Goal: Task Accomplishment & Management: Use online tool/utility

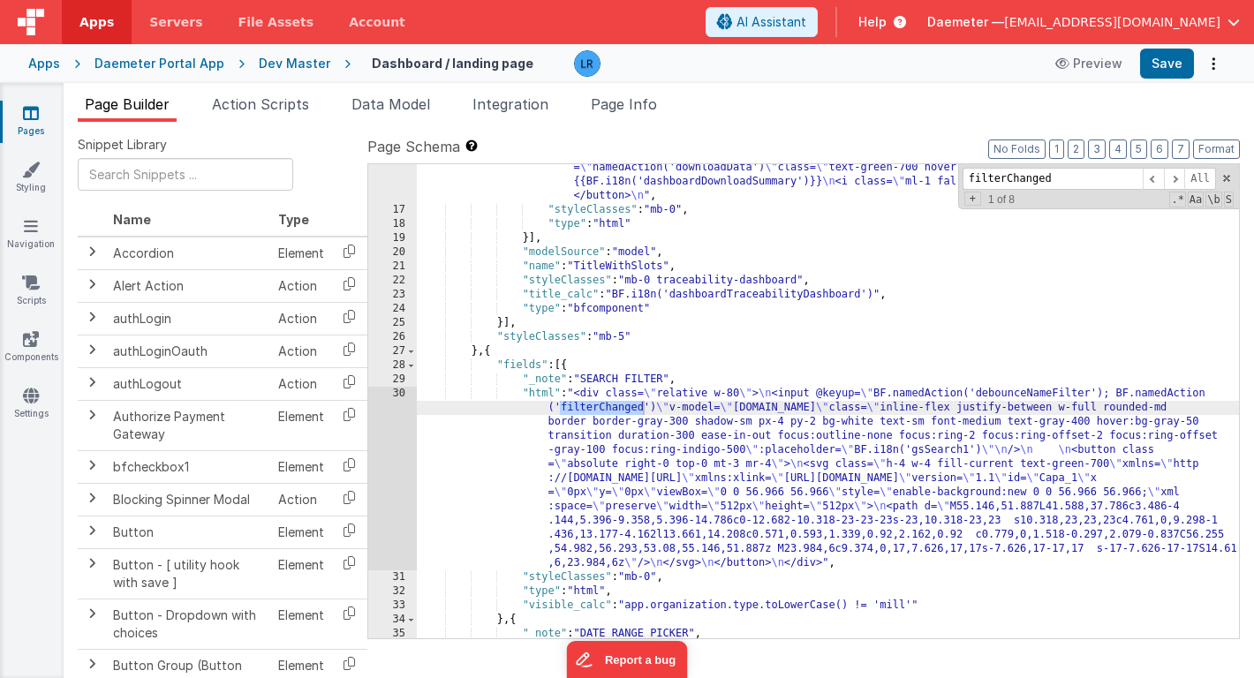
scroll to position [286, 0]
click at [1004, 26] on span "Daemeter —" at bounding box center [965, 22] width 77 height 18
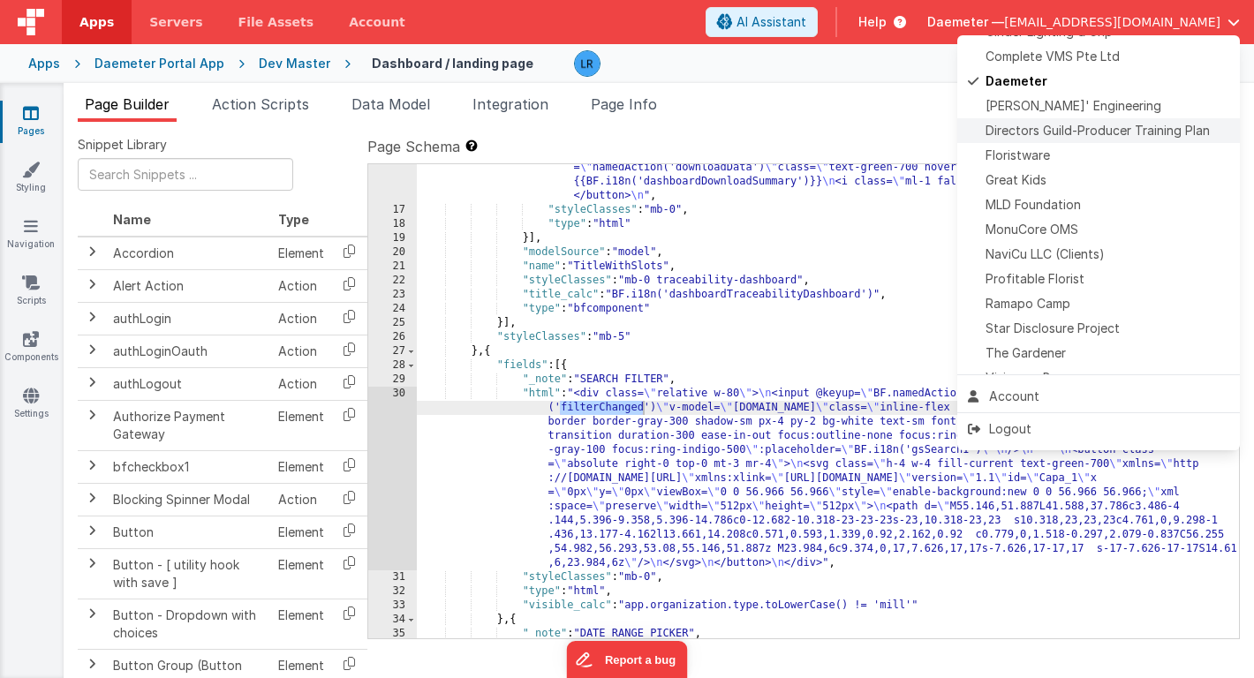
scroll to position [370, 0]
click at [994, 326] on span "Star Disclosure Project" at bounding box center [1053, 327] width 134 height 18
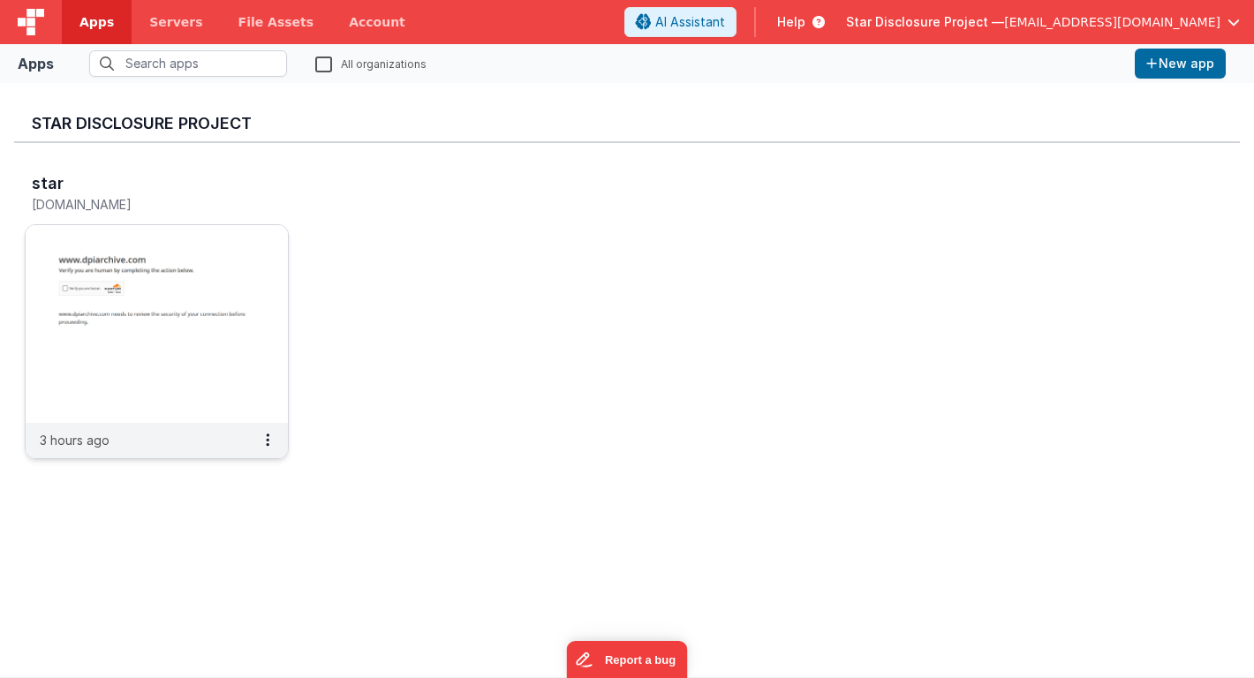
click at [117, 365] on img at bounding box center [157, 324] width 262 height 198
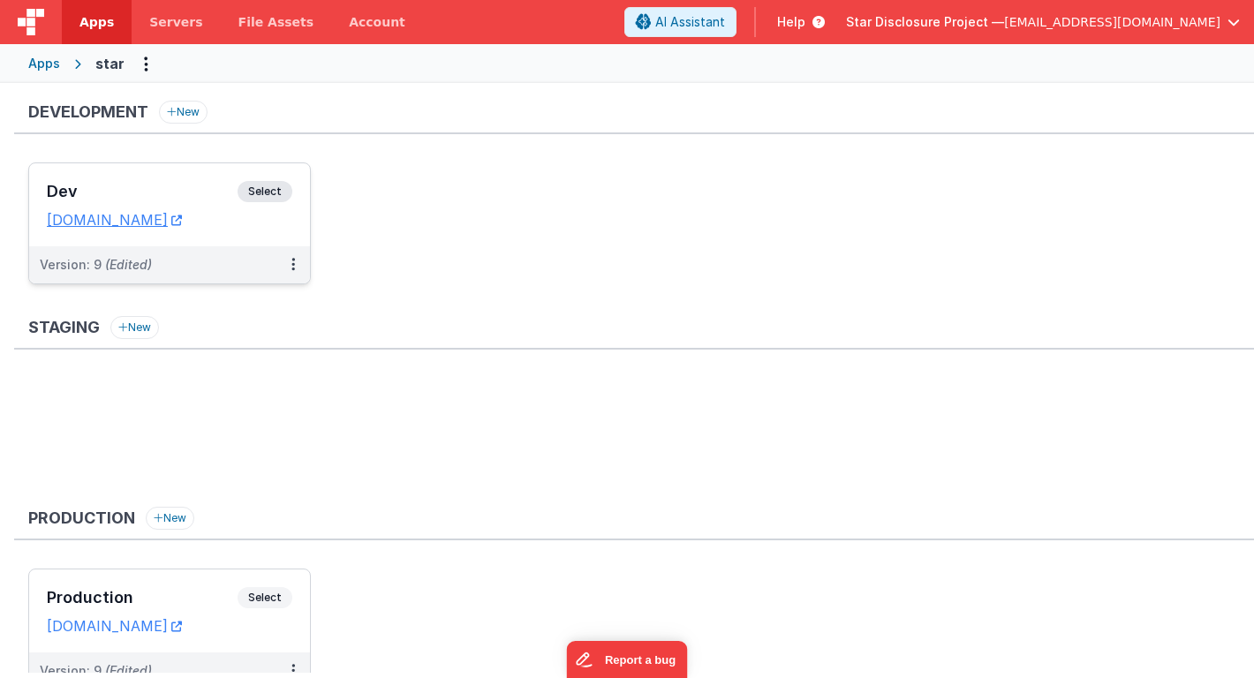
click at [156, 184] on h3 "Dev" at bounding box center [142, 192] width 191 height 18
click at [92, 218] on link "[DOMAIN_NAME]" at bounding box center [114, 220] width 135 height 18
click at [152, 184] on h3 "Dev" at bounding box center [142, 192] width 191 height 18
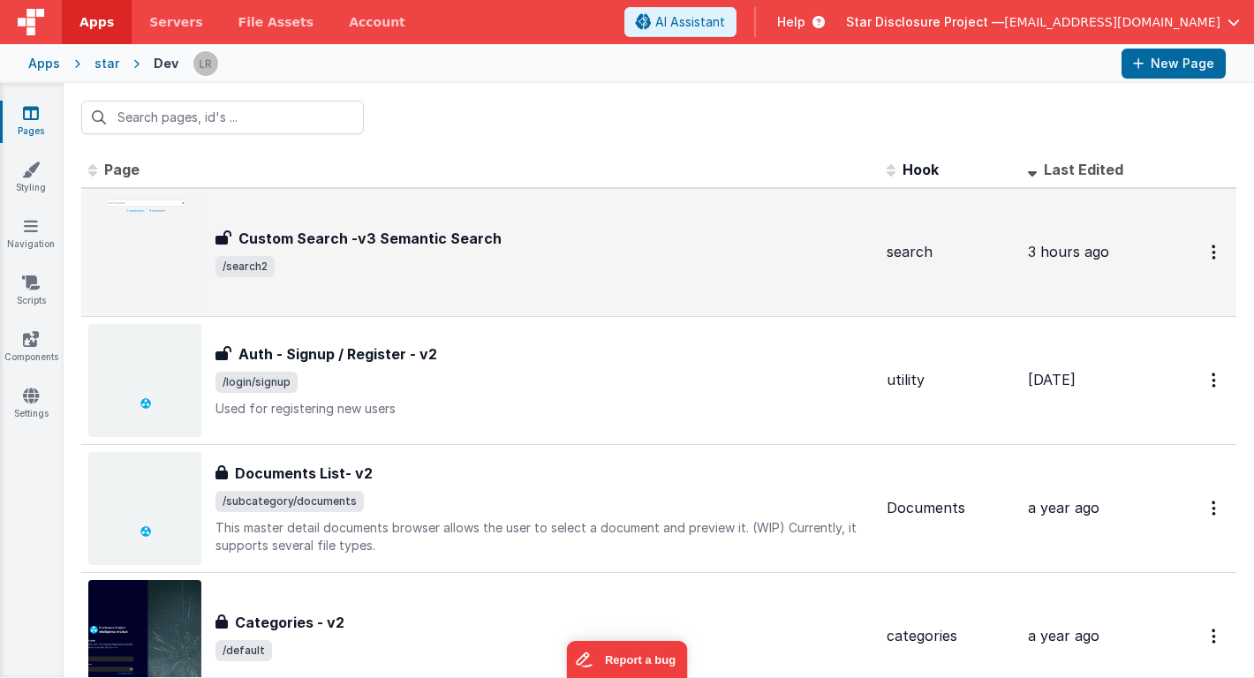
click at [380, 256] on span "/search2" at bounding box center [543, 266] width 657 height 21
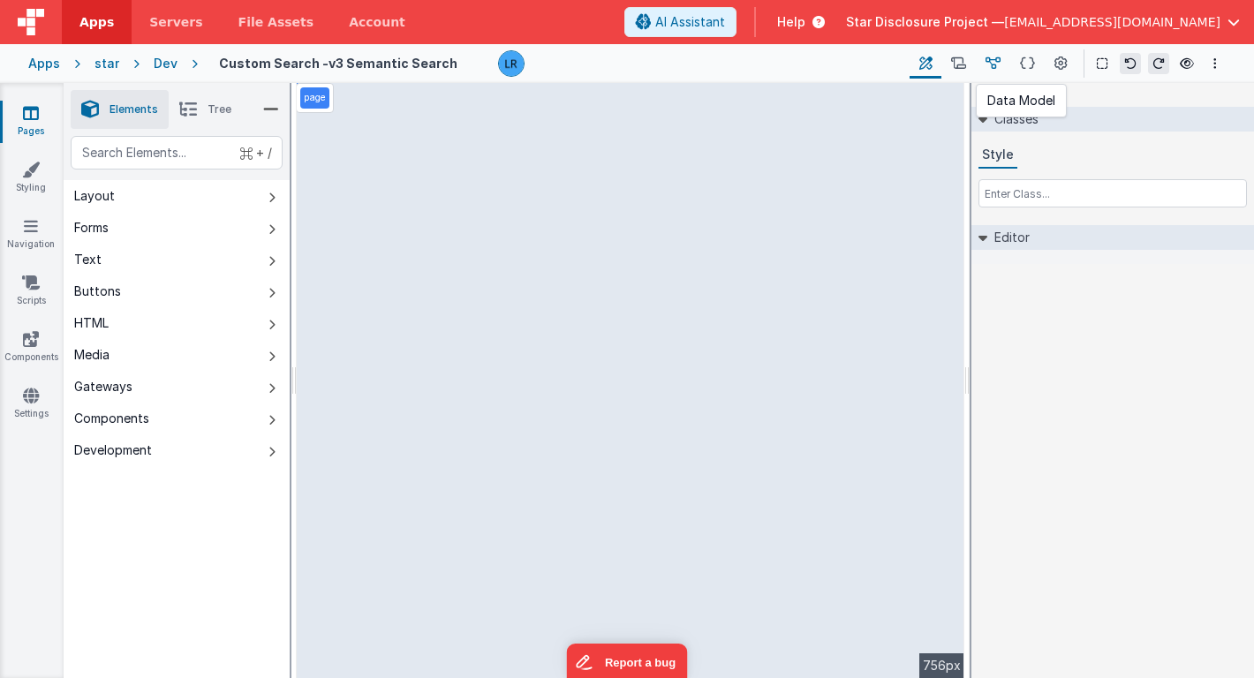
click at [992, 57] on icon at bounding box center [993, 64] width 15 height 19
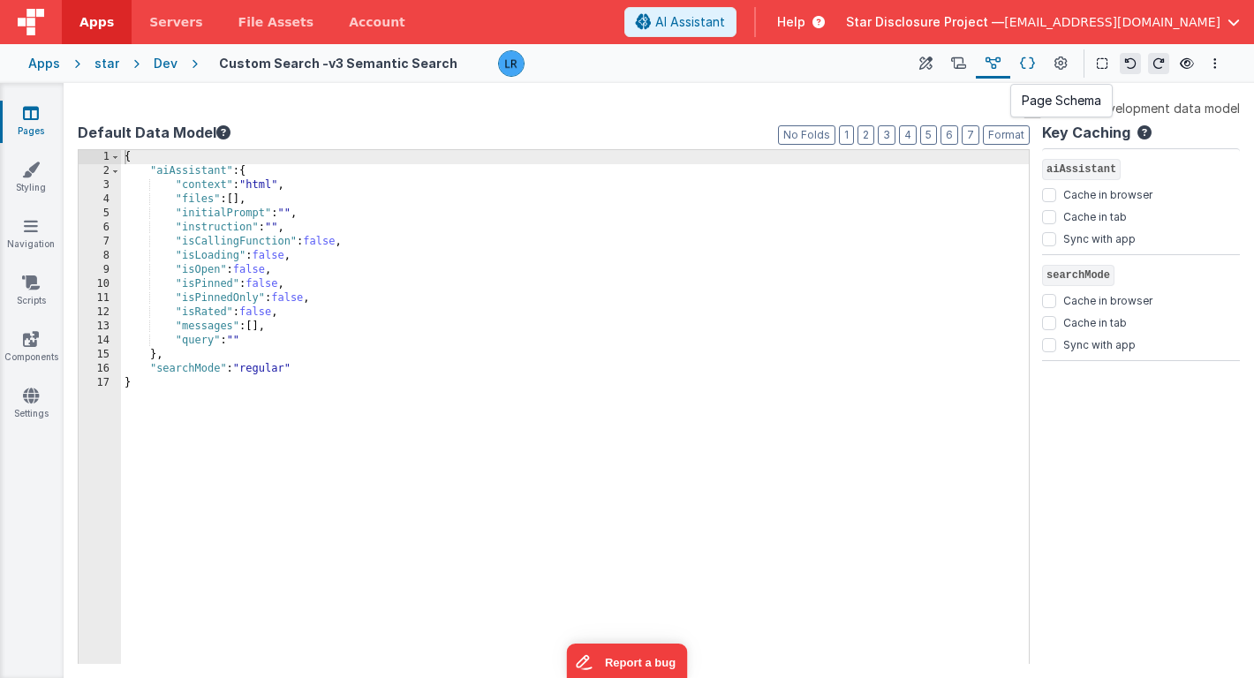
click at [1025, 64] on icon at bounding box center [1027, 64] width 15 height 19
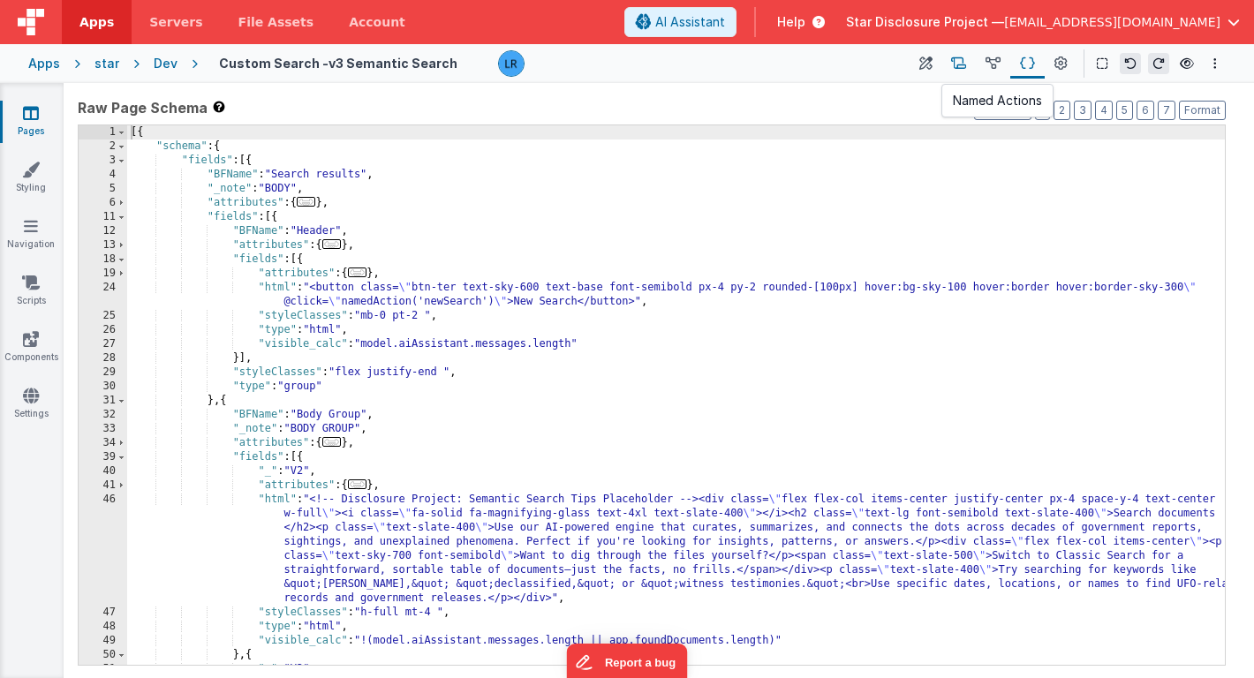
click at [955, 64] on icon at bounding box center [958, 64] width 15 height 19
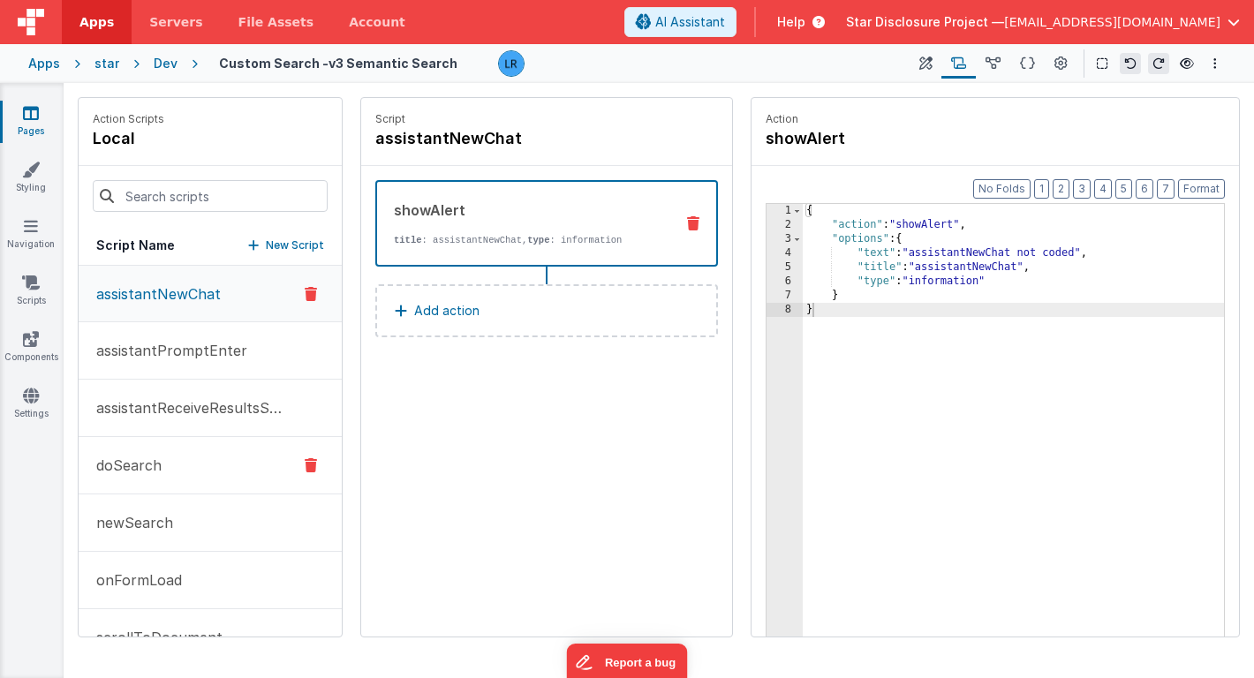
click at [179, 472] on button "doSearch" at bounding box center [210, 465] width 263 height 57
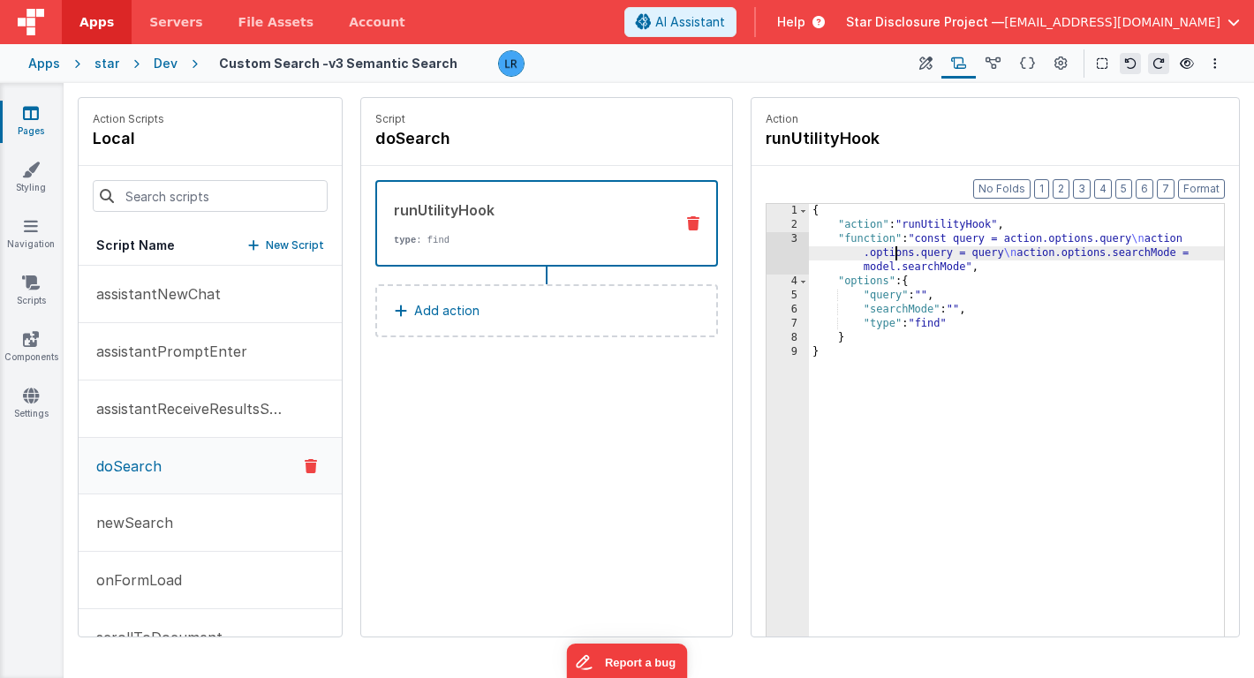
click at [897, 258] on div "{ "action" : "runUtilityHook" , "function" : "const query = action.options.quer…" at bounding box center [1016, 462] width 415 height 516
click at [791, 251] on div "3" at bounding box center [788, 253] width 42 height 42
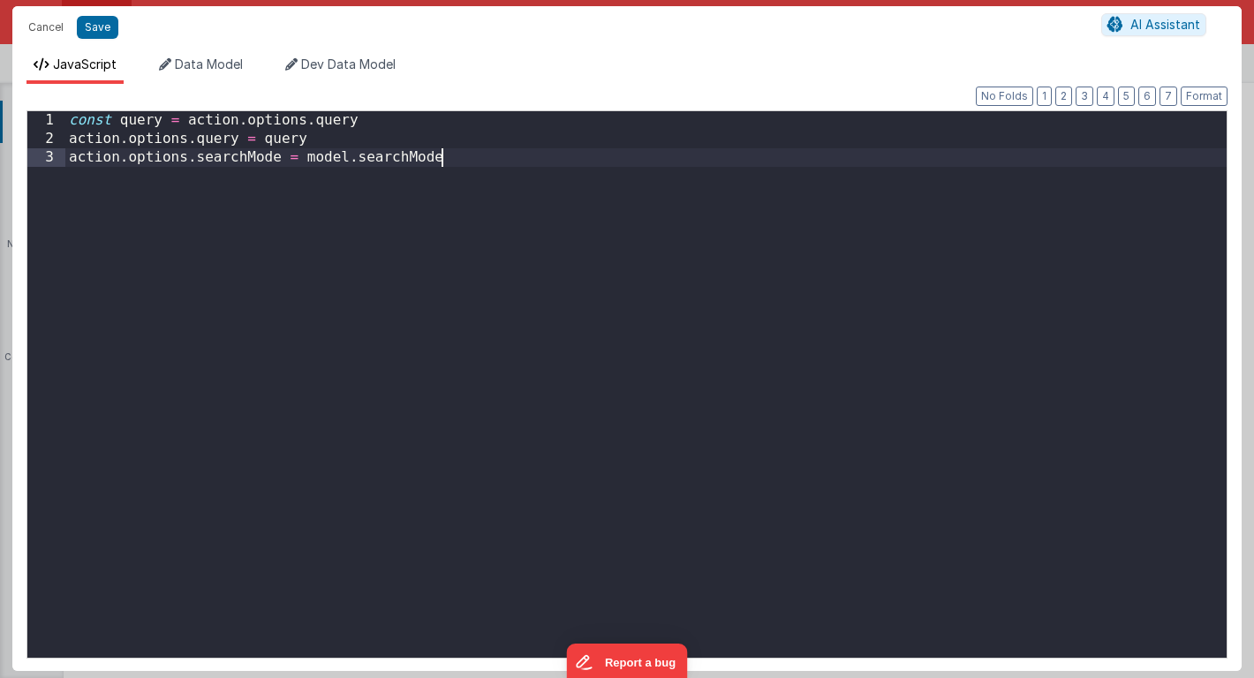
click at [791, 251] on div "const query = action . options . query action . options . query = query action …" at bounding box center [645, 403] width 1161 height 584
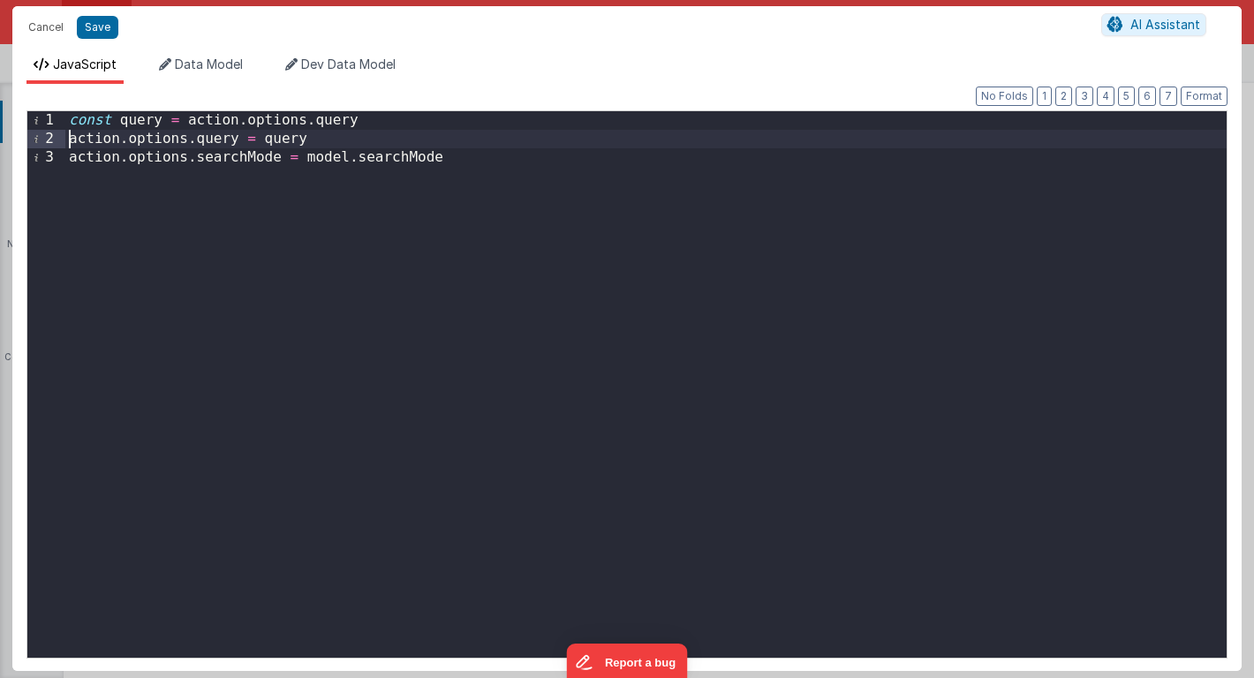
click at [71, 142] on div "const query = action . options . query action . options . query = query action …" at bounding box center [645, 403] width 1161 height 584
drag, startPoint x: 70, startPoint y: 141, endPoint x: 185, endPoint y: 139, distance: 114.8
click at [185, 139] on div "const query = action . options . query action . options . query = query action …" at bounding box center [645, 403] width 1161 height 584
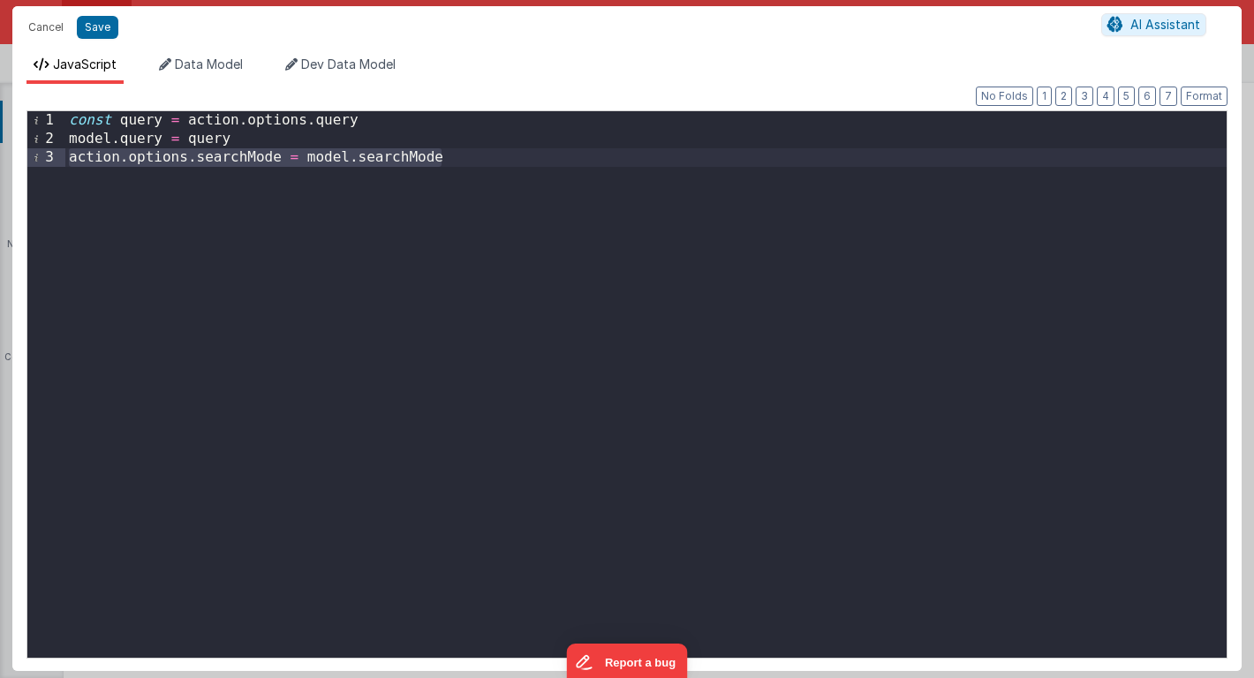
drag, startPoint x: 471, startPoint y: 162, endPoint x: 65, endPoint y: 159, distance: 405.4
click at [65, 159] on div "const query = action . options . query model . query = query action . options .…" at bounding box center [645, 403] width 1161 height 584
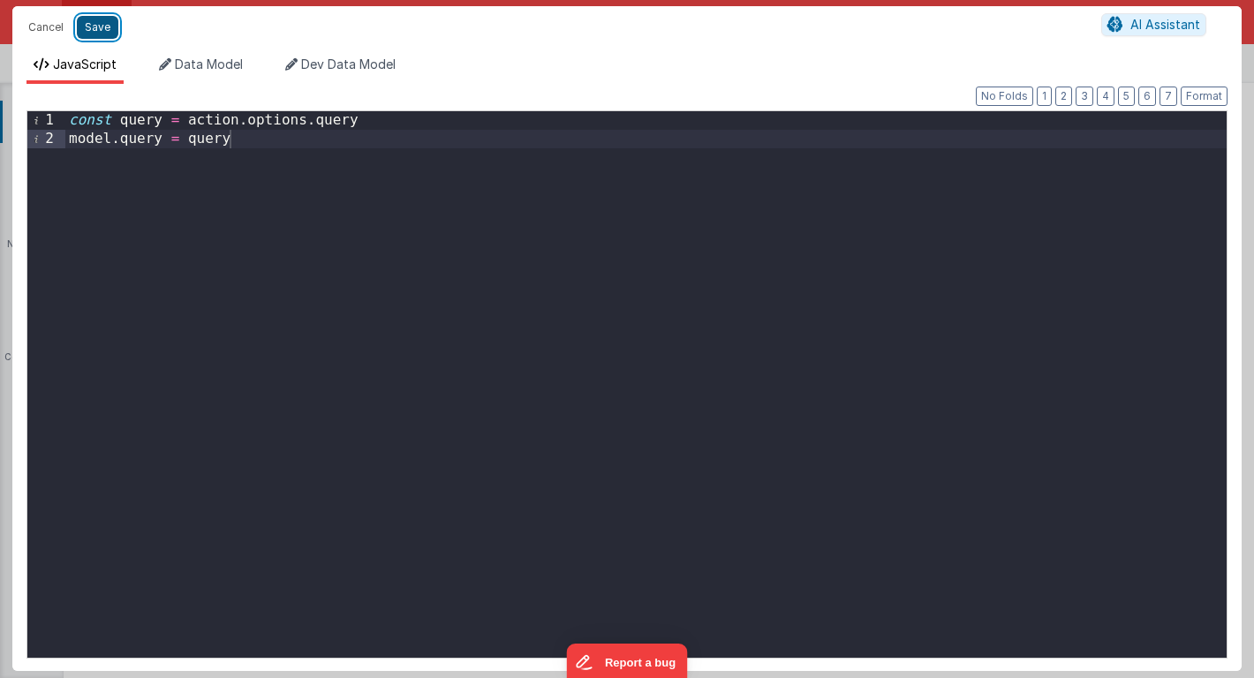
click at [98, 30] on button "Save" at bounding box center [98, 27] width 42 height 23
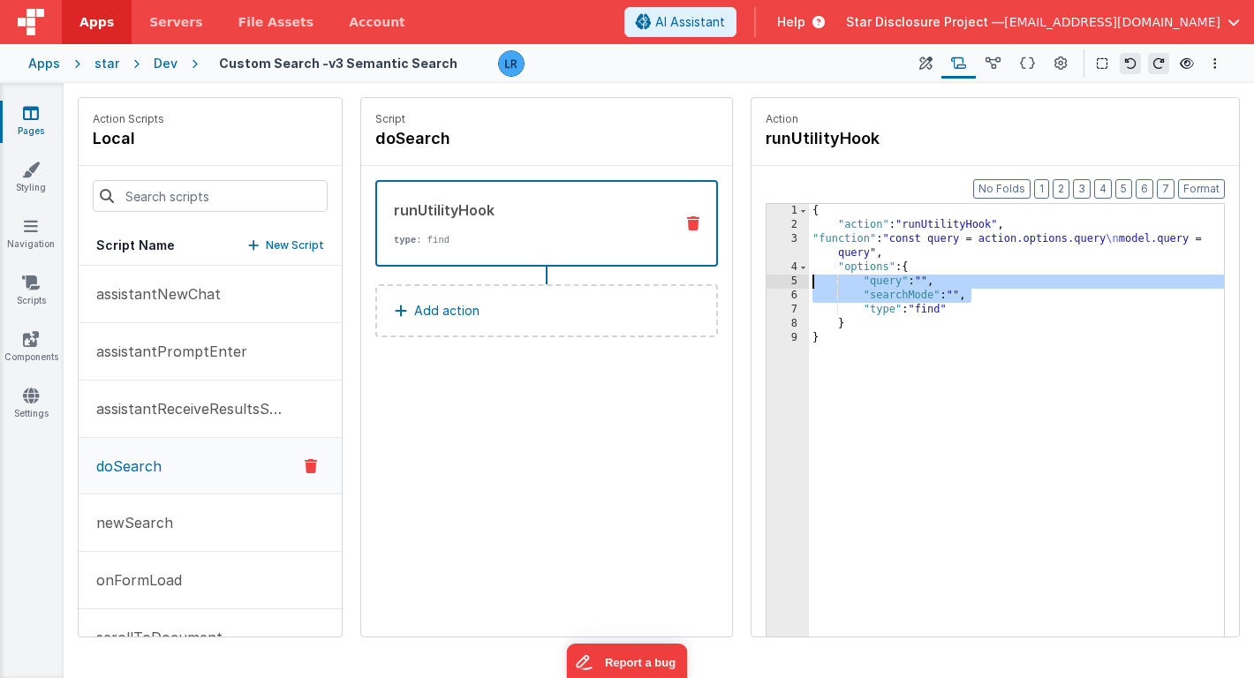
drag, startPoint x: 987, startPoint y: 296, endPoint x: 800, endPoint y: 280, distance: 187.9
click at [800, 280] on div "1 2 3 4 5 6 7 8 9 { "action" : "runUtilityHook" , "function" : "const query = a…" at bounding box center [995, 447] width 459 height 489
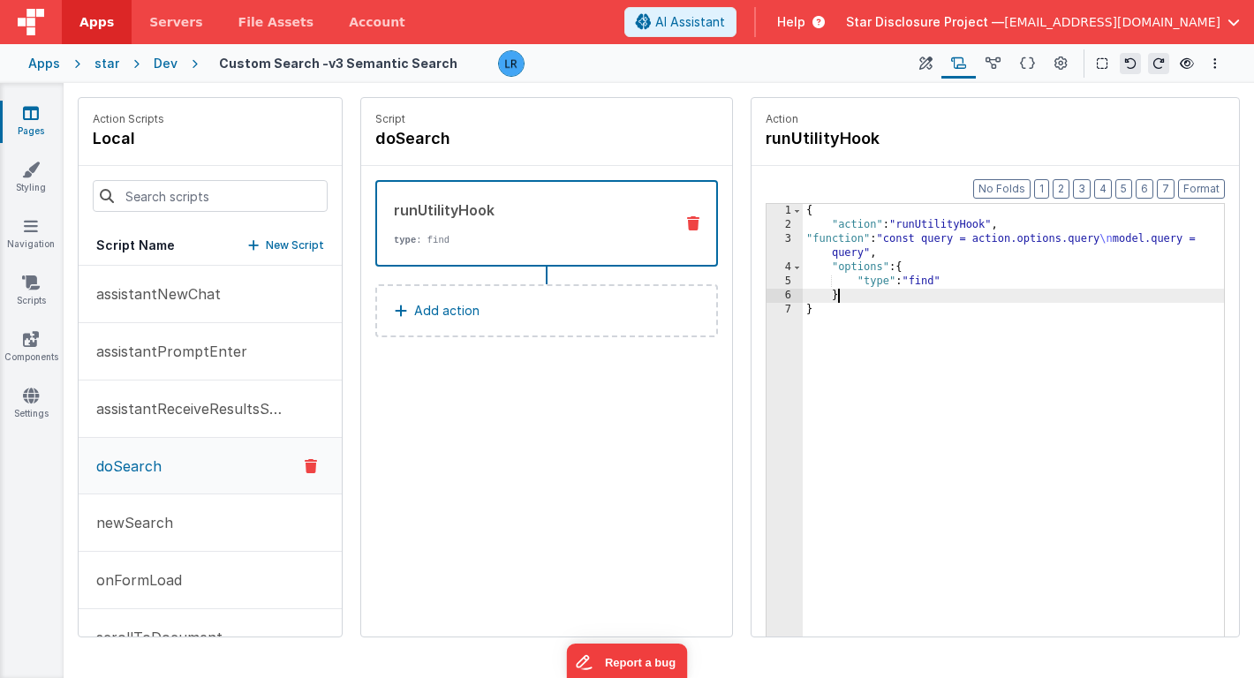
click at [871, 293] on div "{ "action" : "runUtilityHook" , "function" : "const query = action.options.quer…" at bounding box center [1013, 462] width 421 height 516
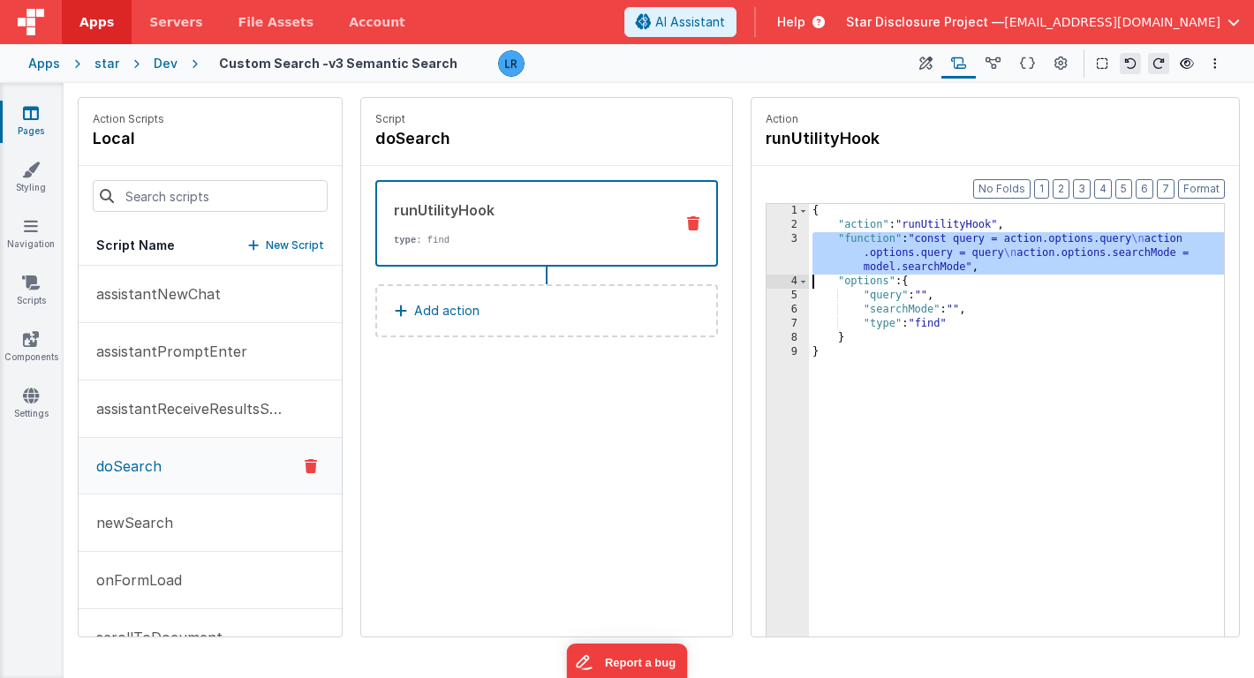
click at [884, 263] on div "{ "action" : "runUtilityHook" , "function" : "const query = action.options.quer…" at bounding box center [1016, 462] width 415 height 516
click at [788, 253] on div "3" at bounding box center [788, 253] width 42 height 42
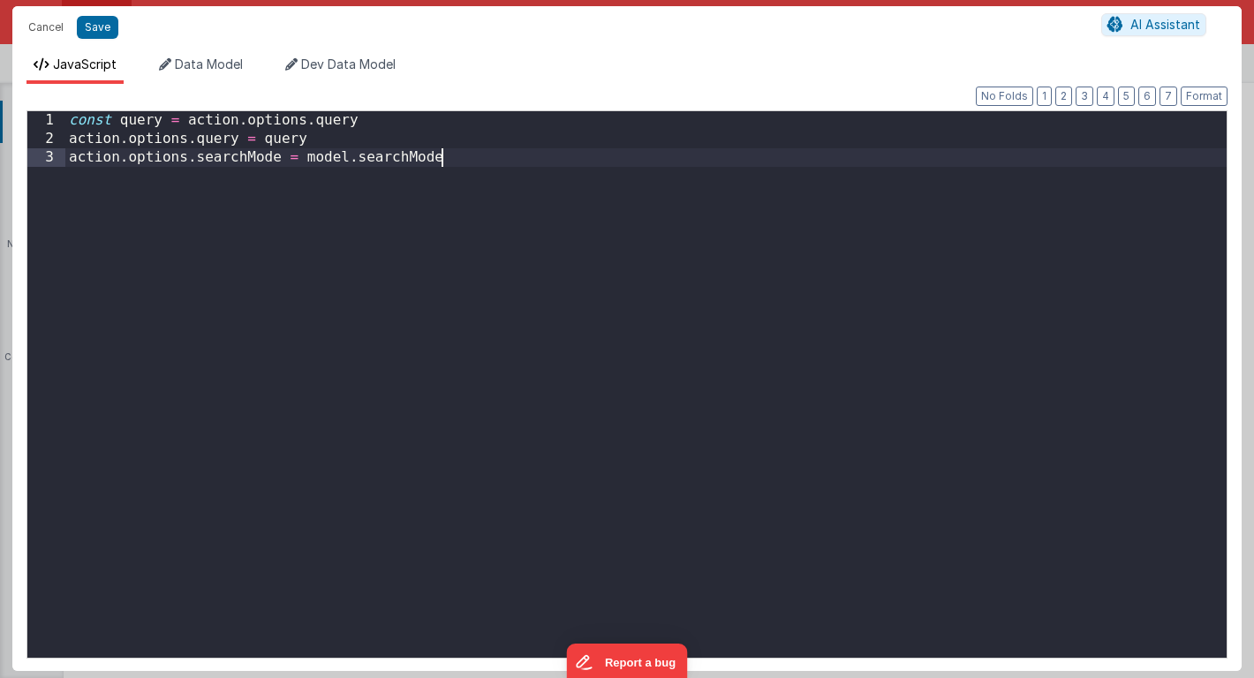
click at [788, 253] on div "const query = action . options . query action . options . query = query action …" at bounding box center [645, 403] width 1161 height 584
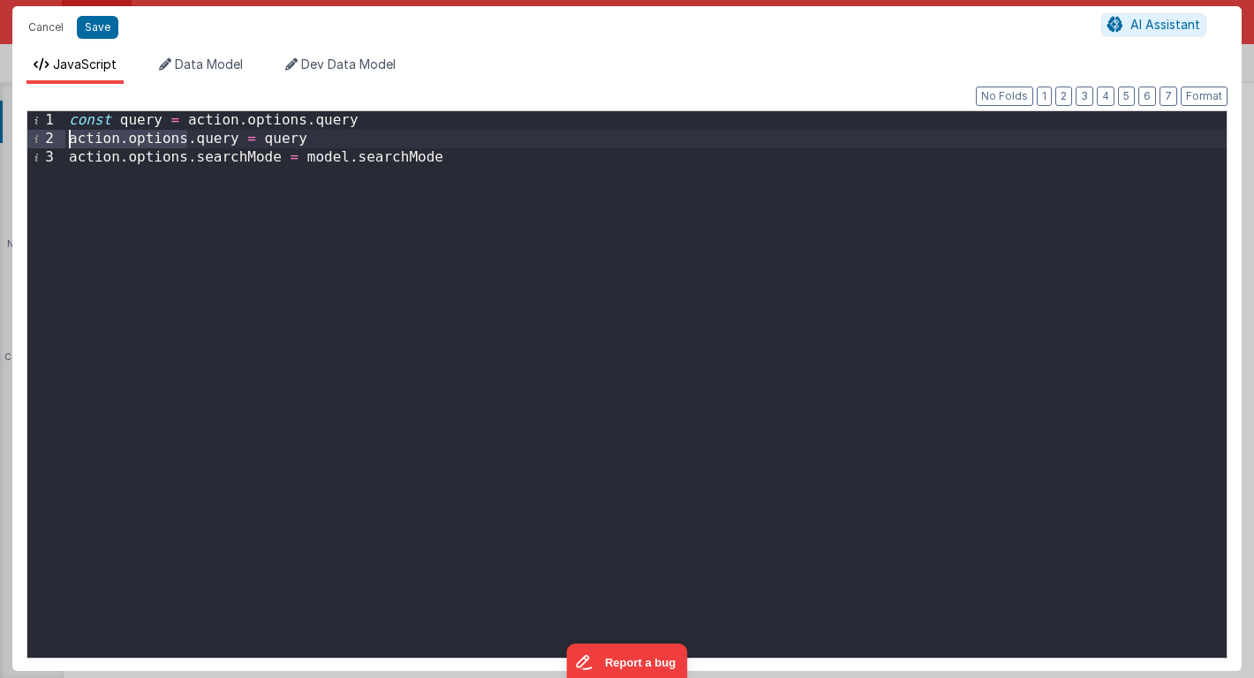
drag, startPoint x: 189, startPoint y: 140, endPoint x: 64, endPoint y: 137, distance: 125.4
click at [64, 137] on div "1 2 3 const query = action . options . query action . options . query = query a…" at bounding box center [626, 384] width 1201 height 548
click at [102, 28] on button "Save" at bounding box center [98, 27] width 42 height 23
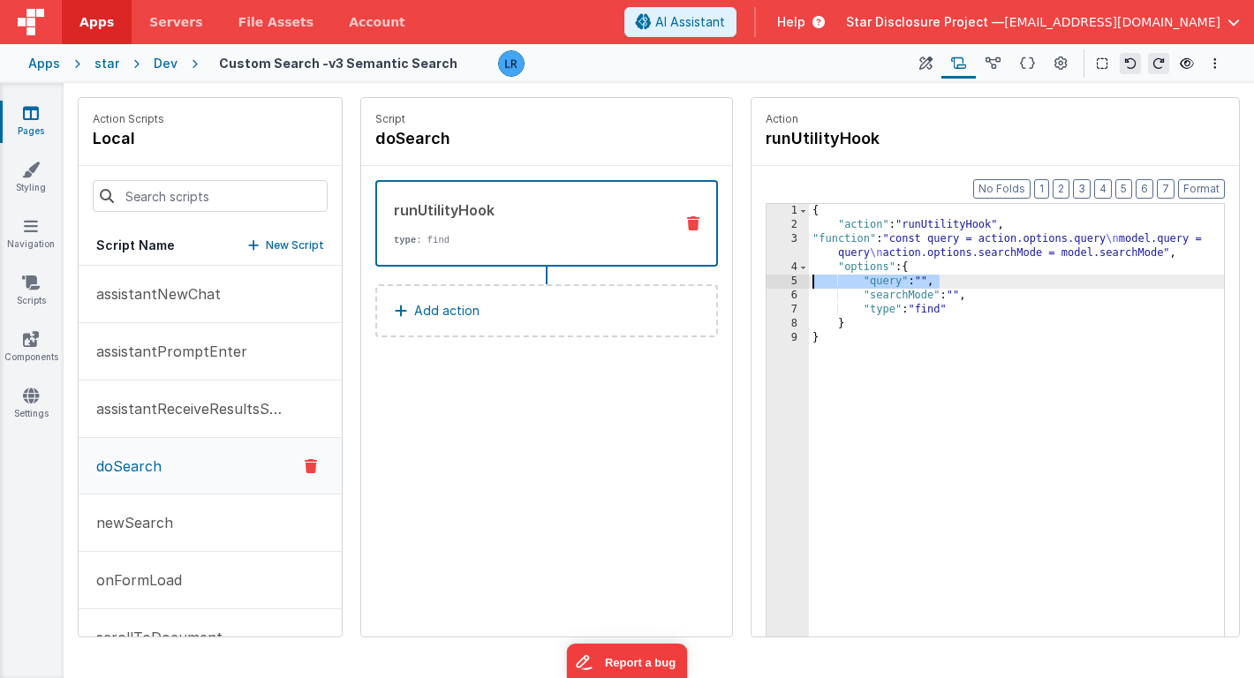
drag, startPoint x: 955, startPoint y: 281, endPoint x: 804, endPoint y: 280, distance: 151.0
click at [802, 280] on div "1 2 3 4 5 6 7 8 9 { "action" : "runUtilityHook" , "function" : "const query = a…" at bounding box center [995, 447] width 459 height 489
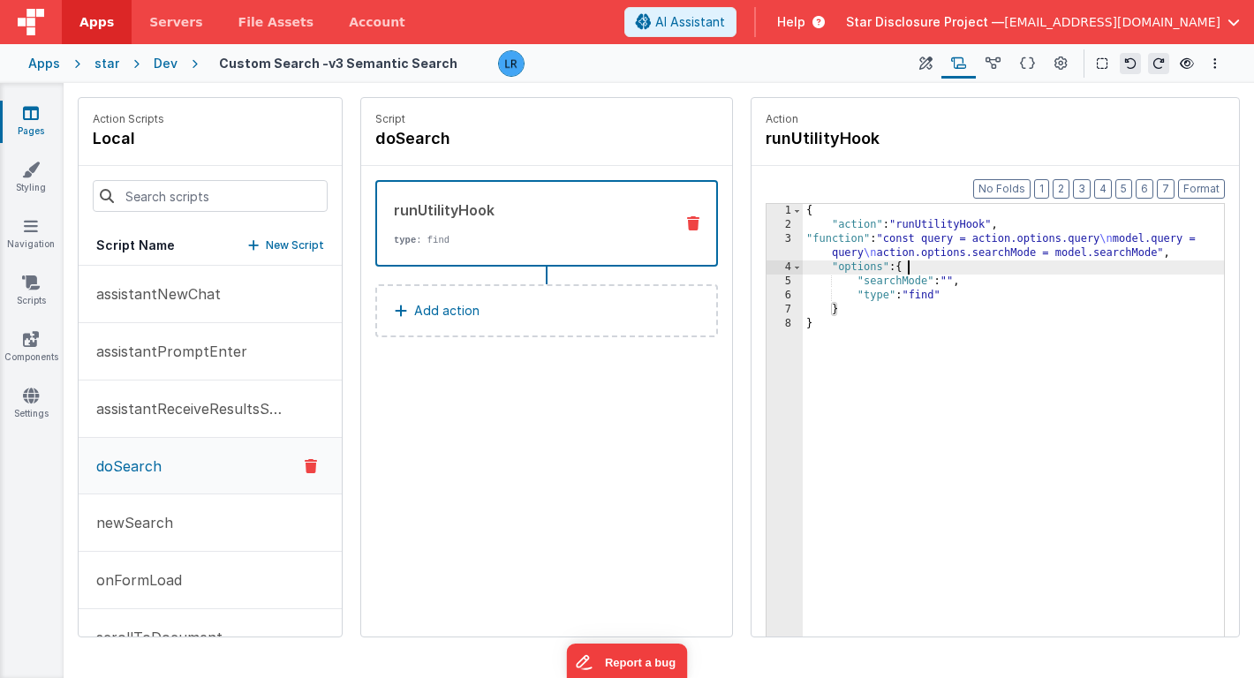
click at [778, 252] on div "3" at bounding box center [785, 246] width 36 height 28
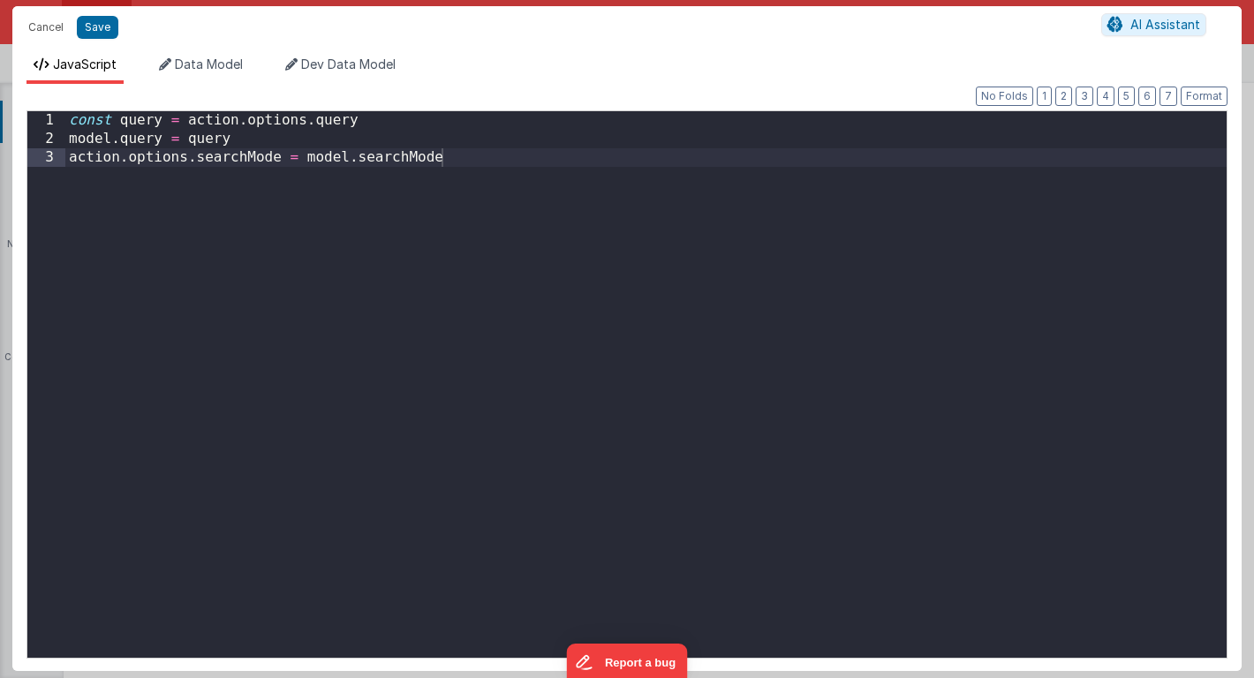
click at [778, 252] on div "Cancel Save AI Assistant JavaScript Data Model Dev Data Model Format 7 6 5 4 3 …" at bounding box center [627, 339] width 1254 height 678
click at [43, 26] on button "Cancel" at bounding box center [45, 27] width 53 height 25
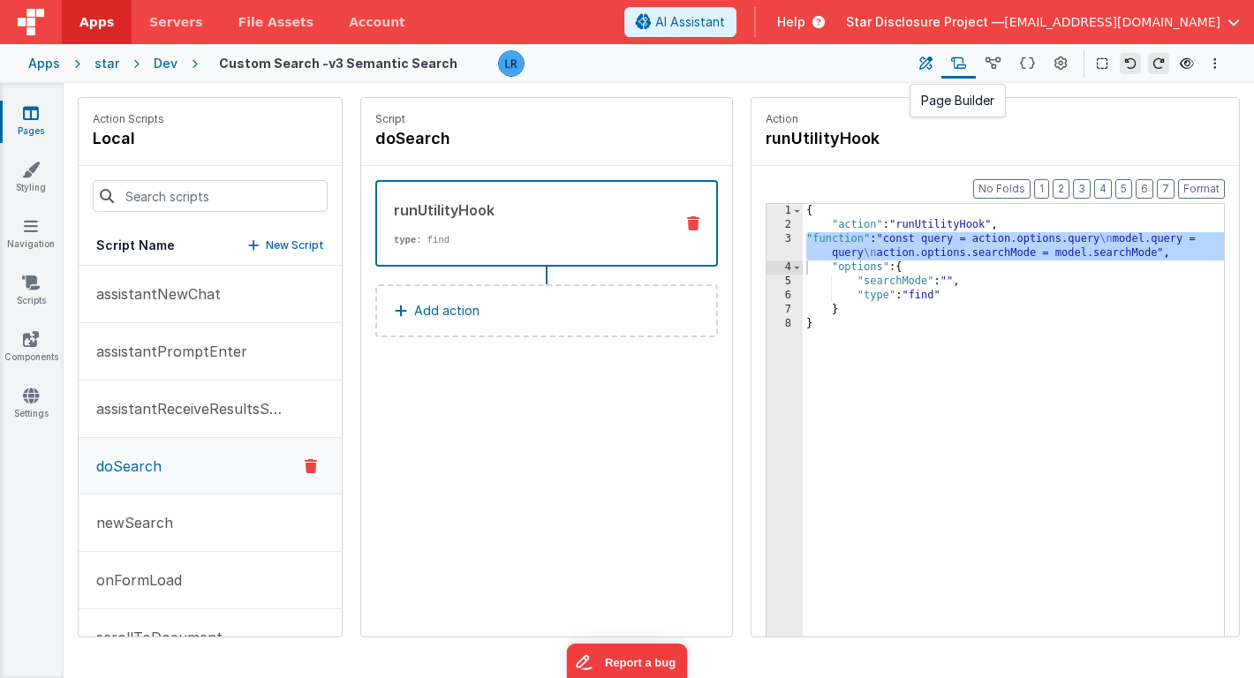
click at [916, 64] on button at bounding box center [926, 64] width 32 height 30
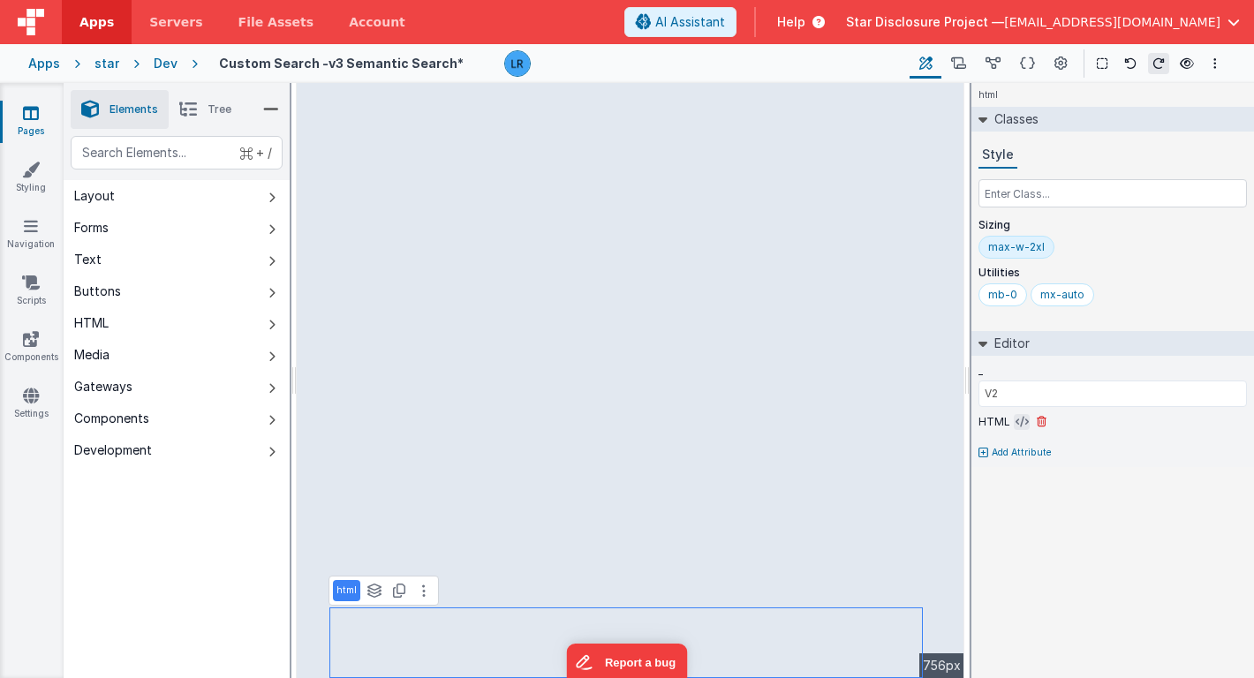
click at [1016, 420] on icon at bounding box center [1022, 422] width 13 height 14
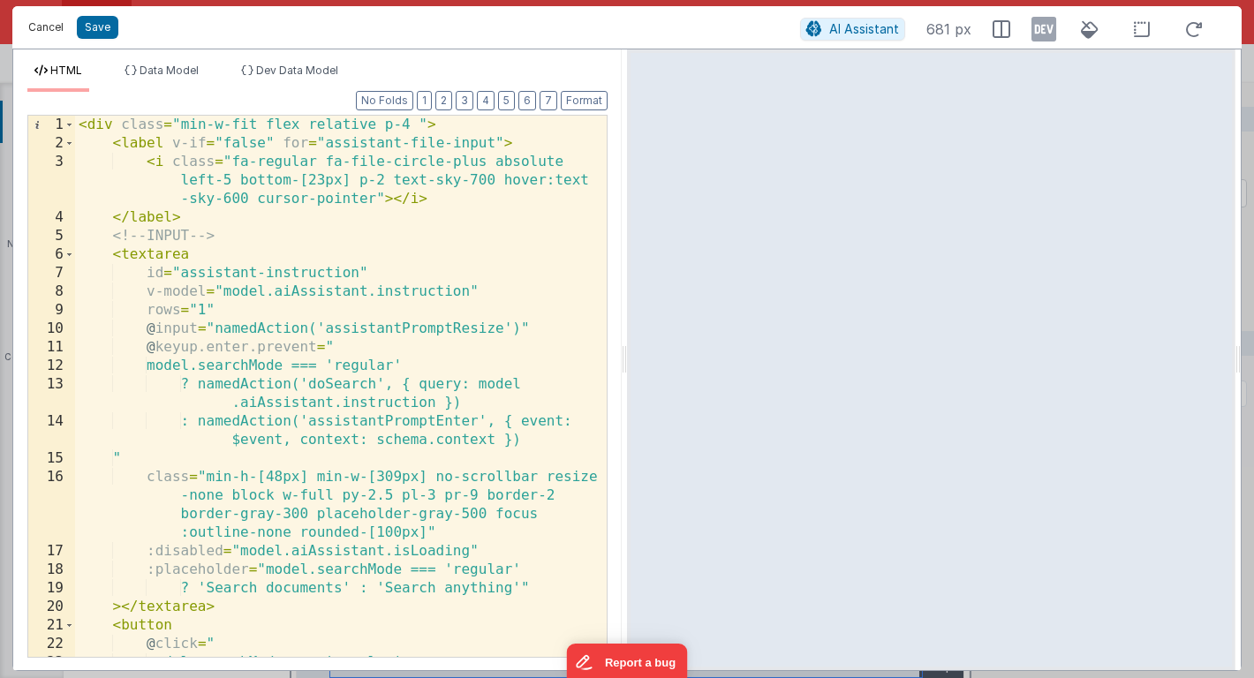
click at [41, 27] on button "Cancel" at bounding box center [45, 27] width 53 height 25
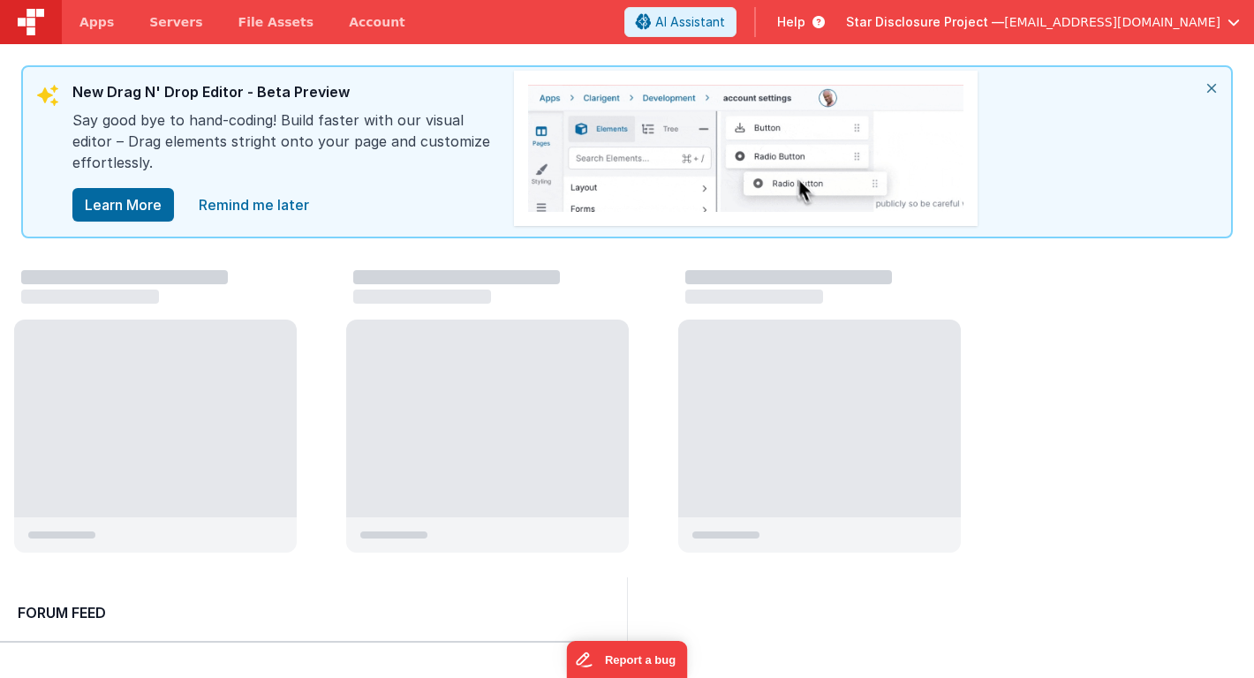
click at [1215, 87] on icon "close" at bounding box center [1211, 88] width 39 height 42
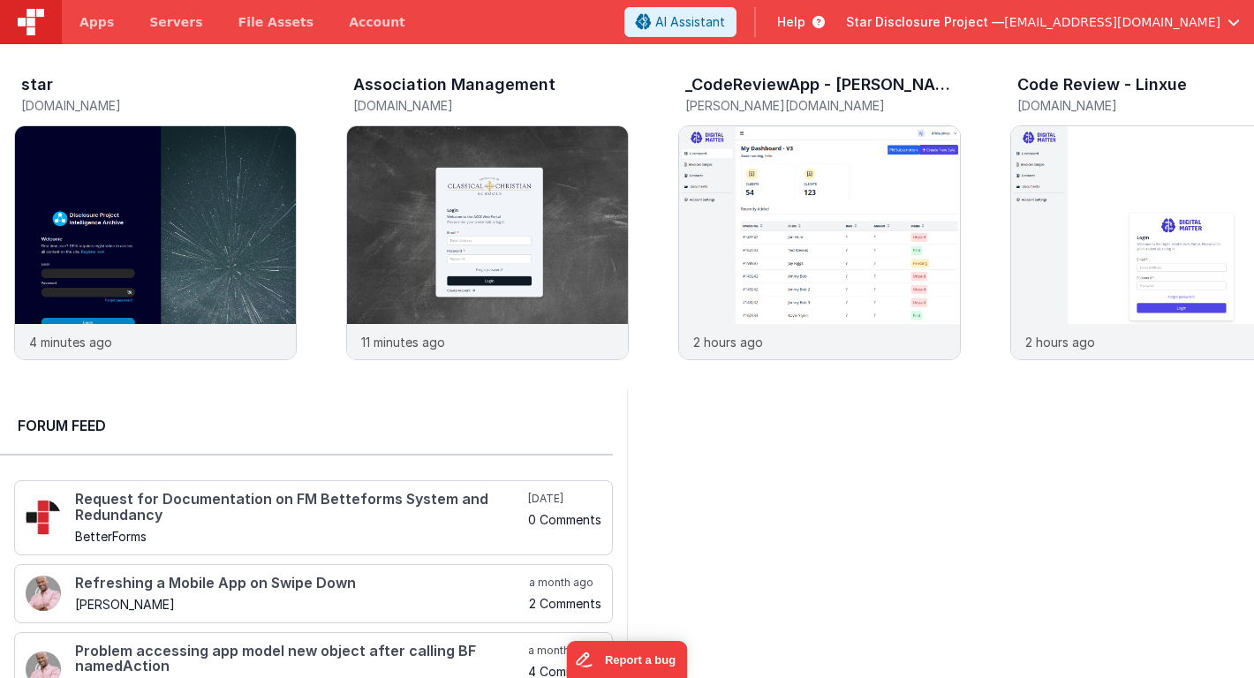
click at [961, 26] on span "Star Disclosure Project —" at bounding box center [925, 22] width 158 height 18
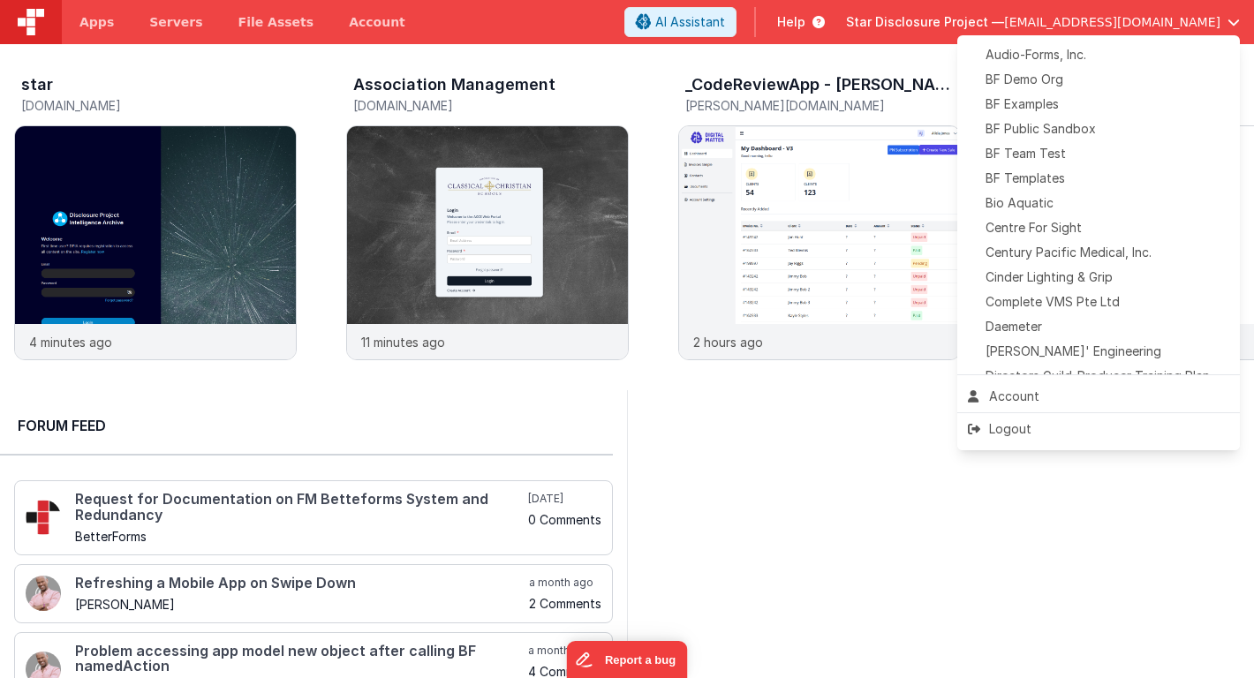
scroll to position [125, 0]
click at [1016, 326] on span "Daemeter" at bounding box center [1014, 325] width 57 height 18
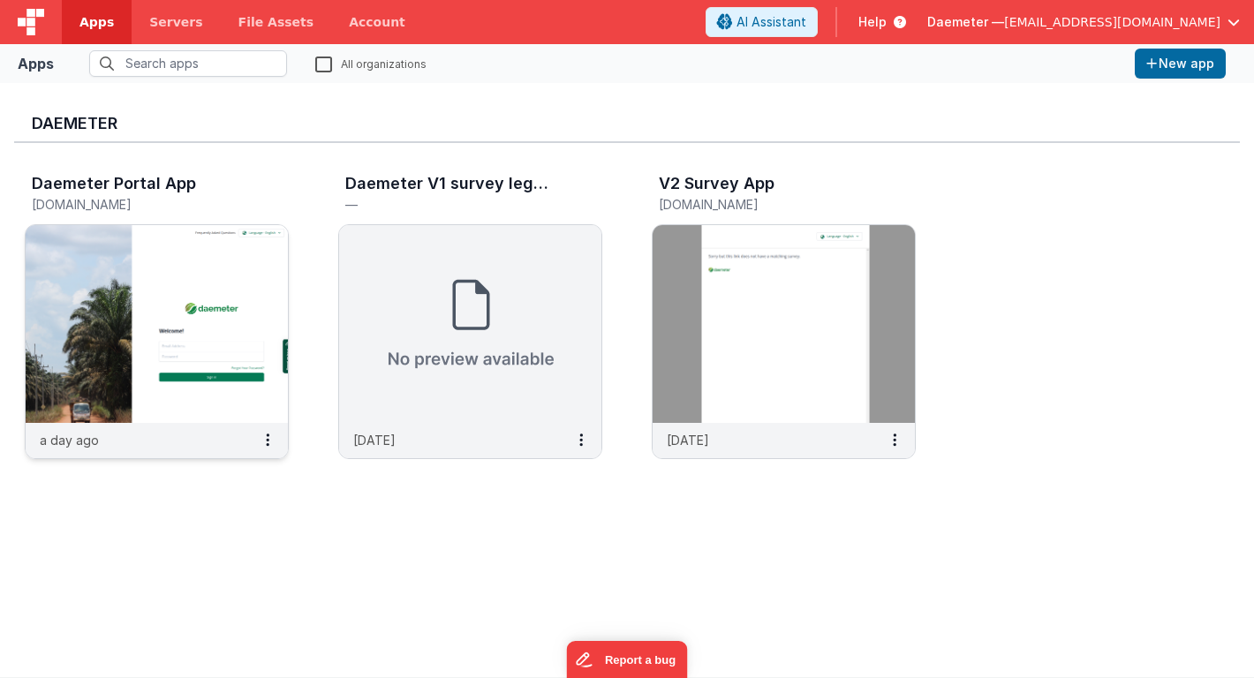
click at [138, 318] on img at bounding box center [157, 324] width 262 height 198
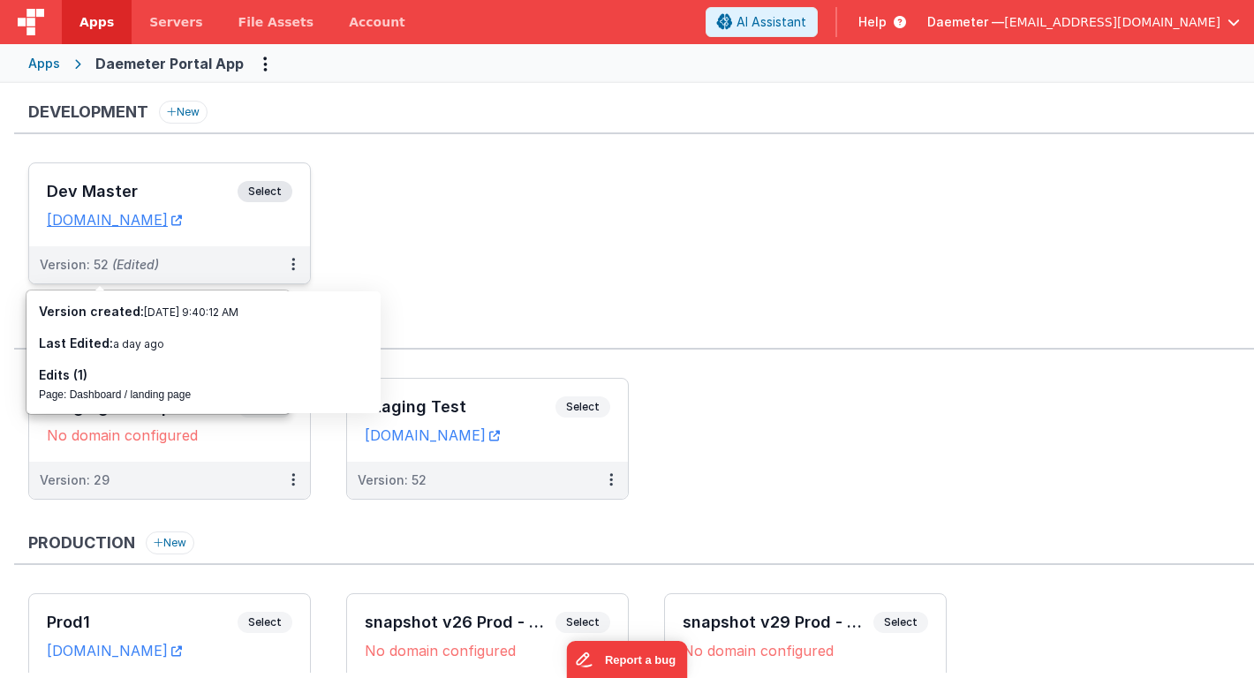
click at [171, 195] on h3 "Dev Master" at bounding box center [142, 192] width 191 height 18
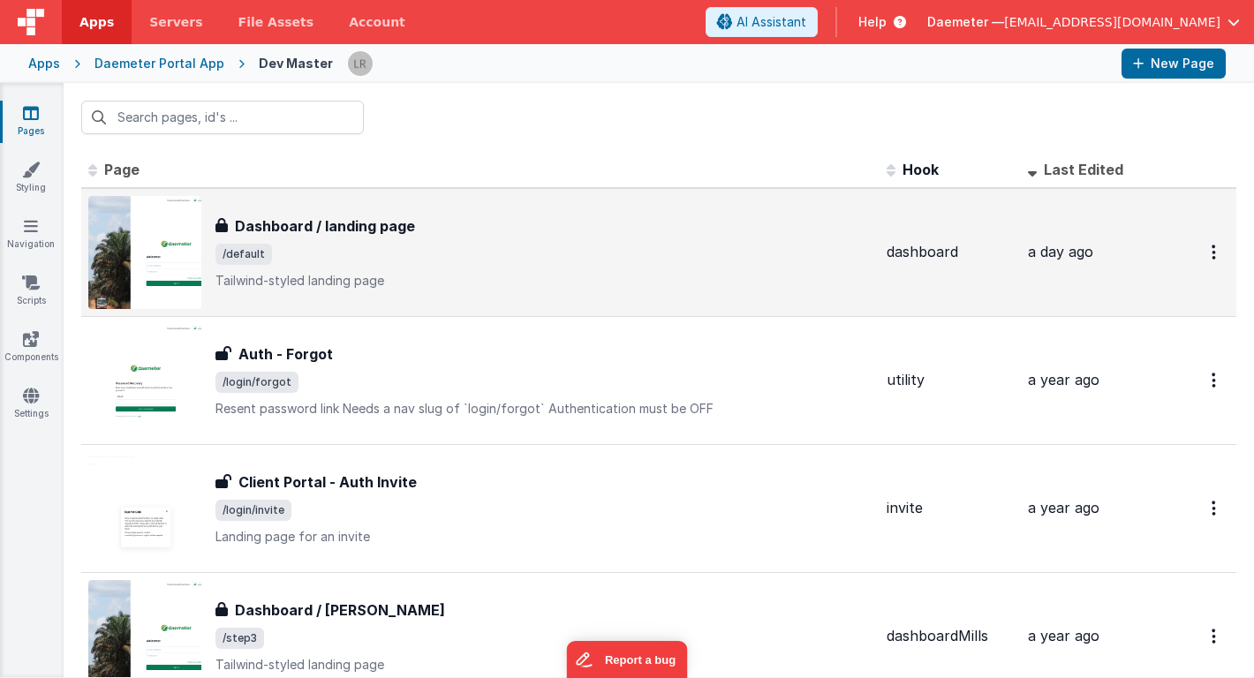
click at [532, 279] on p "Tailwind-styled landing page" at bounding box center [543, 281] width 657 height 18
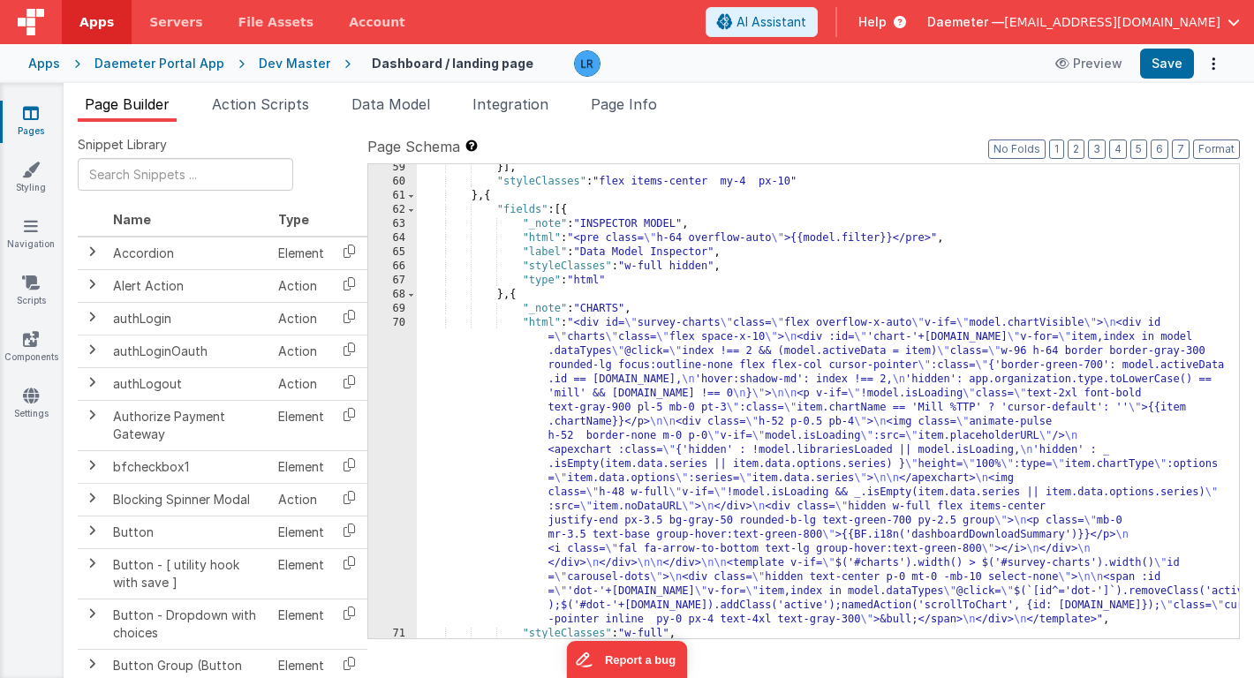
scroll to position [2512, 0]
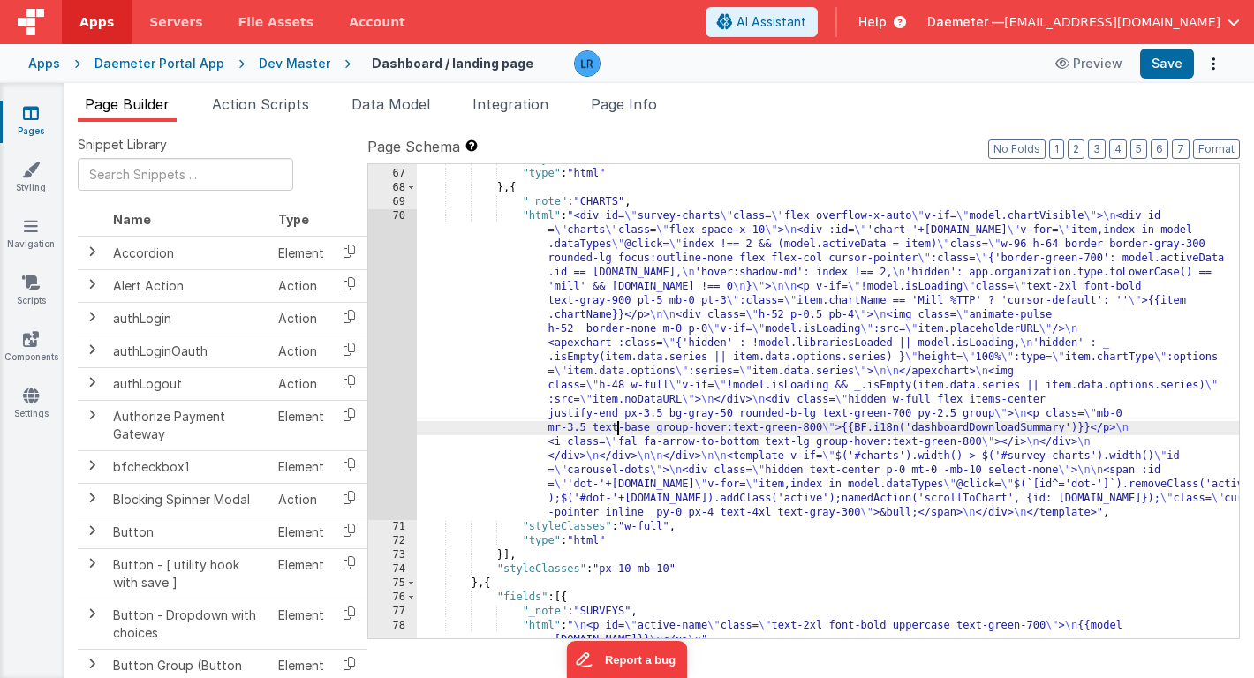
click at [618, 425] on div ""styleClasses" : "w-full hidden" , "type" : "html" } , { "_note" : "CHARTS" , "…" at bounding box center [828, 411] width 822 height 517
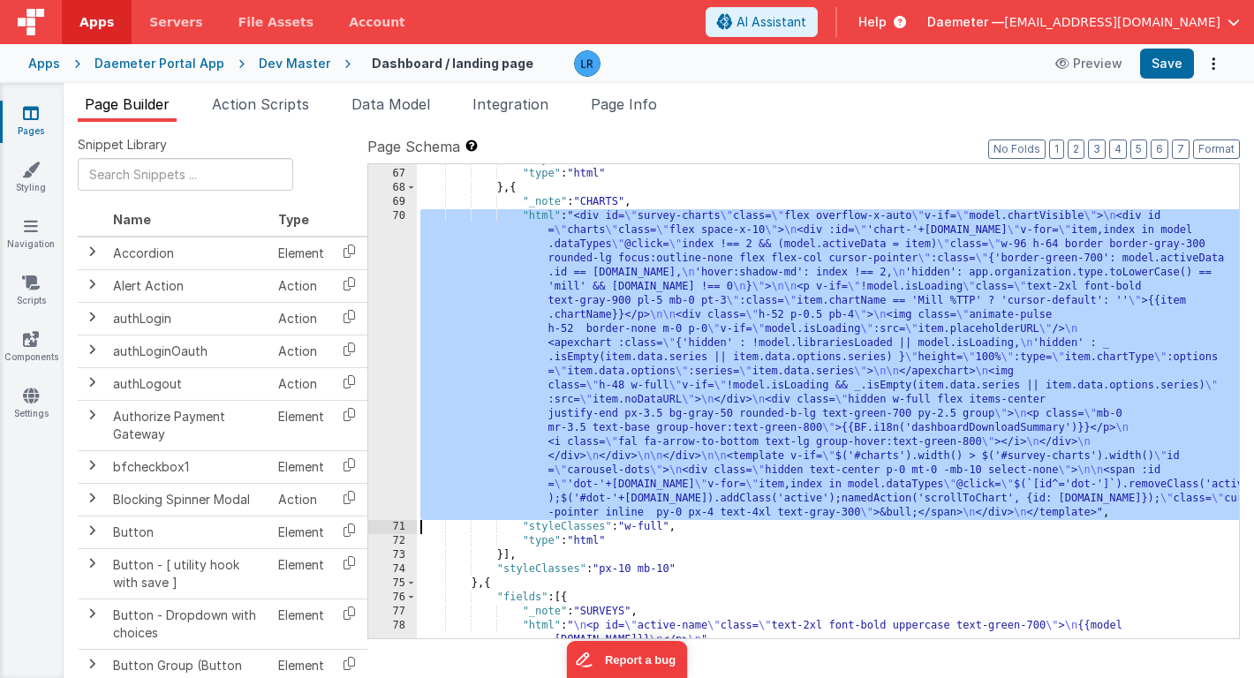
click at [396, 424] on div "70" at bounding box center [392, 364] width 49 height 311
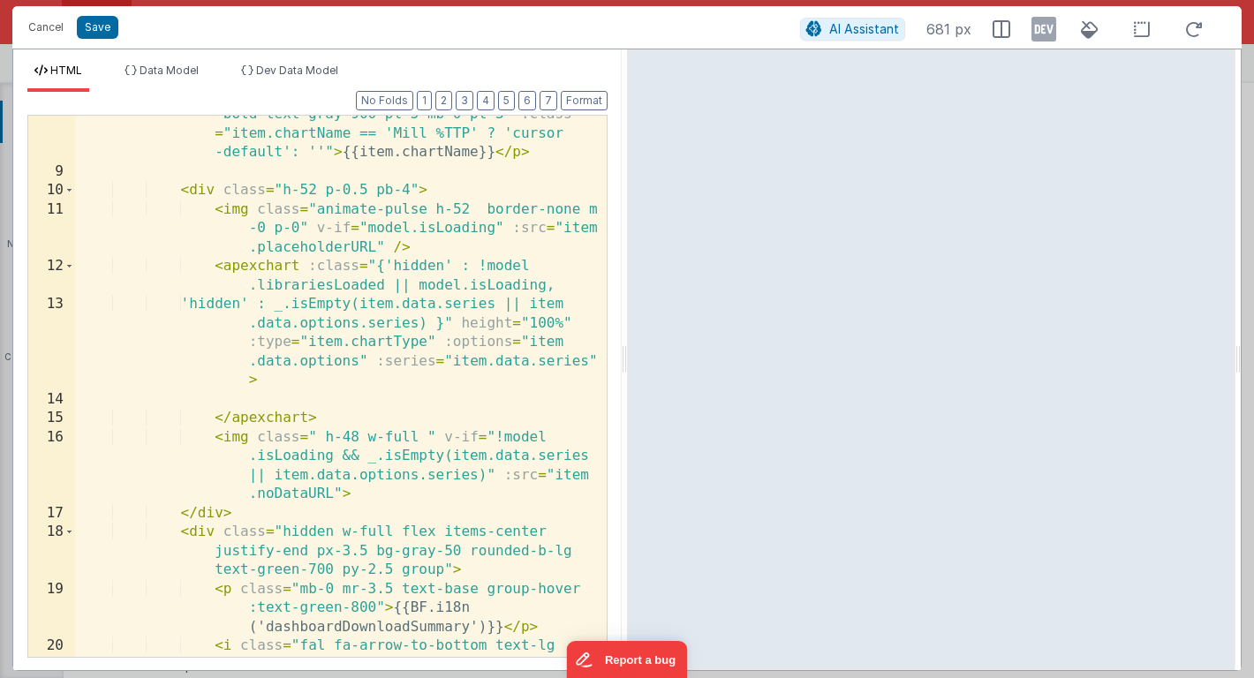
scroll to position [311, 0]
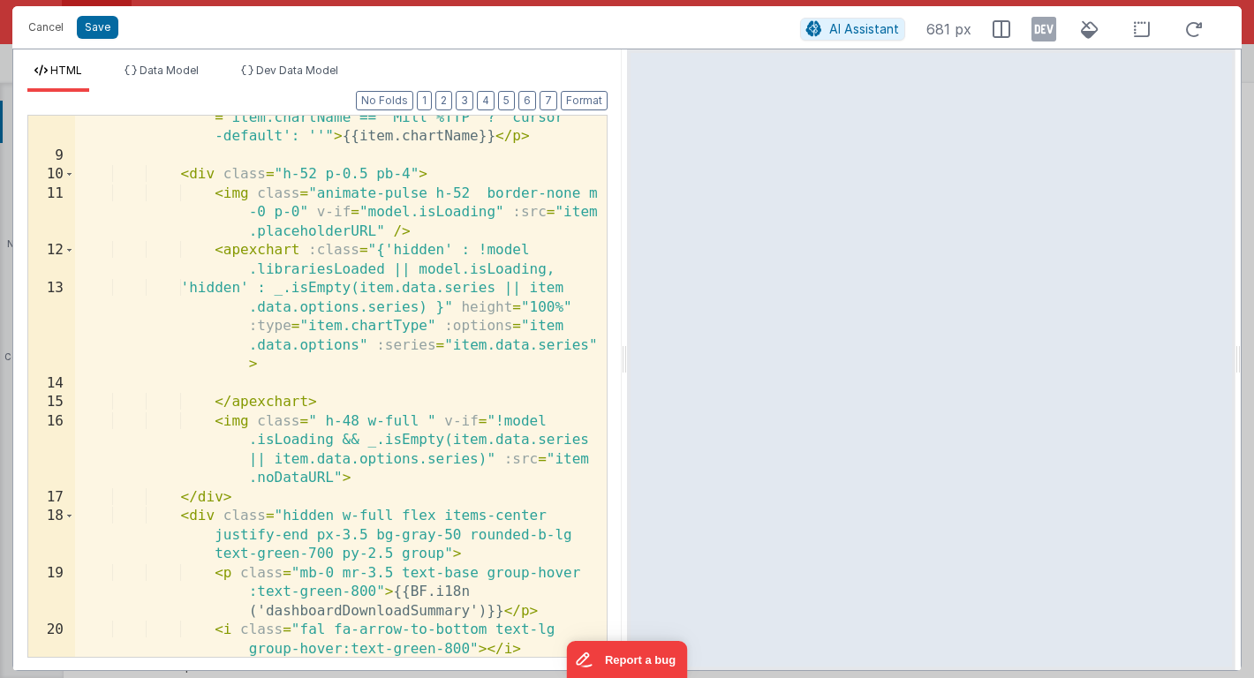
click at [416, 374] on div "< p v-if = "!model.isLoading" class = "text-2xl font -bold text-gray-900 pl-5 m…" at bounding box center [341, 389] width 532 height 637
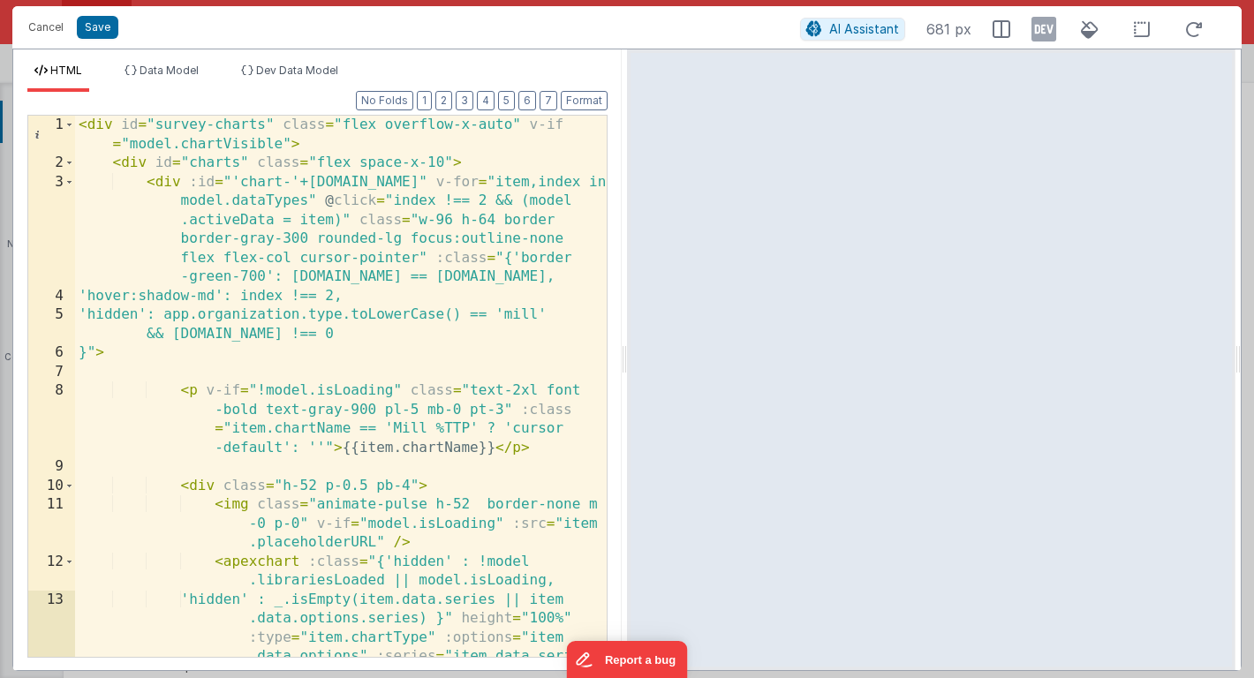
scroll to position [0, 0]
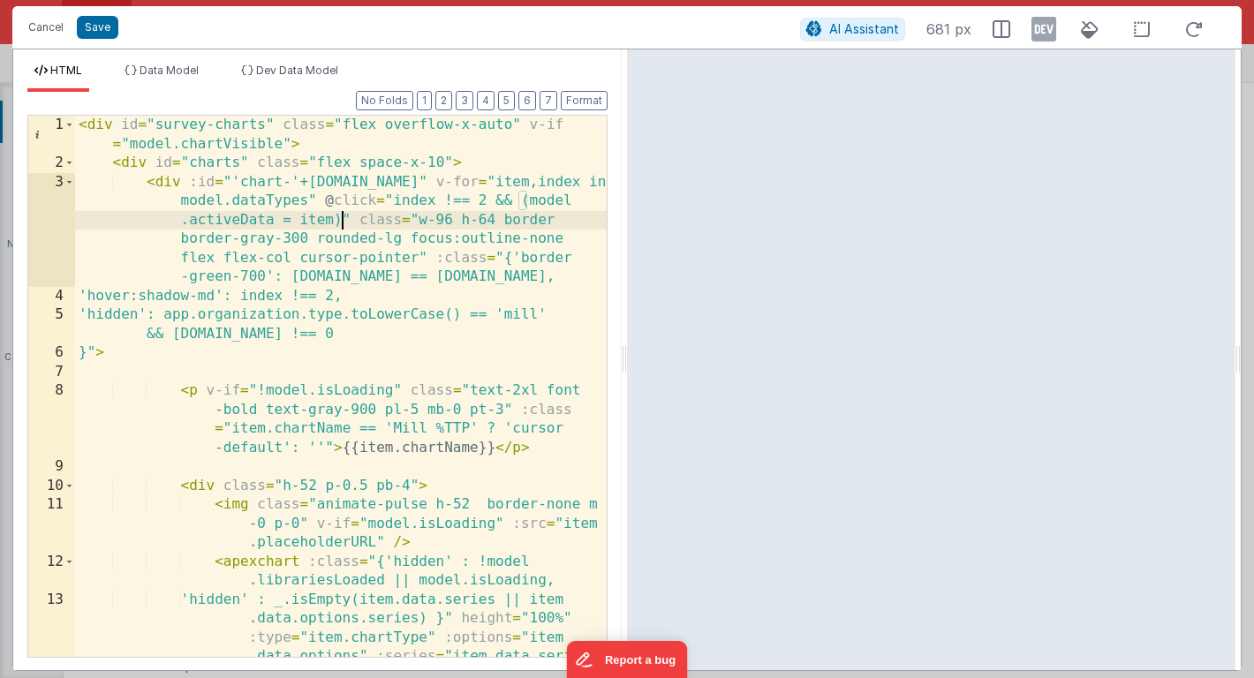
click at [343, 224] on div "< div id = "survey-charts" class = "flex overflow-x-auto" v-if = "model.chartVi…" at bounding box center [341, 453] width 532 height 675
click at [52, 32] on button "Cancel" at bounding box center [45, 27] width 53 height 25
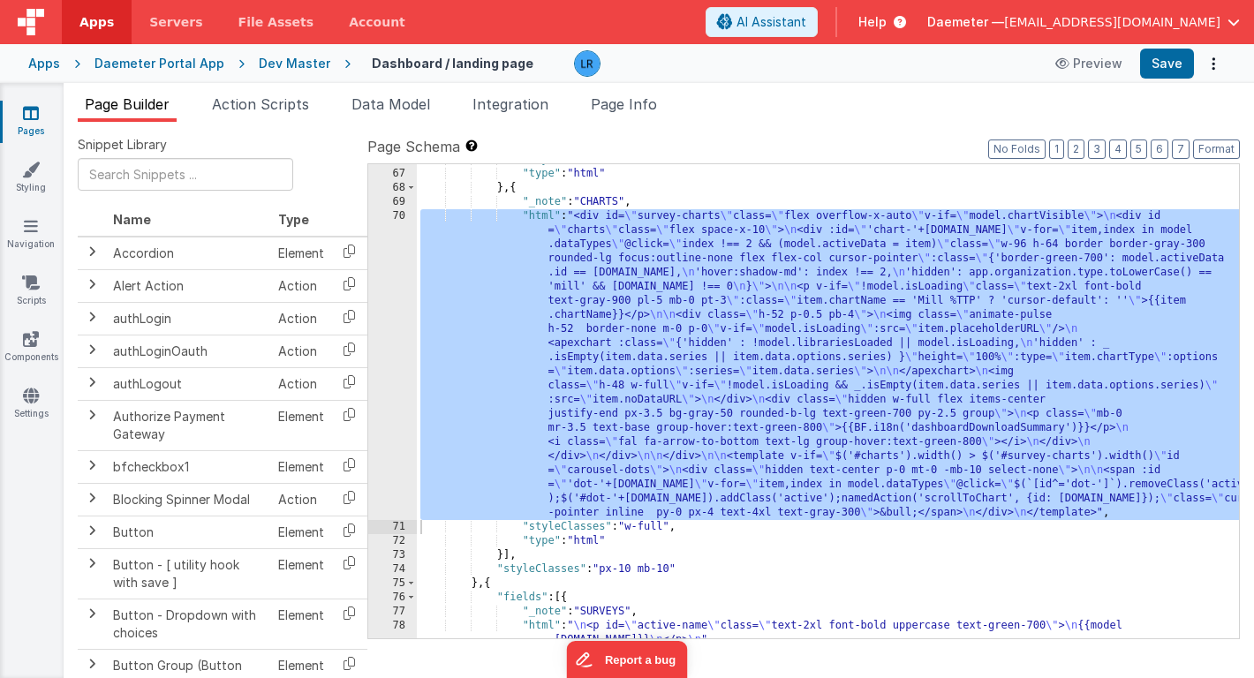
click at [614, 336] on div ""styleClasses" : "w-full hidden" , "type" : "html" } , { "_note" : "CHARTS" , "…" at bounding box center [828, 411] width 822 height 517
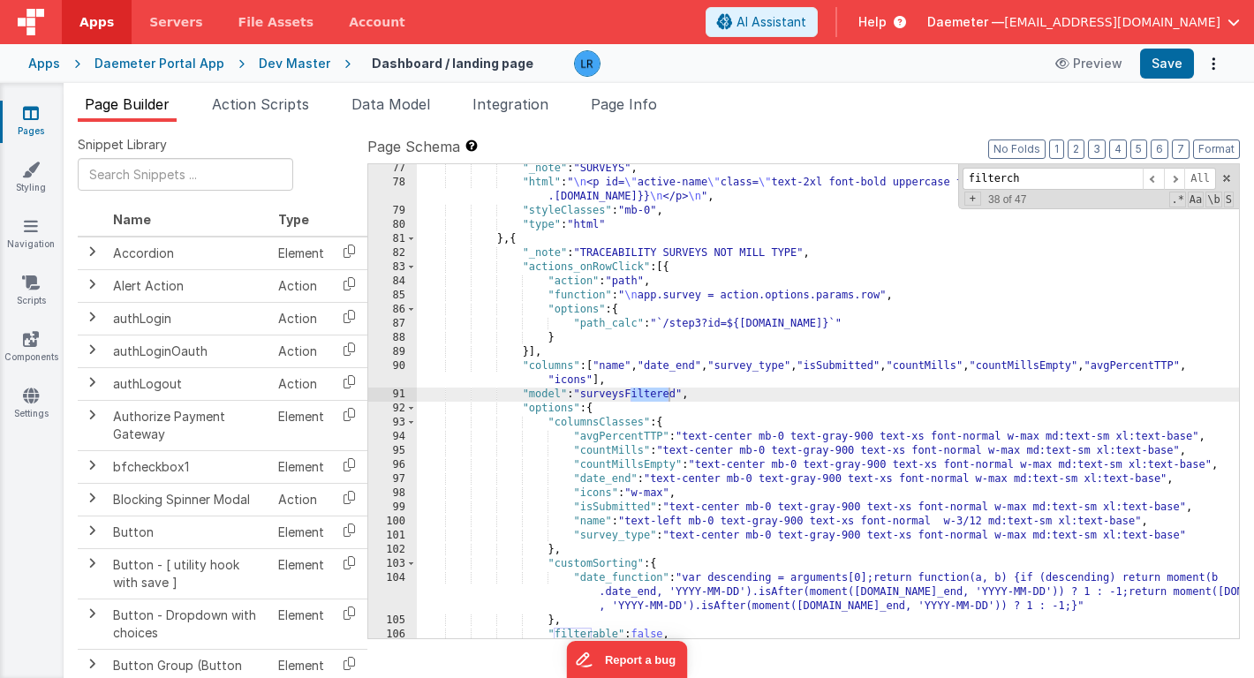
scroll to position [285, 0]
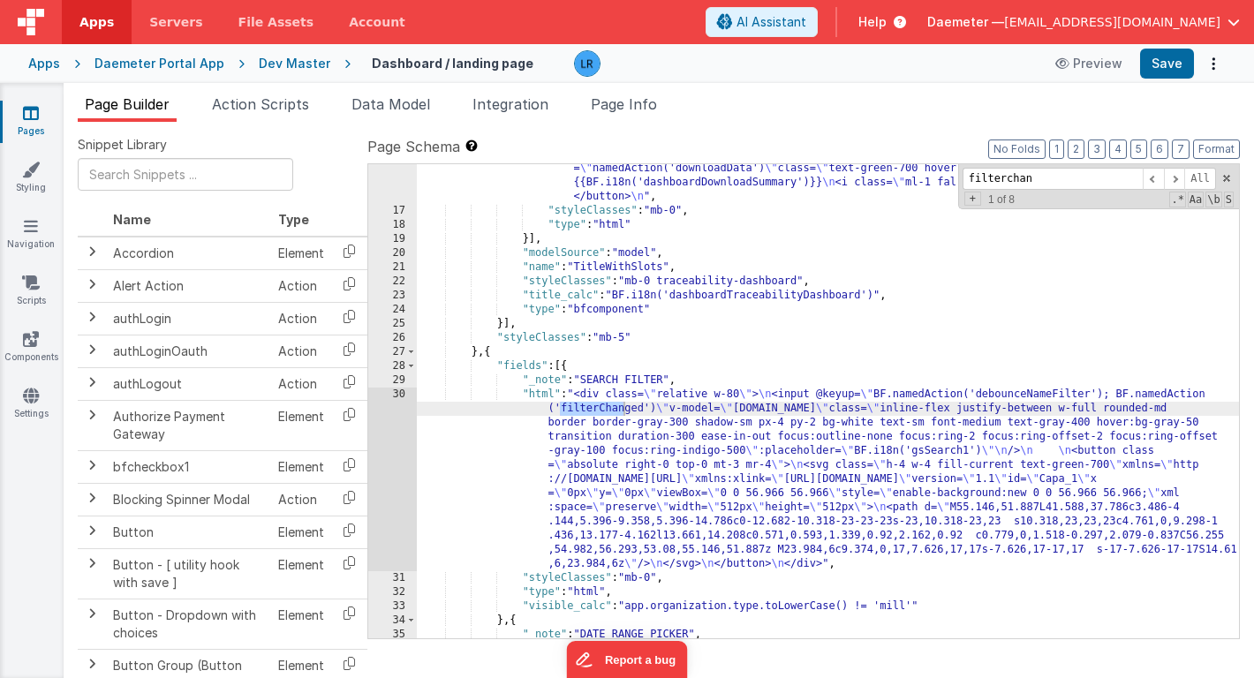
type input "filterchan"
drag, startPoint x: 1144, startPoint y: 396, endPoint x: 653, endPoint y: 412, distance: 492.1
click at [653, 412] on div ""html" : " \n <div v-if= \" app.generatingReportDash \" class= \" text-green-70…" at bounding box center [828, 568] width 822 height 926
click at [1176, 181] on span at bounding box center [1174, 179] width 21 height 22
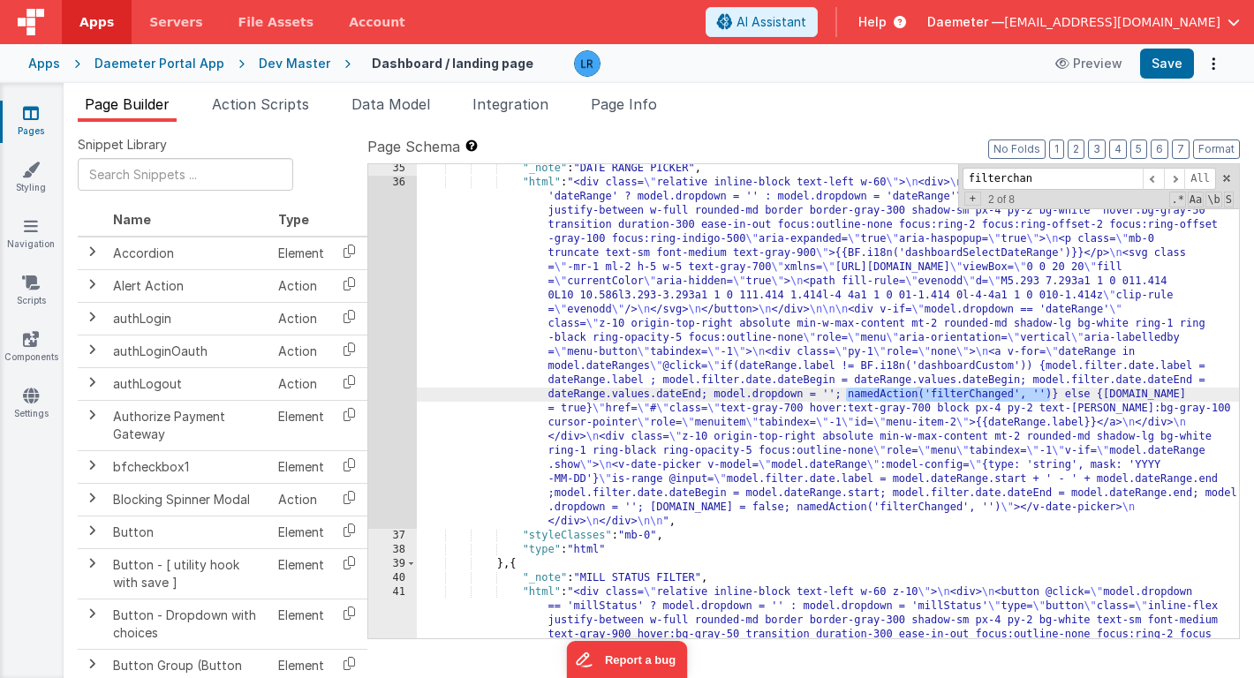
drag, startPoint x: 849, startPoint y: 398, endPoint x: 1049, endPoint y: 396, distance: 200.5
click at [1049, 396] on div ""_note" : "DATE RANGE PICKER" , "html" : "<div class= \" relative inline-block …" at bounding box center [828, 611] width 822 height 898
click at [1182, 183] on span at bounding box center [1174, 179] width 21 height 22
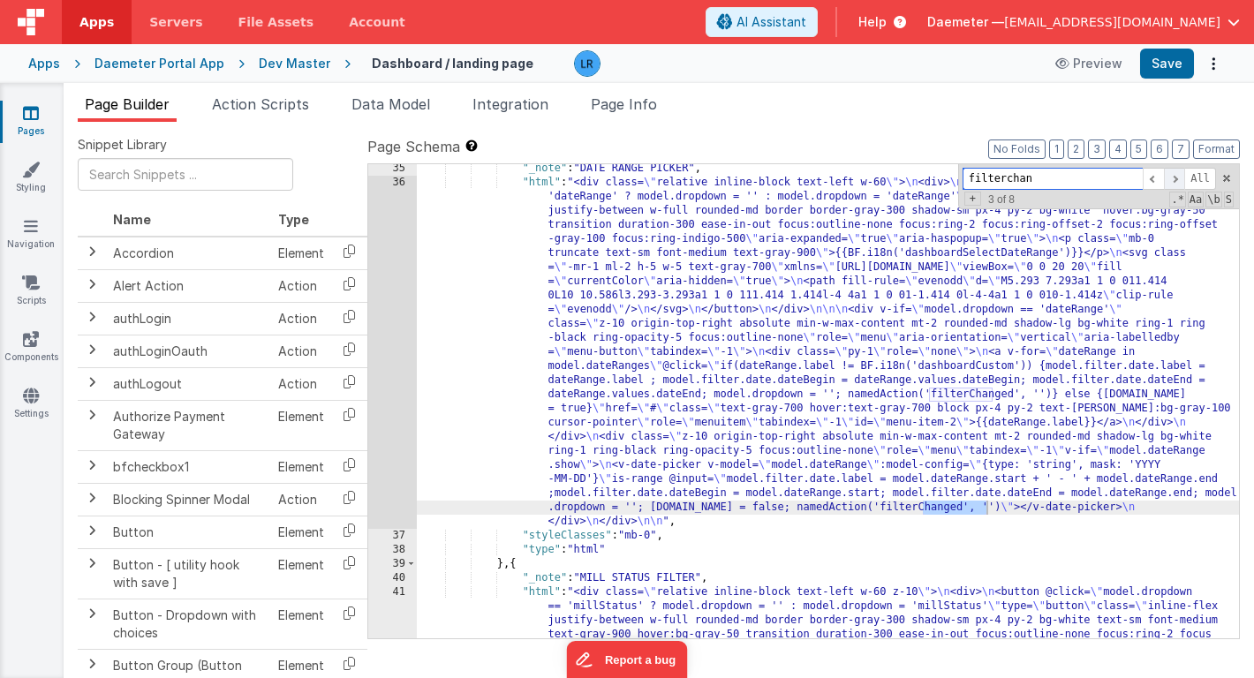
click at [1182, 183] on span at bounding box center [1174, 179] width 21 height 22
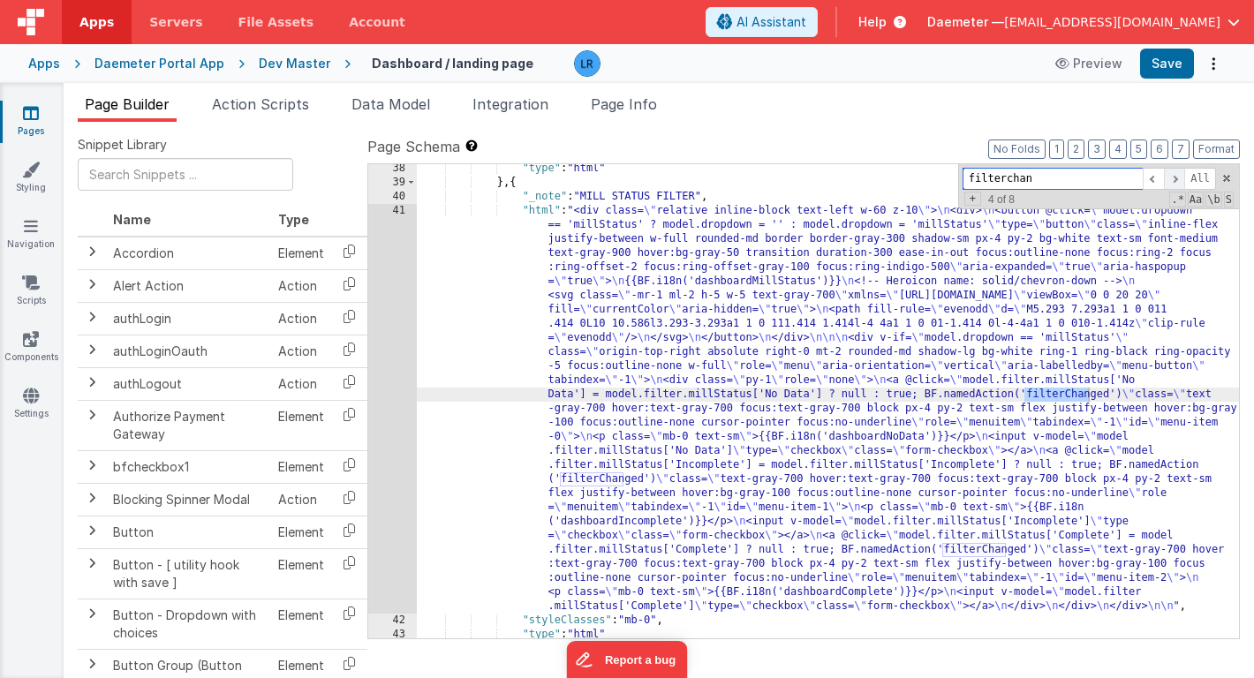
click at [1182, 183] on span at bounding box center [1174, 179] width 21 height 22
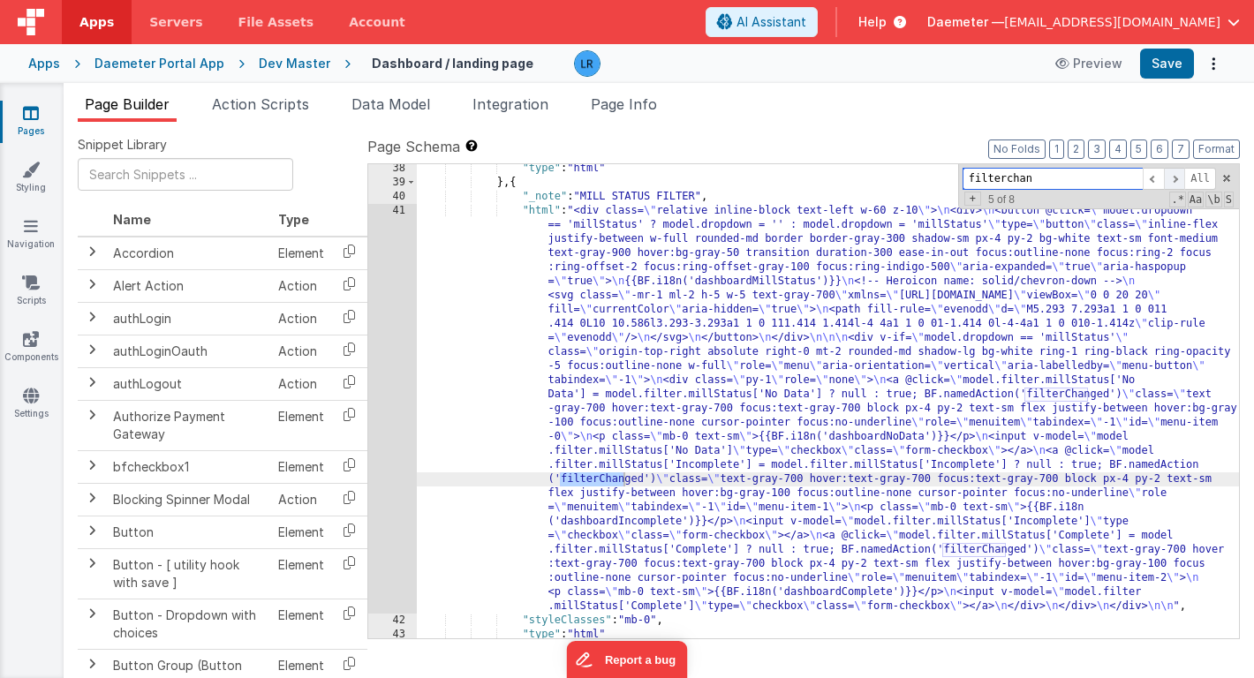
click at [1182, 183] on span at bounding box center [1174, 179] width 21 height 22
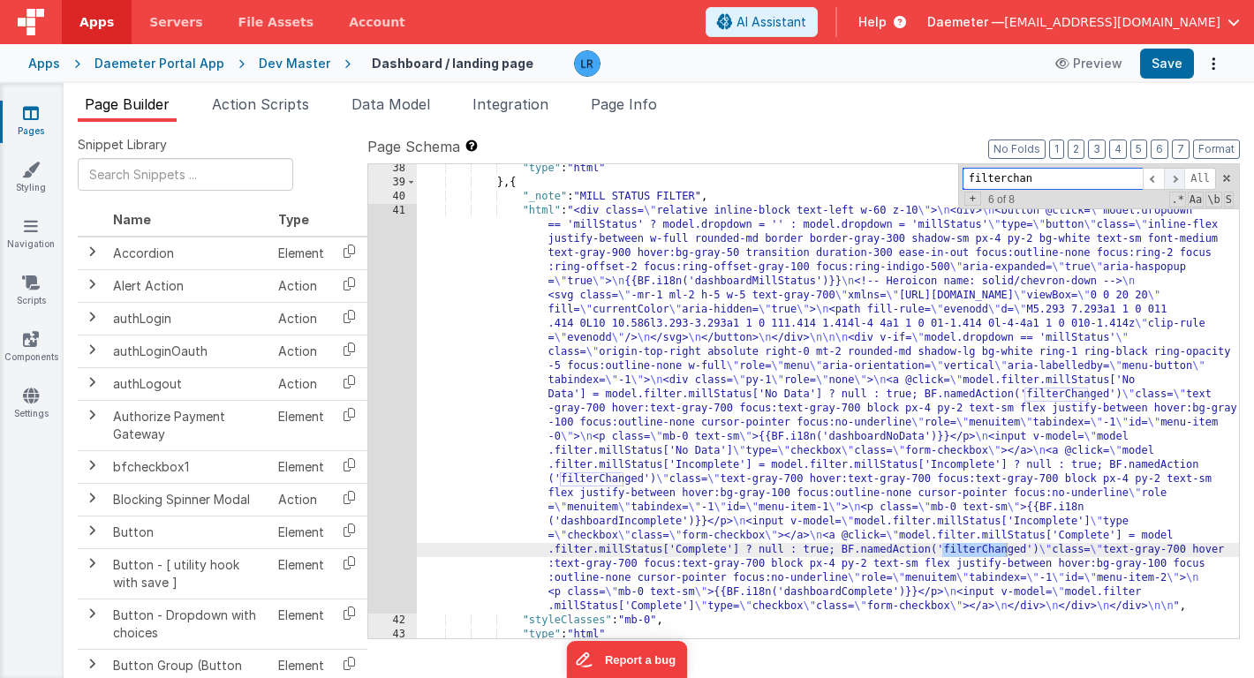
click at [1182, 183] on span at bounding box center [1174, 179] width 21 height 22
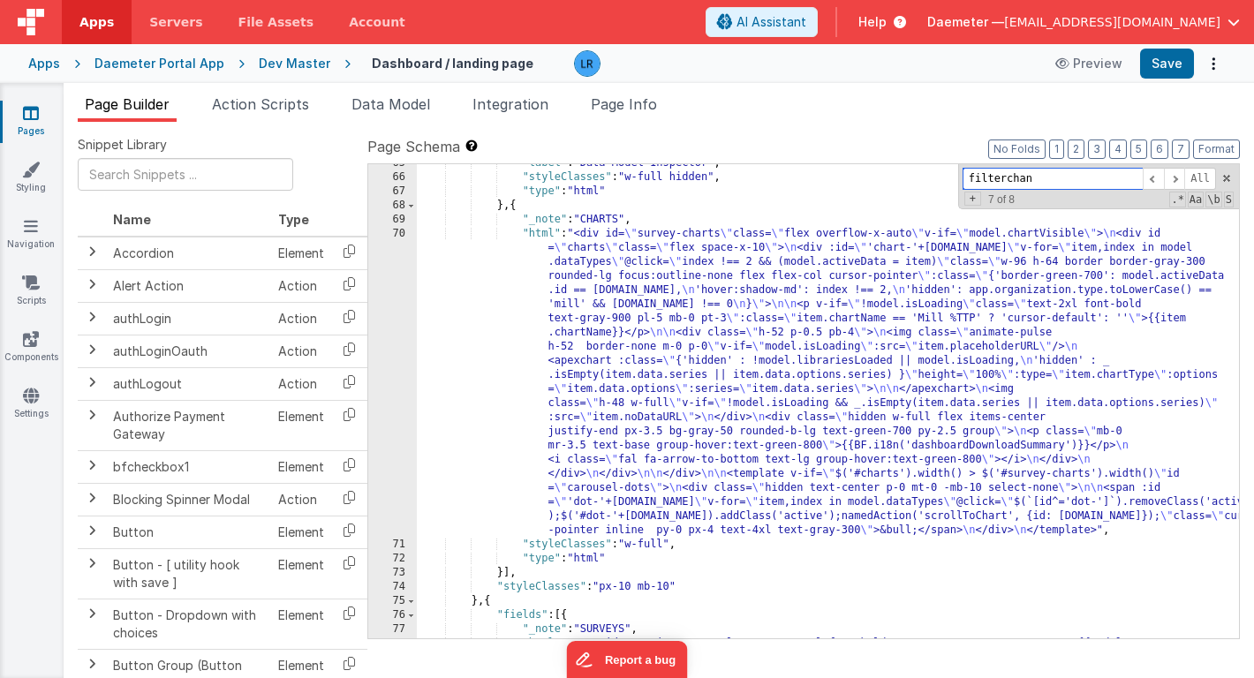
scroll to position [2495, 0]
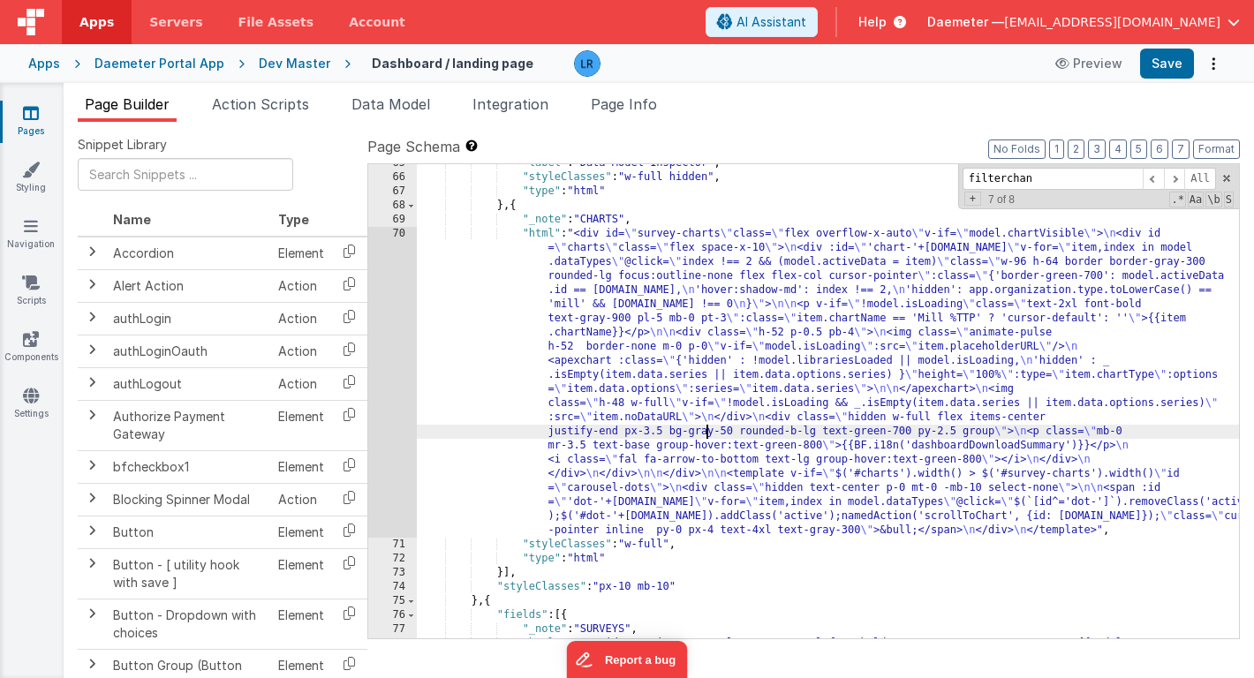
click at [704, 425] on div ""label" : "Data Model Inspector" , "styleClasses" : "w-full hidden" , "type" : …" at bounding box center [828, 414] width 822 height 517
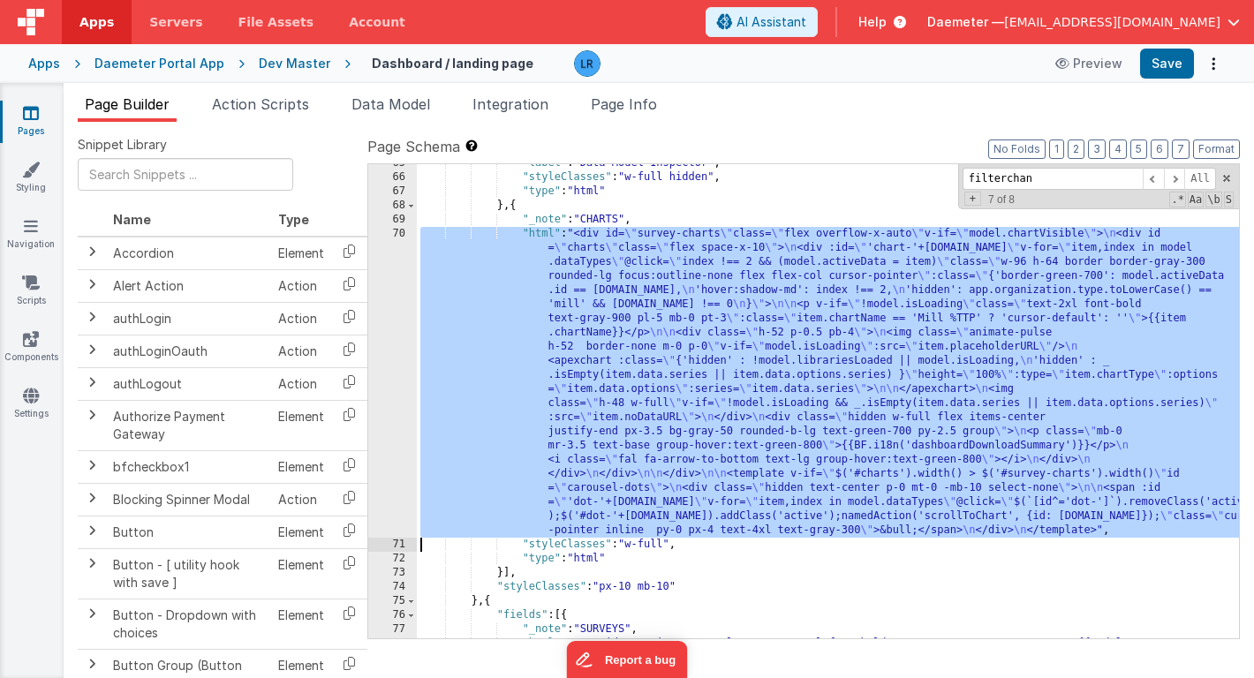
click at [397, 424] on div "70" at bounding box center [392, 382] width 49 height 311
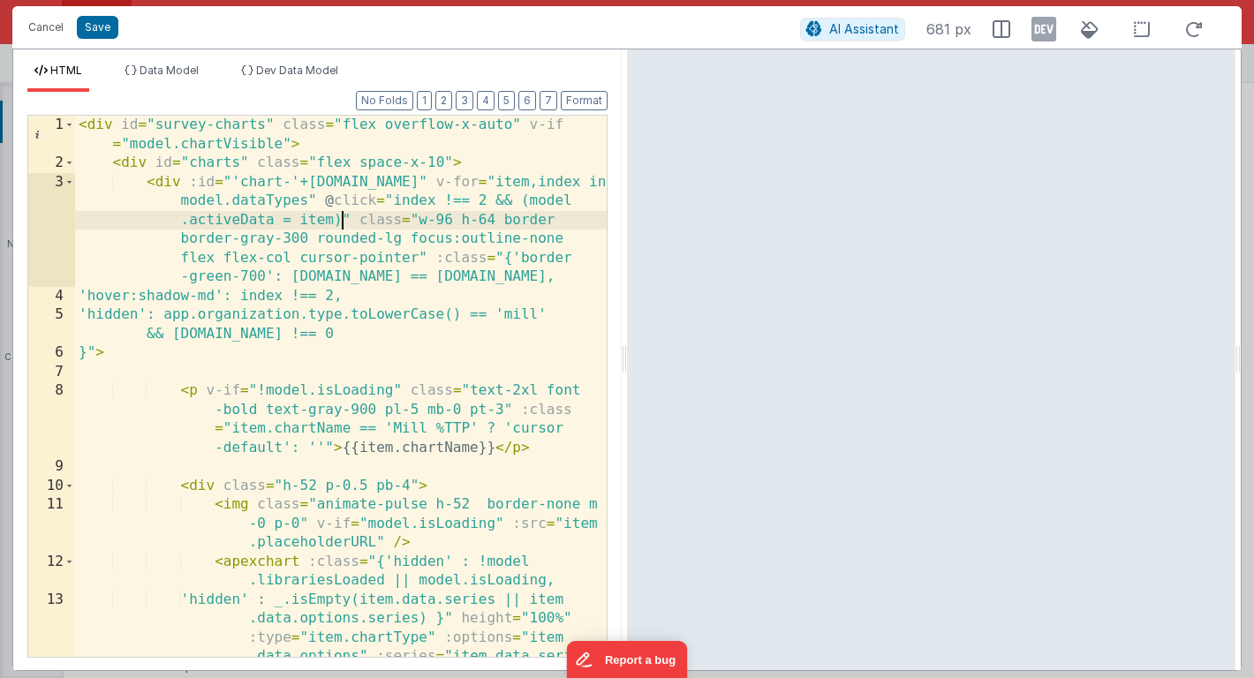
scroll to position [0, 0]
click at [345, 221] on div "< div id = "survey-charts" class = "flex overflow-x-auto" v-if = "model.chartVi…" at bounding box center [341, 453] width 532 height 675
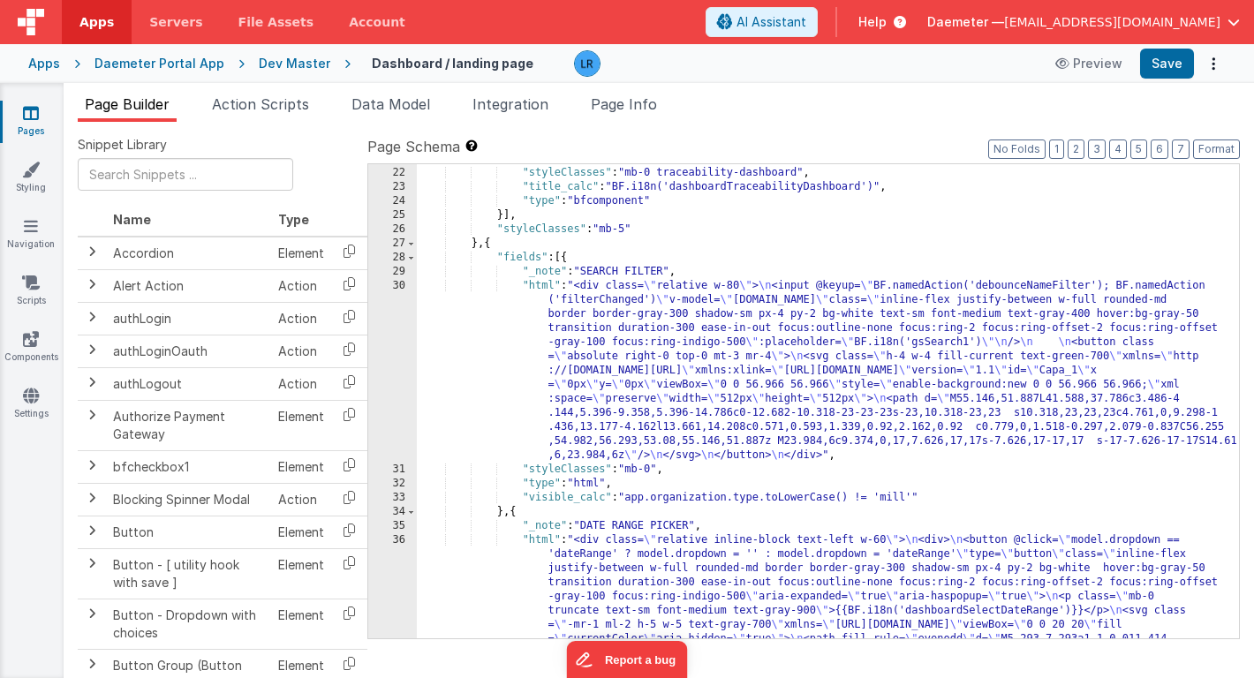
scroll to position [394, 0]
click at [605, 367] on div ""name" : "TitleWithSlots" , "styleClasses" : "mb-0 traceability-dashboard" , "t…" at bounding box center [828, 573] width 822 height 842
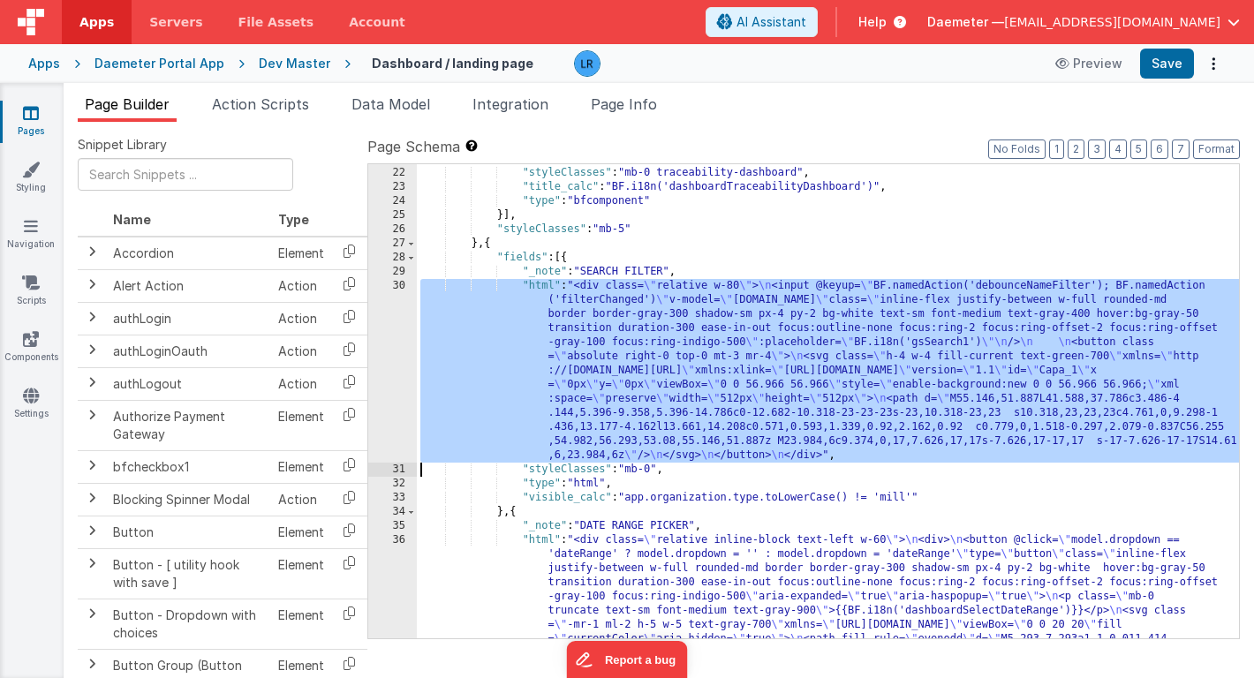
click at [398, 376] on div "30" at bounding box center [392, 371] width 49 height 184
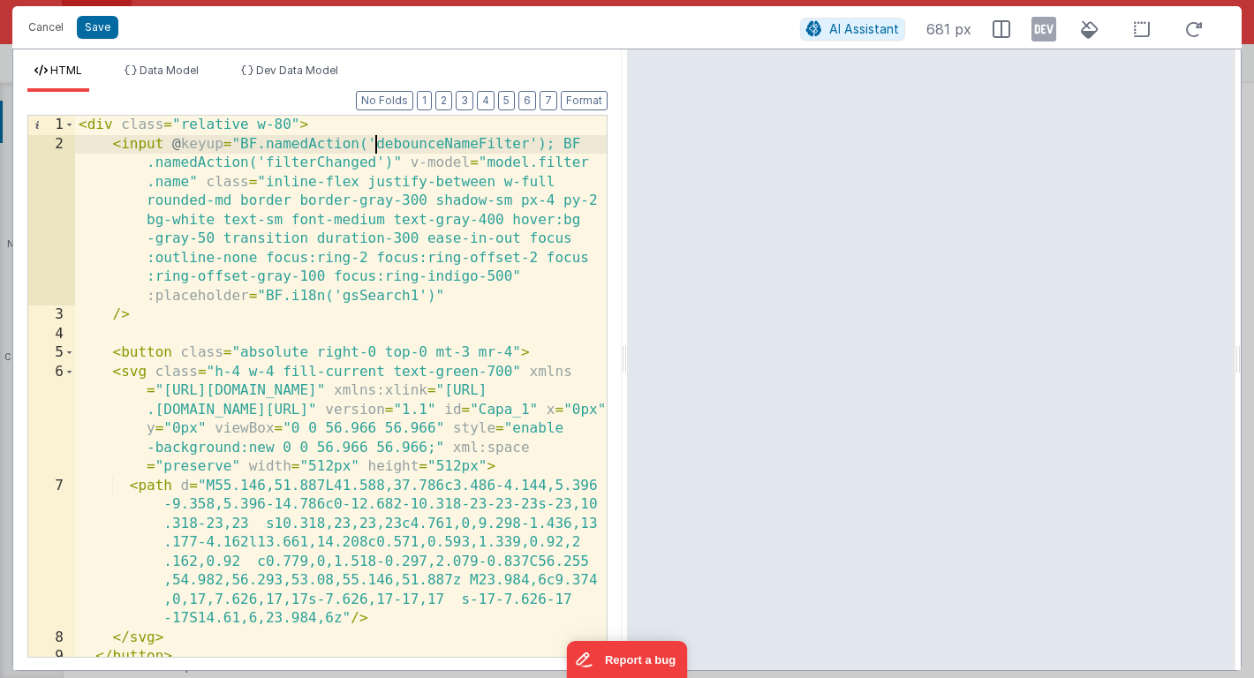
scroll to position [0, 0]
drag, startPoint x: 374, startPoint y: 144, endPoint x: 525, endPoint y: 148, distance: 150.2
click at [525, 148] on div "< div class = "relative w-80" > < input @ keyup = "BF.namedAction('debounceName…" at bounding box center [341, 405] width 532 height 579
click at [51, 26] on button "Cancel" at bounding box center [45, 27] width 53 height 25
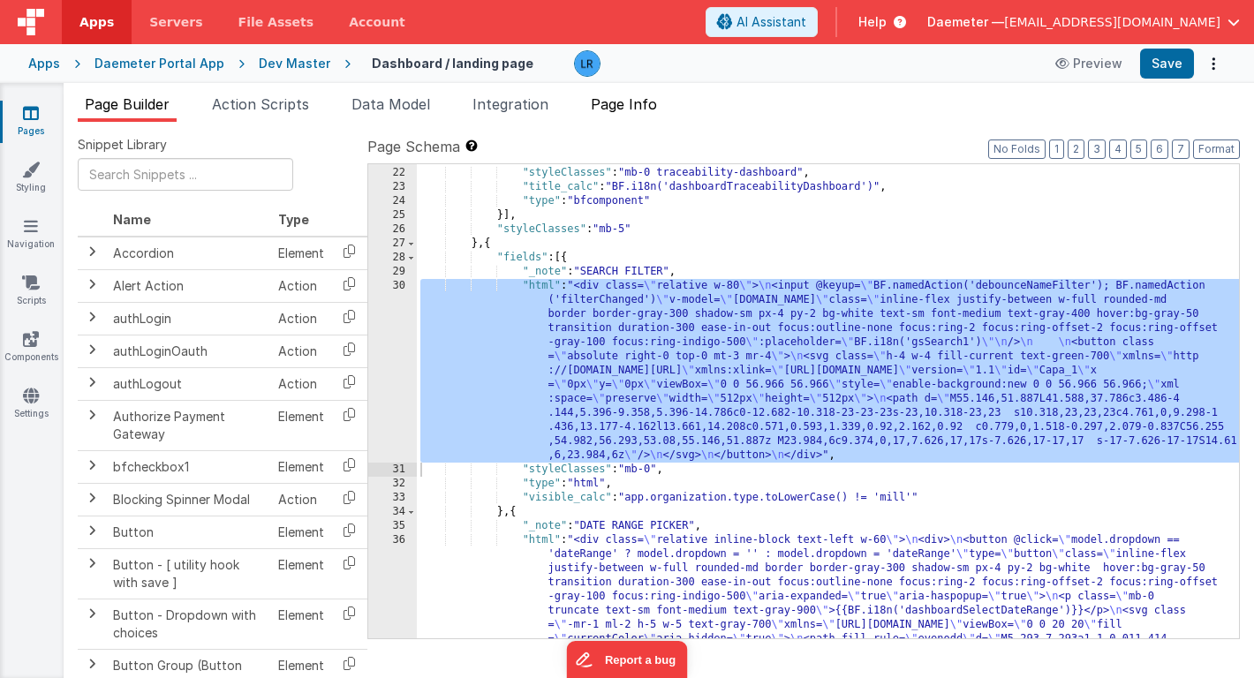
click at [620, 103] on span "Page Info" at bounding box center [624, 104] width 66 height 18
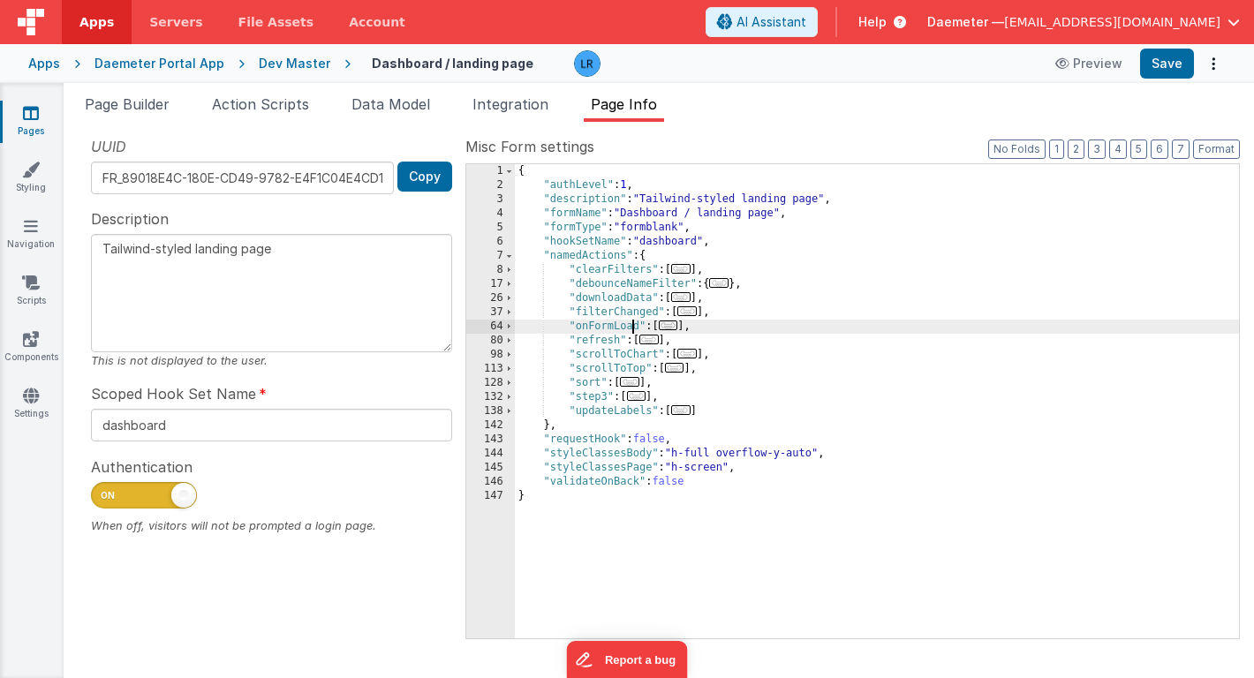
click at [634, 327] on div "{ "authLevel" : 1 , "description" : "Tailwind-styled landing page" , "formName"…" at bounding box center [877, 415] width 724 height 502
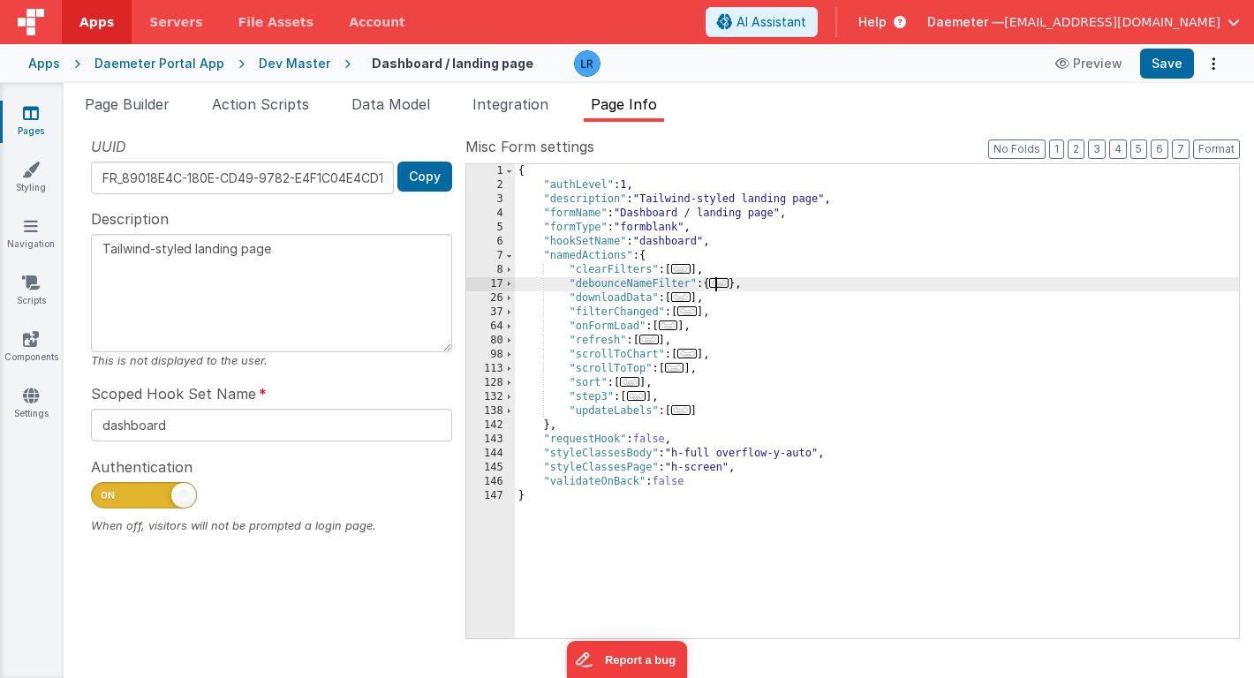
click at [725, 282] on span "..." at bounding box center [718, 283] width 19 height 10
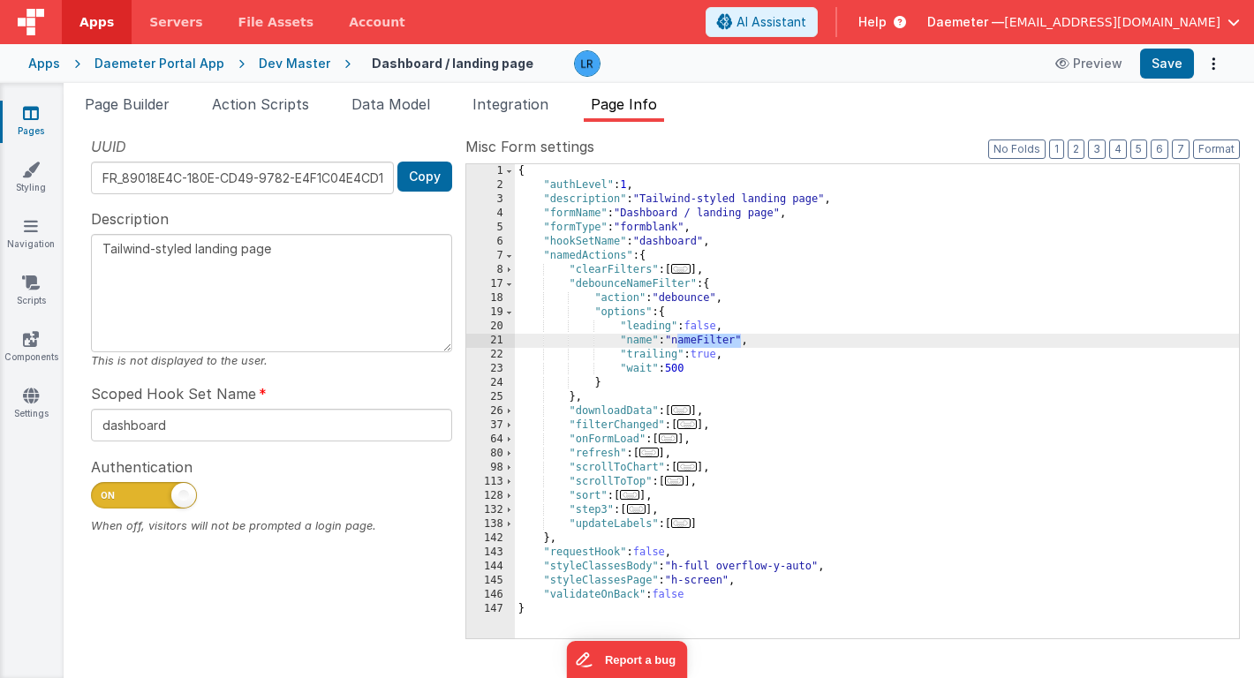
drag, startPoint x: 677, startPoint y: 344, endPoint x: 739, endPoint y: 345, distance: 61.8
click at [740, 345] on div "{ "authLevel" : 1 , "description" : "Tailwind-styled landing page" , "formName"…" at bounding box center [877, 415] width 724 height 502
click at [150, 102] on span "Page Builder" at bounding box center [127, 104] width 85 height 18
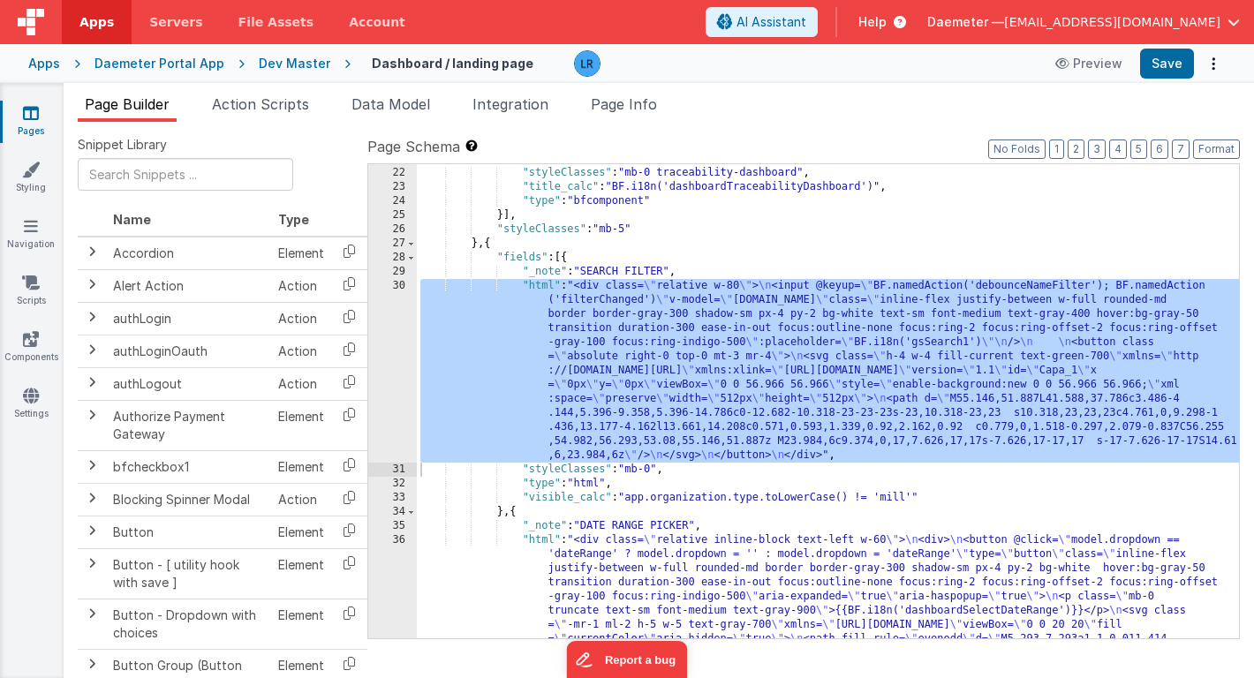
click at [642, 372] on div ""name" : "TitleWithSlots" , "styleClasses" : "mb-0 traceability-dashboard" , "t…" at bounding box center [828, 401] width 822 height 474
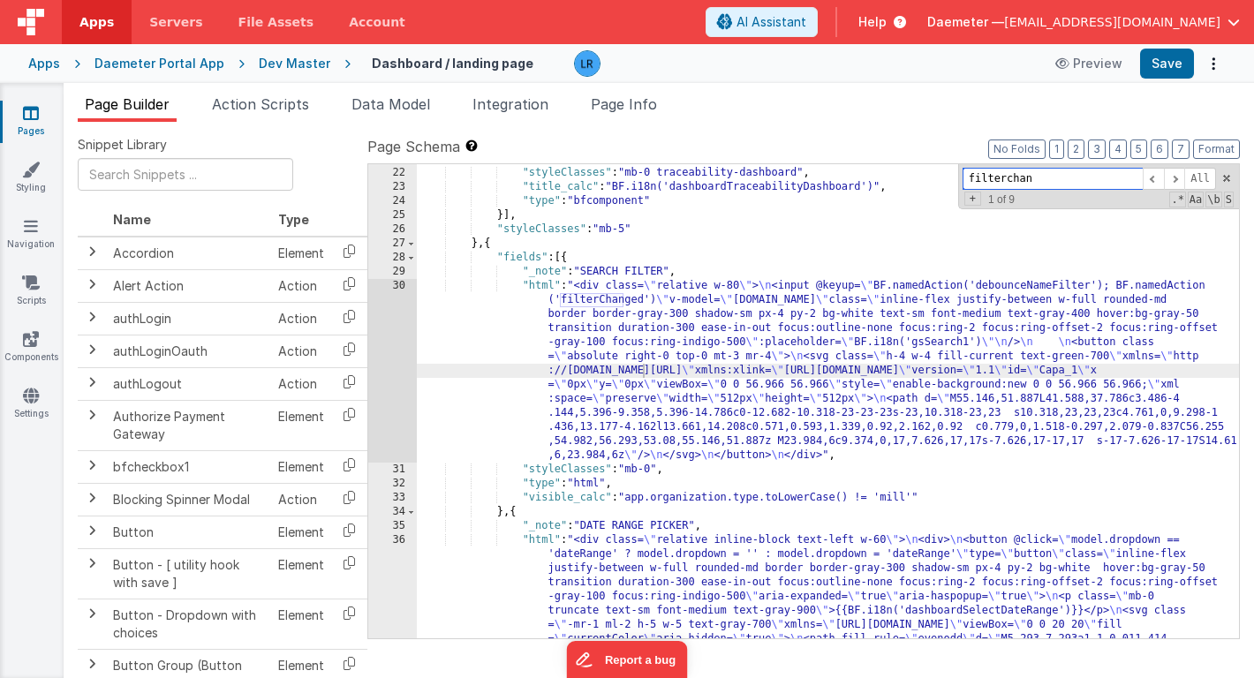
paste input "nameFilter"
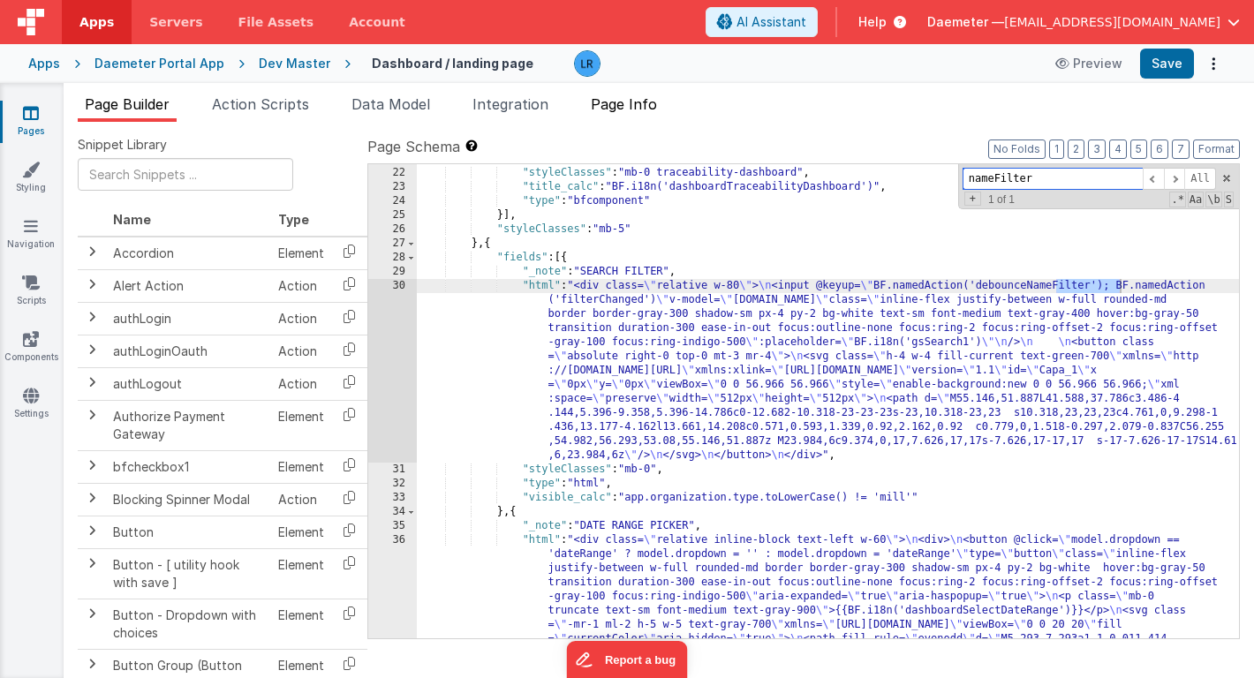
type input "nameFilter"
click at [638, 110] on span "Page Info" at bounding box center [624, 104] width 66 height 18
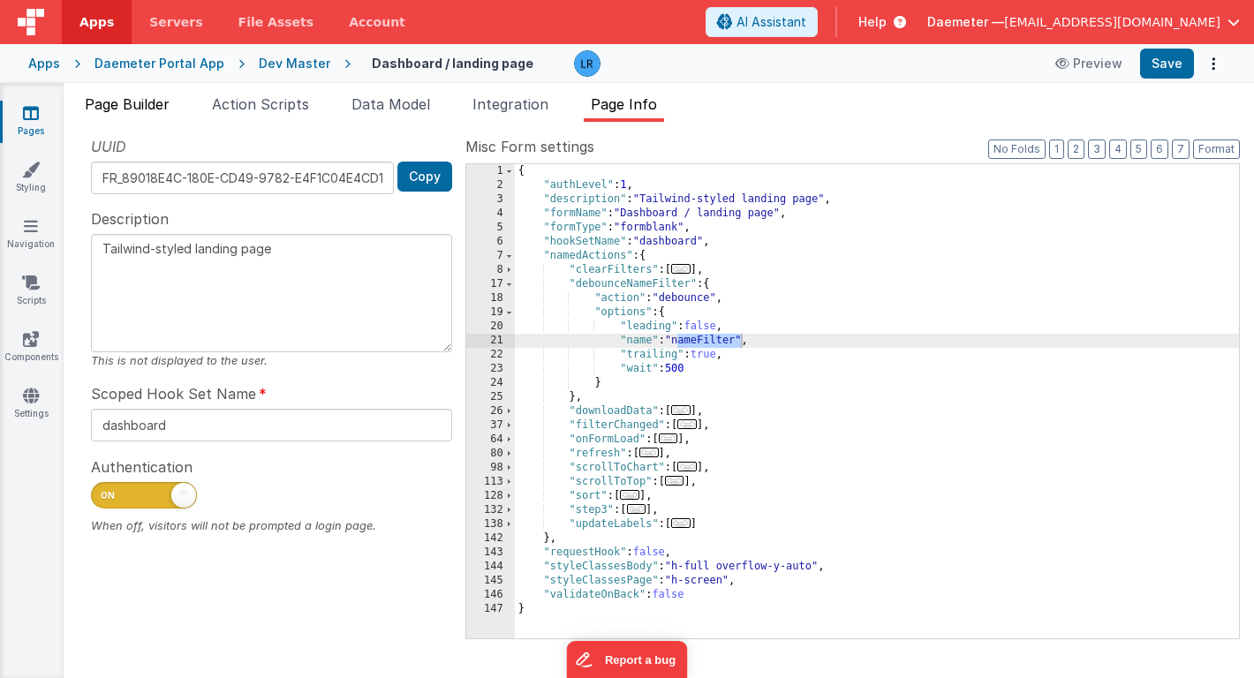
click at [158, 103] on span "Page Builder" at bounding box center [127, 104] width 85 height 18
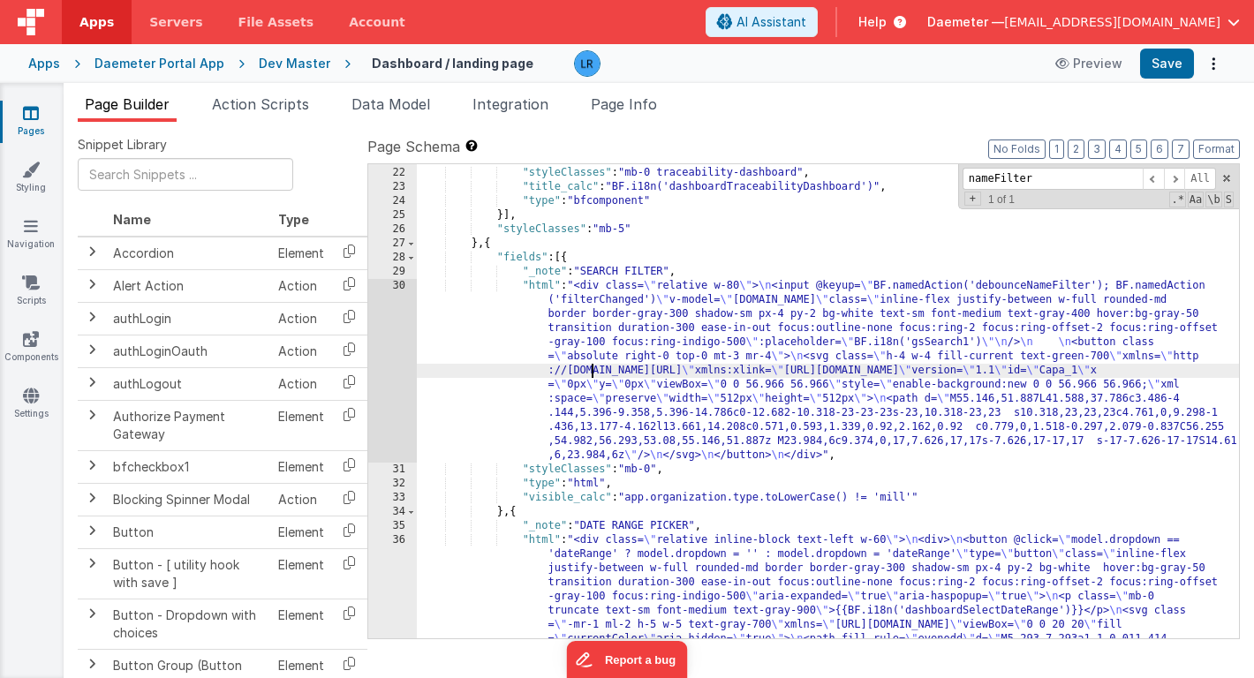
click at [595, 372] on div ""name" : "TitleWithSlots" , "styleClasses" : "mb-0 traceability-dashboard" , "t…" at bounding box center [828, 573] width 822 height 842
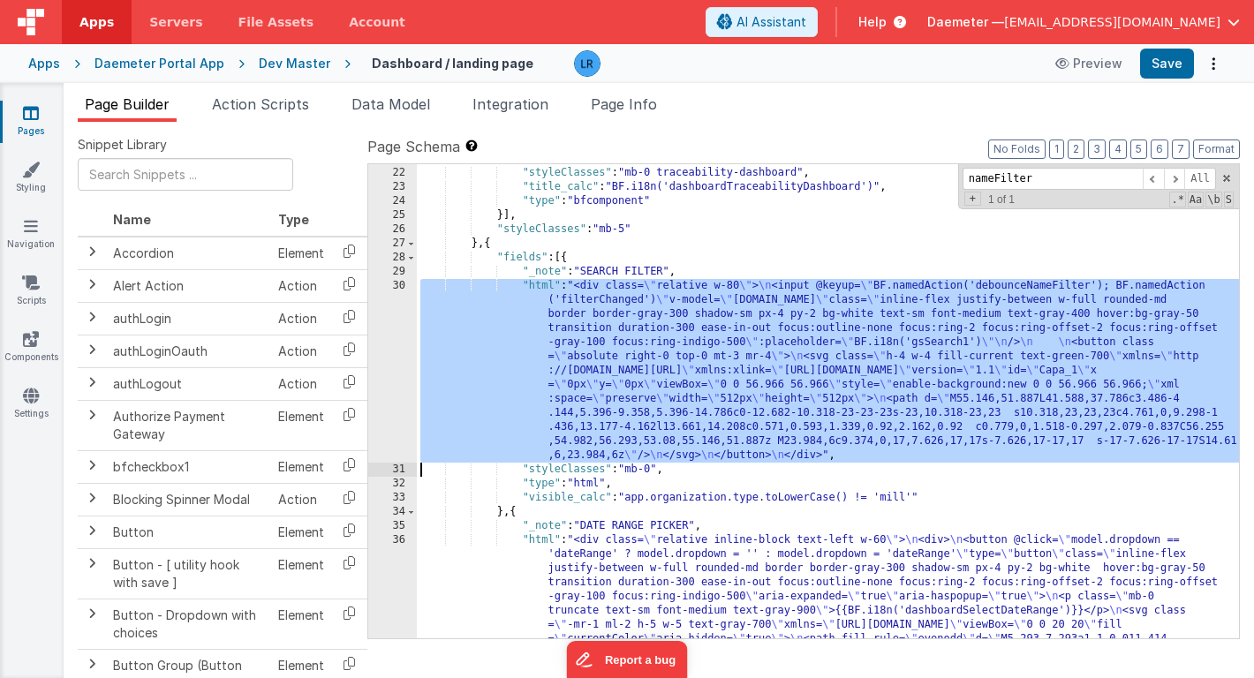
click at [384, 359] on div "30" at bounding box center [392, 371] width 49 height 184
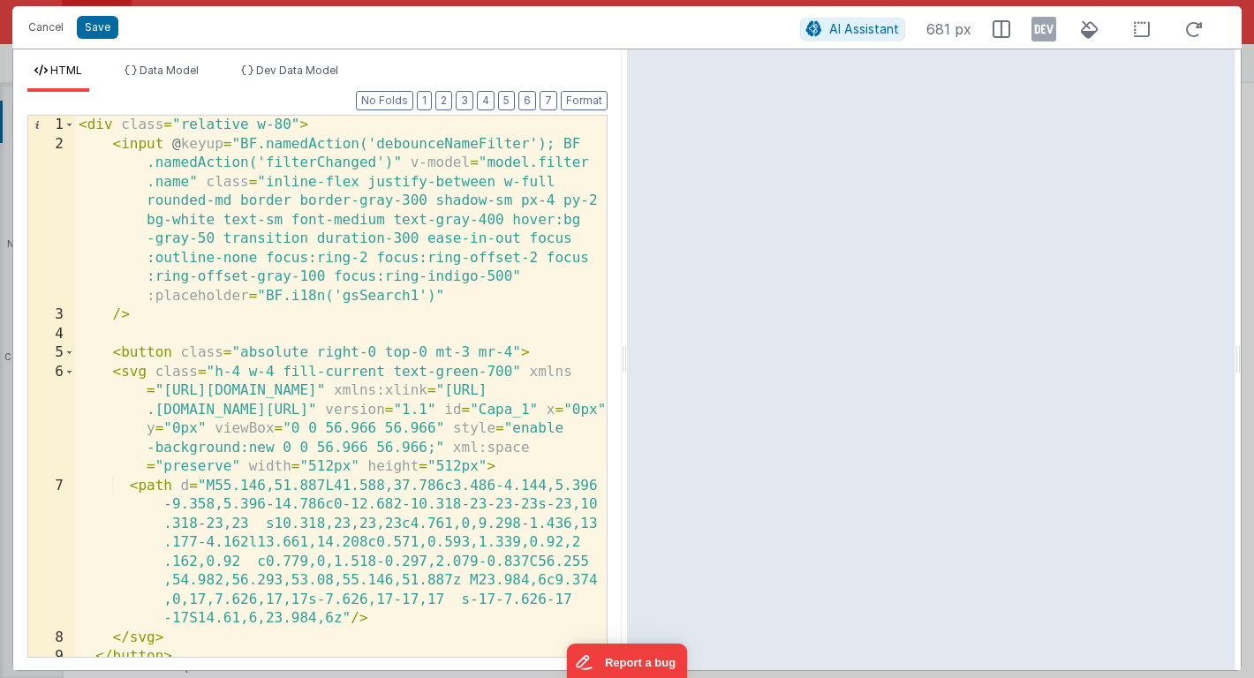
click at [405, 142] on div "< div class = "relative w-80" > < input @ keyup = "BF.namedAction('debounceName…" at bounding box center [341, 405] width 532 height 579
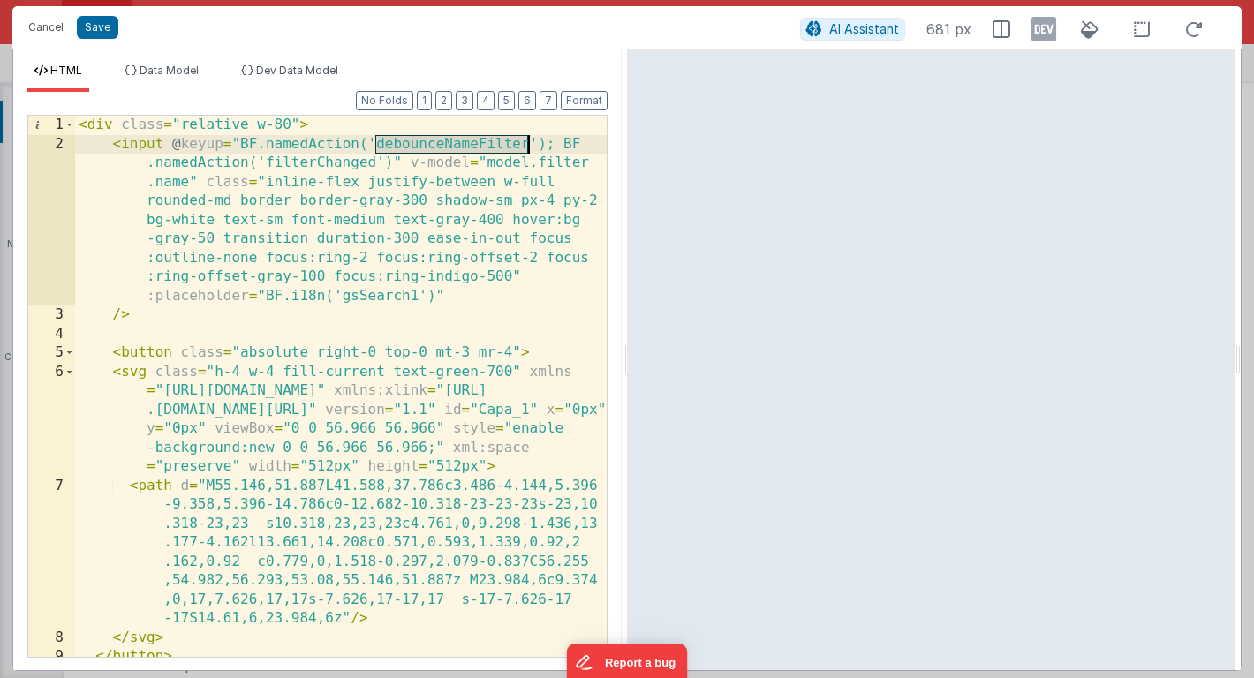
drag, startPoint x: 377, startPoint y: 147, endPoint x: 530, endPoint y: 148, distance: 152.8
click at [530, 148] on div "< div class = "relative w-80" > < input @ keyup = "BF.namedAction('debounceName…" at bounding box center [341, 405] width 532 height 579
click at [44, 26] on button "Cancel" at bounding box center [45, 27] width 53 height 25
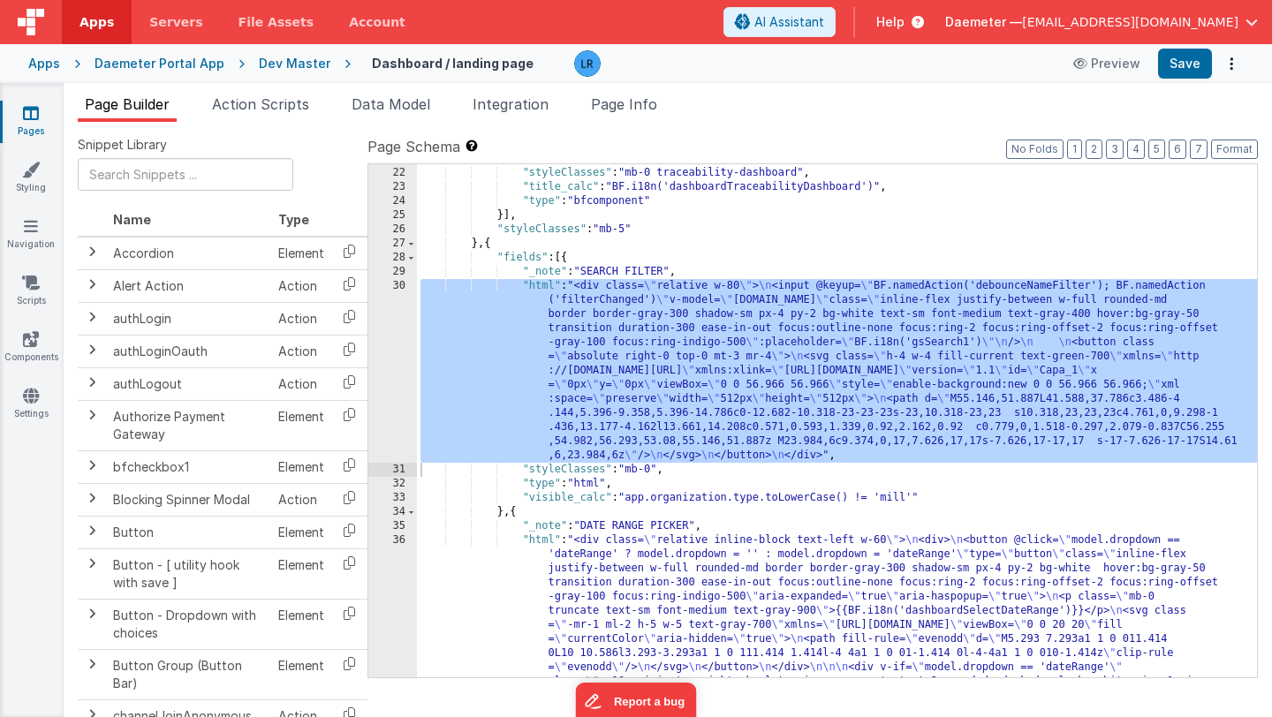
scroll to position [394, 0]
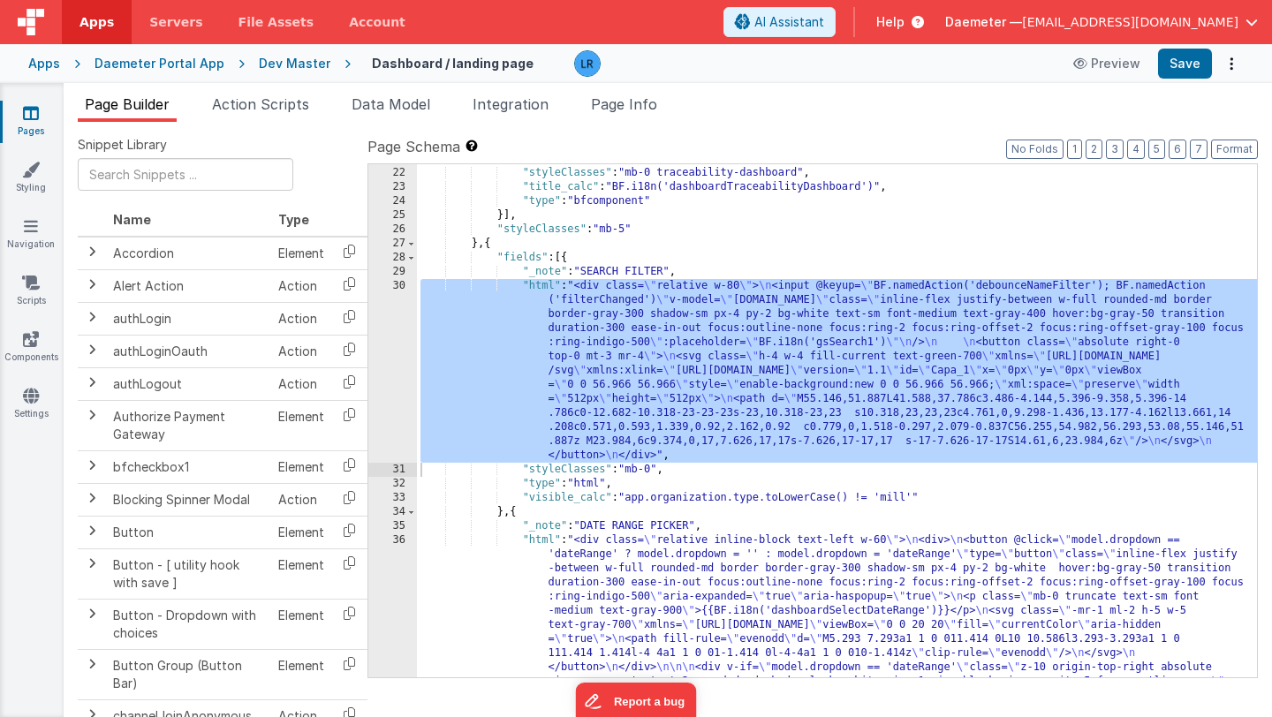
click at [618, 313] on div ""name" : "TitleWithSlots" , "styleClasses" : "mb-0 traceability-dashboard" , "t…" at bounding box center [837, 585] width 840 height 866
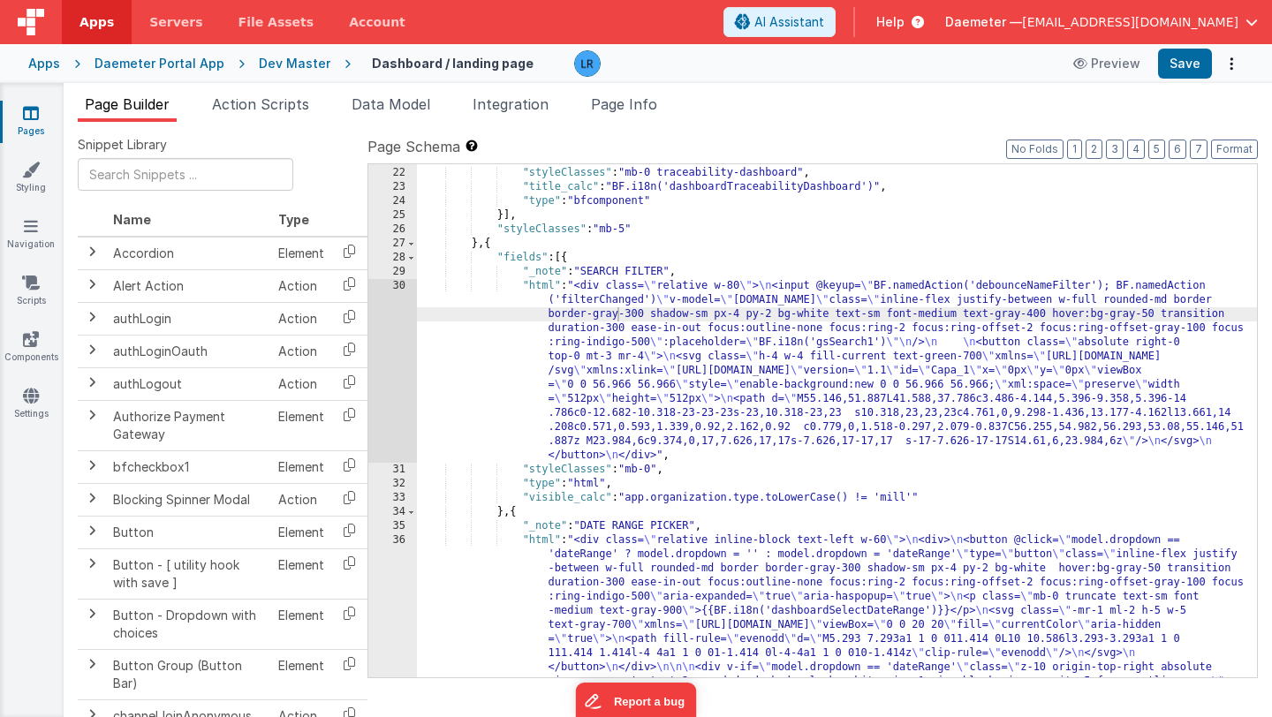
click at [26, 384] on div "Pages Styling Navigation Scripts Components Settings" at bounding box center [32, 400] width 64 height 634
click at [28, 393] on icon at bounding box center [31, 396] width 16 height 18
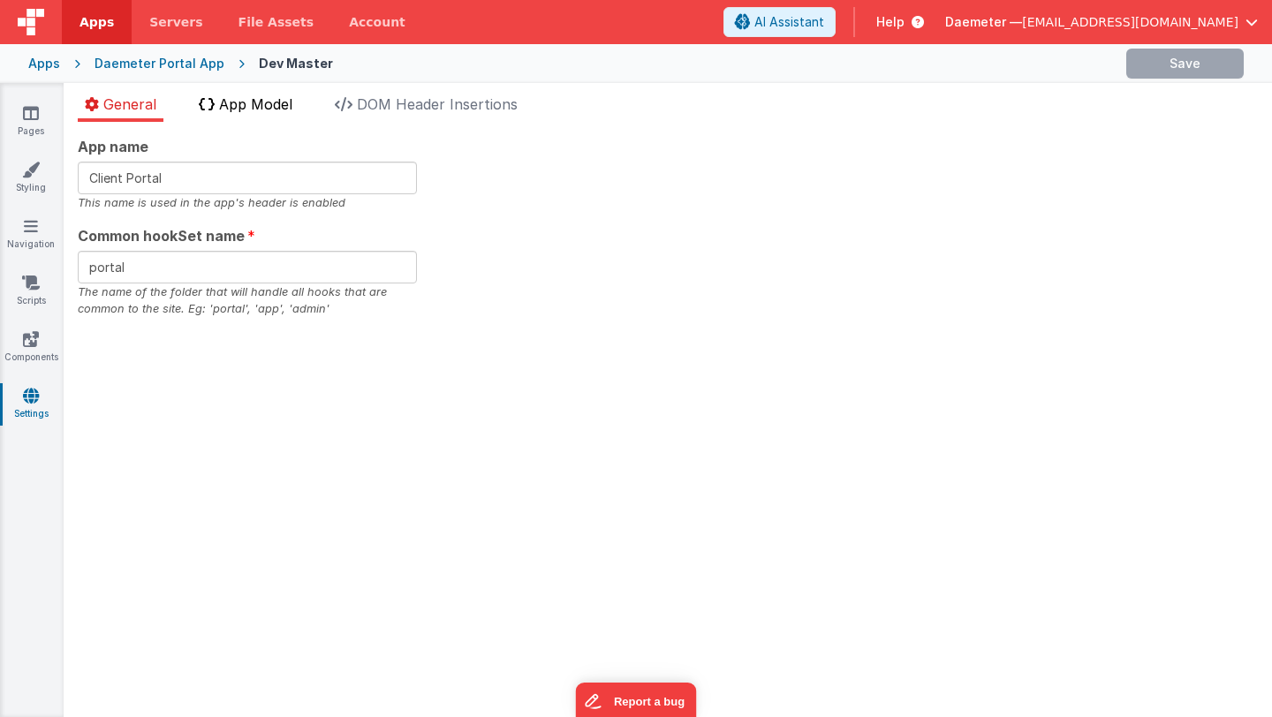
click at [269, 103] on span "App Model" at bounding box center [255, 104] width 73 height 18
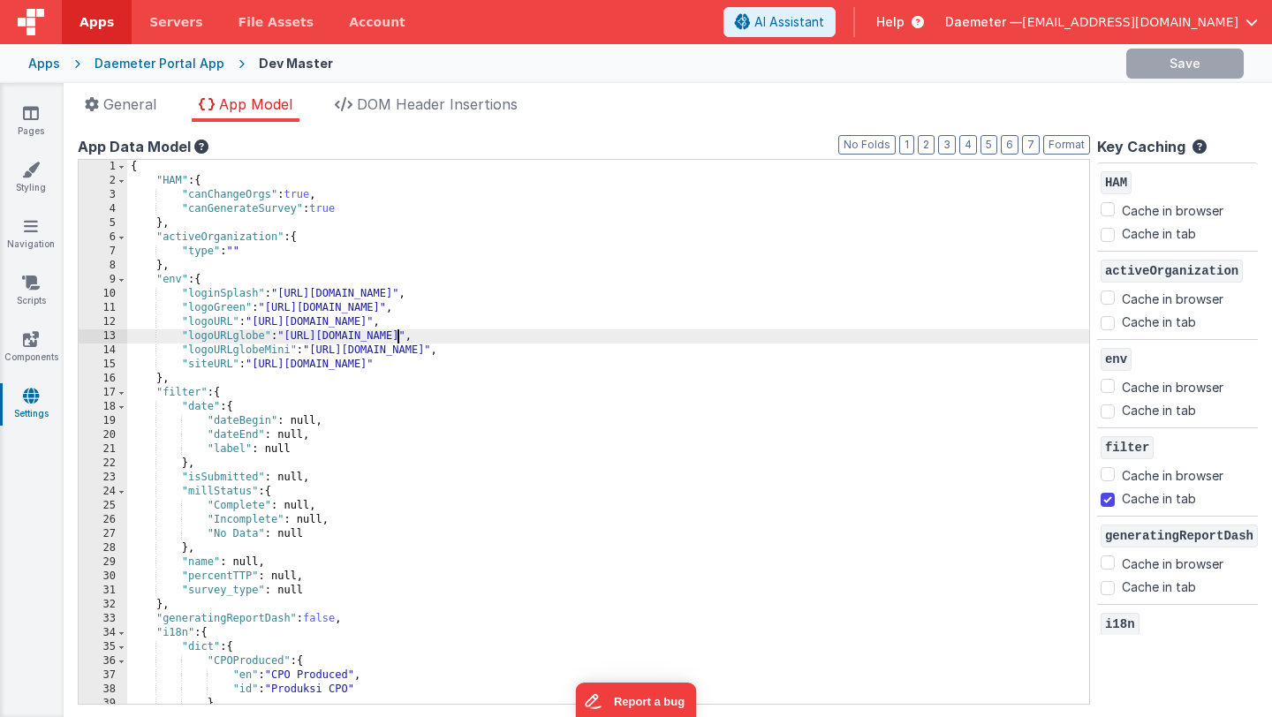
click at [397, 343] on div "{ "HAM" : { "canChangeOrgs" : true , "canGenerateSurvey" : true } , "activeOrga…" at bounding box center [608, 446] width 962 height 572
type input "ba"
checkbox input "false"
checkbox input "true"
checkbox input "false"
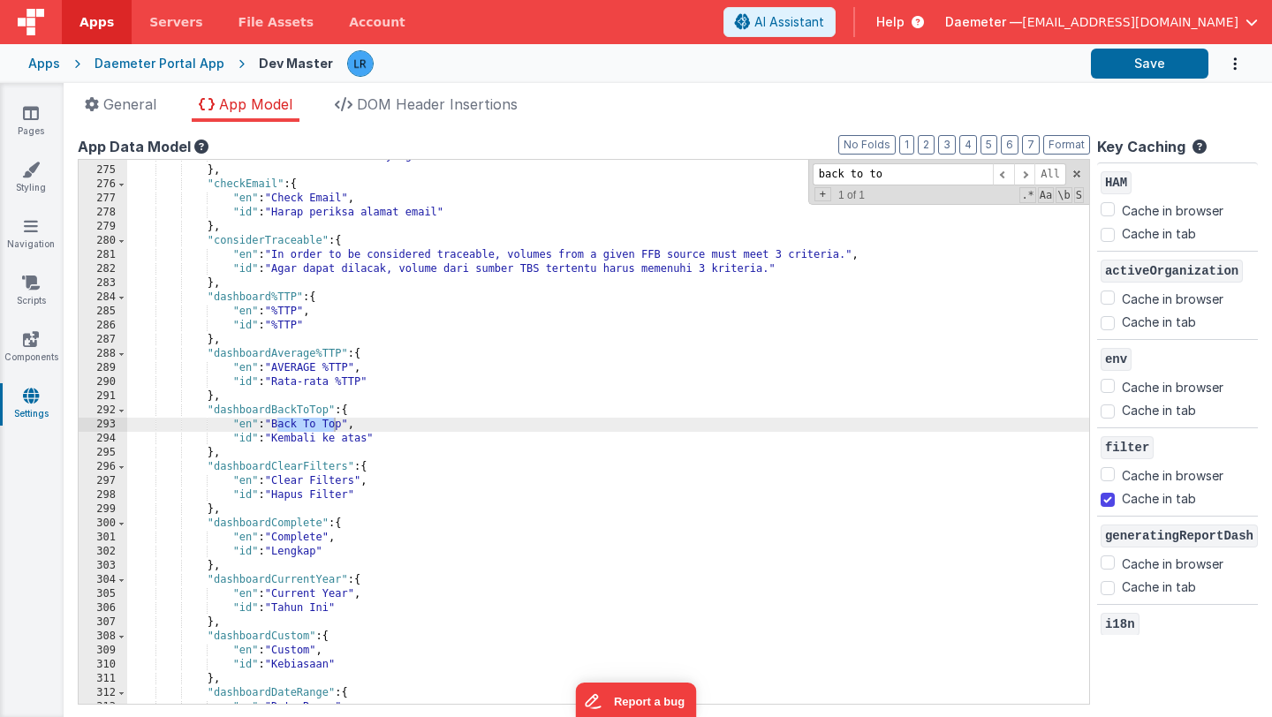
scroll to position [3910, 0]
type input "back to top"
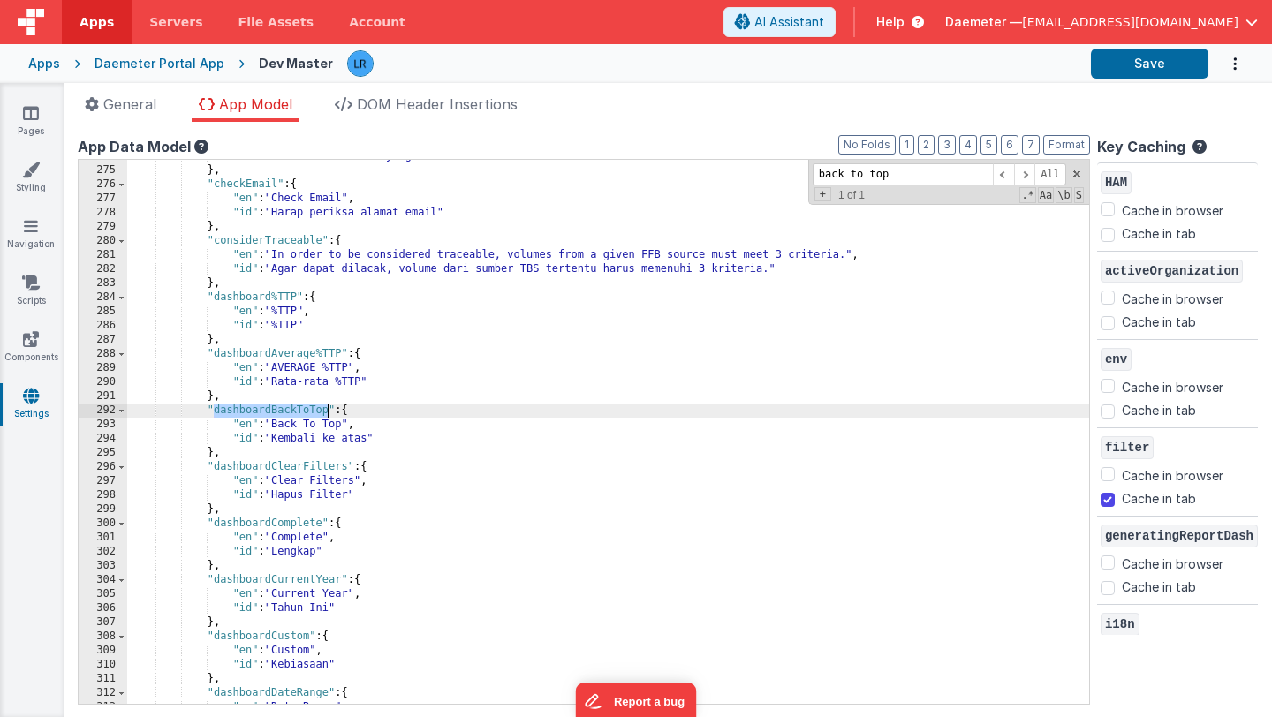
drag, startPoint x: 213, startPoint y: 413, endPoint x: 326, endPoint y: 411, distance: 113.1
click at [326, 411] on div ""id" : "TBS bersertifikat yang diolah" } , "checkEmail" : { "en" : "Check Email…" at bounding box center [608, 435] width 962 height 572
click at [52, 133] on link "Pages" at bounding box center [31, 121] width 64 height 35
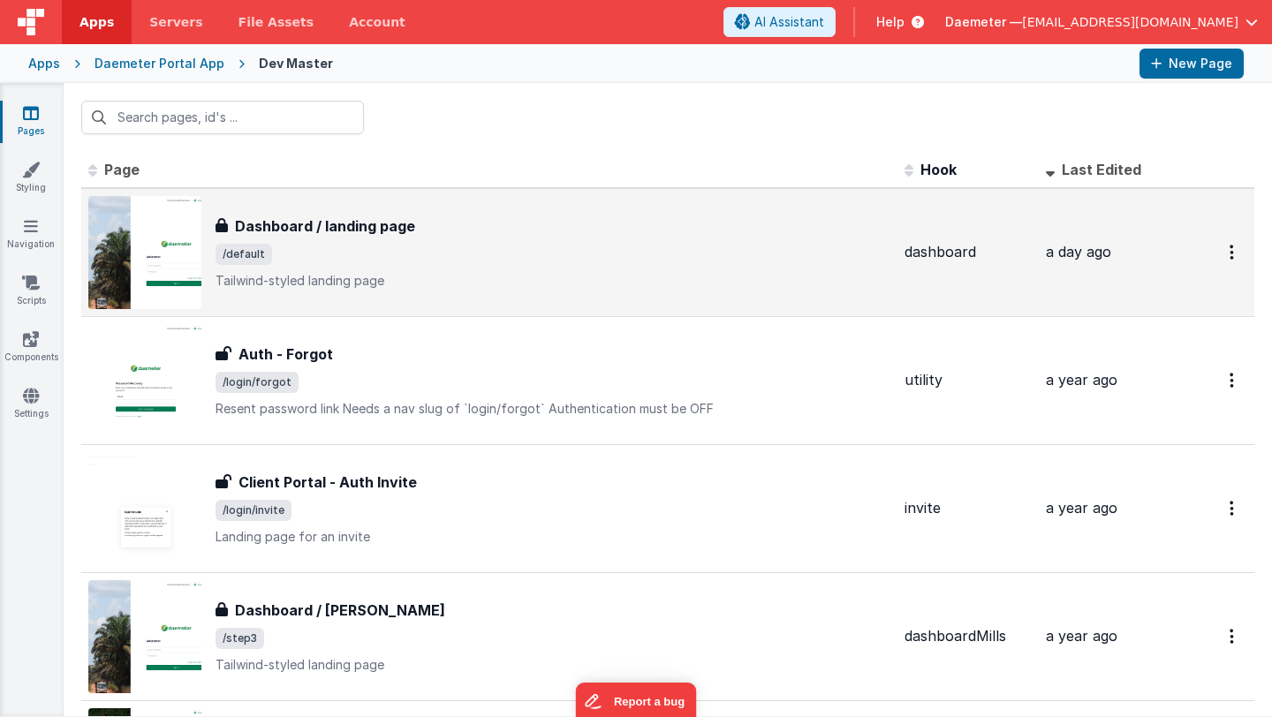
click at [331, 280] on p "Tailwind-styled landing page" at bounding box center [552, 281] width 675 height 18
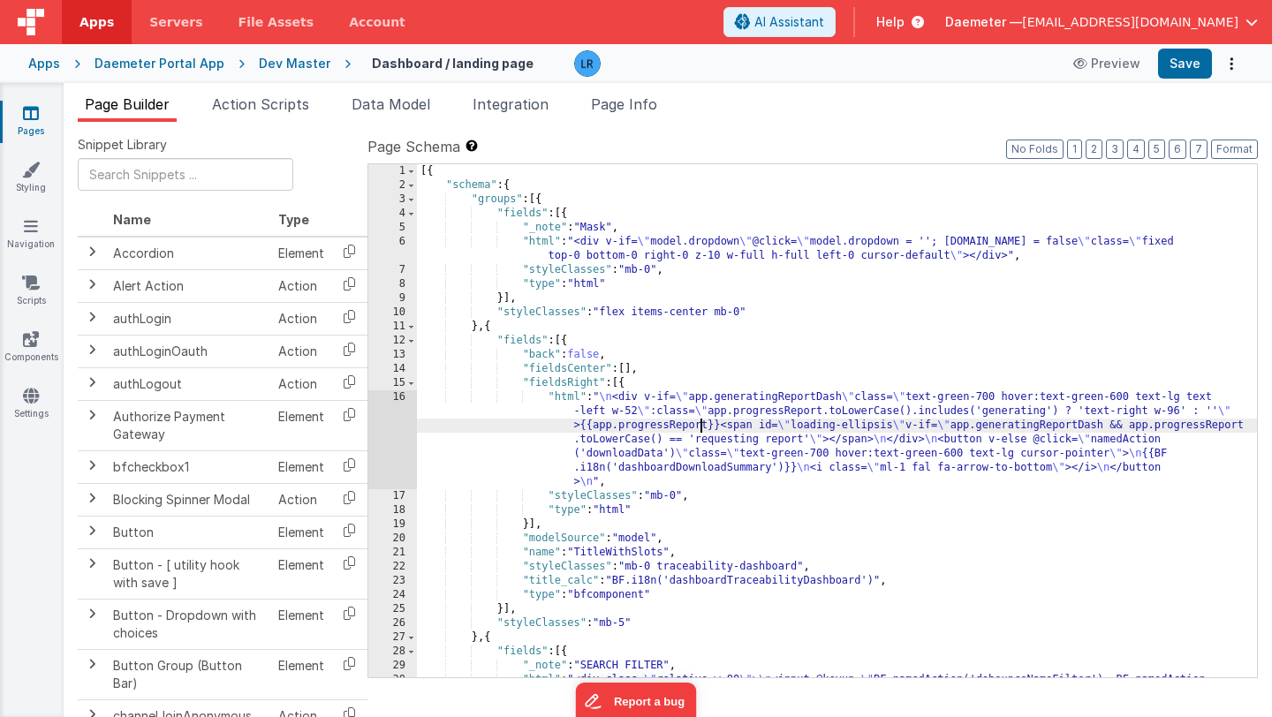
click at [698, 428] on div "[{ "schema" : { "groups" : [{ "fields" : [{ "_note" : "Mask" , "html" : "<div v…" at bounding box center [837, 519] width 840 height 711
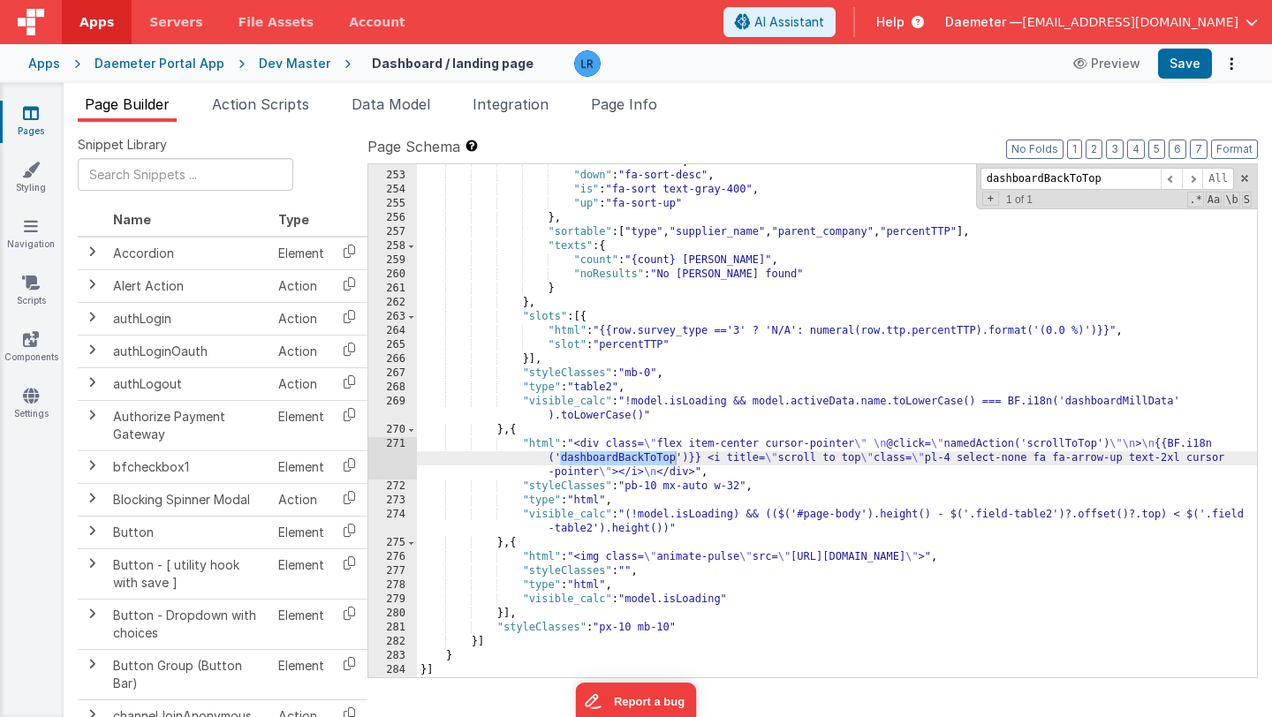
scroll to position [5746, 0]
type input "dashboardBackToTop"
click at [389, 454] on div "271" at bounding box center [392, 458] width 49 height 42
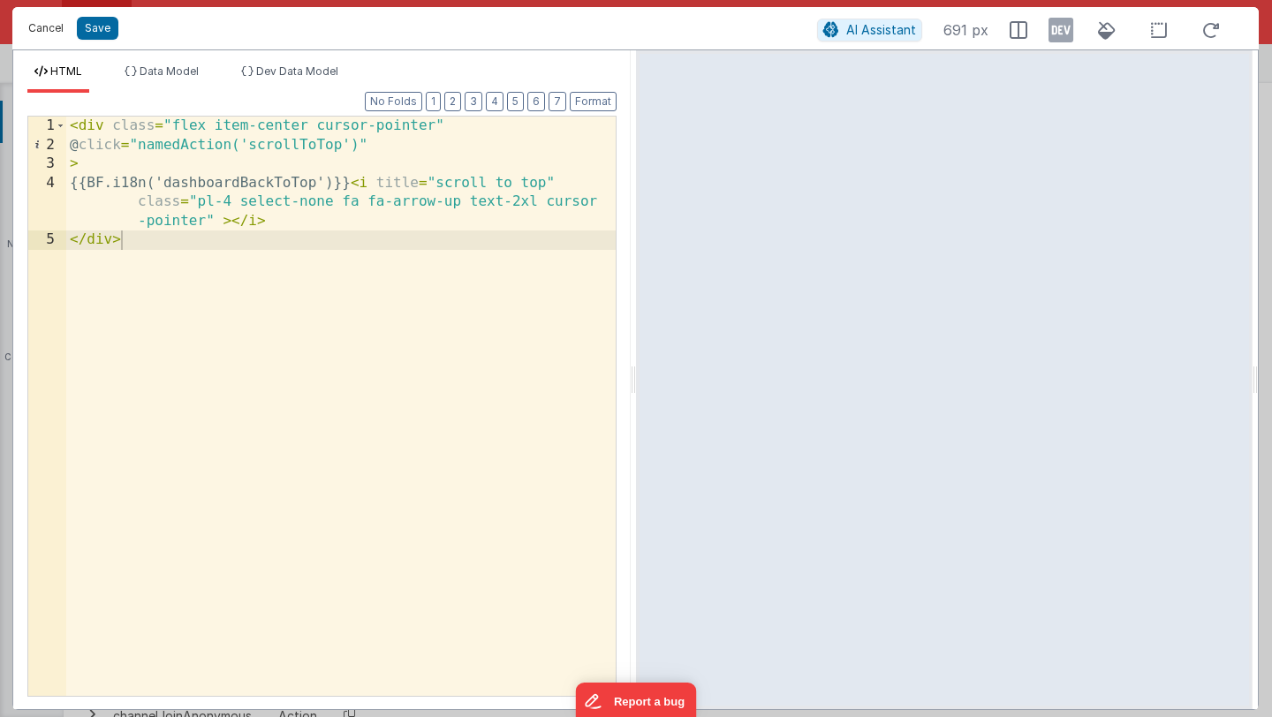
click at [39, 28] on button "Cancel" at bounding box center [45, 28] width 53 height 25
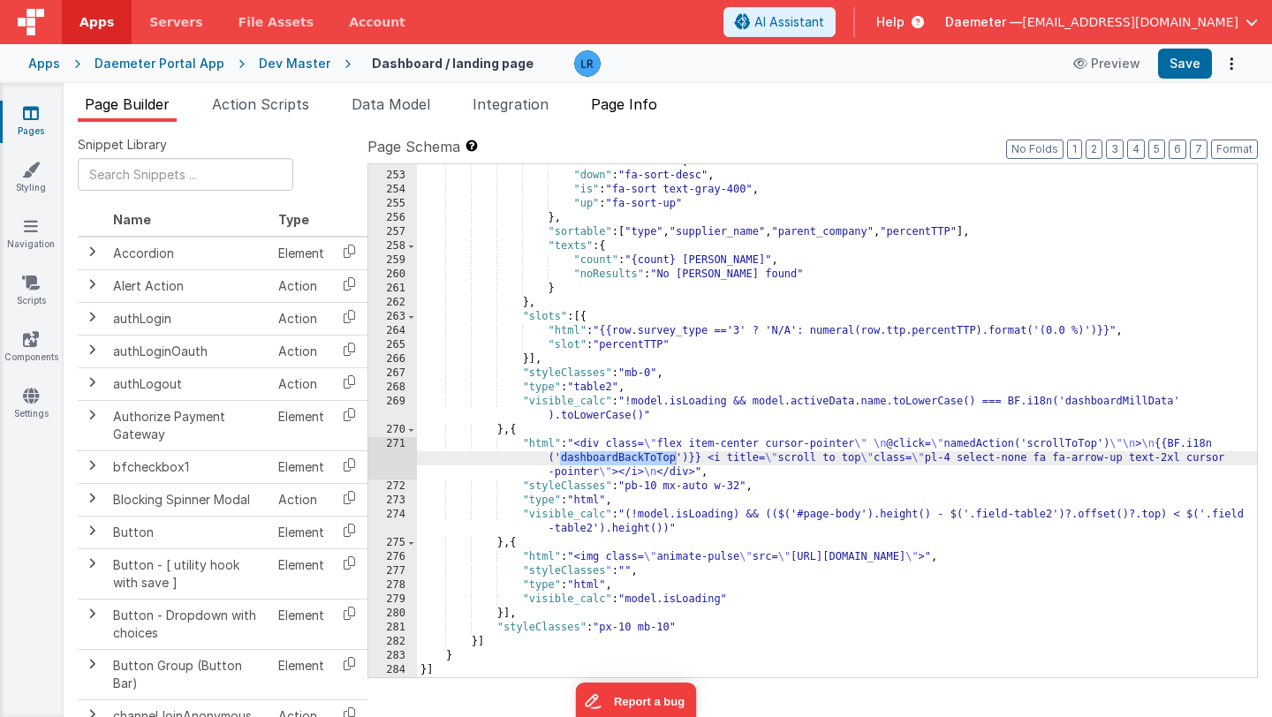
click at [652, 107] on span "Page Info" at bounding box center [624, 104] width 66 height 18
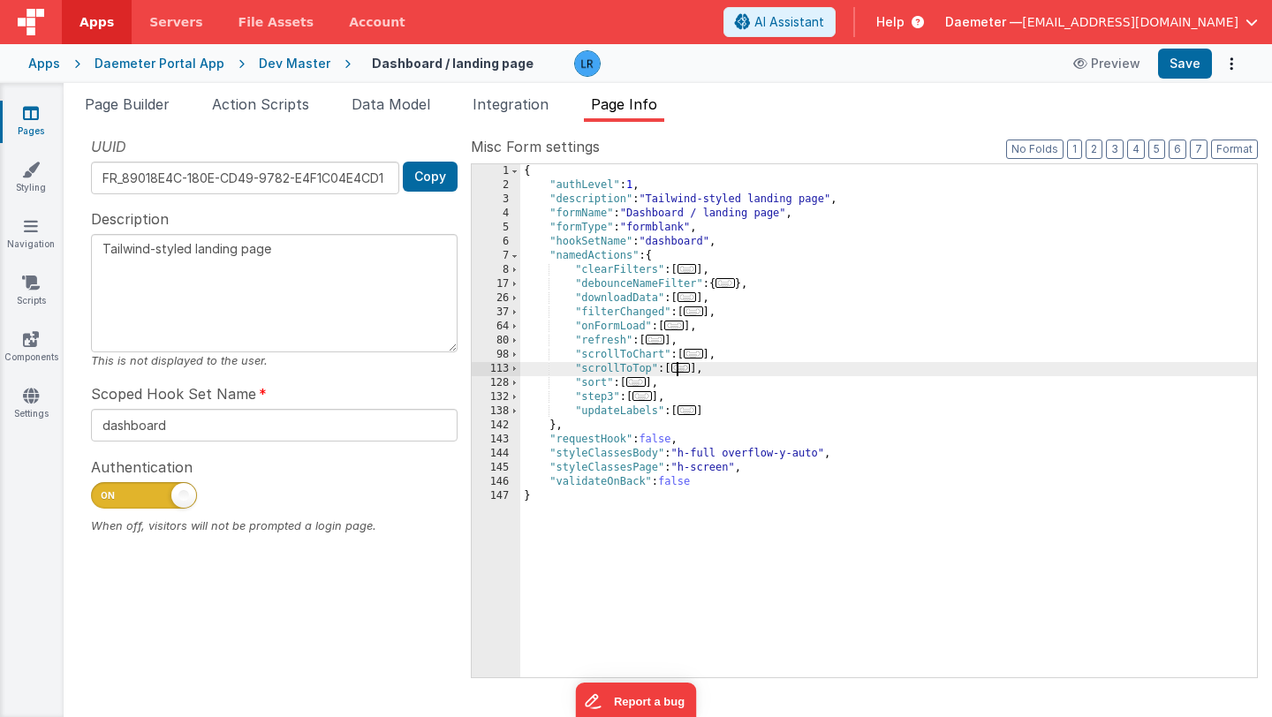
click at [691, 369] on span "..." at bounding box center [680, 368] width 19 height 10
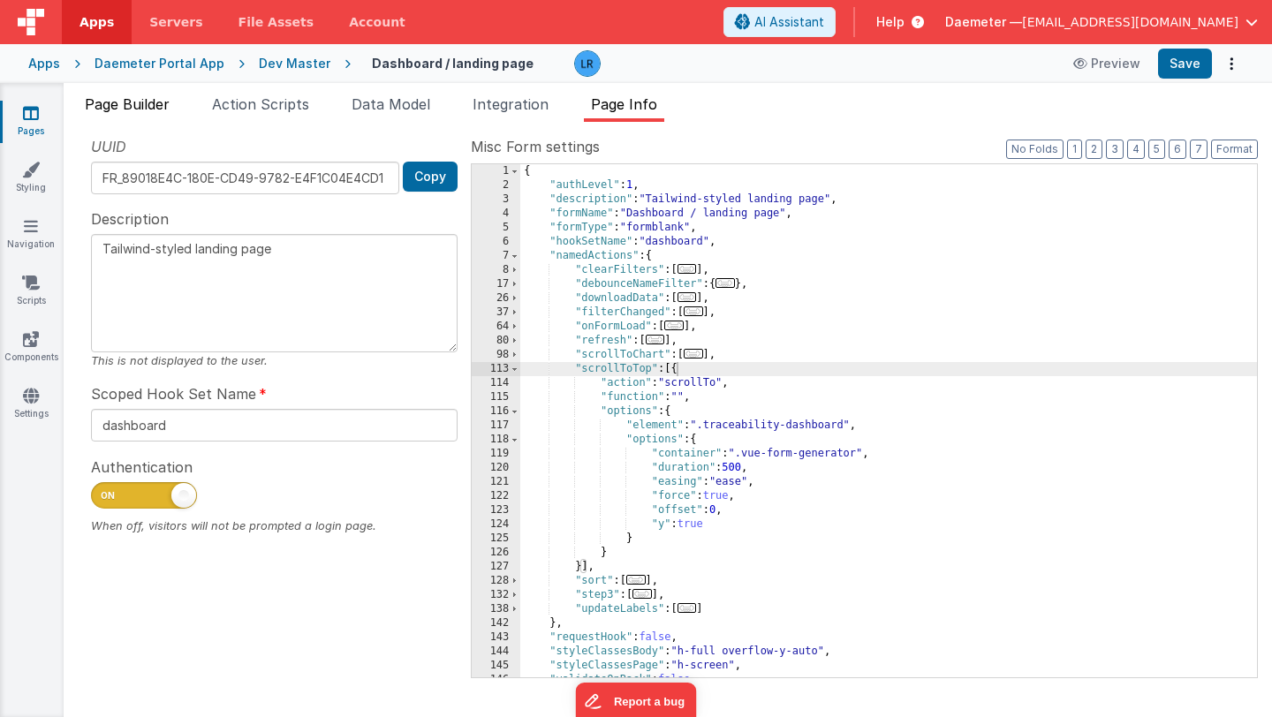
click at [127, 103] on span "Page Builder" at bounding box center [127, 104] width 85 height 18
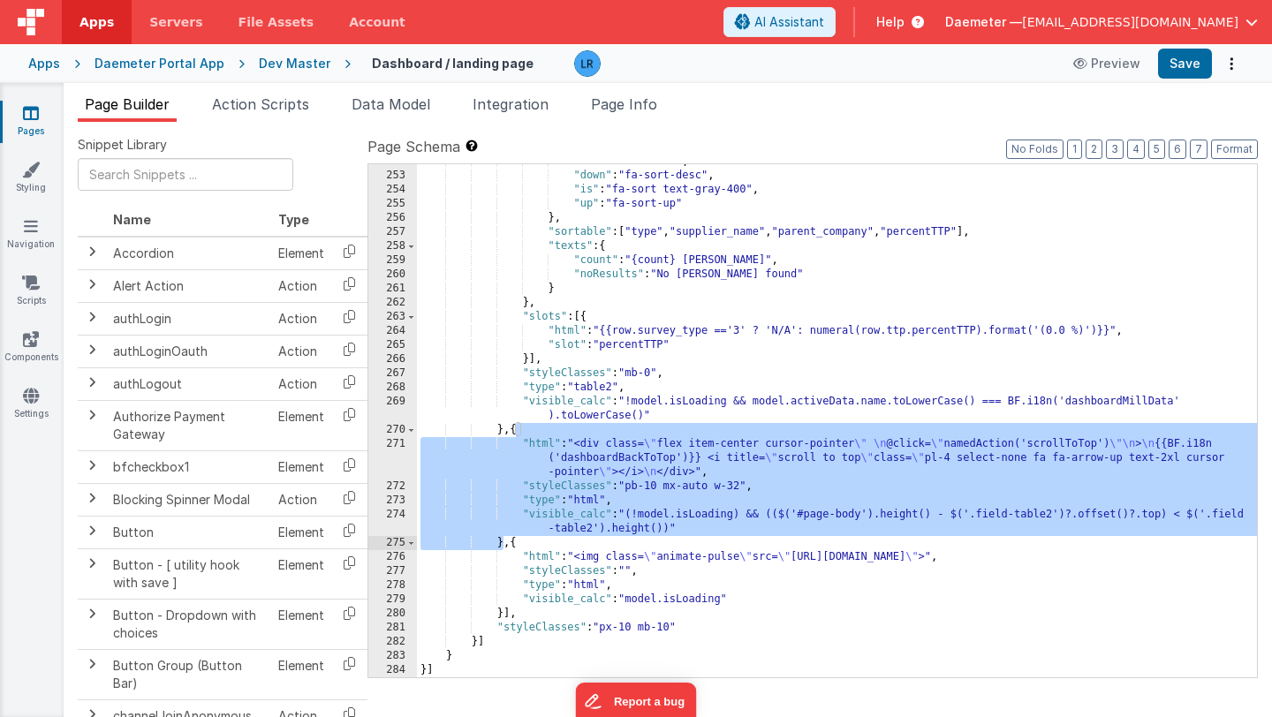
drag, startPoint x: 518, startPoint y: 428, endPoint x: 503, endPoint y: 540, distance: 113.2
click at [503, 540] on div ""base" : "ml-4 fas" , "down" : "fa-sort-desc" , "is" : "fa-sort text-gray-400" …" at bounding box center [837, 425] width 840 height 541
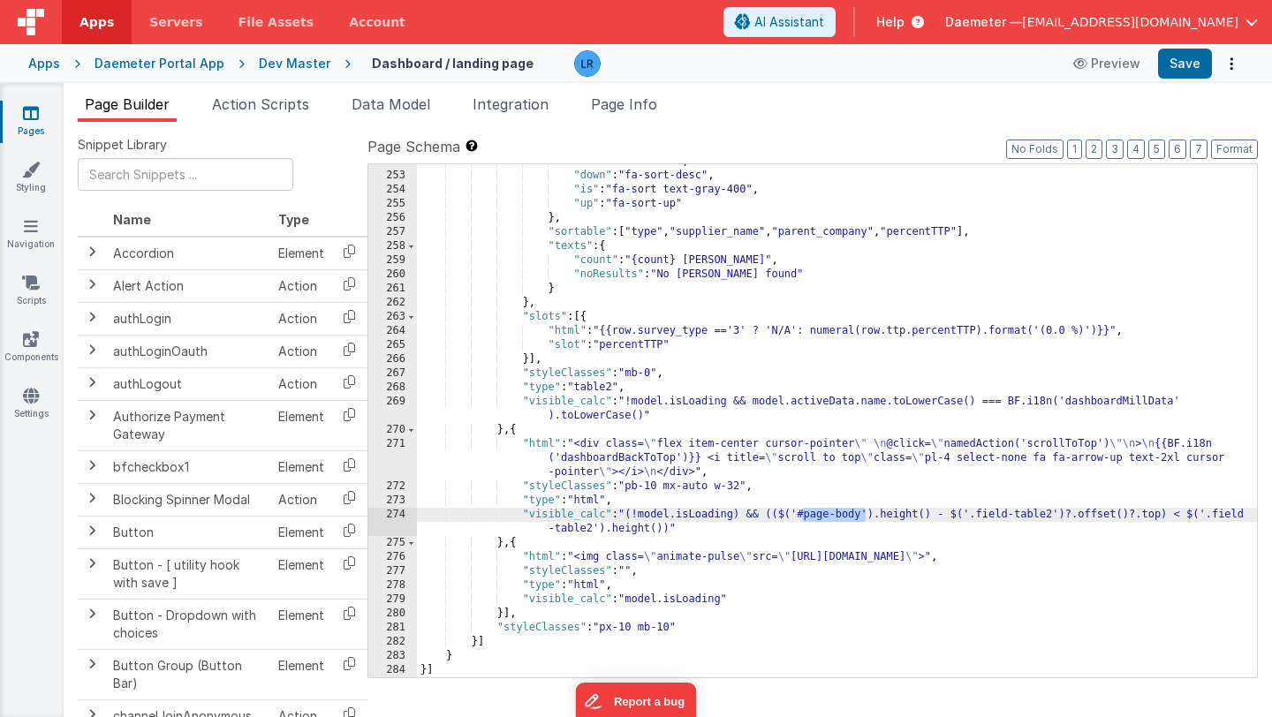
drag, startPoint x: 799, startPoint y: 518, endPoint x: 864, endPoint y: 516, distance: 64.5
click at [864, 516] on div ""base" : "ml-4 fas" , "down" : "fa-sort-desc" , "is" : "fa-sort text-gray-400" …" at bounding box center [837, 425] width 840 height 541
click at [1185, 518] on div ""base" : "ml-4 fas" , "down" : "fa-sort-desc" , "is" : "fa-sort text-gray-400" …" at bounding box center [837, 425] width 840 height 541
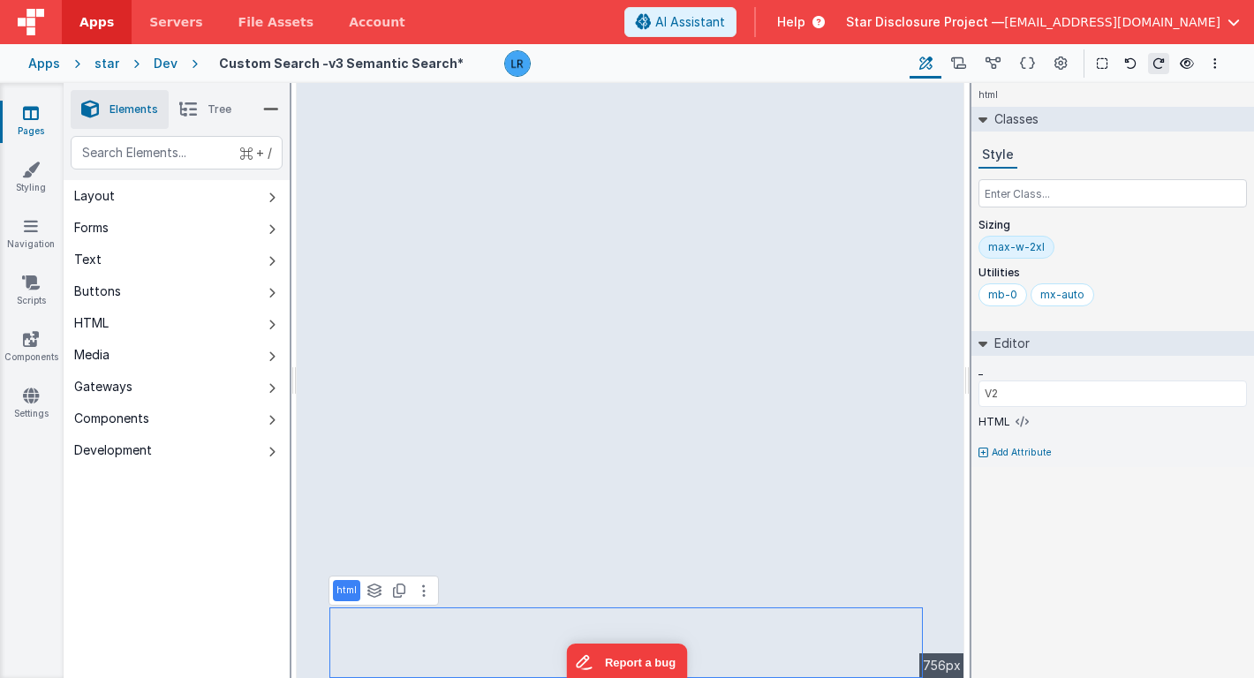
click at [27, 109] on icon at bounding box center [31, 113] width 16 height 18
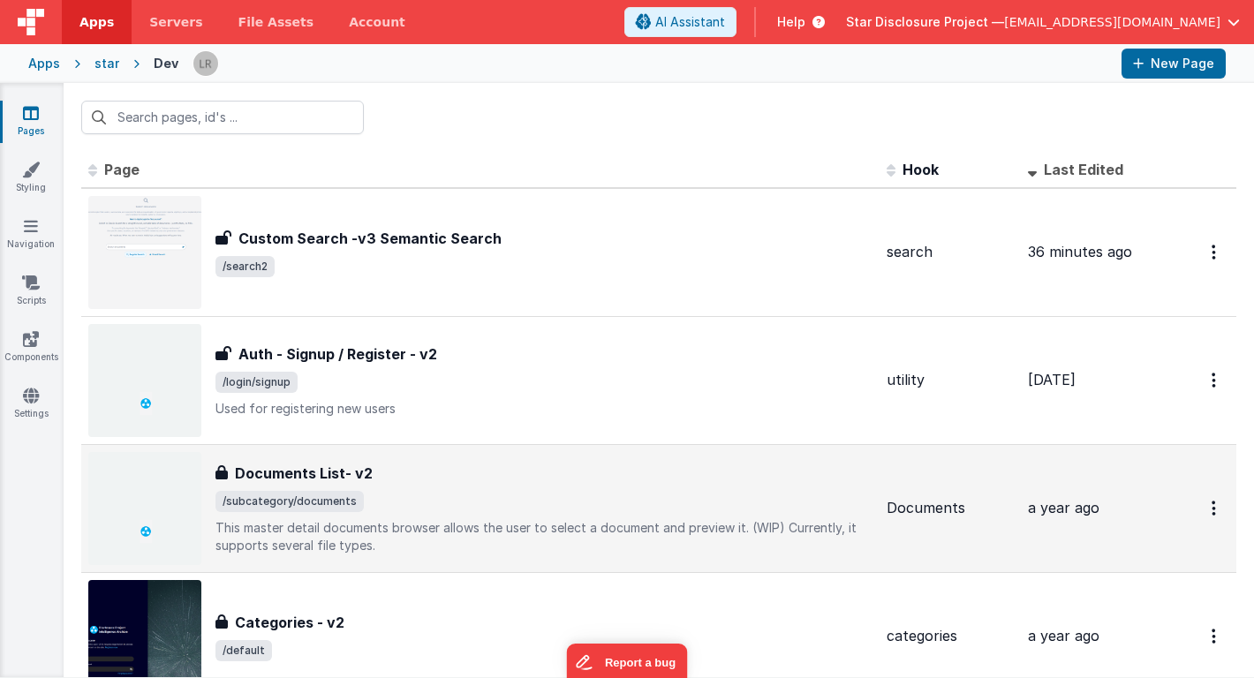
click at [429, 502] on span "/subcategory/documents" at bounding box center [543, 501] width 657 height 21
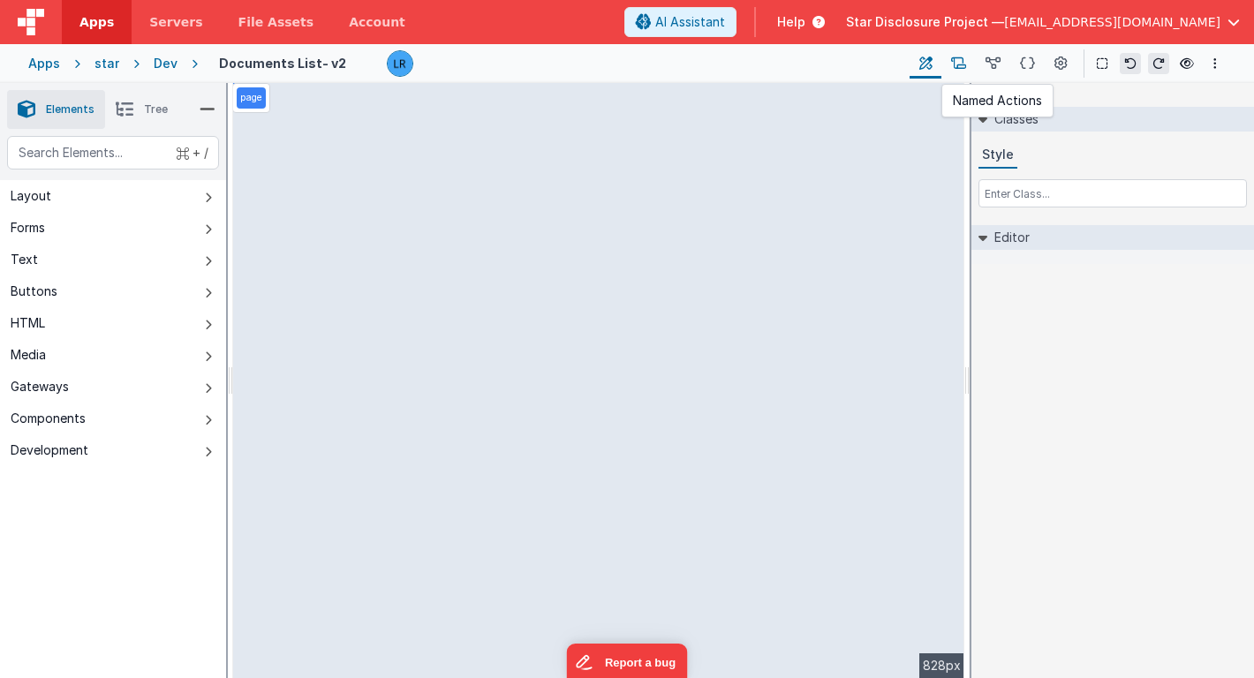
click at [957, 68] on icon at bounding box center [958, 64] width 15 height 19
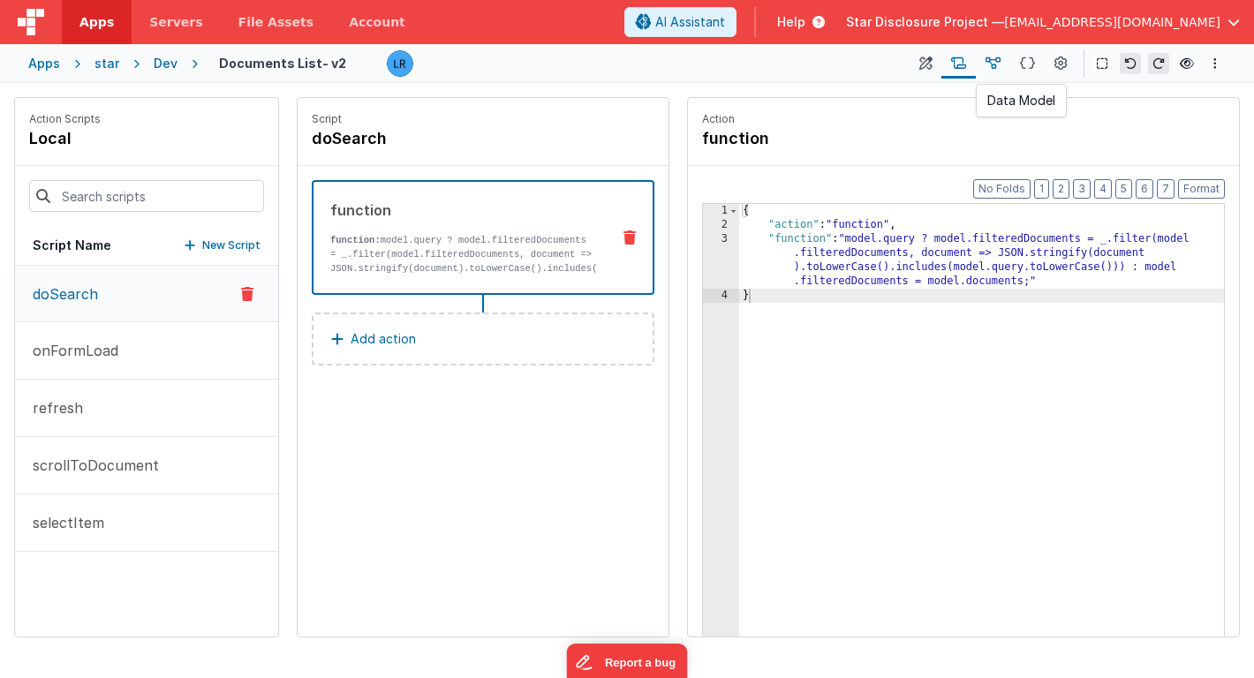
click at [996, 69] on icon at bounding box center [993, 64] width 15 height 19
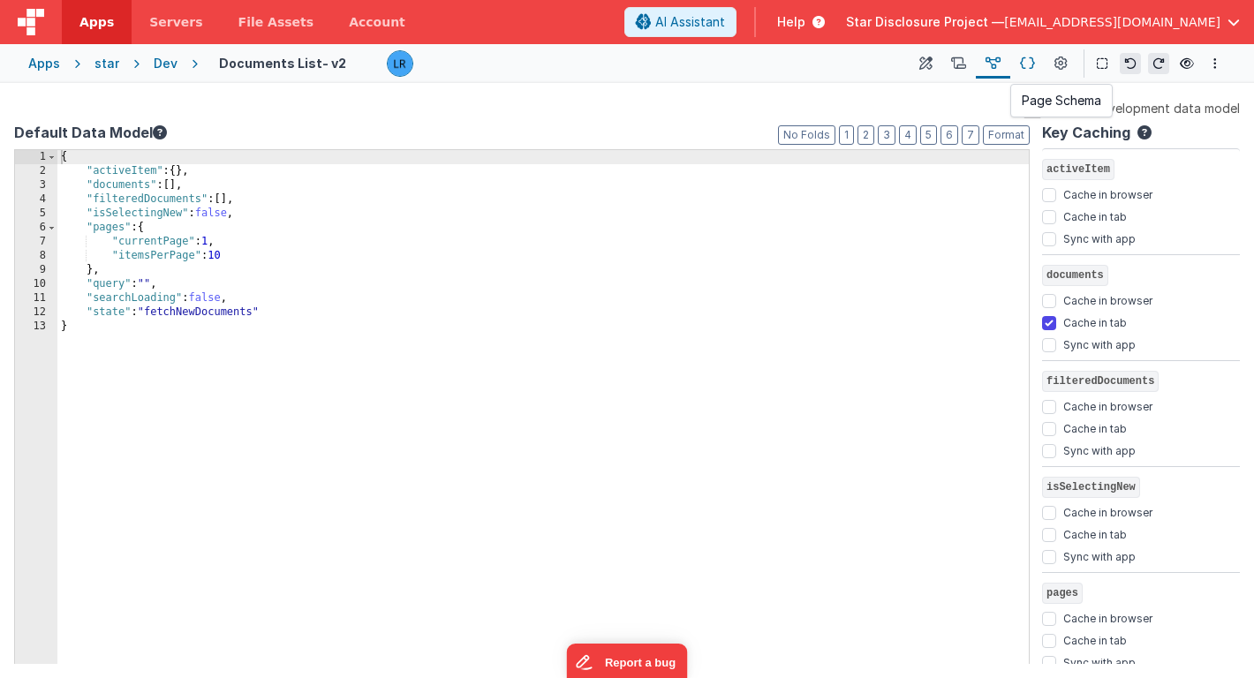
click at [1022, 68] on icon at bounding box center [1027, 64] width 15 height 19
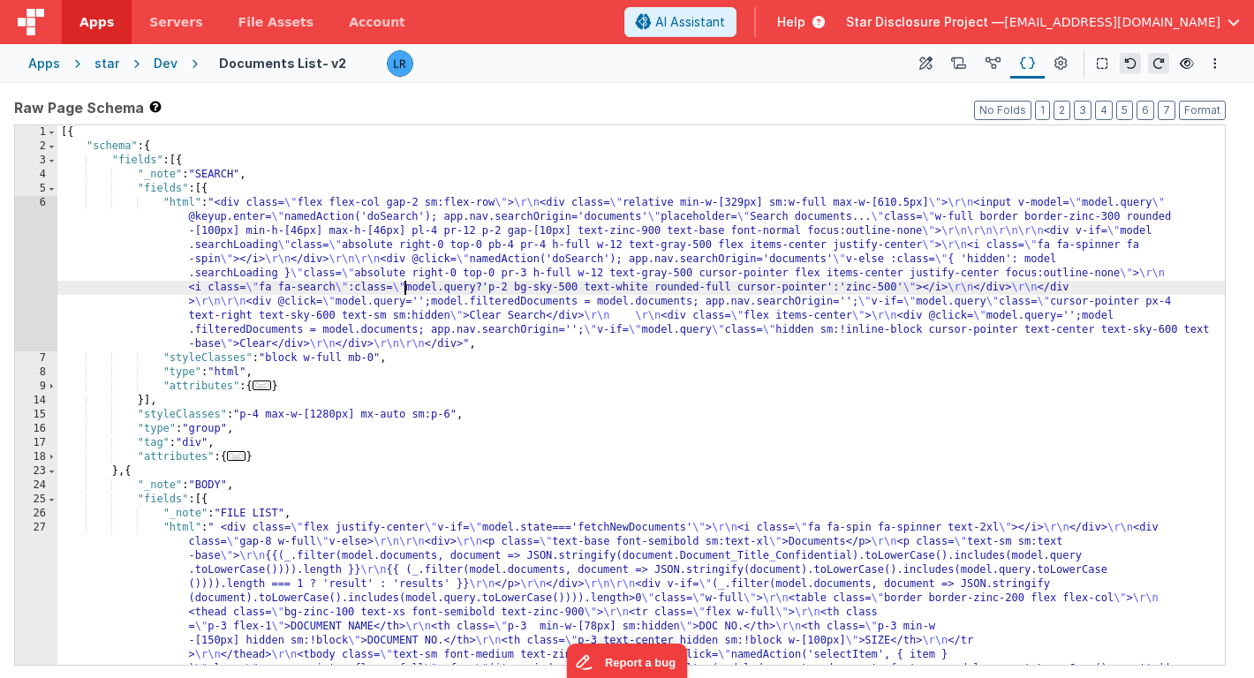
click at [404, 282] on div "[{ "schema" : { "fields" : [{ "_note" : "SEARCH" , "fields" : [{ "html" : "<div…" at bounding box center [640, 515] width 1167 height 780
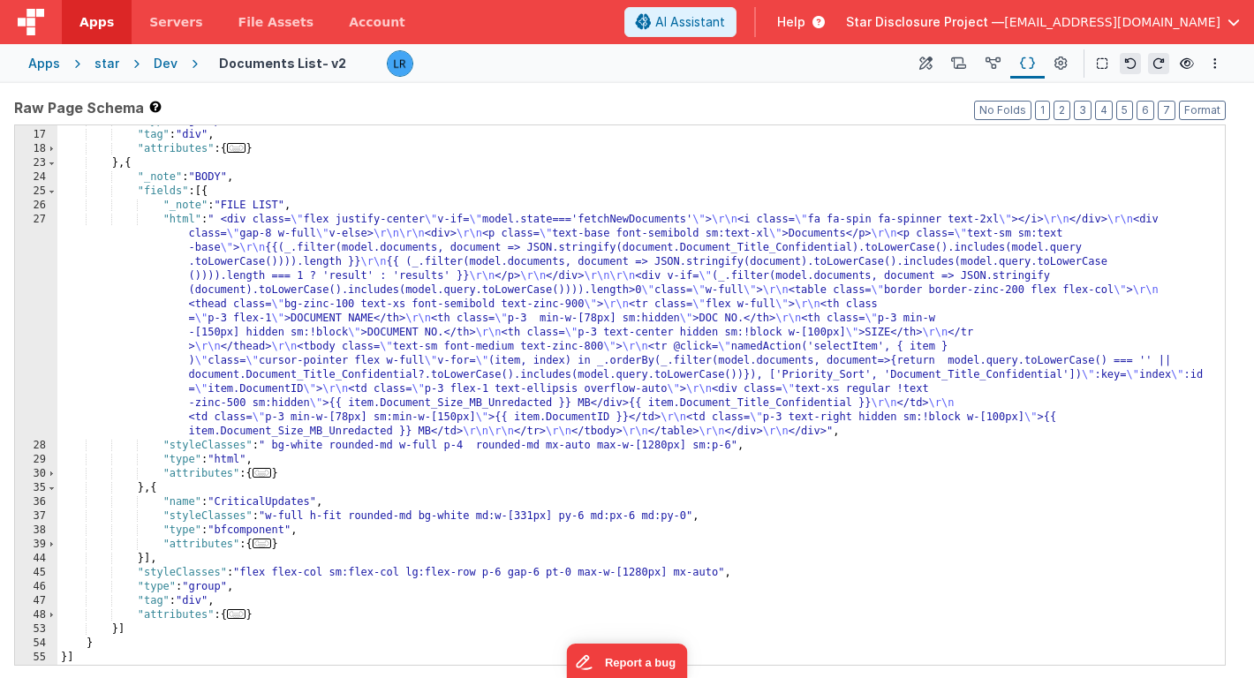
scroll to position [308, 0]
click at [321, 317] on div ""type" : "group" , "tag" : "div" , "attributes" : { ... } } , { "_note" : "BODY…" at bounding box center [640, 398] width 1167 height 568
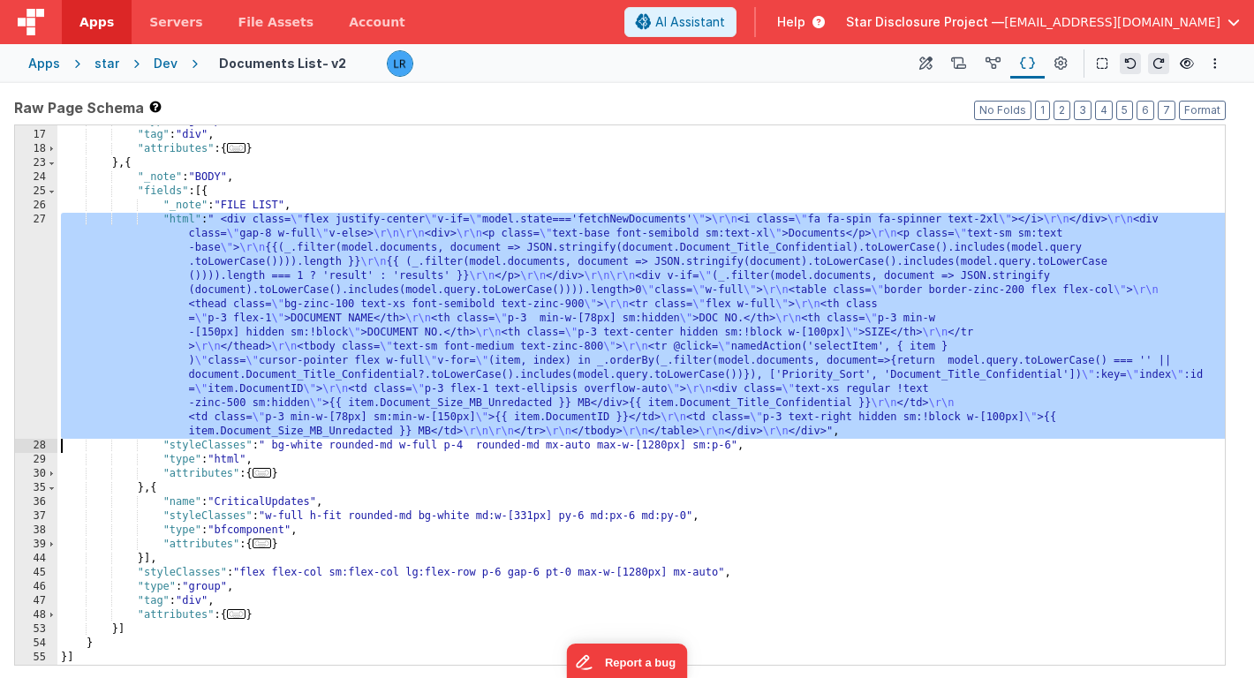
click at [31, 322] on div "27" at bounding box center [36, 326] width 42 height 226
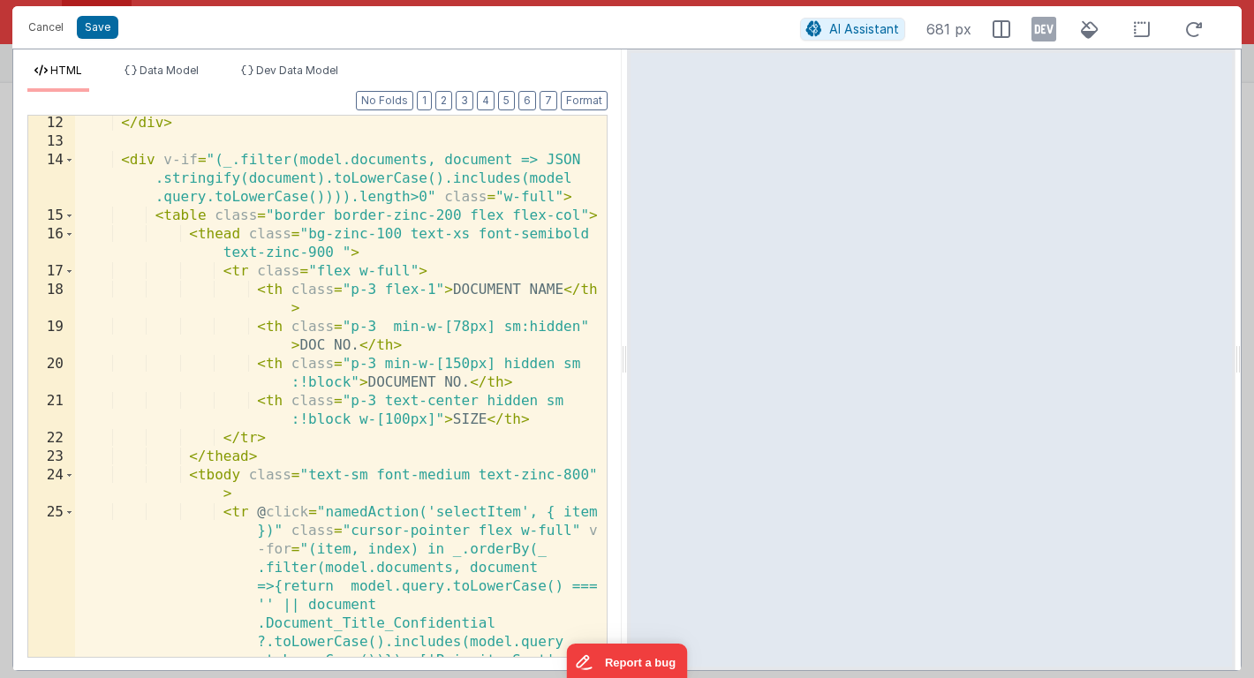
scroll to position [356, 0]
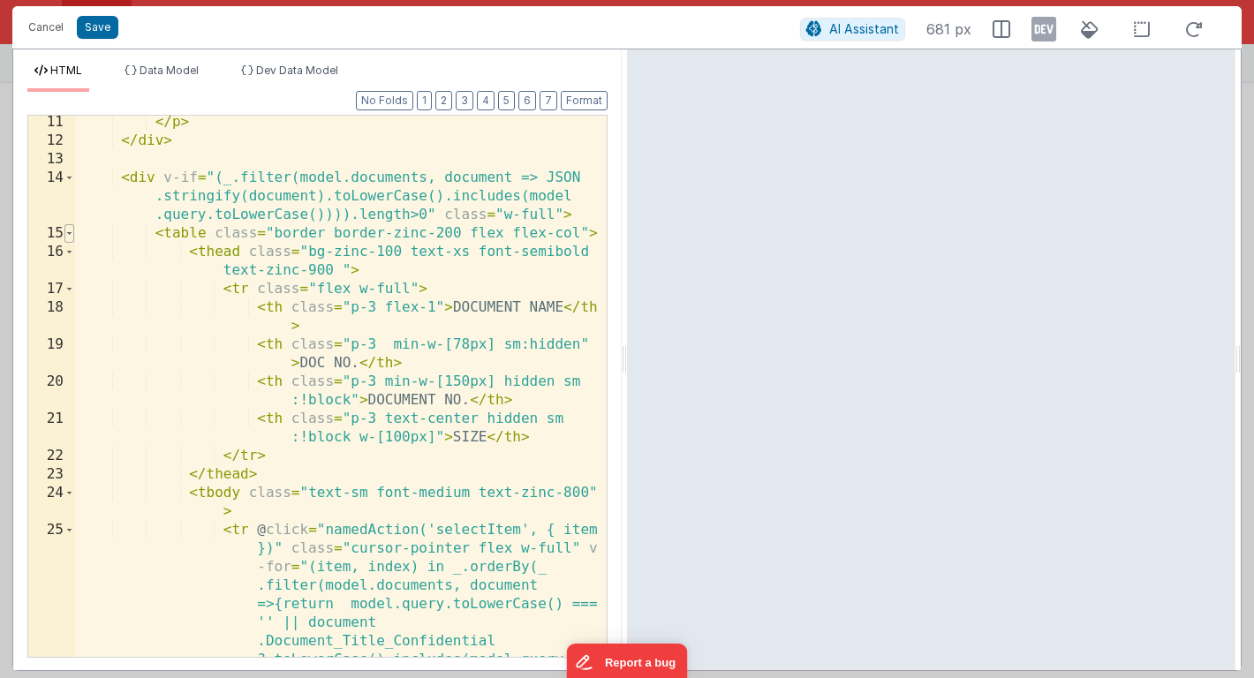
click at [70, 234] on span at bounding box center [69, 233] width 10 height 19
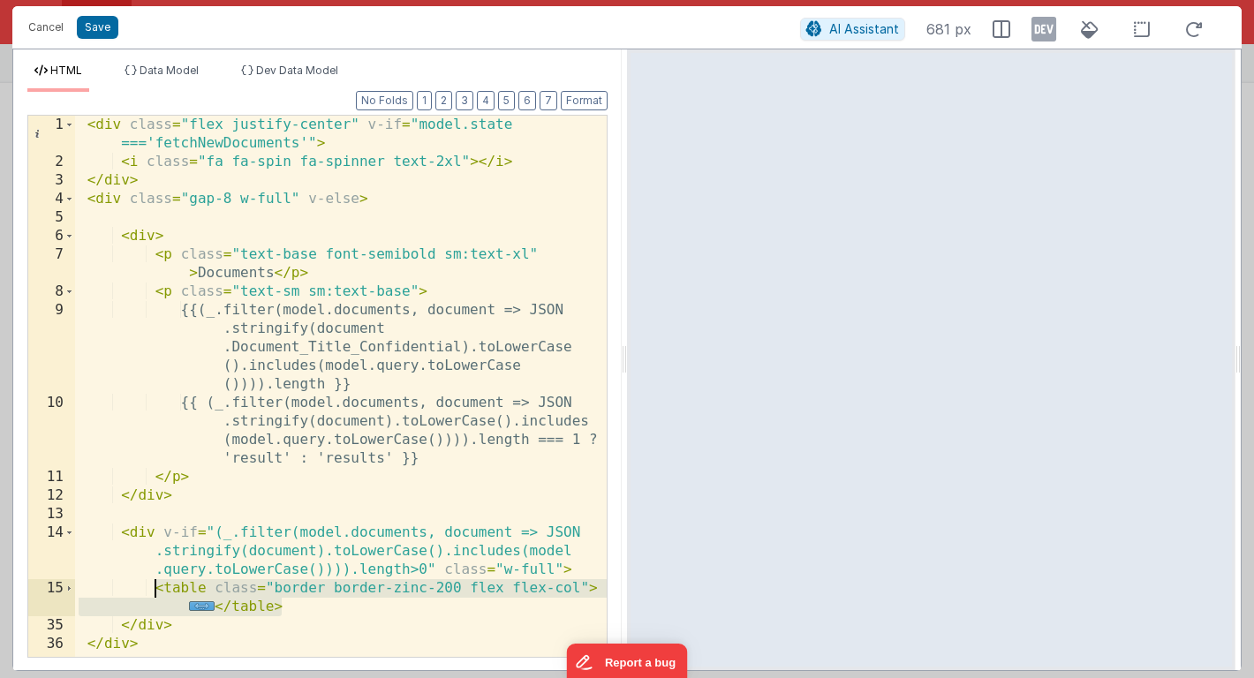
drag, startPoint x: 286, startPoint y: 608, endPoint x: 157, endPoint y: 589, distance: 130.4
click at [157, 589] on div "< div class = "flex justify-center" v-if = "model.state ==='fetchNewDocuments'"…" at bounding box center [341, 414] width 532 height 597
click at [47, 23] on button "Cancel" at bounding box center [45, 27] width 53 height 25
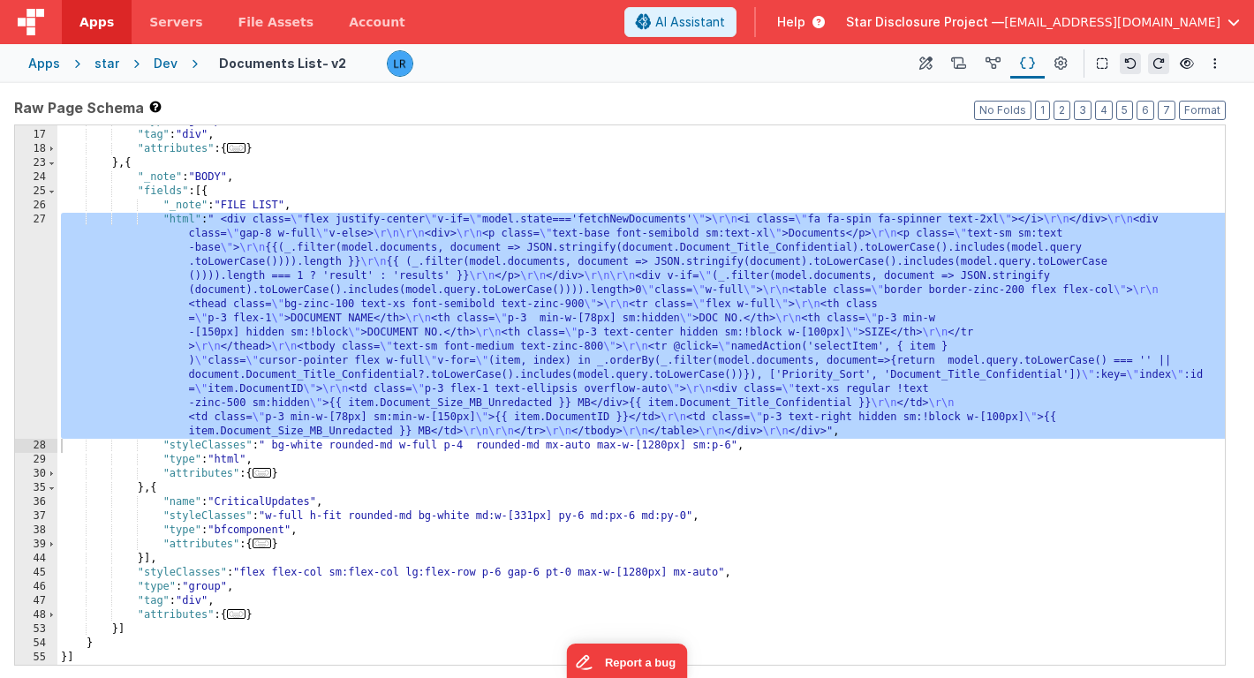
click at [49, 63] on div "Apps" at bounding box center [44, 64] width 32 height 18
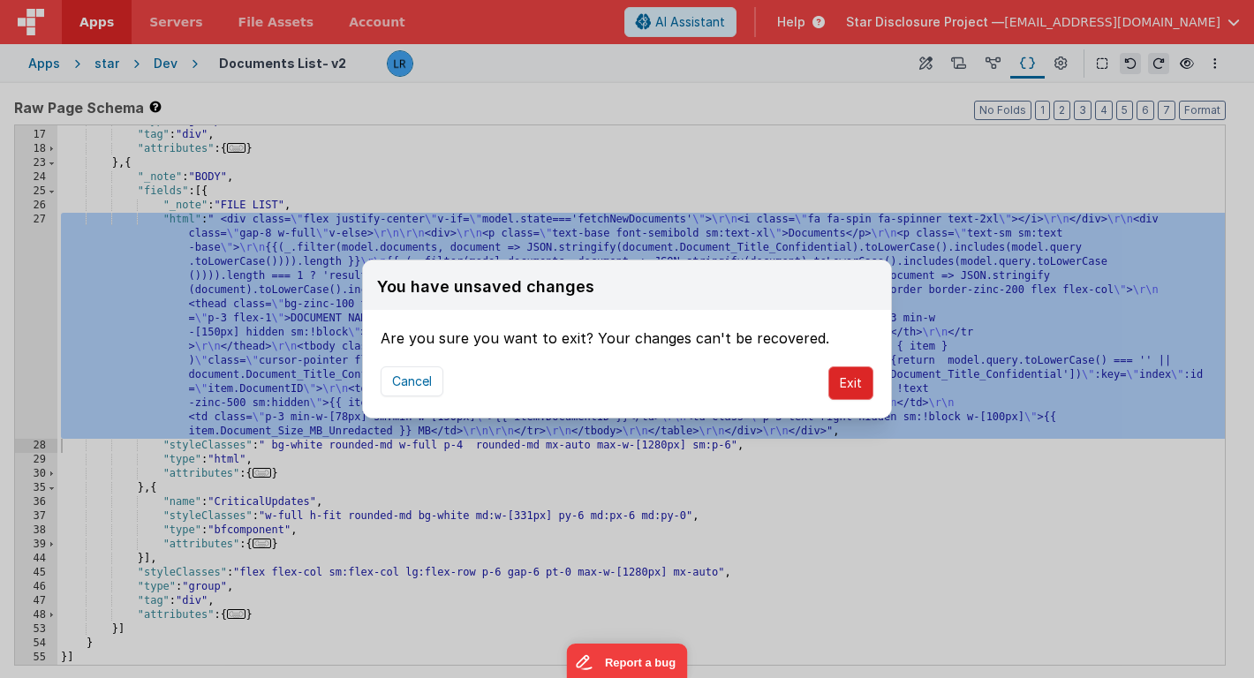
click at [843, 378] on button "Exit" at bounding box center [850, 383] width 45 height 34
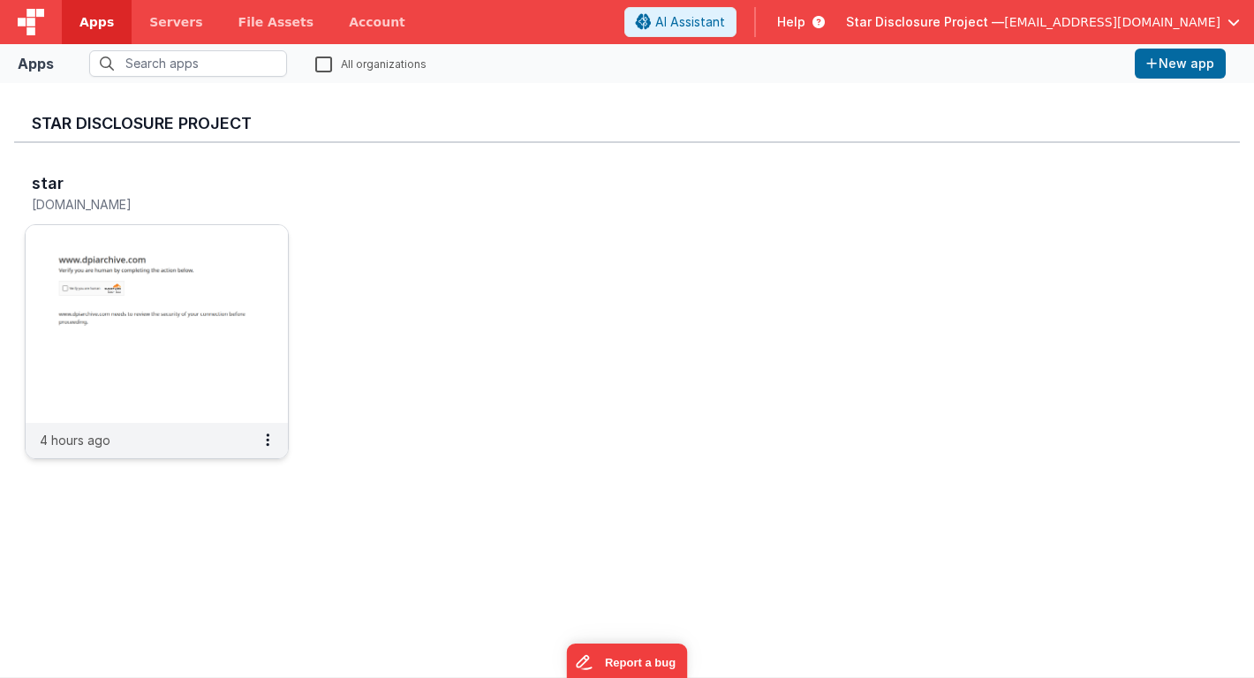
click at [204, 259] on img at bounding box center [157, 324] width 262 height 198
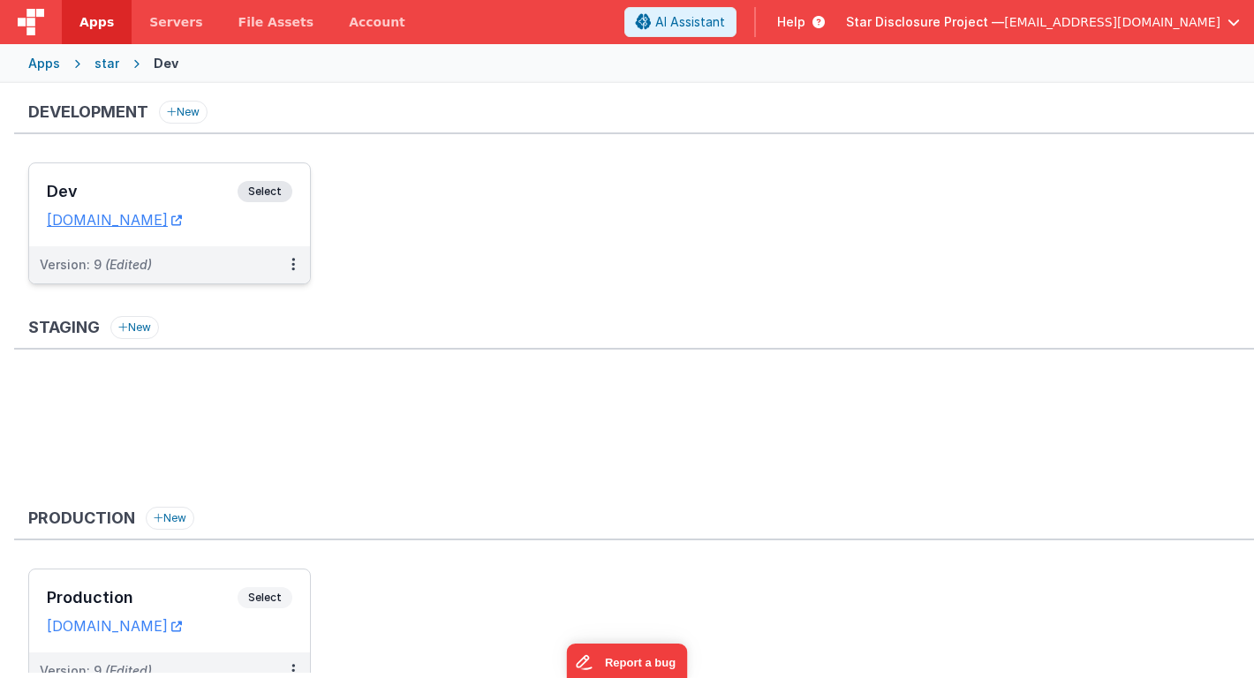
click at [185, 179] on div "Dev Select URLs stardpidev.fmbetterforms.com" at bounding box center [169, 204] width 281 height 83
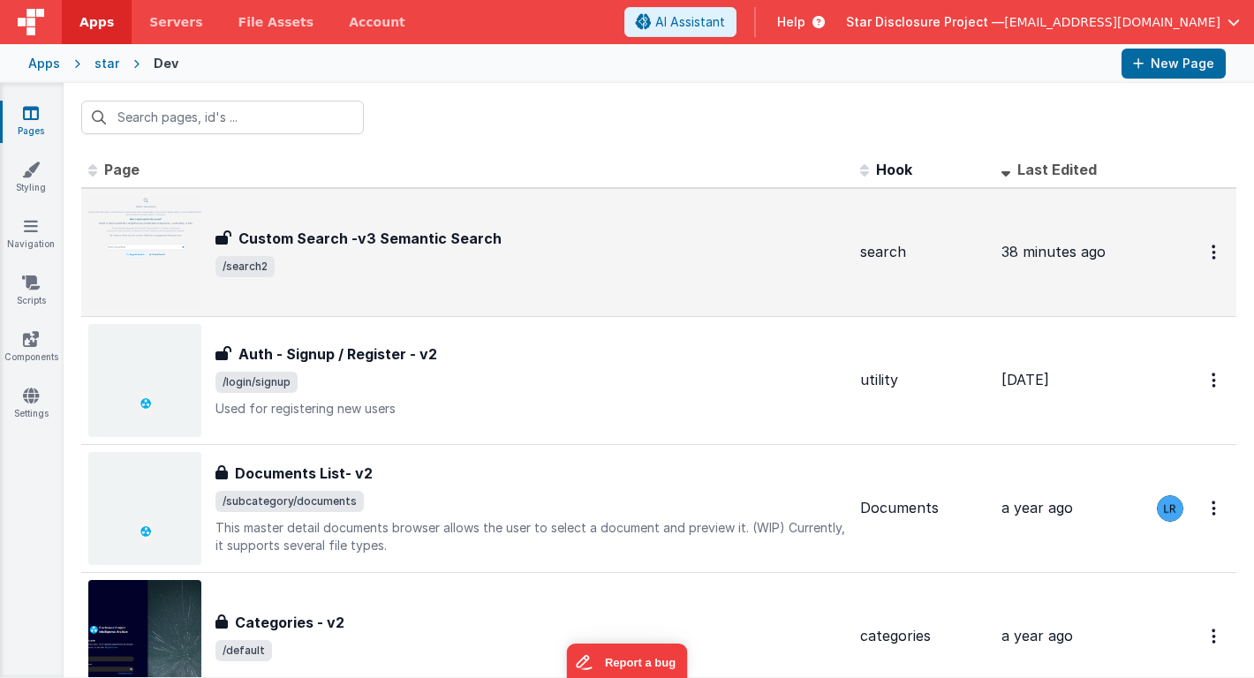
click at [354, 257] on span "/search2" at bounding box center [530, 266] width 631 height 21
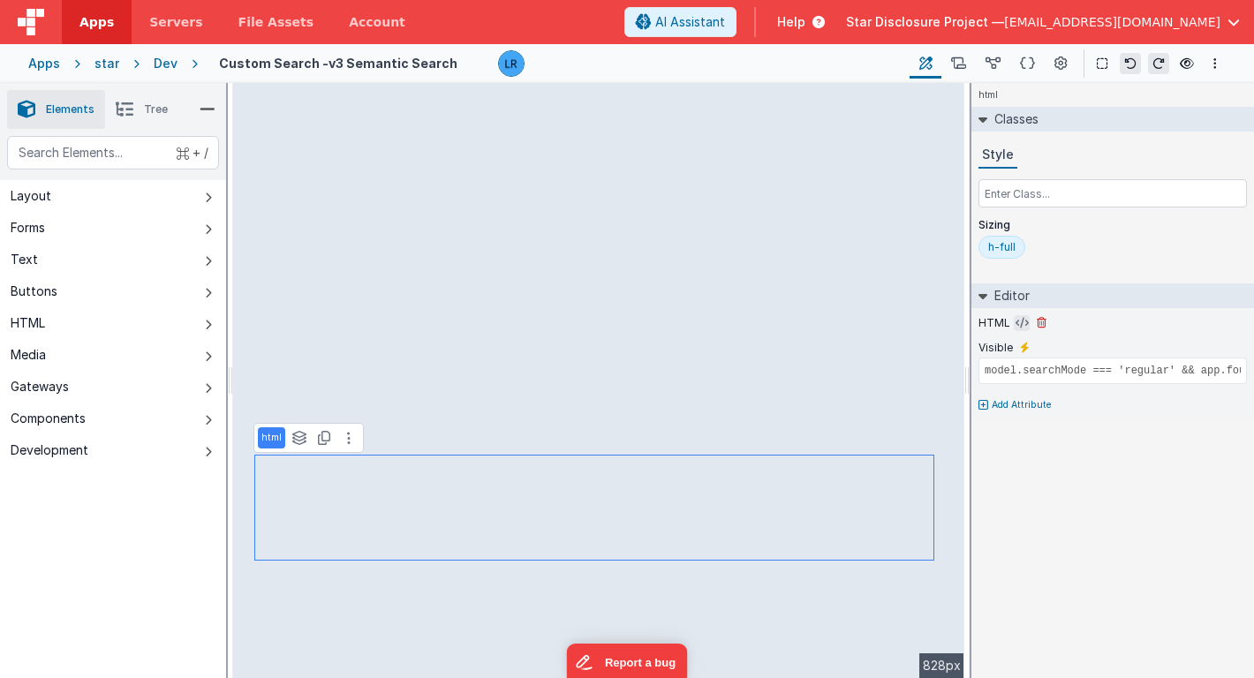
click at [1017, 321] on icon at bounding box center [1022, 323] width 13 height 14
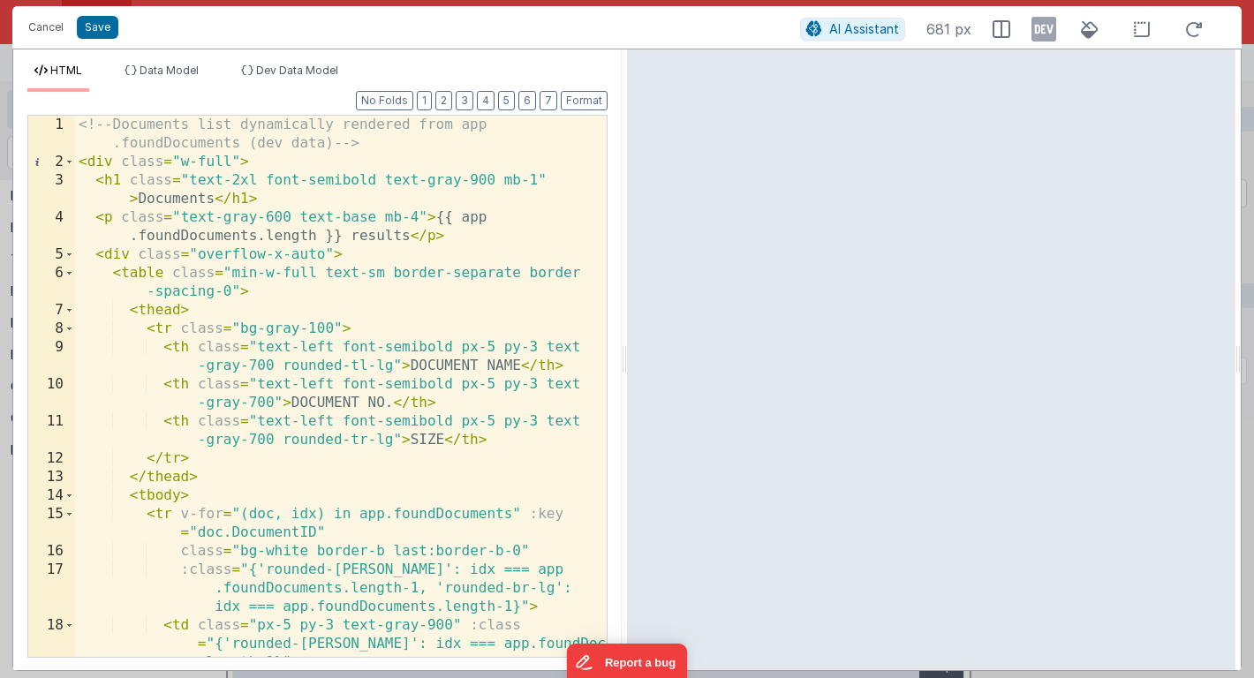
click at [268, 377] on div "<!-- Documents list dynamically rendered from app .foundDocuments (dev data) --…" at bounding box center [341, 414] width 532 height 597
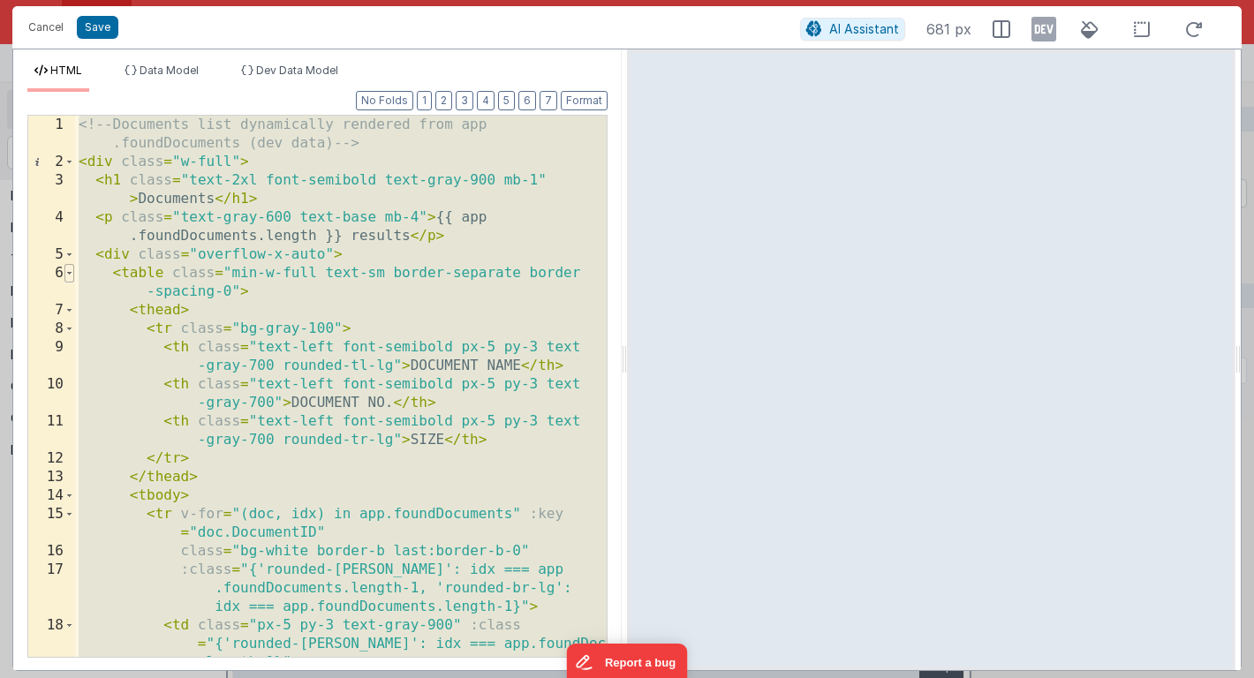
click at [68, 268] on span at bounding box center [69, 273] width 10 height 19
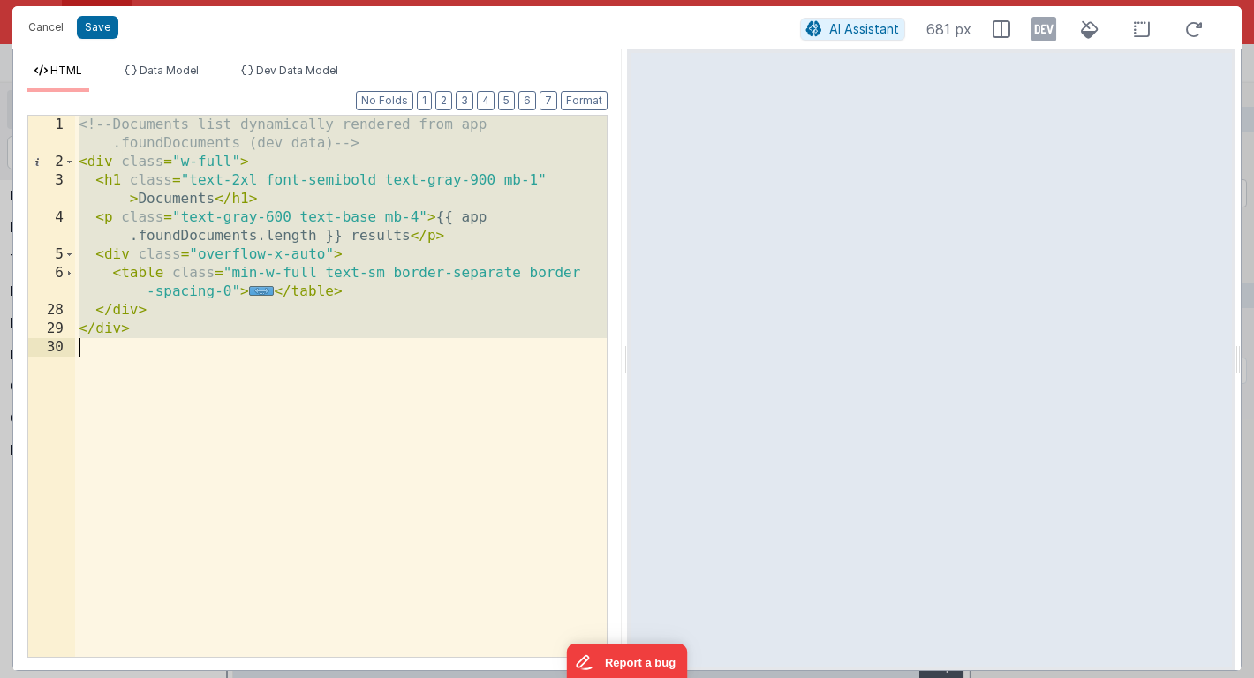
click at [314, 302] on div "<!-- Documents list dynamically rendered from app .foundDocuments (dev data) --…" at bounding box center [341, 414] width 532 height 597
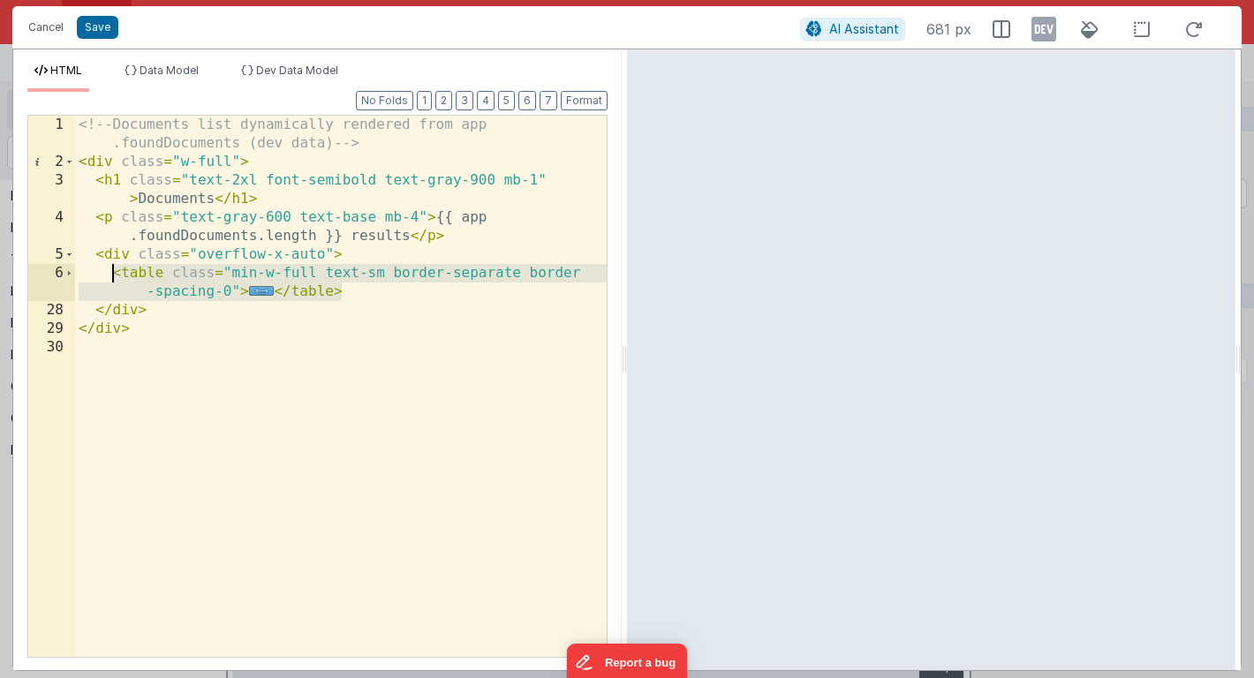
drag, startPoint x: 350, startPoint y: 293, endPoint x: 114, endPoint y: 270, distance: 236.9
click at [113, 270] on div "<!-- Documents list dynamically rendered from app .foundDocuments (dev data) --…" at bounding box center [341, 414] width 532 height 597
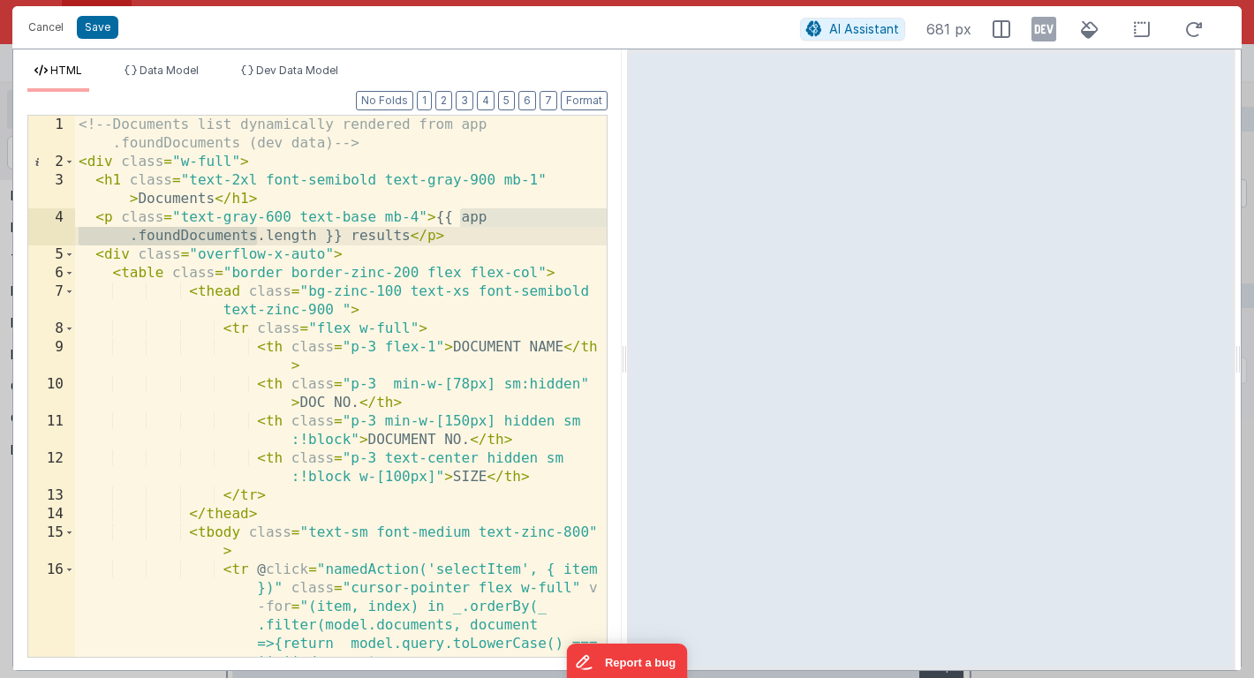
drag, startPoint x: 460, startPoint y: 220, endPoint x: 256, endPoint y: 233, distance: 204.4
click at [256, 233] on div "<!-- Documents list dynamically rendered from app .foundDocuments (dev data) --…" at bounding box center [341, 507] width 532 height 782
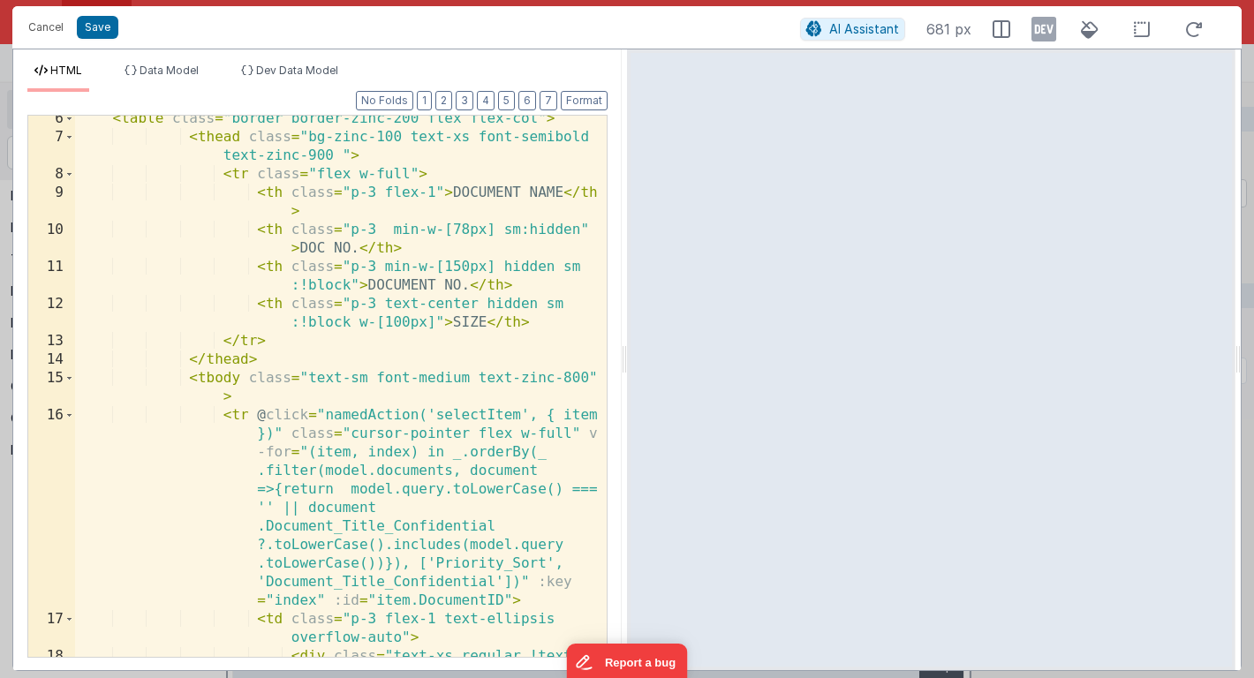
scroll to position [156, 0]
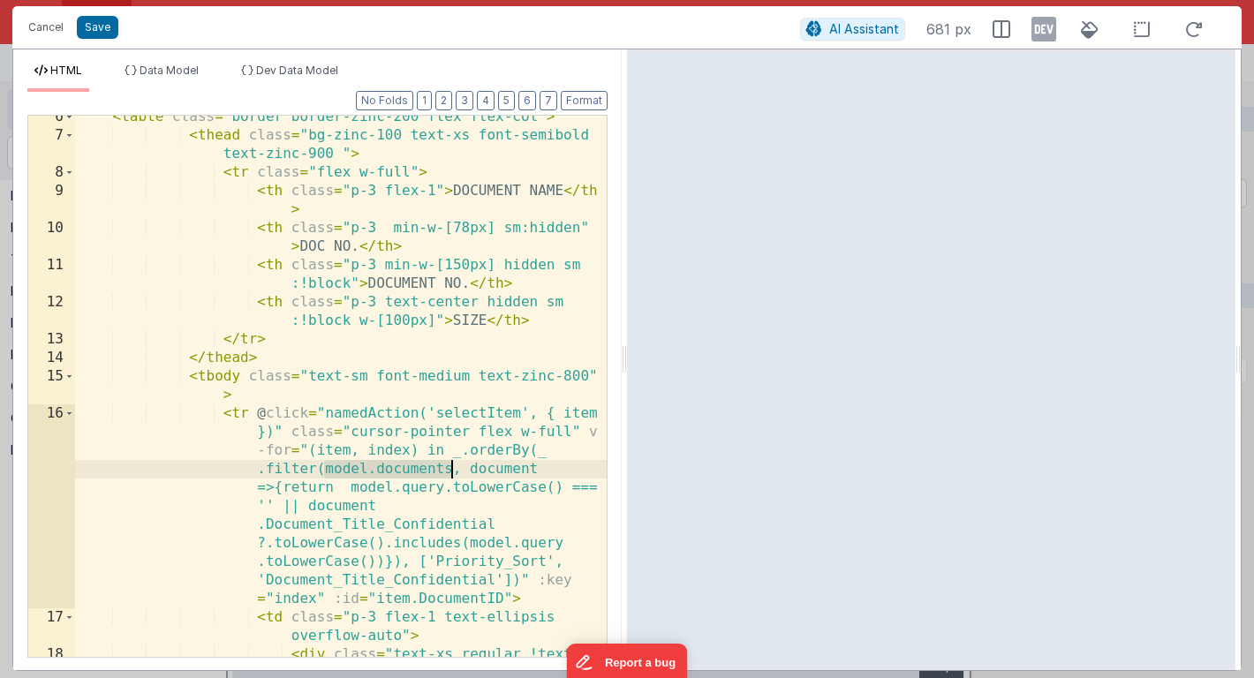
drag, startPoint x: 321, startPoint y: 469, endPoint x: 451, endPoint y: 472, distance: 130.7
click at [451, 472] on div "< table class = "border border-zinc-200 flex flex-col" > < thead class = "bg-zi…" at bounding box center [341, 434] width 532 height 653
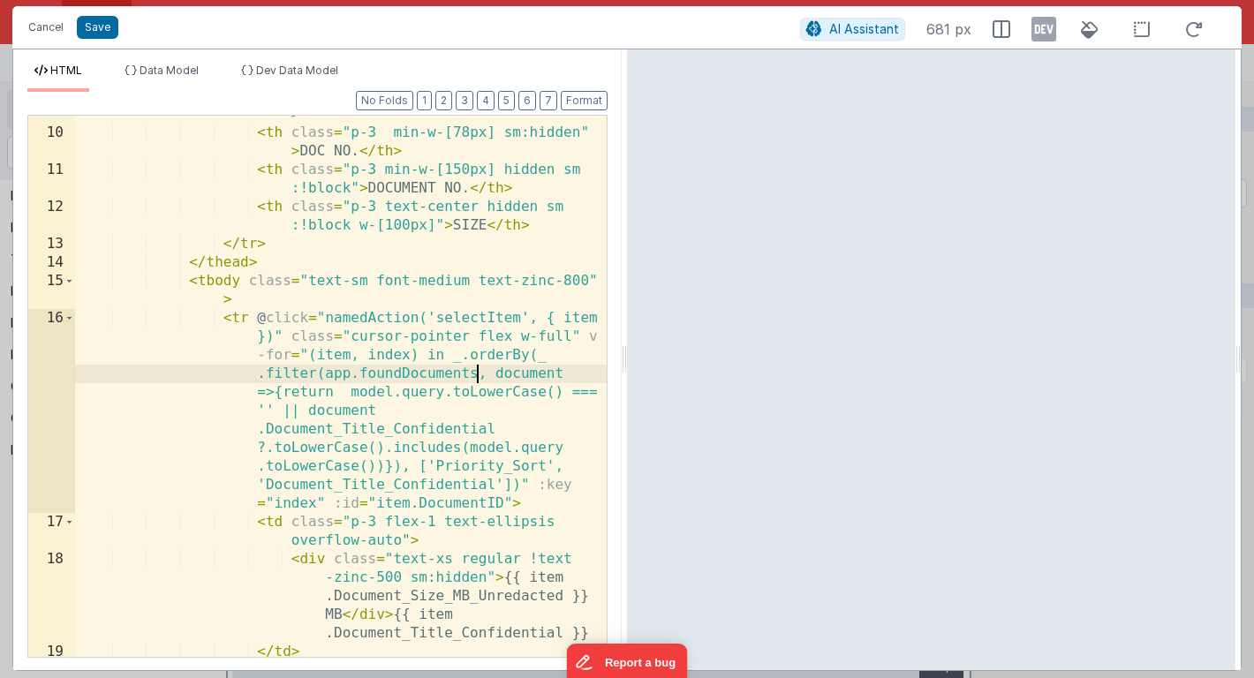
scroll to position [0, 0]
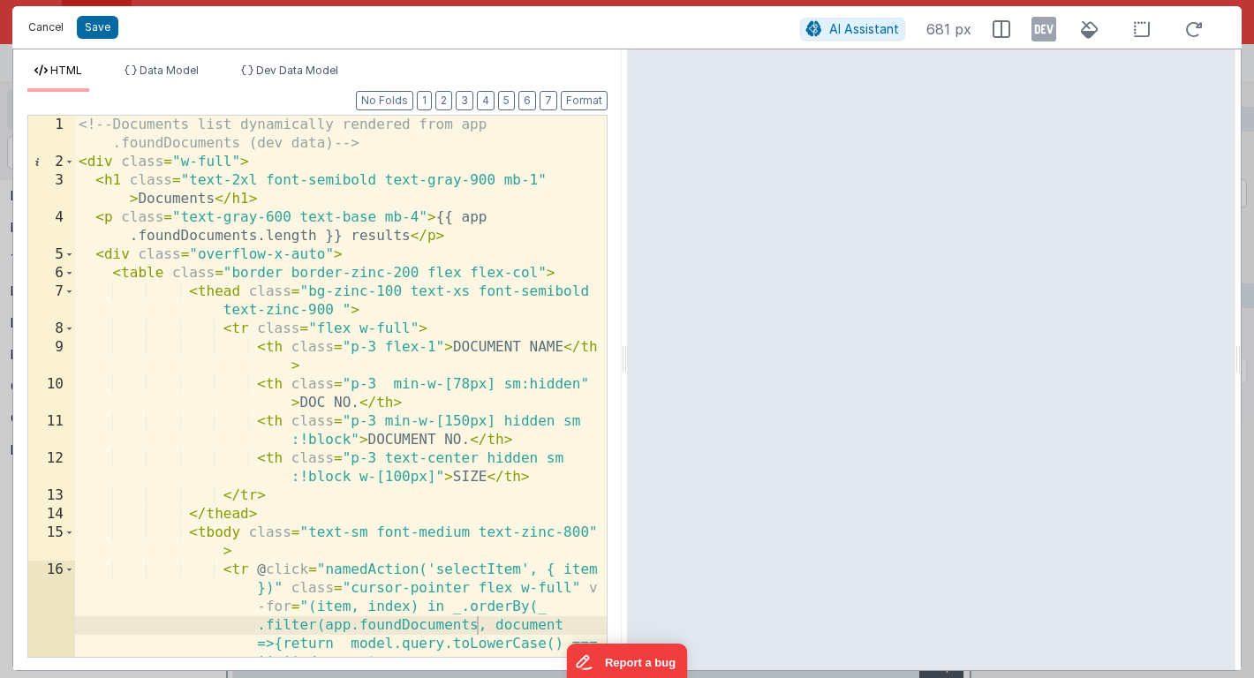
click at [44, 27] on button "Cancel" at bounding box center [45, 27] width 53 height 25
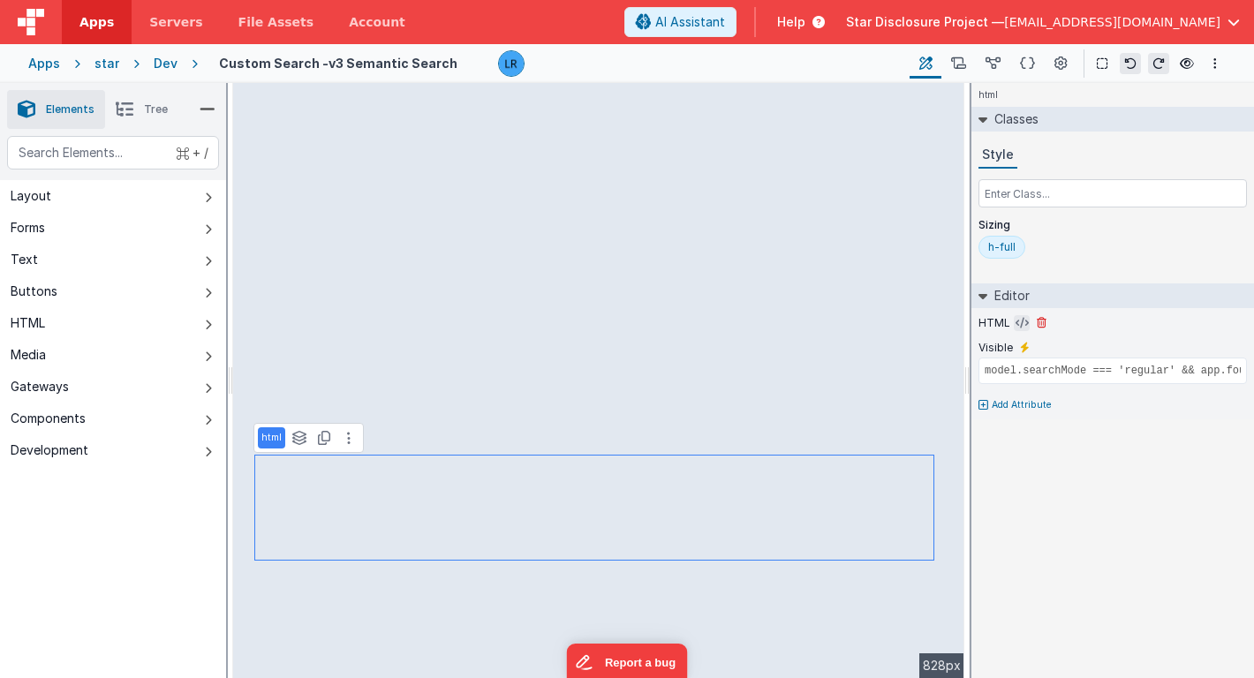
click at [1019, 321] on icon at bounding box center [1022, 323] width 13 height 14
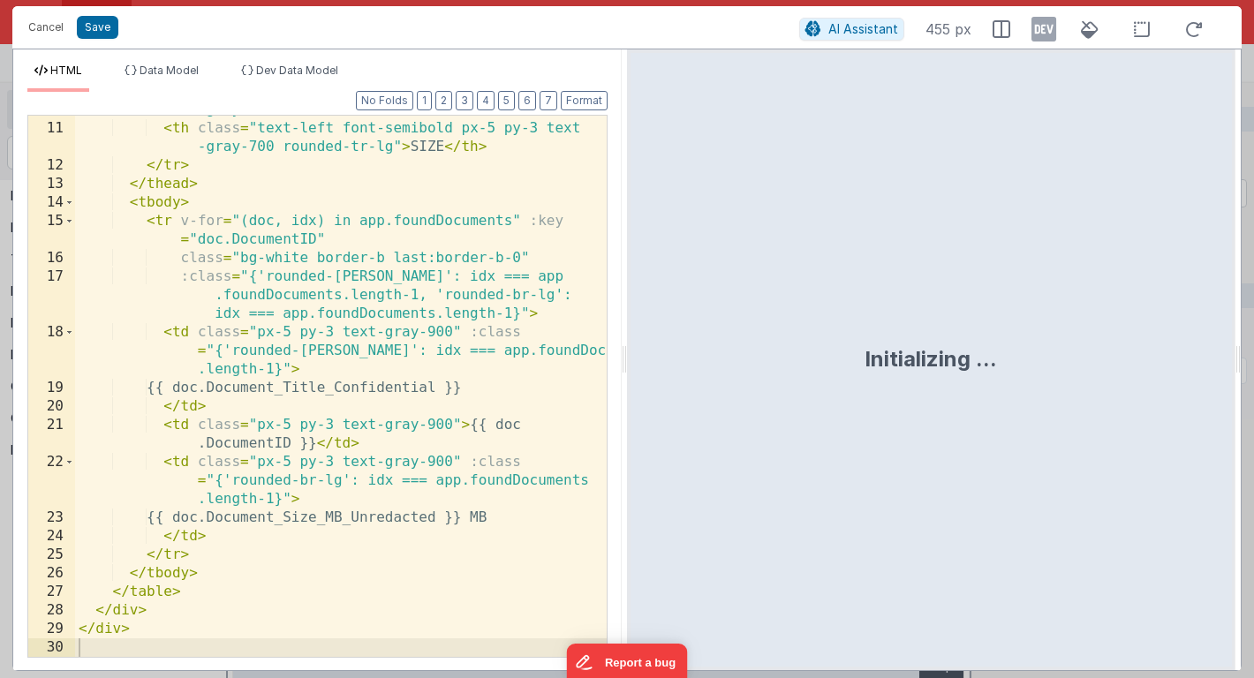
scroll to position [293, 0]
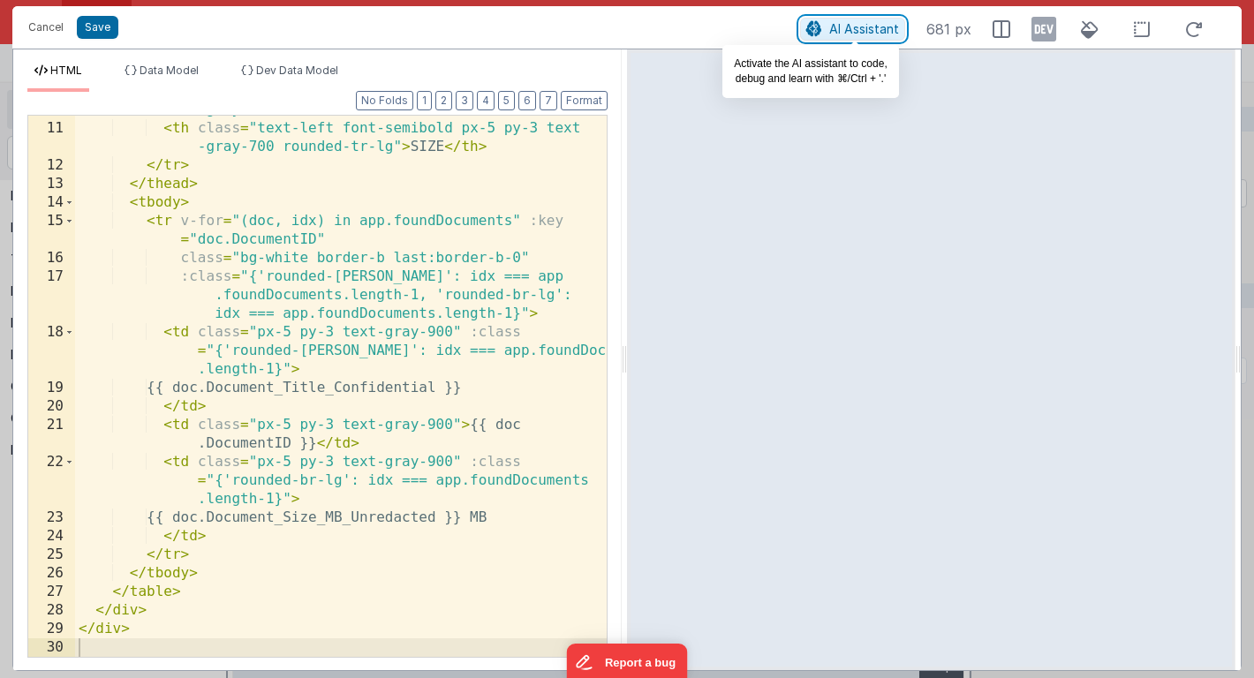
click at [857, 31] on span "AI Assistant" at bounding box center [864, 28] width 70 height 15
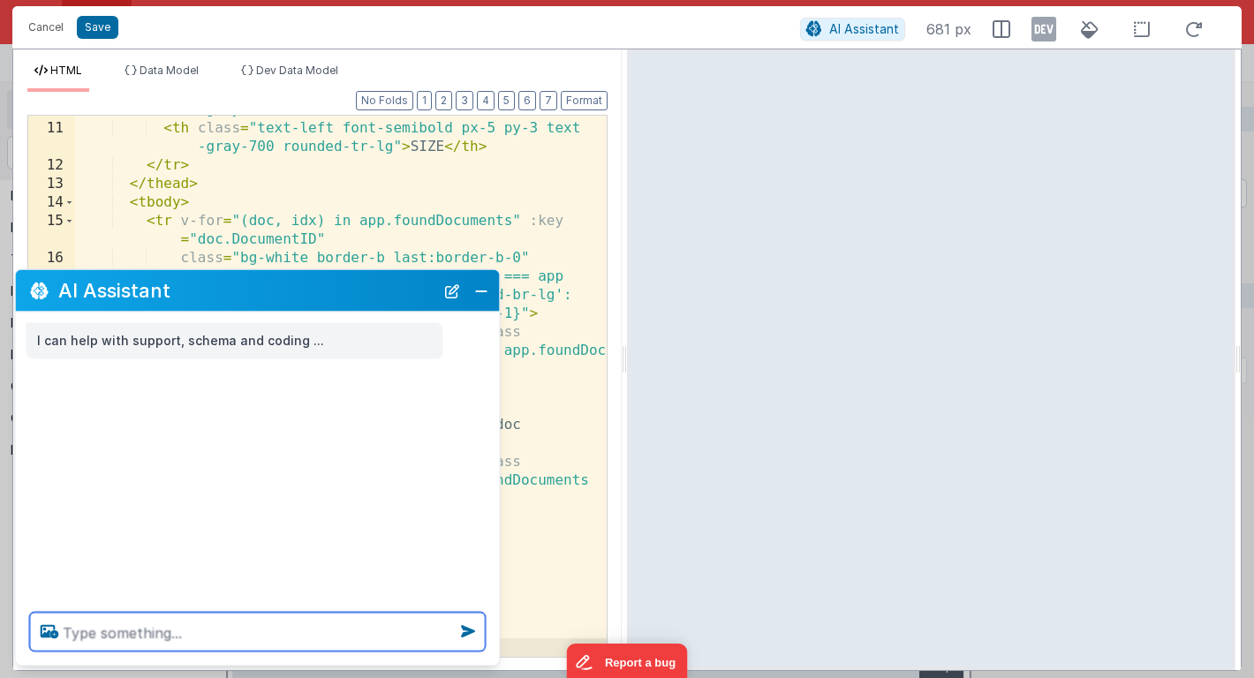
click at [239, 638] on textarea at bounding box center [258, 632] width 456 height 39
type textarea "add truncate when the name is too long"
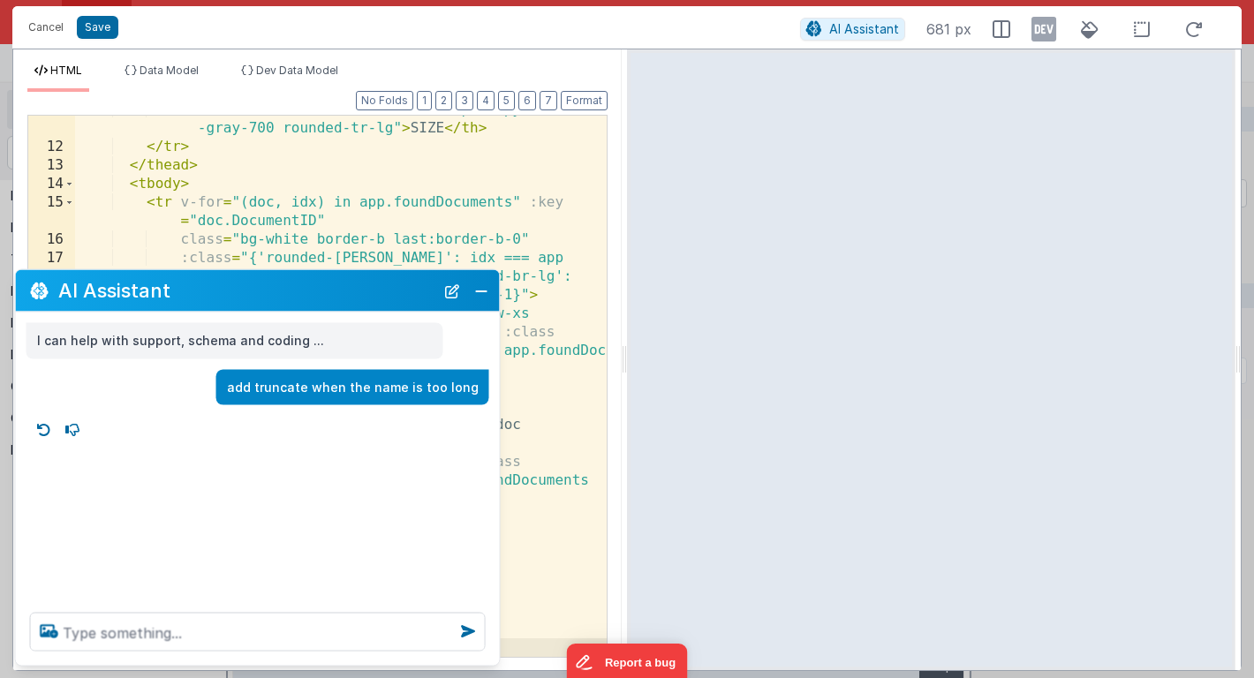
scroll to position [312, 0]
click at [42, 430] on icon at bounding box center [44, 430] width 28 height 28
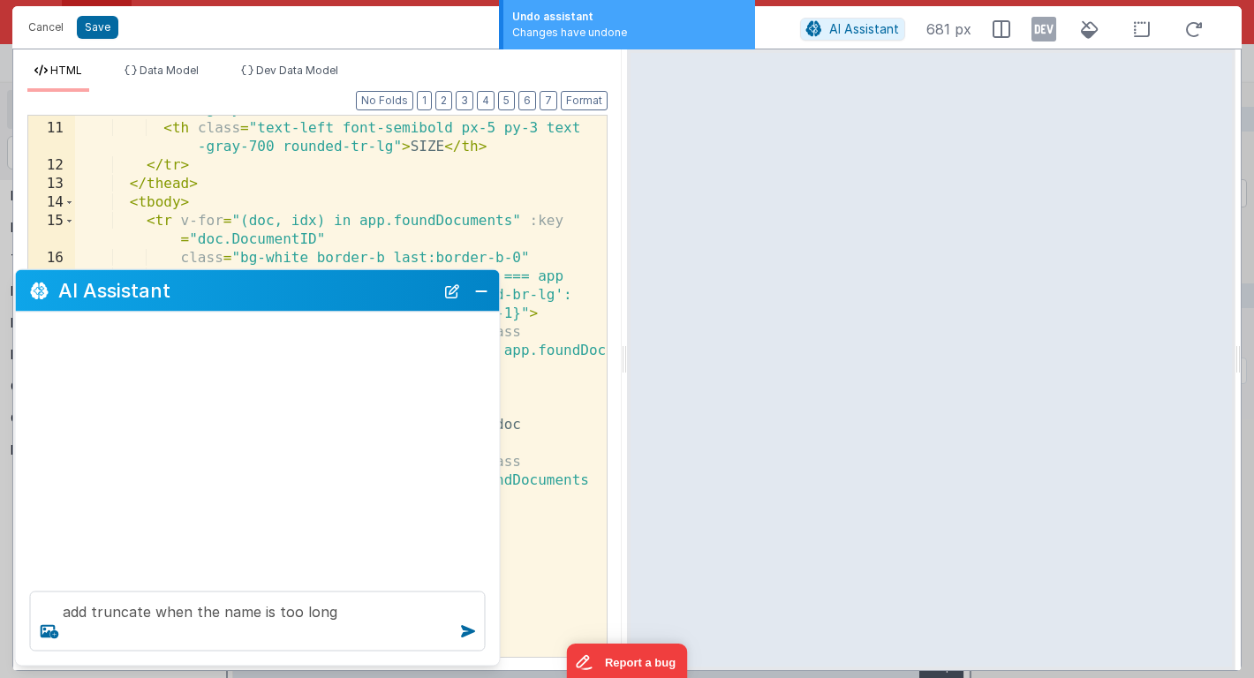
scroll to position [293, 0]
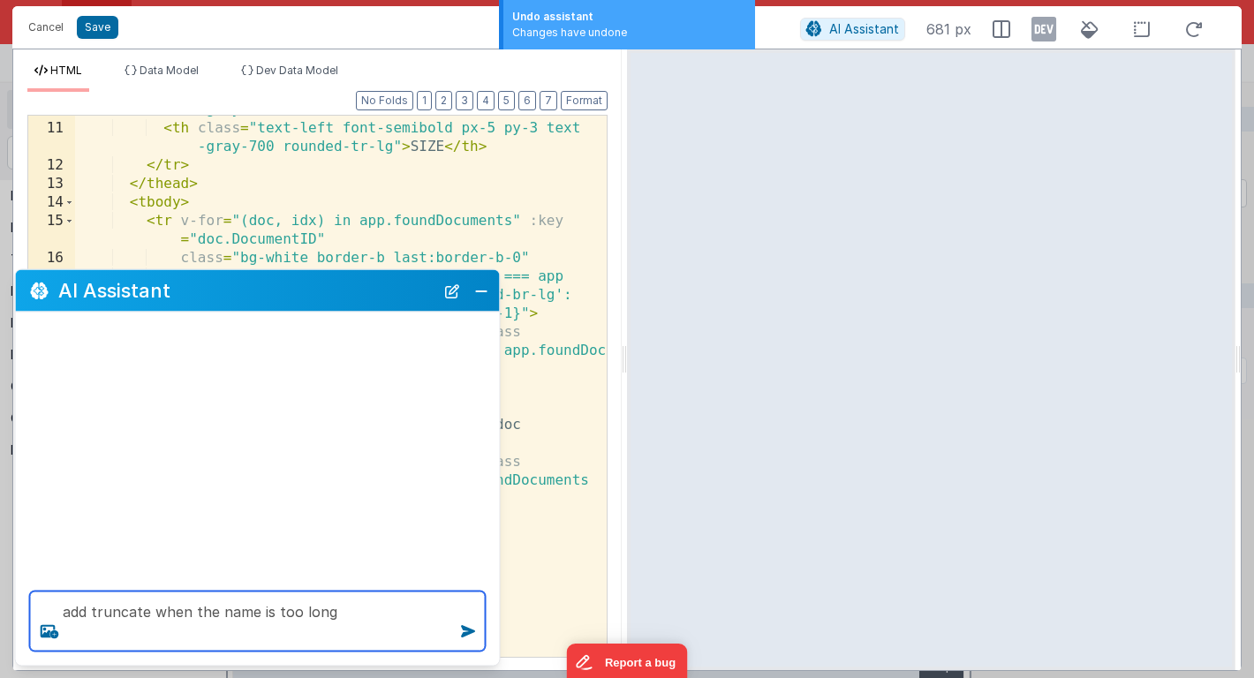
click at [334, 609] on textarea "add truncate when the name is too long" at bounding box center [258, 622] width 456 height 60
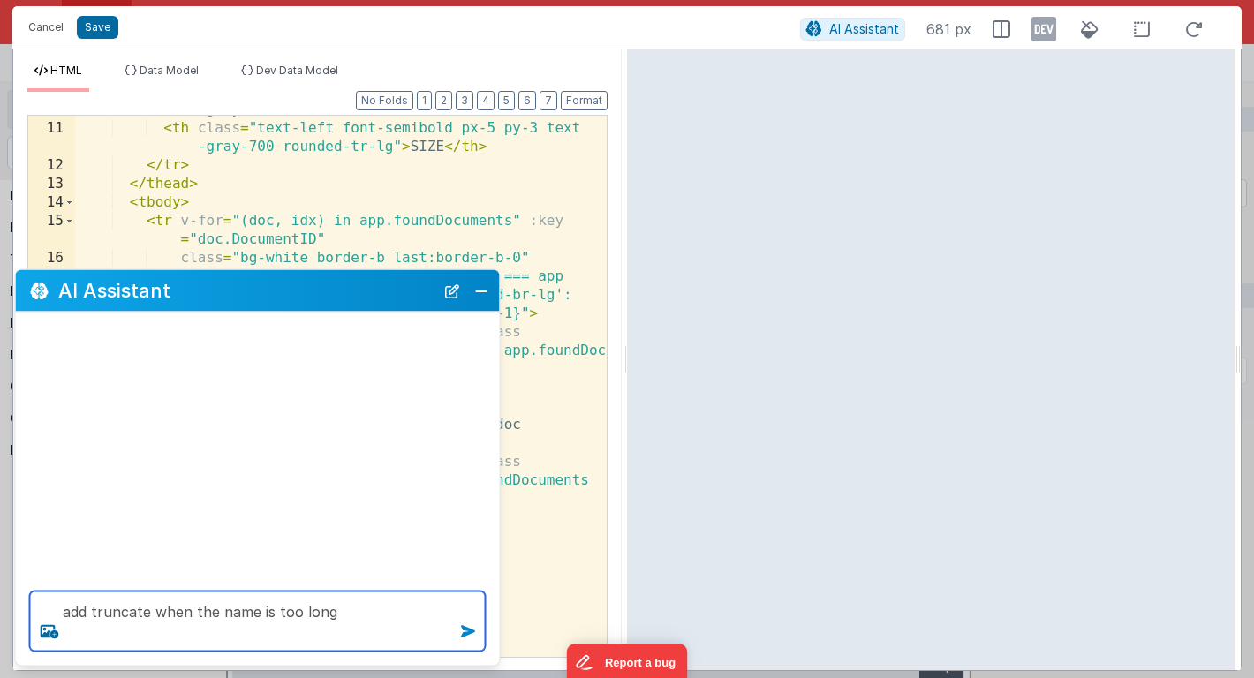
type textarea "add truncate when the name is too long"
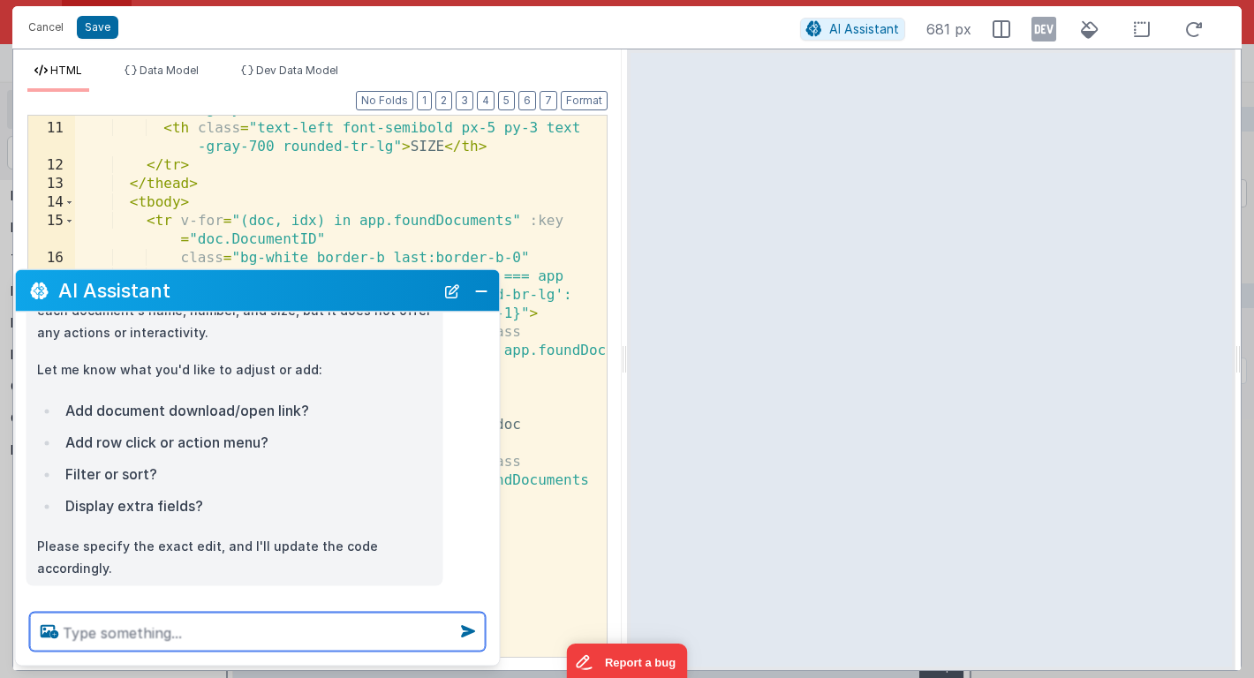
scroll to position [0, 0]
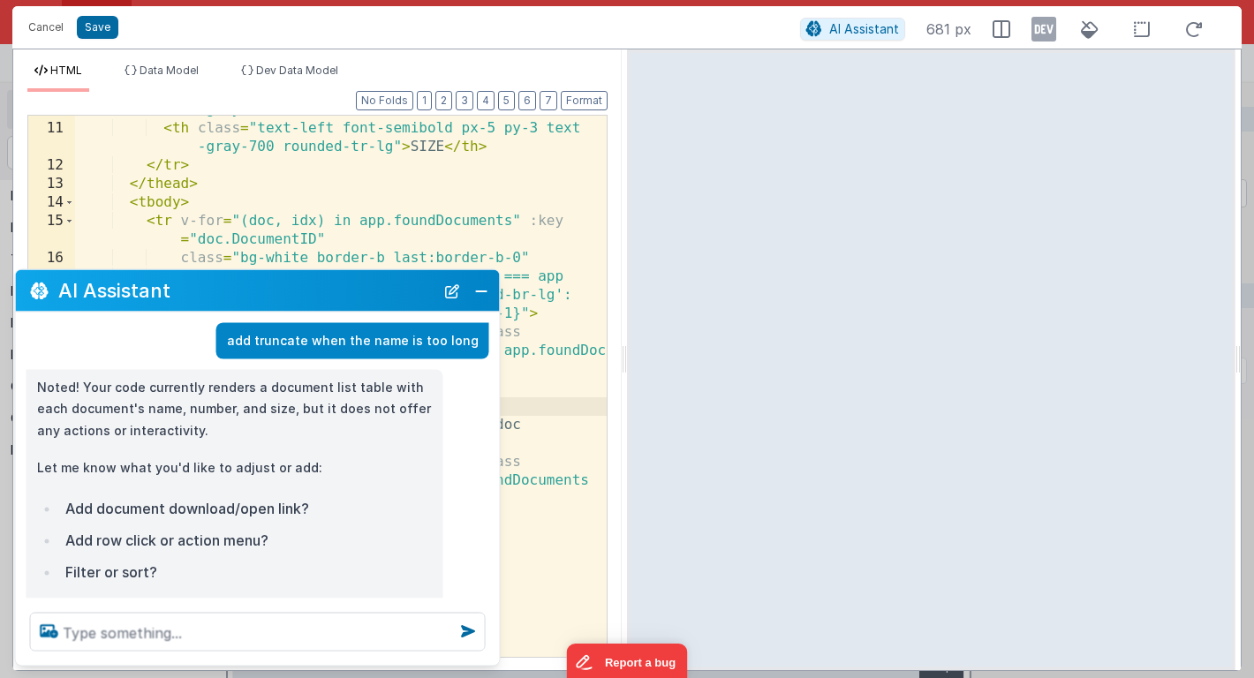
click at [558, 402] on div "< th class = "text-left font-semibold px-5 py-3 text -gray-700" > DOCUMENT NO. …" at bounding box center [341, 380] width 532 height 597
click at [480, 289] on button "Close" at bounding box center [481, 290] width 23 height 25
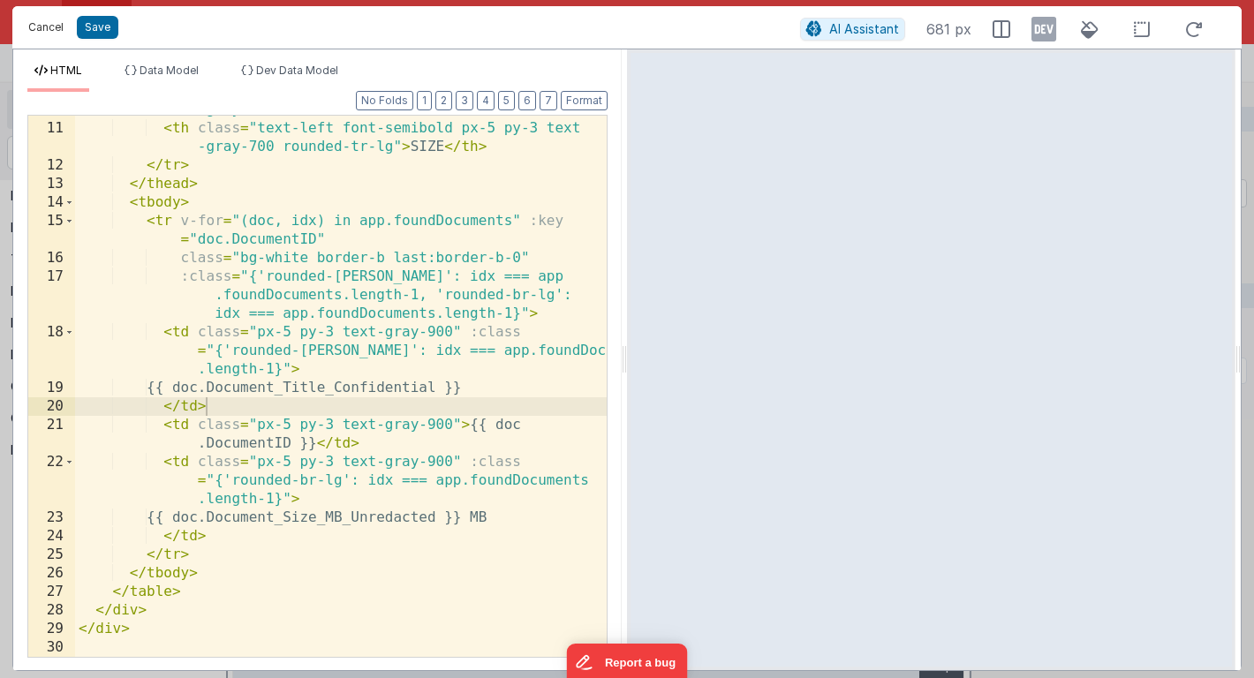
click at [37, 30] on button "Cancel" at bounding box center [45, 27] width 53 height 25
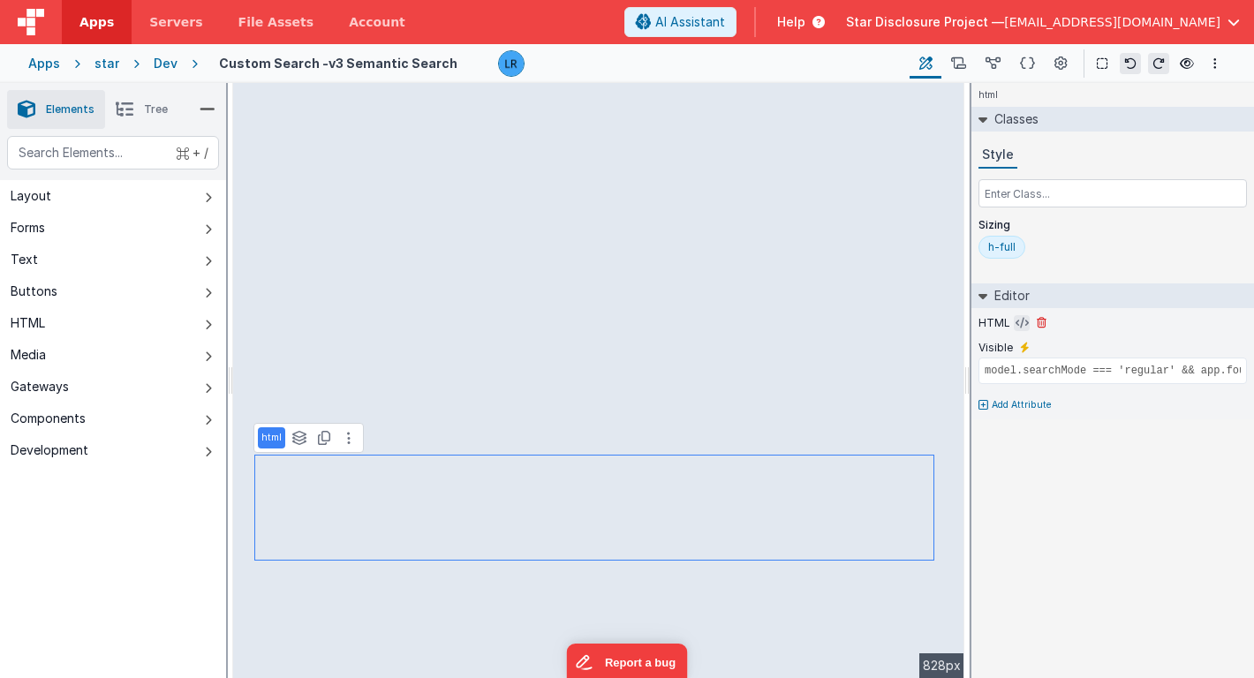
click at [1016, 323] on icon at bounding box center [1022, 323] width 13 height 14
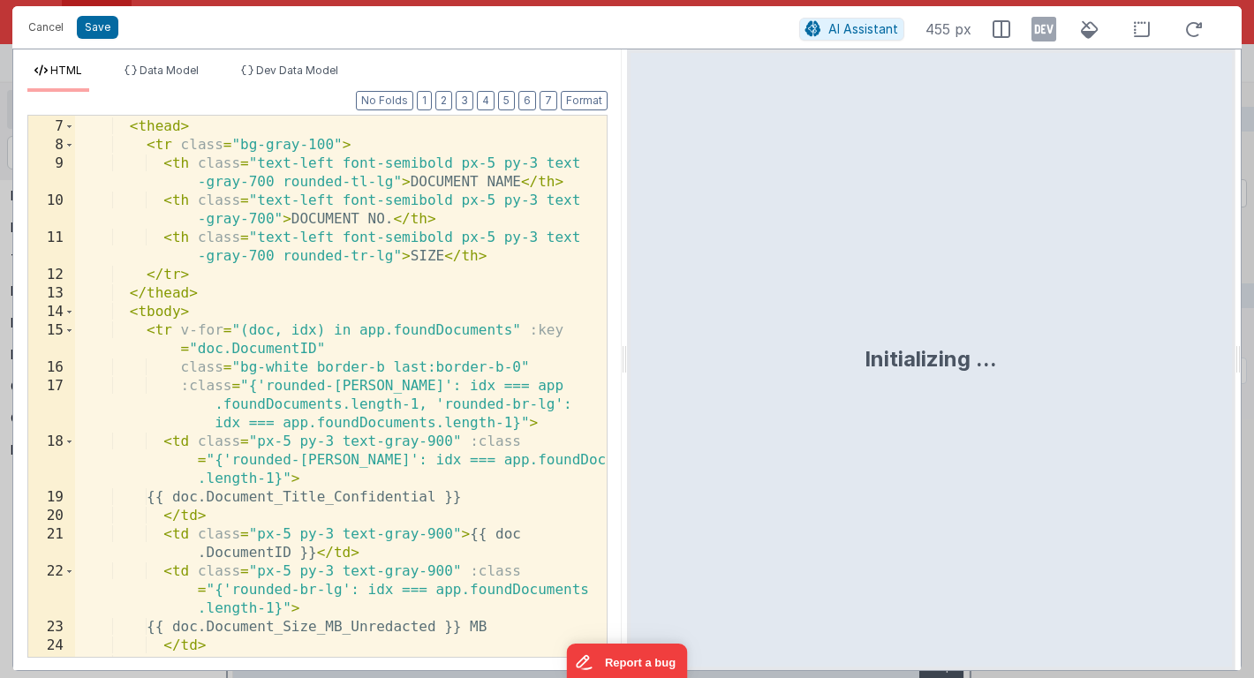
scroll to position [293, 0]
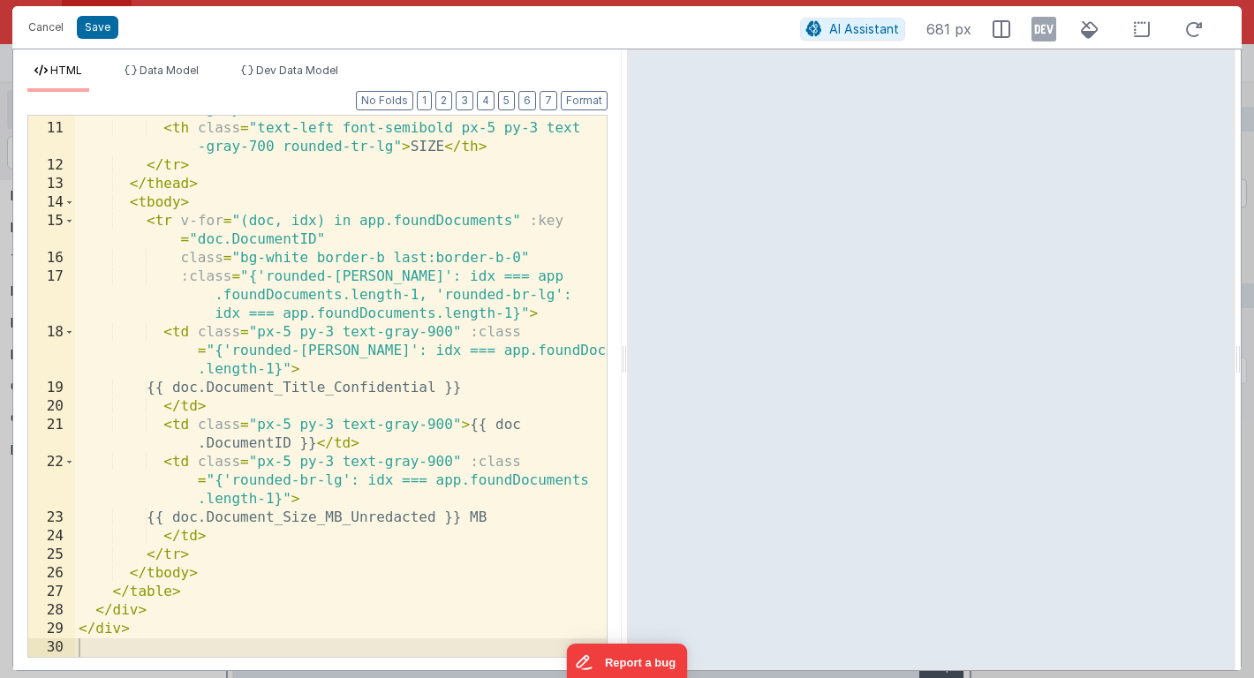
click at [456, 332] on div "< th class = "text-left font-semibold px-5 py-3 text -gray-700" > DOCUMENT NO. …" at bounding box center [341, 380] width 532 height 597
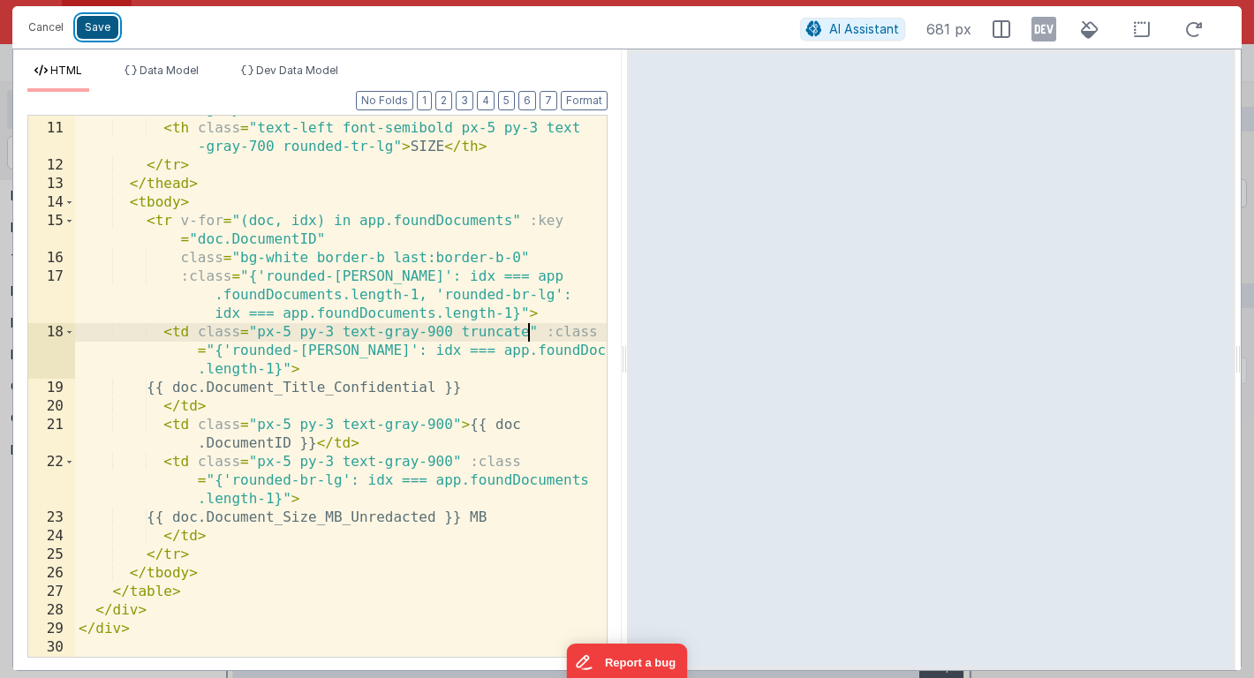
click at [101, 29] on button "Save" at bounding box center [98, 27] width 42 height 23
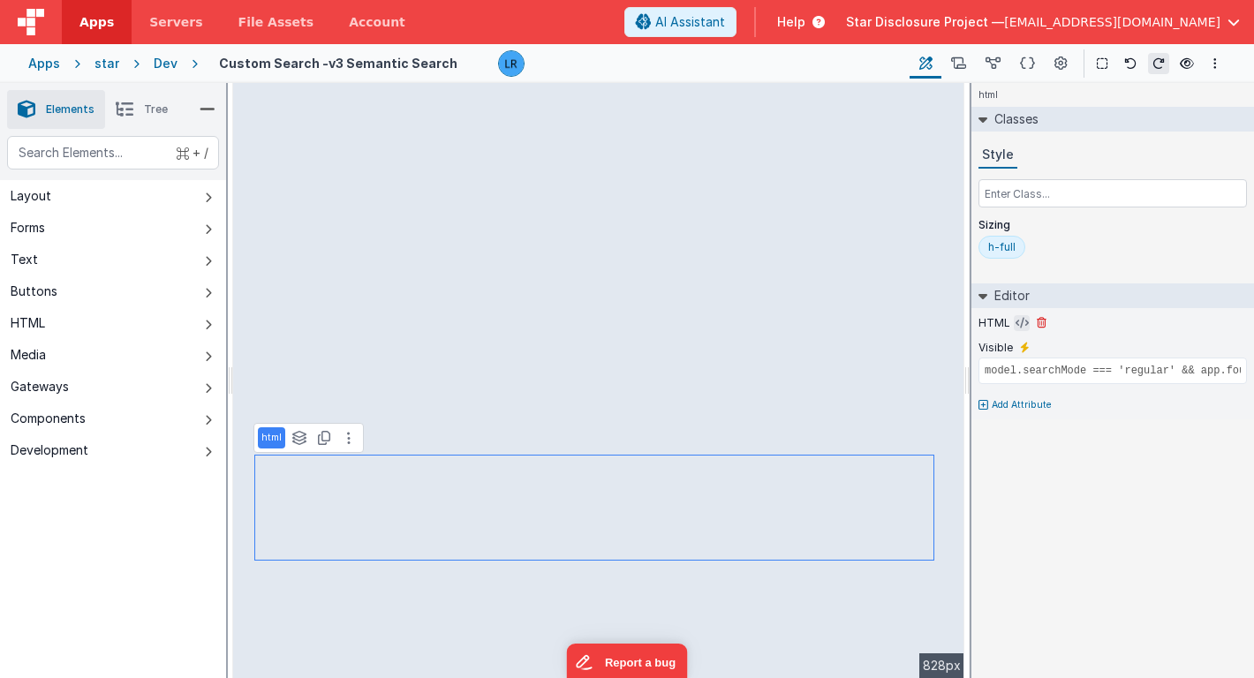
click at [1018, 322] on icon at bounding box center [1022, 323] width 13 height 14
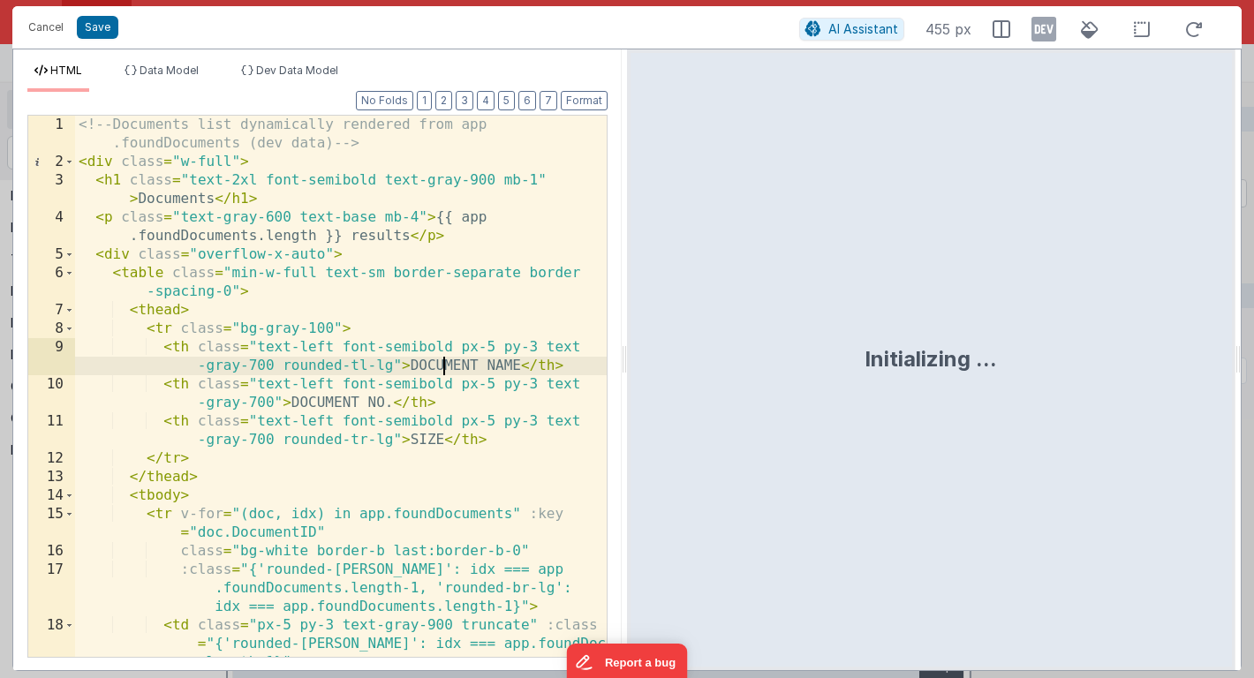
click at [447, 367] on div "<!-- Documents list dynamically rendered from app .foundDocuments (dev data) --…" at bounding box center [341, 414] width 532 height 597
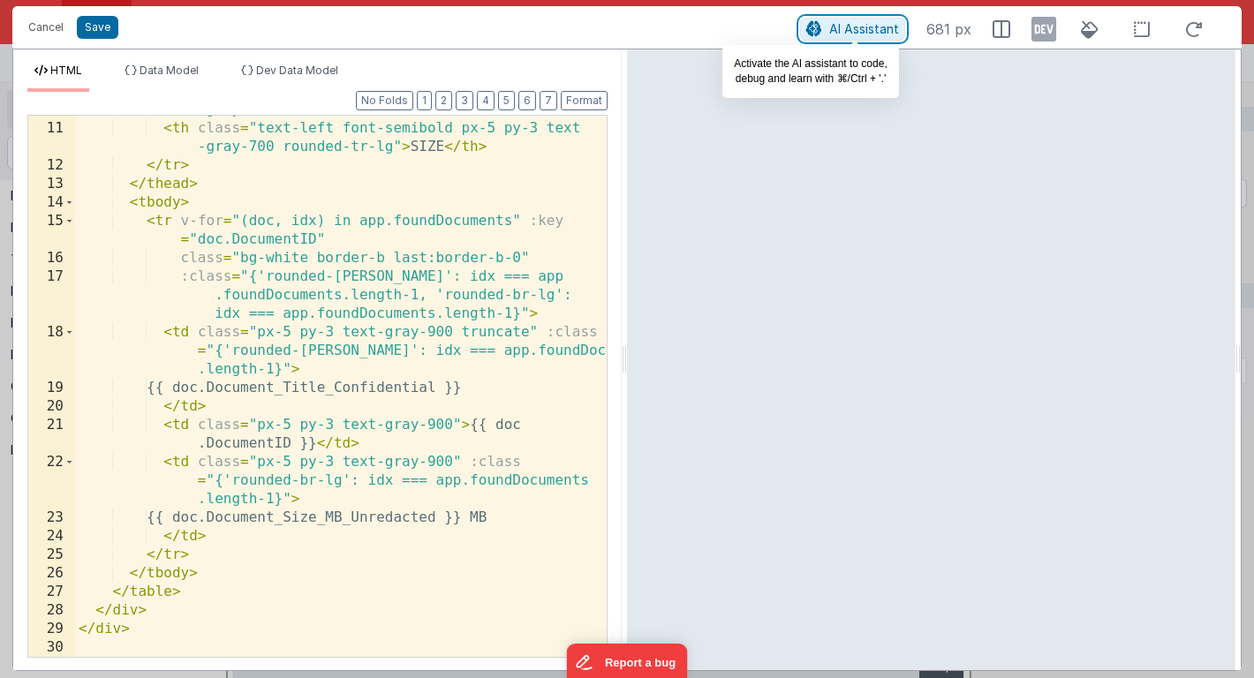
click at [844, 28] on span "AI Assistant" at bounding box center [864, 28] width 70 height 15
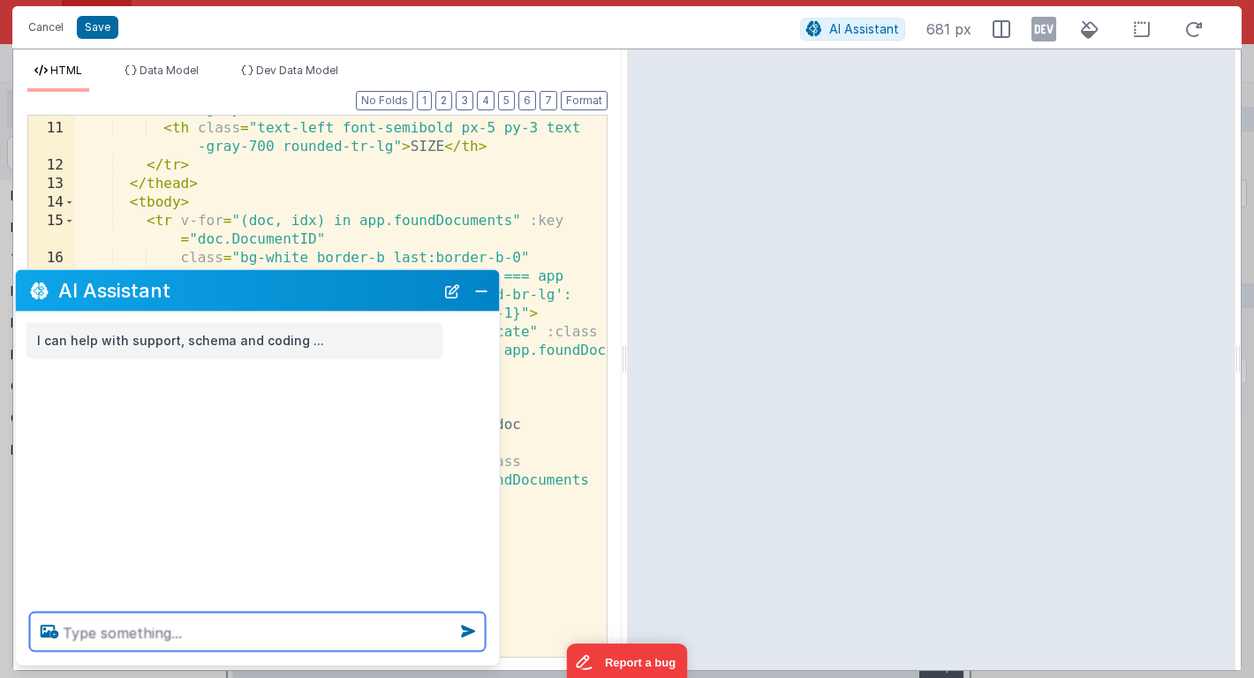
click at [212, 624] on textarea at bounding box center [258, 632] width 456 height 39
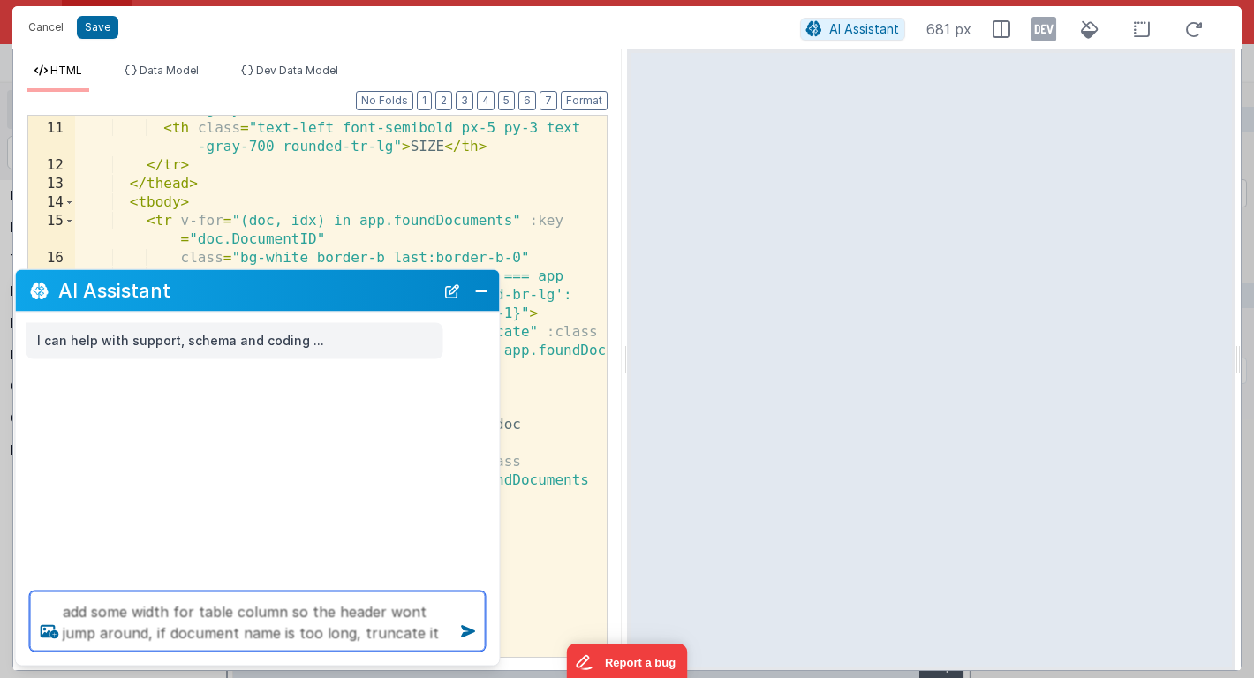
type textarea "add some width for table column so the header wont jump around, if document nam…"
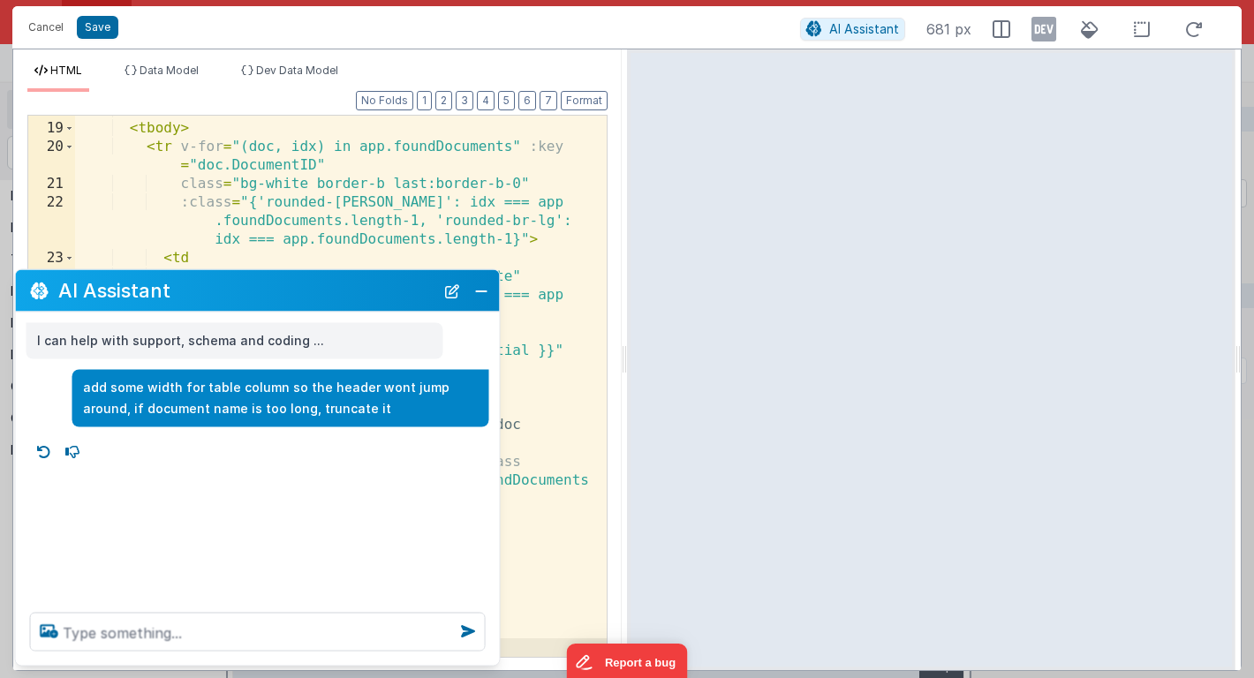
scroll to position [460, 0]
click at [487, 290] on button "Close" at bounding box center [481, 290] width 23 height 25
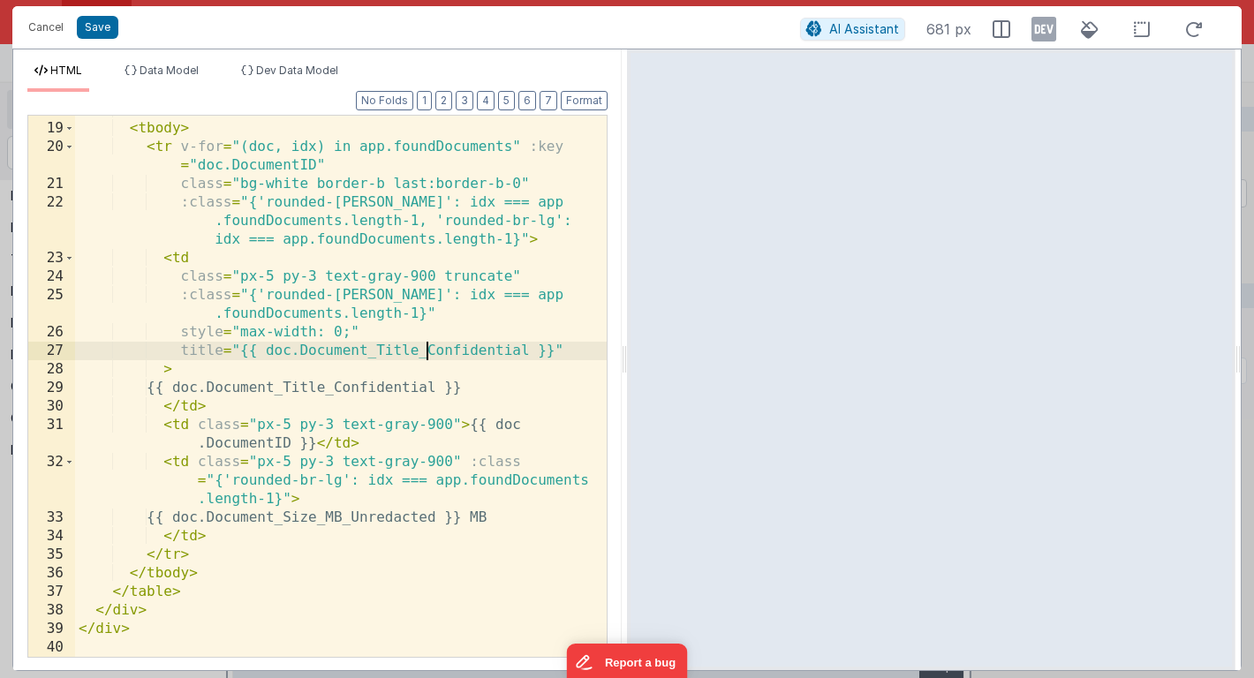
click at [428, 348] on div "</ thead > < tbody > < tr v-for = "(doc, idx) in app.foundDocuments" :key = "do…" at bounding box center [341, 390] width 532 height 578
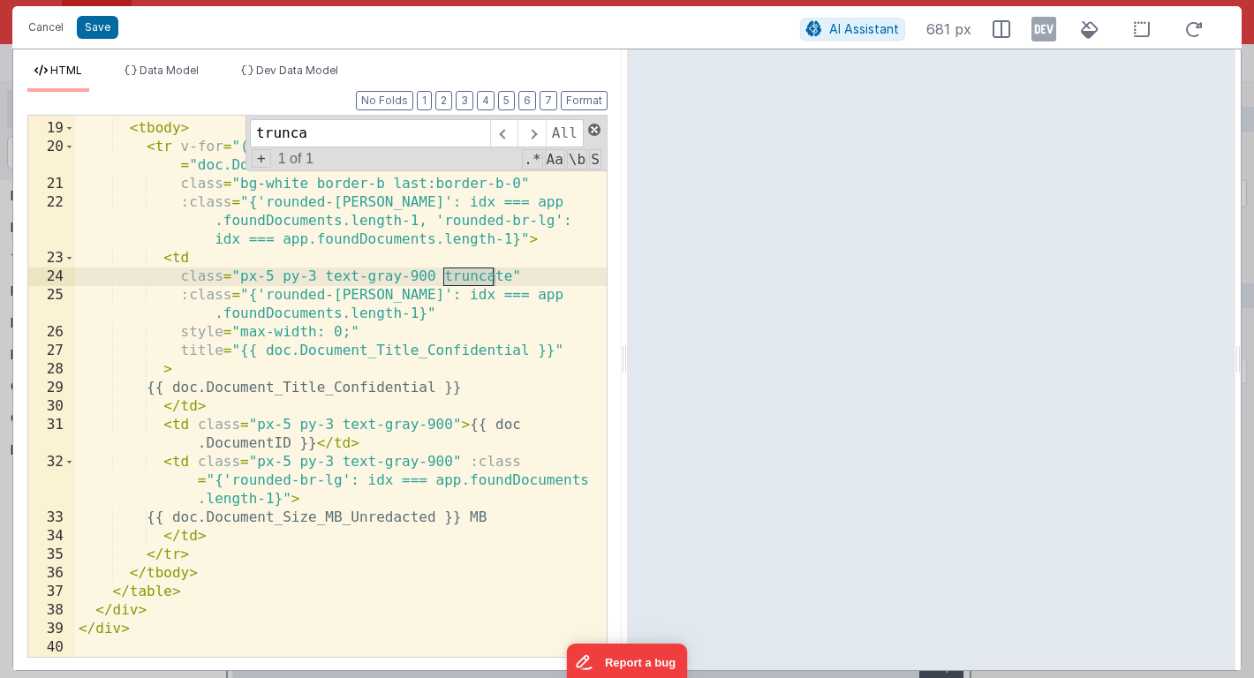
type input "trunca"
click at [594, 127] on span at bounding box center [594, 130] width 12 height 12
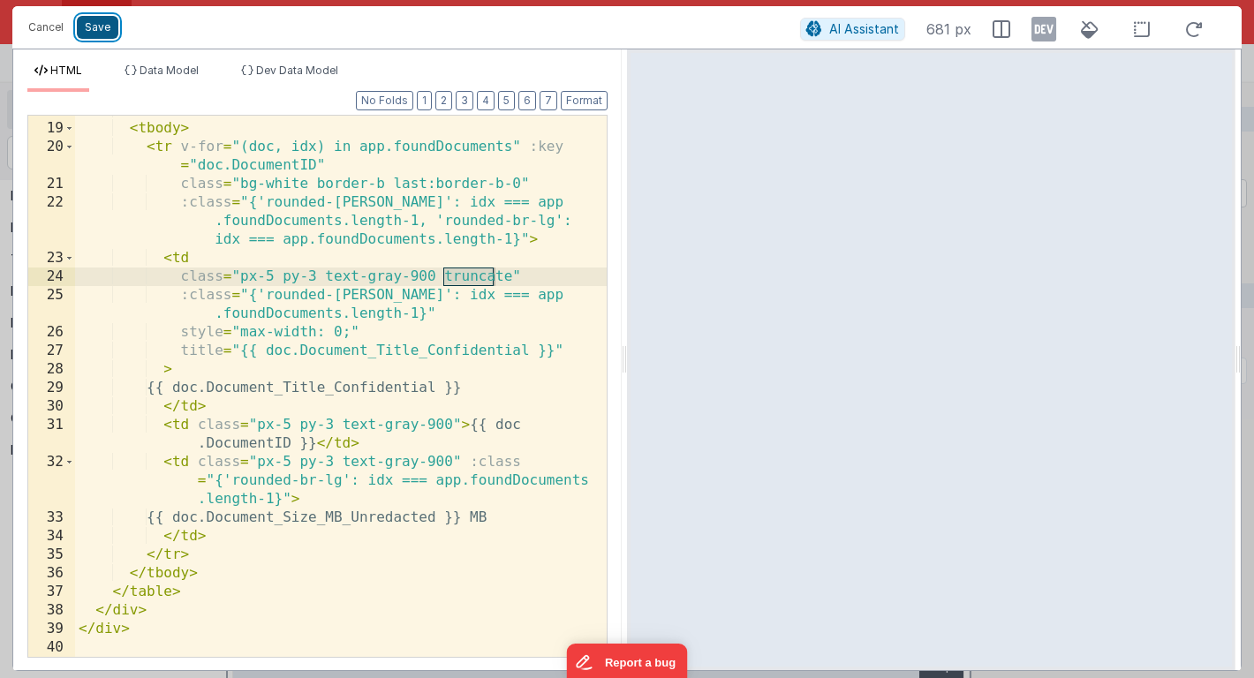
click at [107, 26] on button "Save" at bounding box center [98, 27] width 42 height 23
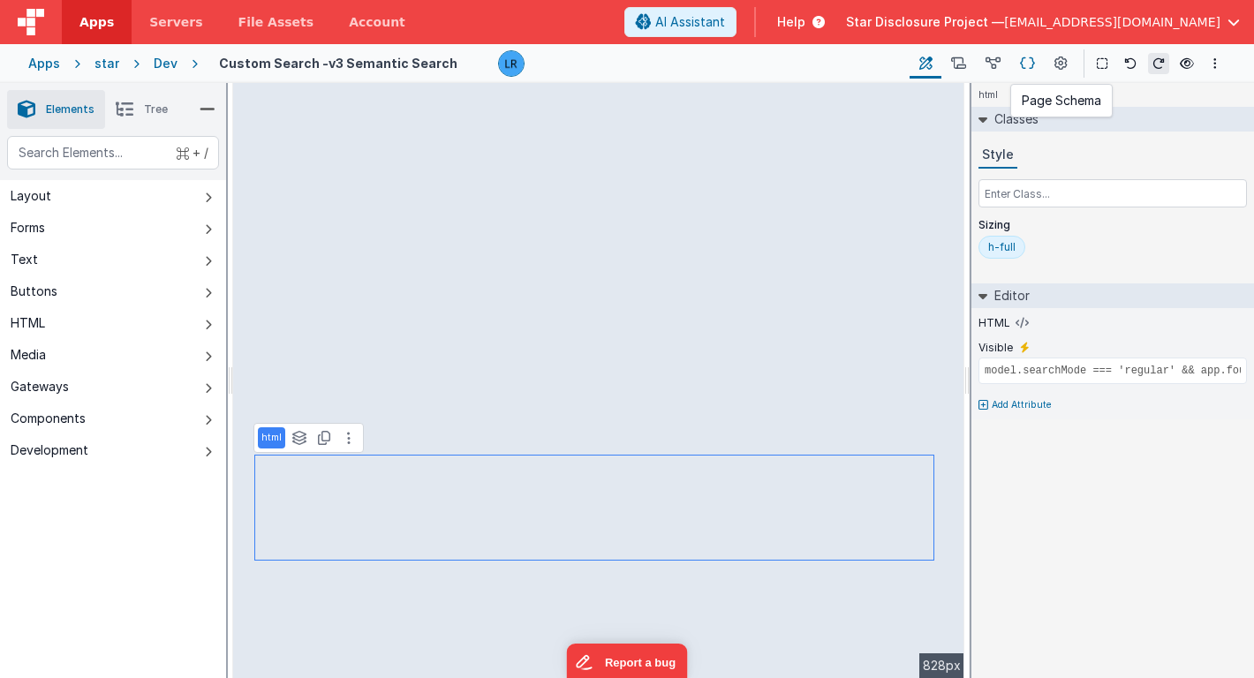
click at [1024, 67] on icon at bounding box center [1027, 64] width 15 height 19
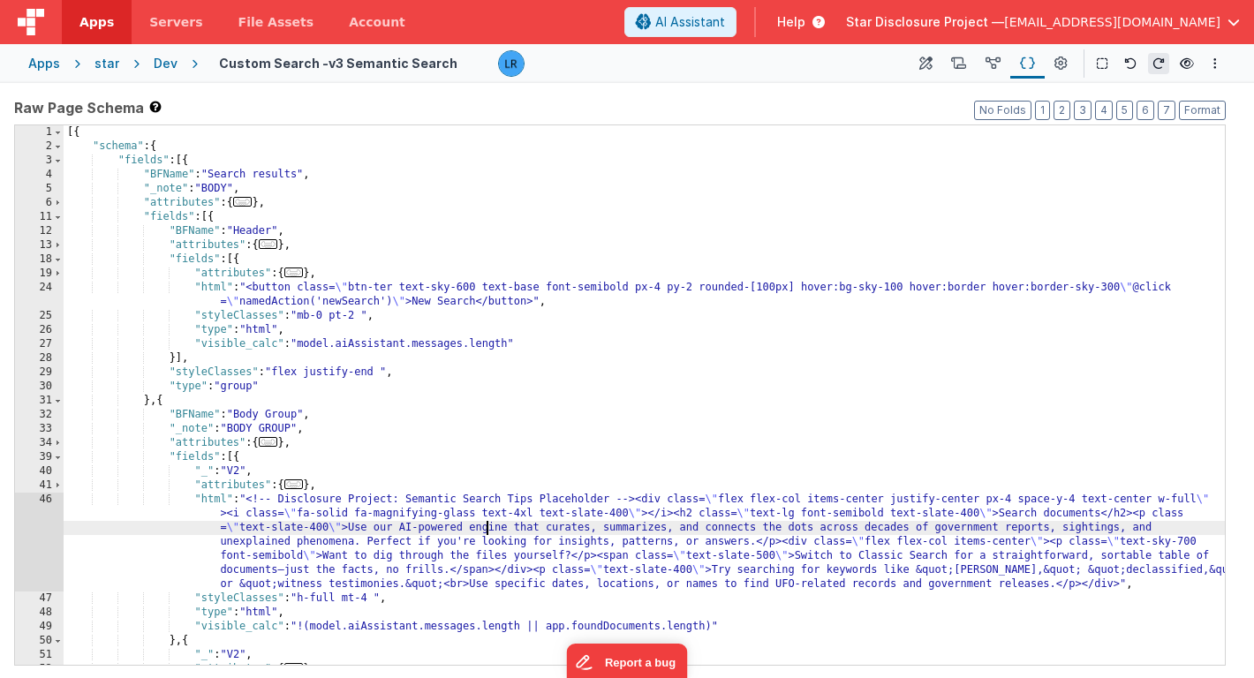
click at [485, 531] on div "[{ "schema" : { "fields" : [{ "BFName" : "Search results" , "_note" : "BODY" , …" at bounding box center [644, 409] width 1161 height 568
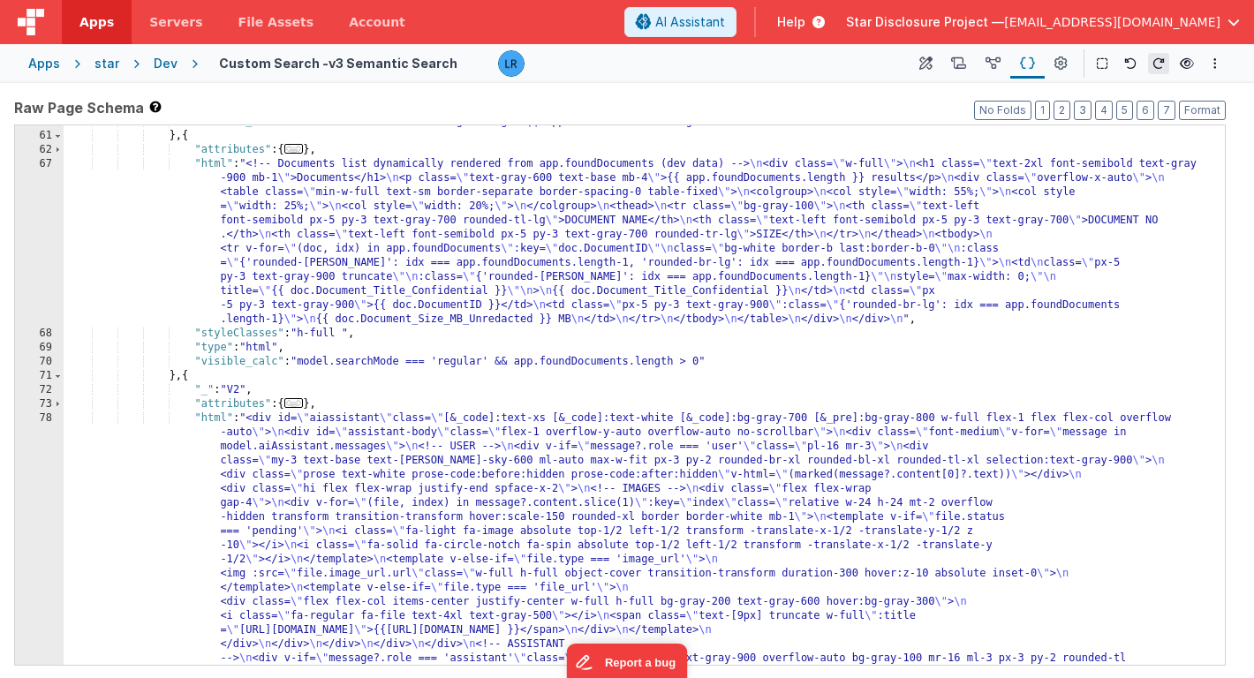
scroll to position [1636, 0]
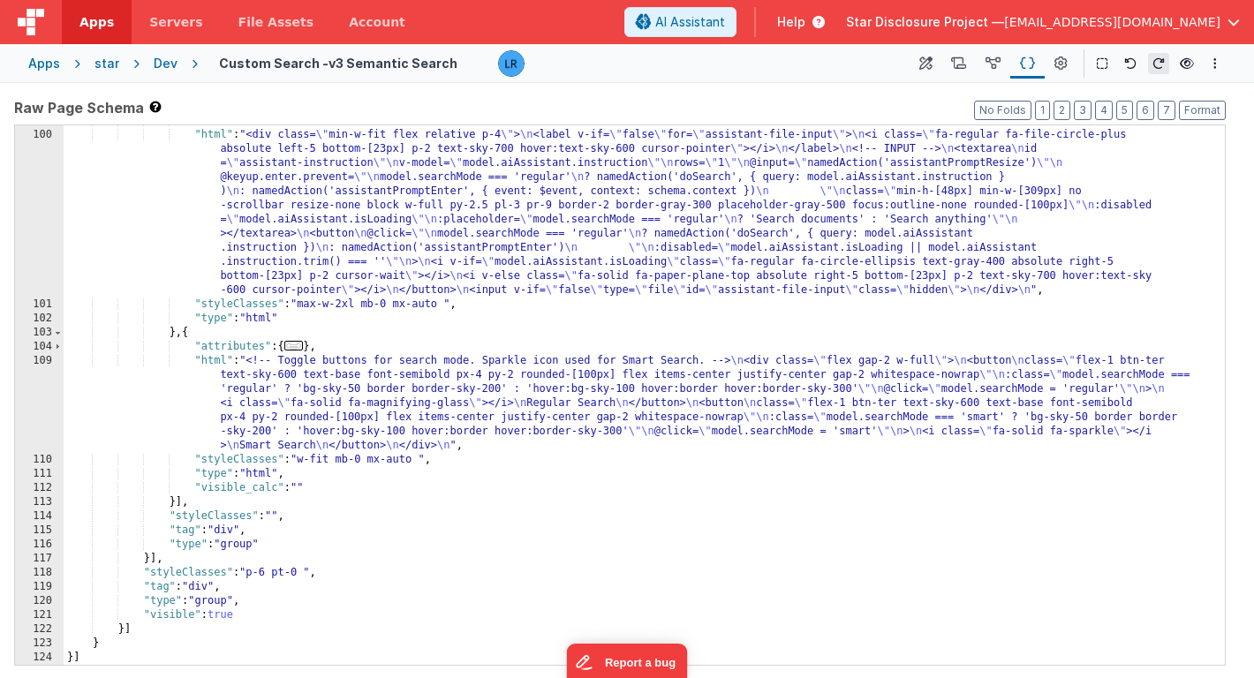
click at [513, 492] on div ""attributes" : { ... } , "html" : "<div class= \" min-w-fit flex relative p-4 \…" at bounding box center [644, 398] width 1161 height 568
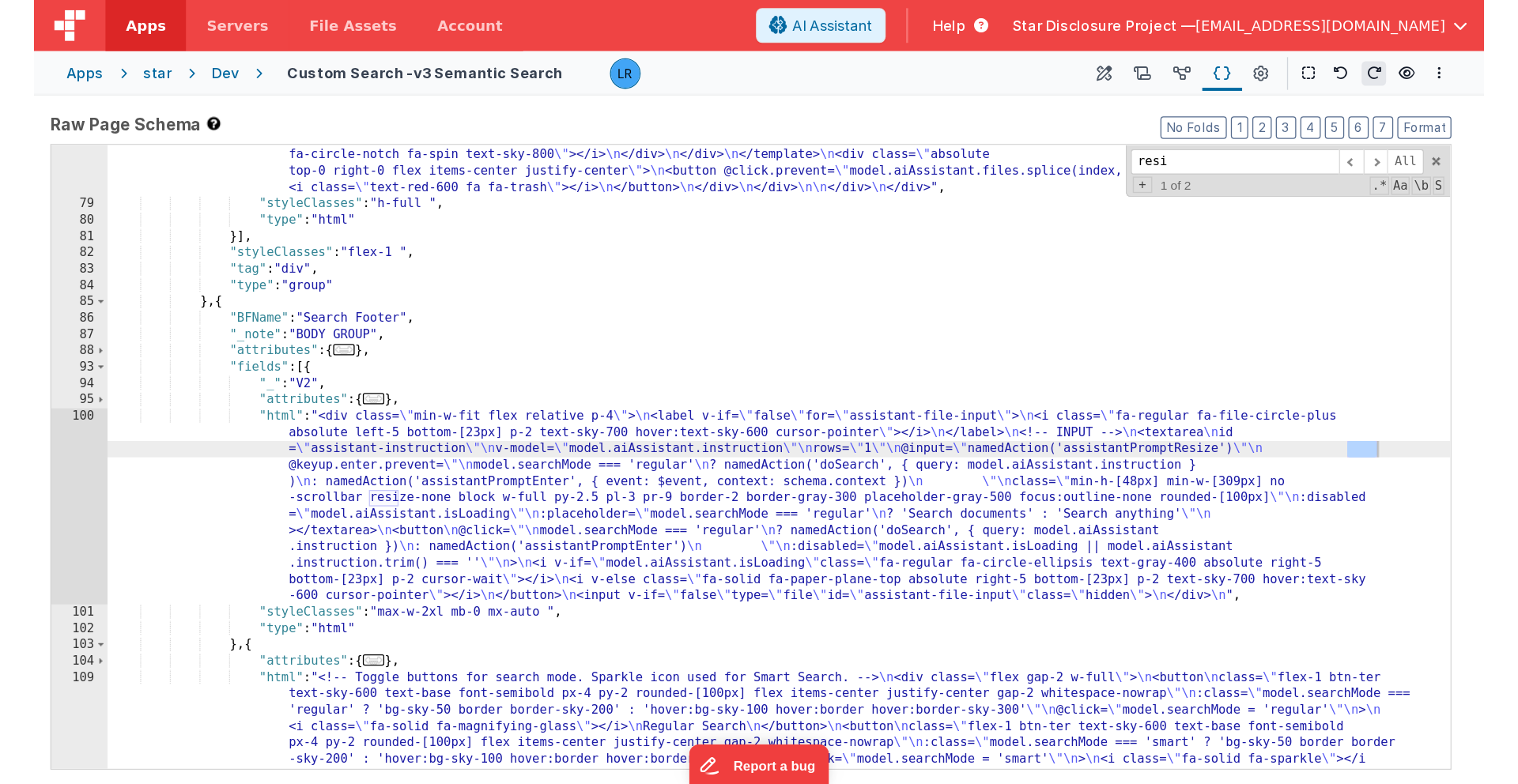
scroll to position [1264, 0]
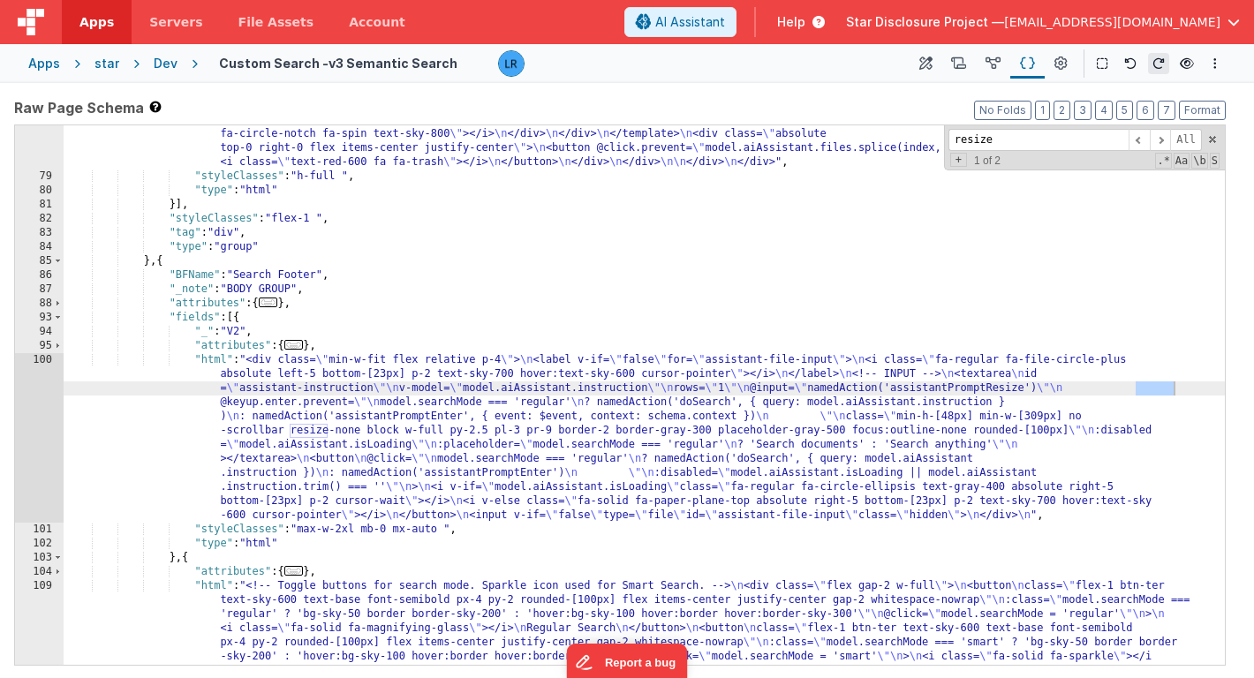
type input "resize"
drag, startPoint x: 1039, startPoint y: 389, endPoint x: 1174, endPoint y: 394, distance: 135.2
click at [1174, 394] on div ""html" : "<div id= \" aiassistant \" class= \" [&_code]:text-xs [&_code]:text-w…" at bounding box center [644, 206] width 1161 height 1204
click at [48, 68] on div "Apps" at bounding box center [44, 64] width 32 height 18
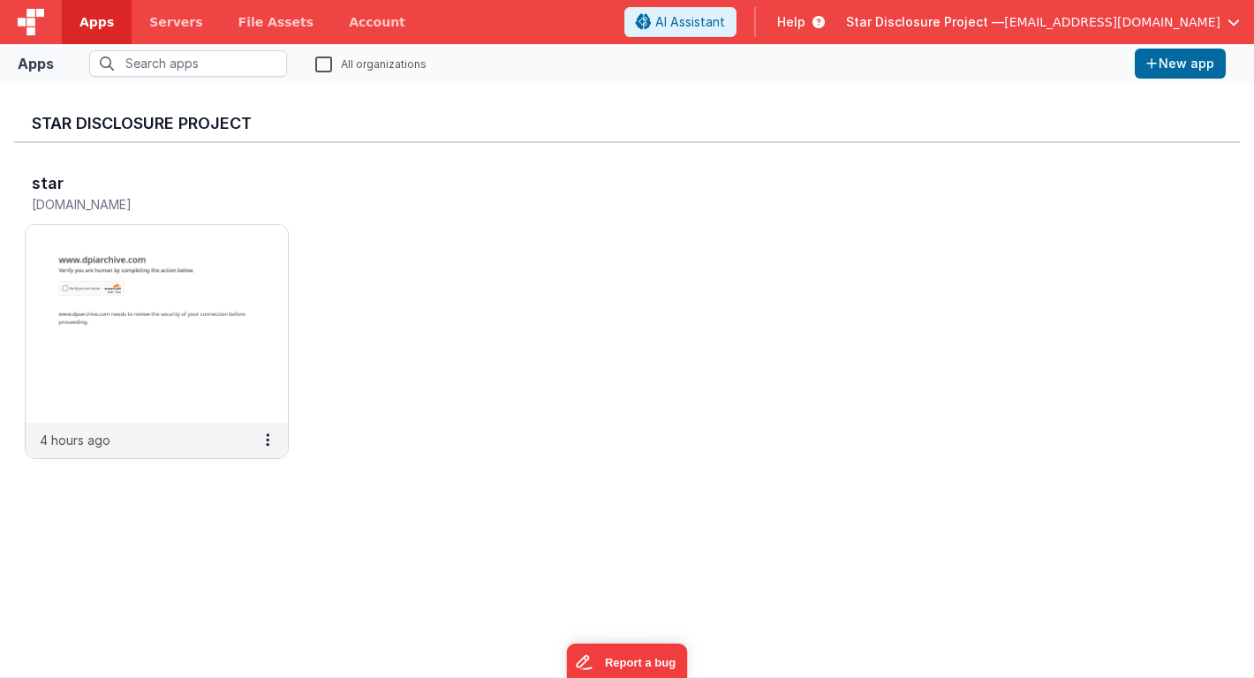
click at [978, 32] on div "Star Disclosure Project — linxue@delfsengineering.ca" at bounding box center [1043, 22] width 394 height 30
click at [968, 23] on span "Star Disclosure Project —" at bounding box center [925, 22] width 158 height 18
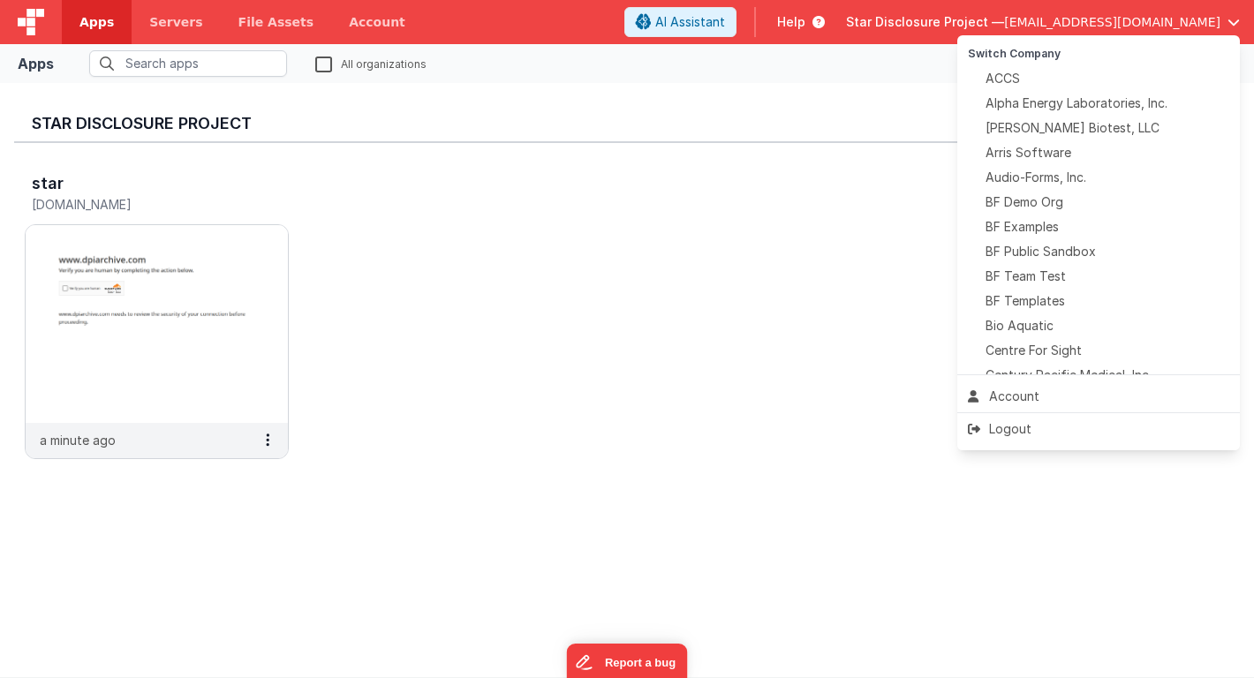
click at [158, 255] on button at bounding box center [627, 339] width 1254 height 678
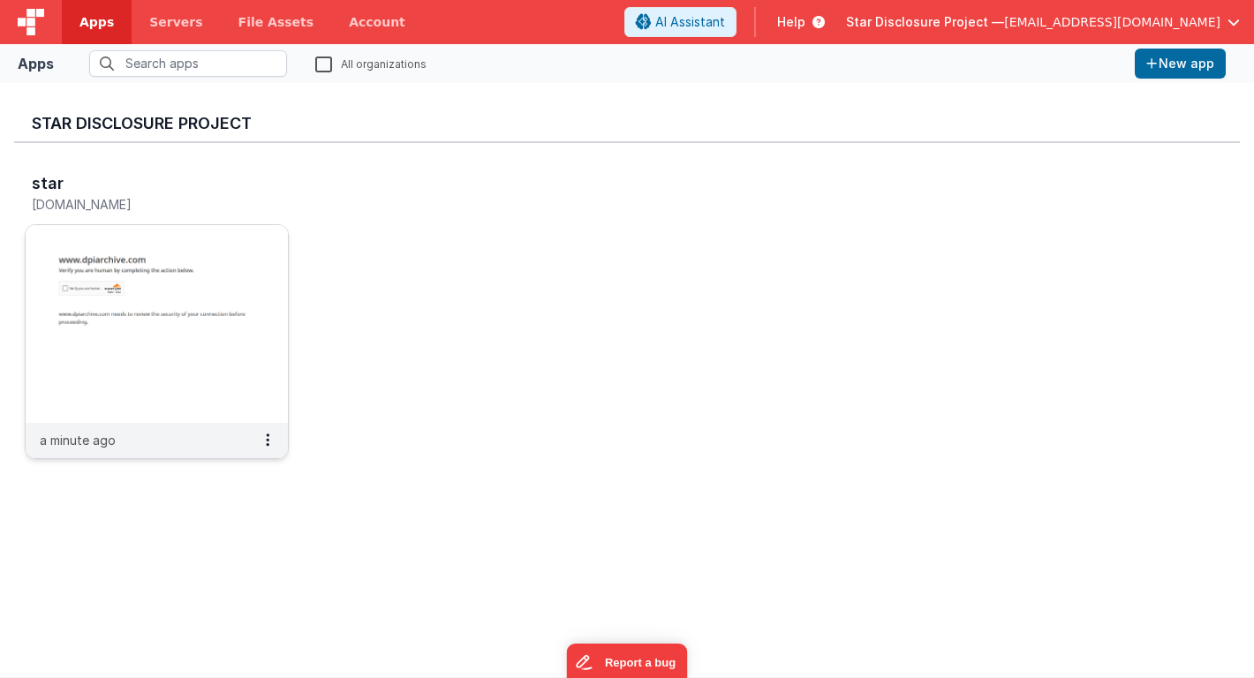
click at [159, 246] on img at bounding box center [157, 324] width 262 height 198
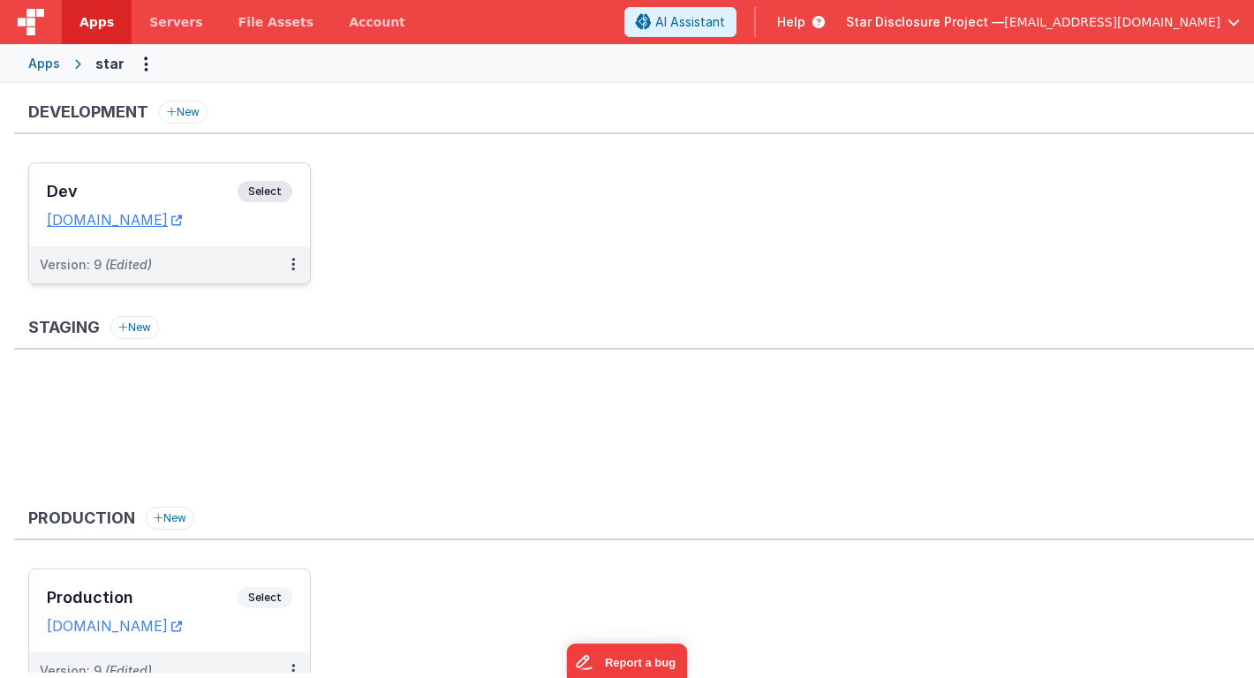
click at [159, 181] on div "Dev Select" at bounding box center [169, 196] width 245 height 30
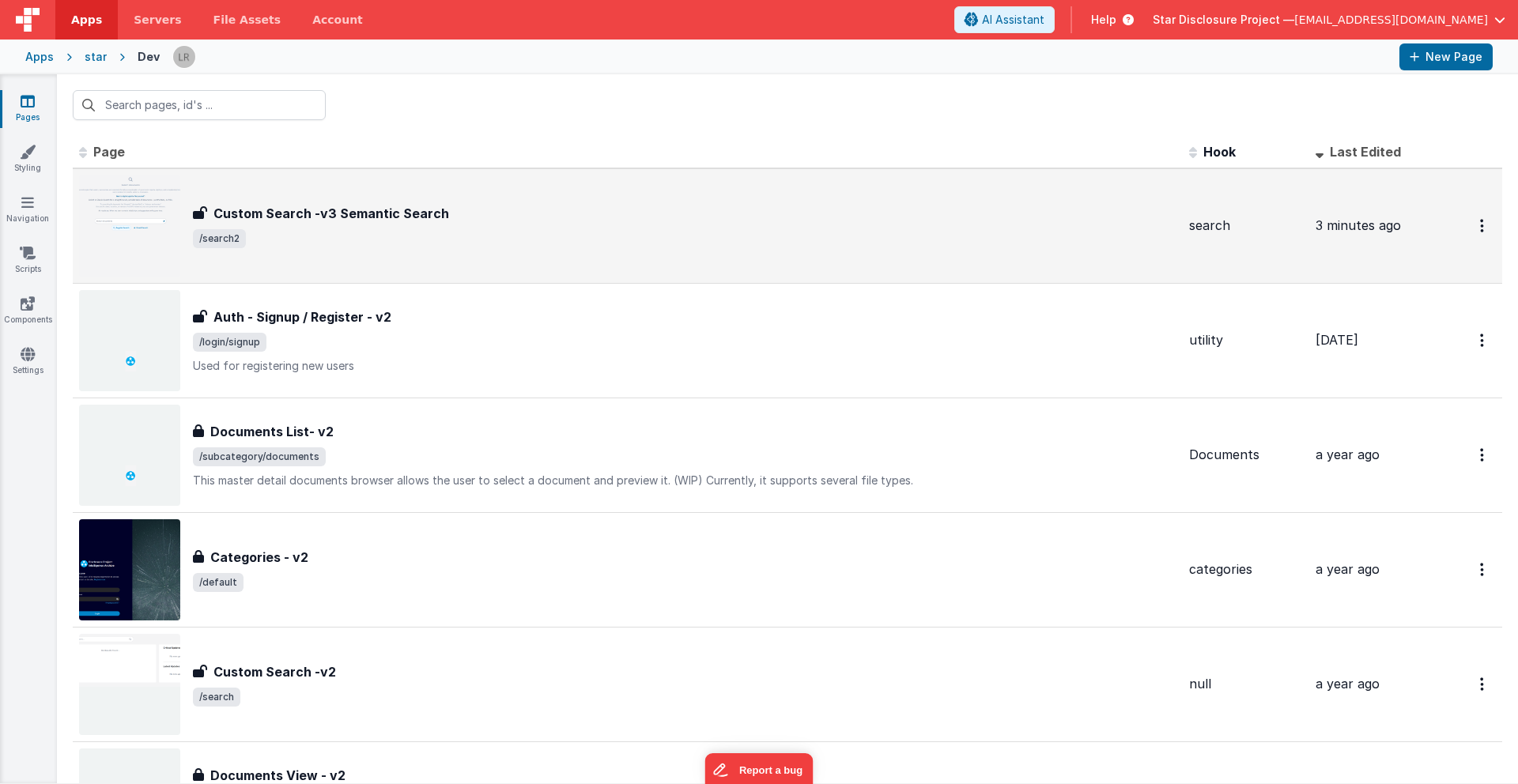
click at [452, 199] on div "Custom Search -v3 Semantic Search Custom Search -v3 Semantic Search /search2" at bounding box center [627, 226] width 1097 height 101
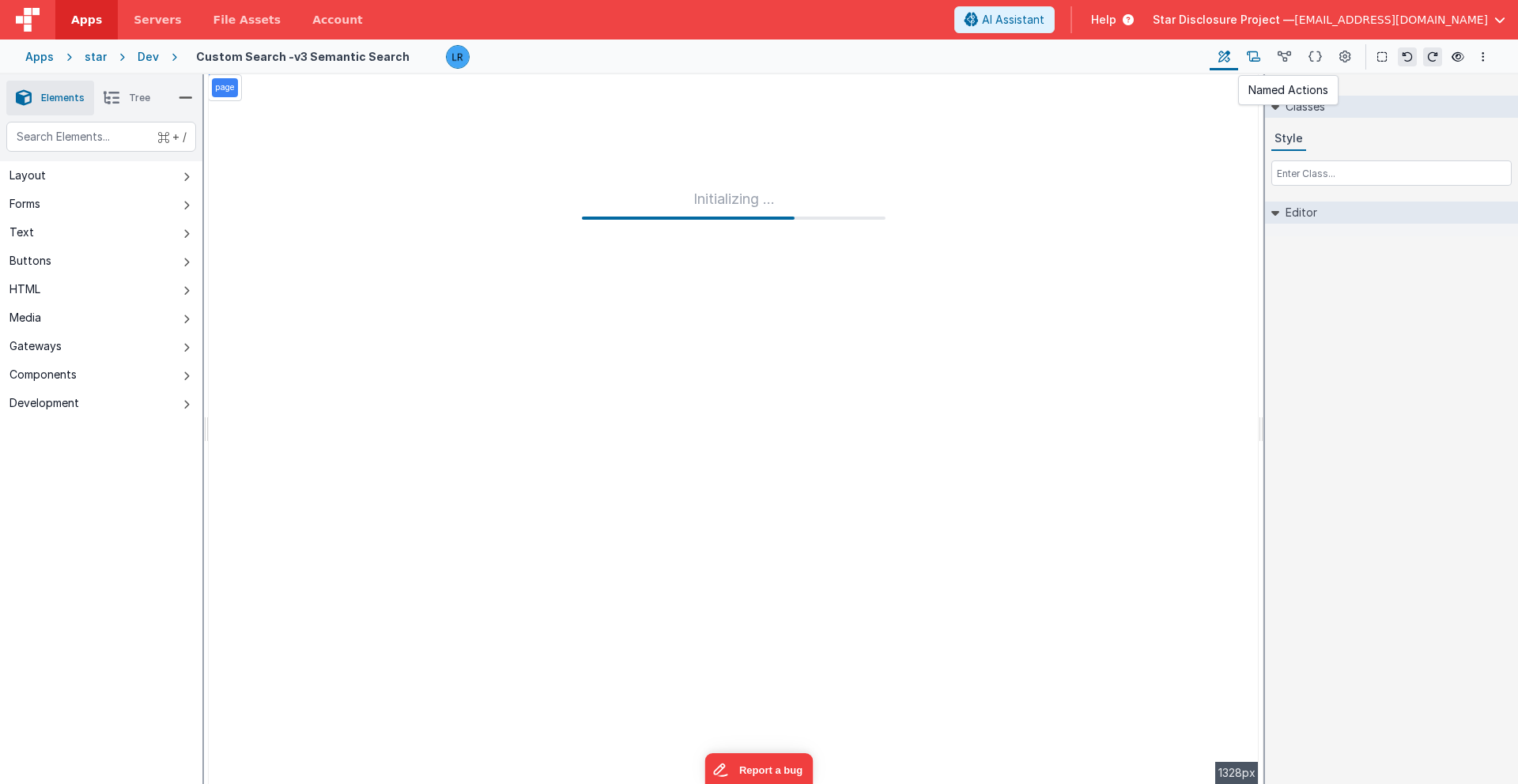
click at [1121, 55] on icon at bounding box center [1253, 57] width 13 height 17
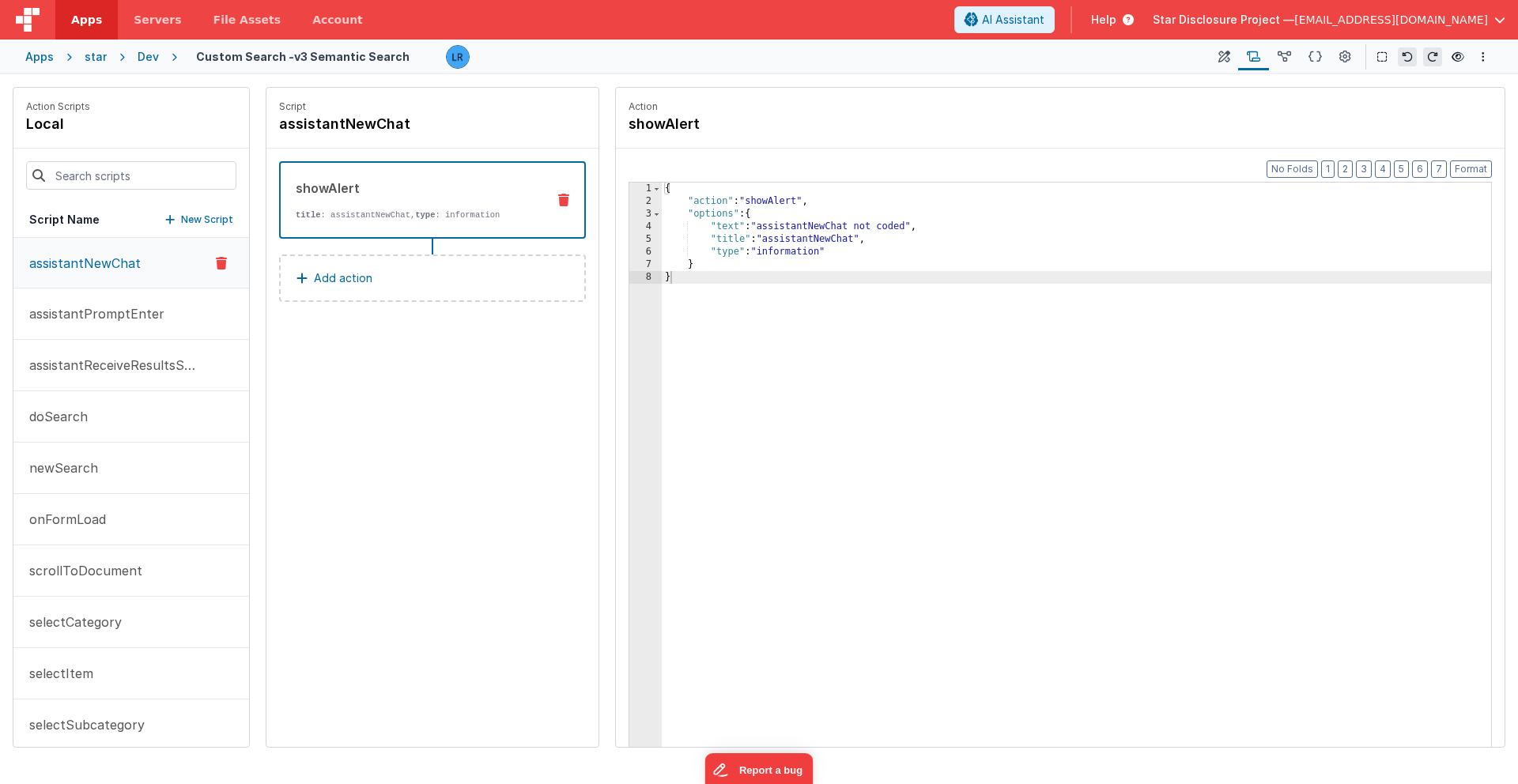
click at [192, 218] on p "New Script" at bounding box center [207, 220] width 52 height 16
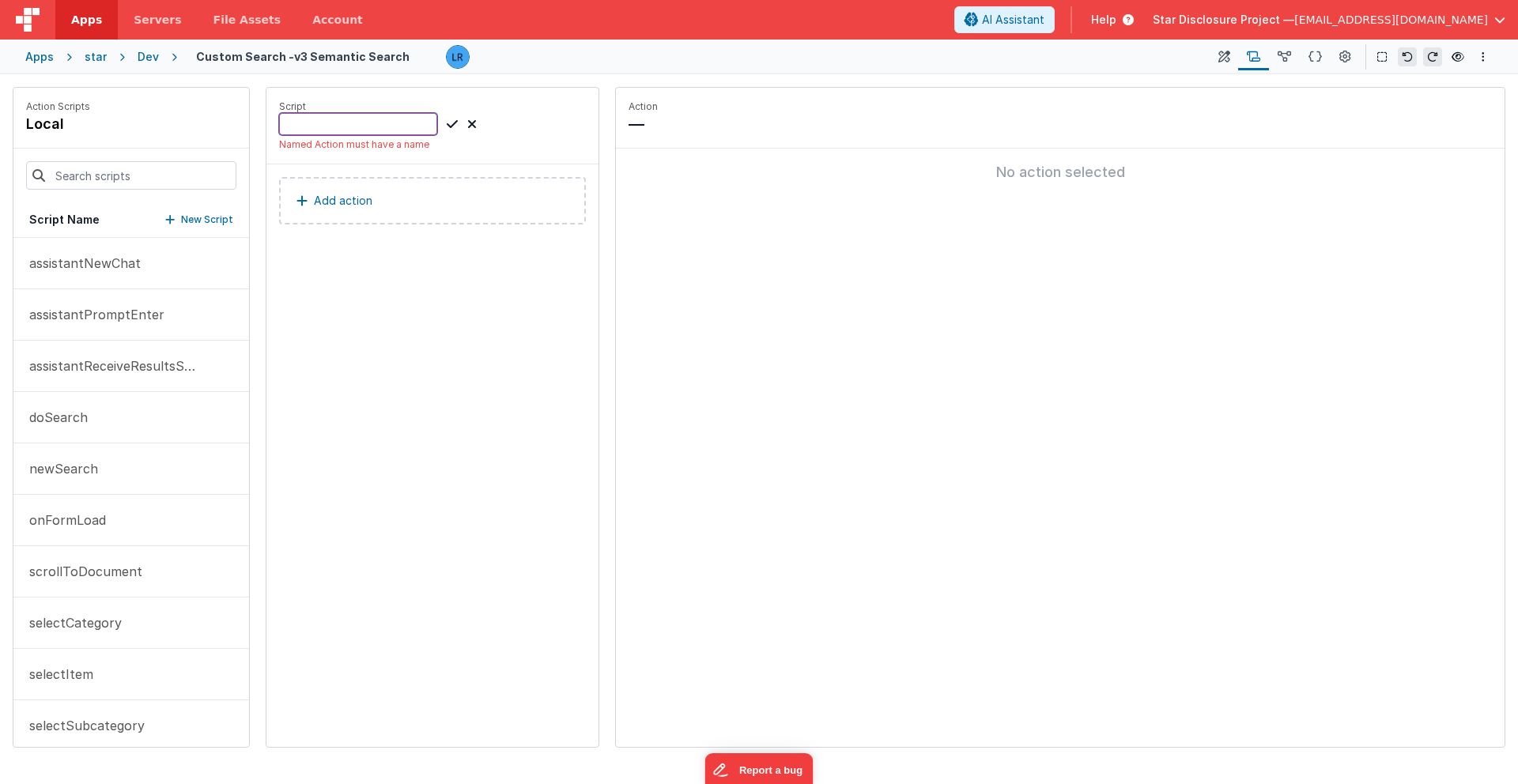
paste input "assistantPromptResize"
type input "assistantPromptResize"
click at [462, 195] on button "Add action" at bounding box center [432, 200] width 307 height 47
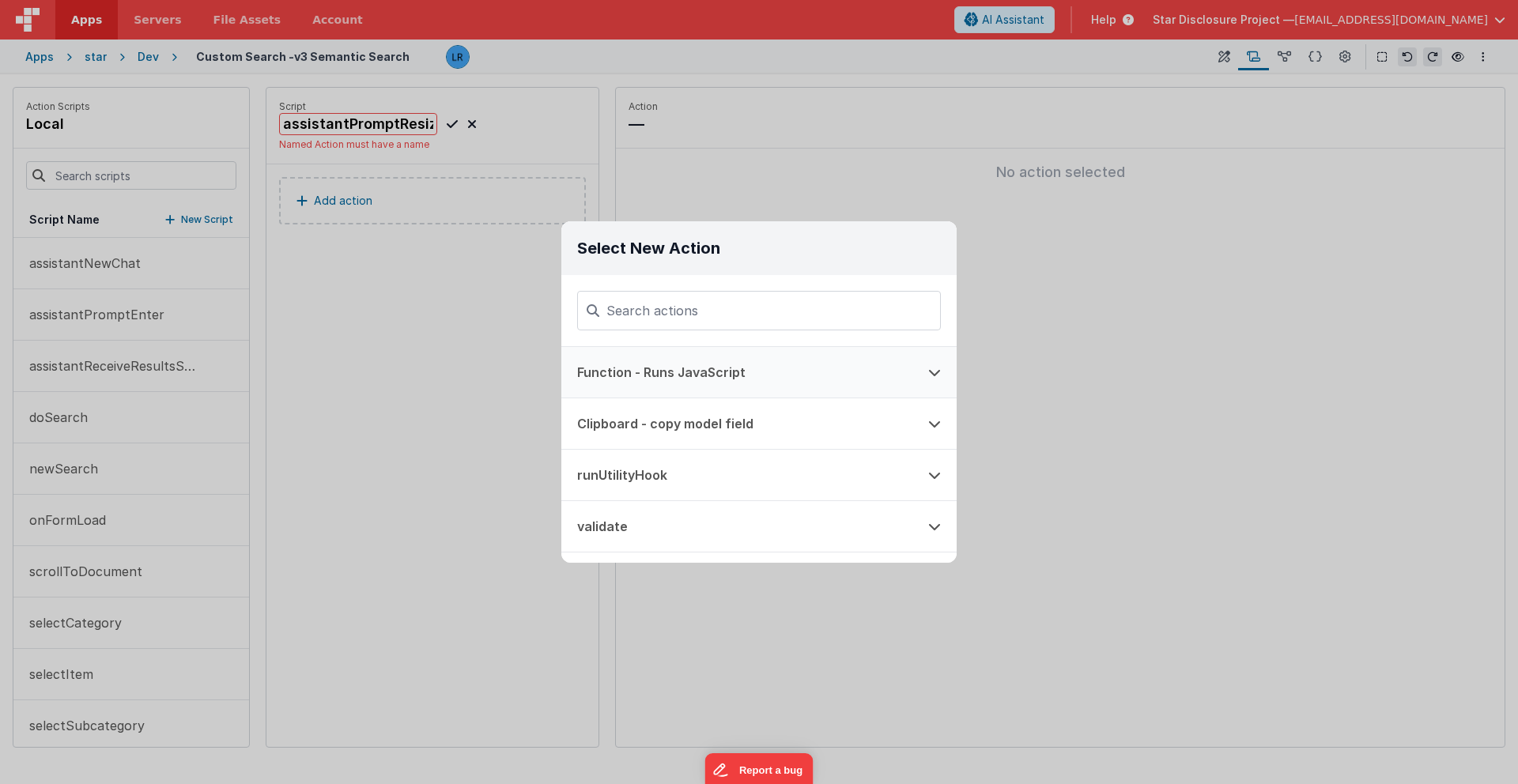
click at [659, 367] on button "Function - Runs JavaScript" at bounding box center [737, 372] width 351 height 51
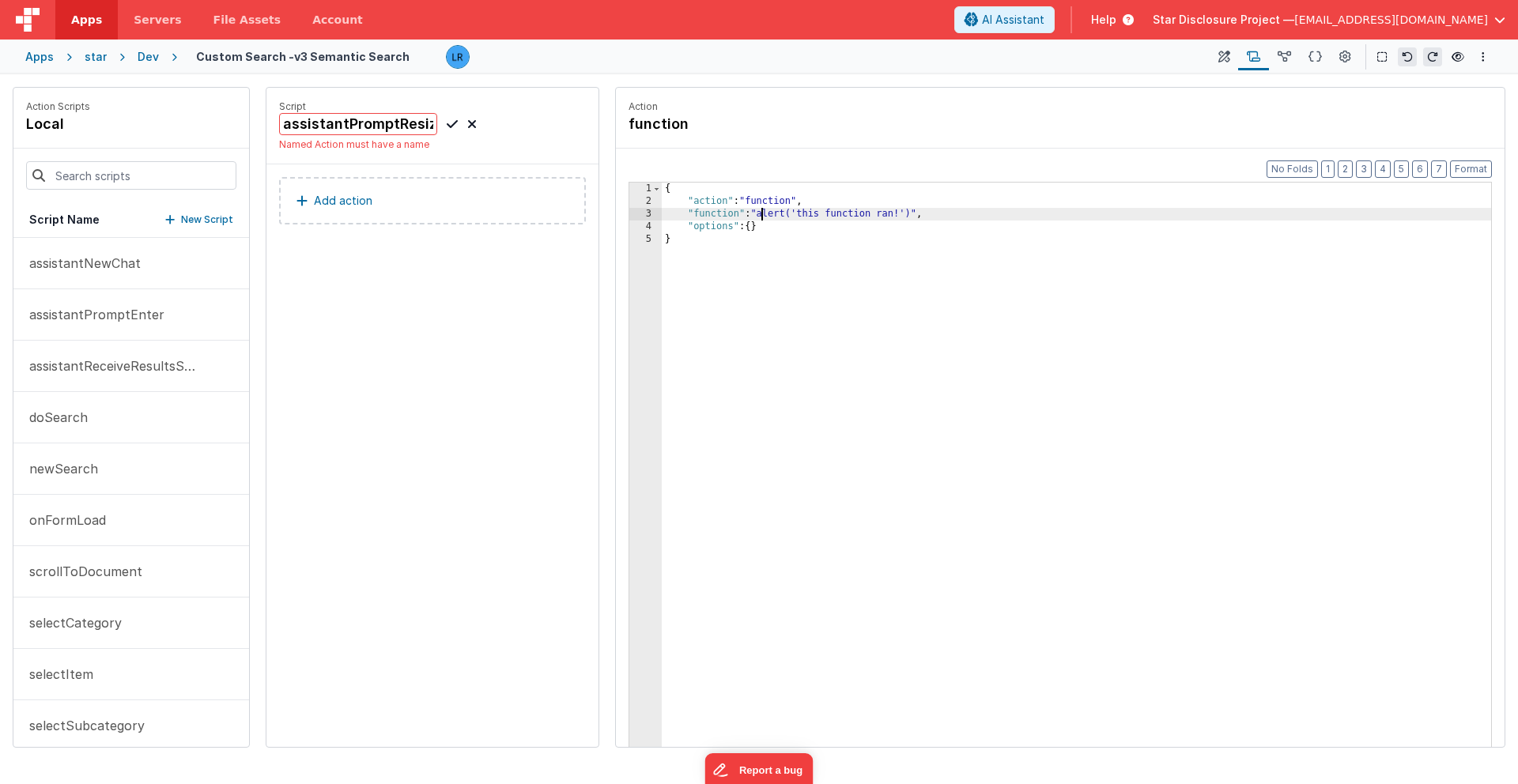
click at [763, 219] on div "{ "action" : "function" , "function" : "alert('this function ran!')" , "options…" at bounding box center [1076, 502] width 829 height 639
click at [643, 214] on div "3" at bounding box center [645, 214] width 32 height 13
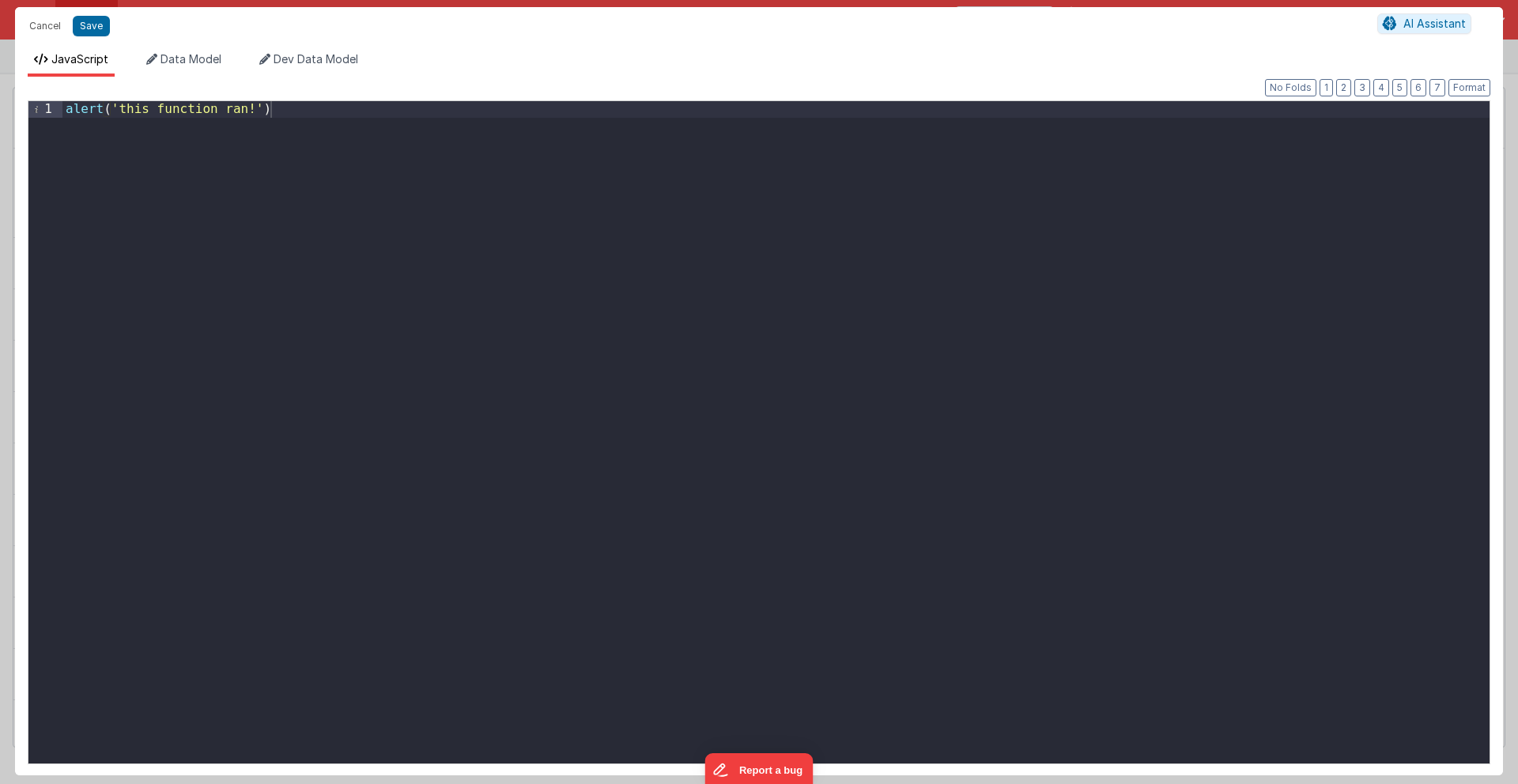
click at [308, 111] on div "alert ( 'this function ran!' )" at bounding box center [776, 448] width 1427 height 695
drag, startPoint x: 308, startPoint y: 111, endPoint x: 0, endPoint y: 98, distance: 308.3
click at [0, 98] on div "Cancel Save AI Assistant JavaScript Data Model Dev Data Model Format 7 6 5 4 3 …" at bounding box center [759, 392] width 1518 height 784
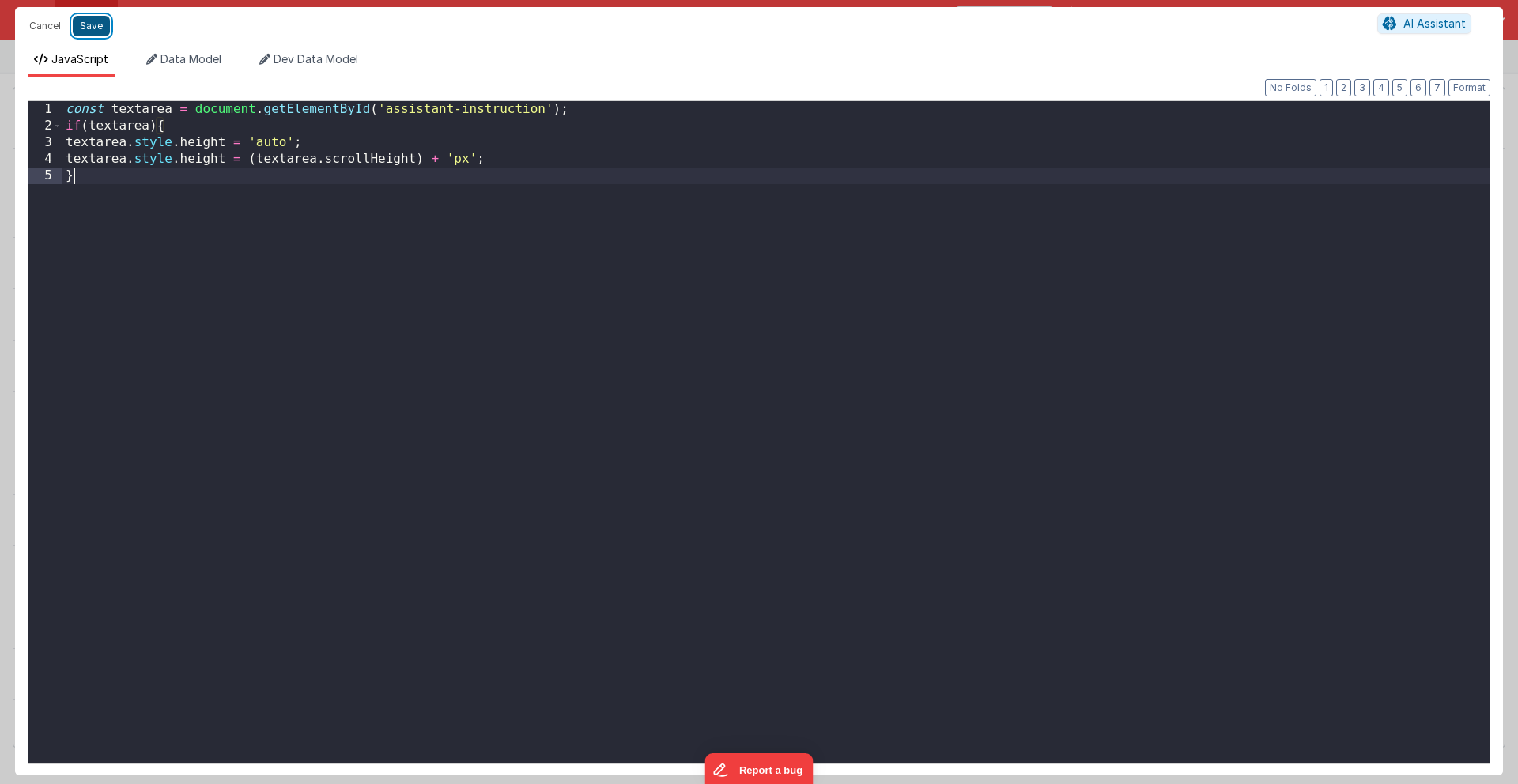
click at [94, 36] on button "Save" at bounding box center [91, 26] width 38 height 21
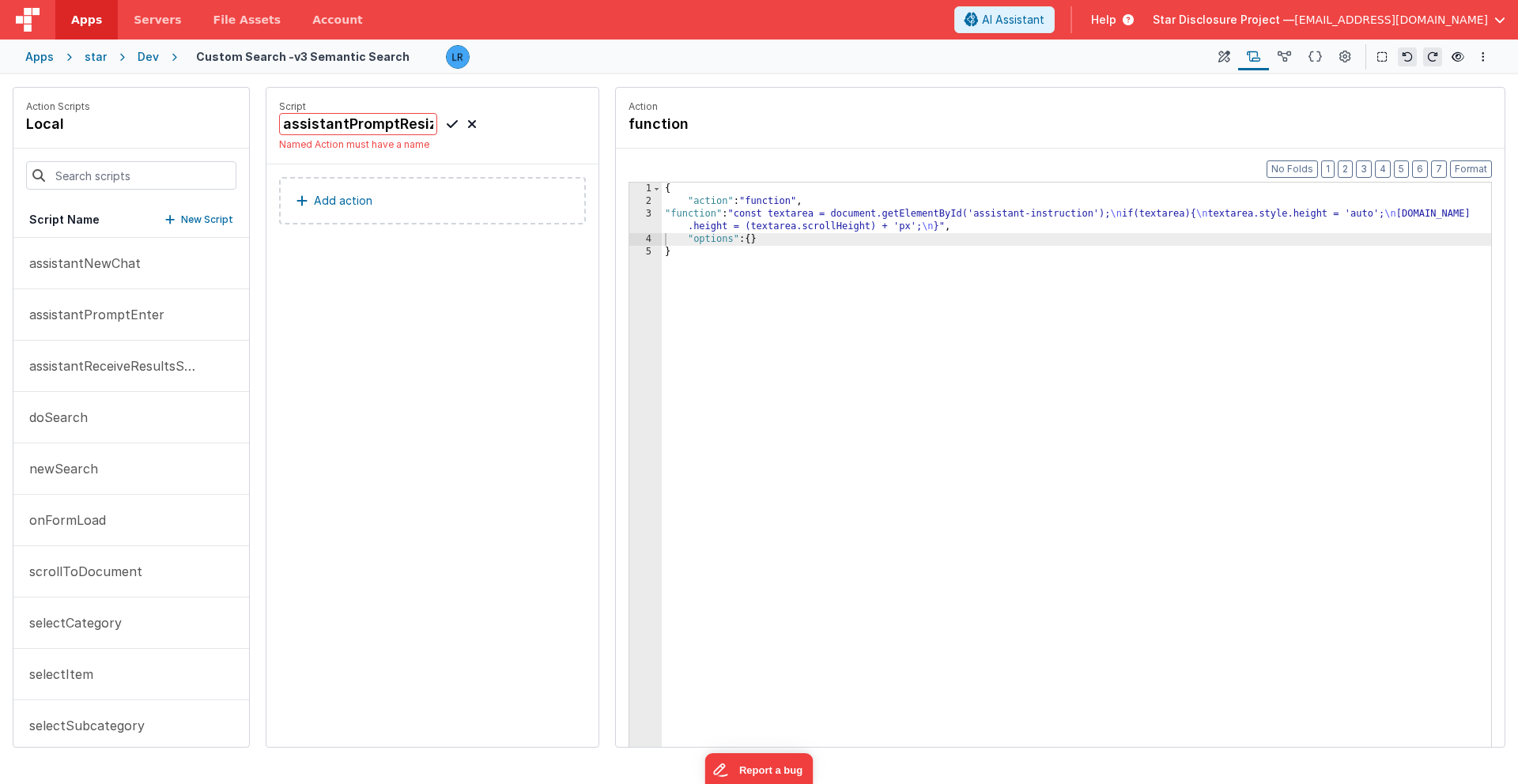
click at [363, 151] on div "Script assistantPromptResize Named Action must have a name" at bounding box center [432, 126] width 332 height 77
click at [463, 293] on div "Script assistantPromptResize Named Action must have a name Add action" at bounding box center [432, 417] width 332 height 659
click at [149, 58] on div "Dev" at bounding box center [149, 57] width 21 height 16
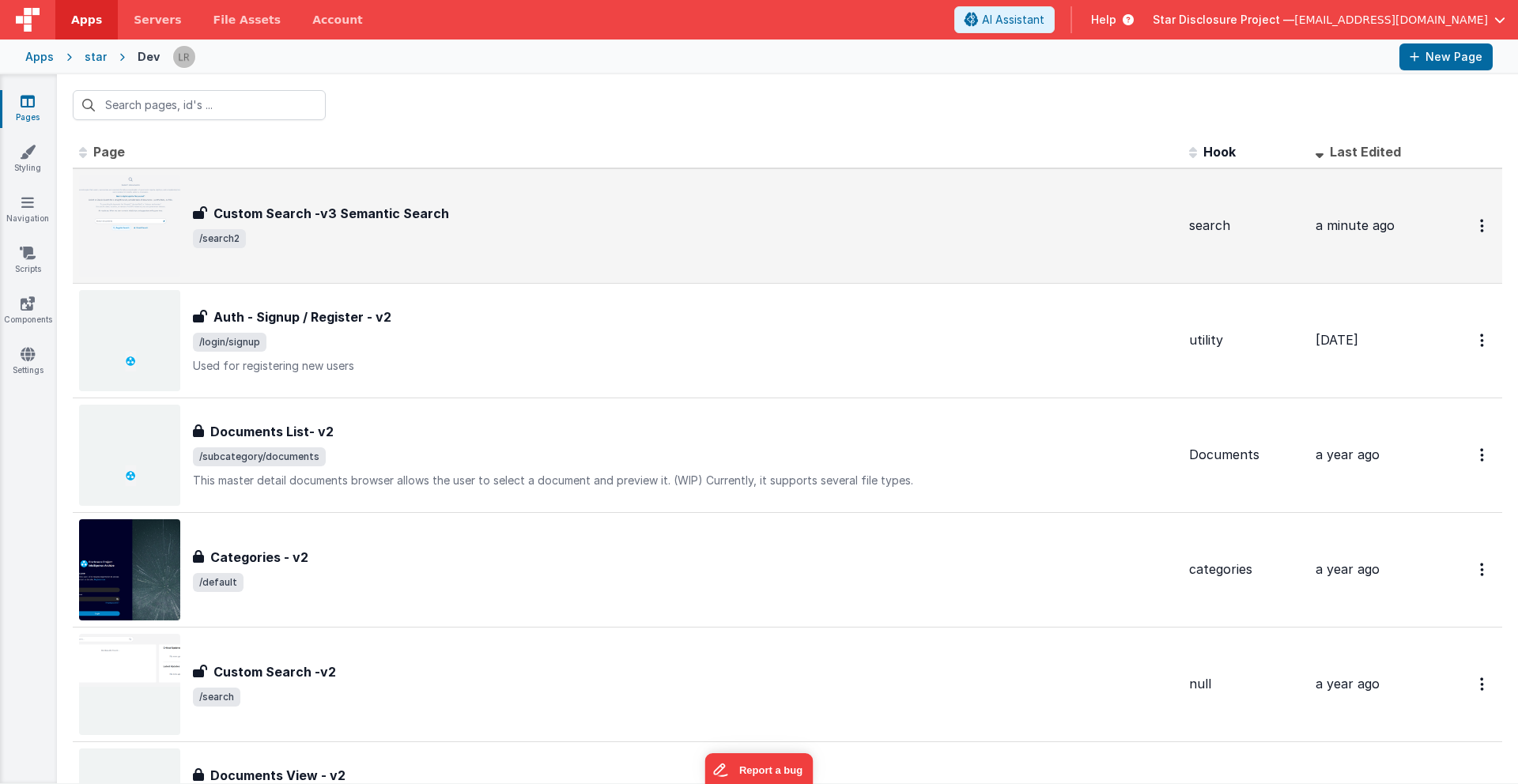
click at [381, 260] on div "Custom Search -v3 Semantic Search Custom Search -v3 Semantic Search /search2" at bounding box center [627, 226] width 1097 height 101
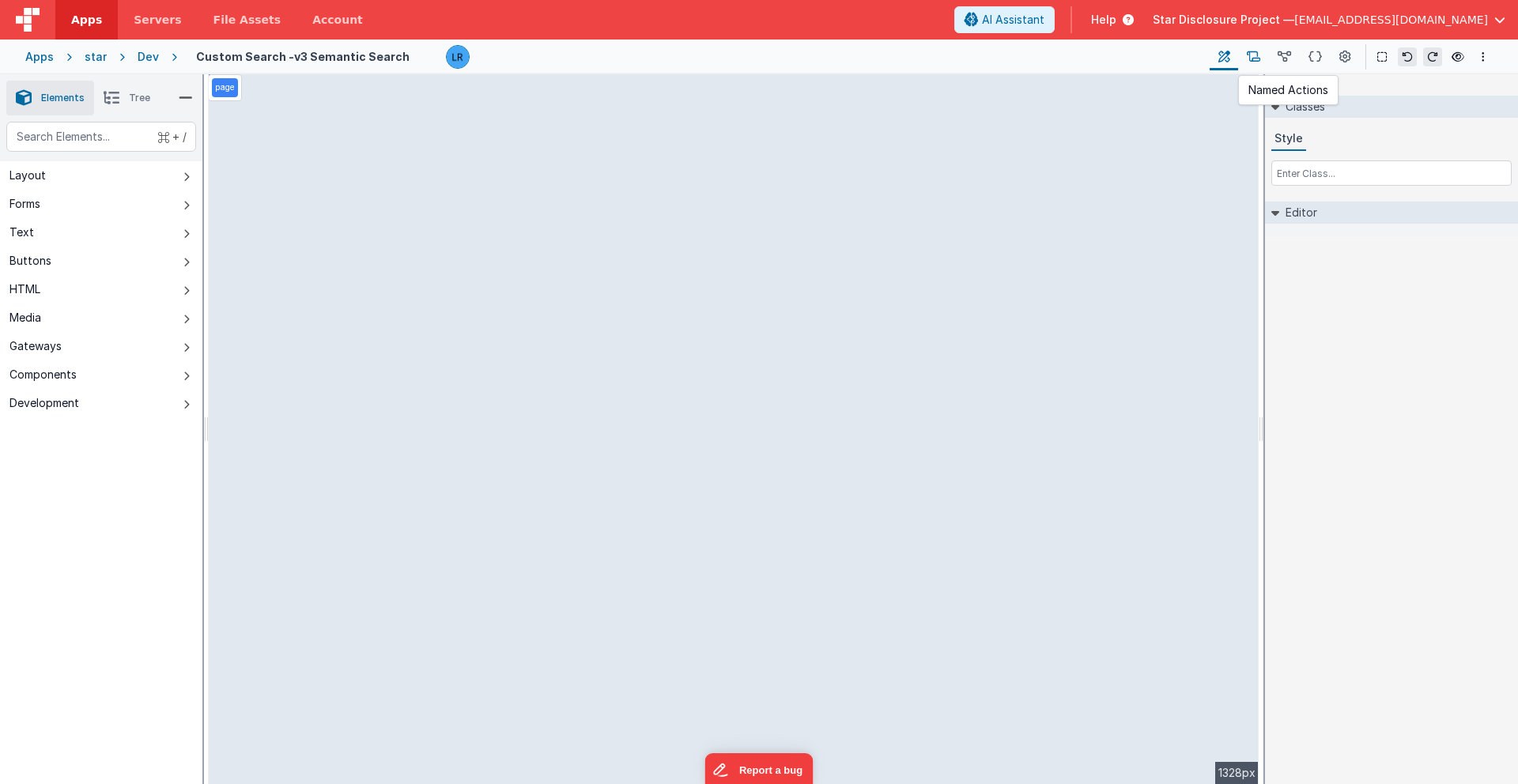
click at [1121, 57] on icon at bounding box center [1253, 57] width 13 height 17
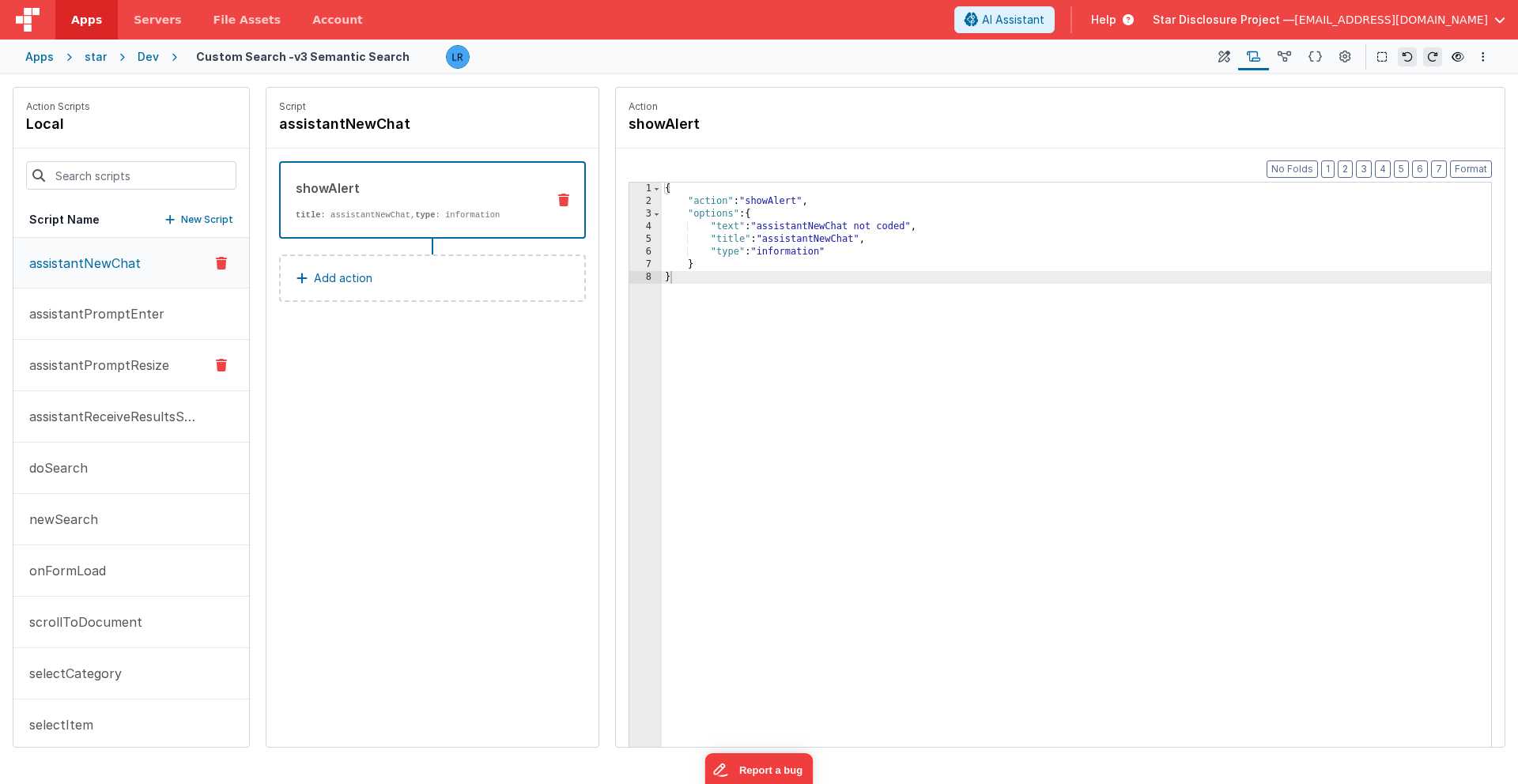
click at [85, 371] on p "assistantPromptResize" at bounding box center [94, 364] width 149 height 19
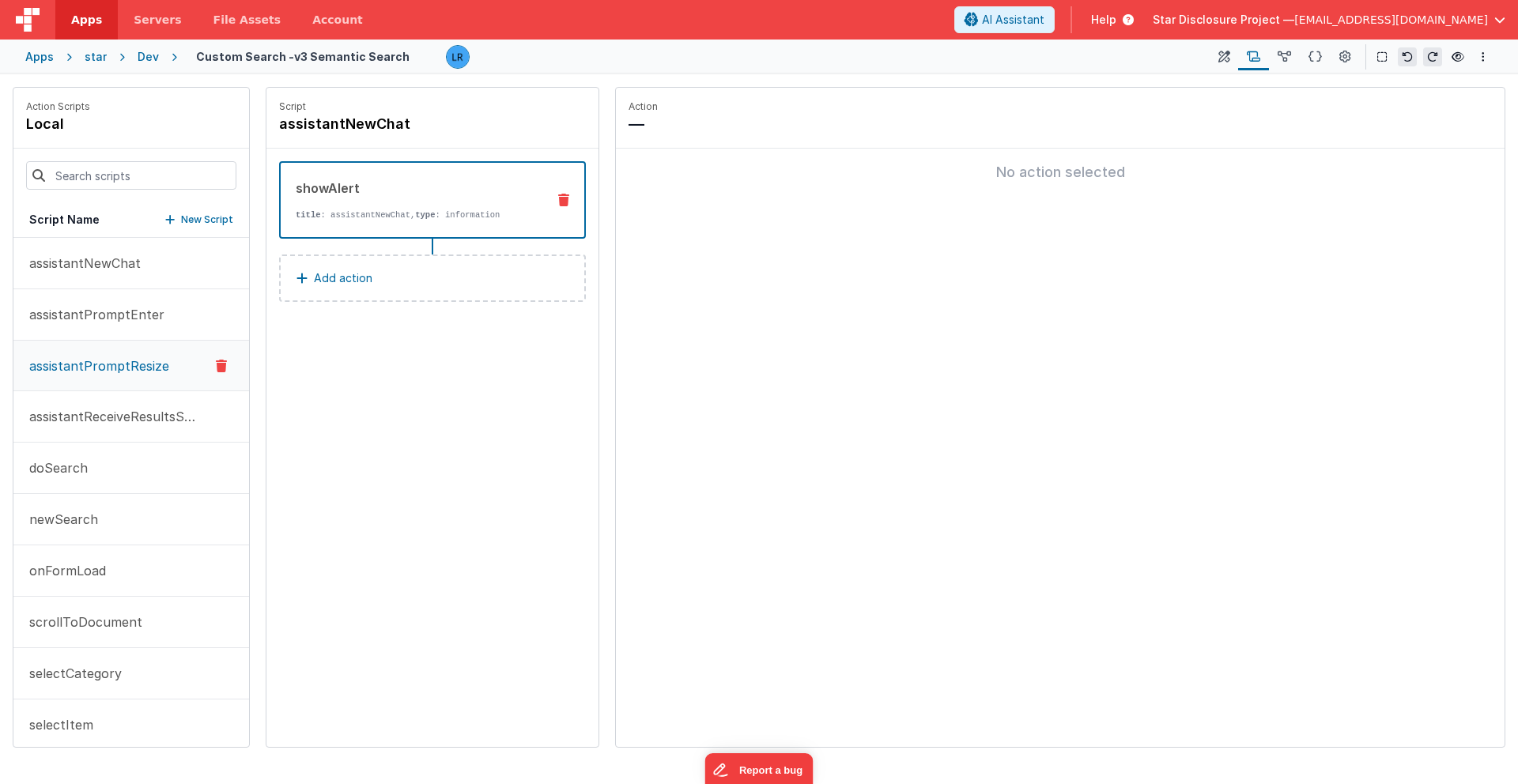
click at [385, 196] on div "showAlert" at bounding box center [414, 188] width 238 height 19
click at [111, 372] on p "assistantPromptResize" at bounding box center [94, 365] width 149 height 19
click at [566, 195] on icon at bounding box center [563, 200] width 11 height 13
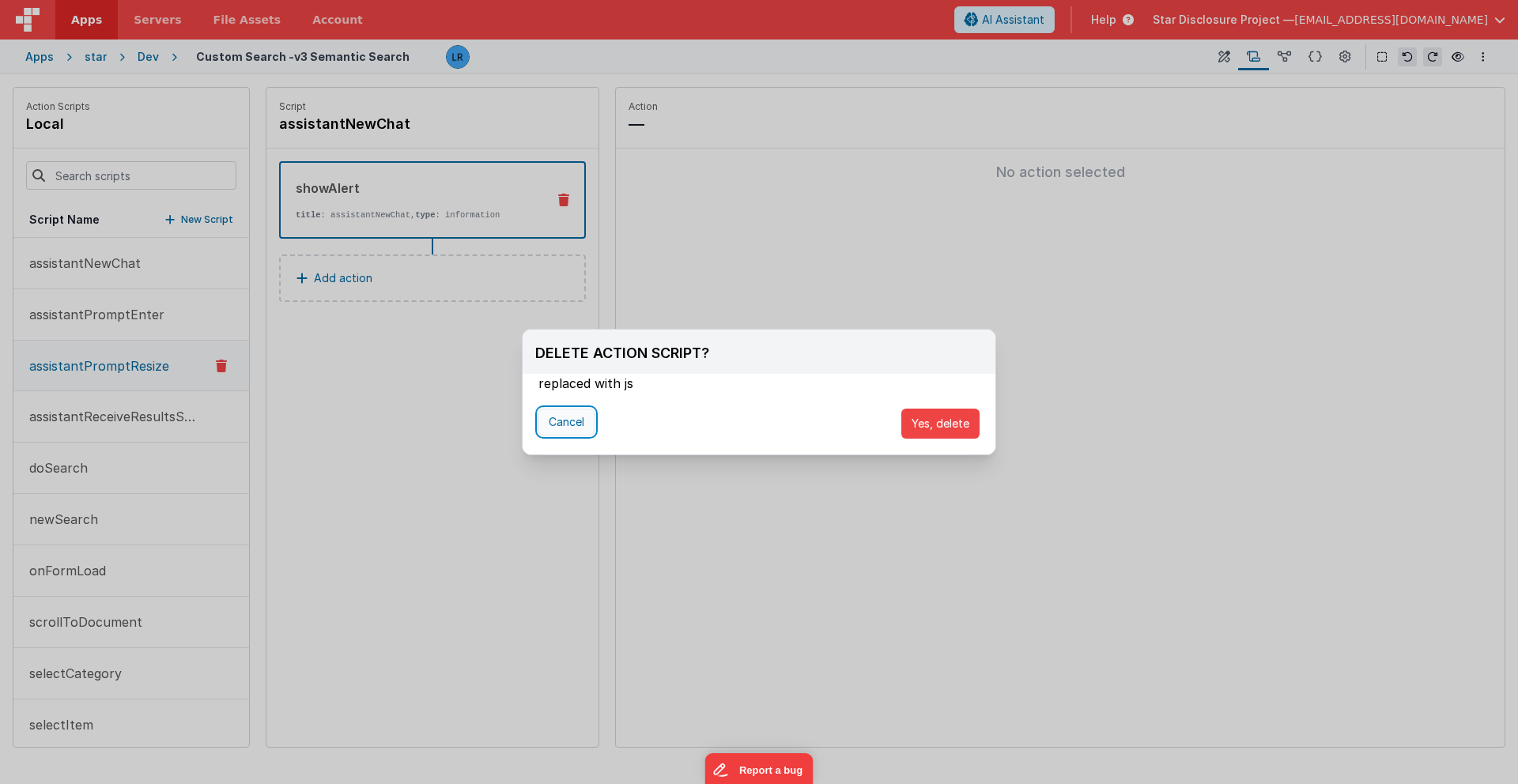
click at [557, 425] on button "Cancel" at bounding box center [566, 422] width 56 height 27
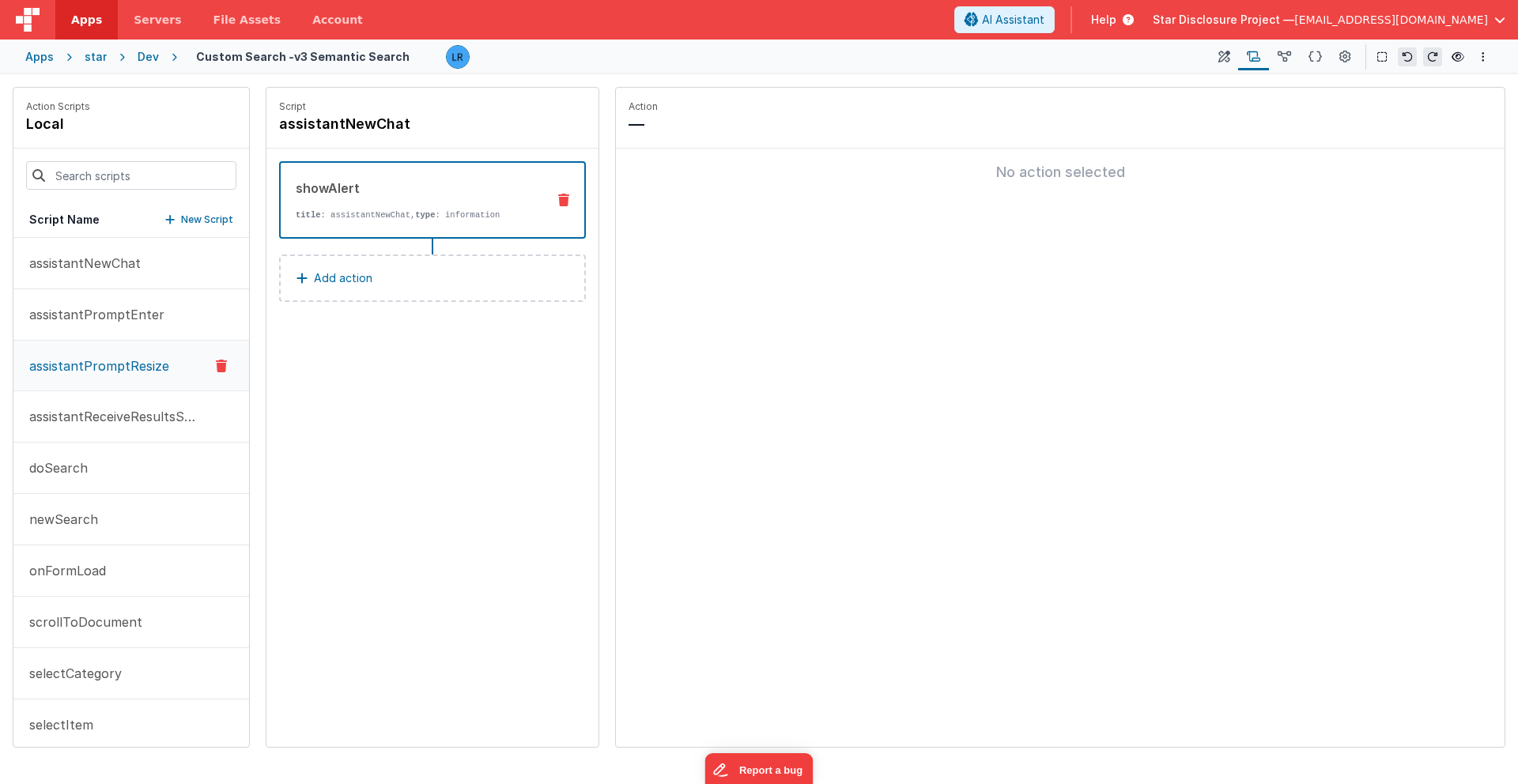
click at [567, 198] on icon at bounding box center [563, 200] width 11 height 13
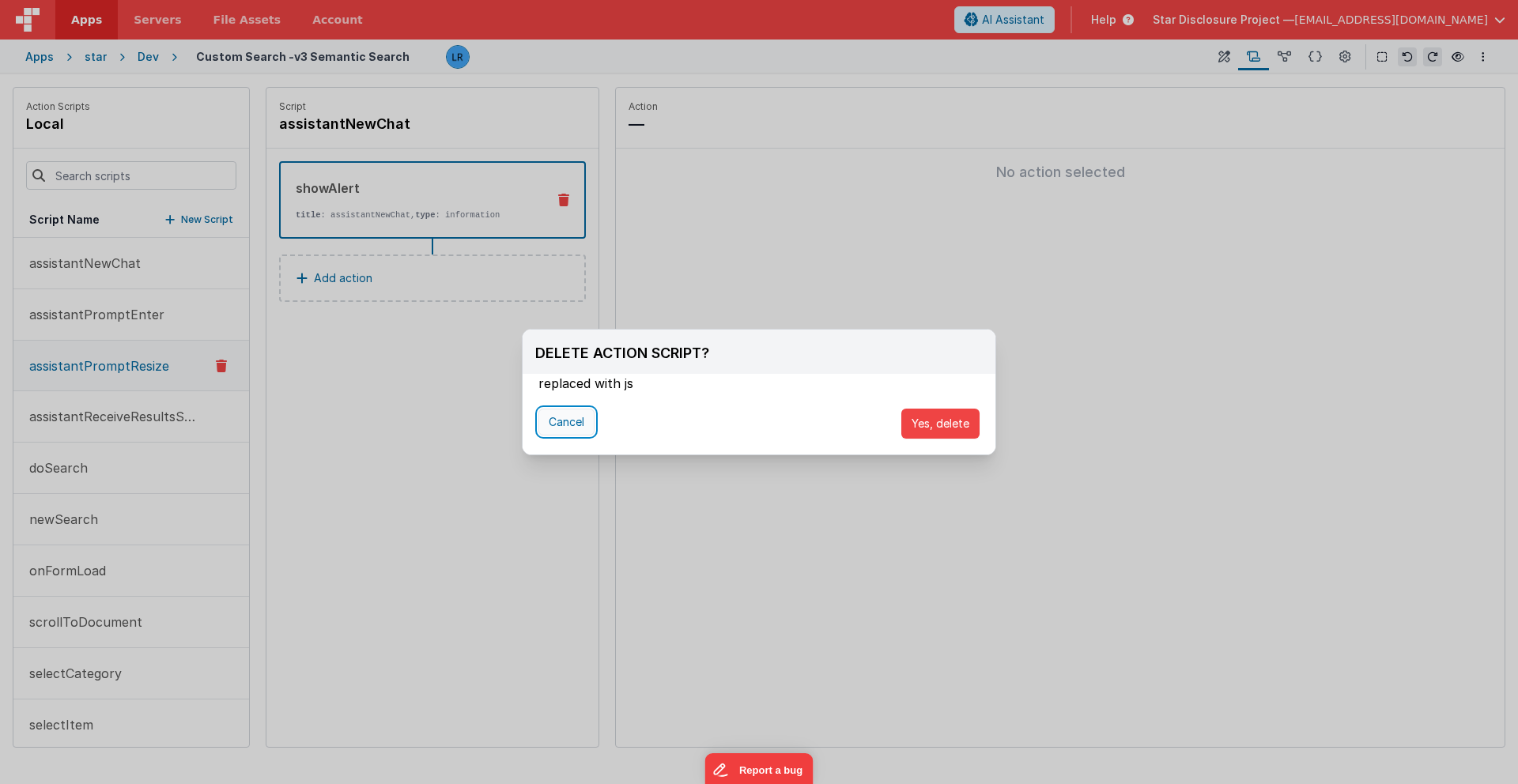
click at [556, 430] on button "Cancel" at bounding box center [566, 422] width 56 height 27
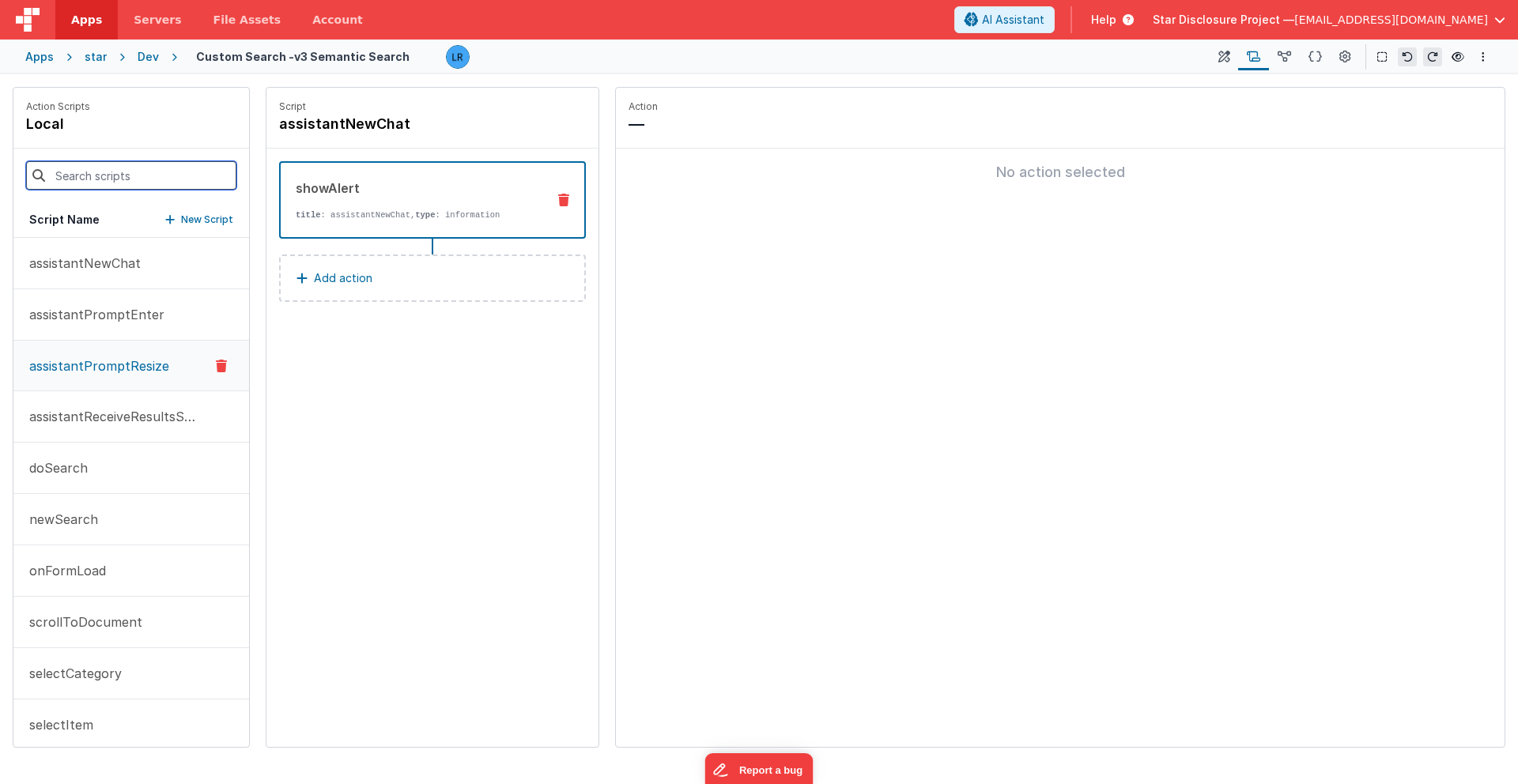
click at [117, 176] on input at bounding box center [131, 175] width 210 height 29
click at [73, 369] on p "assistantPromptResize" at bounding box center [94, 365] width 149 height 19
click at [338, 272] on p "Add action" at bounding box center [343, 277] width 58 height 19
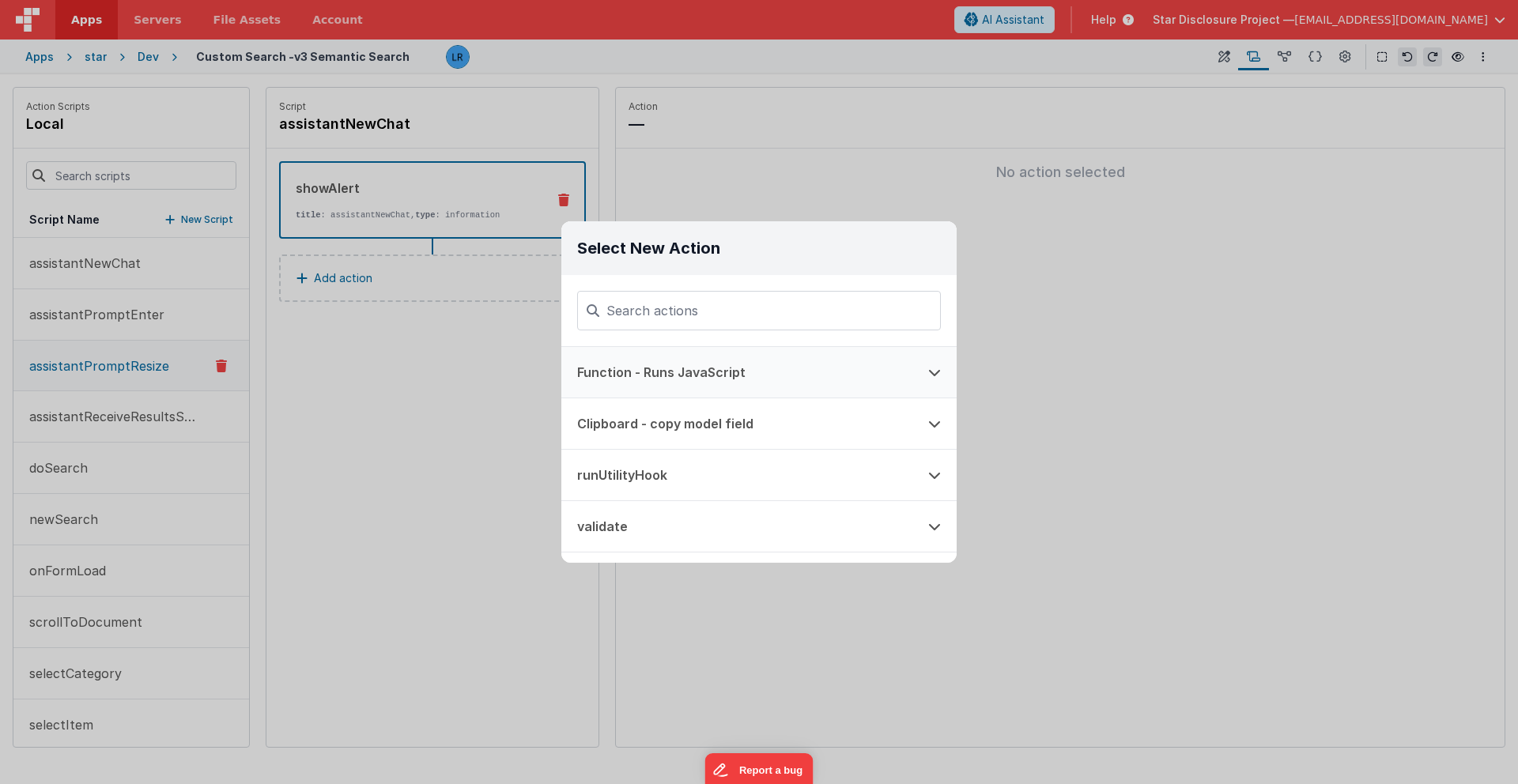
click at [598, 375] on button "Function - Runs JavaScript" at bounding box center [737, 372] width 351 height 51
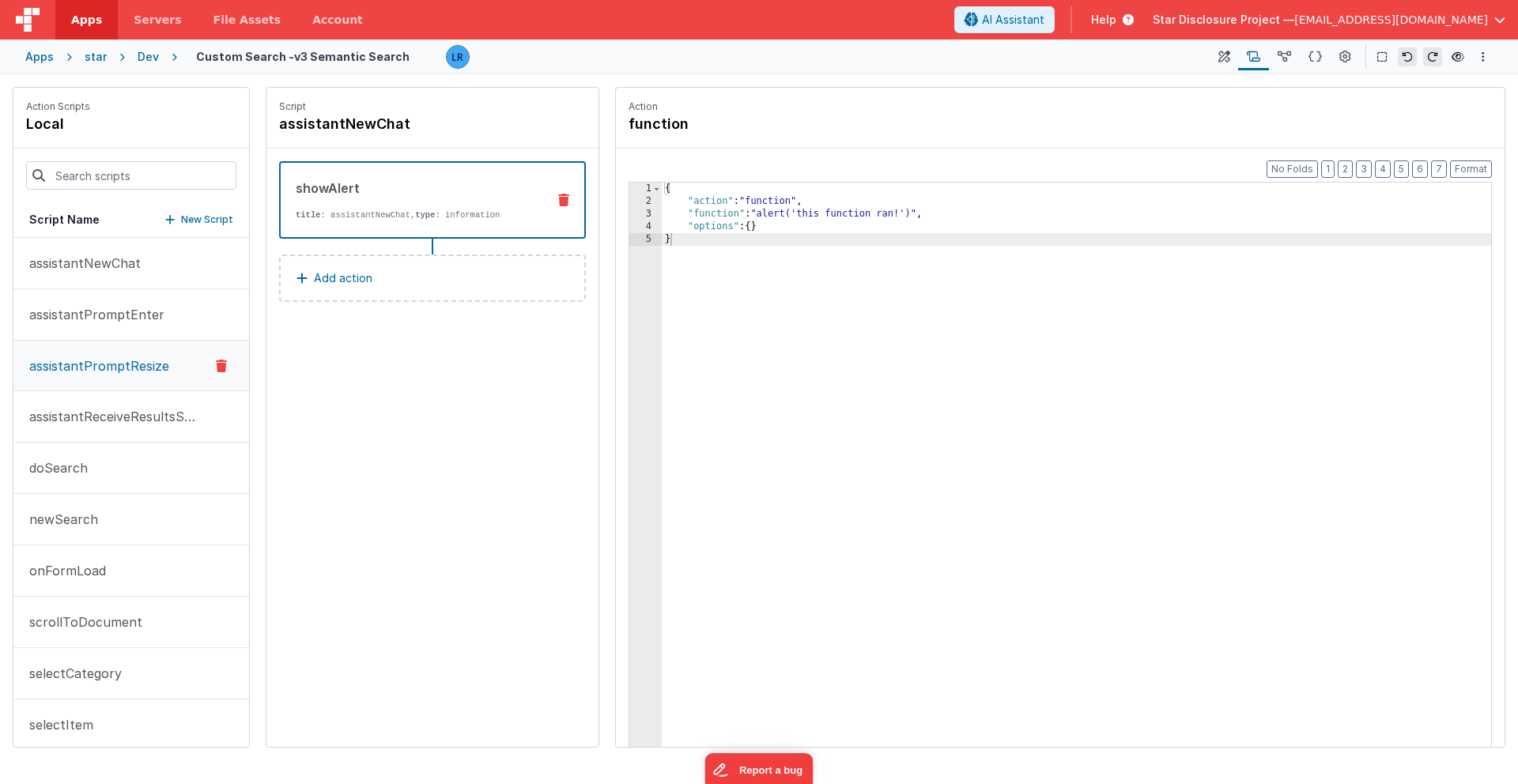
click at [733, 217] on div "{ "action" : "function" , "function" : "alert('this function ran!')" , "options…" at bounding box center [1076, 502] width 829 height 639
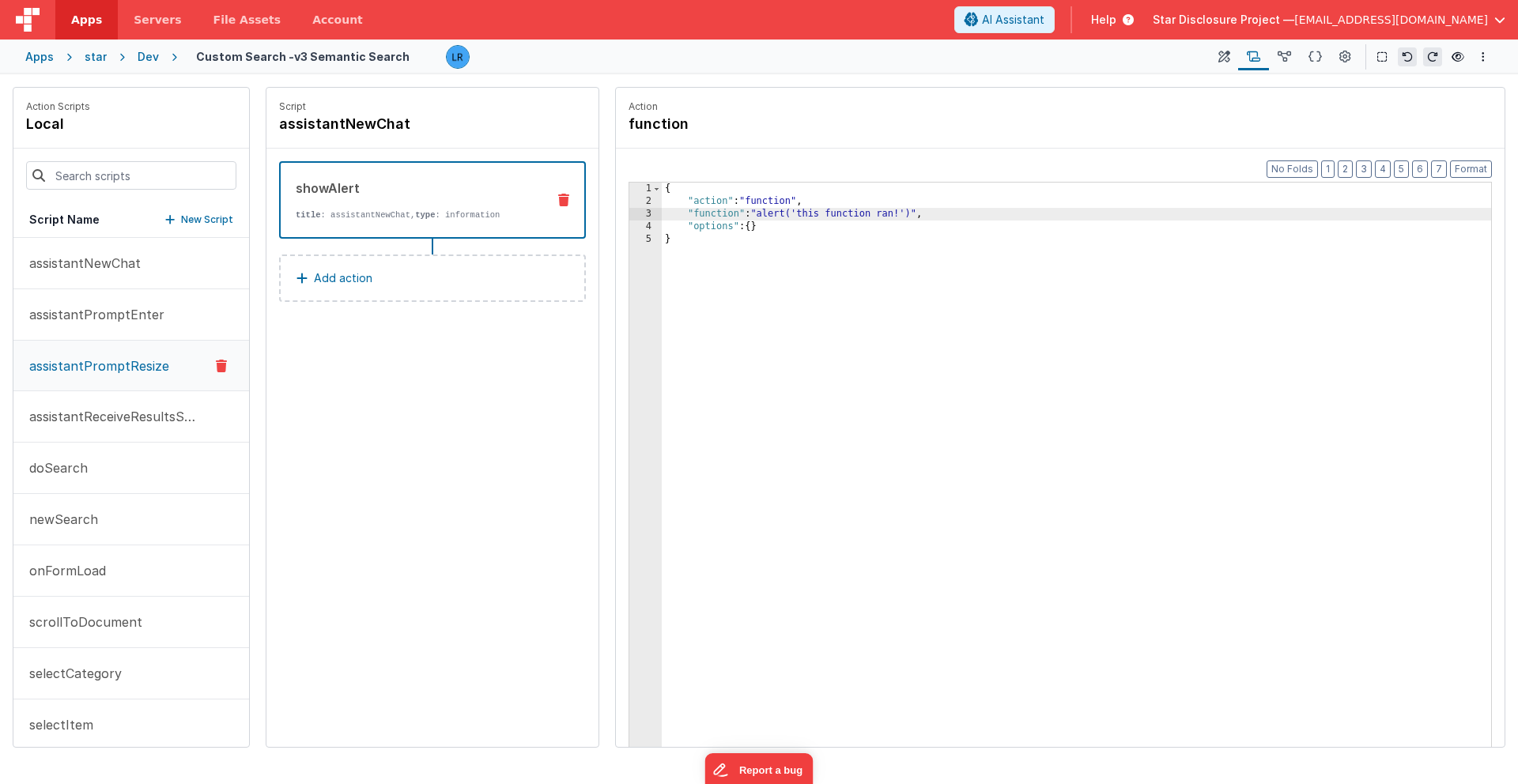
click at [641, 213] on div "3" at bounding box center [645, 214] width 32 height 13
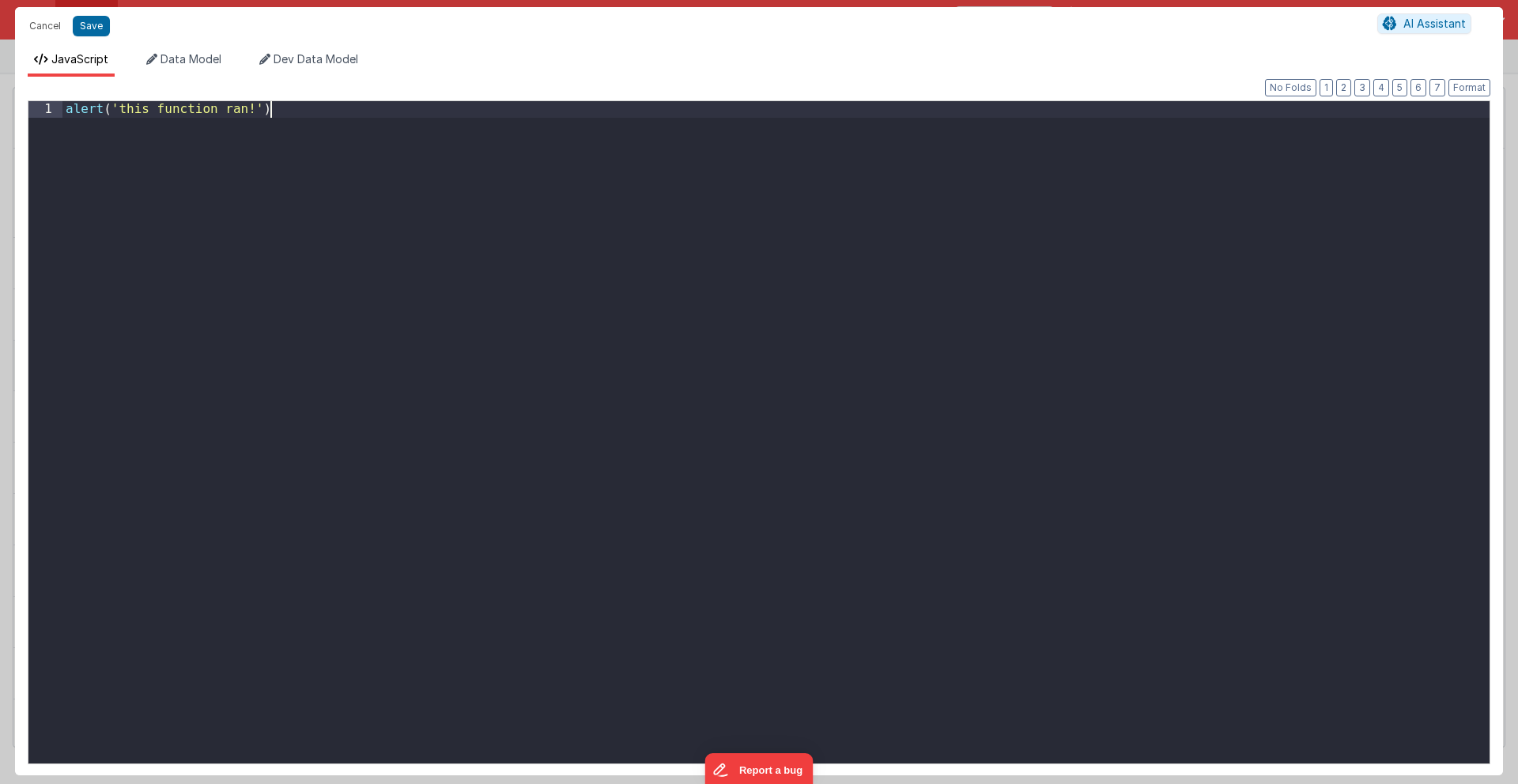
click at [641, 213] on div "alert ( 'this function ran!' )" at bounding box center [776, 448] width 1427 height 695
drag, startPoint x: 320, startPoint y: 122, endPoint x: 38, endPoint y: 105, distance: 282.5
click at [38, 105] on div "1 alert ( 'this function ran!' ) XXXXXXXXXXXXXXXXXXXXXXXXXXXXXXXXXXXXXXXXXXXXXX…" at bounding box center [759, 432] width 1463 height 664
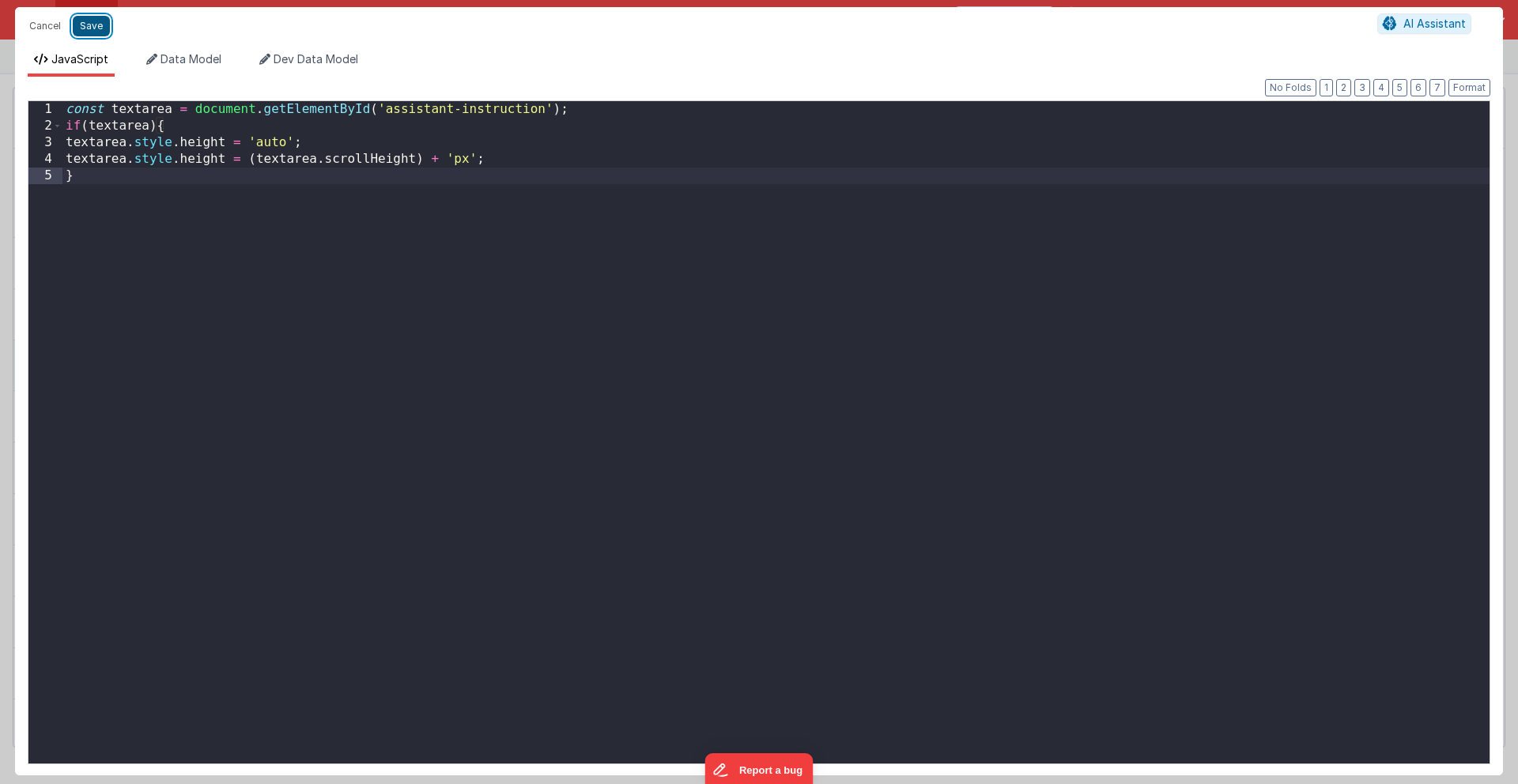
click at [84, 28] on button "Save" at bounding box center [91, 26] width 38 height 21
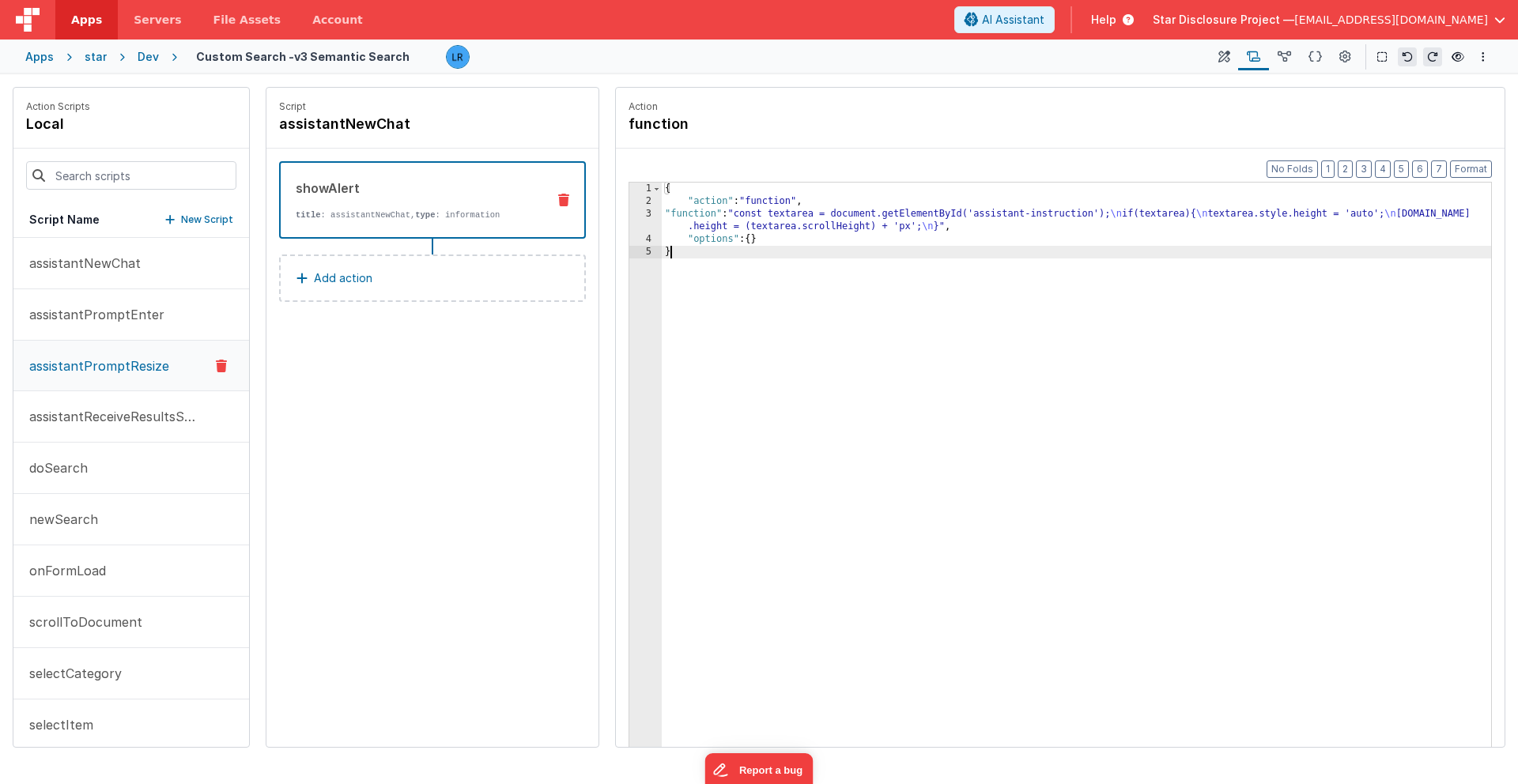
click at [776, 255] on div "{ "action" : "function" , "function" : "const textarea = document.getElementByI…" at bounding box center [1076, 502] width 829 height 639
click at [567, 199] on icon at bounding box center [563, 200] width 11 height 13
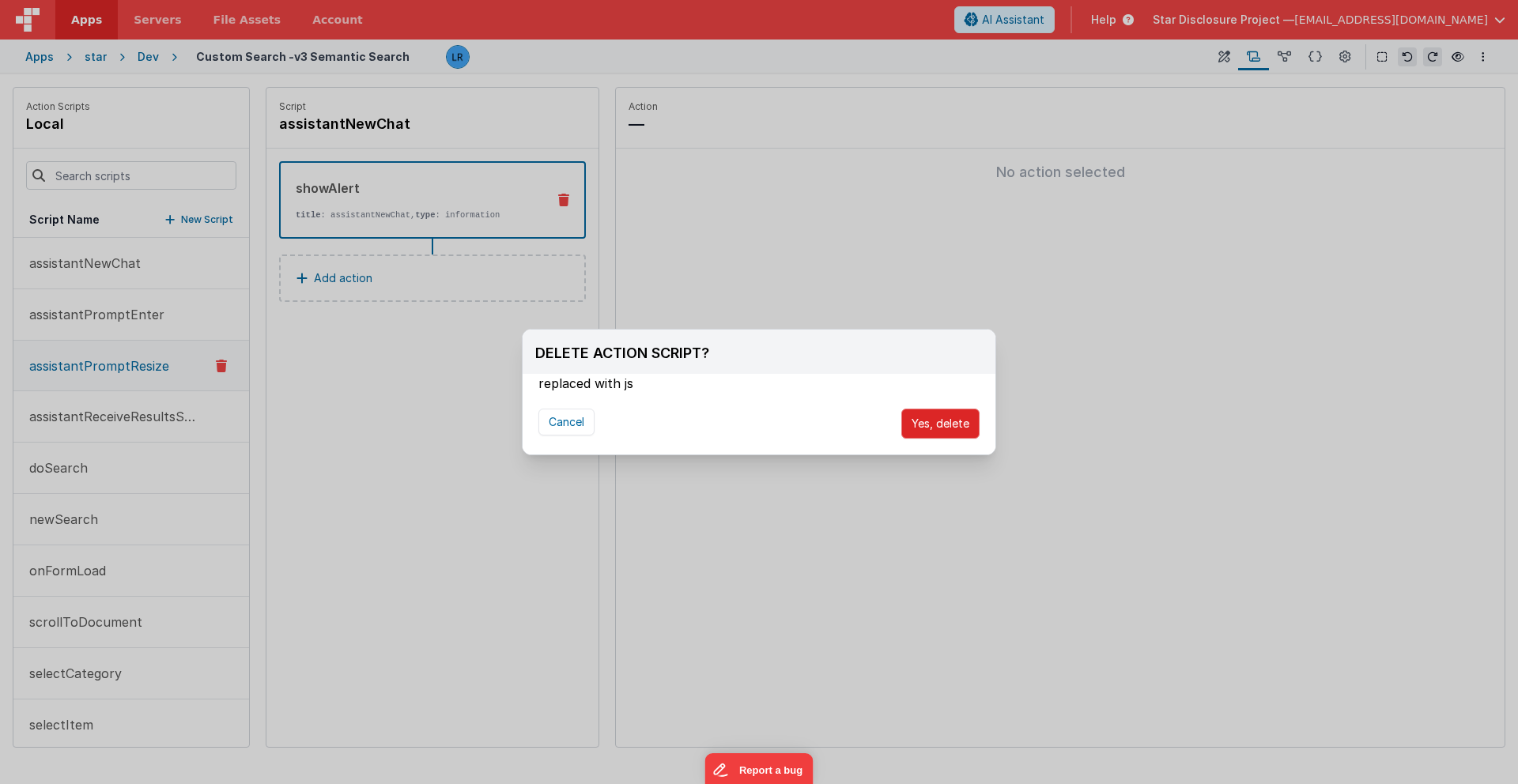
click at [955, 424] on button "Yes, delete" at bounding box center [940, 424] width 78 height 30
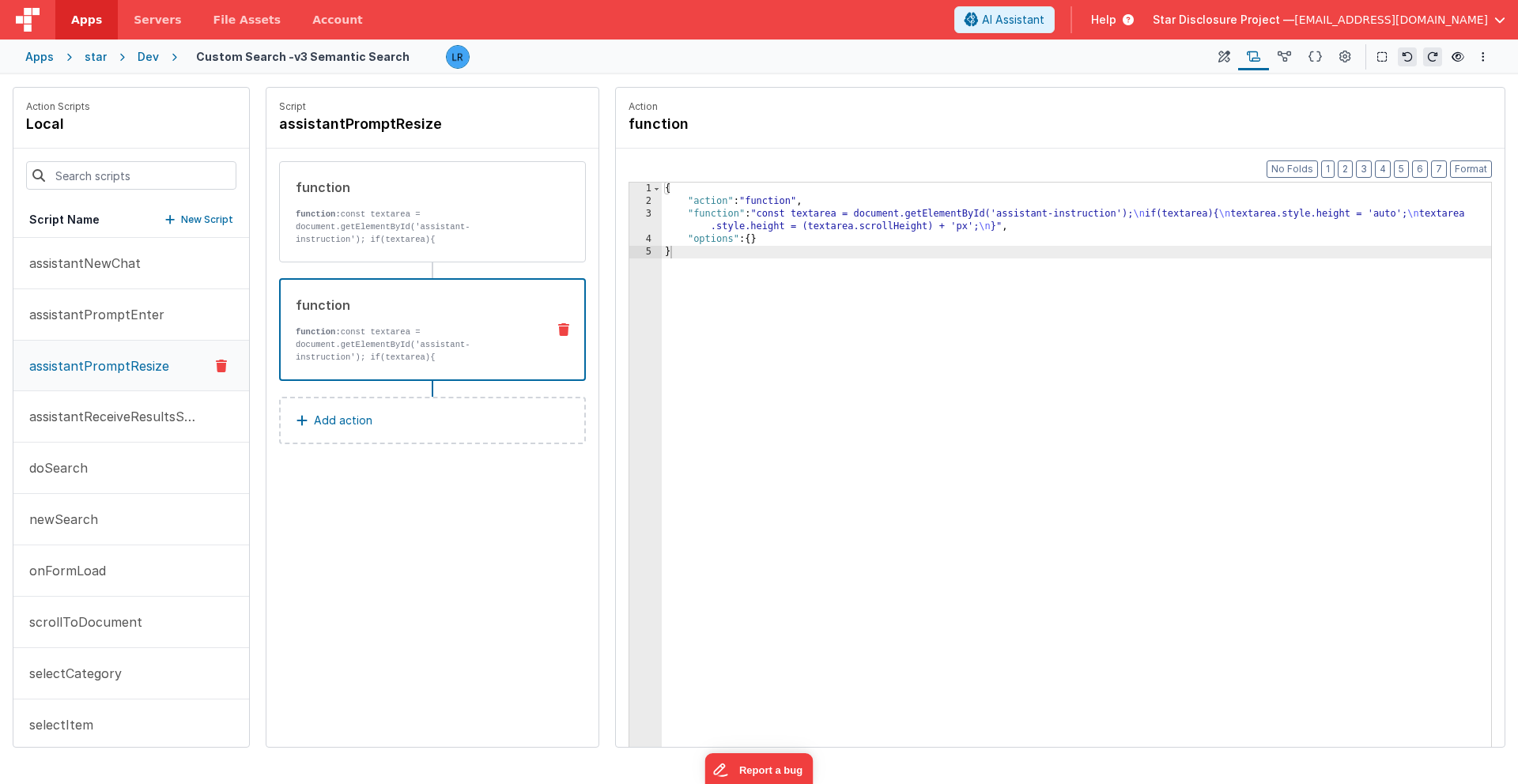
click at [564, 330] on icon at bounding box center [563, 329] width 11 height 13
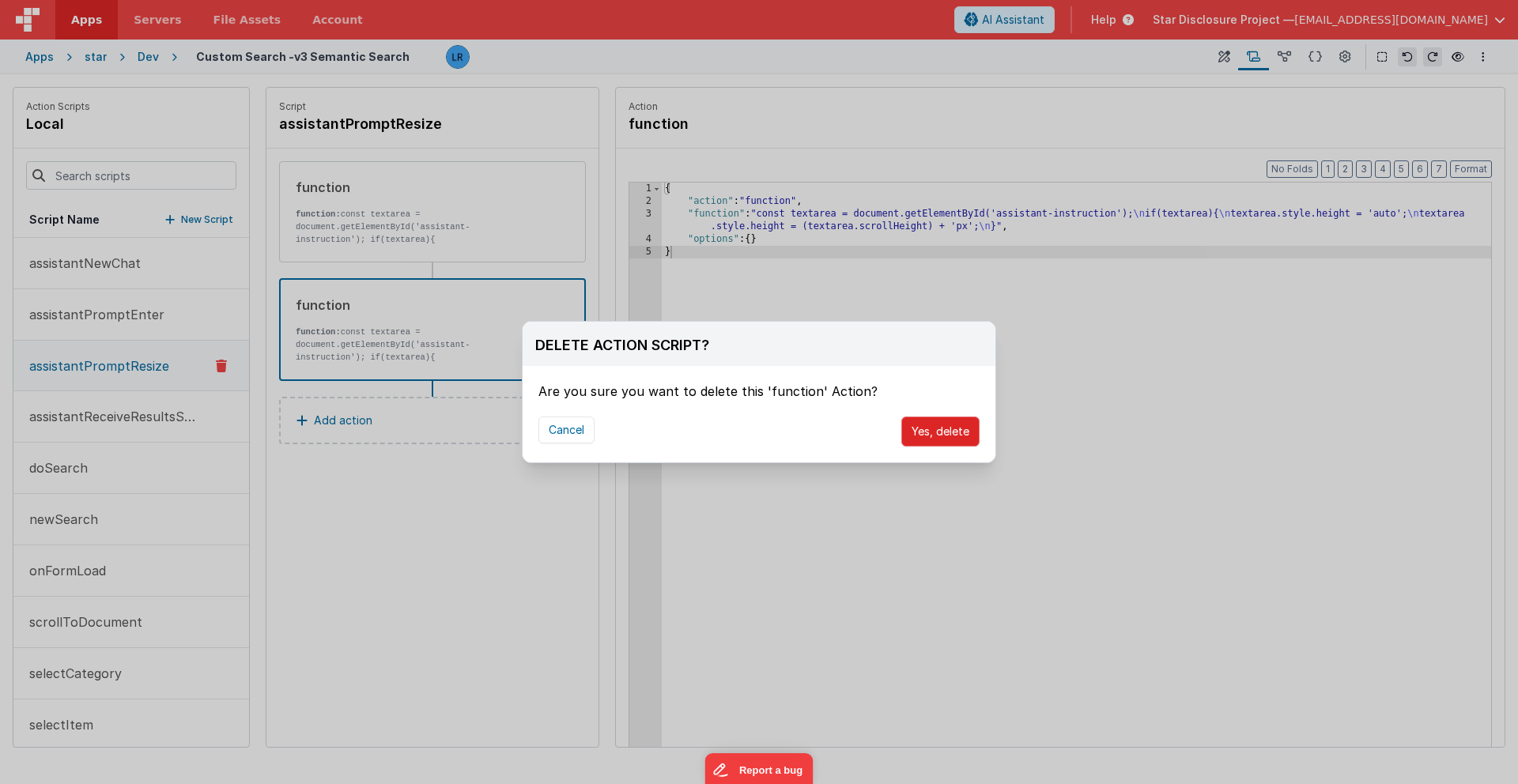
click at [925, 431] on button "Yes, delete" at bounding box center [940, 431] width 78 height 30
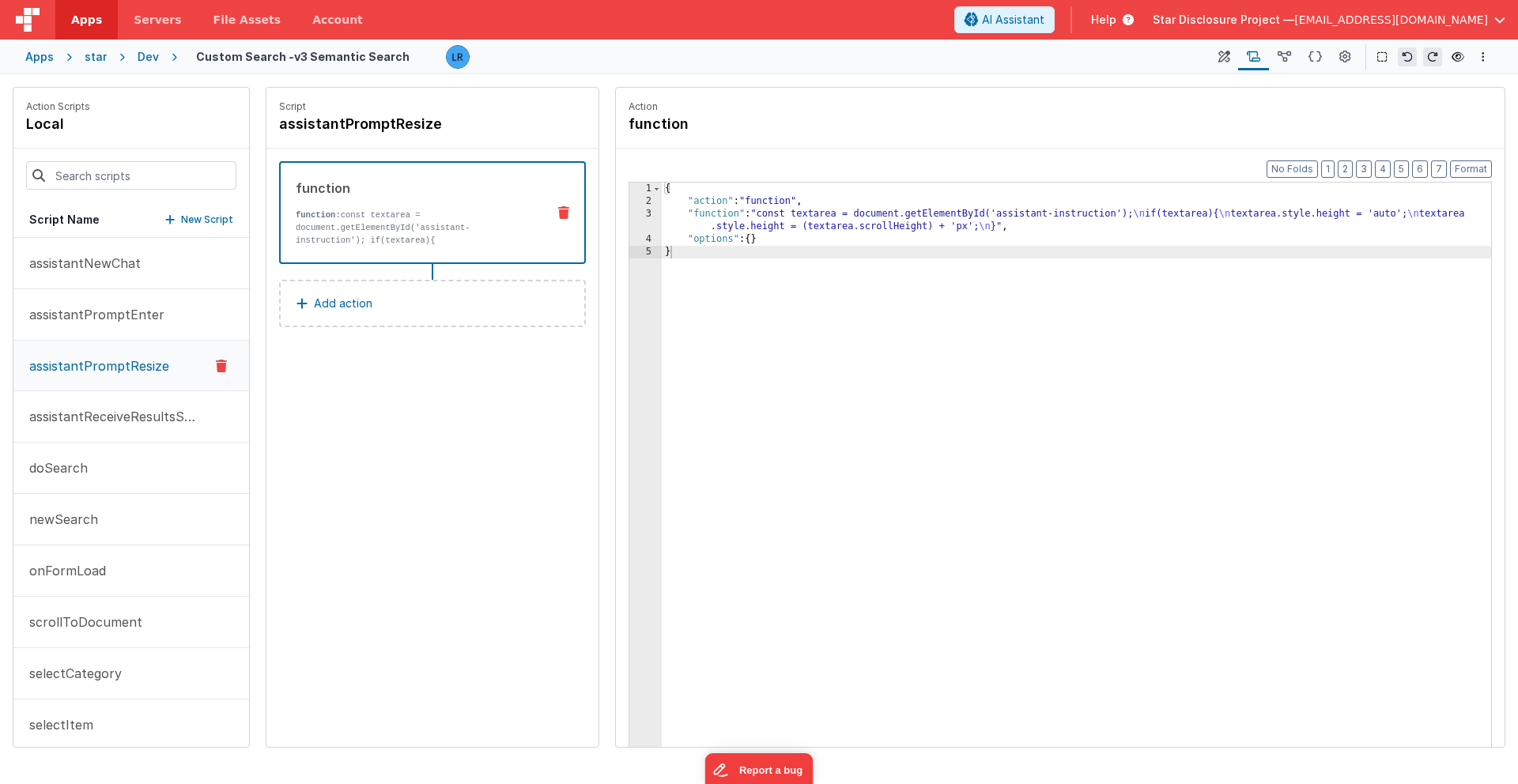
click at [147, 57] on div "Dev" at bounding box center [149, 57] width 21 height 16
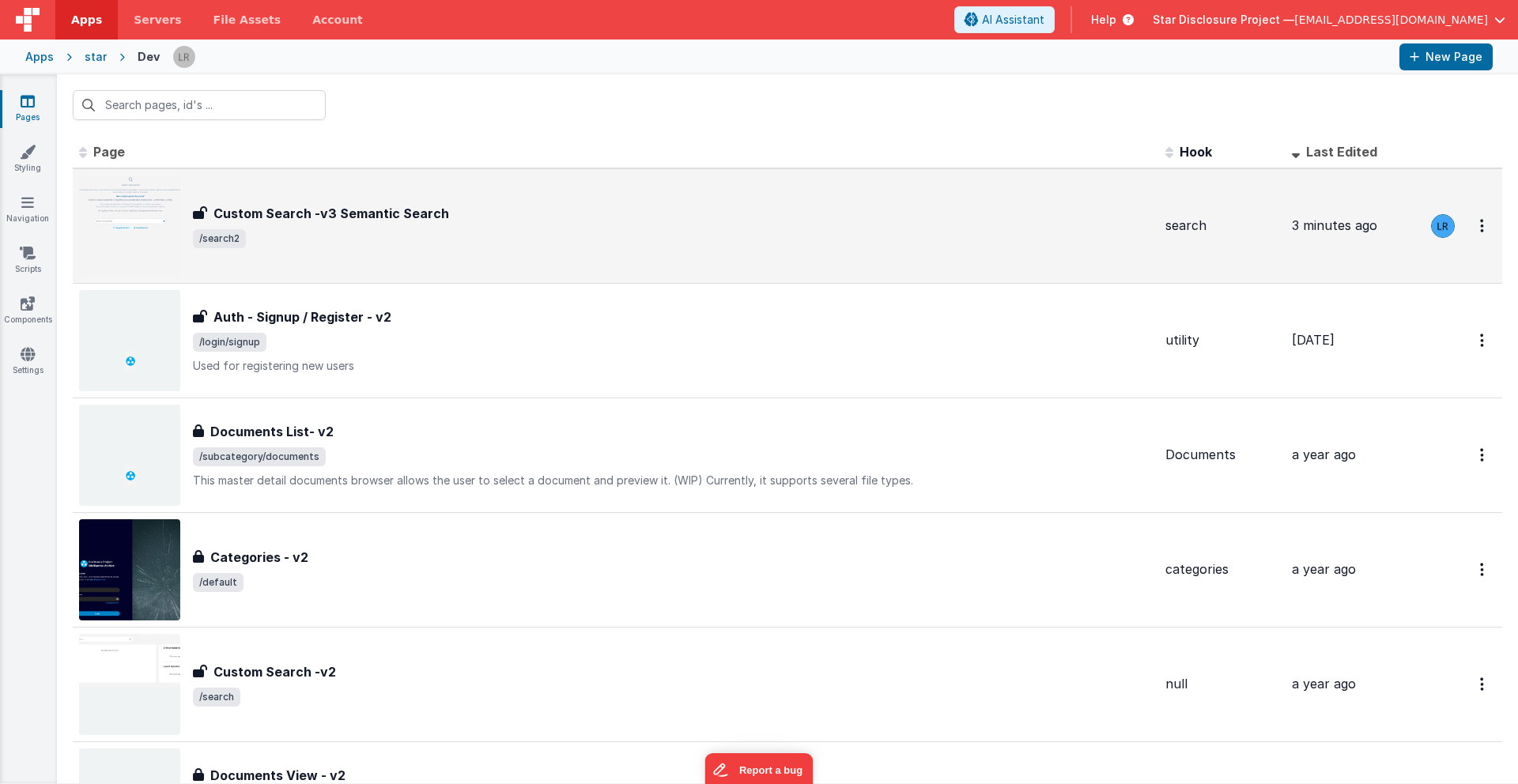
click at [487, 217] on div "Custom Search -v3 Semantic Search" at bounding box center [672, 213] width 959 height 19
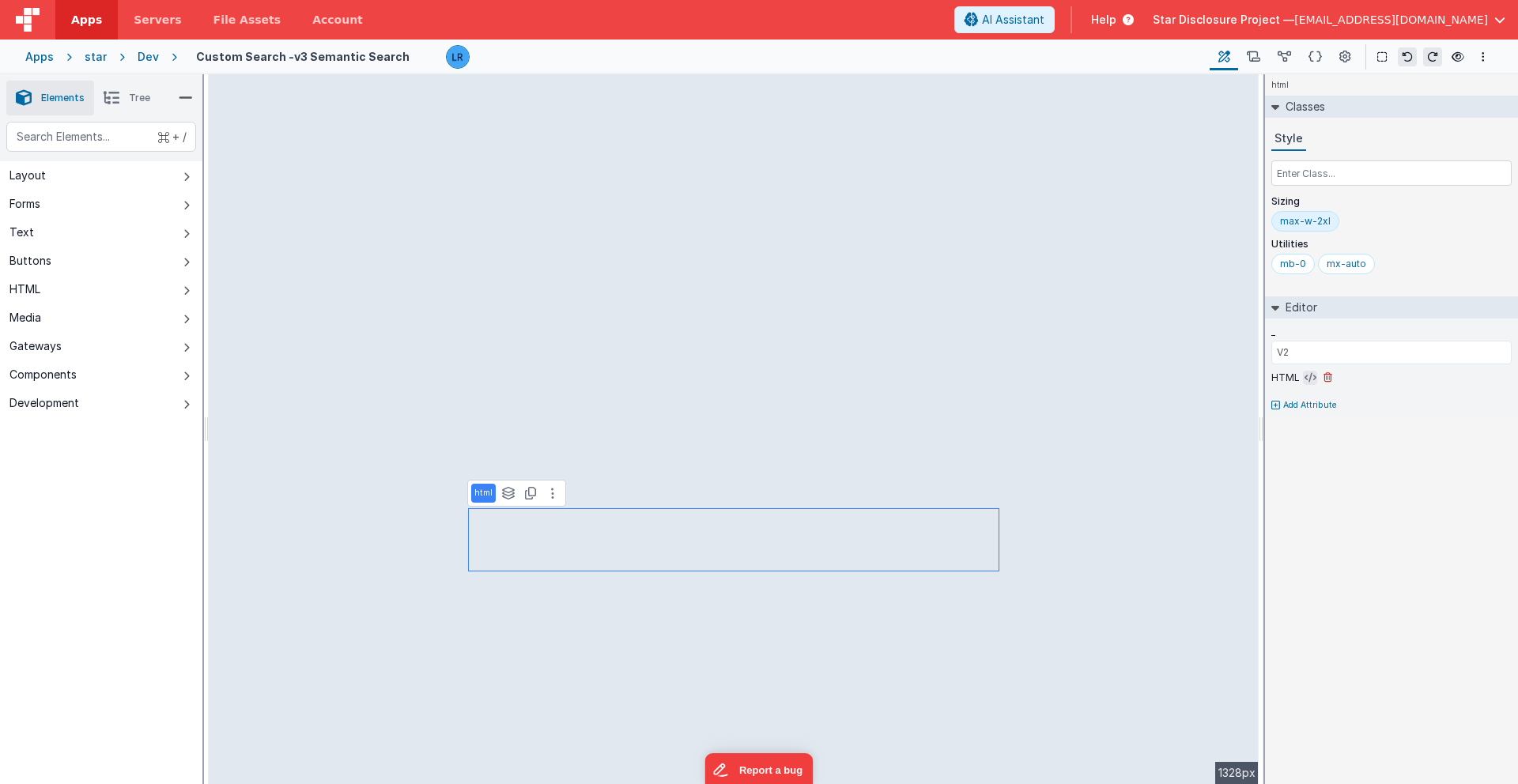
click at [1121, 379] on icon at bounding box center [1309, 378] width 12 height 13
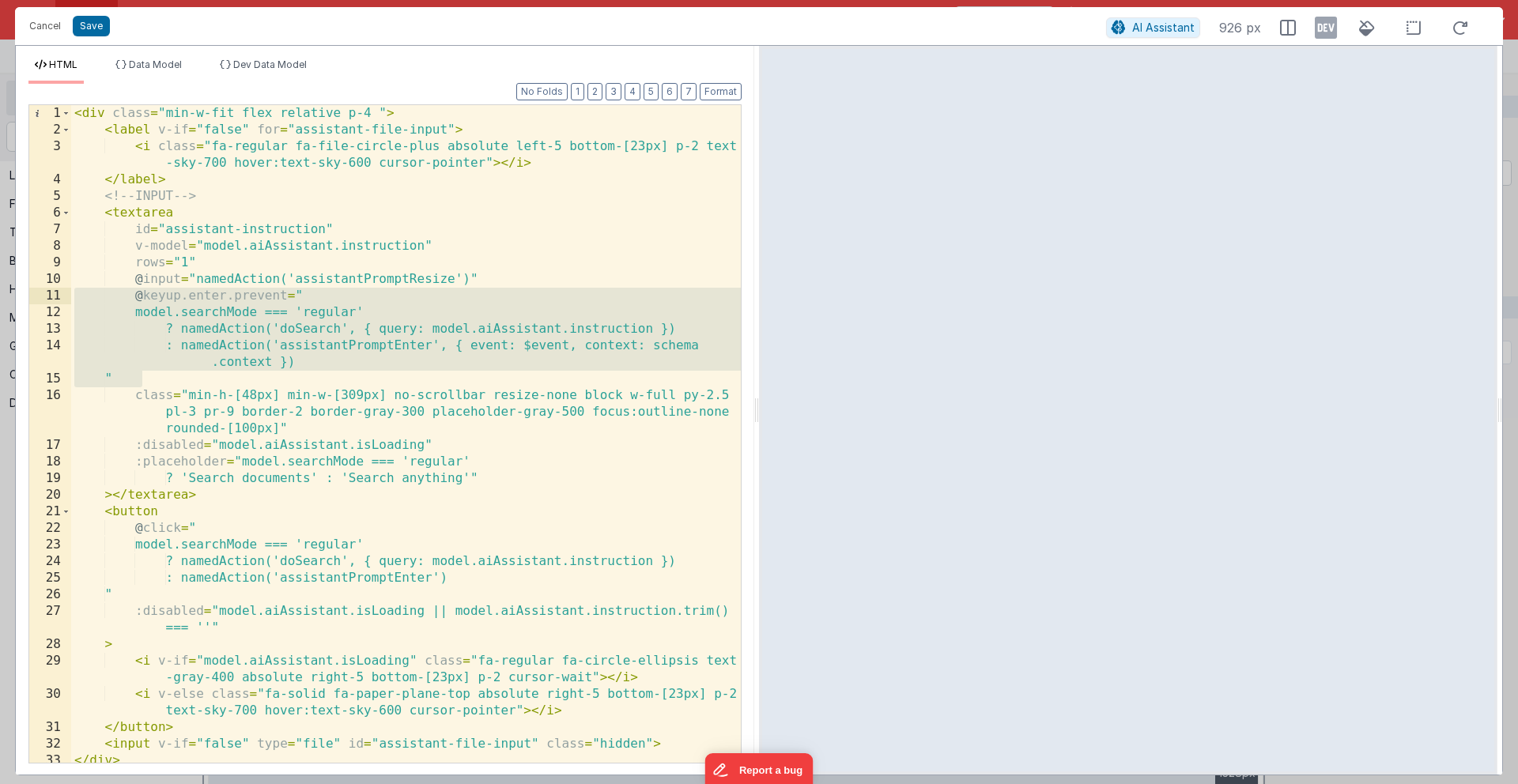
drag, startPoint x: 149, startPoint y: 371, endPoint x: 64, endPoint y: 294, distance: 114.7
click at [64, 294] on div "1 2 3 4 5 6 7 8 9 10 11 12 13 14 15 16 17 18 19 20 21 22 23 24 25 26 27 28 29 3…" at bounding box center [385, 434] width 713 height 659
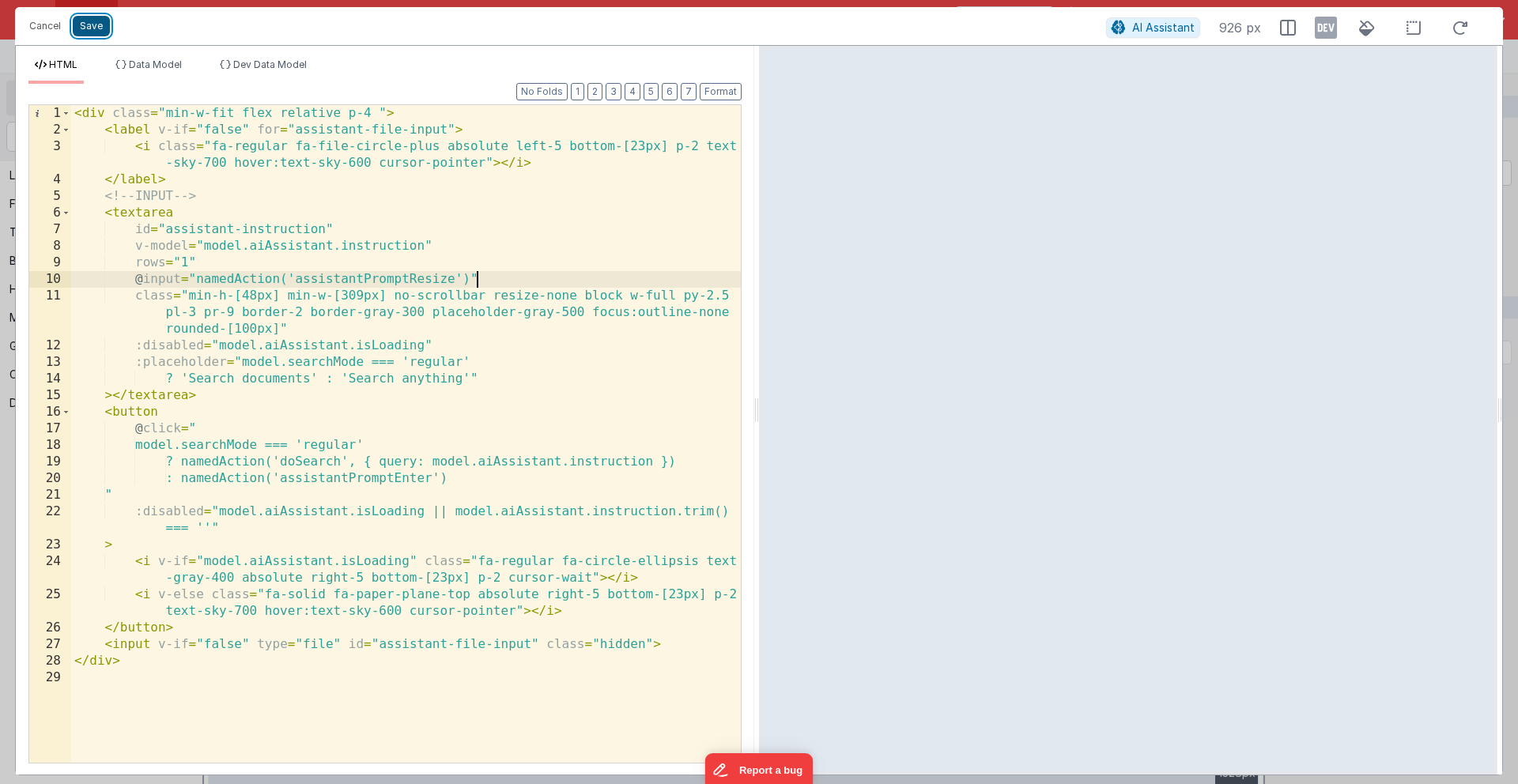
click at [88, 28] on button "Save" at bounding box center [91, 26] width 38 height 21
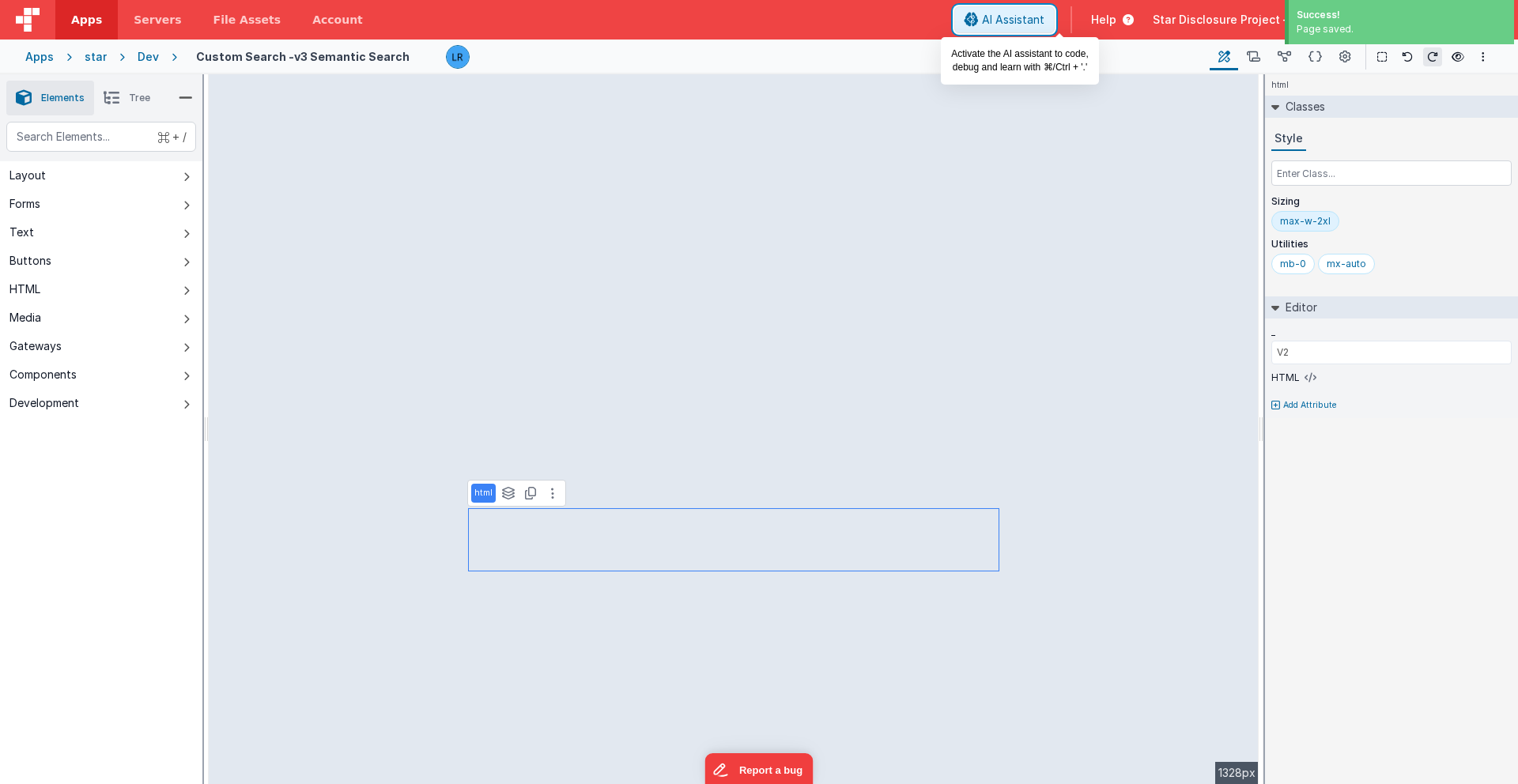
click at [1045, 19] on span "AI Assistant" at bounding box center [1013, 20] width 63 height 16
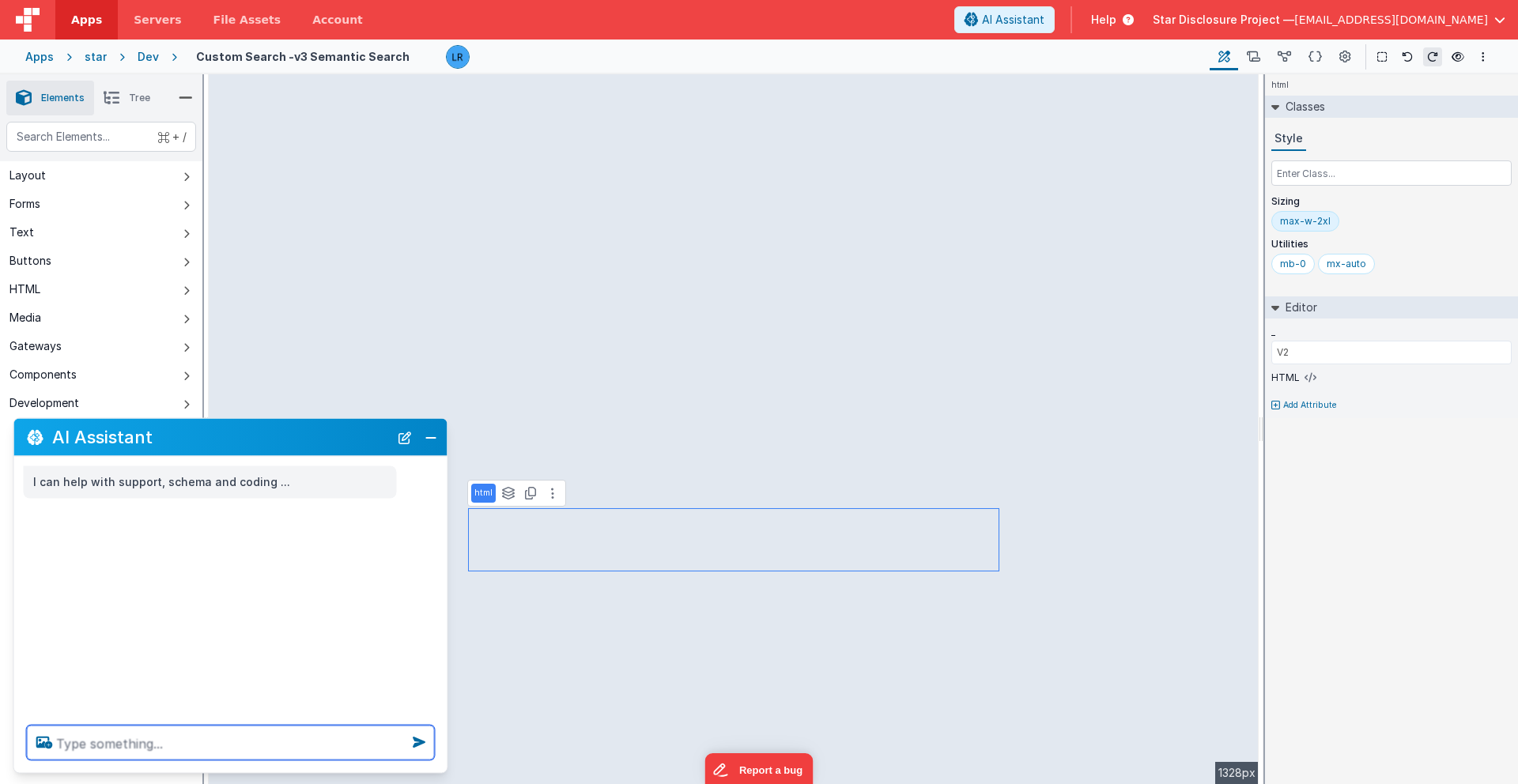
click at [213, 606] on textarea at bounding box center [231, 743] width 408 height 35
type textarea "this is test for enter"
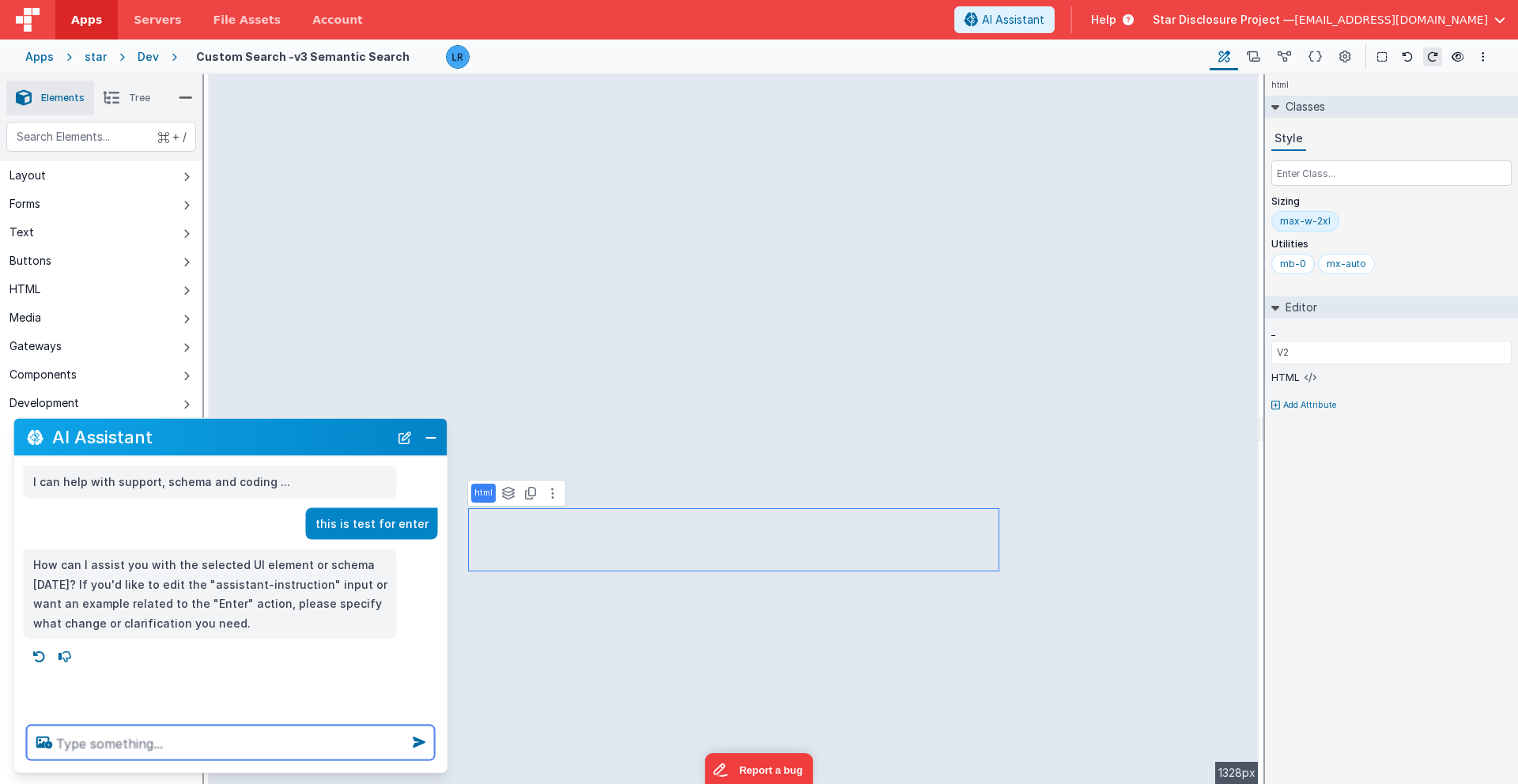
click at [181, 606] on textarea at bounding box center [231, 743] width 408 height 35
type textarea "sflj slfnl"
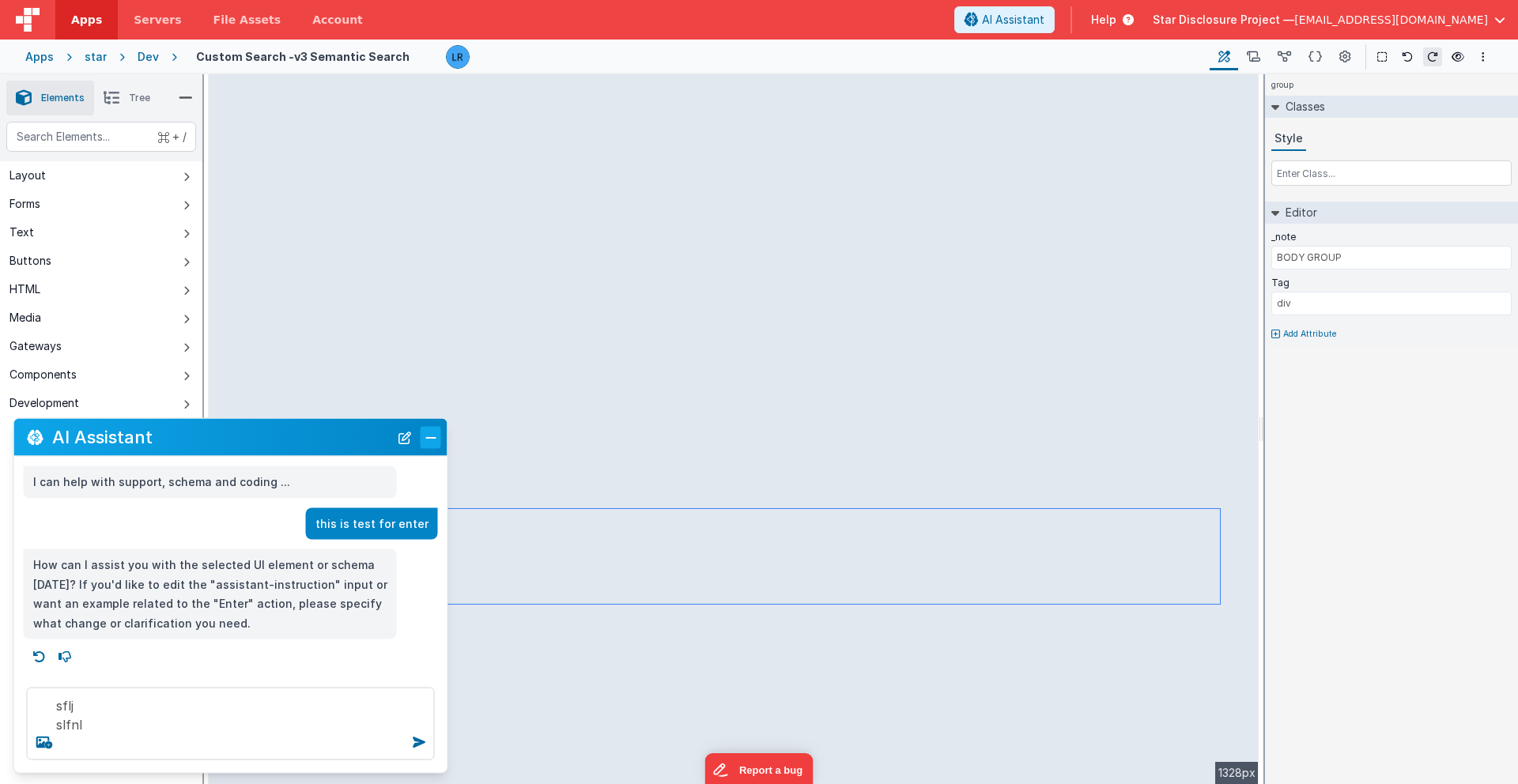
click at [438, 443] on button "Close" at bounding box center [431, 437] width 21 height 22
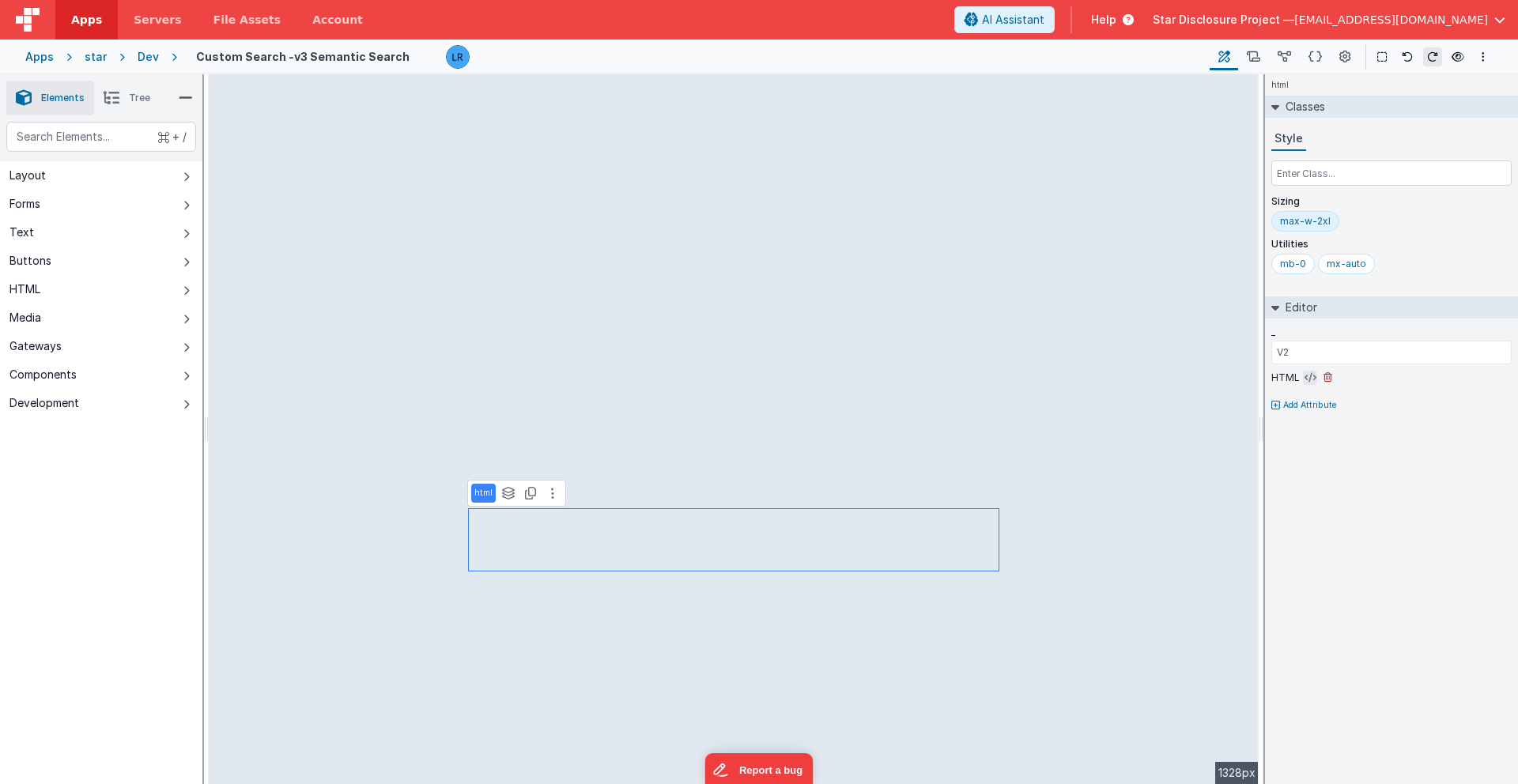
click at [1121, 378] on icon at bounding box center [1309, 378] width 12 height 13
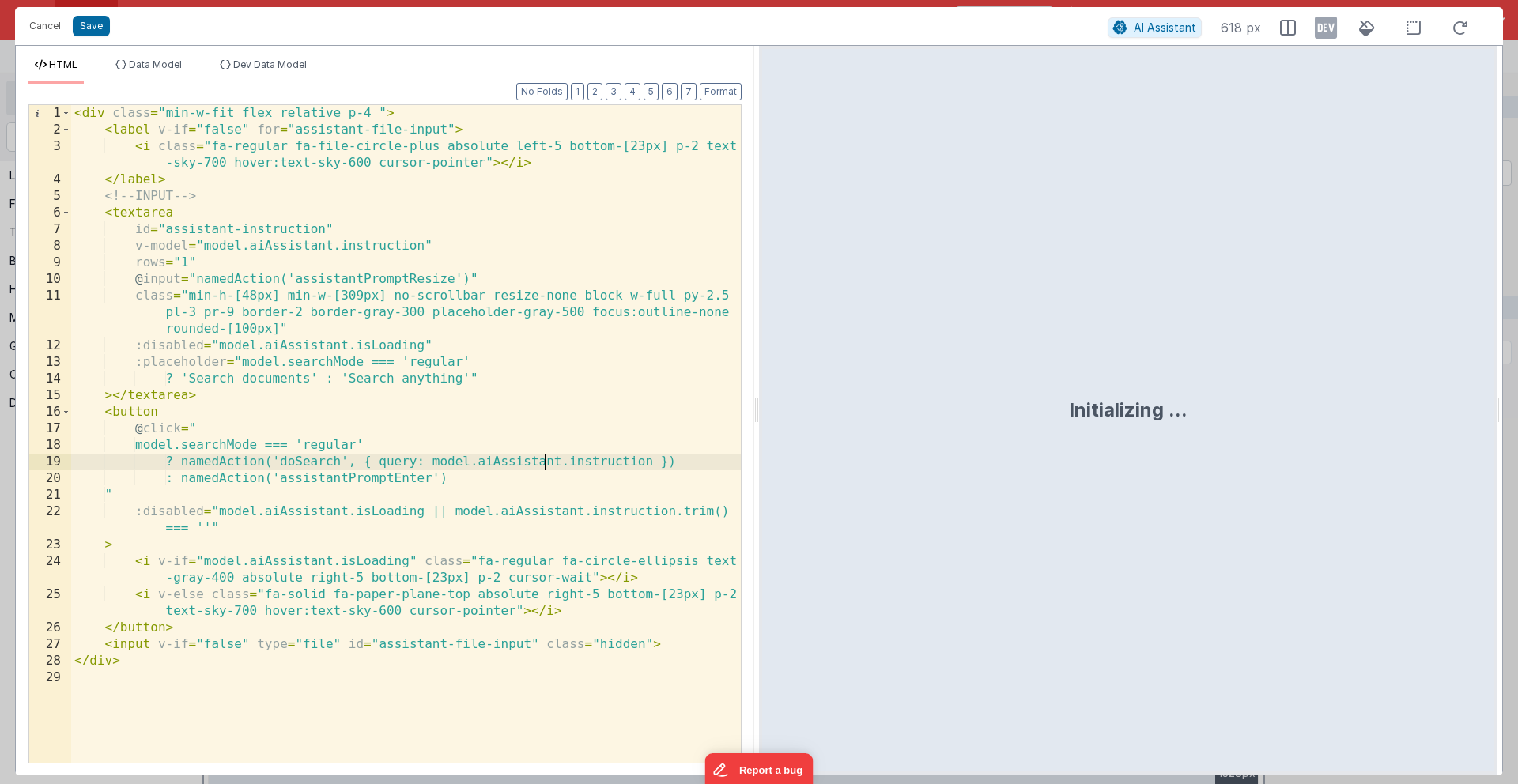
click at [546, 463] on div "< div class = "min-w-fit flex relative p-4 " > < label v-if = "false" for = "as…" at bounding box center [405, 450] width 669 height 691
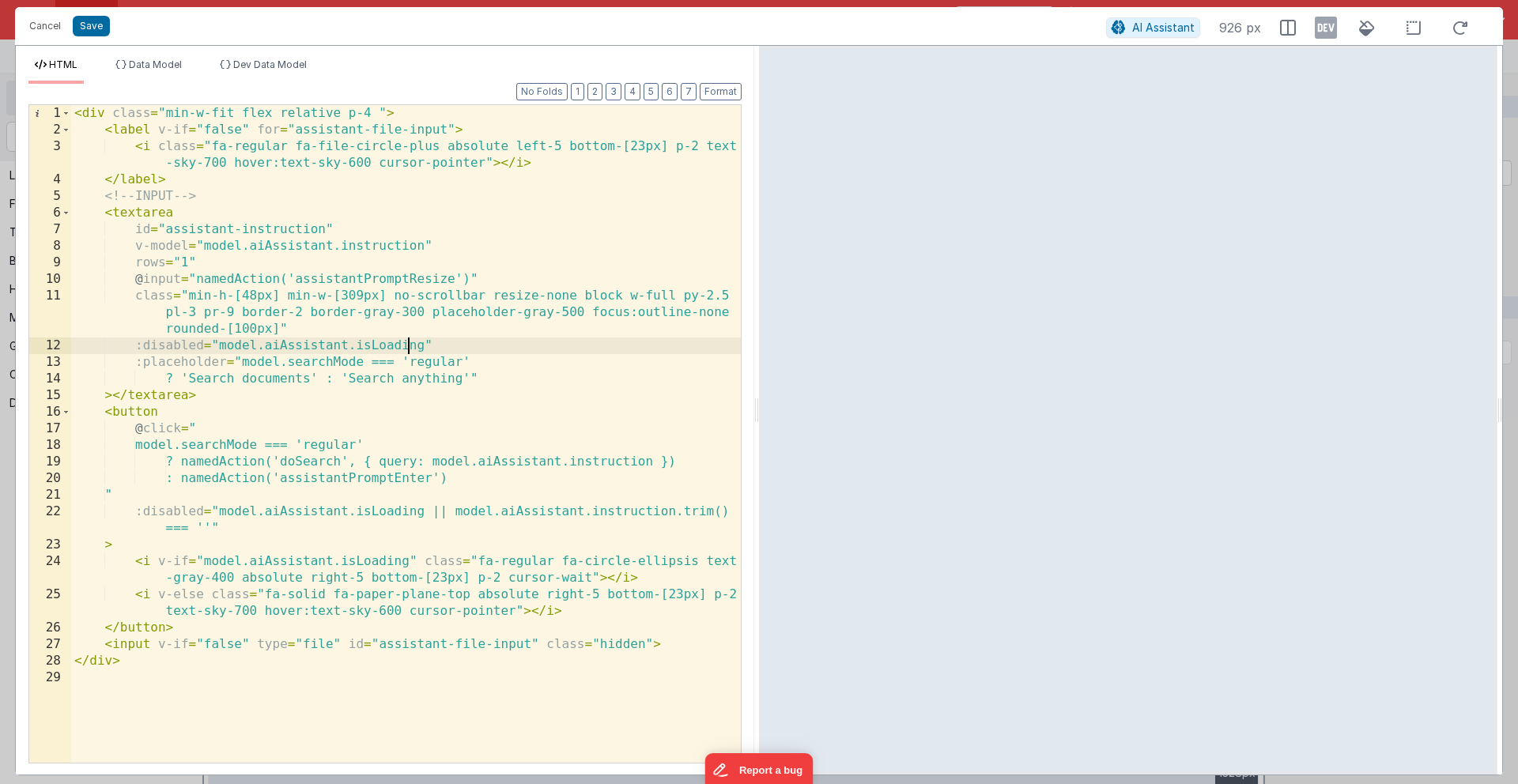
click at [409, 341] on div "< div class = "min-w-fit flex relative p-4 " > < label v-if = "false" for = "as…" at bounding box center [405, 450] width 669 height 691
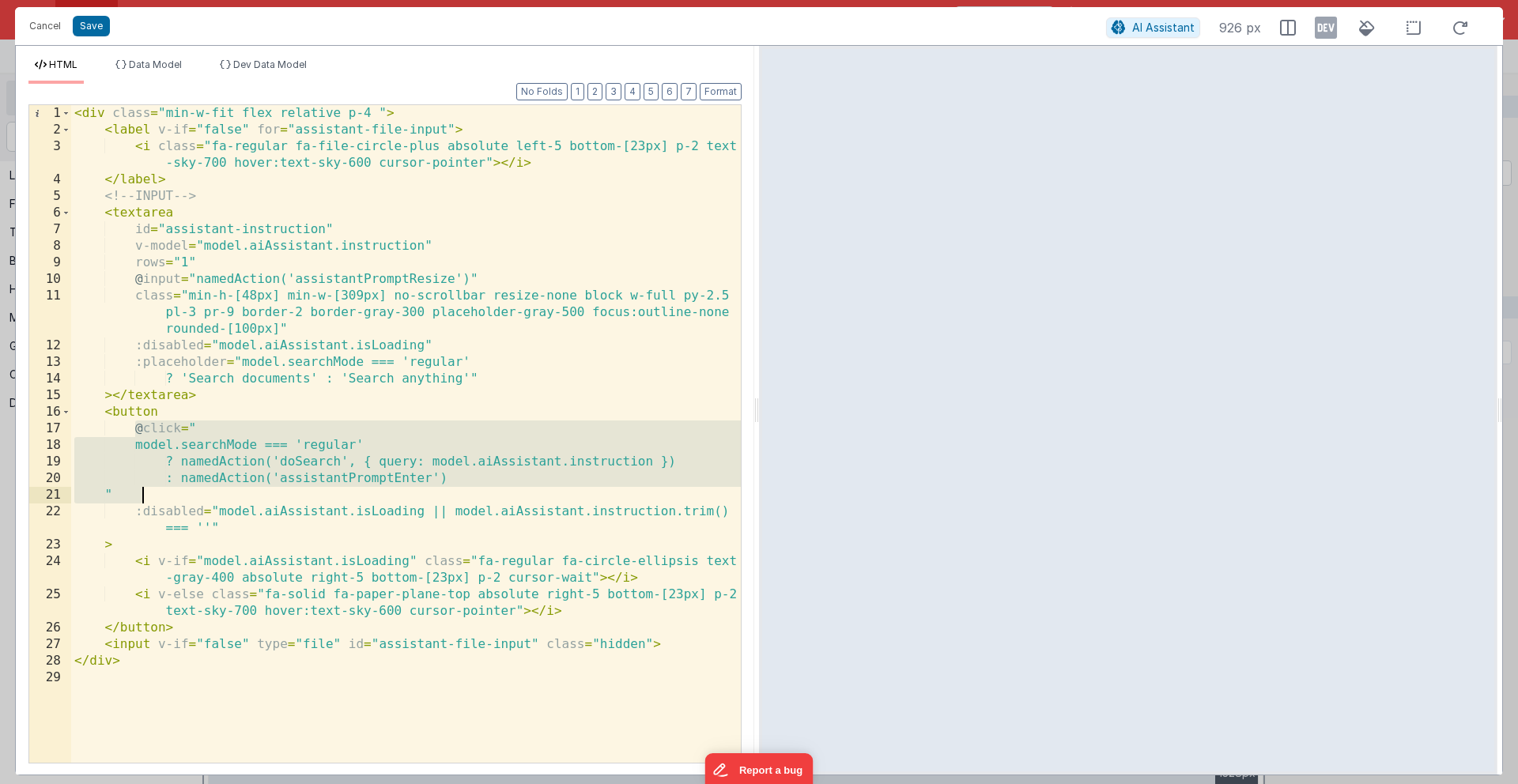
drag, startPoint x: 134, startPoint y: 430, endPoint x: 152, endPoint y: 487, distance: 59.8
click at [152, 487] on div "< div class = "min-w-fit flex relative p-4 " > < label v-if = "false" for = "as…" at bounding box center [405, 450] width 669 height 691
click at [490, 280] on div "< div class = "min-w-fit flex relative p-4 " > < label v-if = "false" for = "as…" at bounding box center [405, 450] width 669 height 691
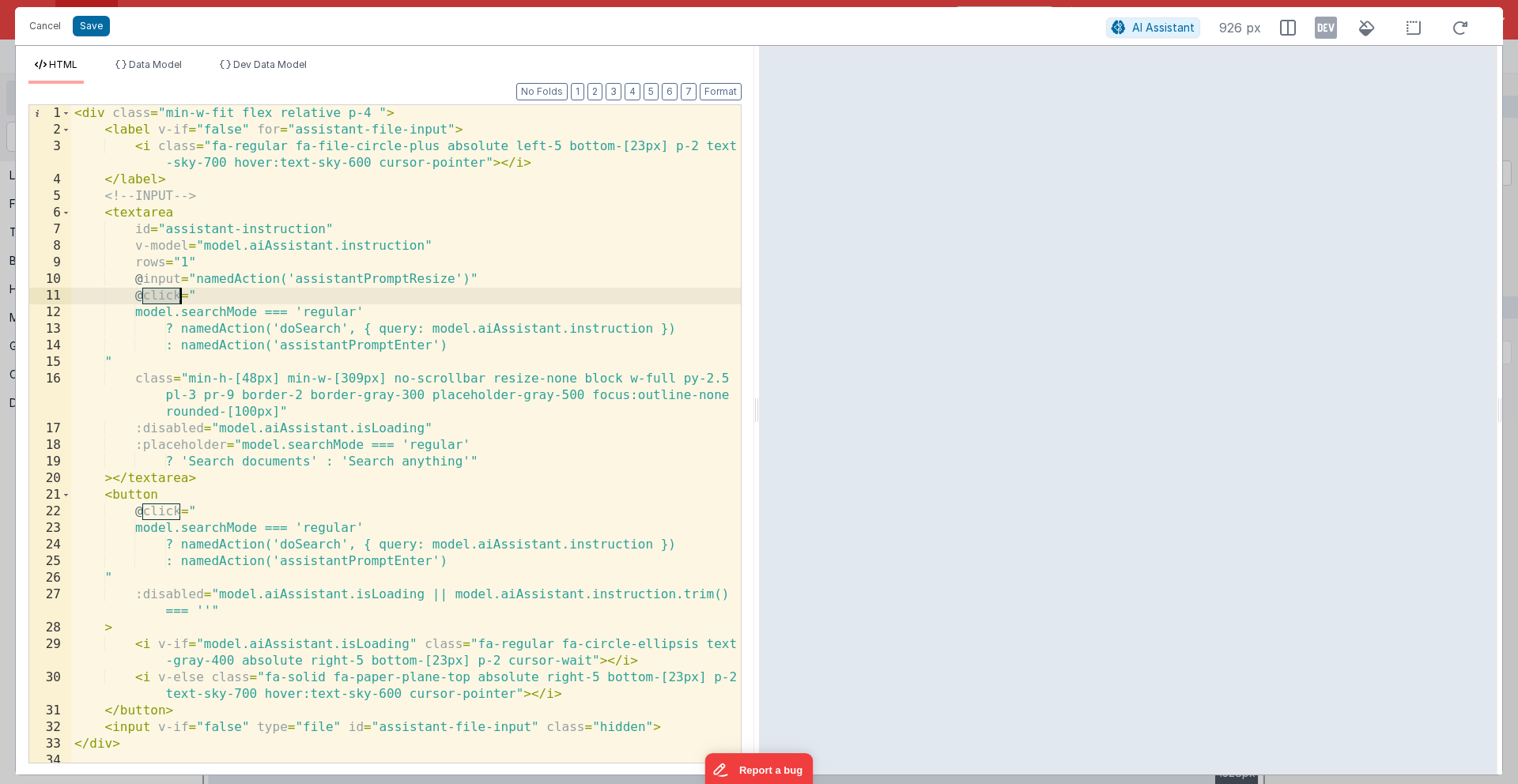
drag, startPoint x: 144, startPoint y: 297, endPoint x: 181, endPoint y: 297, distance: 37.0
click at [181, 297] on div "< div class = "min-w-fit flex relative p-4 " > < label v-if = "false" for = "as…" at bounding box center [405, 450] width 669 height 691
click at [1121, 25] on span "AI Assistant" at bounding box center [1164, 27] width 63 height 13
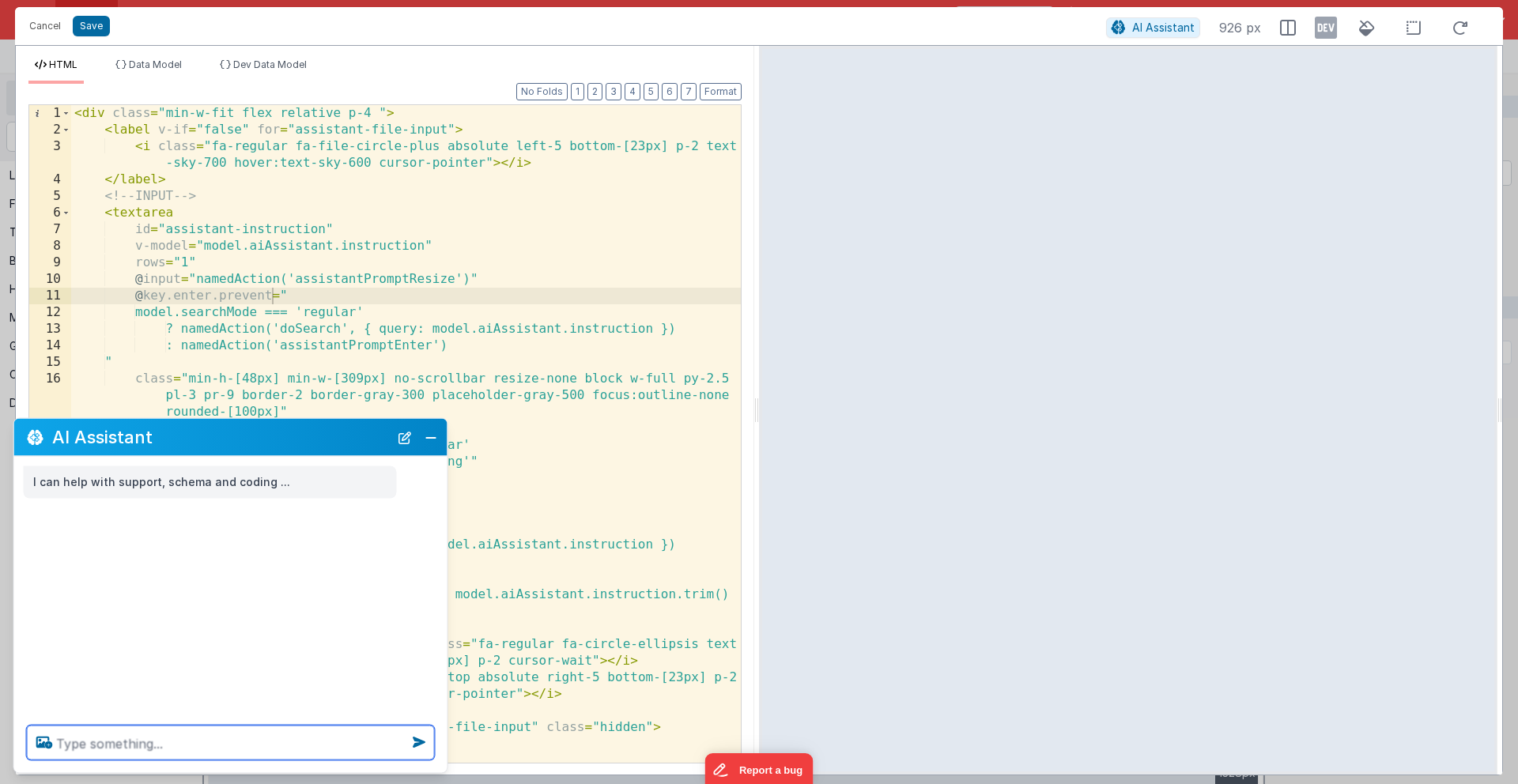
click at [119, 606] on textarea at bounding box center [231, 743] width 408 height 35
click at [209, 606] on textarea "for the input, how can I make the user hit enter to run the search and shift en…" at bounding box center [231, 733] width 408 height 54
type textarea "for the input, how can I make the user hit enter to run the search and shift en…"
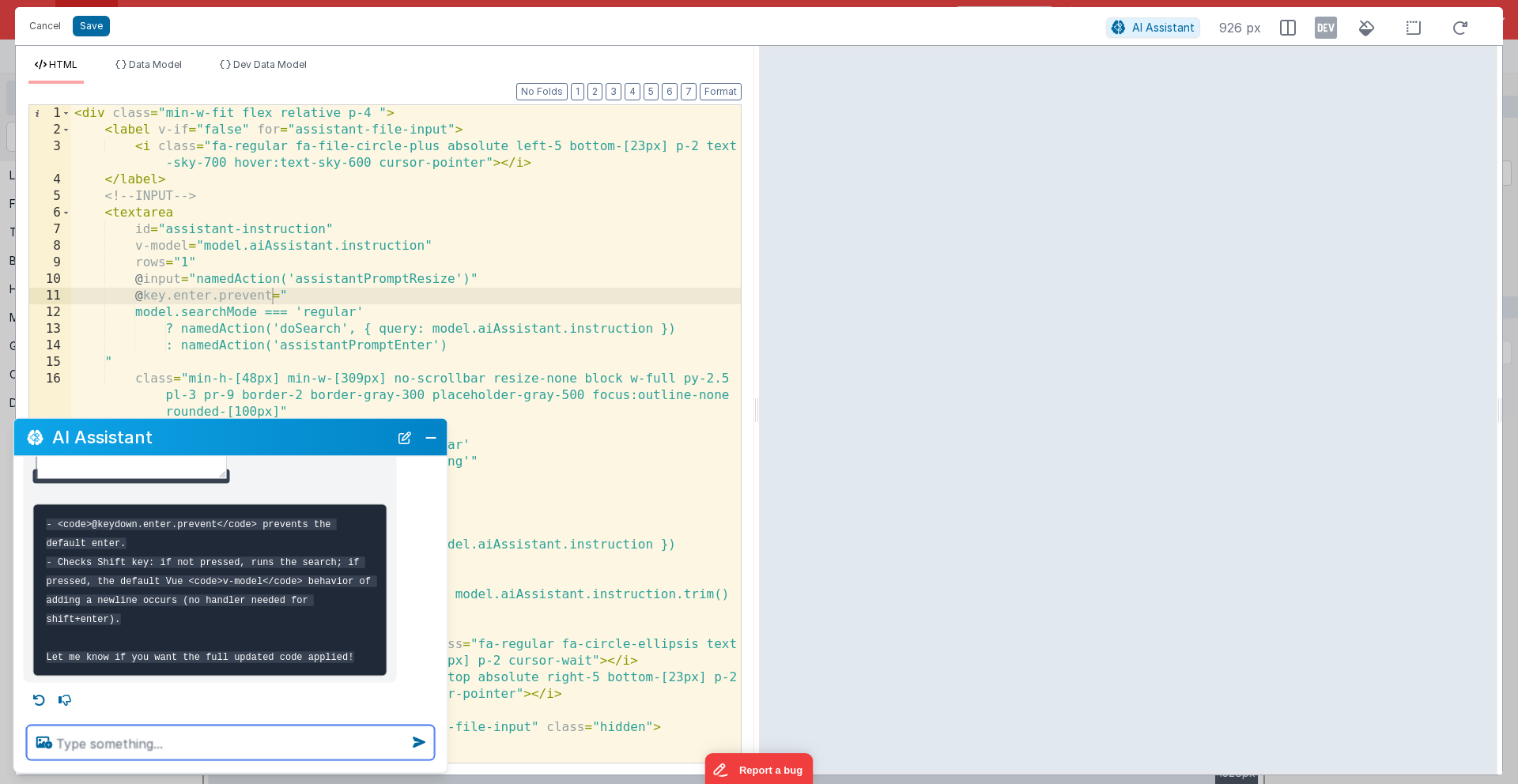
scroll to position [178, 0]
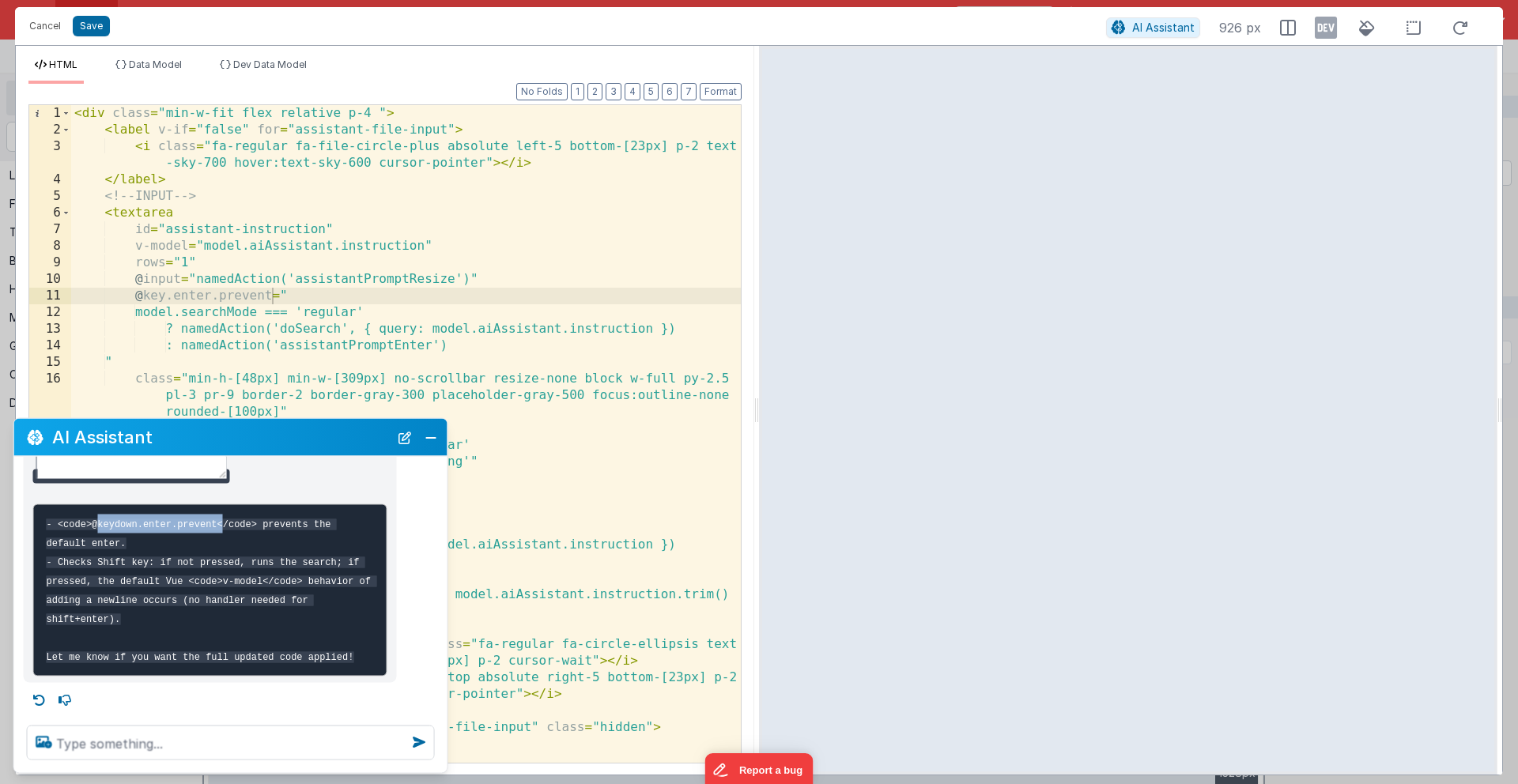
drag, startPoint x: 93, startPoint y: 533, endPoint x: 217, endPoint y: 533, distance: 124.0
click at [217, 533] on code "- <code>@keydown.enter.prevent</code> prevents the default enter. - Checks Shif…" at bounding box center [211, 590] width 330 height 144
copy code "@keydown.enter.prevent"
click at [166, 297] on div "< div class = "min-w-fit flex relative p-4 " > < label v-if = "false" for = "as…" at bounding box center [405, 450] width 669 height 691
click at [98, 30] on button "Save" at bounding box center [91, 26] width 38 height 21
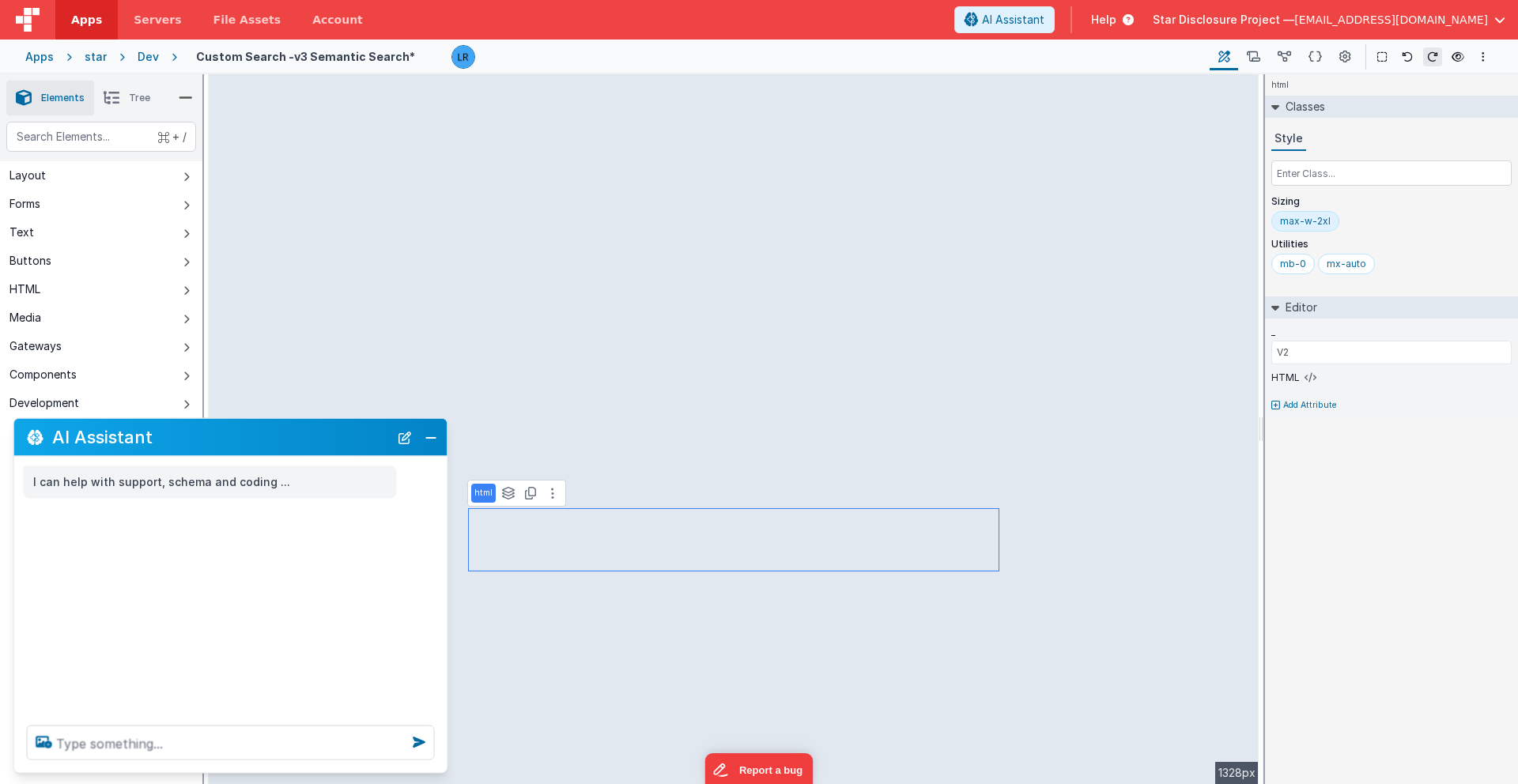
scroll to position [0, 0]
click at [1121, 380] on icon at bounding box center [1309, 378] width 12 height 13
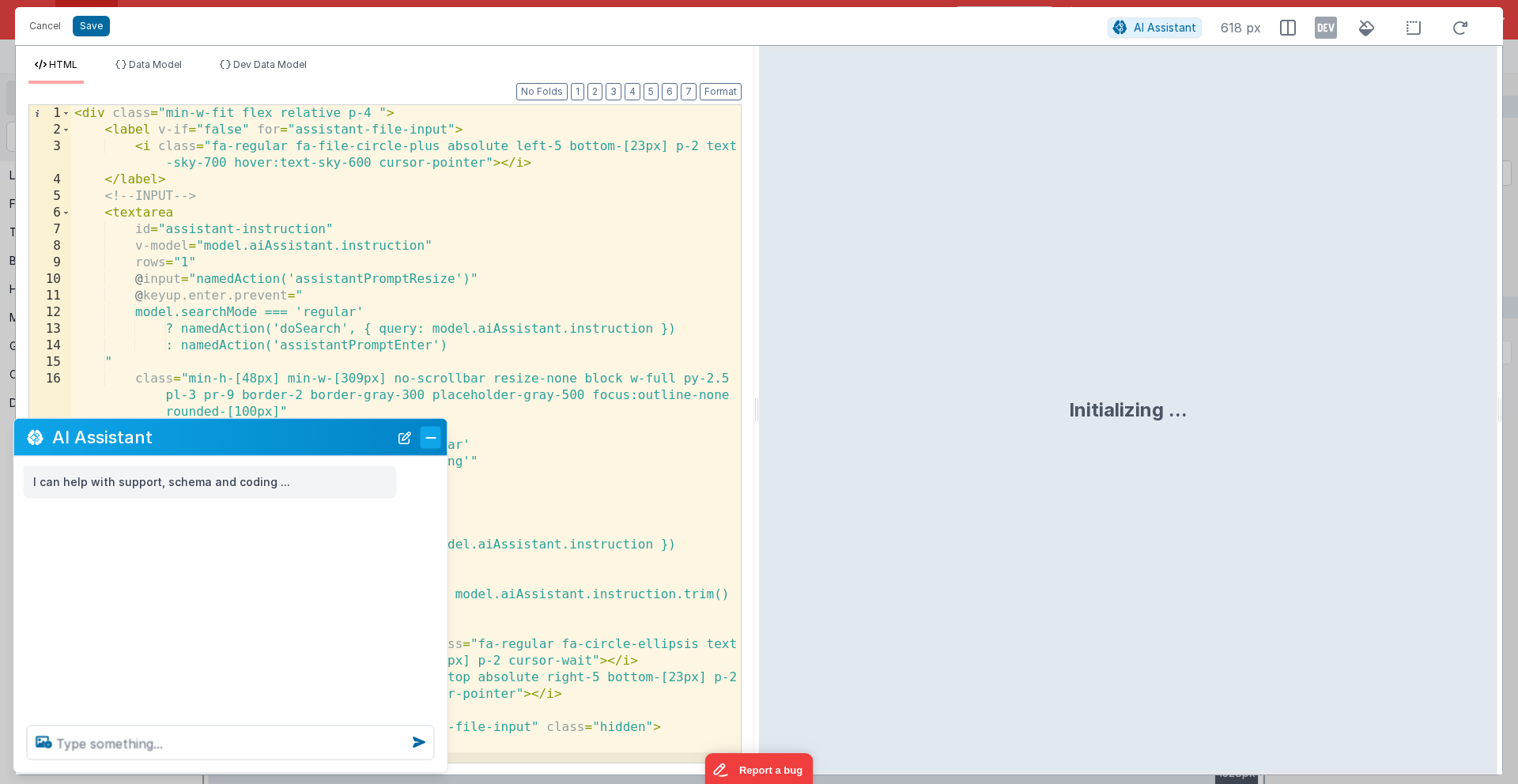
click at [426, 441] on button "Close" at bounding box center [431, 437] width 21 height 22
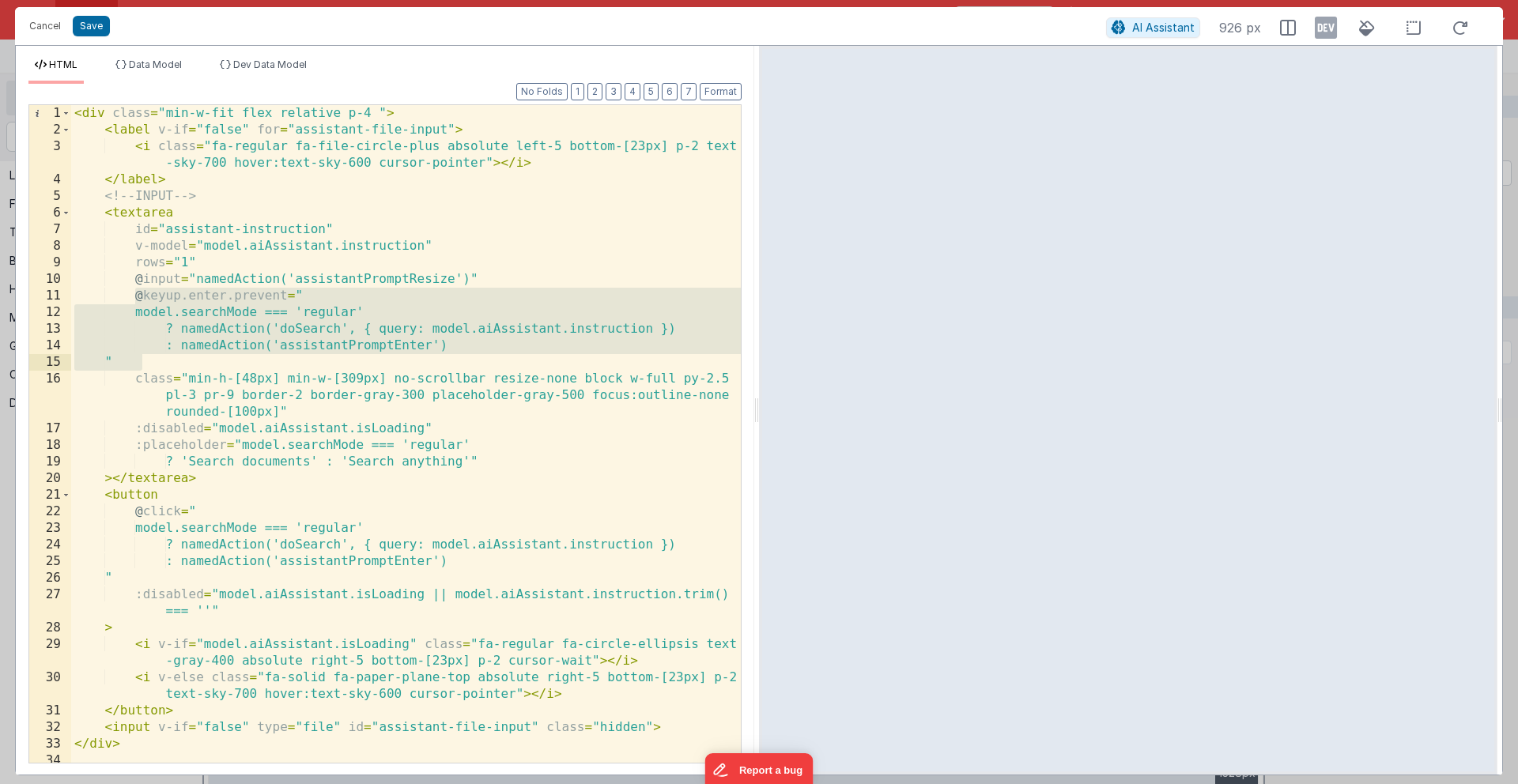
drag, startPoint x: 132, startPoint y: 298, endPoint x: 465, endPoint y: 354, distance: 337.7
click at [465, 354] on div "< div class = "min-w-fit flex relative p-4 " > < label v-if = "false" for = "as…" at bounding box center [405, 450] width 669 height 691
click at [248, 319] on div "< div class = "min-w-fit flex relative p-4 " > < label v-if = "false" for = "as…" at bounding box center [405, 450] width 669 height 691
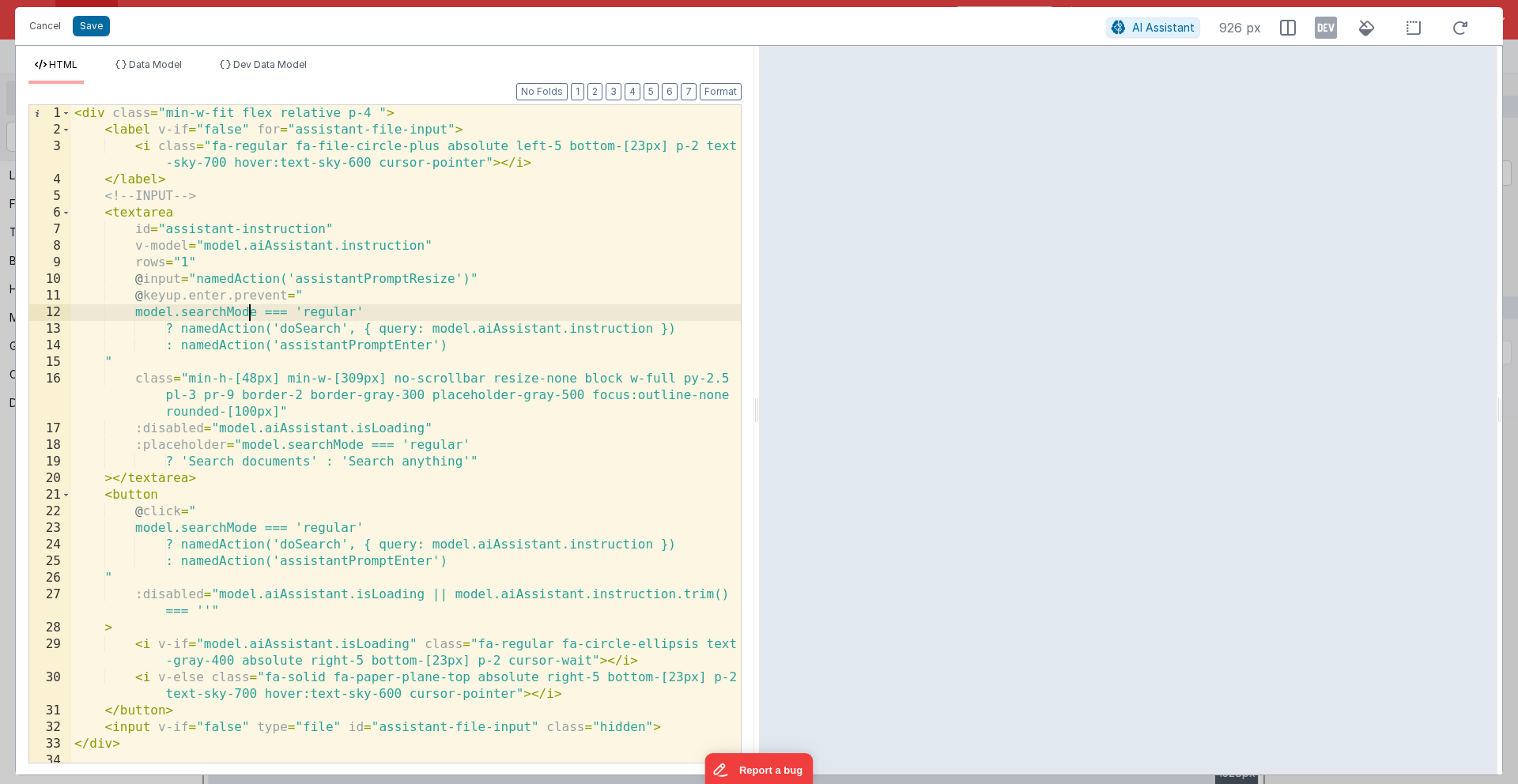
click at [183, 300] on div "< div class = "min-w-fit flex relative p-4 " > < label v-if = "false" for = "as…" at bounding box center [405, 450] width 669 height 691
click at [88, 29] on button "Save" at bounding box center [91, 26] width 38 height 21
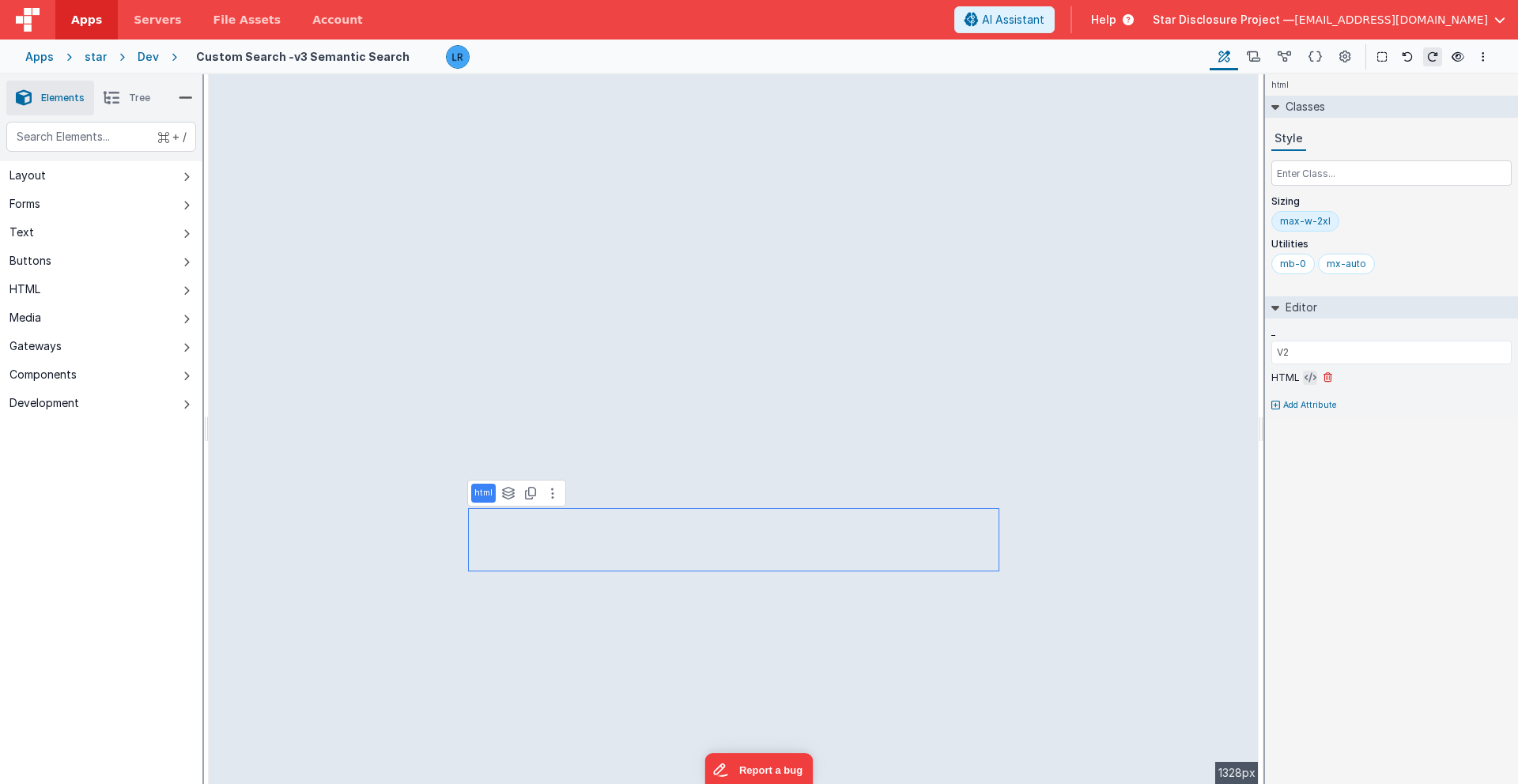
click at [1121, 376] on icon at bounding box center [1309, 378] width 12 height 13
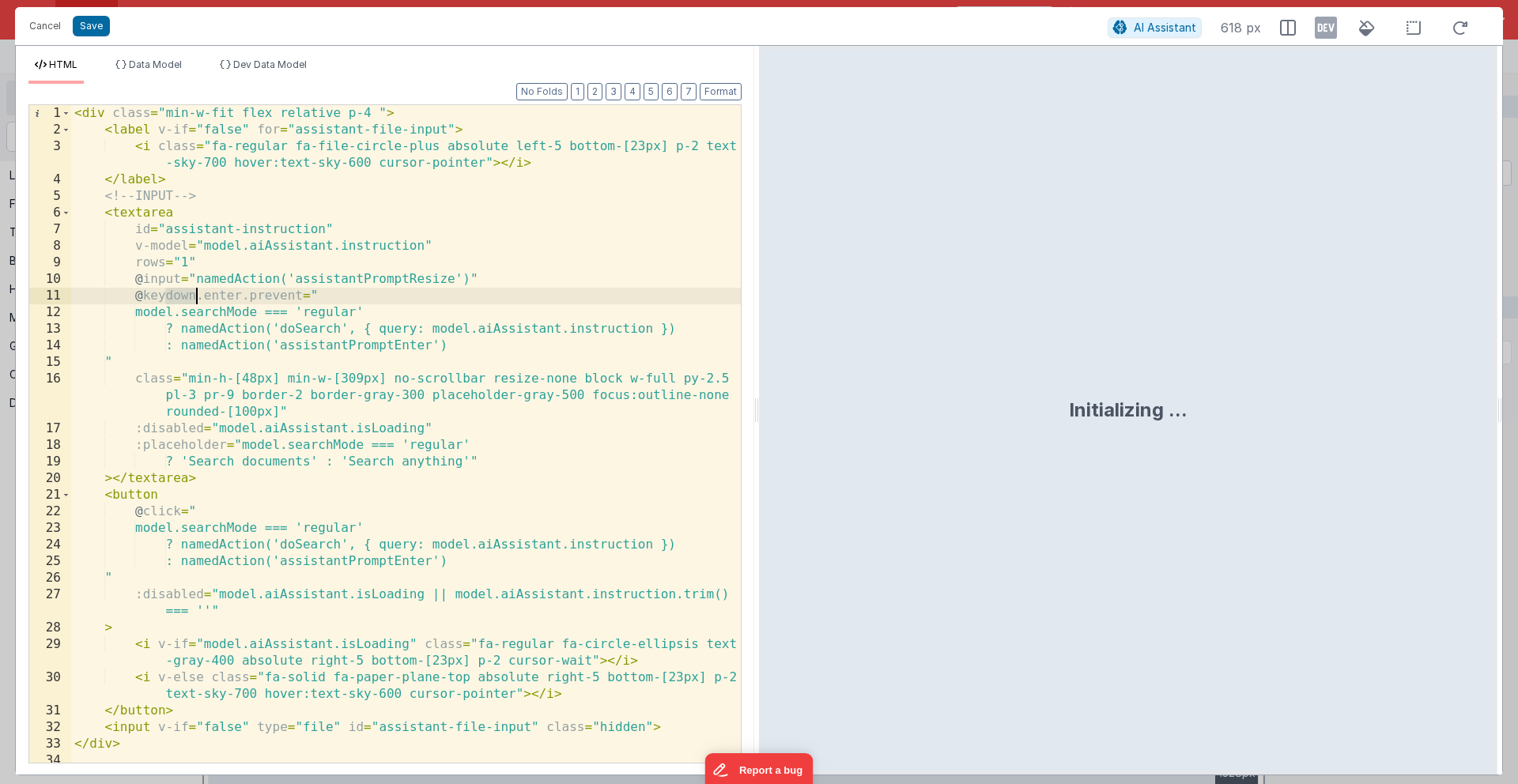
drag, startPoint x: 166, startPoint y: 294, endPoint x: 193, endPoint y: 296, distance: 27.1
click at [193, 296] on div "< div class = "min-w-fit flex relative p-4 " > < label v-if = "false" for = "as…" at bounding box center [405, 450] width 669 height 691
click at [93, 19] on button "Save" at bounding box center [91, 26] width 38 height 21
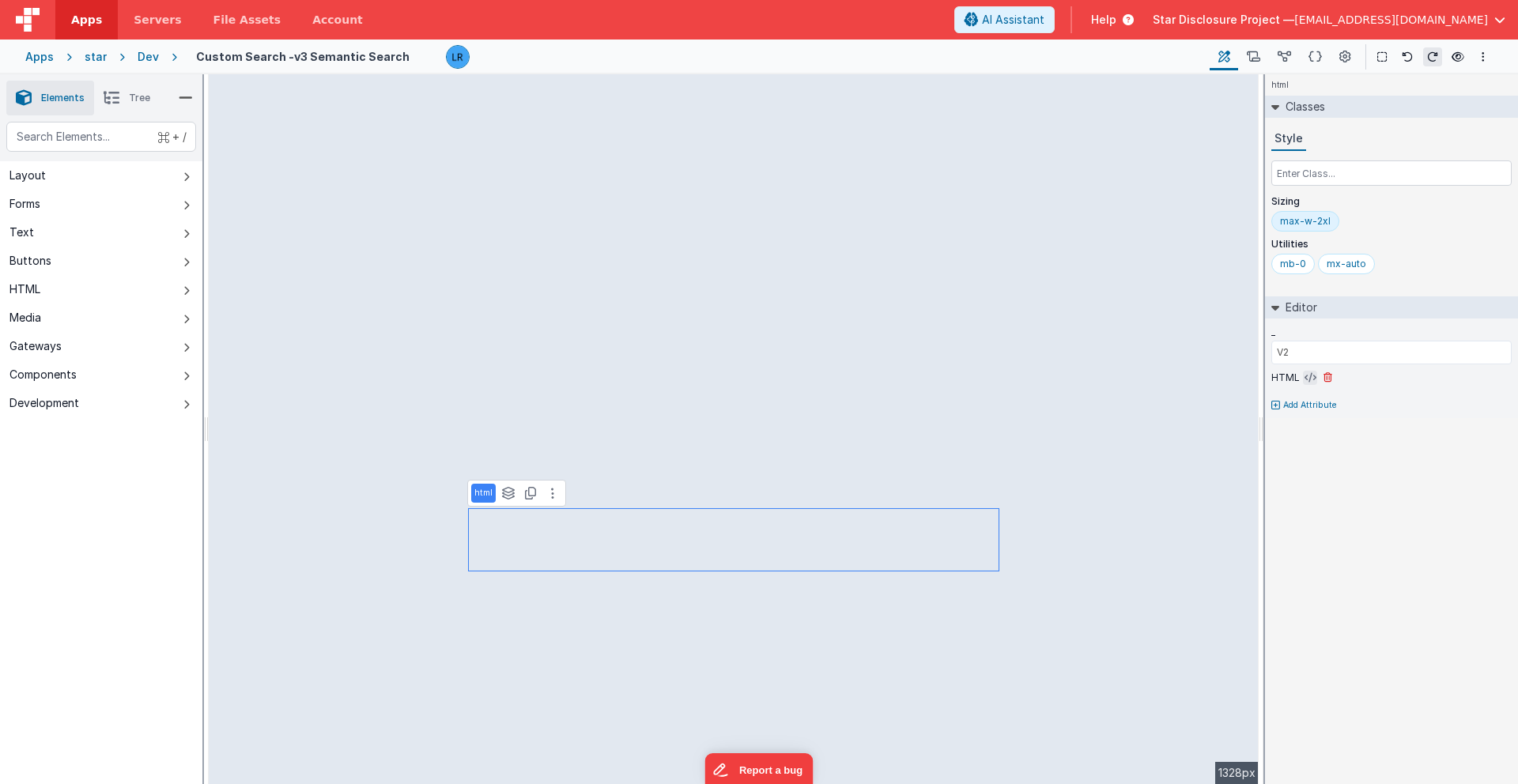
click at [1121, 376] on icon at bounding box center [1309, 378] width 12 height 13
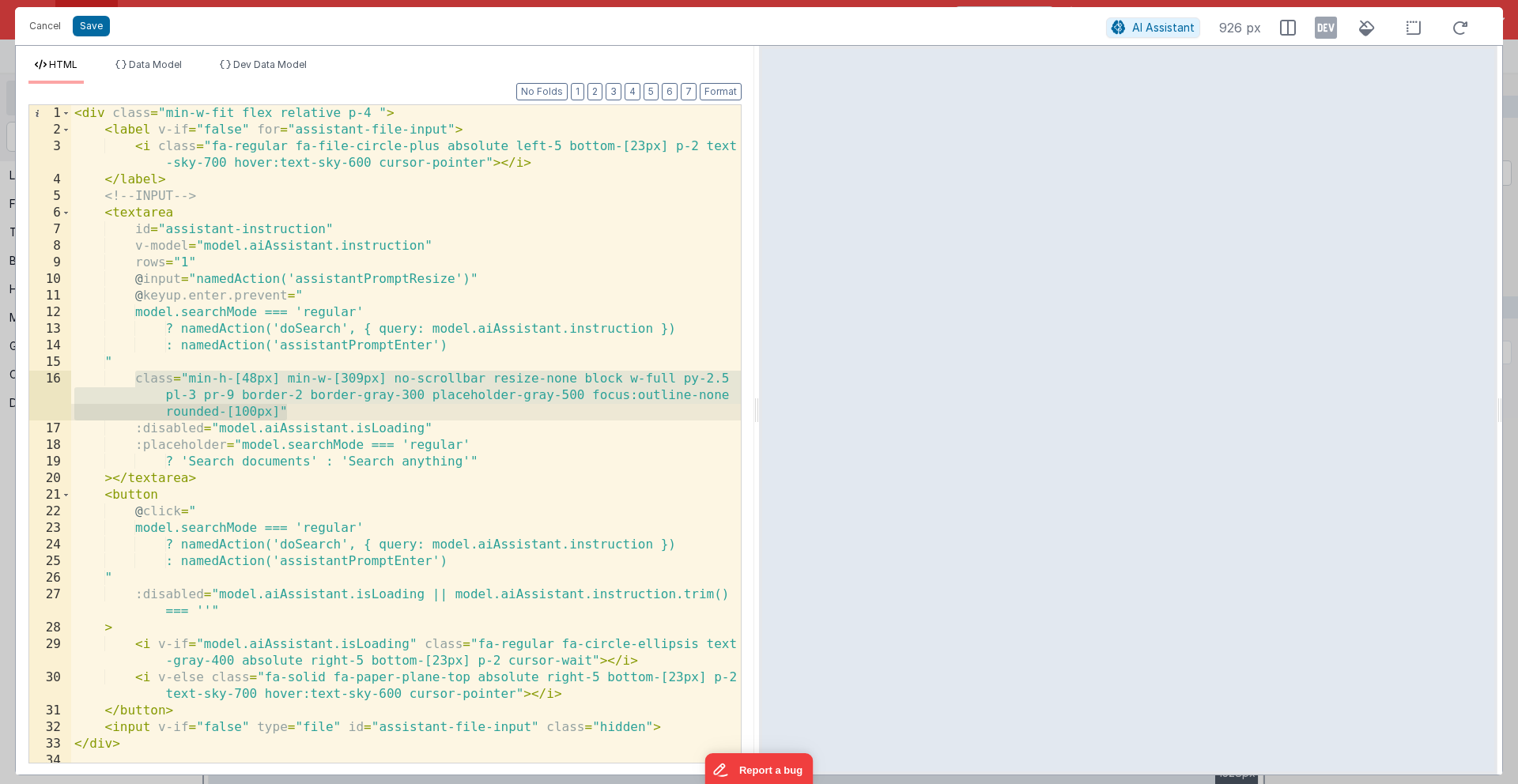
drag, startPoint x: 136, startPoint y: 379, endPoint x: 293, endPoint y: 409, distance: 159.8
click at [293, 409] on div "< div class = "min-w-fit flex relative p-4 " > < label v-if = "false" for = "as…" at bounding box center [405, 450] width 669 height 691
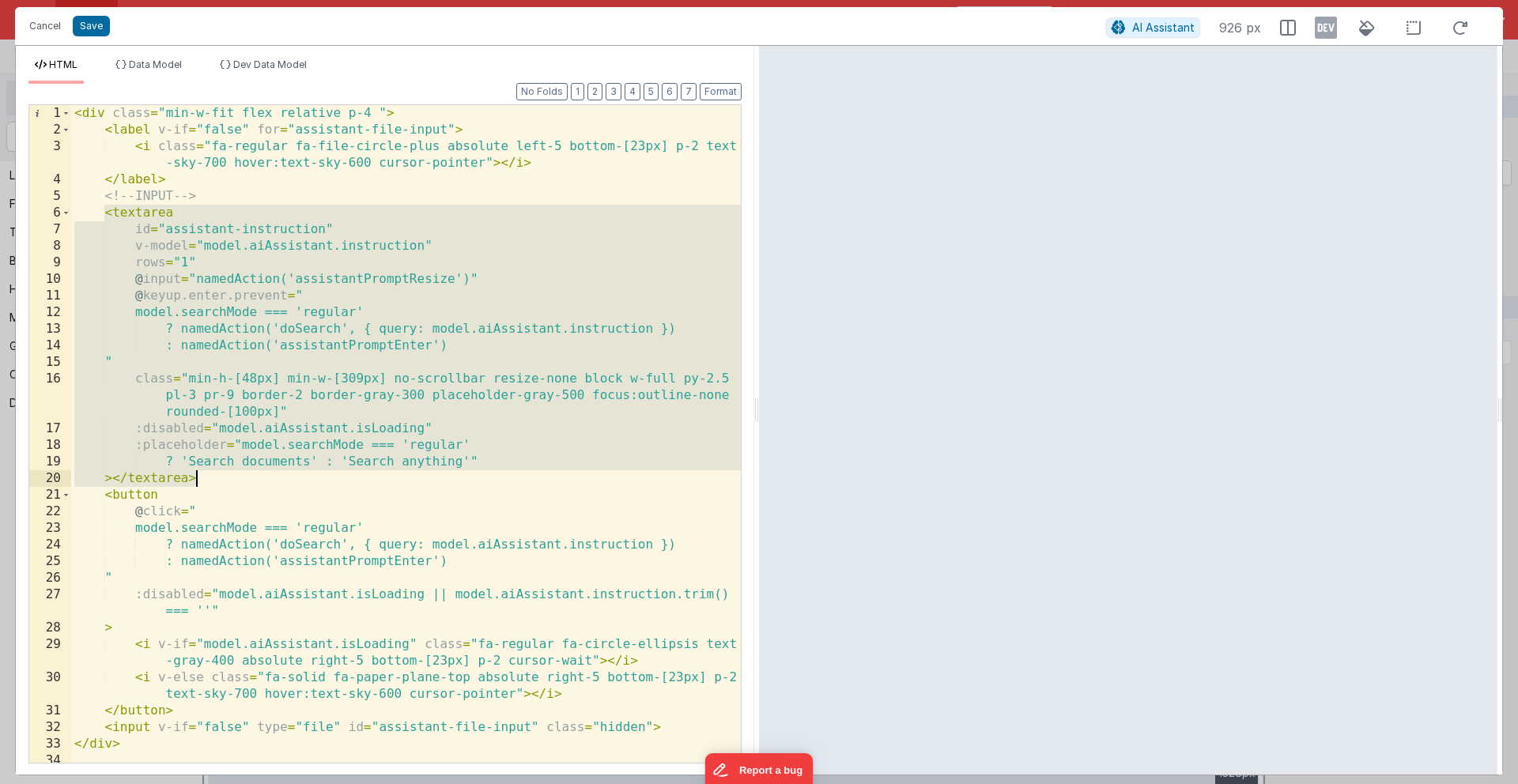
drag, startPoint x: 105, startPoint y: 214, endPoint x: 206, endPoint y: 483, distance: 287.3
click at [206, 483] on div "< div class = "min-w-fit flex relative p-4 " > < label v-if = "false" for = "as…" at bounding box center [405, 450] width 669 height 691
click at [402, 375] on div "< div class = "min-w-fit flex relative p-4 " > < label v-if = "false" for = "as…" at bounding box center [405, 450] width 669 height 691
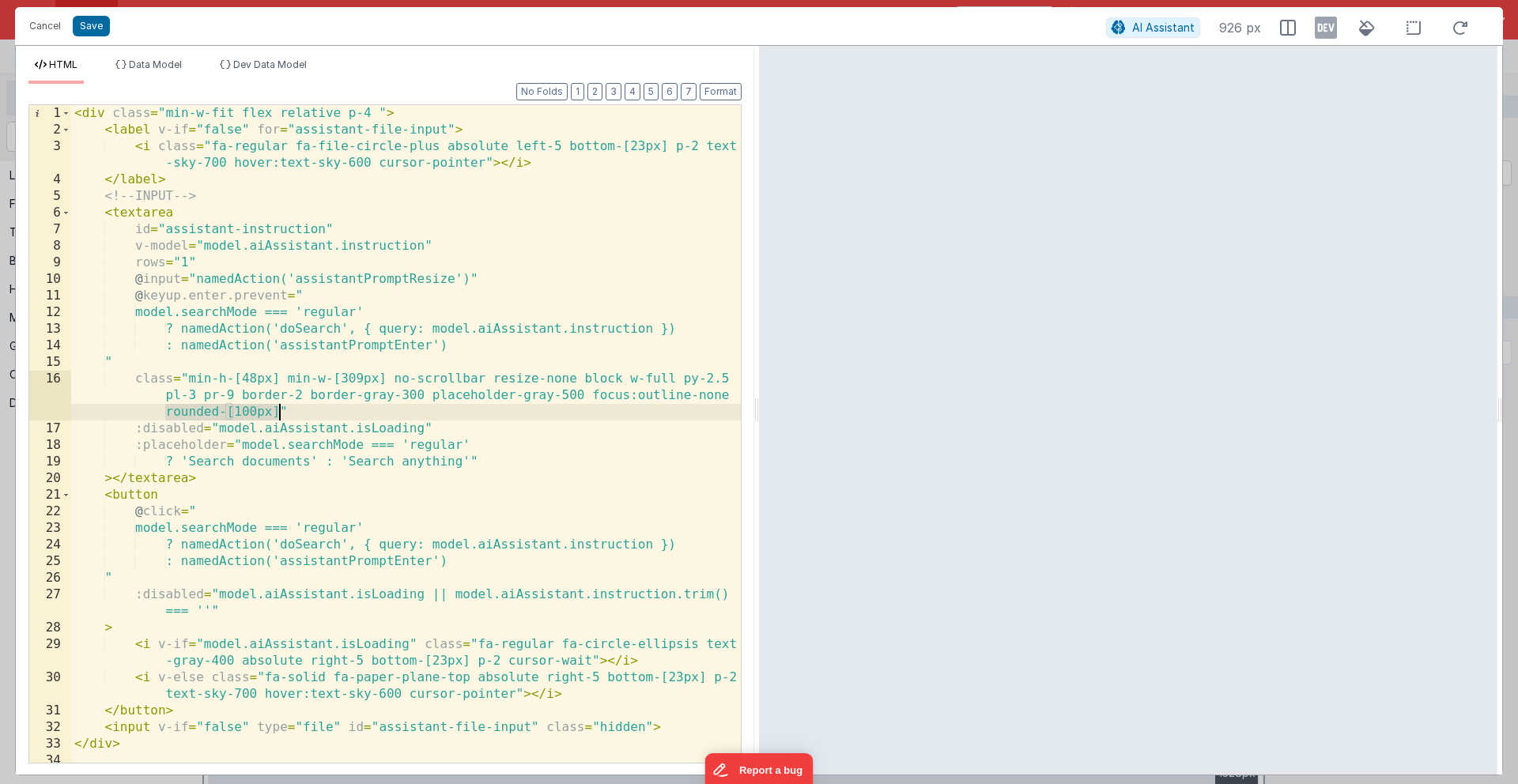
drag, startPoint x: 167, startPoint y: 411, endPoint x: 277, endPoint y: 409, distance: 110.0
click at [277, 409] on div "< div class = "min-w-fit flex relative p-4 " > < label v-if = "false" for = "as…" at bounding box center [405, 450] width 669 height 691
click at [228, 413] on div "< div class = "min-w-fit flex relative p-4 " > < label v-if = "false" for = "as…" at bounding box center [405, 450] width 669 height 691
click at [44, 28] on button "Cancel" at bounding box center [45, 26] width 47 height 22
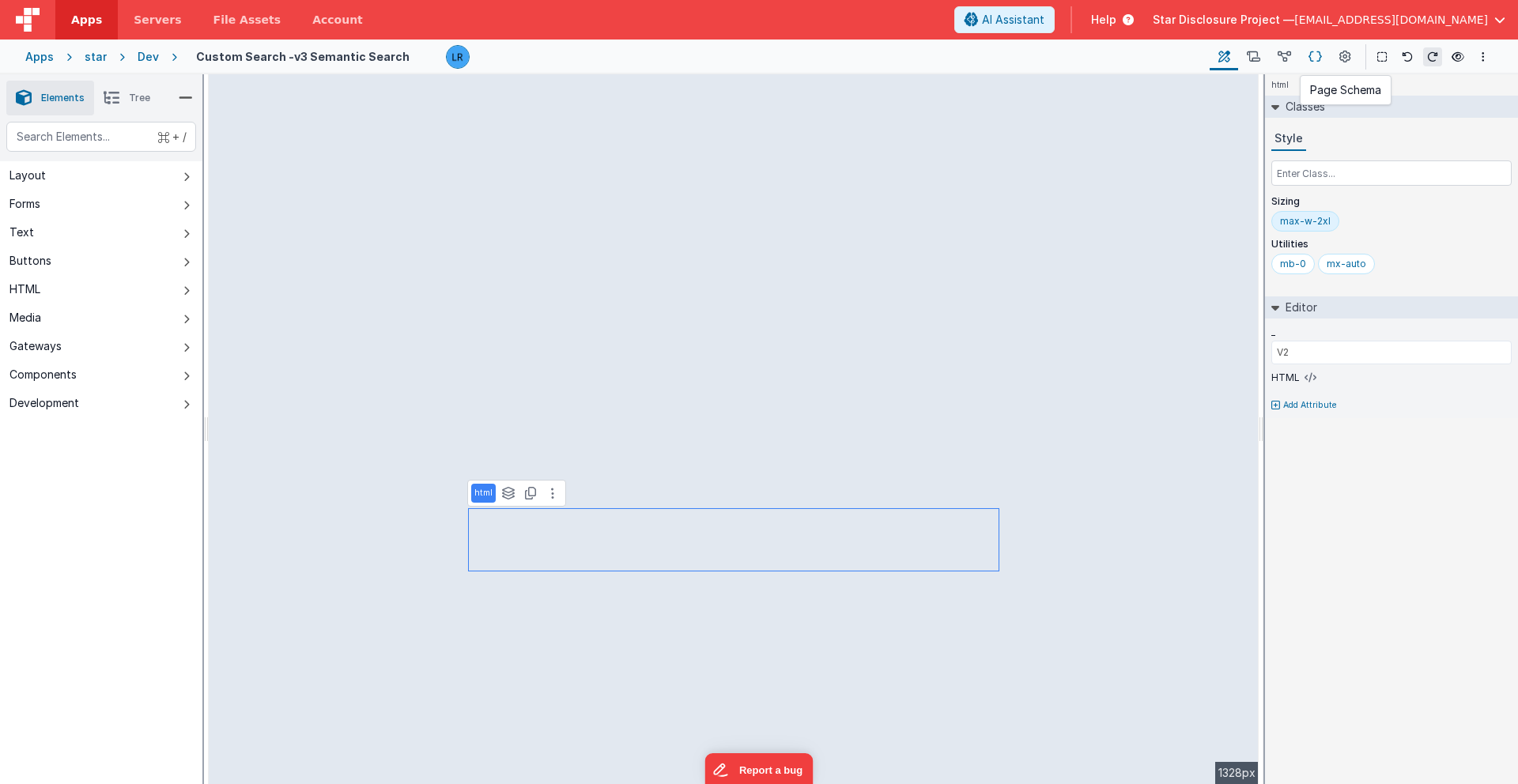
click at [1121, 57] on icon at bounding box center [1315, 57] width 13 height 17
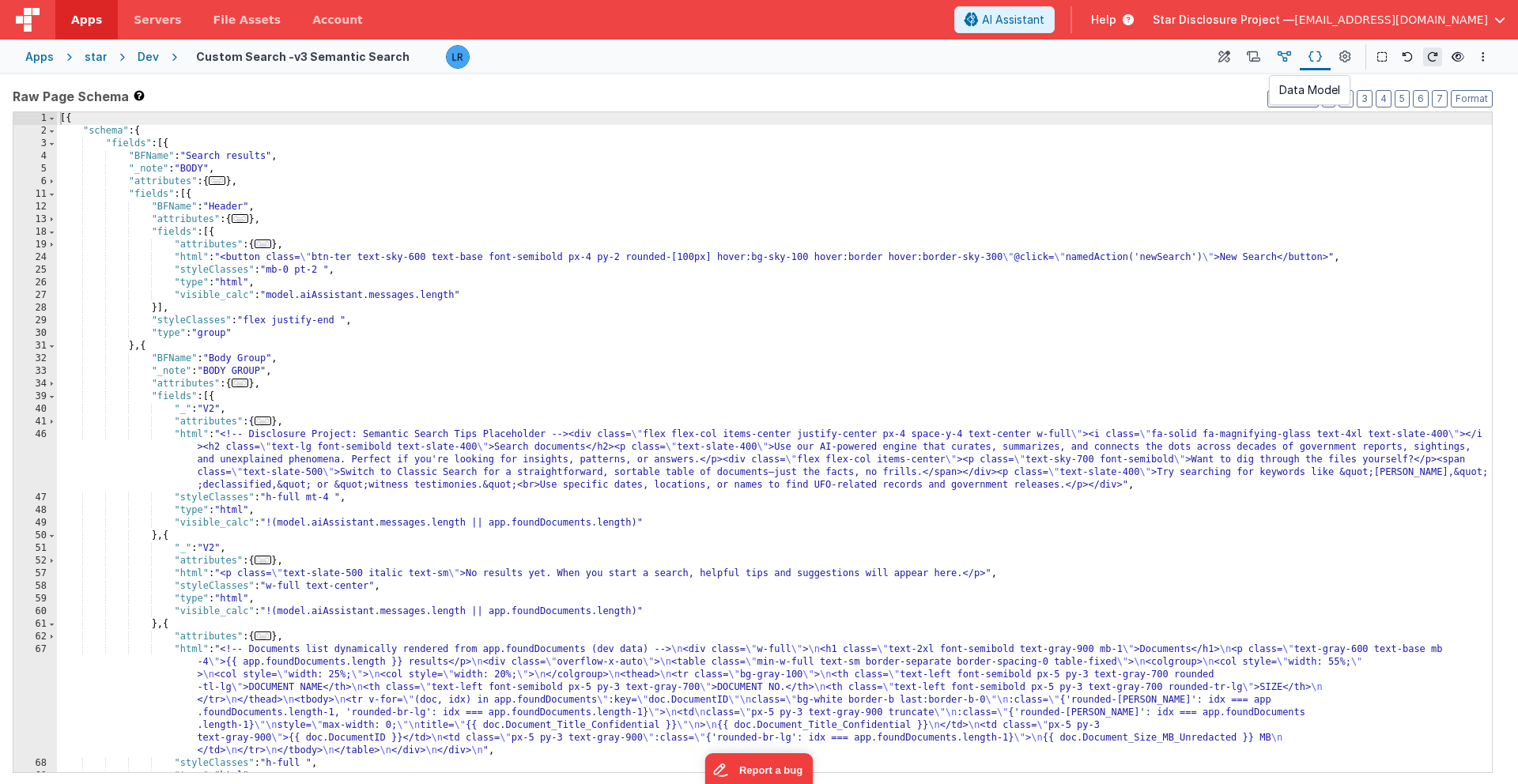
click at [1121, 54] on icon at bounding box center [1283, 57] width 13 height 17
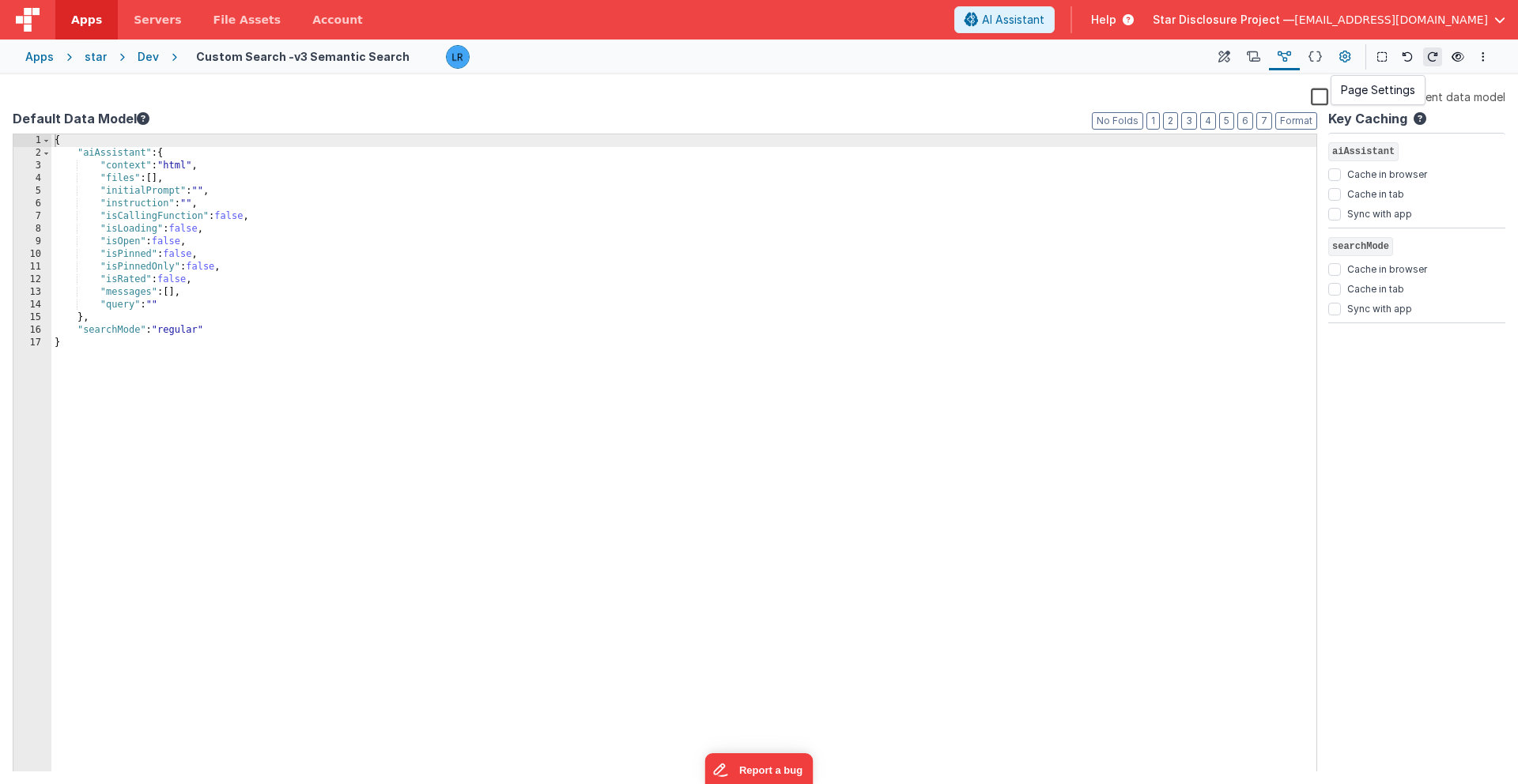
click at [1121, 60] on icon at bounding box center [1344, 57] width 12 height 17
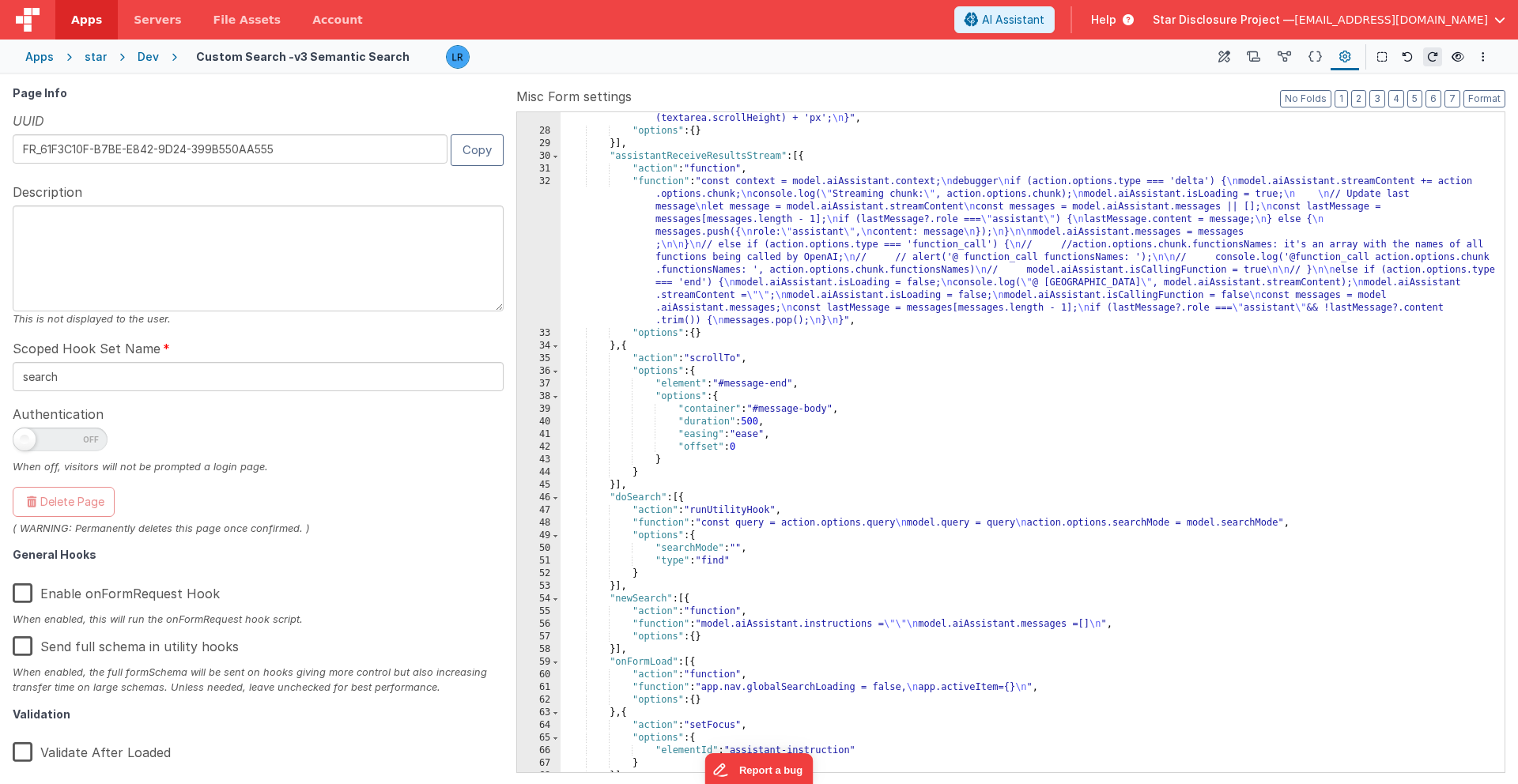
scroll to position [456, 0]
click at [700, 497] on div ""function" : "const textarea = document.getElementById('assistant-instruction')…" at bounding box center [1032, 448] width 943 height 698
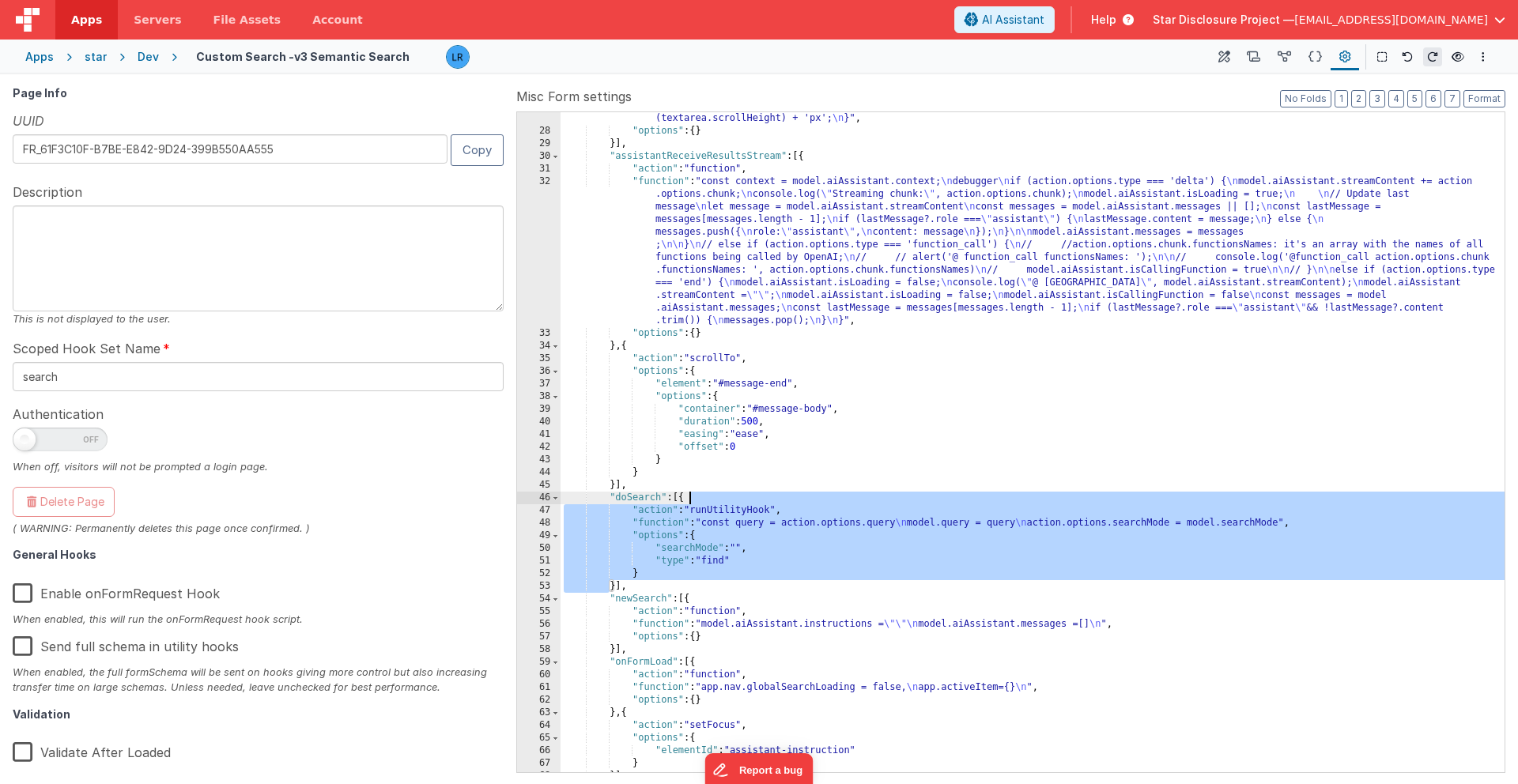
click at [700, 497] on div ""function" : "const textarea = document.getElementById('assistant-instruction')…" at bounding box center [1032, 448] width 943 height 698
click at [616, 586] on div ""function" : "const textarea = document.getElementById('assistant-instruction')…" at bounding box center [1032, 448] width 943 height 698
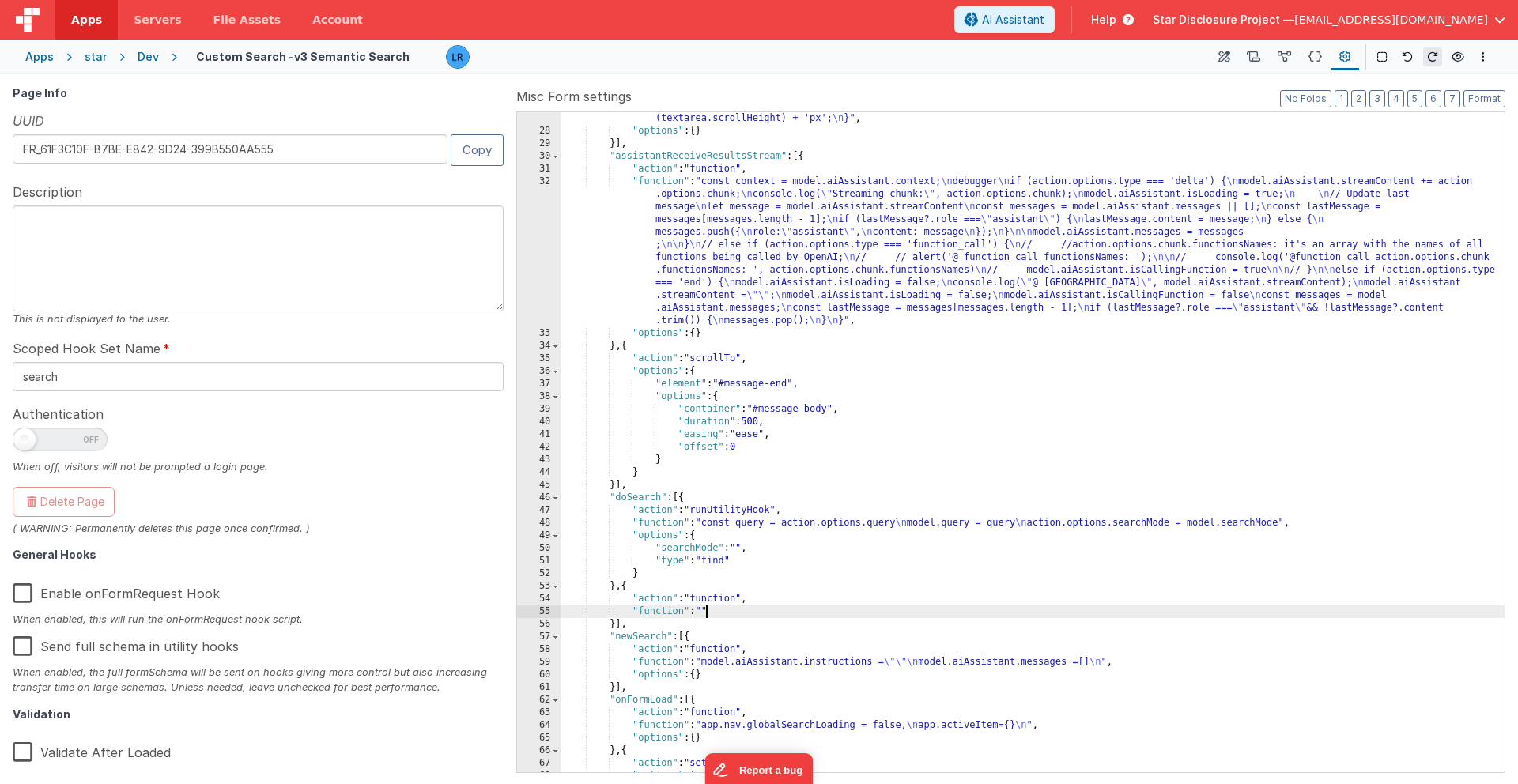
click at [525, 606] on div "55" at bounding box center [539, 611] width 44 height 13
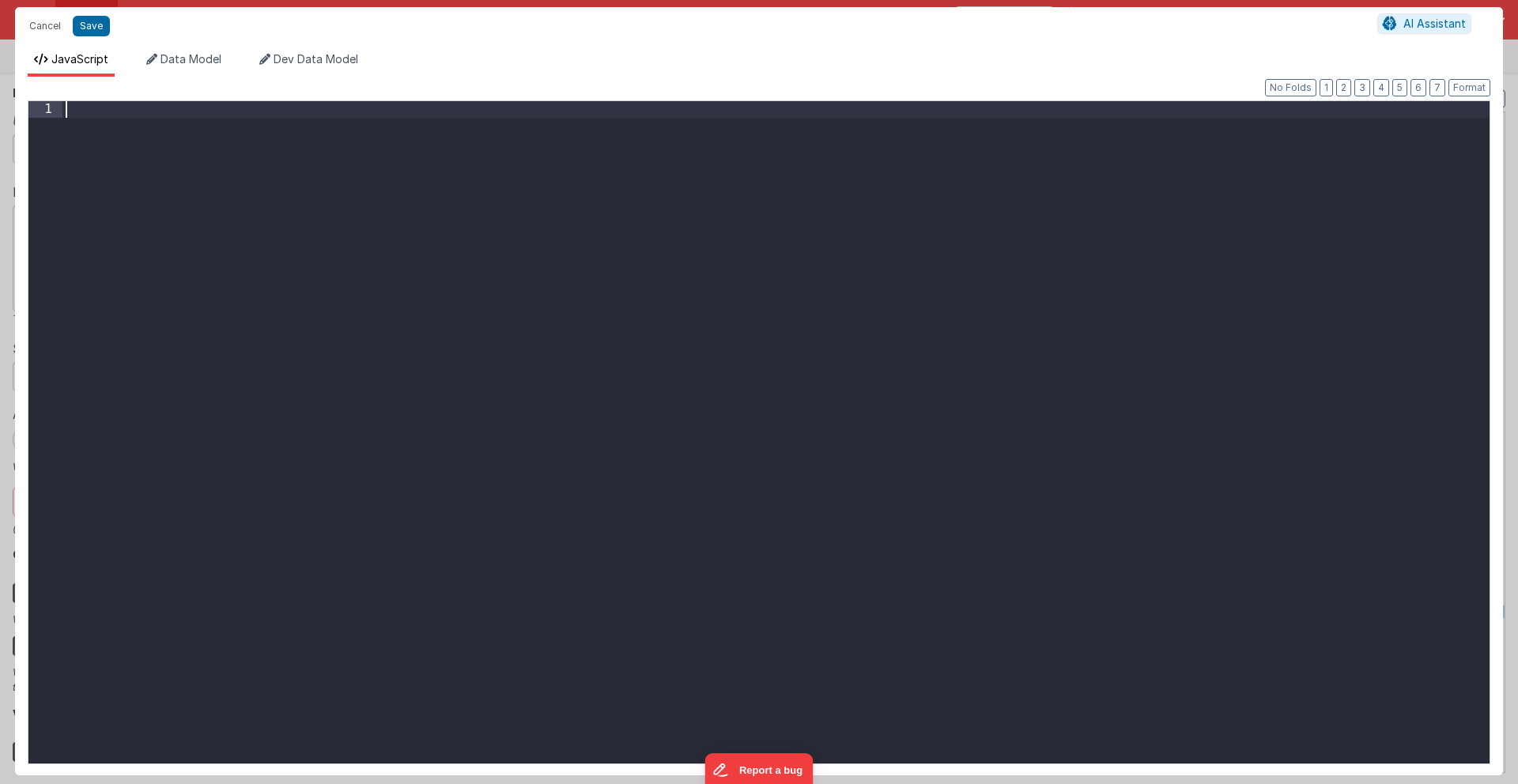
click at [525, 606] on div at bounding box center [776, 448] width 1427 height 695
click at [162, 158] on div at bounding box center [776, 448] width 1427 height 695
click at [183, 124] on div at bounding box center [776, 448] width 1427 height 695
paste textarea
click at [98, 30] on button "Save" at bounding box center [91, 26] width 38 height 21
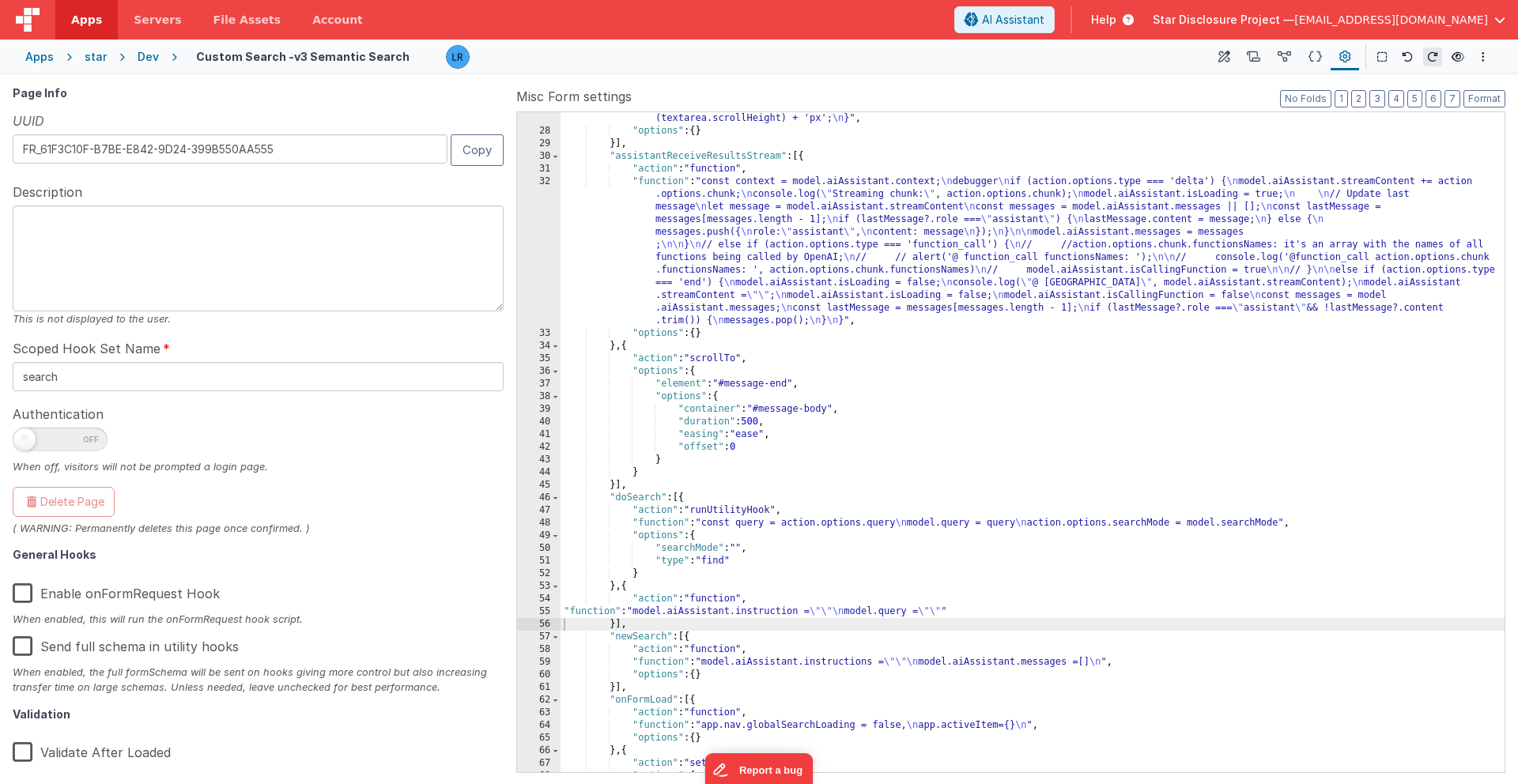
click at [41, 59] on div "Apps" at bounding box center [39, 57] width 29 height 16
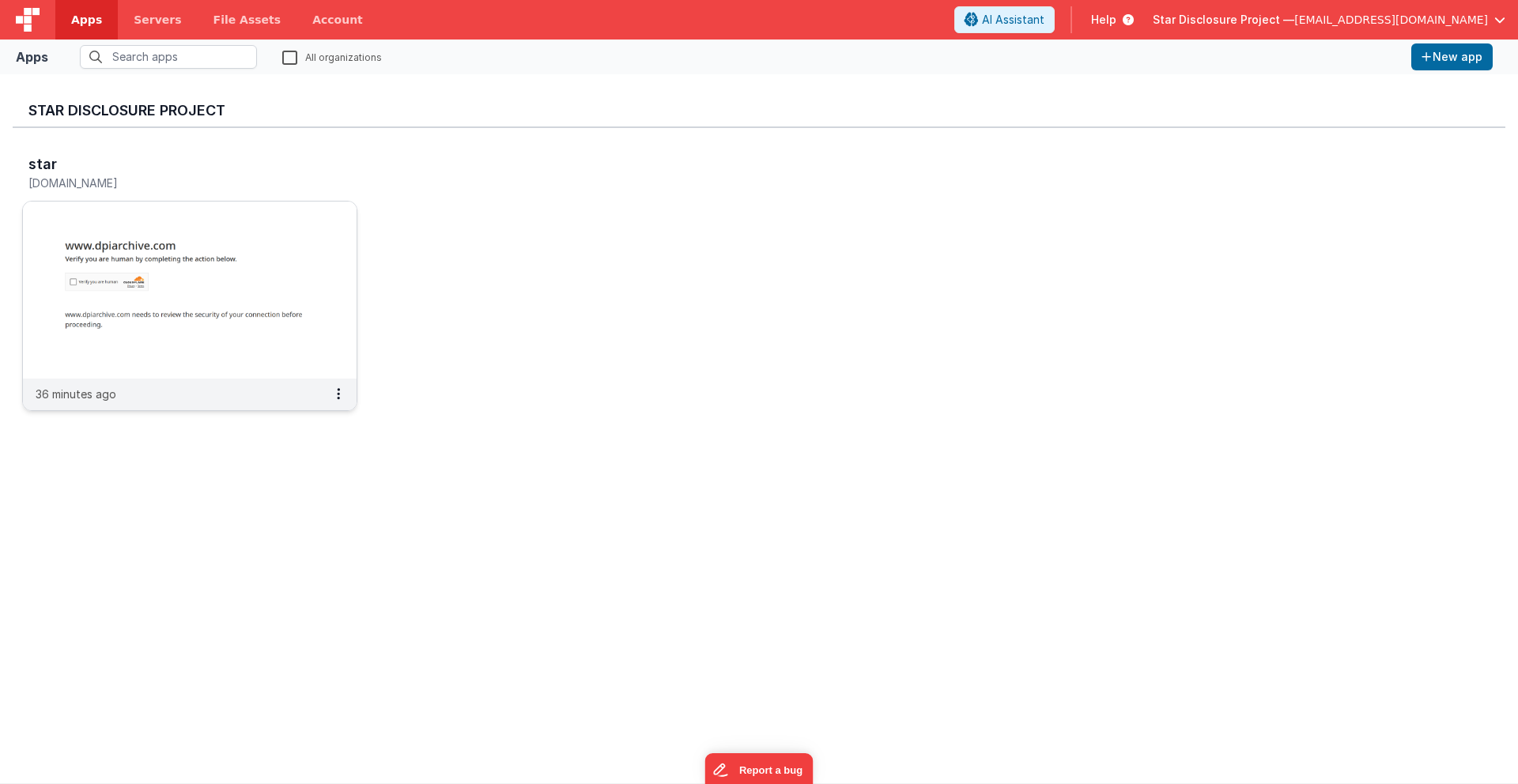
click at [144, 274] on img at bounding box center [190, 290] width 334 height 177
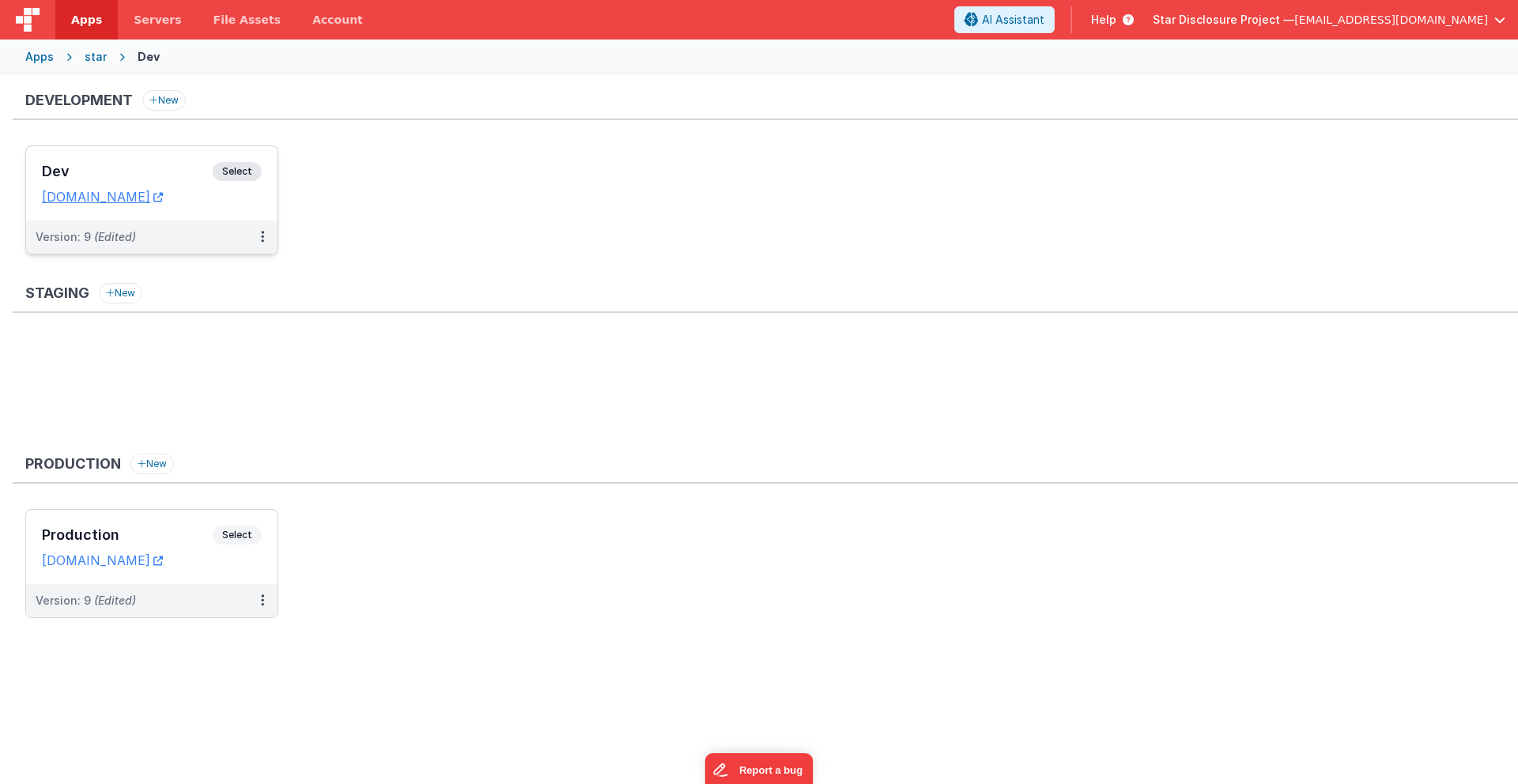
click at [144, 183] on div "Dev Select" at bounding box center [151, 175] width 219 height 27
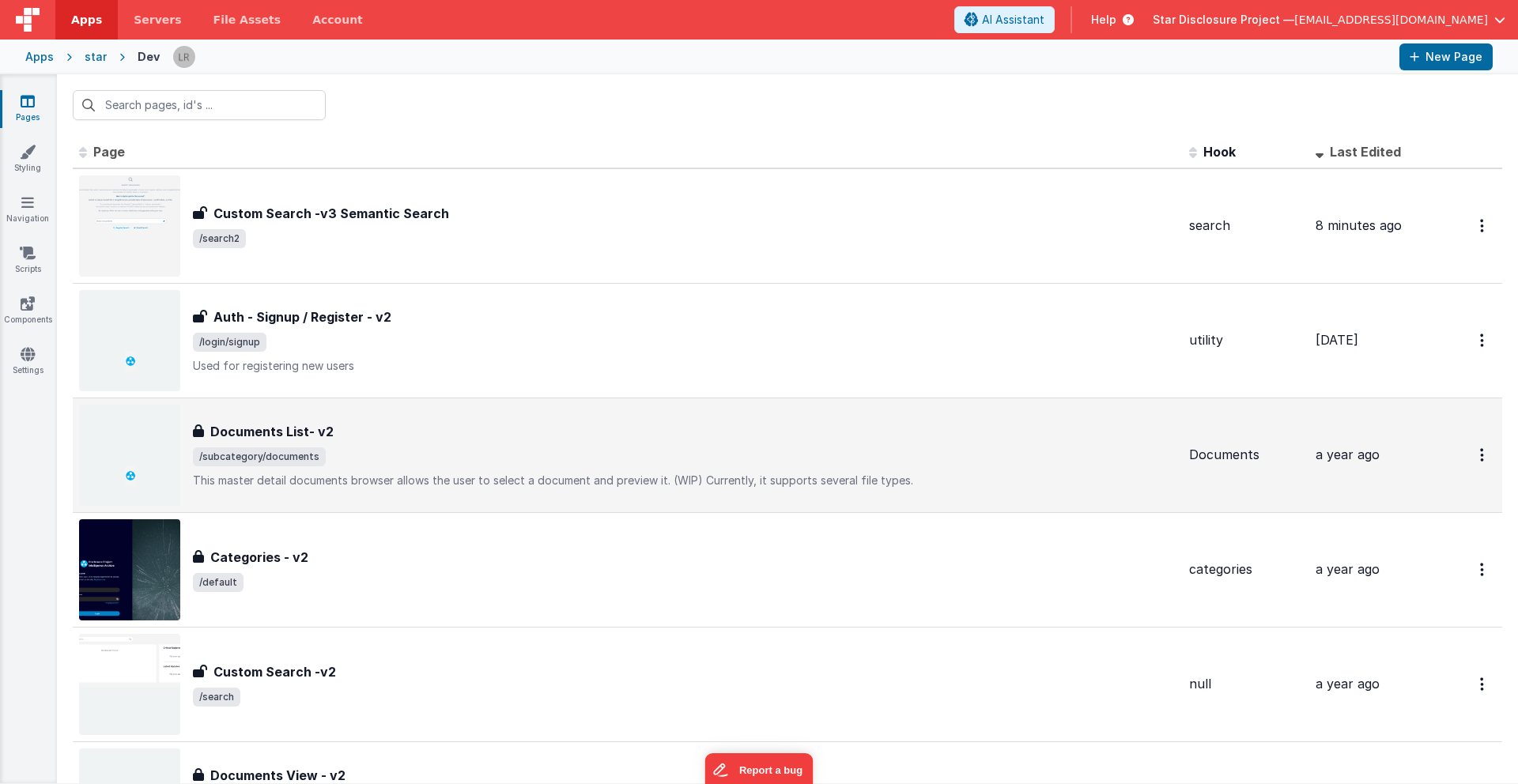
click at [406, 444] on div "Documents List- v2 Documents List- v2 /subcategory/documents This master detail…" at bounding box center [684, 456] width 984 height 66
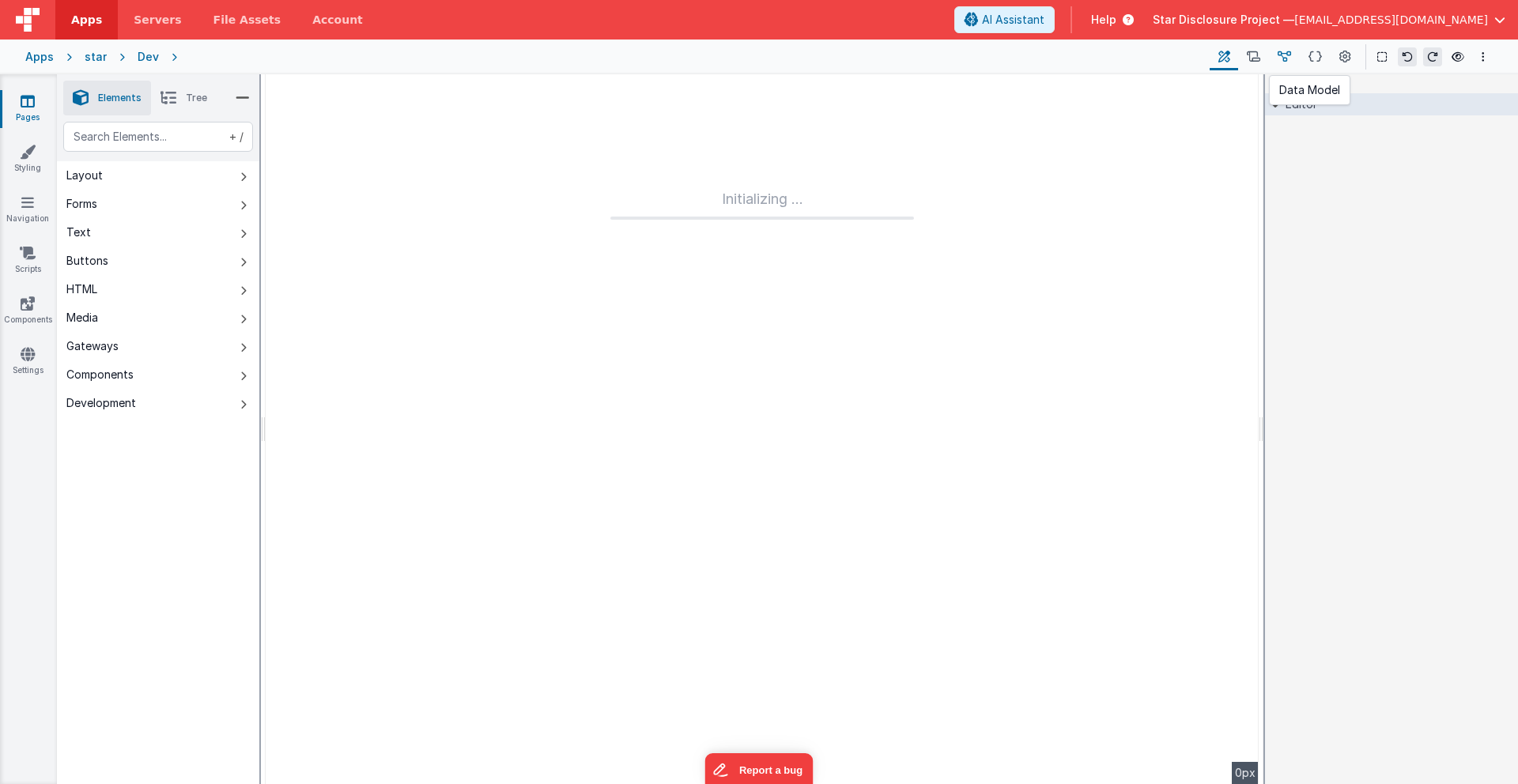
click at [1121, 56] on icon at bounding box center [1283, 57] width 13 height 17
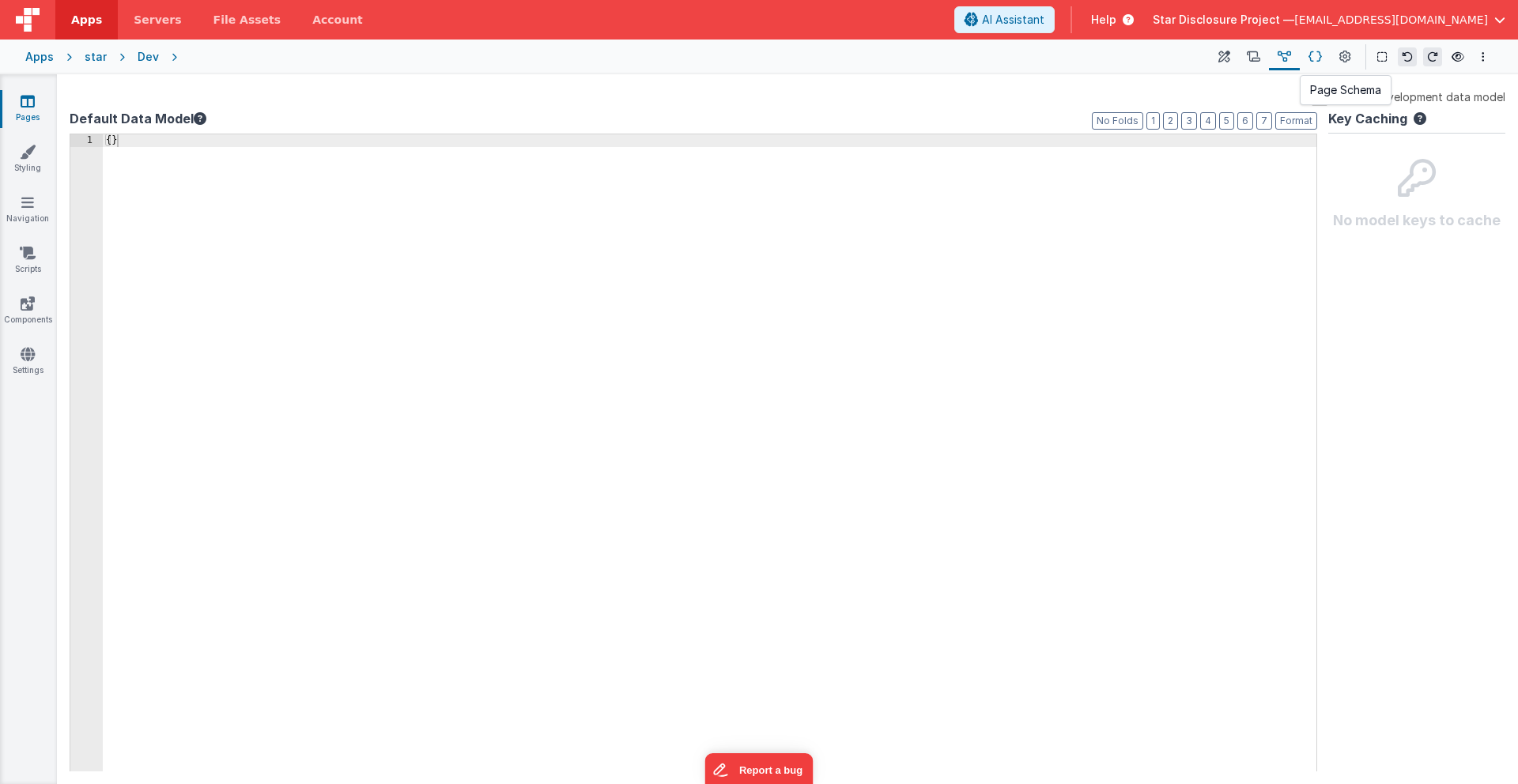
click at [1121, 58] on icon at bounding box center [1315, 57] width 13 height 17
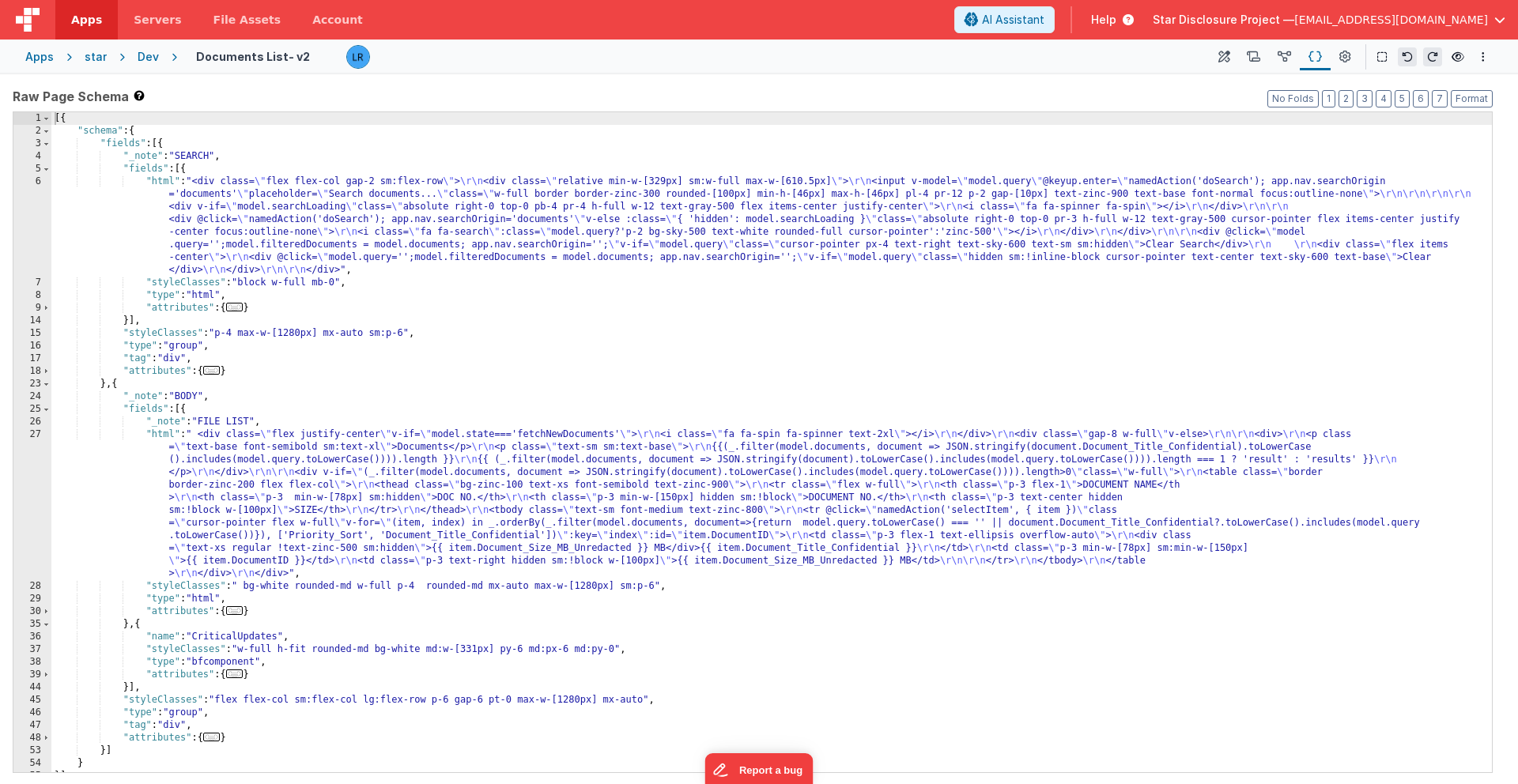
click at [260, 506] on div "[{ "schema" : { "fields" : [{ "_note" : "SEARCH" , "fields" : [{ "html" : "<div…" at bounding box center [771, 455] width 1440 height 686
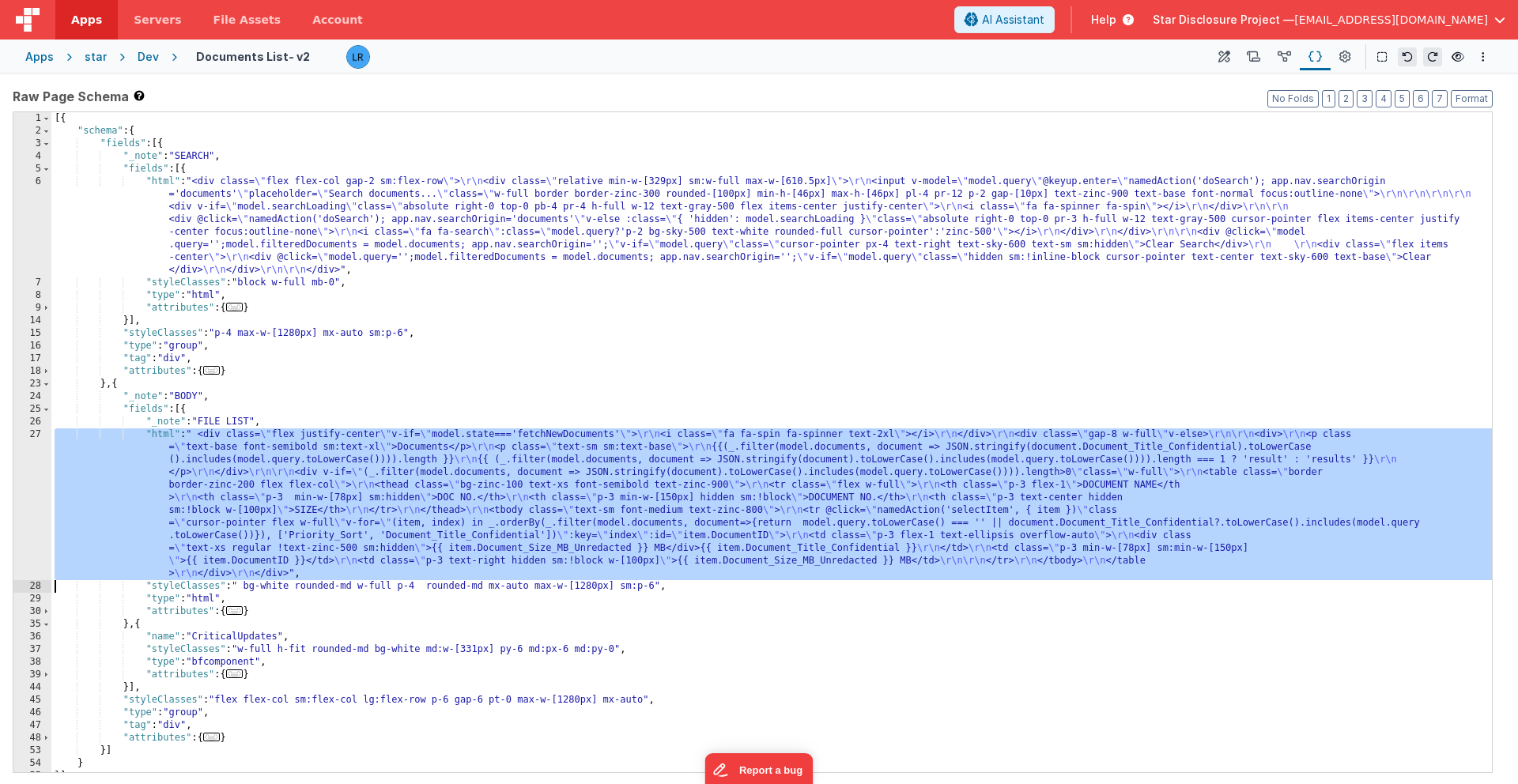
click at [28, 518] on div "27" at bounding box center [32, 505] width 38 height 152
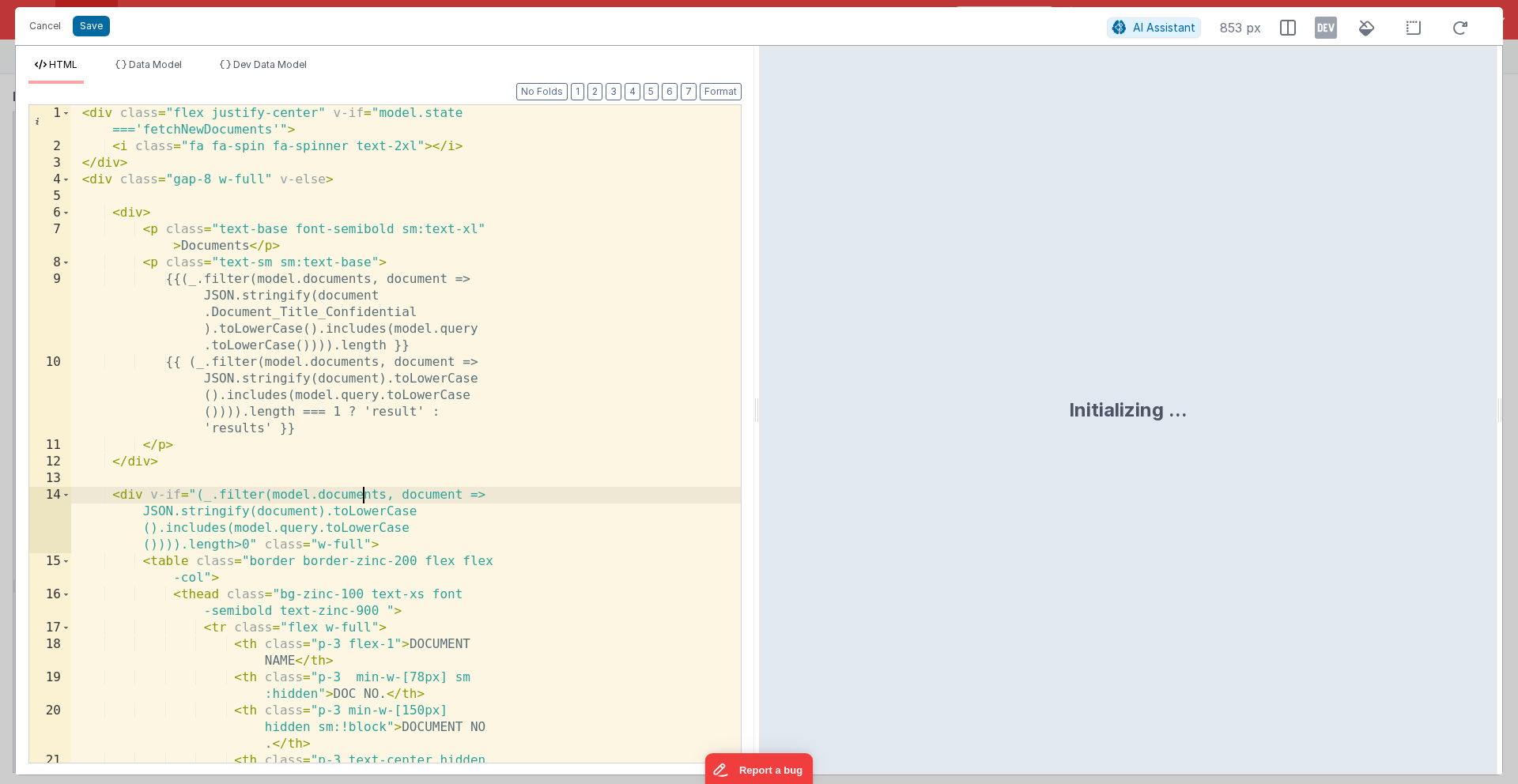
click at [362, 498] on div "< div class = "flex justify-center" v-if = "model.state ==='fetchNewDocuments'"…" at bounding box center [405, 466] width 669 height 724
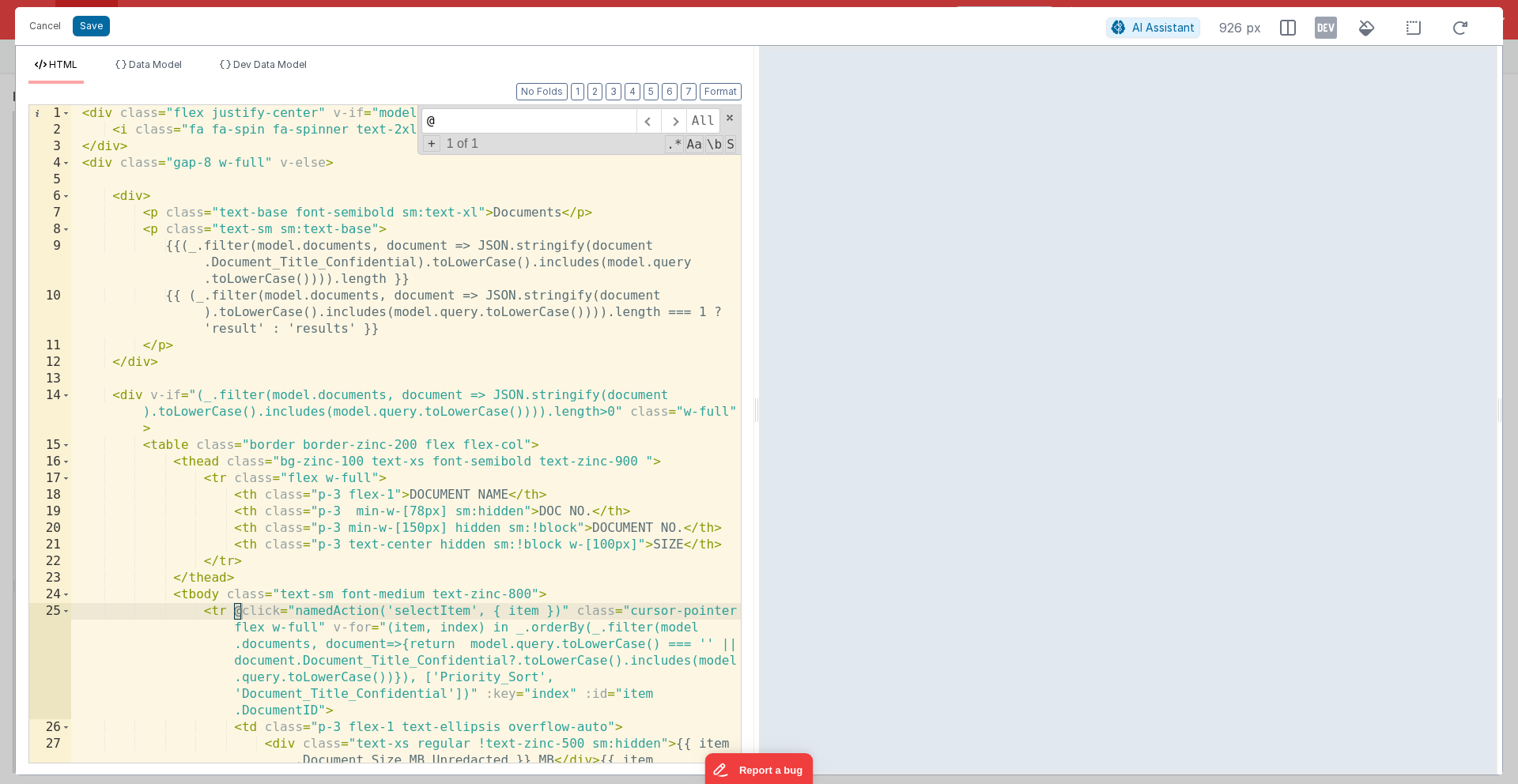
type input "@"
drag, startPoint x: 569, startPoint y: 612, endPoint x: 234, endPoint y: 616, distance: 335.0
click at [234, 606] on div "< div class = "flex justify-center" v-if = "model.state==='fetchNewDocuments'" …" at bounding box center [405, 466] width 669 height 724
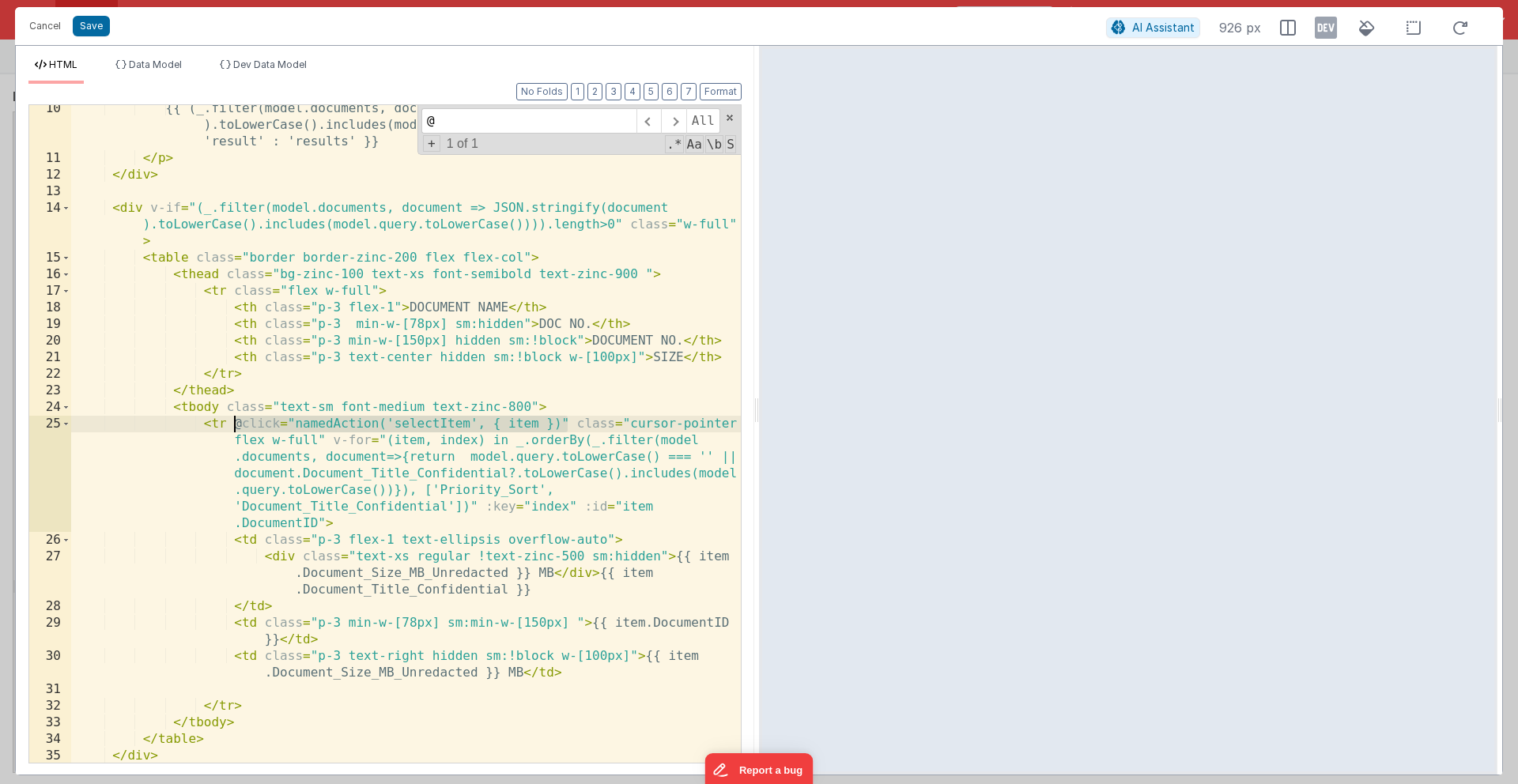
scroll to position [206, 0]
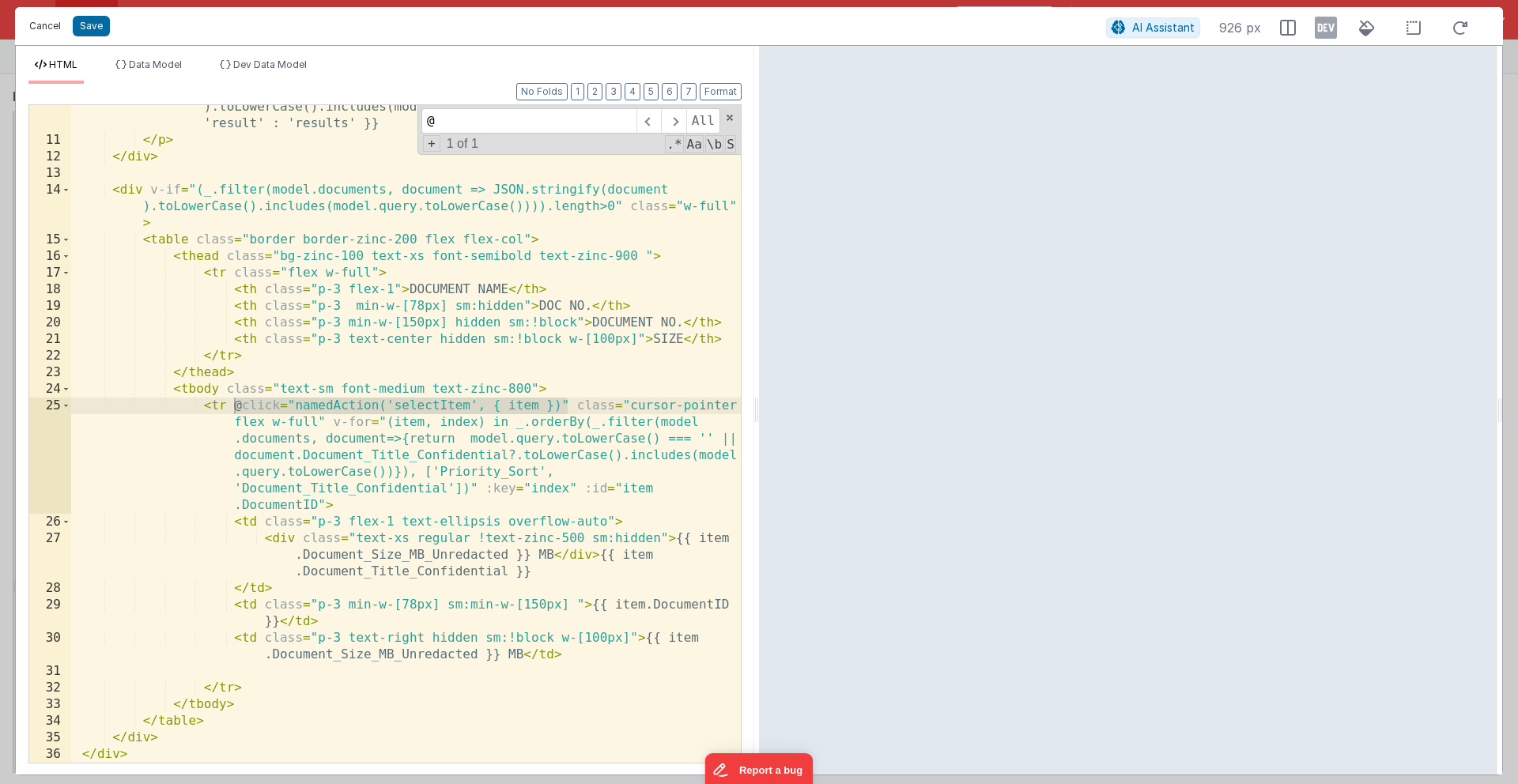
click at [45, 28] on button "Cancel" at bounding box center [45, 26] width 47 height 22
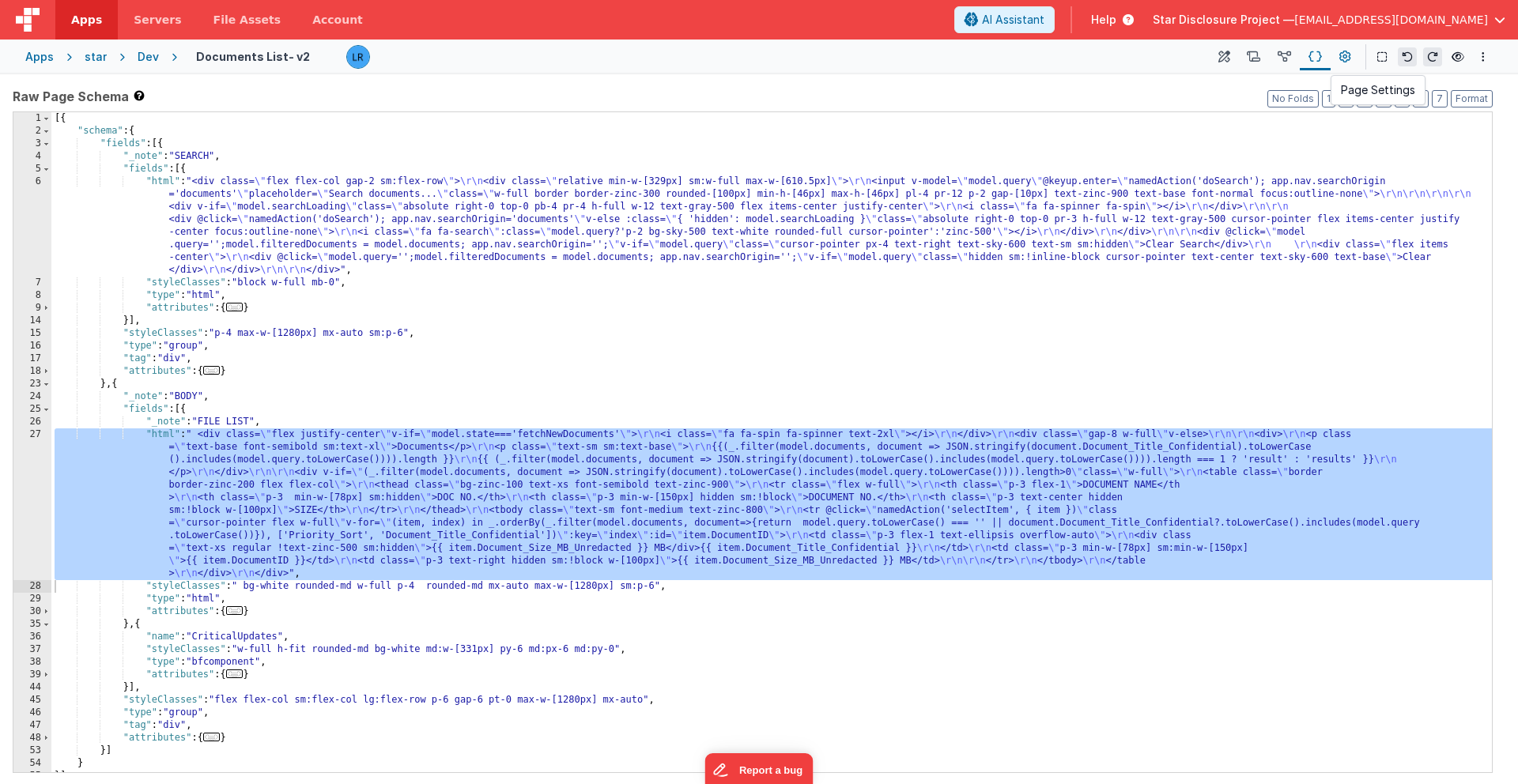
click at [1121, 57] on icon at bounding box center [1344, 57] width 12 height 17
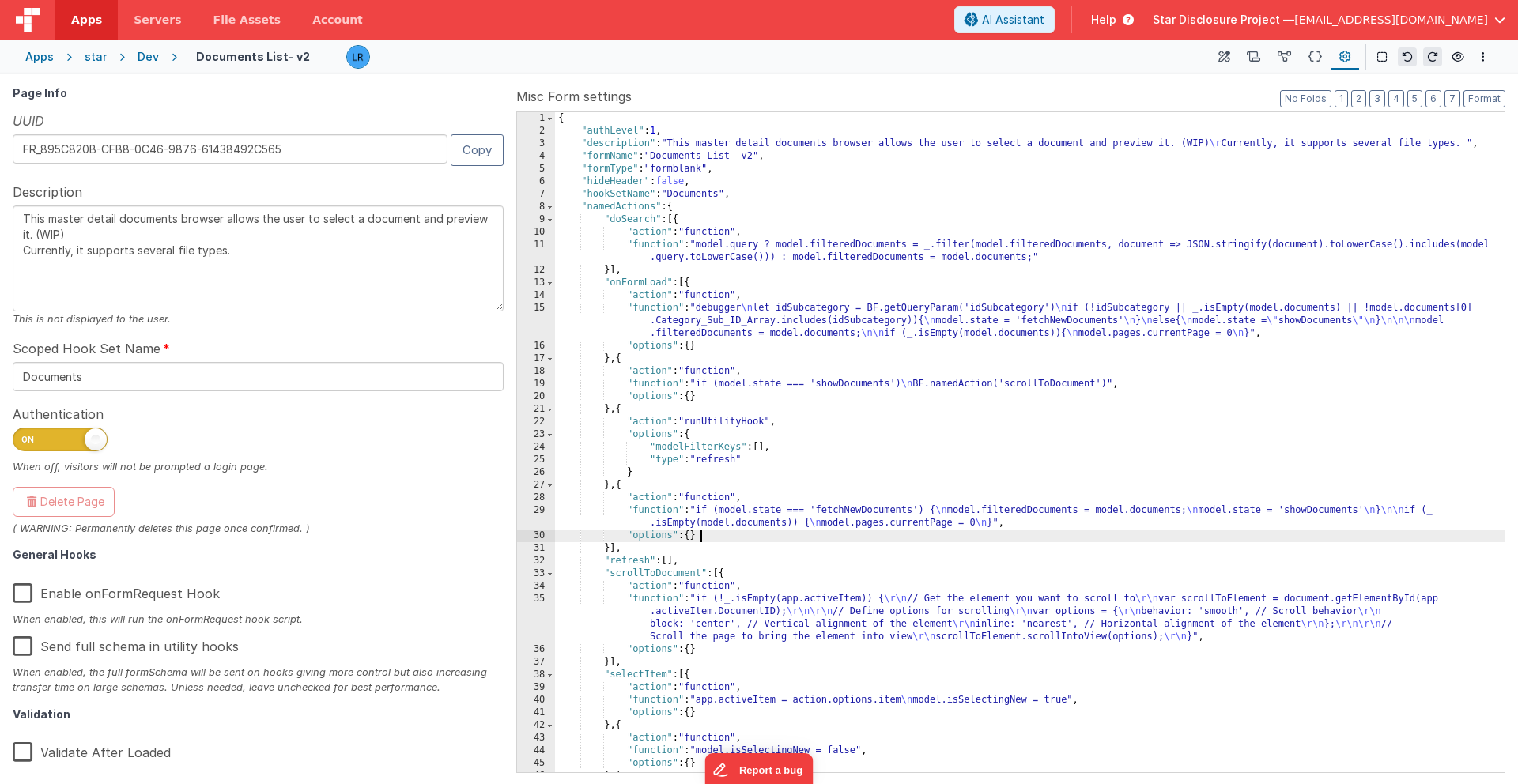
click at [788, 531] on div "{ "authLevel" : 1 , "description" : "This master detail documents browser allow…" at bounding box center [1029, 455] width 950 height 686
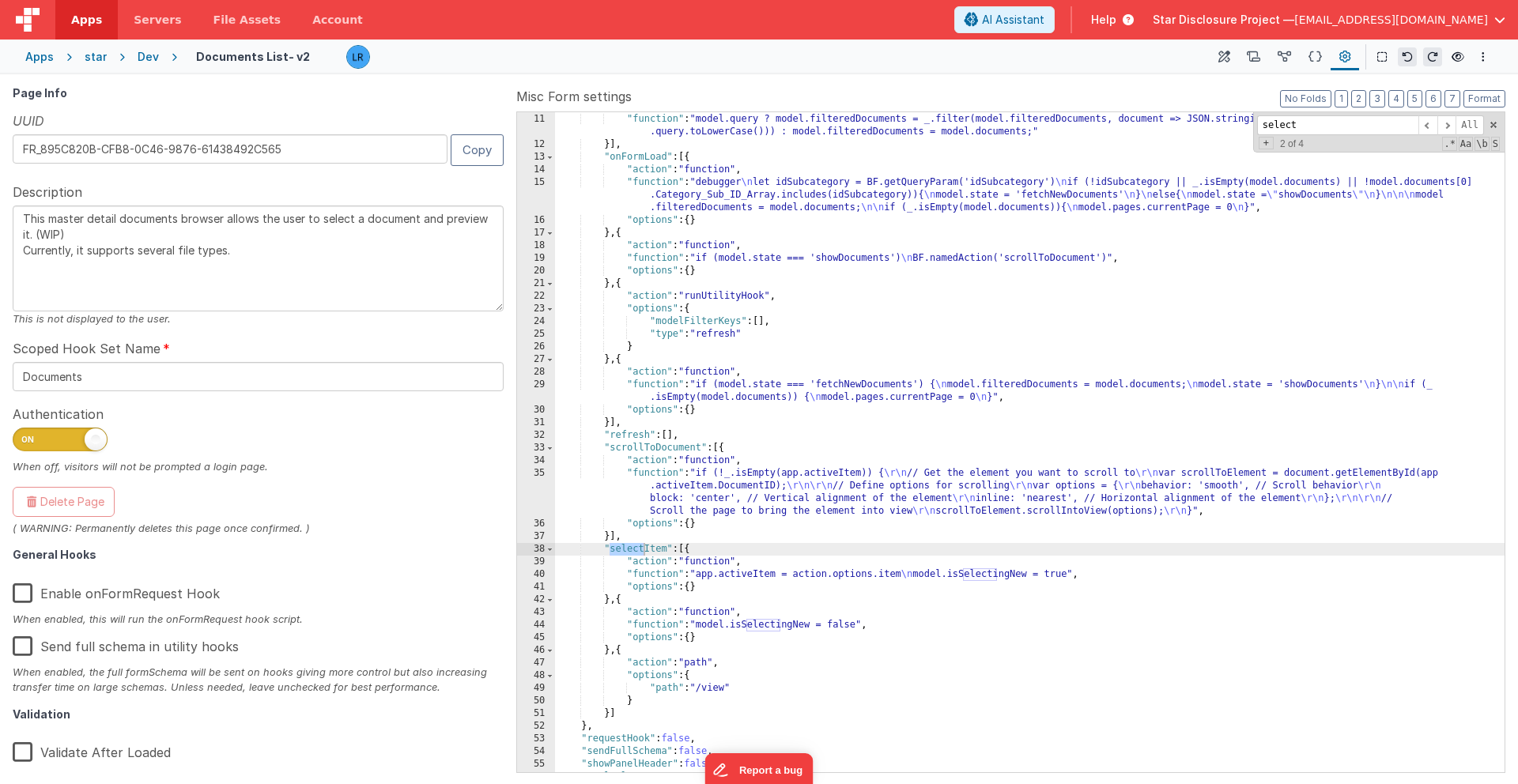
scroll to position [125, 0]
type input "select"
click at [150, 58] on div "Dev" at bounding box center [149, 57] width 21 height 16
type textarea "This master detail documents browser allows the user to select a document and p…"
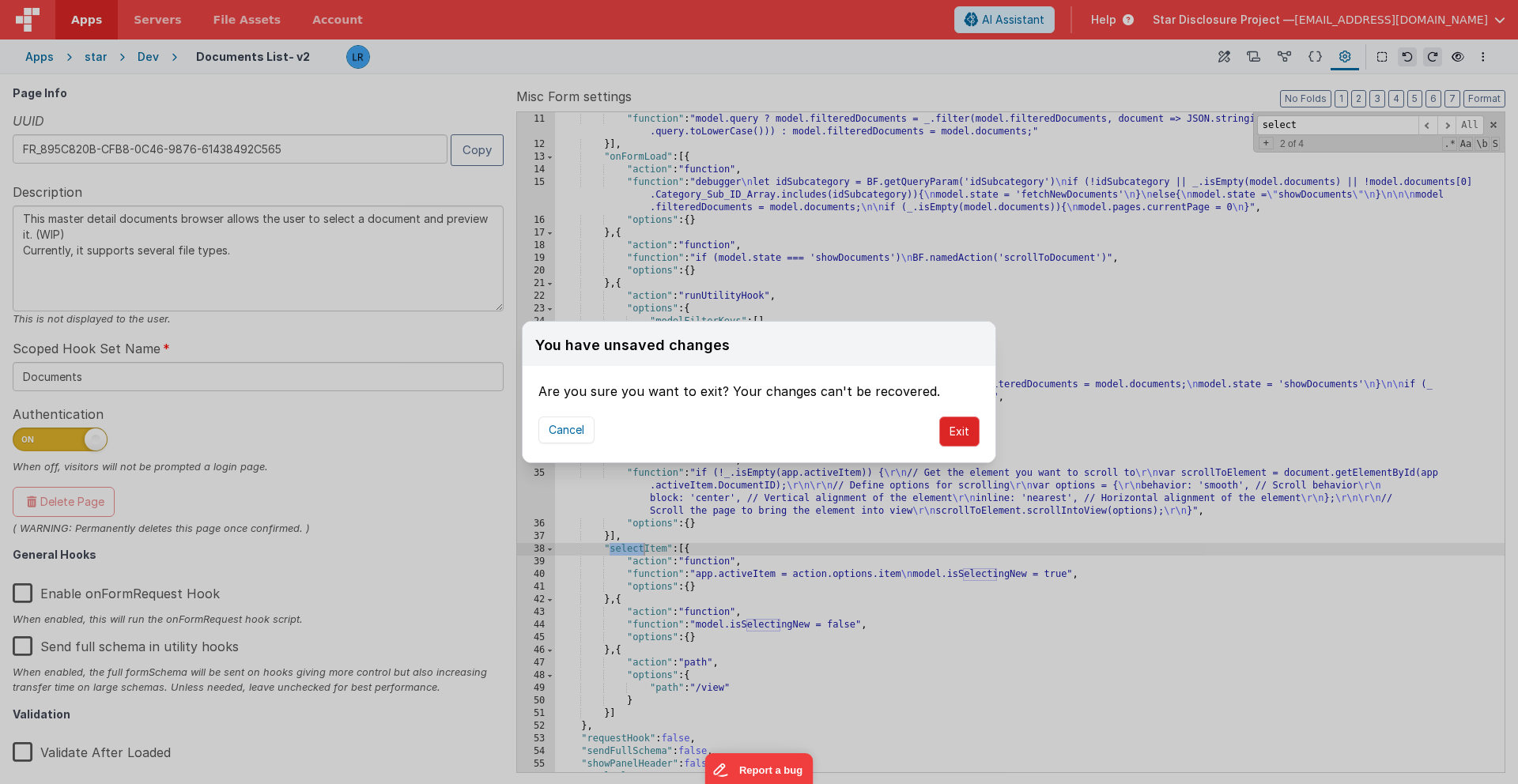
click at [951, 433] on button "Exit" at bounding box center [959, 431] width 40 height 30
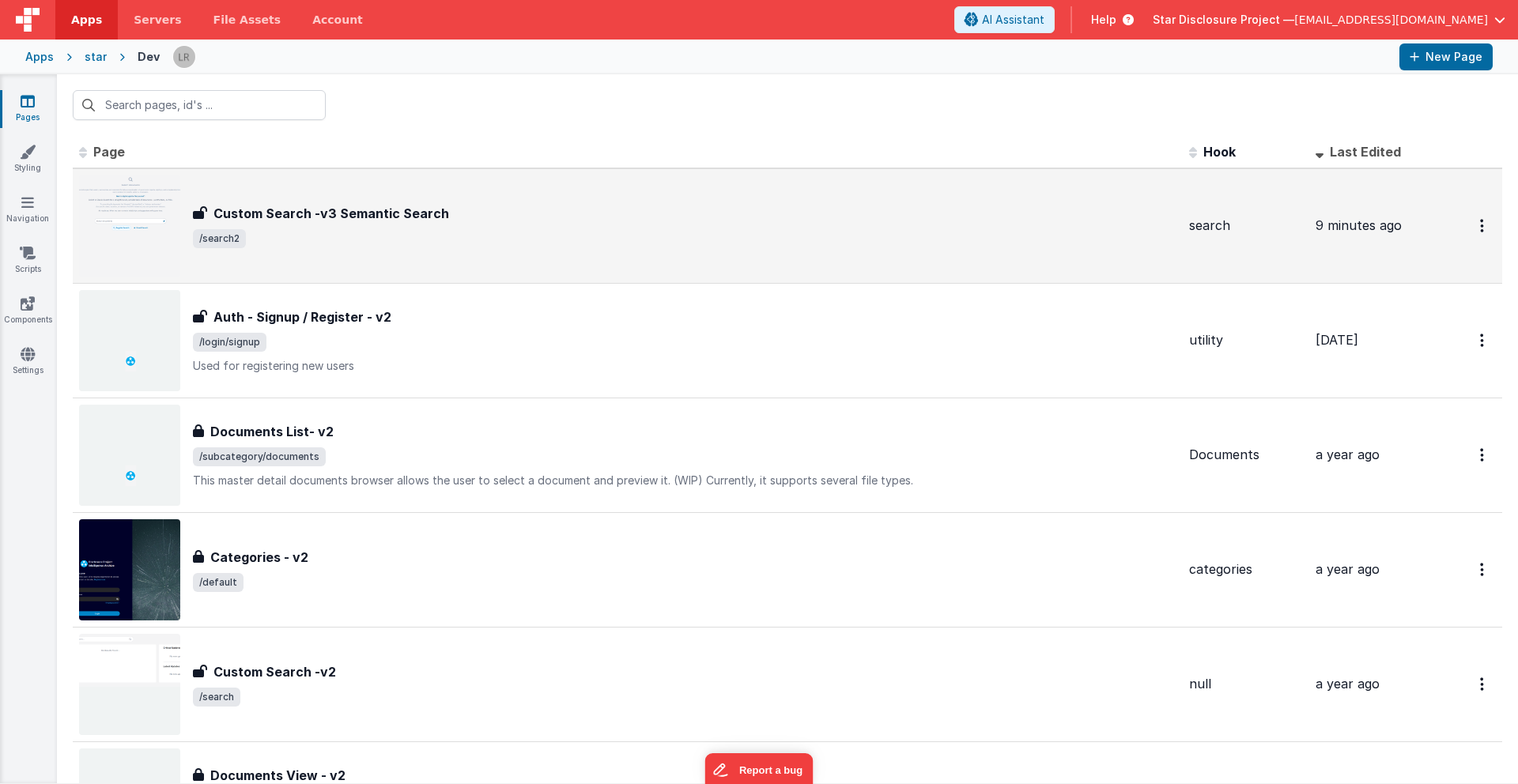
click at [448, 229] on span "/search2" at bounding box center [684, 238] width 984 height 19
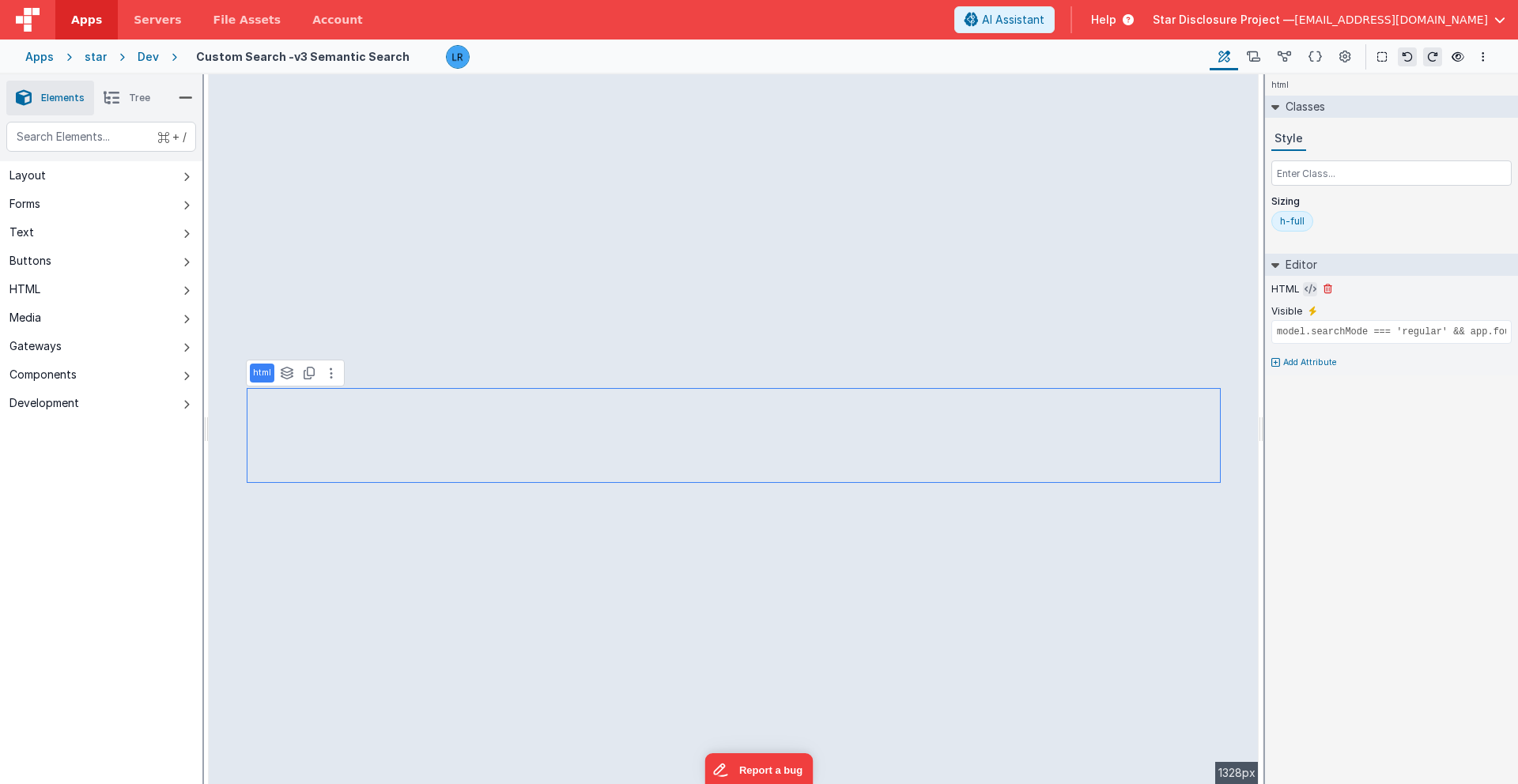
click at [1121, 290] on icon at bounding box center [1309, 289] width 12 height 13
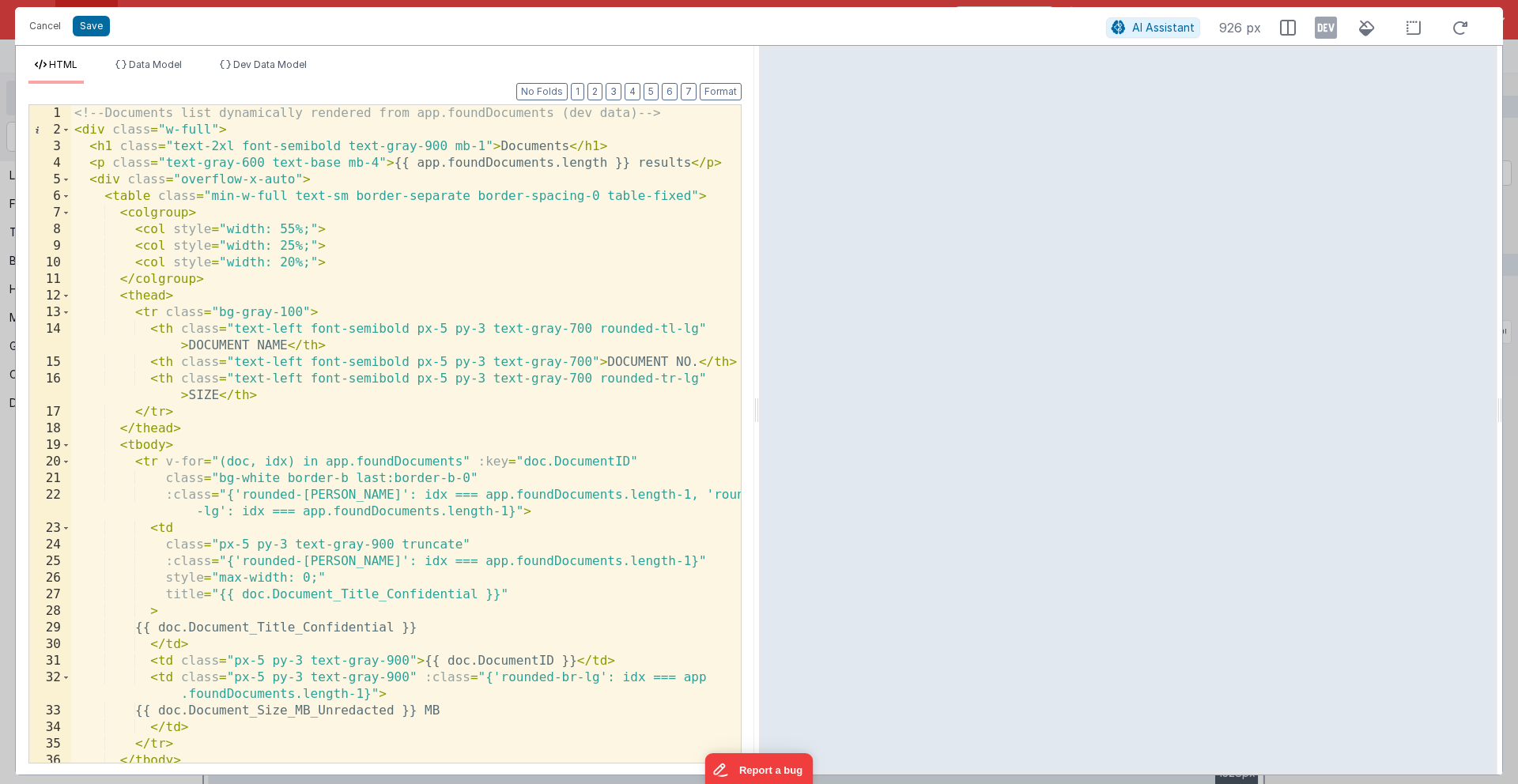
click at [167, 465] on div "<!-- Documents list dynamically rendered from app.foundDocuments (dev data) -->…" at bounding box center [405, 450] width 669 height 691
paste textarea
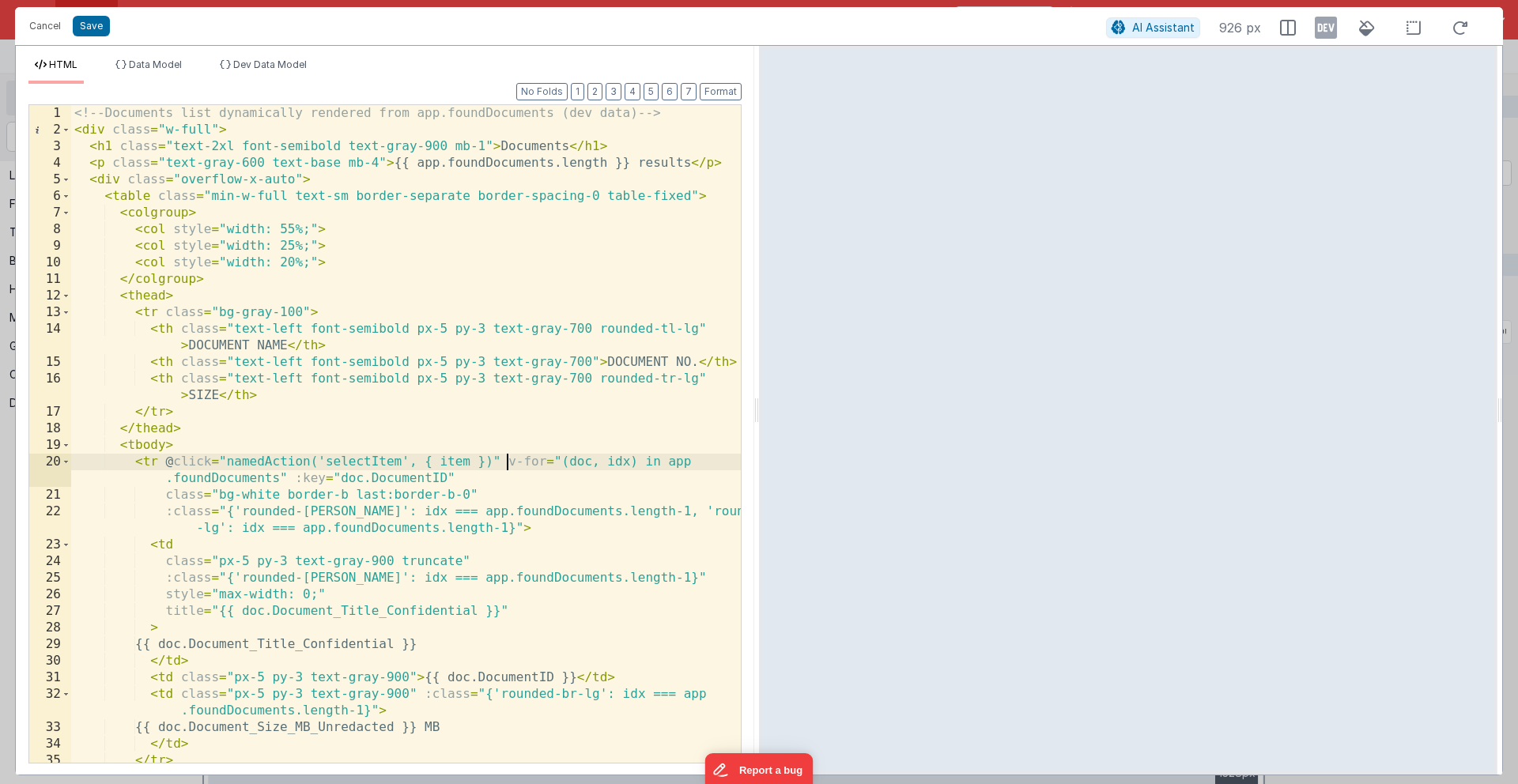
click at [457, 463] on div "<!-- Documents list dynamically rendered from app.foundDocuments (dev data) -->…" at bounding box center [405, 450] width 669 height 691
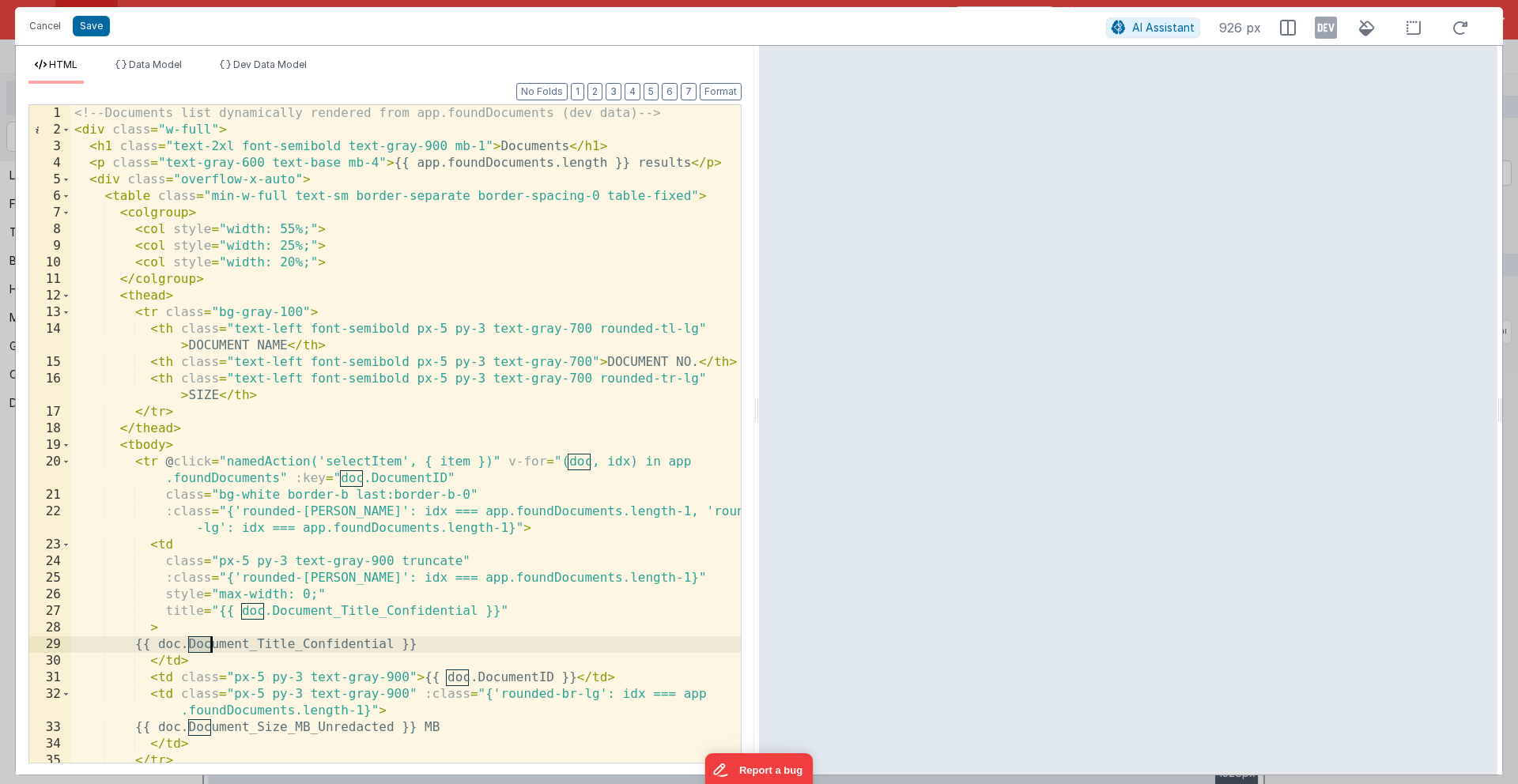
drag, startPoint x: 189, startPoint y: 643, endPoint x: 210, endPoint y: 645, distance: 21.1
click at [210, 606] on div "<!-- Documents list dynamically rendered from app.foundDocuments (dev data) -->…" at bounding box center [405, 450] width 669 height 691
click at [472, 463] on div "<!-- Documents list dynamically rendered from app.foundDocuments (dev data) -->…" at bounding box center [405, 450] width 669 height 691
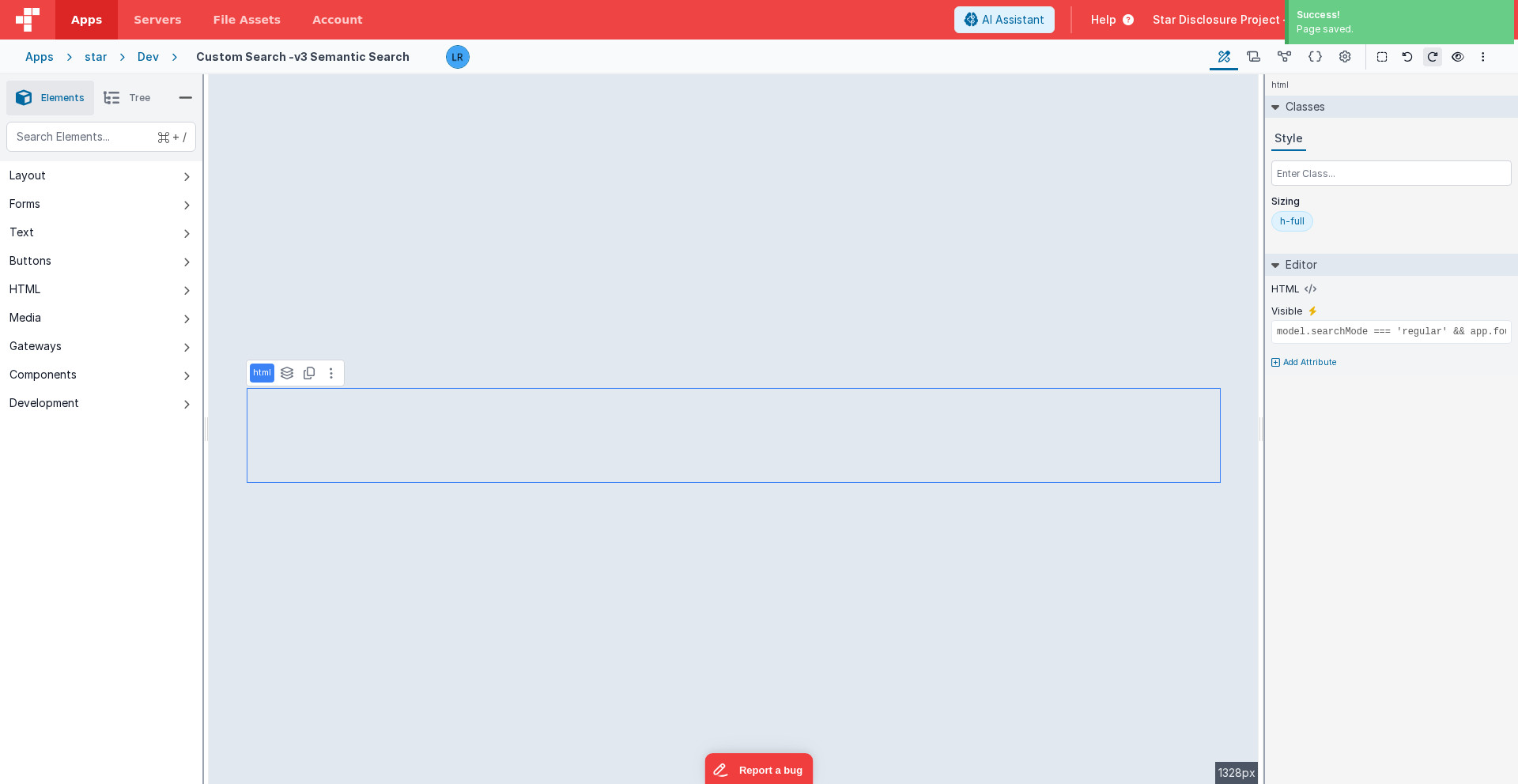
click at [146, 56] on div "Dev" at bounding box center [149, 57] width 21 height 16
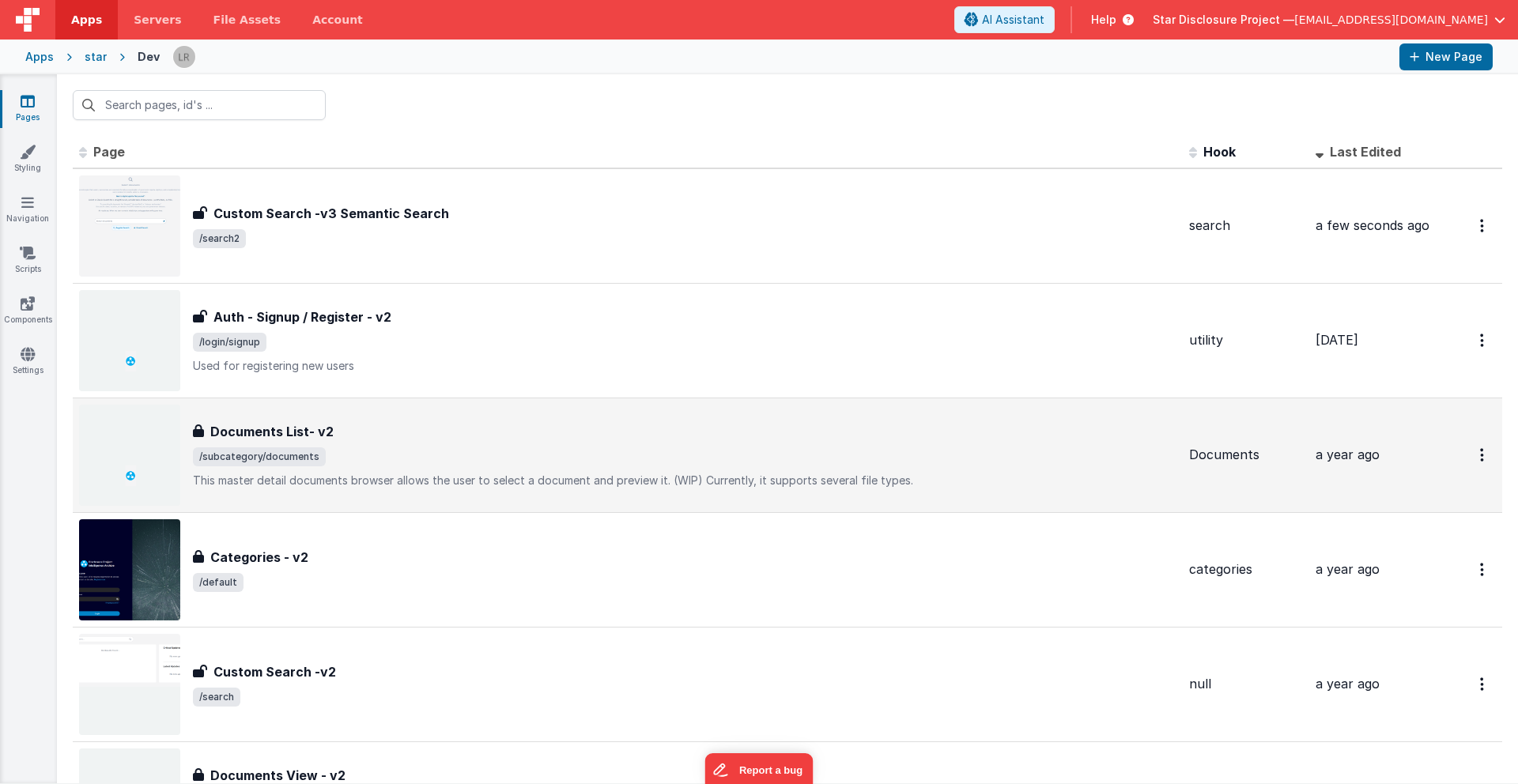
click at [986, 456] on span "/subcategory/documents" at bounding box center [684, 456] width 984 height 19
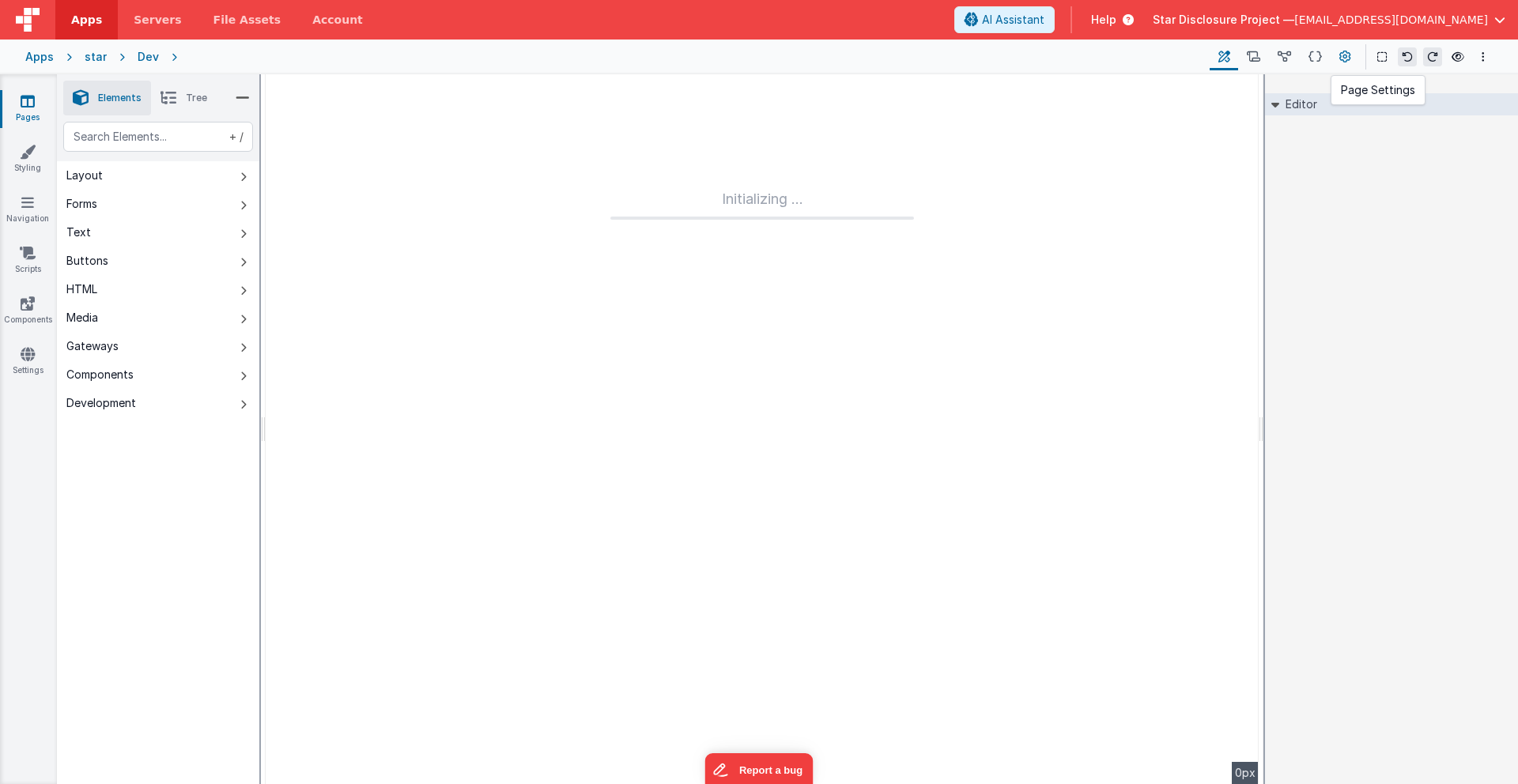
type input "FR_895C820B-CFB8-0C46-9876-61438492C565"
type textarea "This master detail documents browser allows the user to select a document and p…"
type input "Documents"
checkbox input "true"
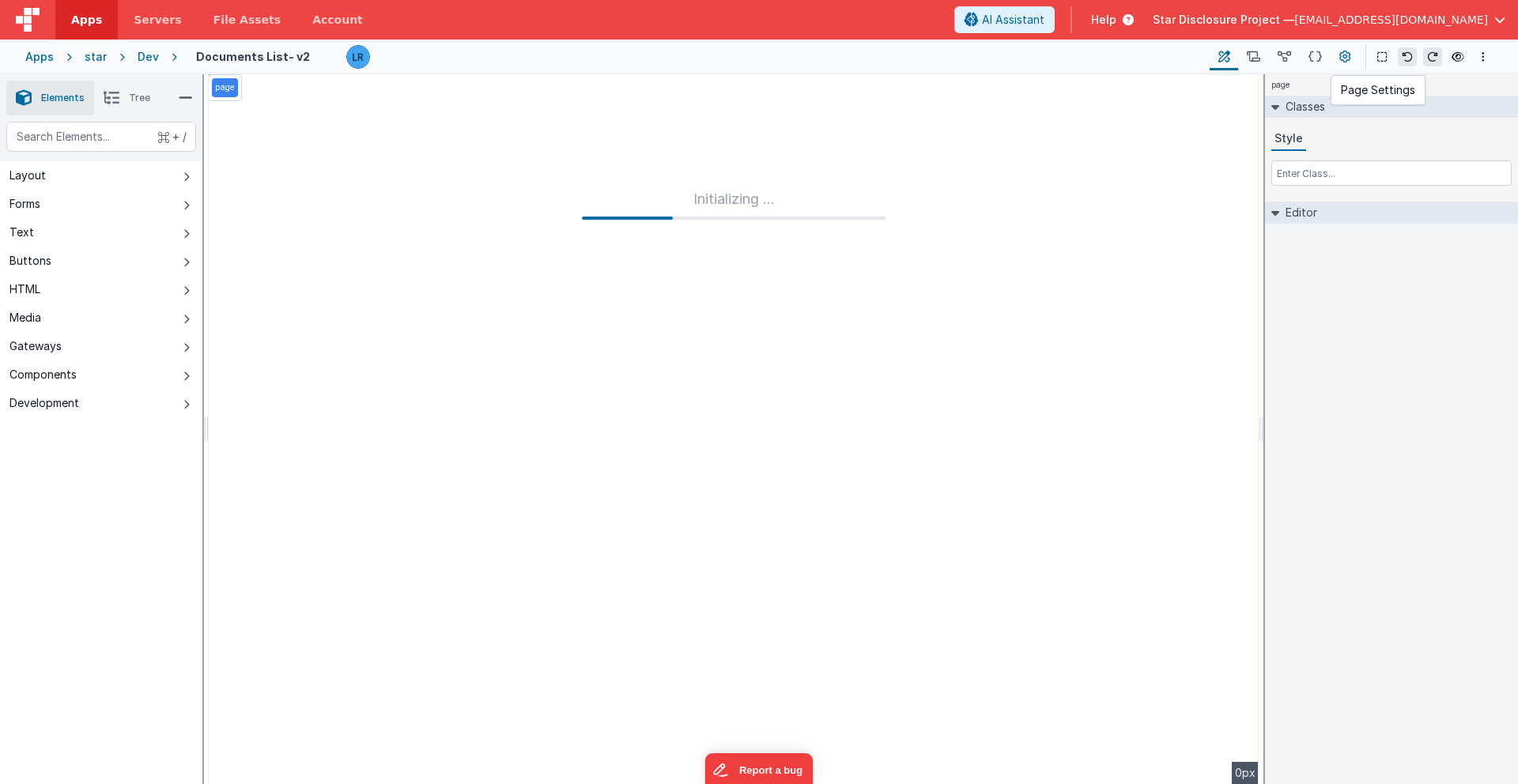
click at [1121, 58] on icon at bounding box center [1344, 57] width 12 height 17
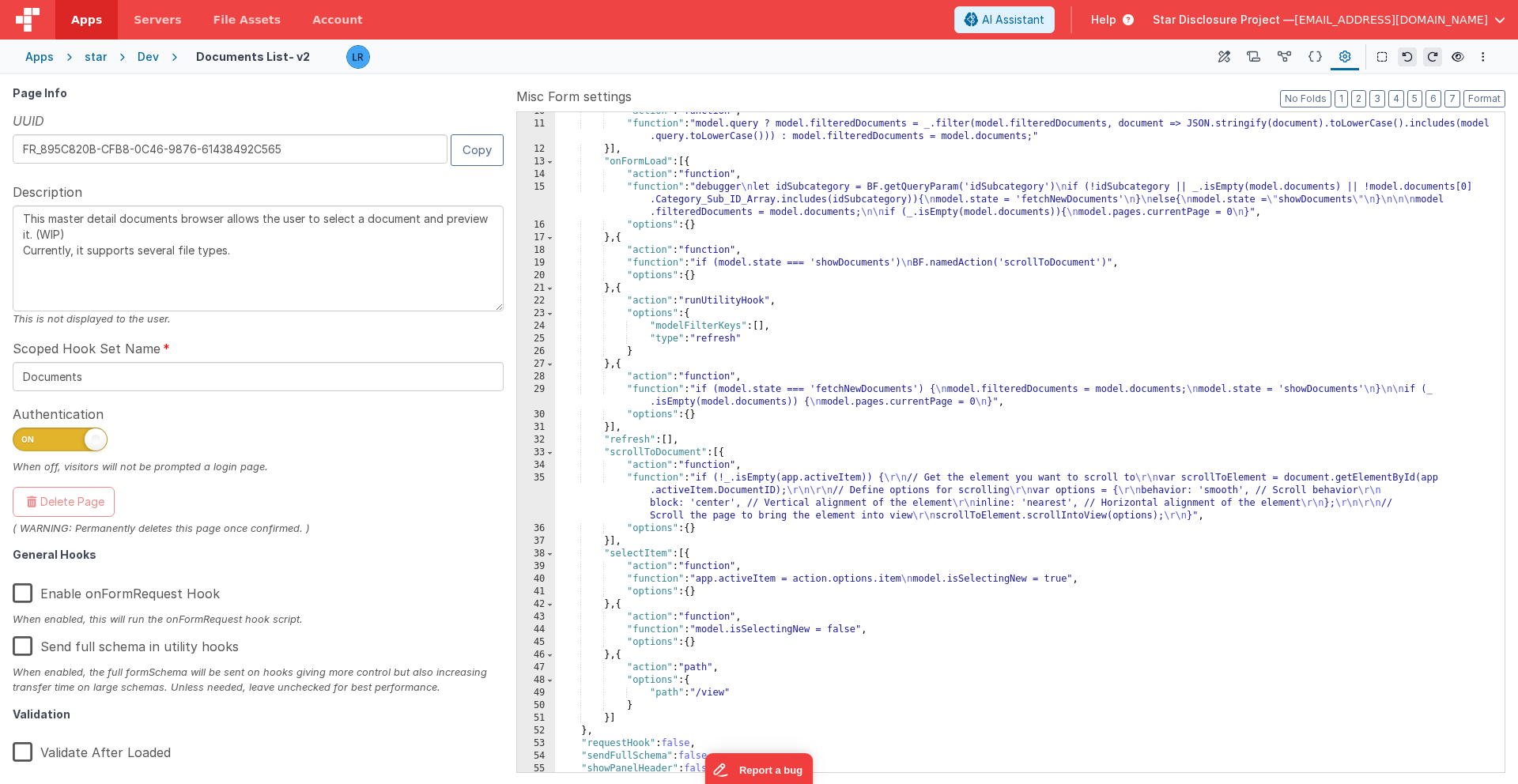
scroll to position [123, 0]
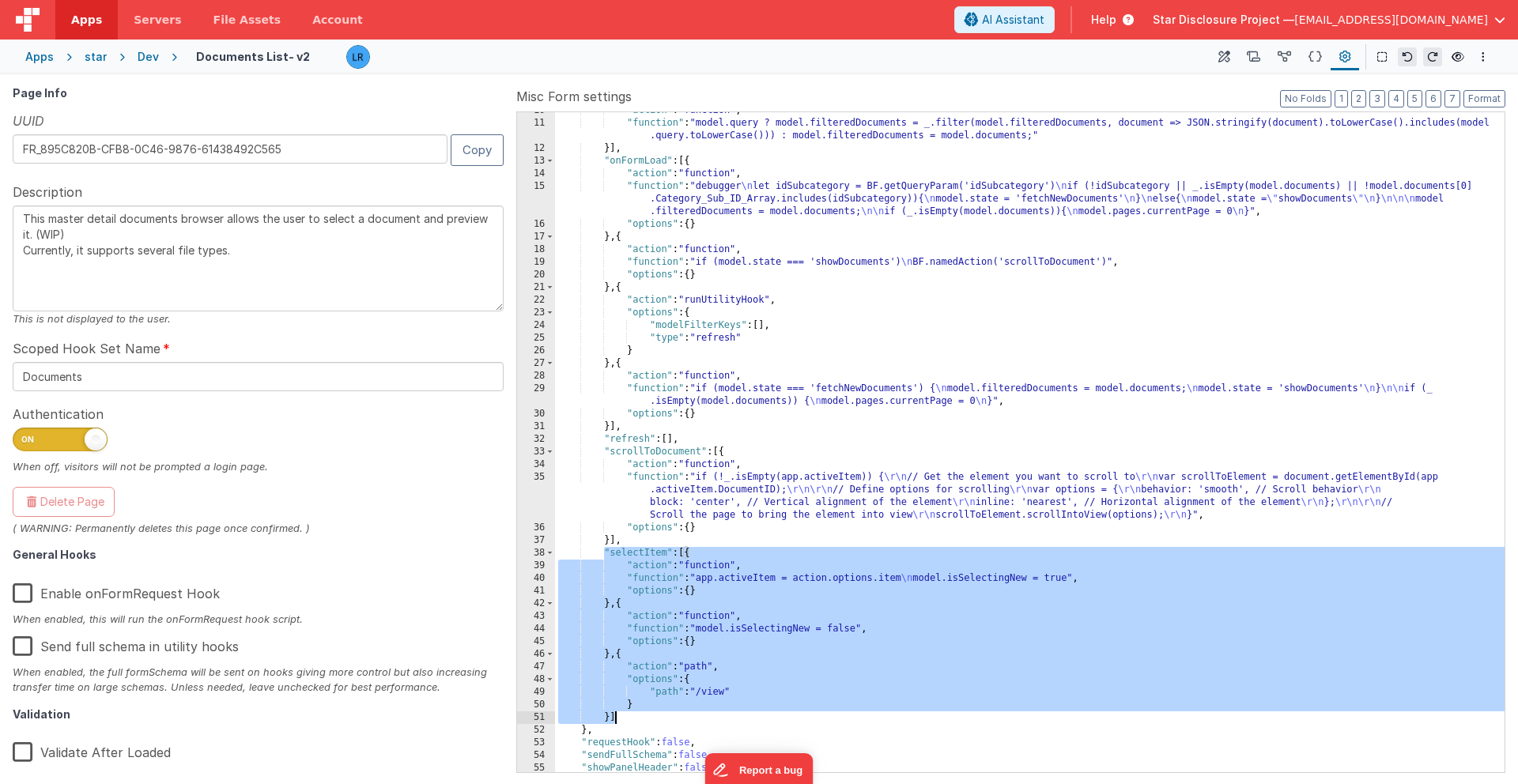
drag, startPoint x: 604, startPoint y: 551, endPoint x: 644, endPoint y: 713, distance: 166.9
click at [644, 606] on div ""action" : "function" , "function" : "model.query ? model.filteredDocuments = _…" at bounding box center [1029, 447] width 950 height 686
click at [36, 57] on div "Apps" at bounding box center [39, 57] width 29 height 16
type textarea "This master detail documents browser allows the user to select a document and p…"
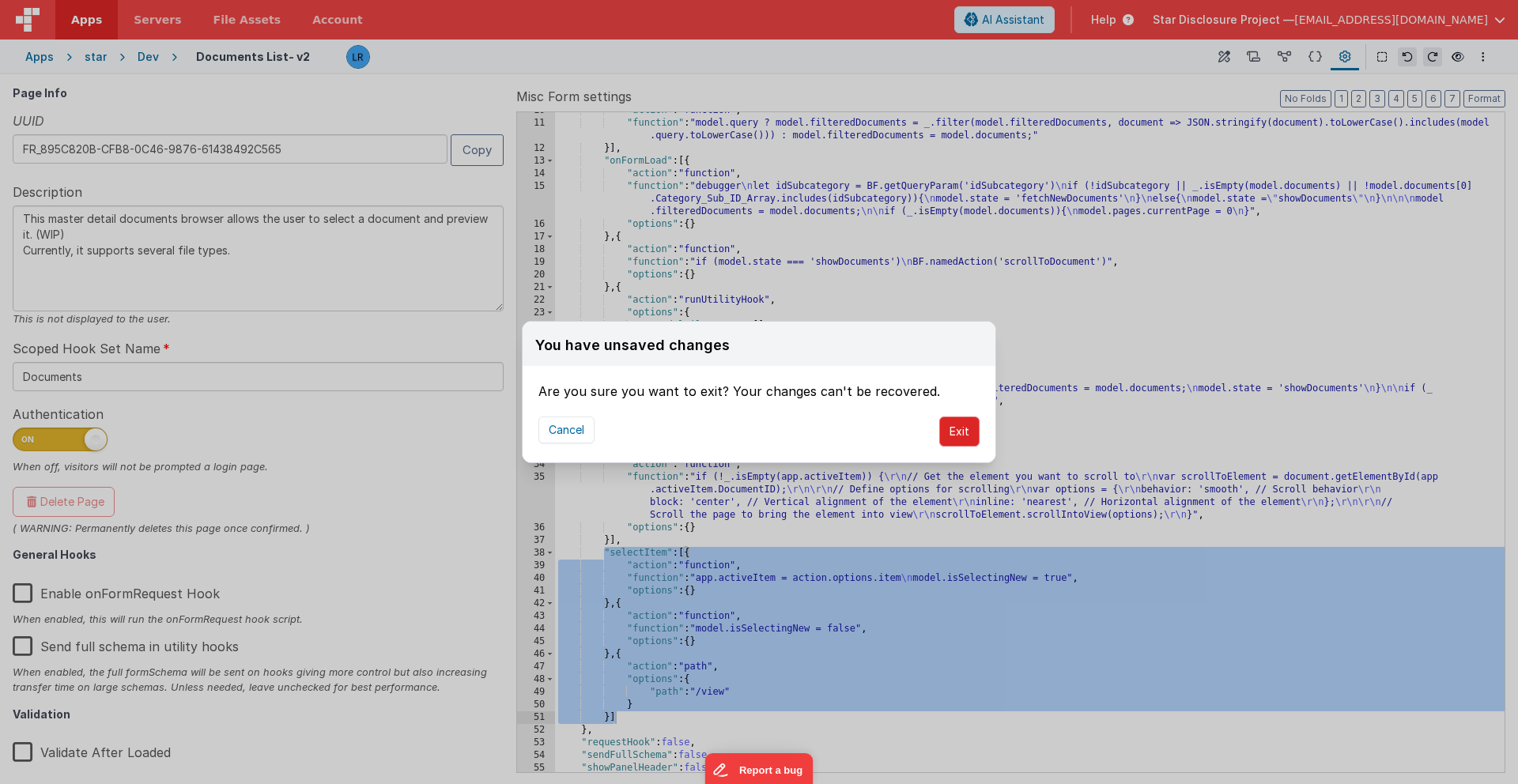
click at [963, 431] on button "Exit" at bounding box center [959, 431] width 40 height 30
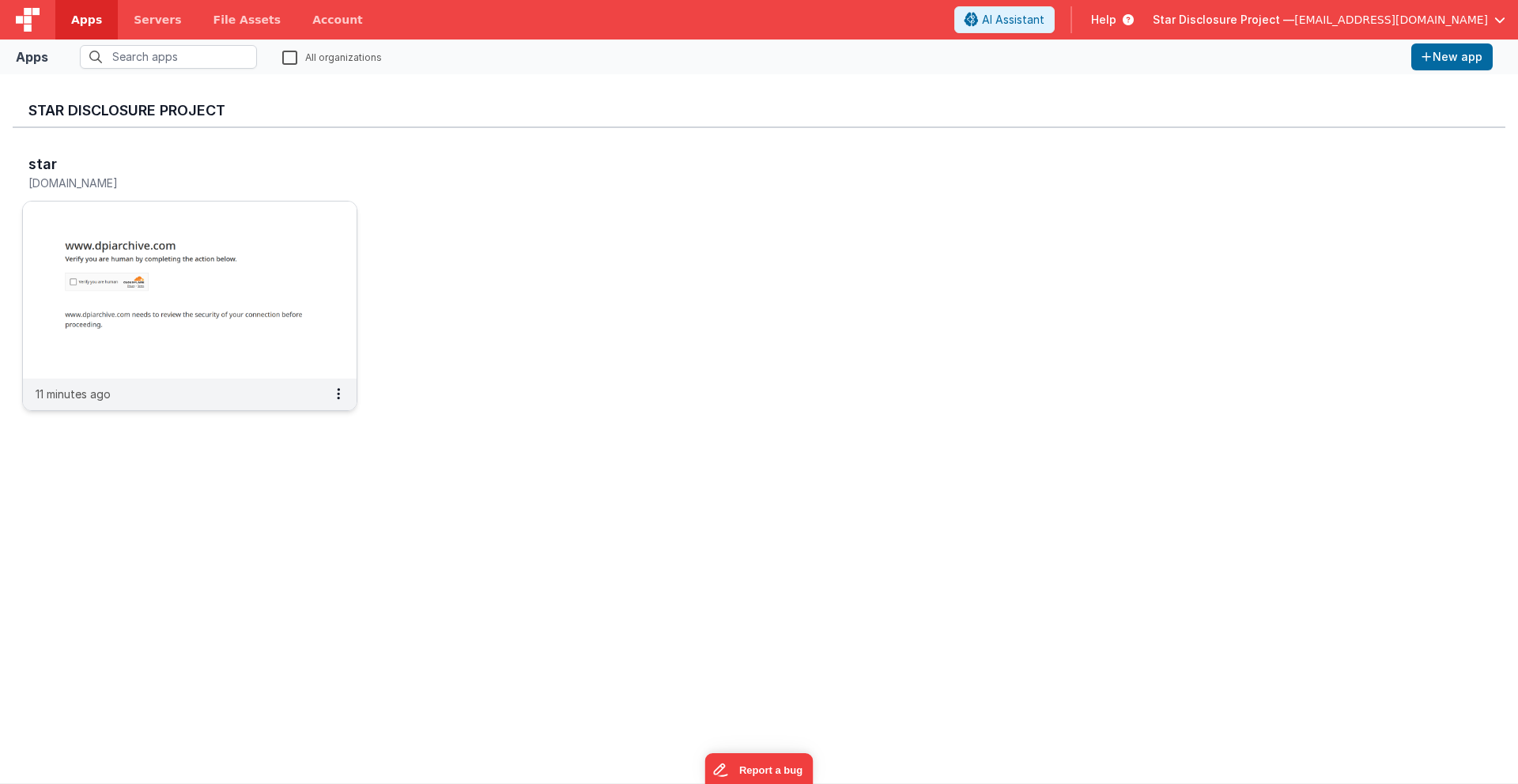
click at [229, 243] on img at bounding box center [190, 290] width 334 height 177
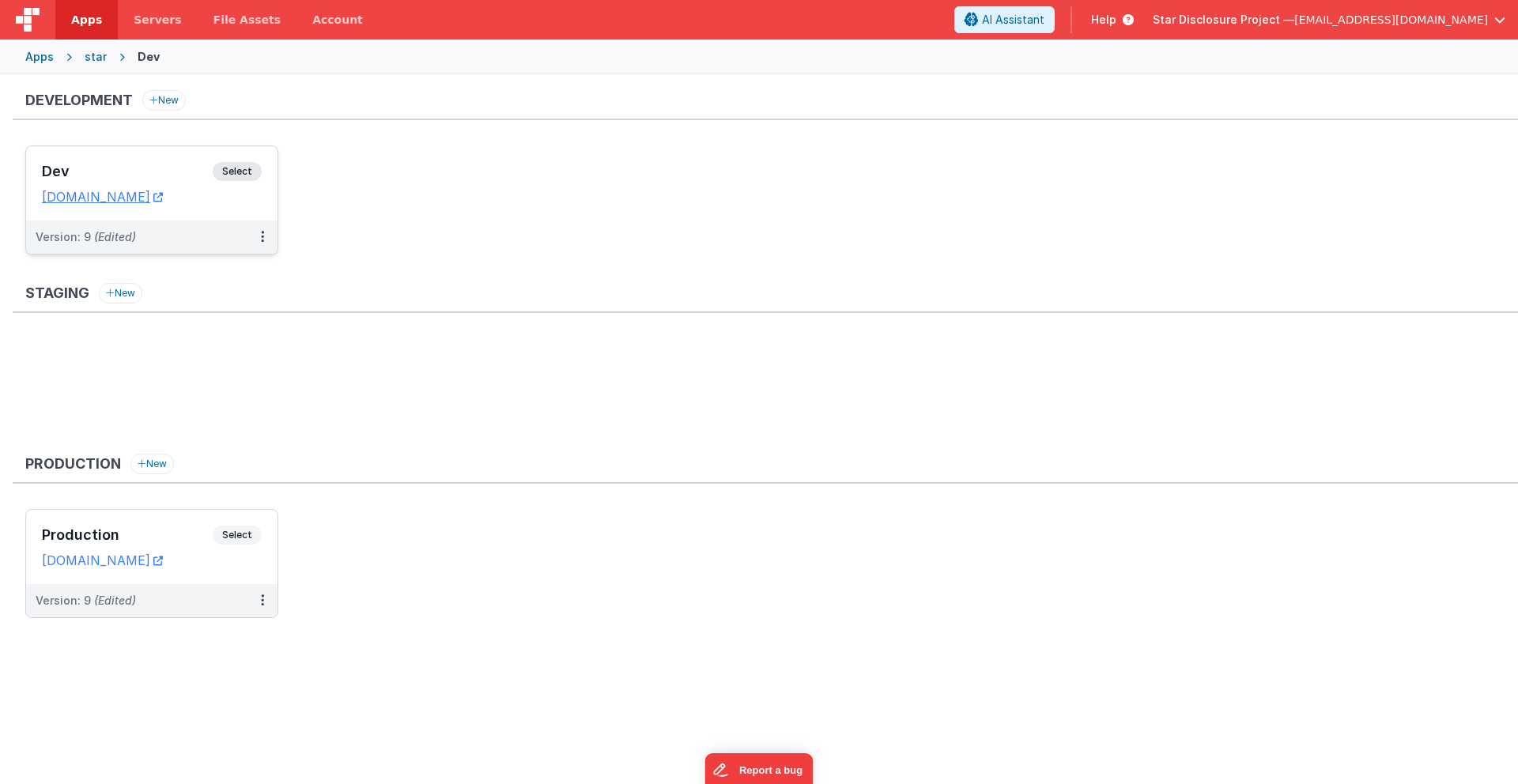
click at [177, 173] on h3 "Dev" at bounding box center [127, 172] width 171 height 16
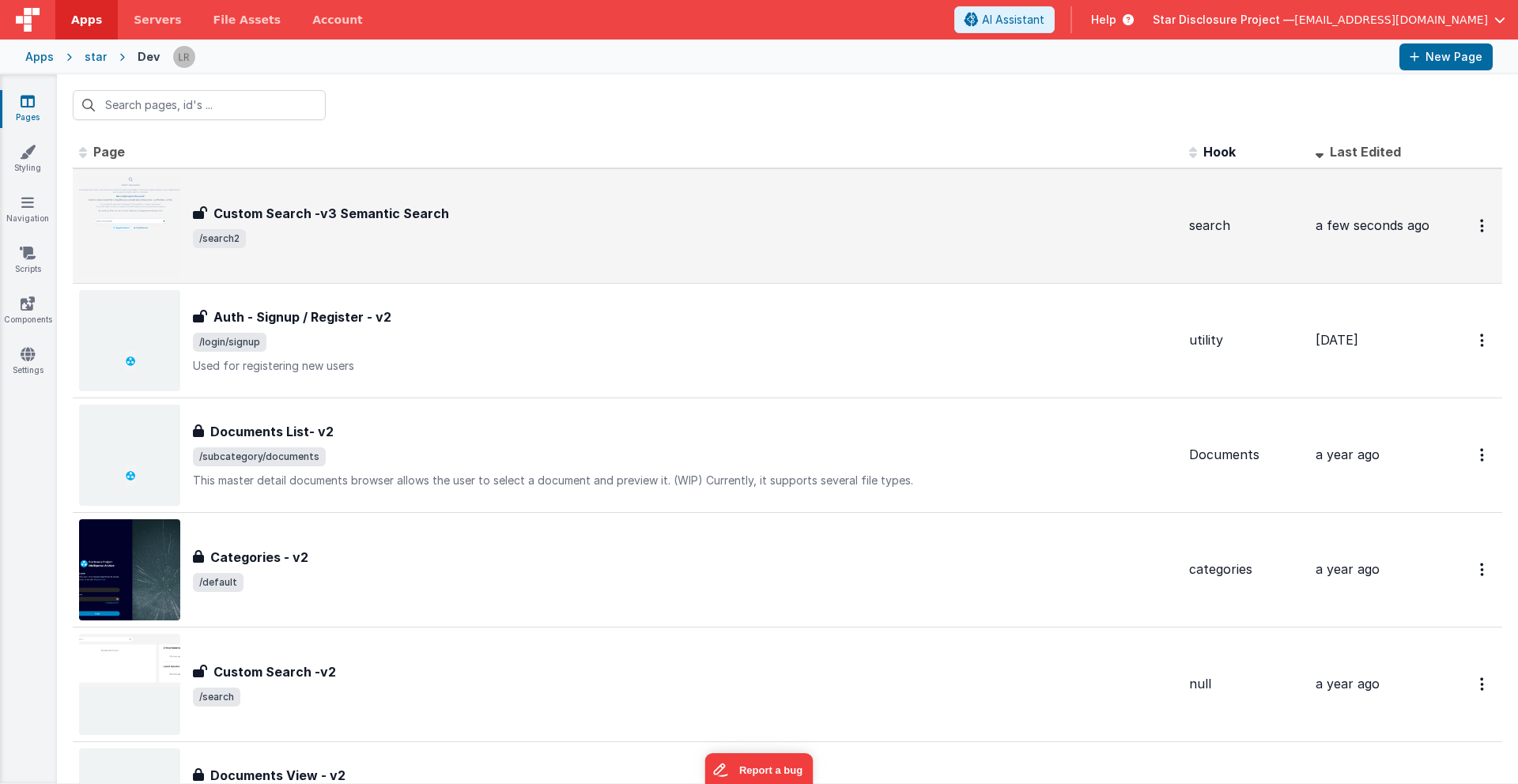
click at [558, 216] on div "Custom Search -v3 Semantic Search" at bounding box center [684, 213] width 984 height 19
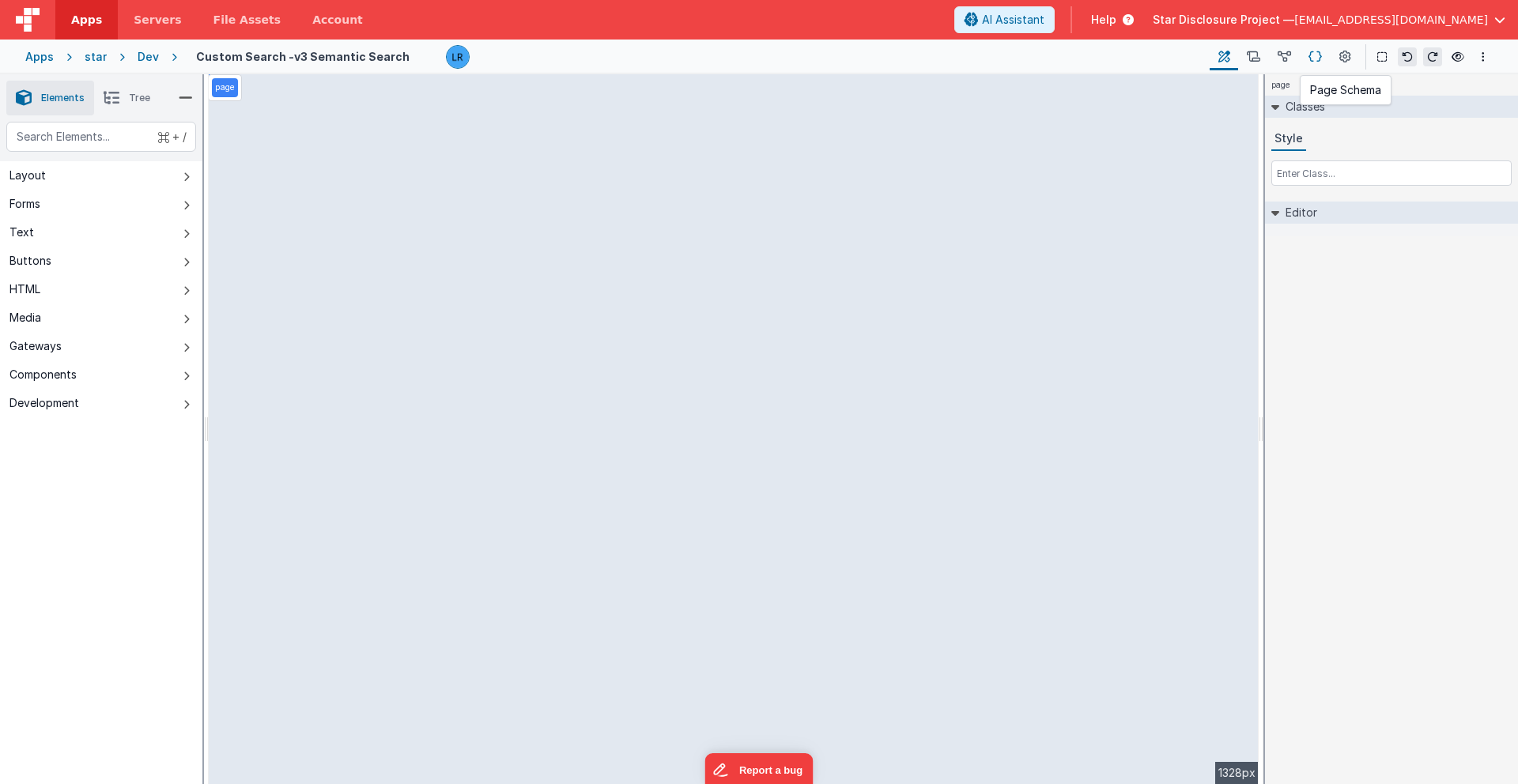
click at [1121, 59] on icon at bounding box center [1315, 57] width 13 height 17
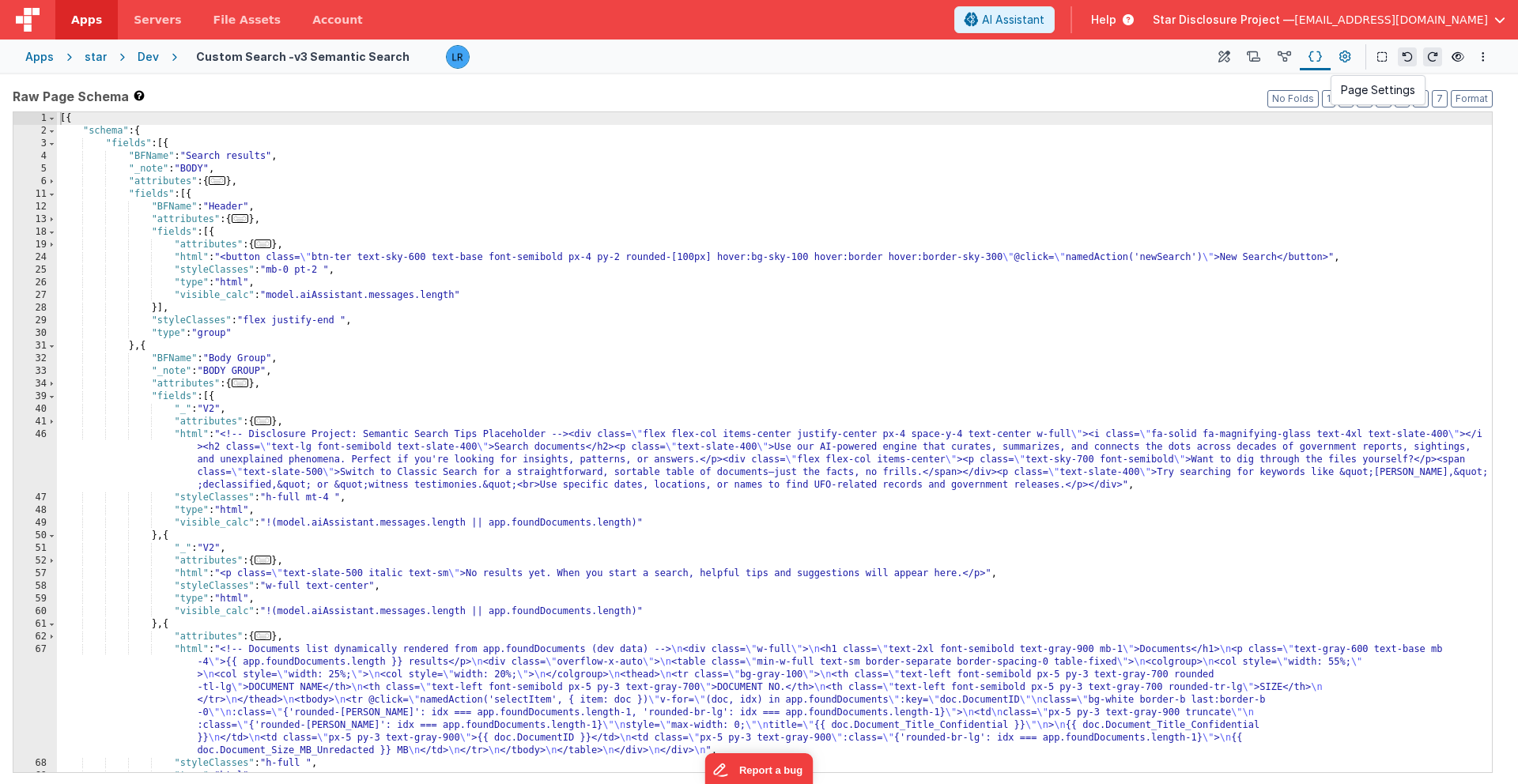
click at [1121, 61] on icon at bounding box center [1344, 57] width 12 height 17
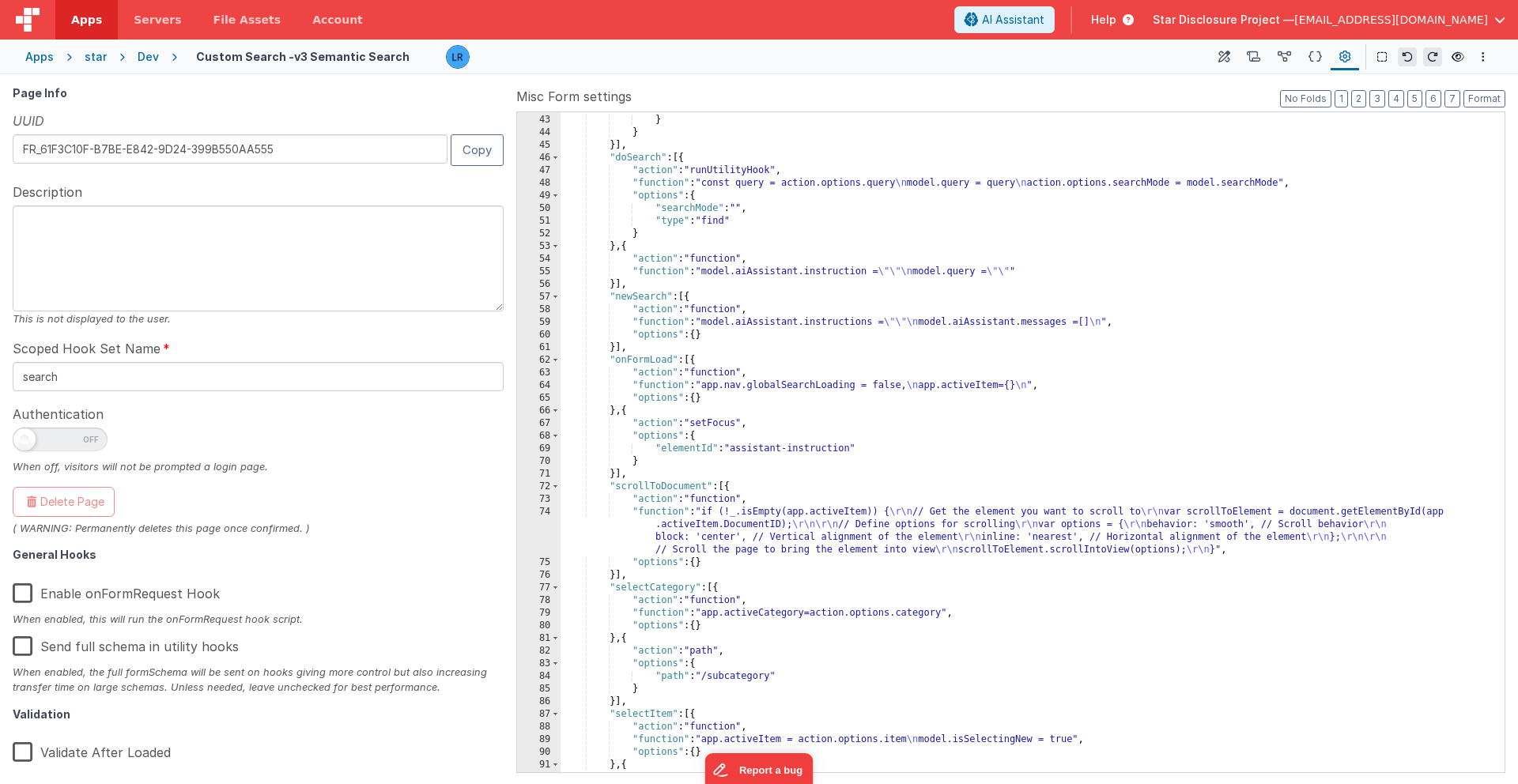
scroll to position [1212, 0]
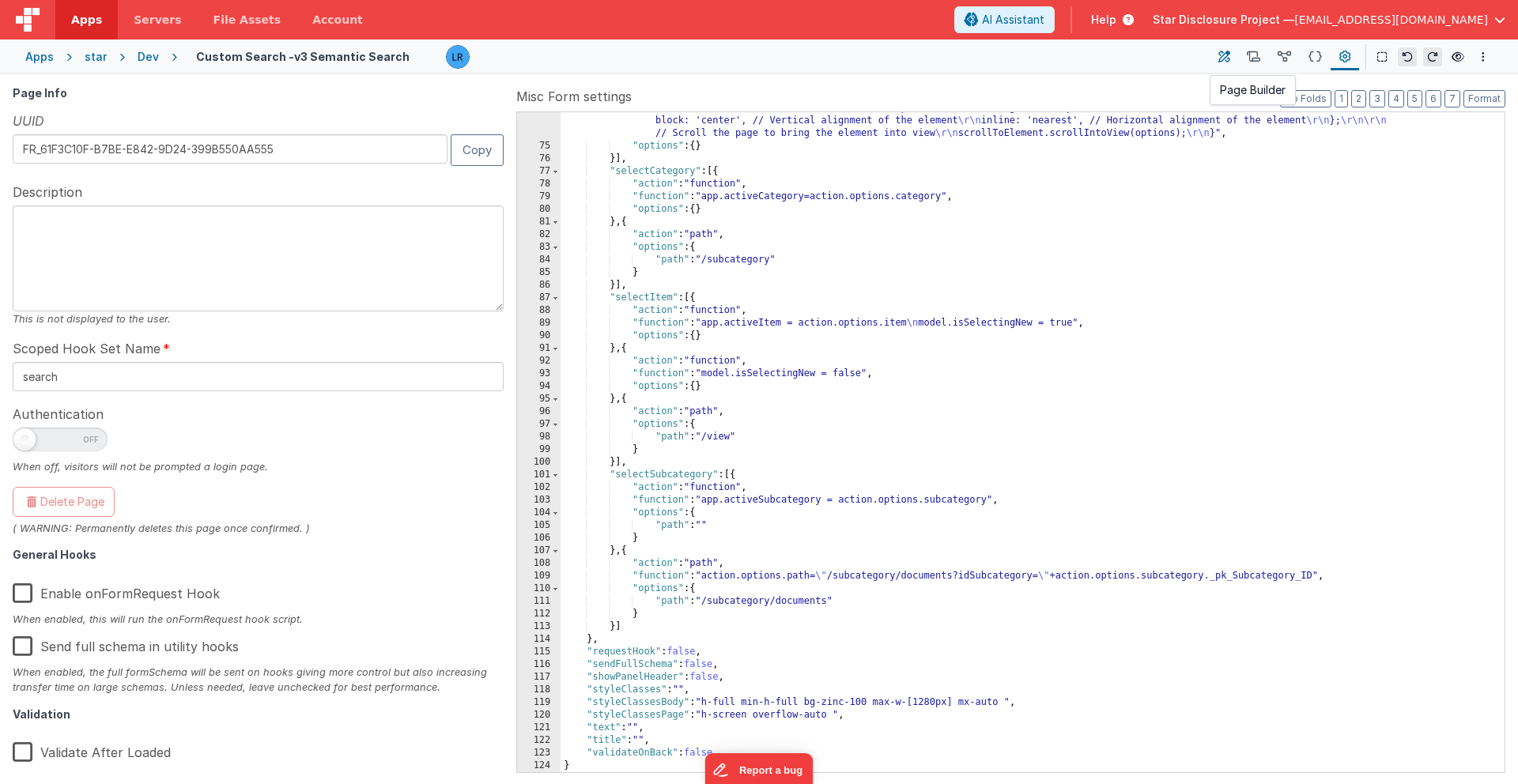
click at [1121, 55] on icon at bounding box center [1224, 57] width 12 height 17
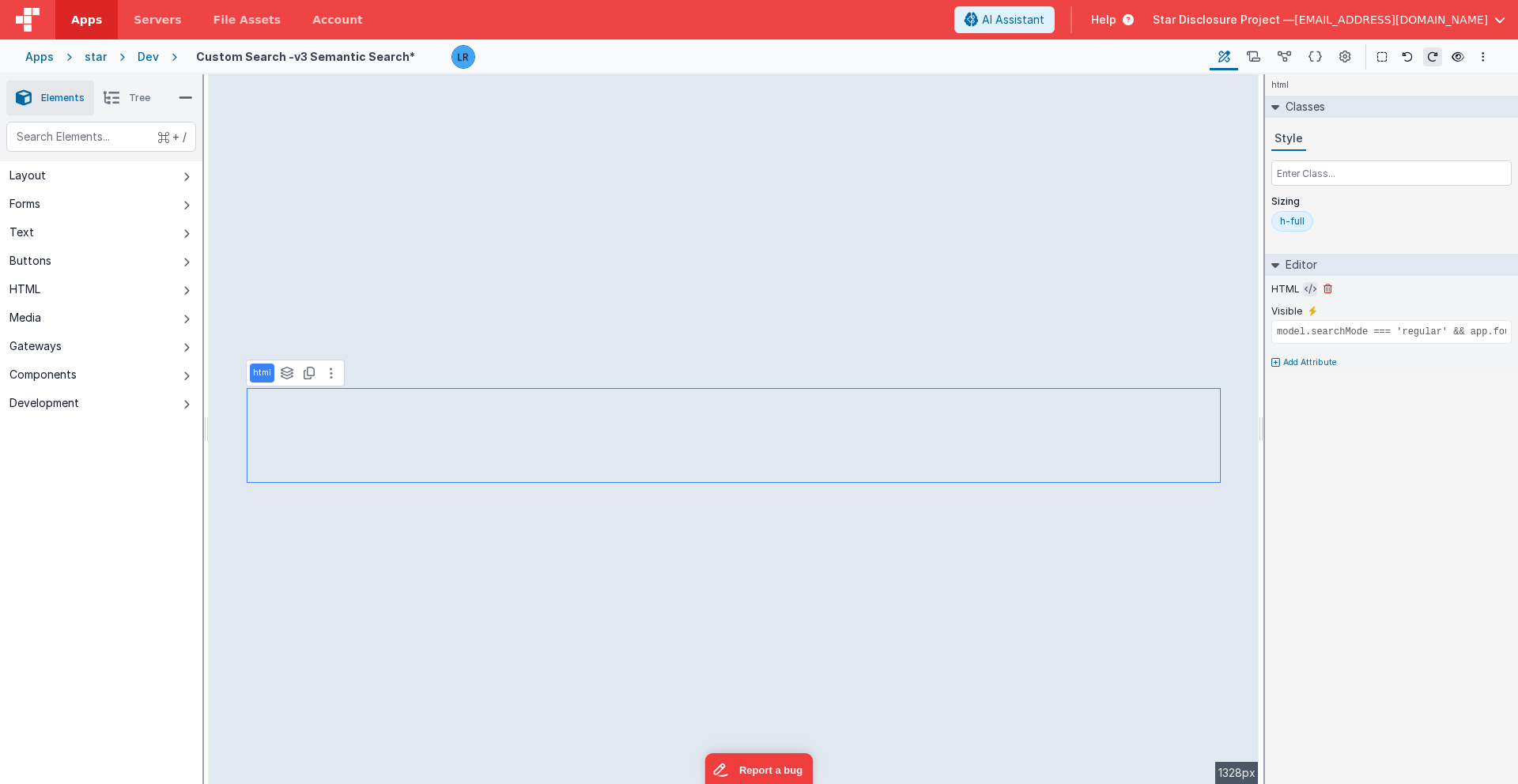
click at [1121, 289] on icon at bounding box center [1309, 289] width 12 height 13
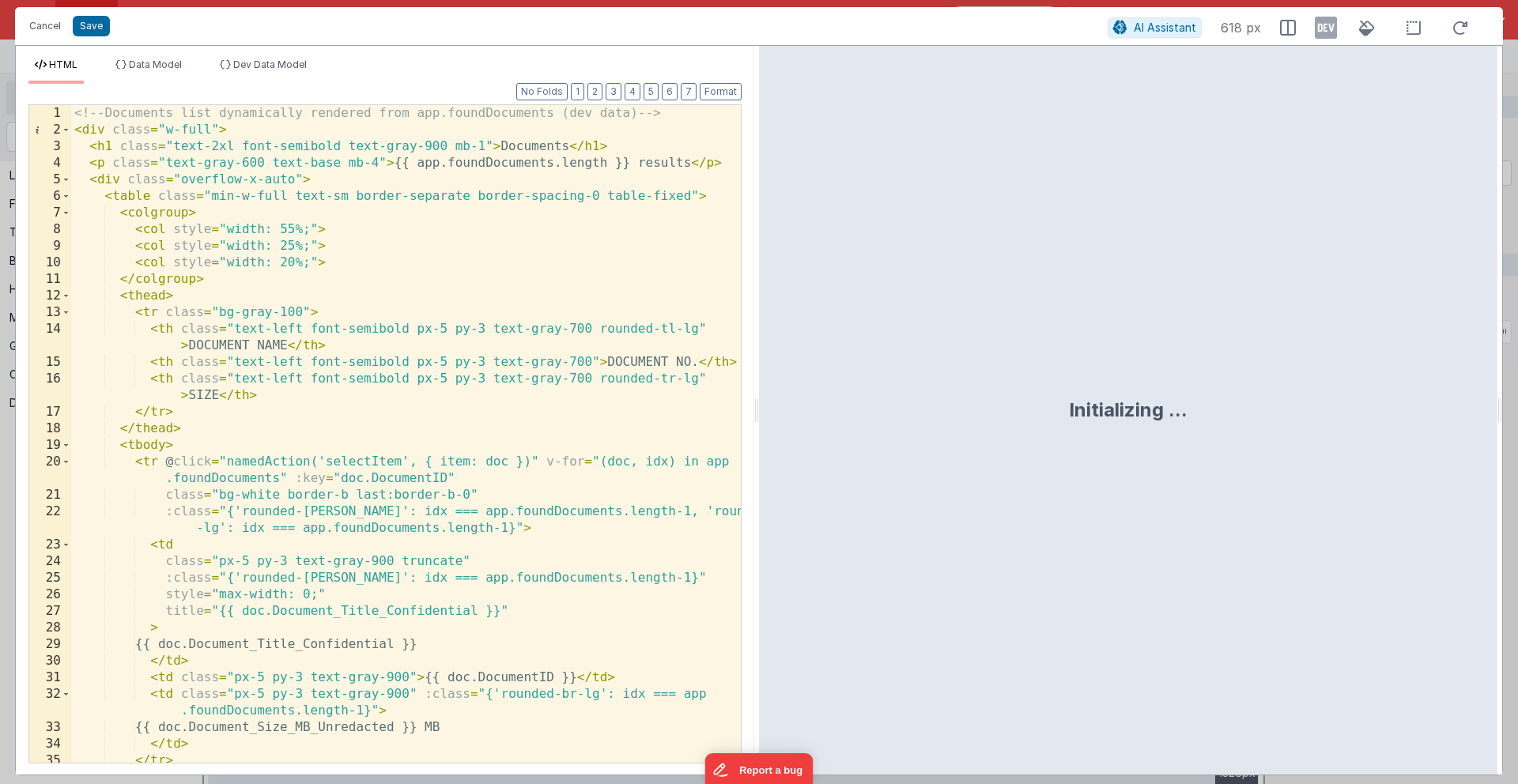
scroll to position [89, 0]
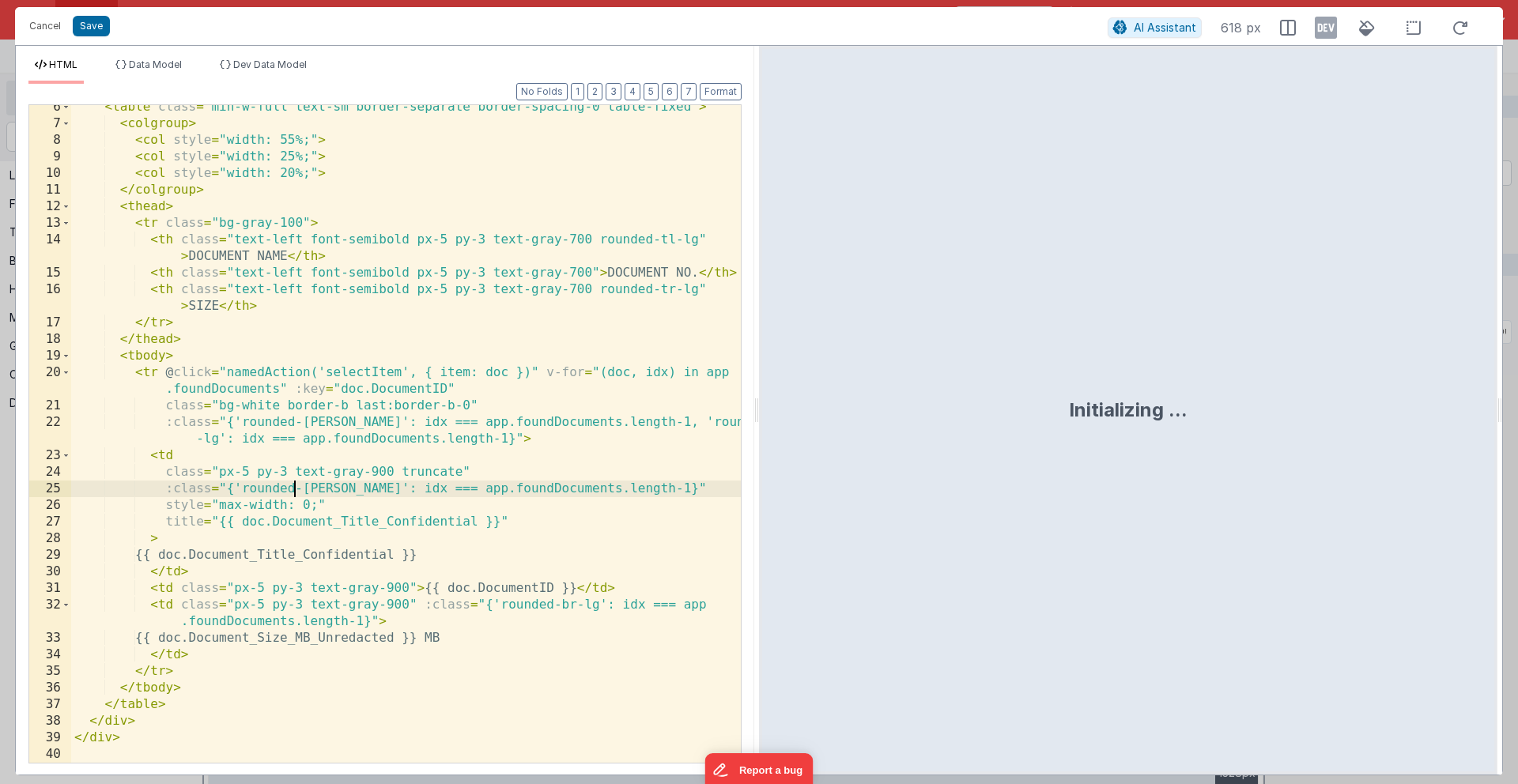
click at [297, 490] on div "< table class = "min-w-full text-sm border-separate border-spacing-0 table-fixe…" at bounding box center [405, 444] width 669 height 691
click at [462, 473] on div "< table class = "min-w-full text-sm border-separate border-spacing-0 table-fixe…" at bounding box center [405, 444] width 669 height 691
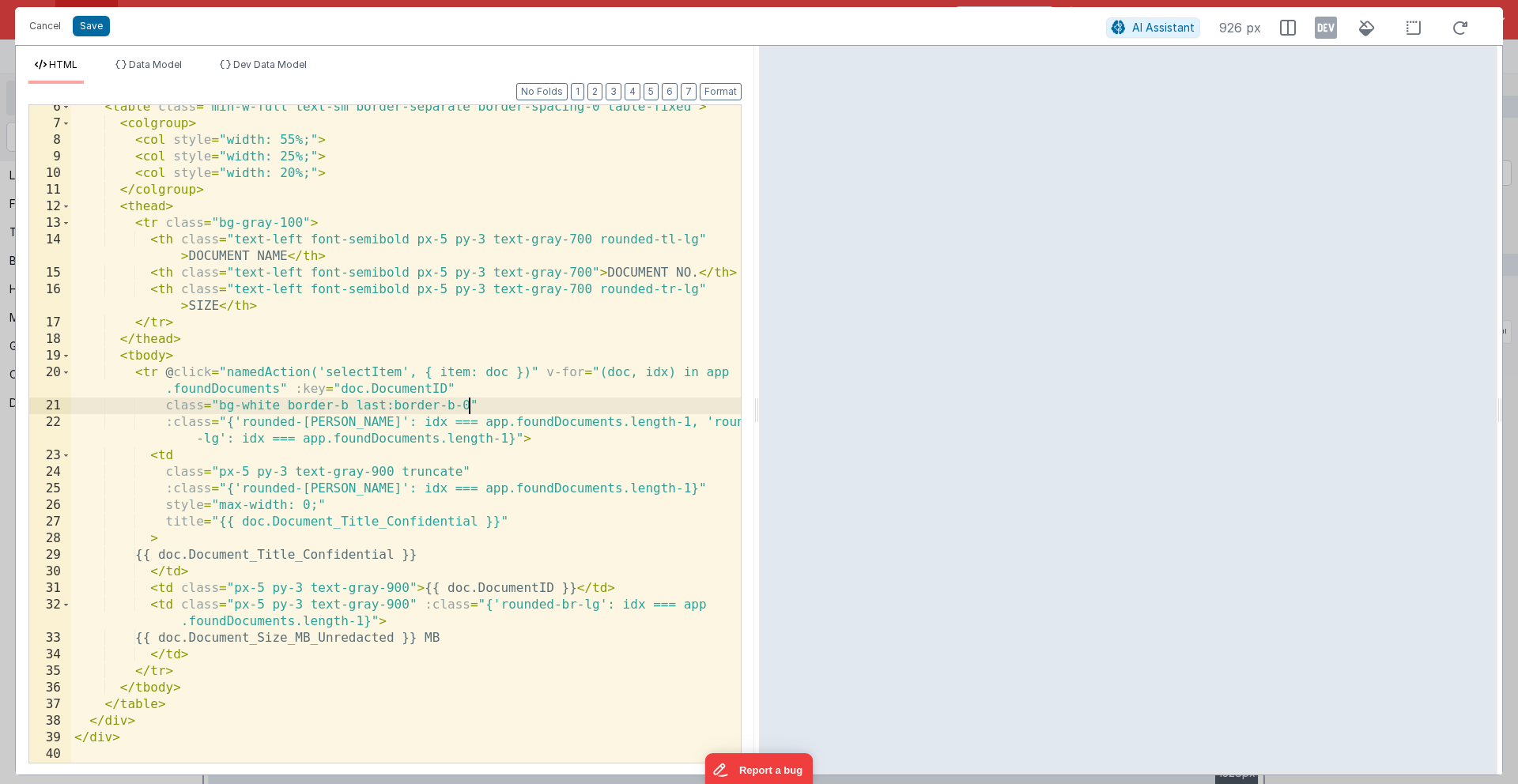
click at [471, 406] on div "< table class = "min-w-full text-sm border-separate border-spacing-0 table-fixe…" at bounding box center [405, 444] width 669 height 691
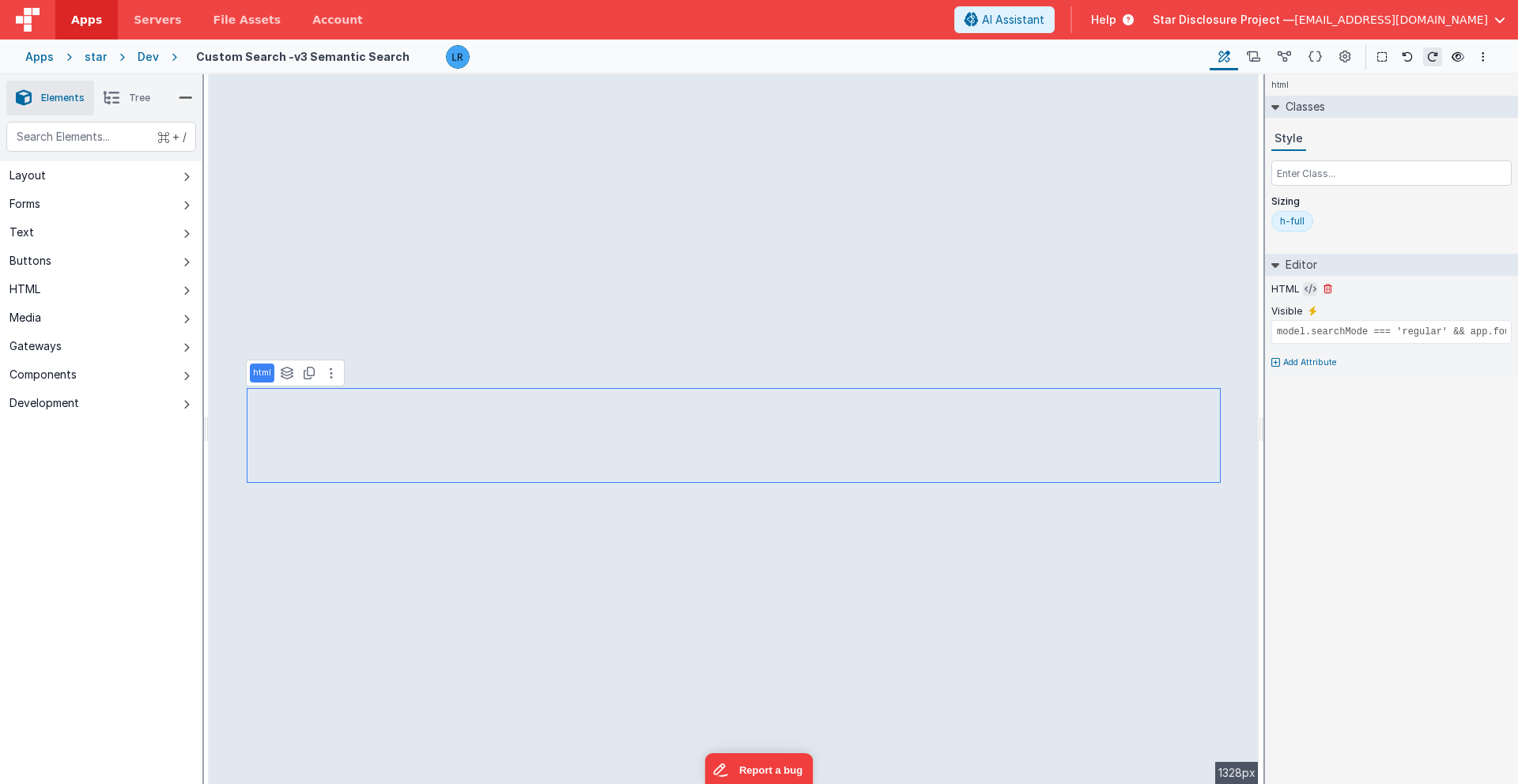
click at [1121, 289] on icon at bounding box center [1309, 289] width 12 height 13
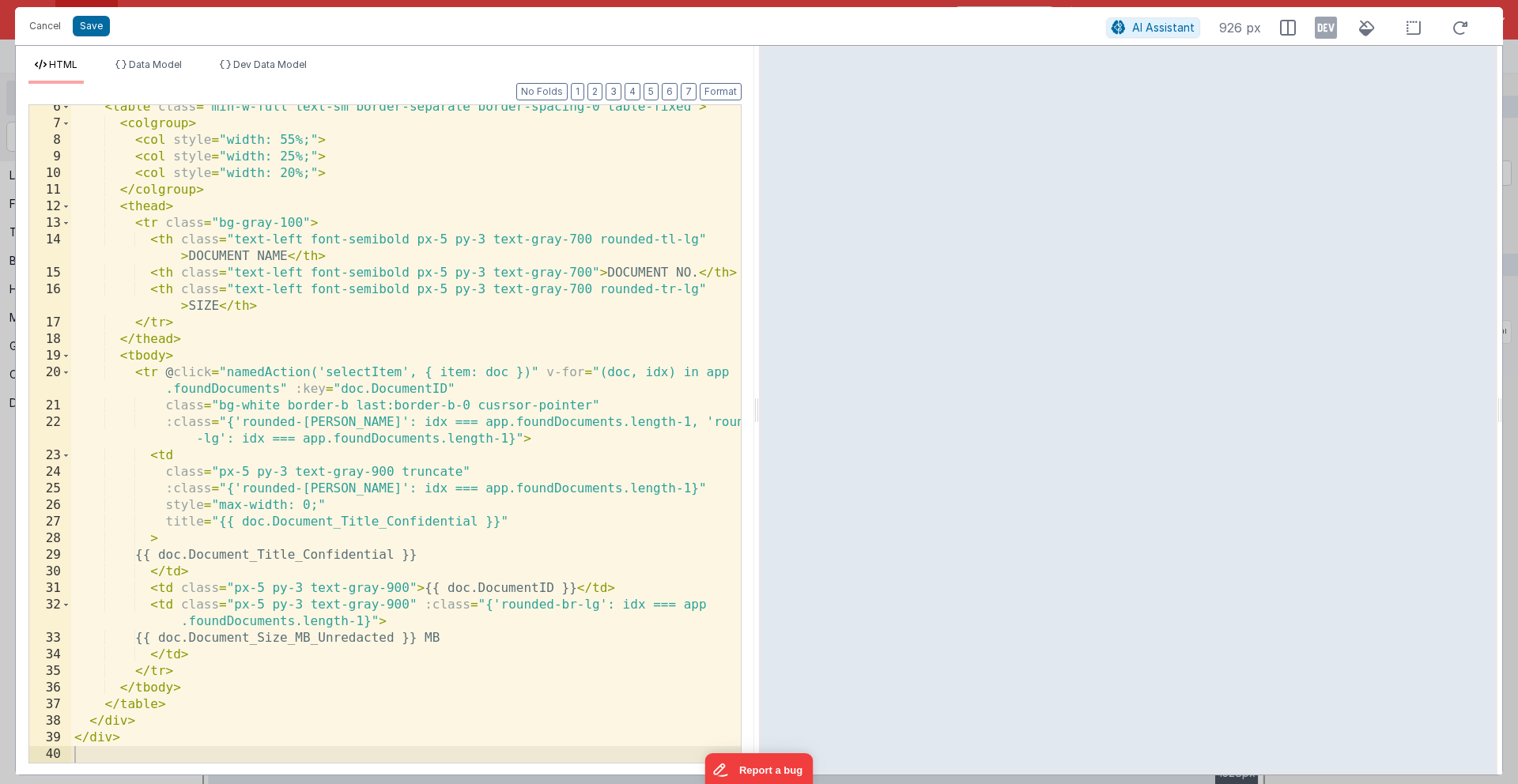
click at [629, 554] on div "< table class = "min-w-full text-sm border-separate border-spacing-0 table-fixe…" at bounding box center [405, 444] width 669 height 691
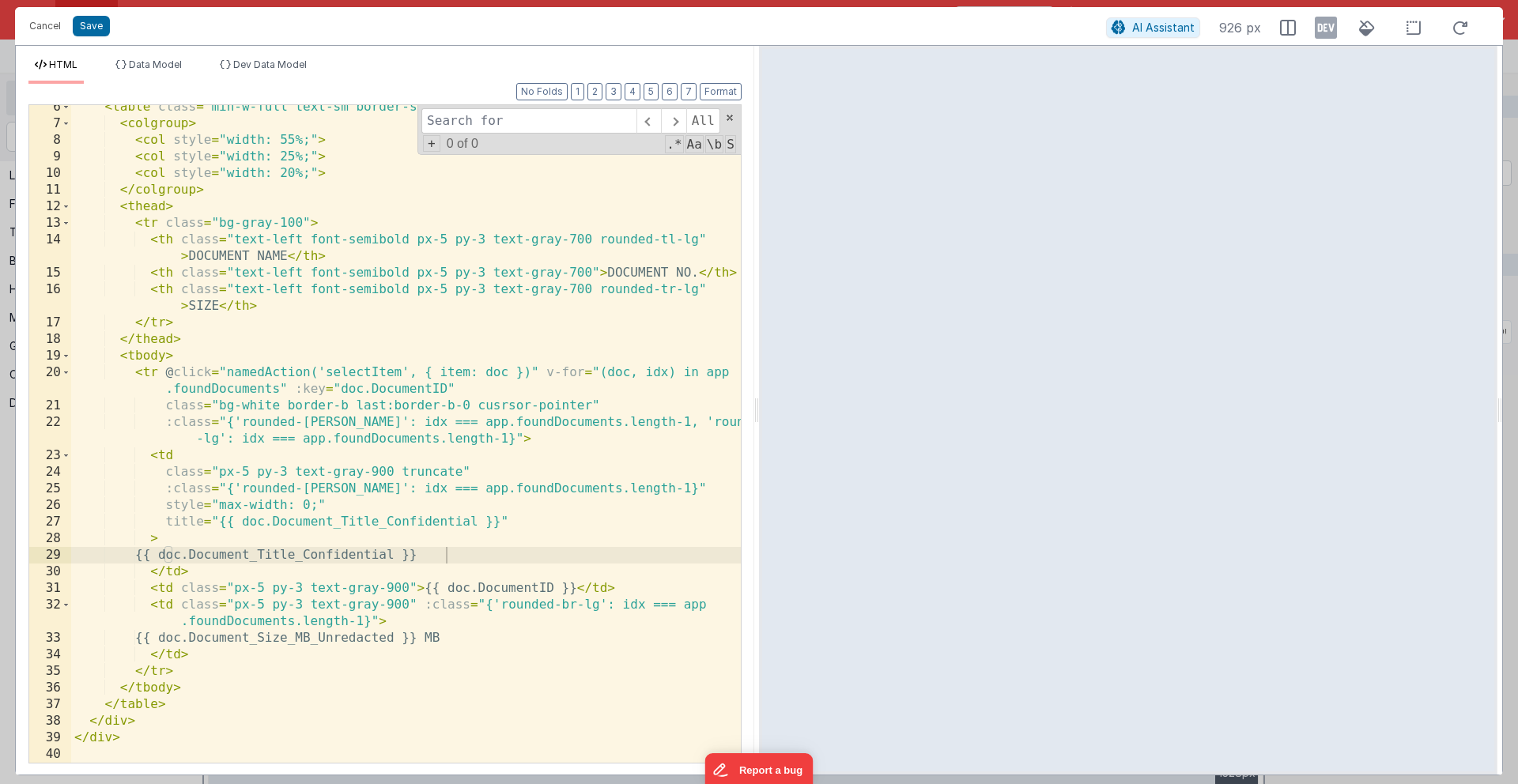
click at [499, 405] on div "< table class = "min-w-full text-sm border-separate border-spacing-0 table-fixe…" at bounding box center [405, 444] width 669 height 691
drag, startPoint x: 513, startPoint y: 123, endPoint x: 439, endPoint y: 123, distance: 74.0
click at [439, 123] on input at bounding box center [529, 121] width 215 height 25
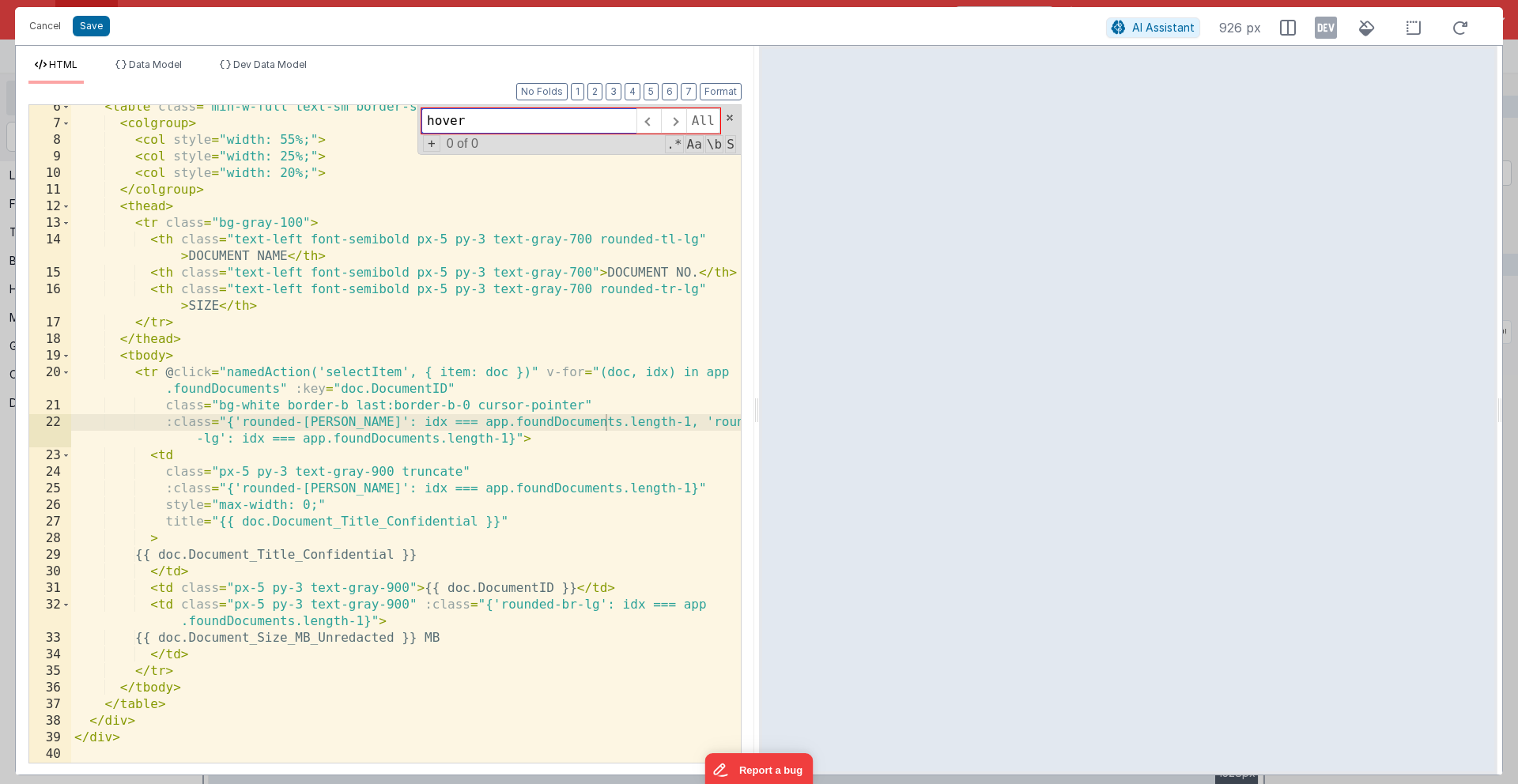
type input "hover"
click at [396, 247] on div "< table class = "min-w-full text-sm border-separate border-spacing-0 table-fixe…" at bounding box center [405, 444] width 669 height 691
click at [729, 119] on span at bounding box center [729, 117] width 11 height 11
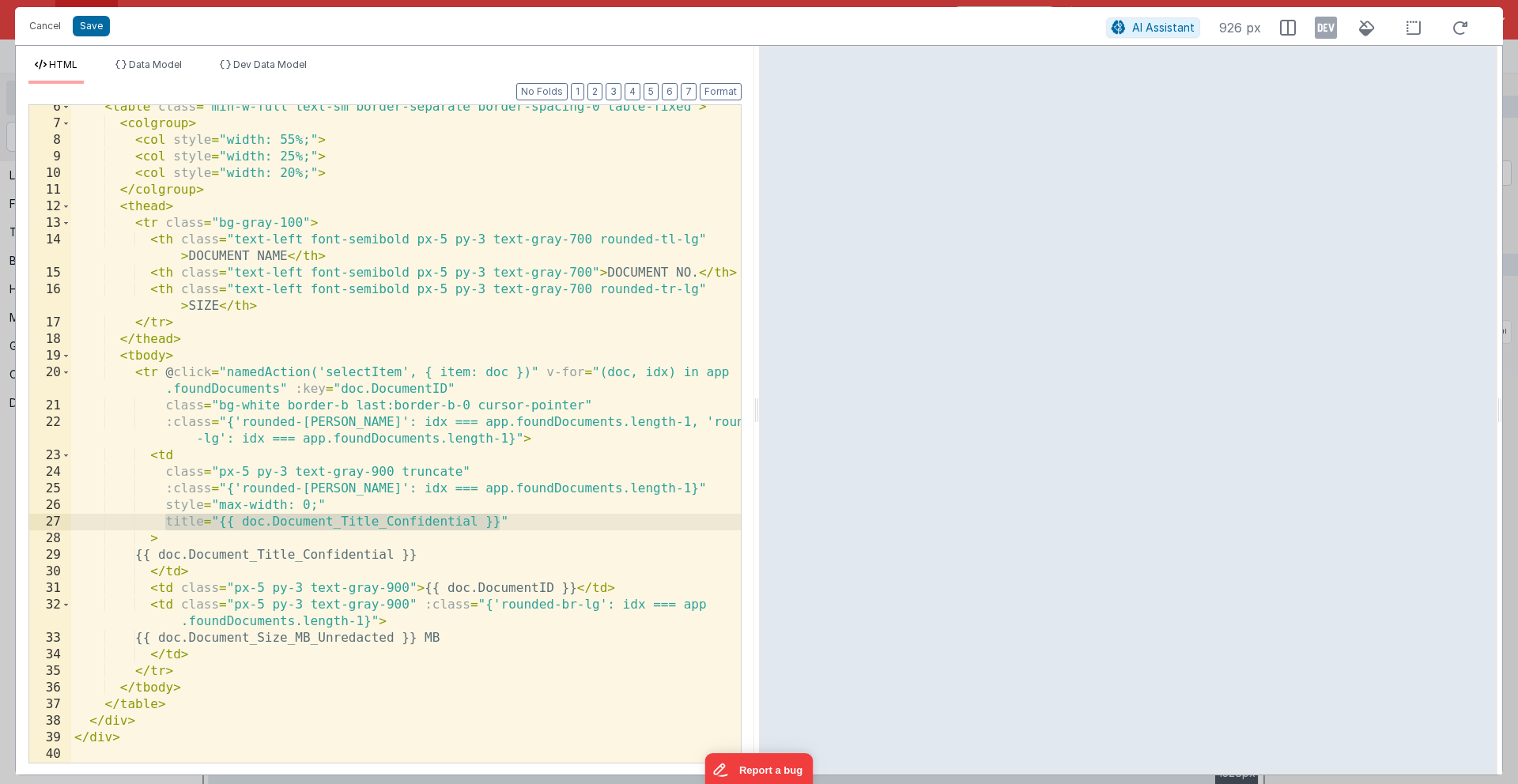
drag, startPoint x: 500, startPoint y: 524, endPoint x: 167, endPoint y: 514, distance: 333.2
click at [167, 514] on div "< table class = "min-w-full text-sm border-separate border-spacing-0 table-fixe…" at bounding box center [405, 444] width 669 height 691
drag, startPoint x: 522, startPoint y: 521, endPoint x: 163, endPoint y: 524, distance: 359.0
click at [163, 524] on div "< table class = "min-w-full text-sm border-separate border-spacing-0 table-fixe…" at bounding box center [405, 444] width 669 height 691
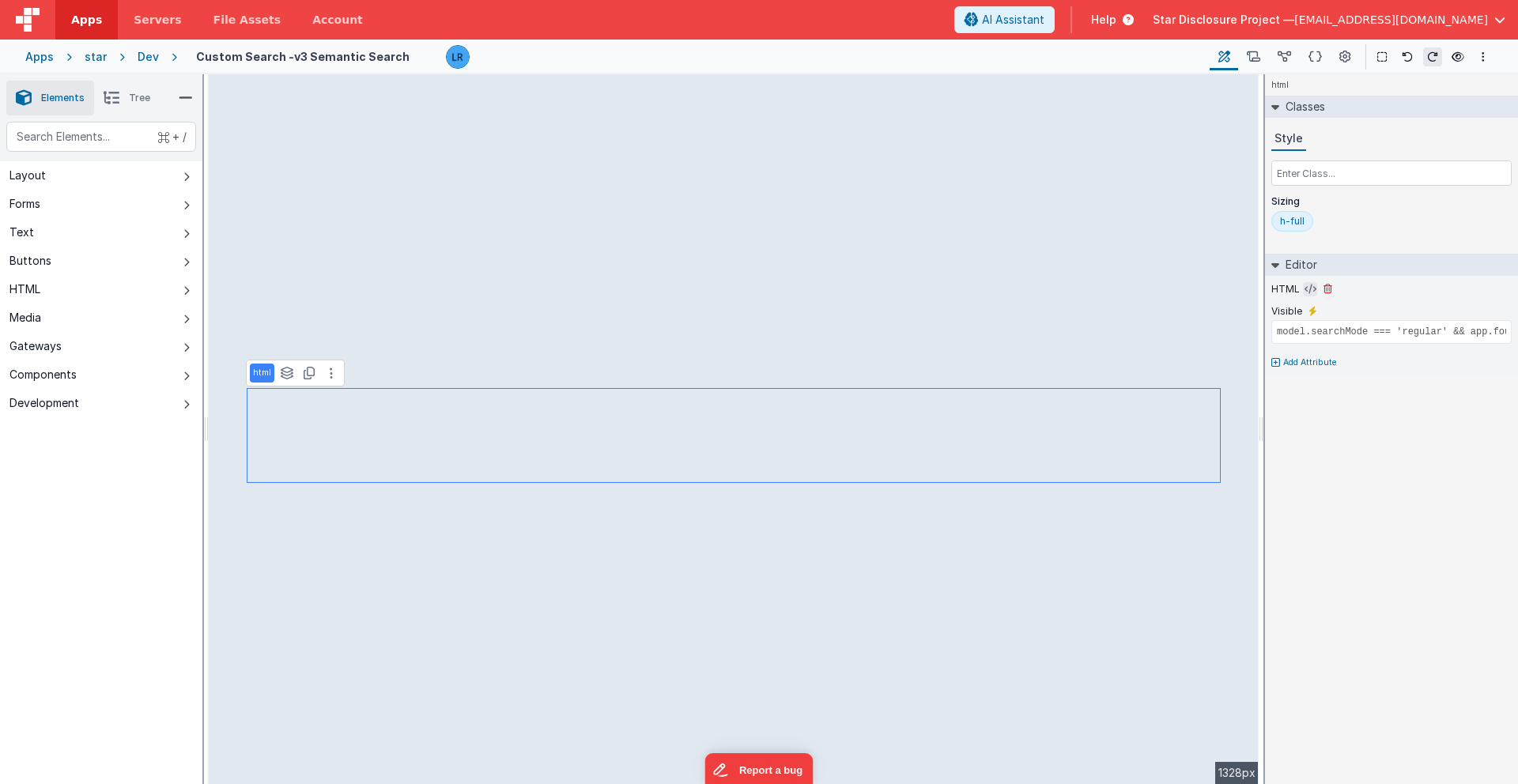
click at [1121, 286] on icon at bounding box center [1309, 289] width 12 height 13
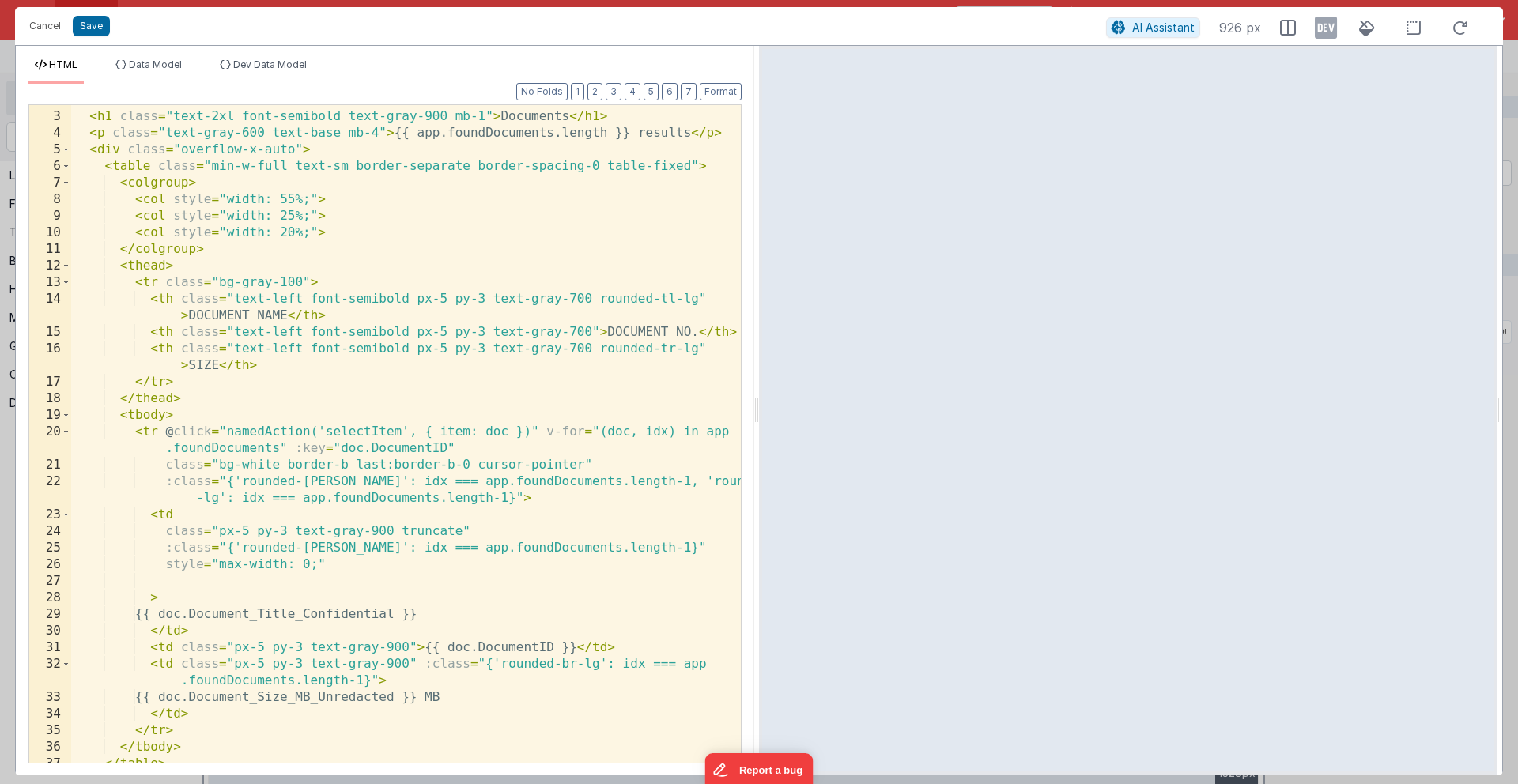
scroll to position [0, 0]
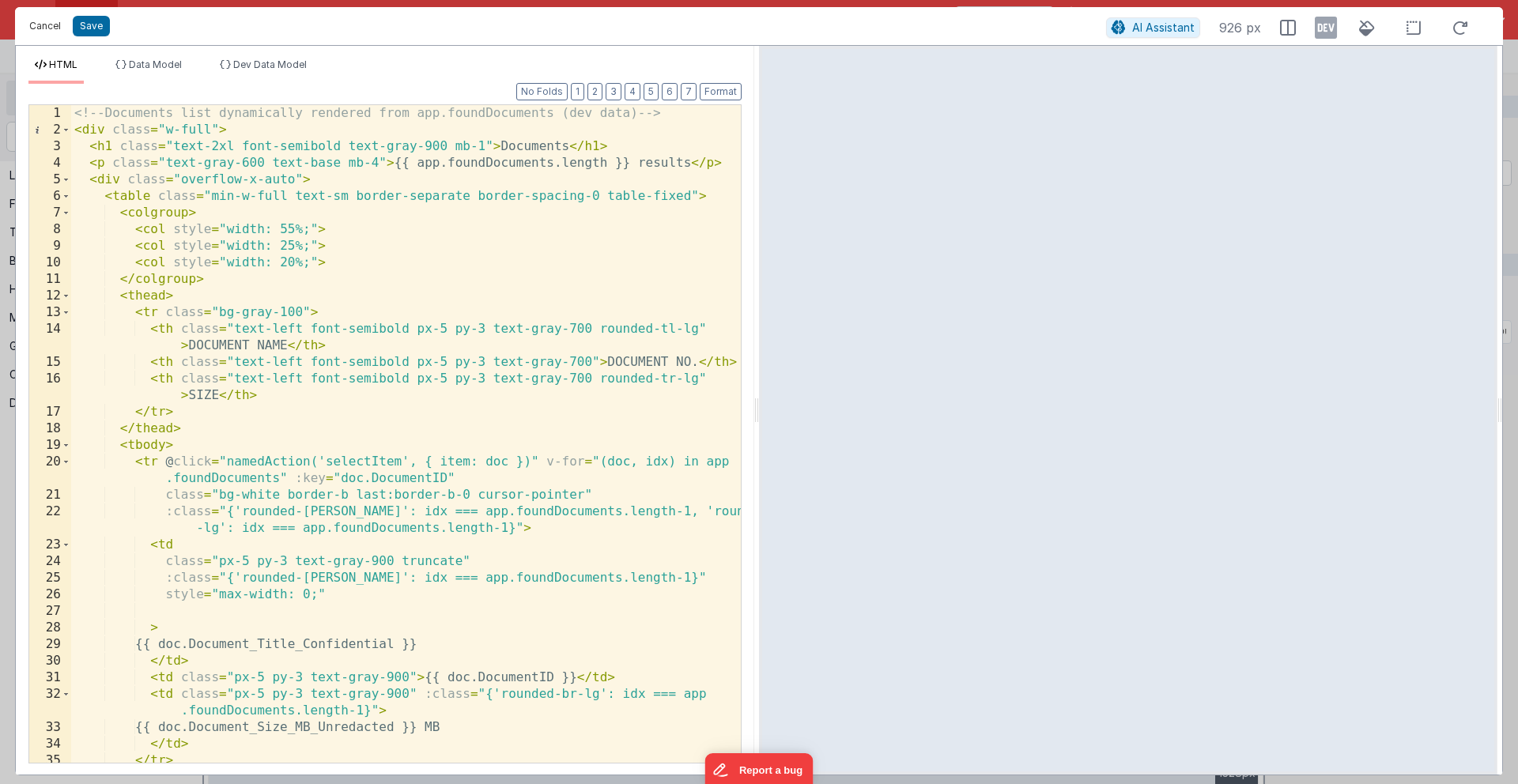
click at [39, 25] on button "Cancel" at bounding box center [45, 26] width 47 height 22
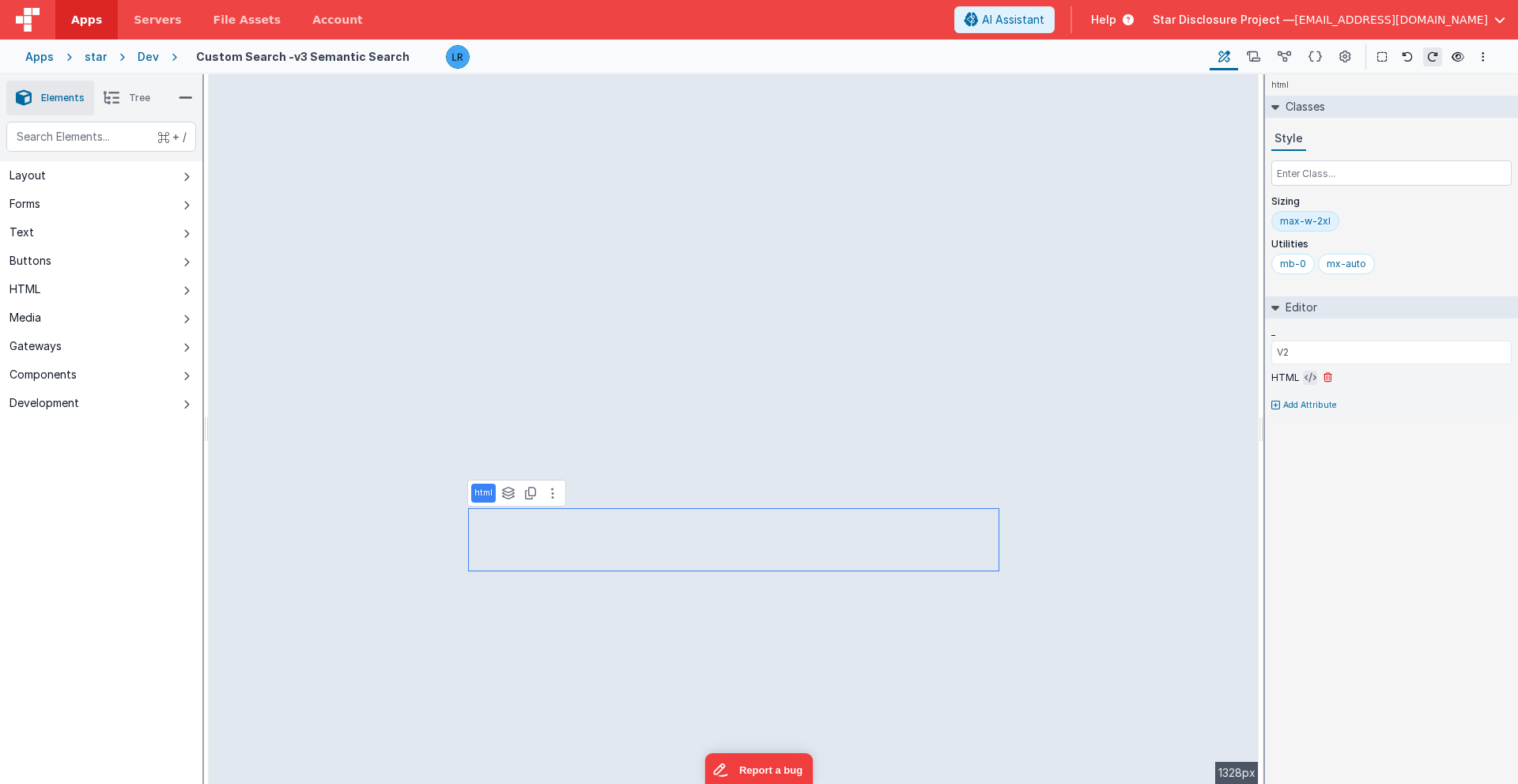
click at [1121, 375] on icon at bounding box center [1309, 378] width 12 height 13
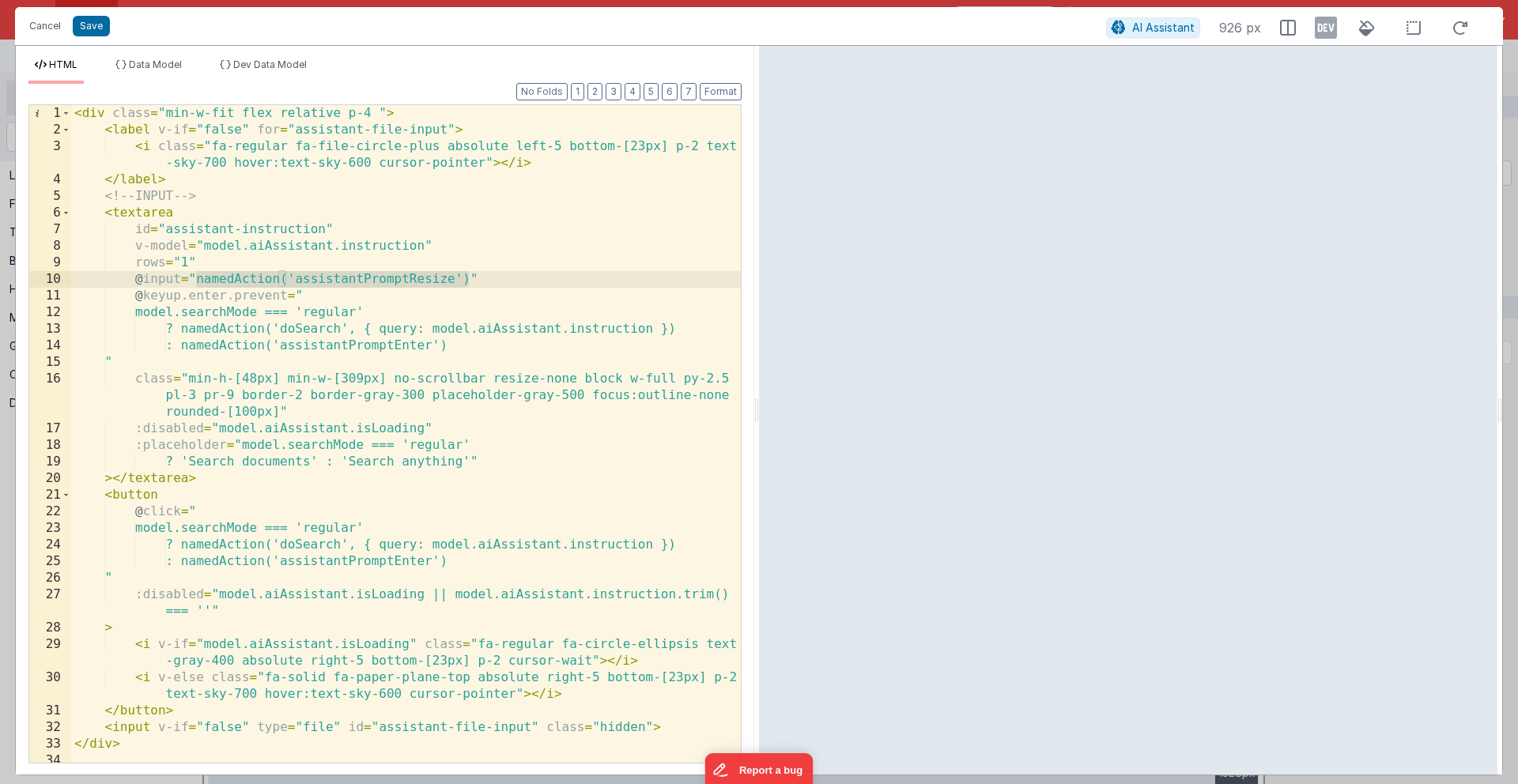
drag, startPoint x: 195, startPoint y: 282, endPoint x: 470, endPoint y: 286, distance: 275.0
click at [470, 286] on div "< div class = "min-w-fit flex relative p-4 " > < label v-if = "false" for = "as…" at bounding box center [405, 450] width 669 height 691
click at [43, 25] on button "Cancel" at bounding box center [45, 26] width 47 height 22
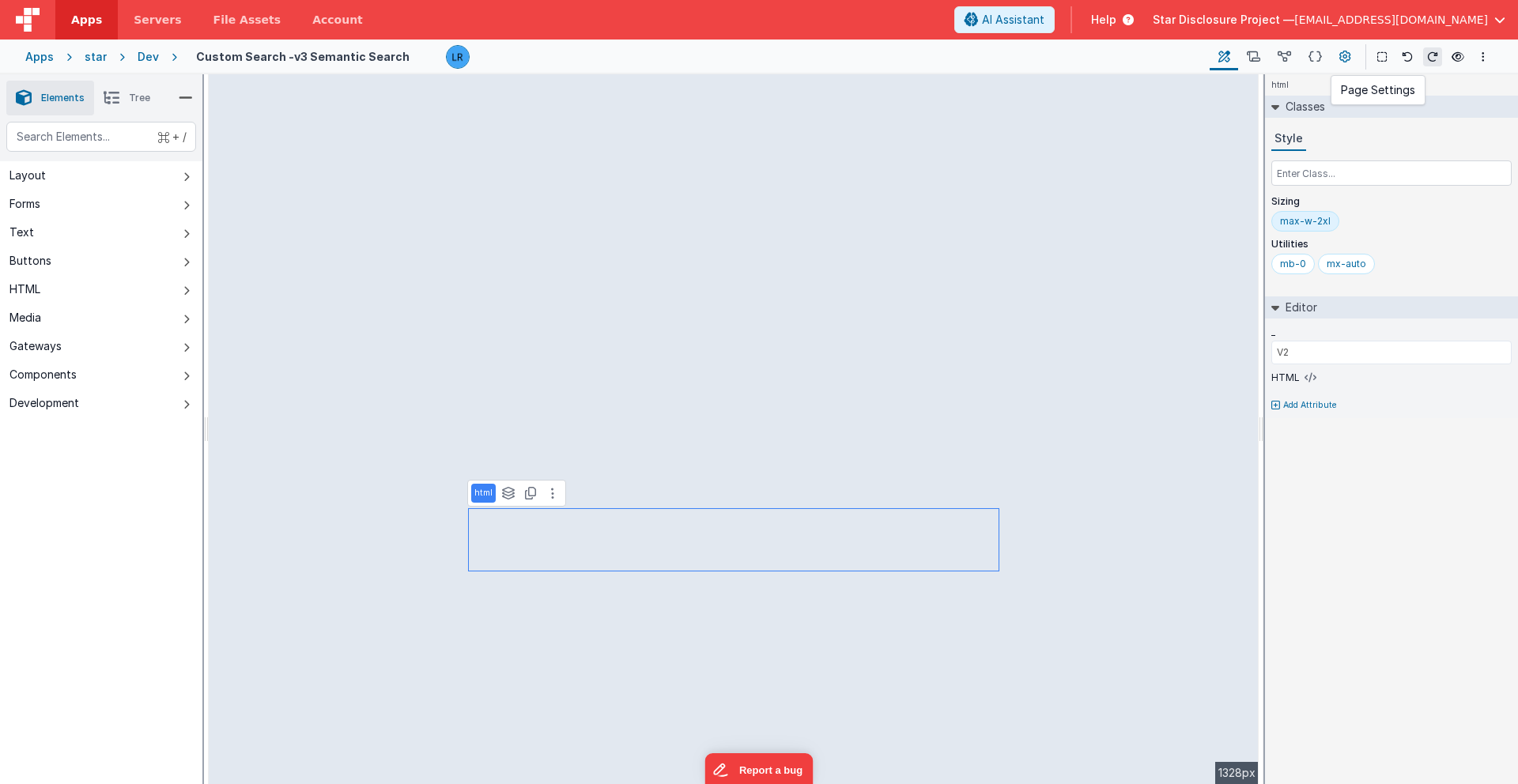
click at [1121, 55] on icon at bounding box center [1344, 57] width 12 height 17
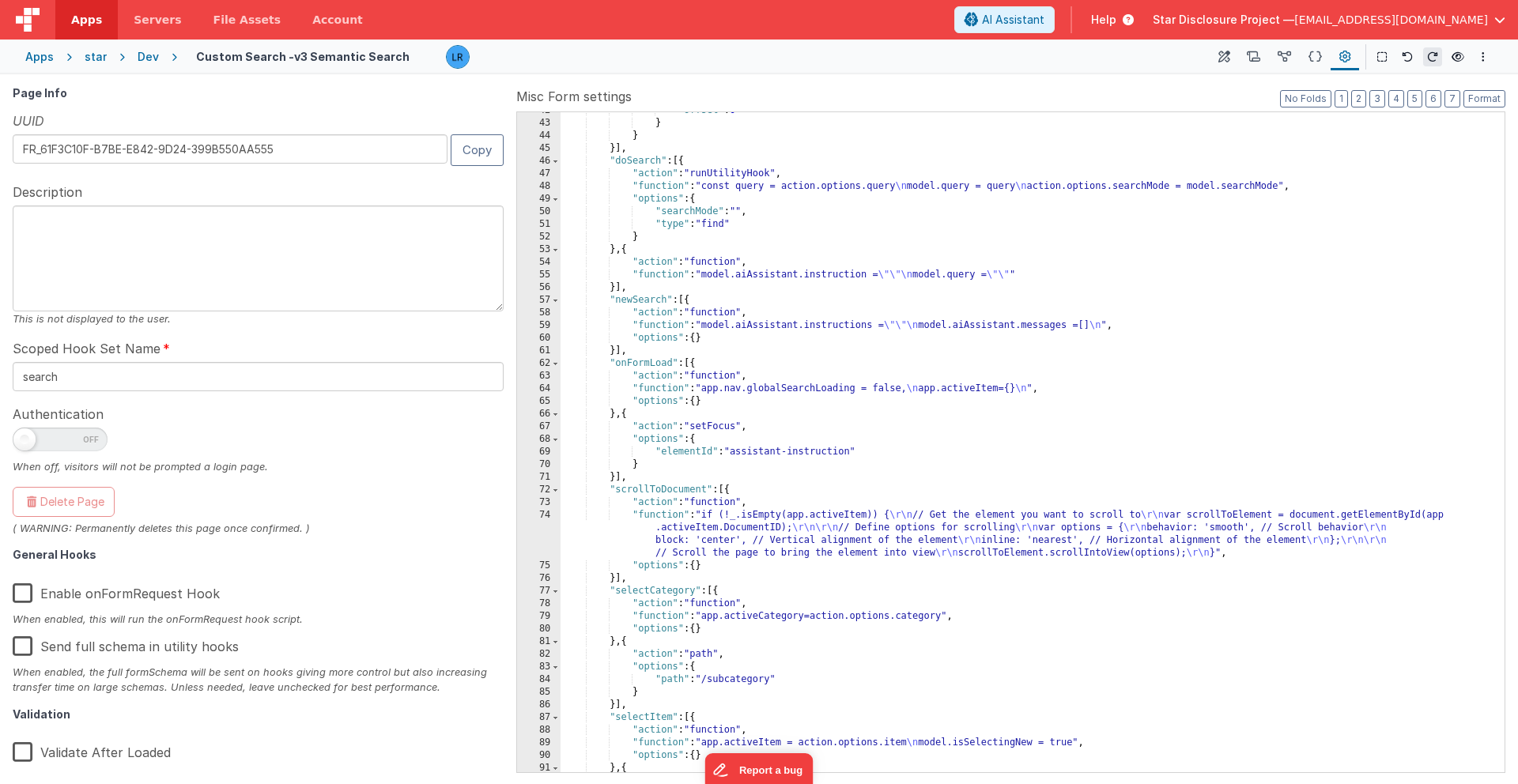
scroll to position [792, 0]
click at [726, 379] on div ""offset" : 0 } } }] , "doSearch" : [{ "action" : "runUtilityHook" , "function" …" at bounding box center [1032, 447] width 943 height 686
click at [668, 272] on div ""offset" : 0 } } }] , "doSearch" : [{ "action" : "runUtilityHook" , "function" …" at bounding box center [1032, 447] width 943 height 686
click at [617, 286] on div ""offset" : 0 } } }] , "doSearch" : [{ "action" : "runUtilityHook" , "function" …" at bounding box center [1032, 447] width 943 height 686
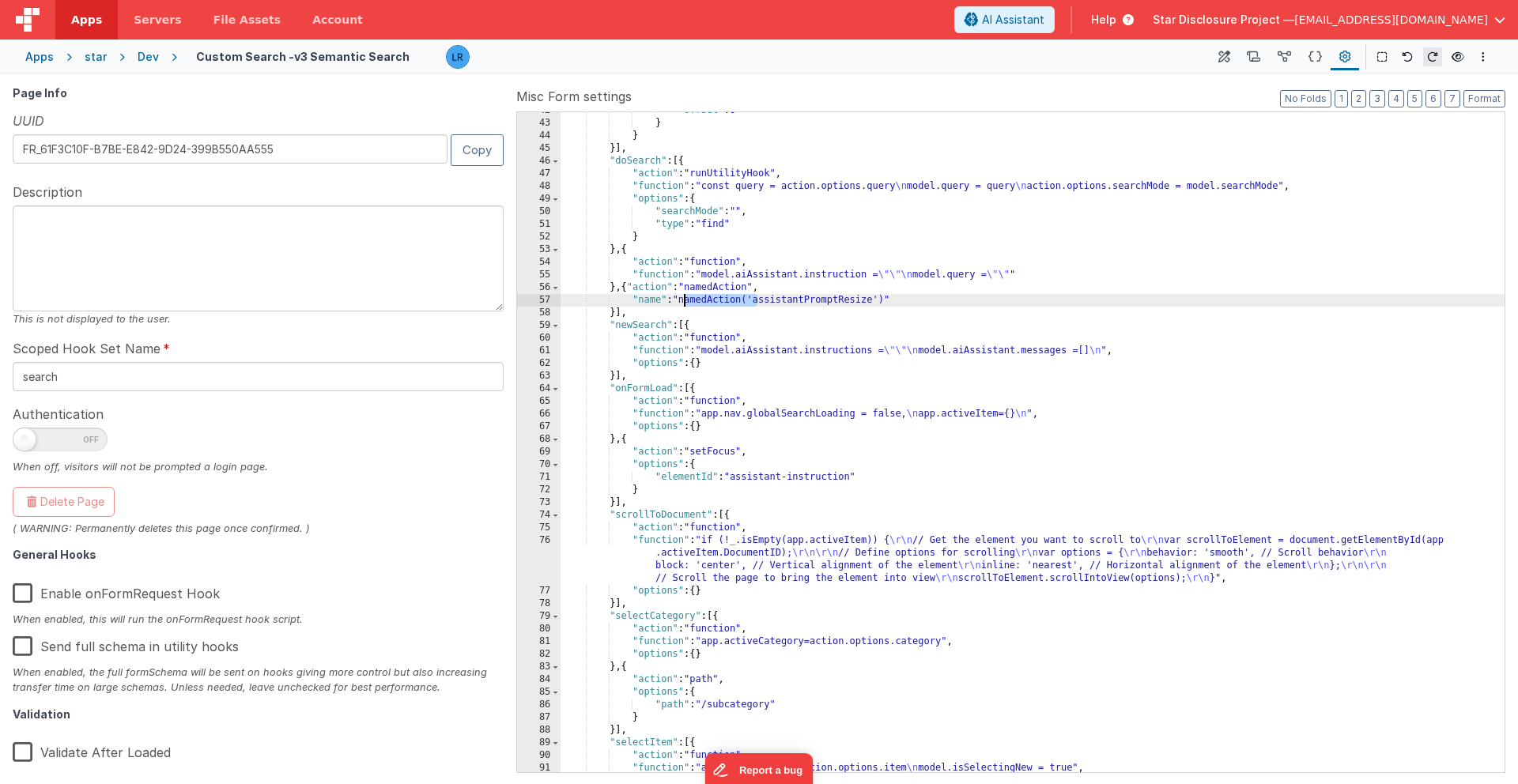
drag, startPoint x: 758, startPoint y: 301, endPoint x: 682, endPoint y: 301, distance: 76.0
click at [682, 301] on div ""offset" : 0 } } }] , "doSearch" : [{ "action" : "runUtilityHook" , "function" …" at bounding box center [1032, 447] width 943 height 686
click at [812, 302] on div ""offset" : 0 } } }] , "doSearch" : [{ "action" : "runUtilityHook" , "function" …" at bounding box center [1032, 447] width 943 height 686
click at [1121, 99] on button "Format" at bounding box center [1484, 98] width 42 height 17
click at [633, 291] on div ""offset" : 0 } } }] , "doSearch" : [{ "action" : "runUtilityHook" , "function" …" at bounding box center [1032, 447] width 943 height 686
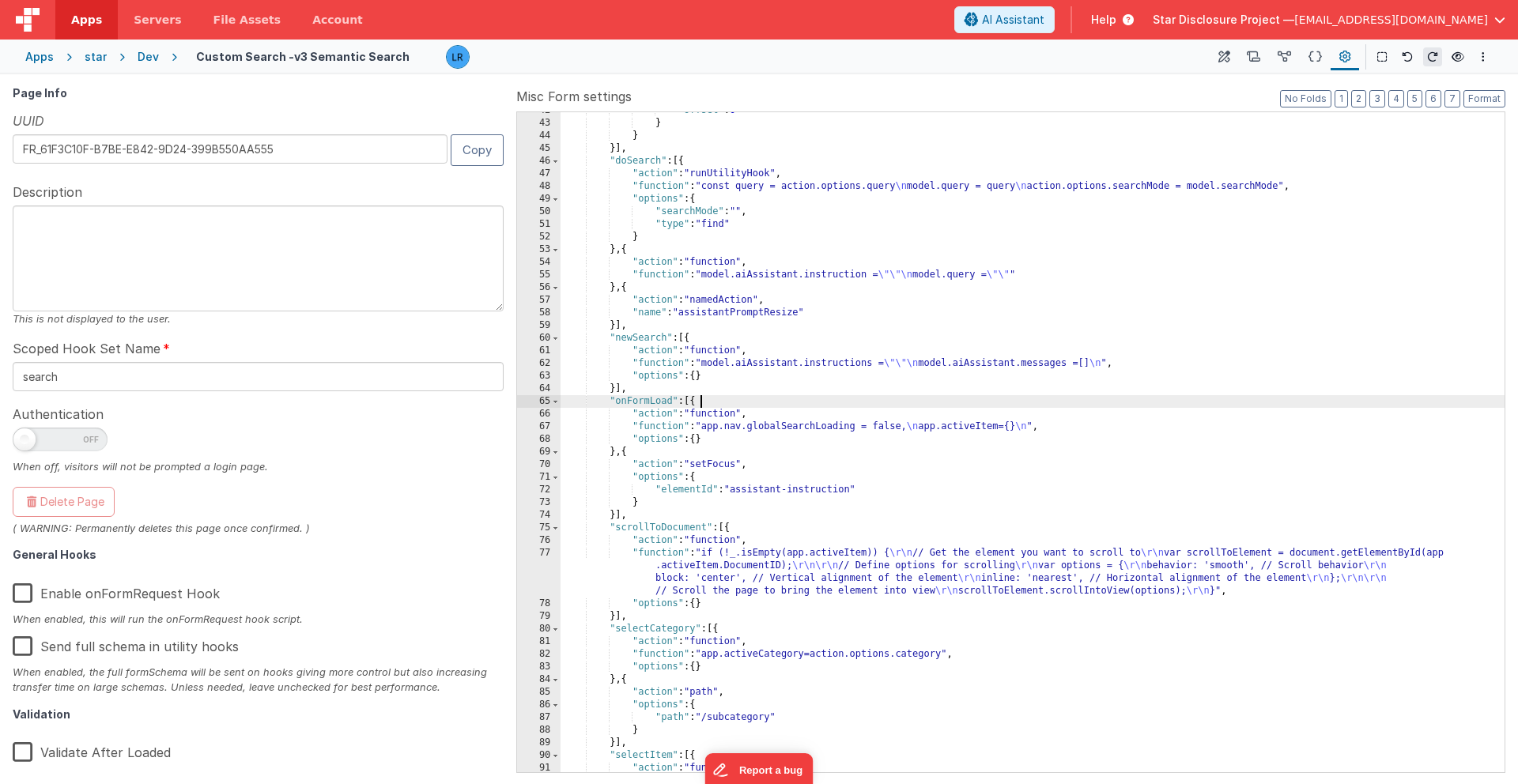
click at [883, 401] on div ""offset" : 0 } } }] , "doSearch" : [{ "action" : "runUtilityHook" , "function" …" at bounding box center [1032, 447] width 943 height 686
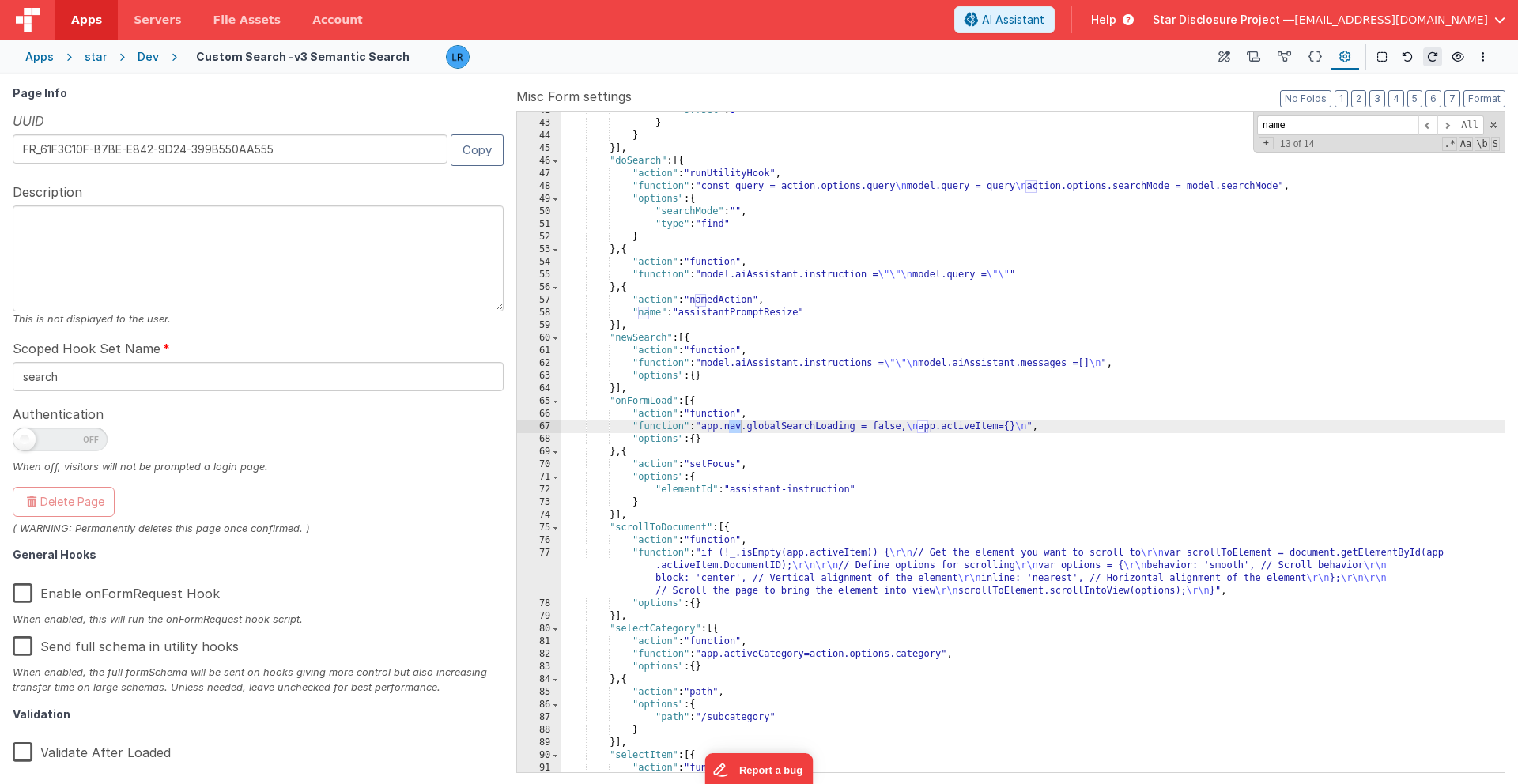
scroll to position [0, 0]
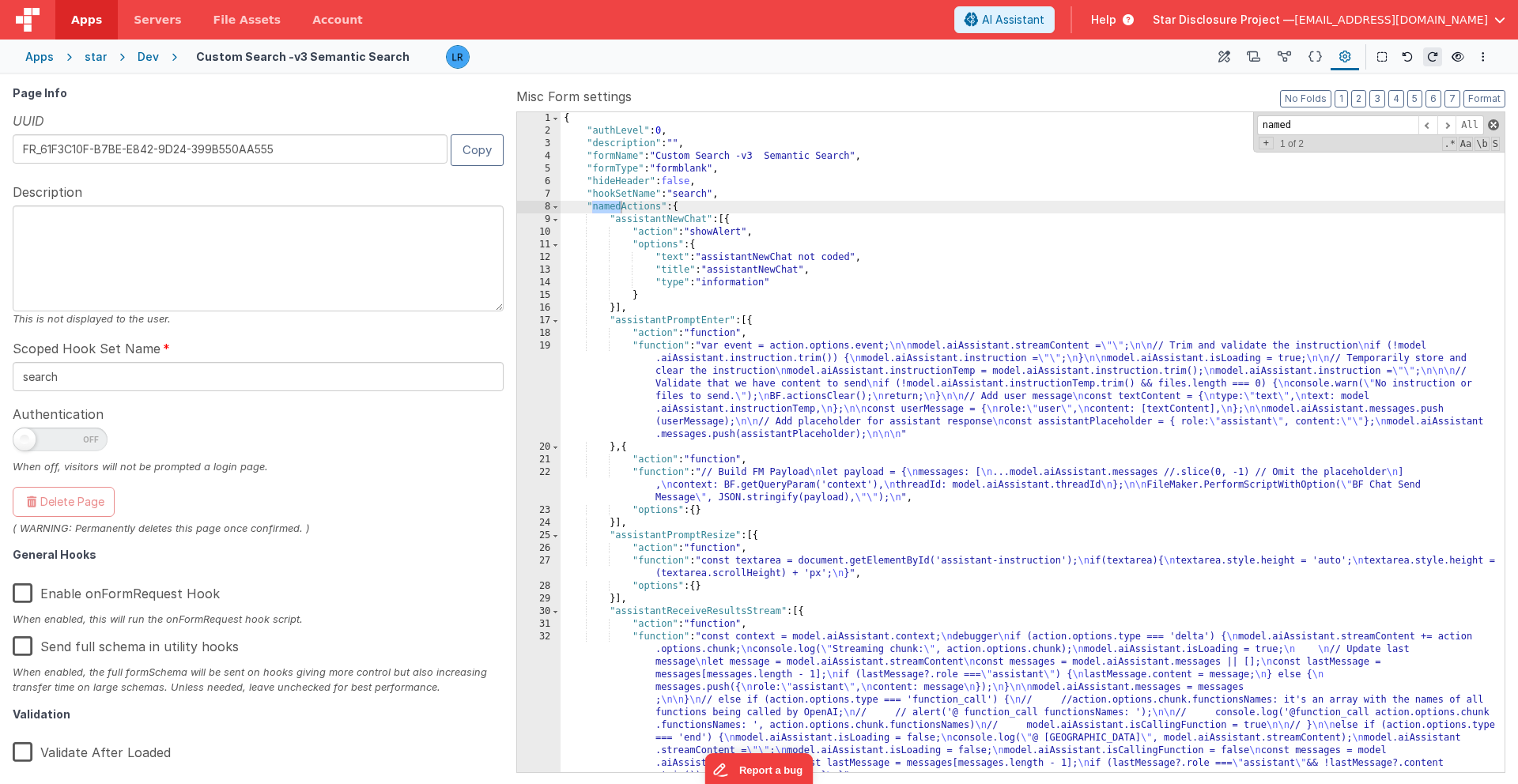
type input "named"
click at [1121, 125] on span at bounding box center [1493, 124] width 11 height 11
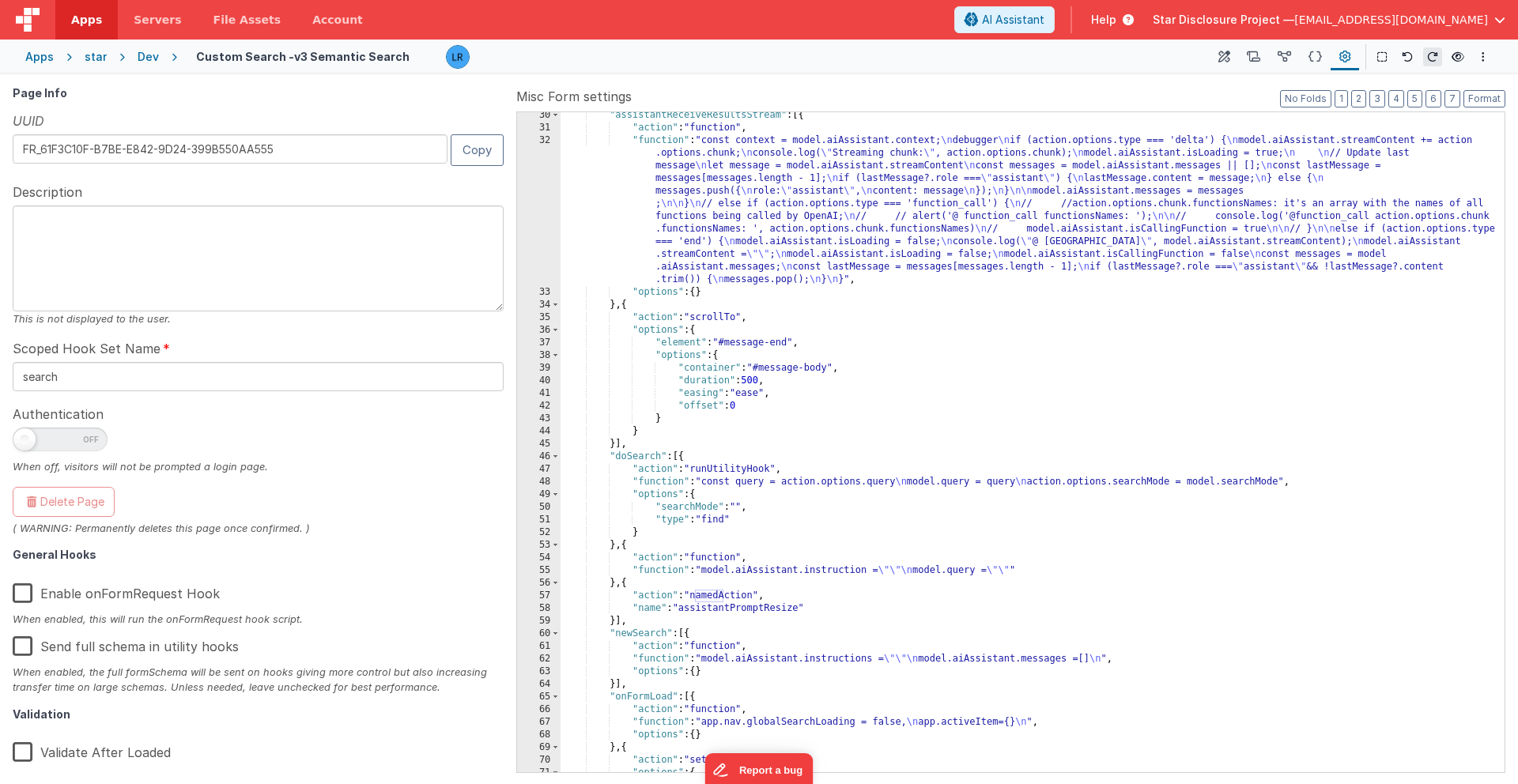
scroll to position [497, 0]
click at [1121, 57] on icon at bounding box center [1253, 57] width 13 height 17
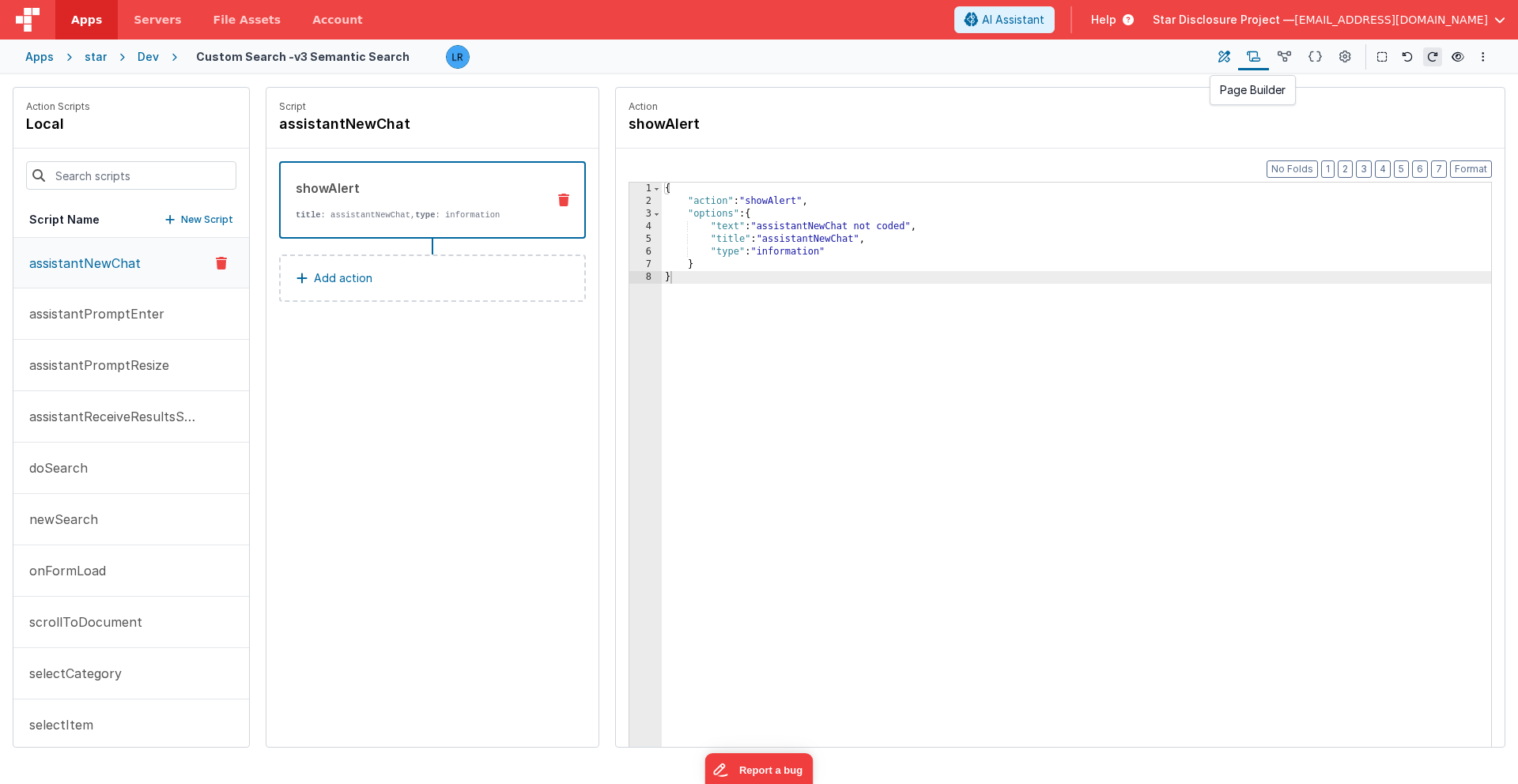
click at [1121, 57] on icon at bounding box center [1224, 57] width 12 height 17
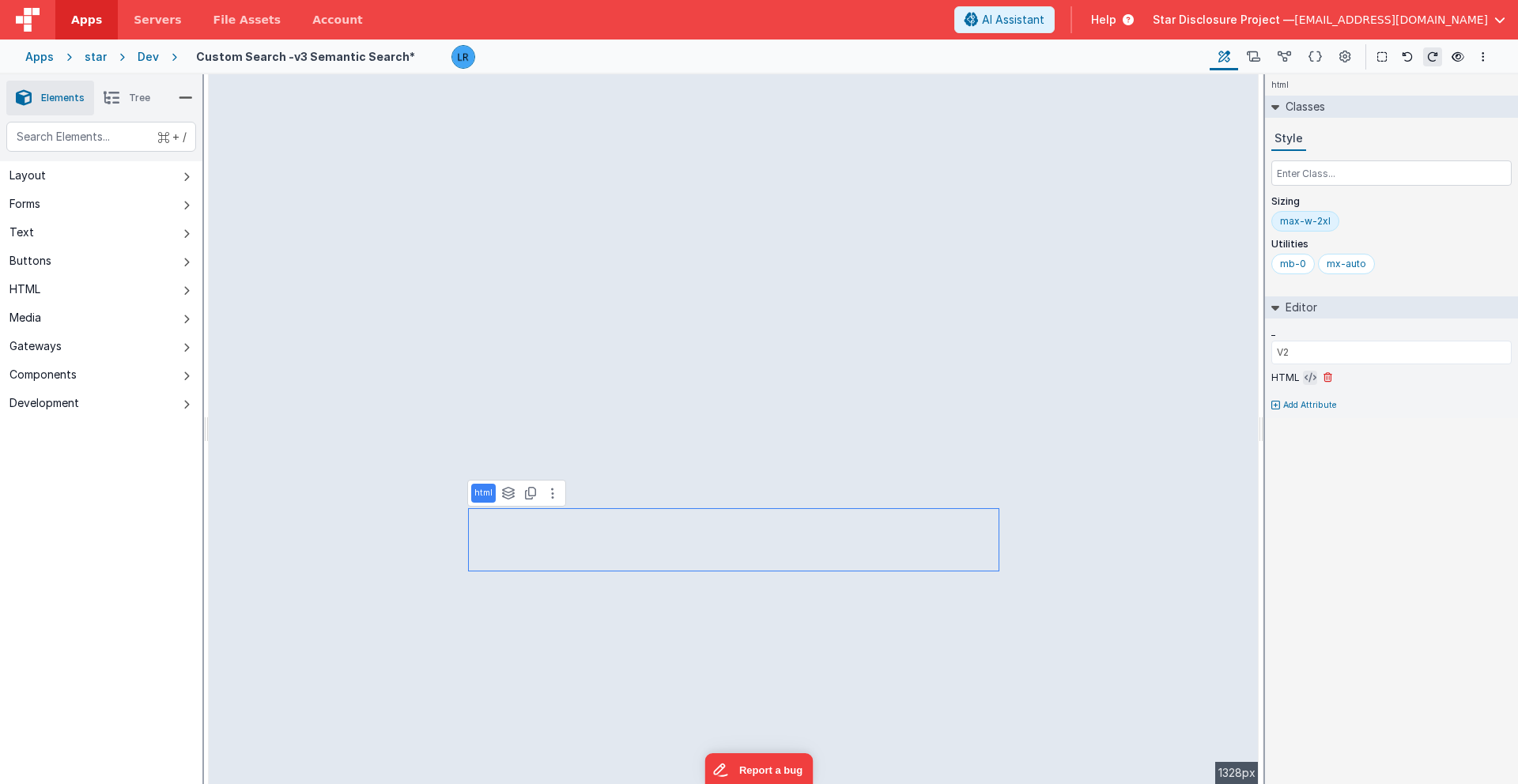
click at [1121, 377] on icon at bounding box center [1309, 378] width 12 height 13
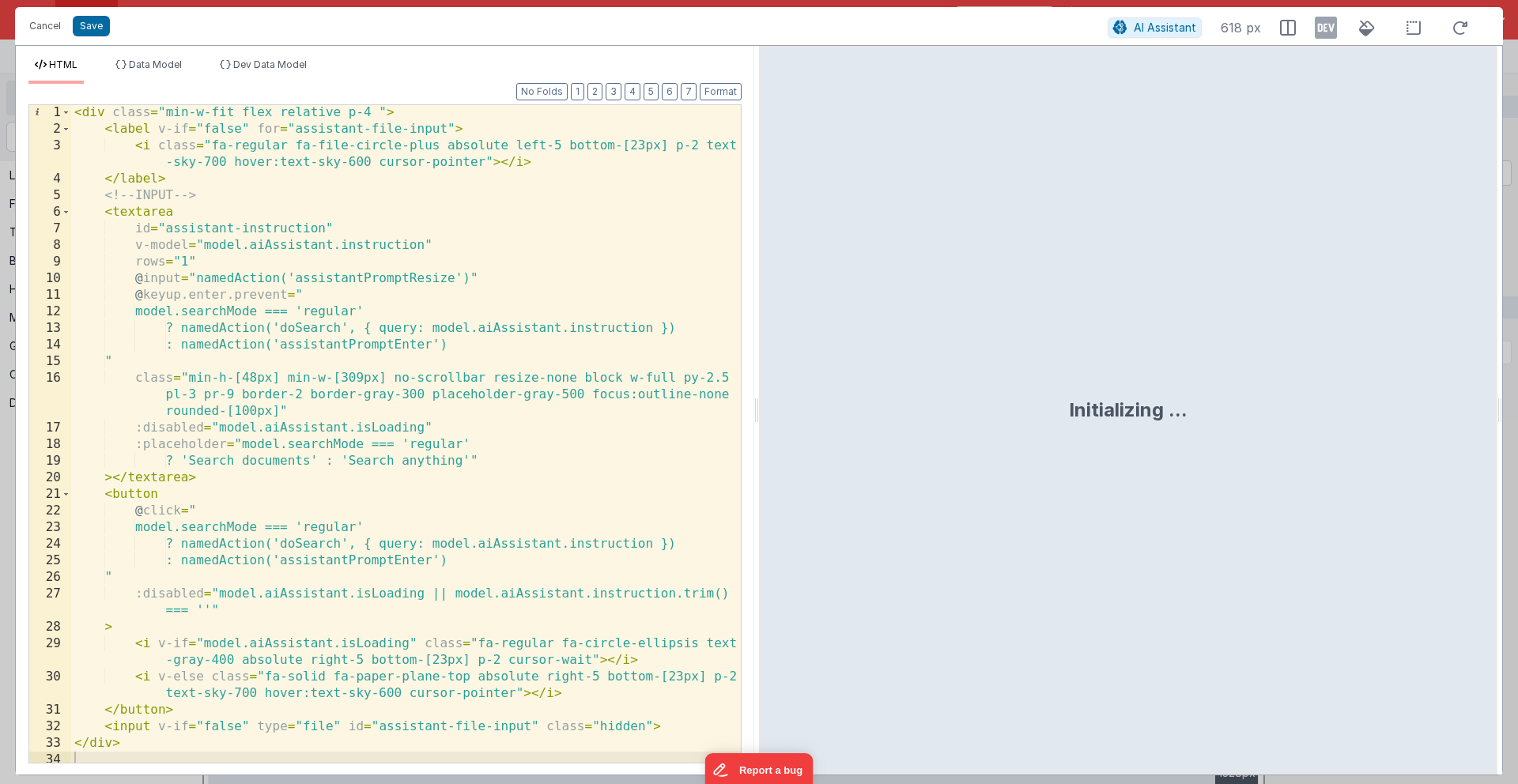
scroll to position [2, 0]
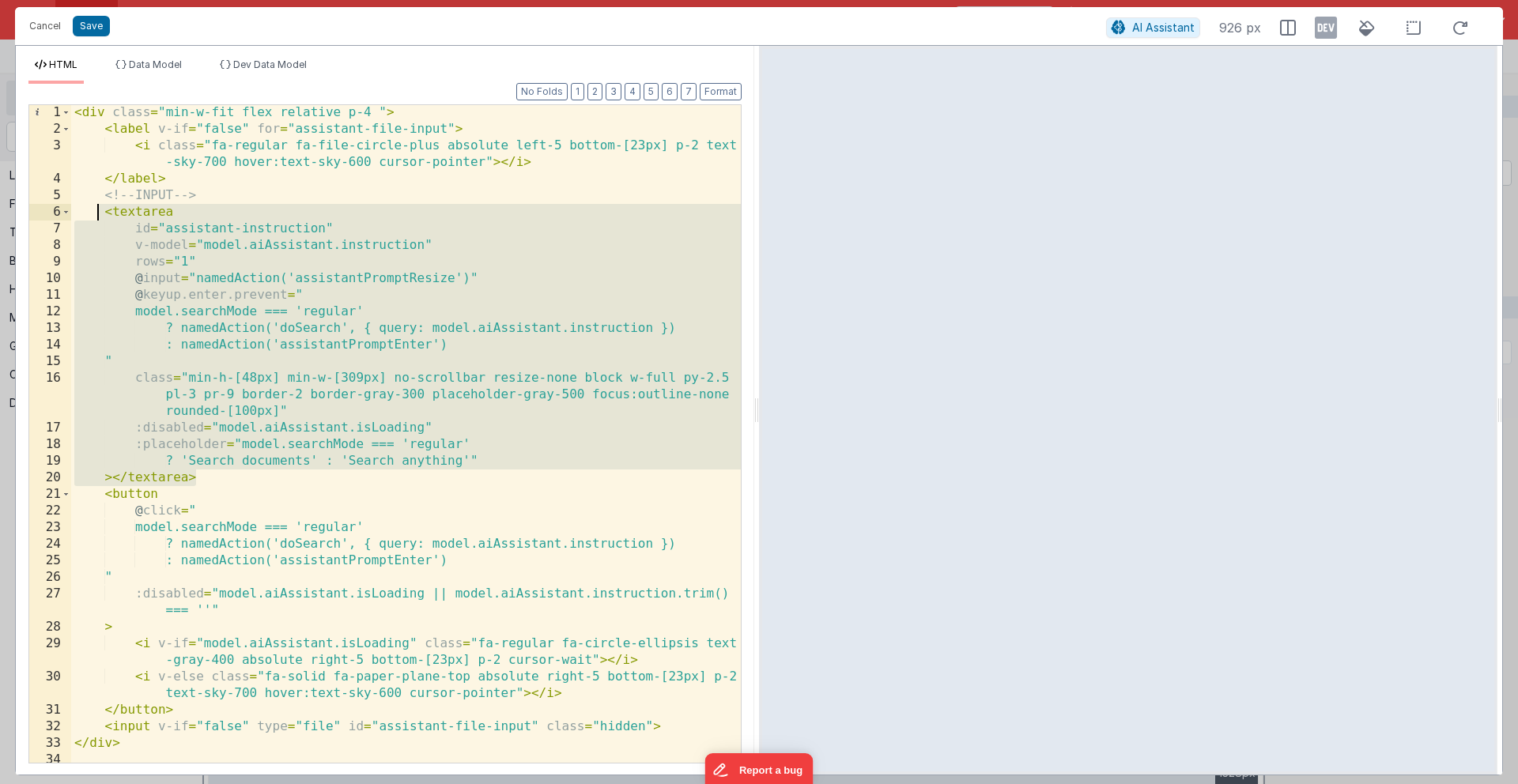
drag, startPoint x: 200, startPoint y: 480, endPoint x: 99, endPoint y: 211, distance: 287.3
click at [99, 211] on div "< div class = "min-w-fit flex relative p-4 " > < label v-if = "false" for = "as…" at bounding box center [405, 450] width 669 height 691
click at [333, 286] on div "< div class = "min-w-fit flex relative p-4 " > < label v-if = "false" for = "as…" at bounding box center [405, 450] width 669 height 691
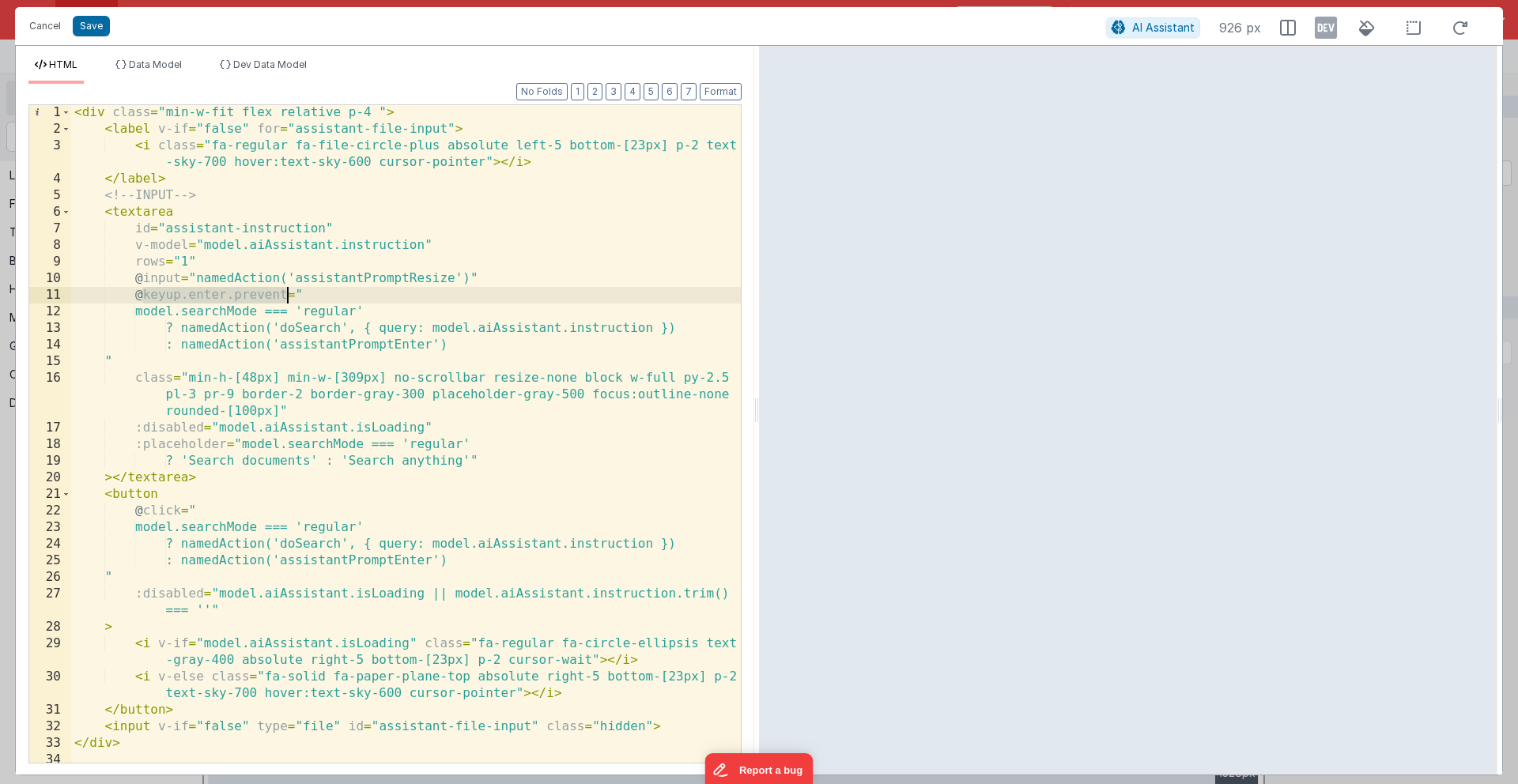
drag, startPoint x: 143, startPoint y: 294, endPoint x: 285, endPoint y: 295, distance: 142.0
click at [285, 295] on div "< div class = "min-w-fit flex relative p-4 " > < label v-if = "false" for = "as…" at bounding box center [405, 450] width 669 height 691
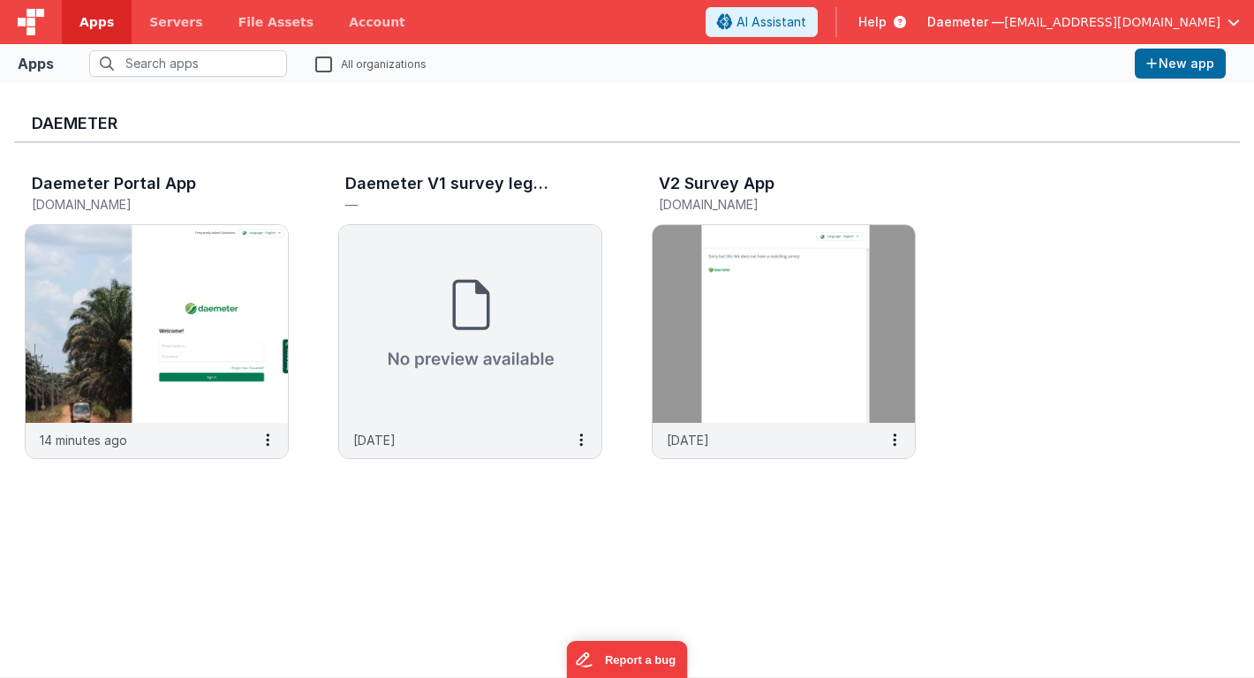
click at [1075, 22] on span "[EMAIL_ADDRESS][DOMAIN_NAME]" at bounding box center [1112, 22] width 216 height 18
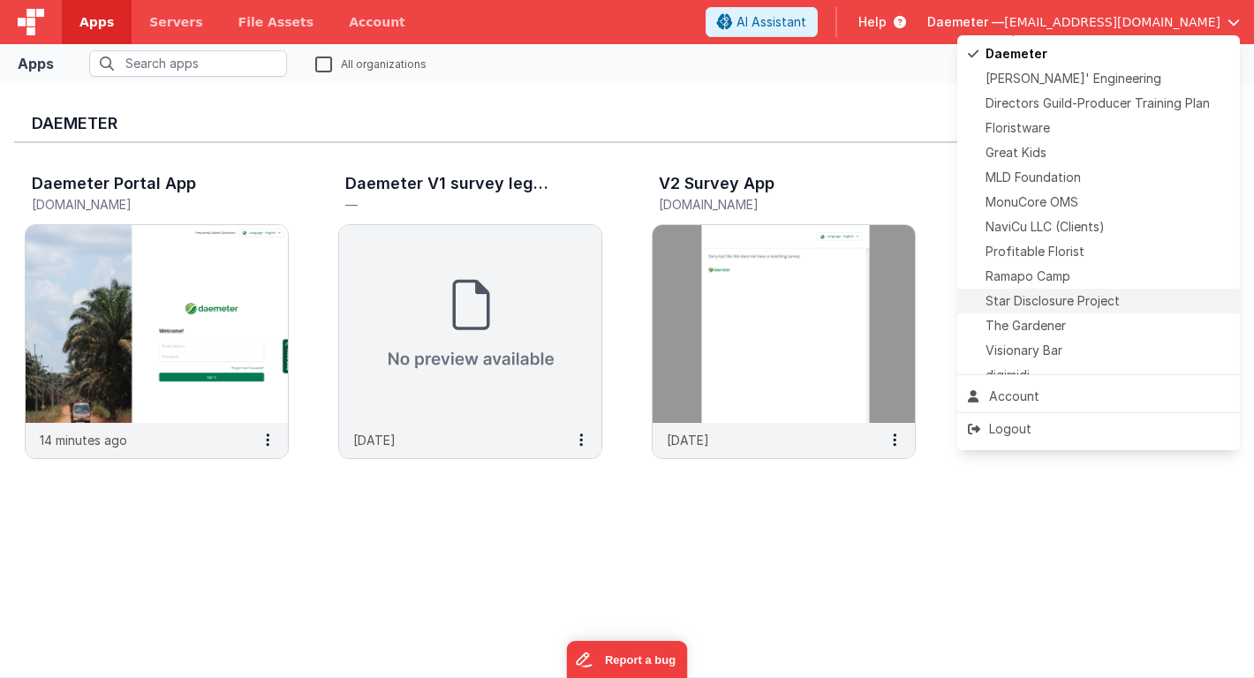
scroll to position [414, 0]
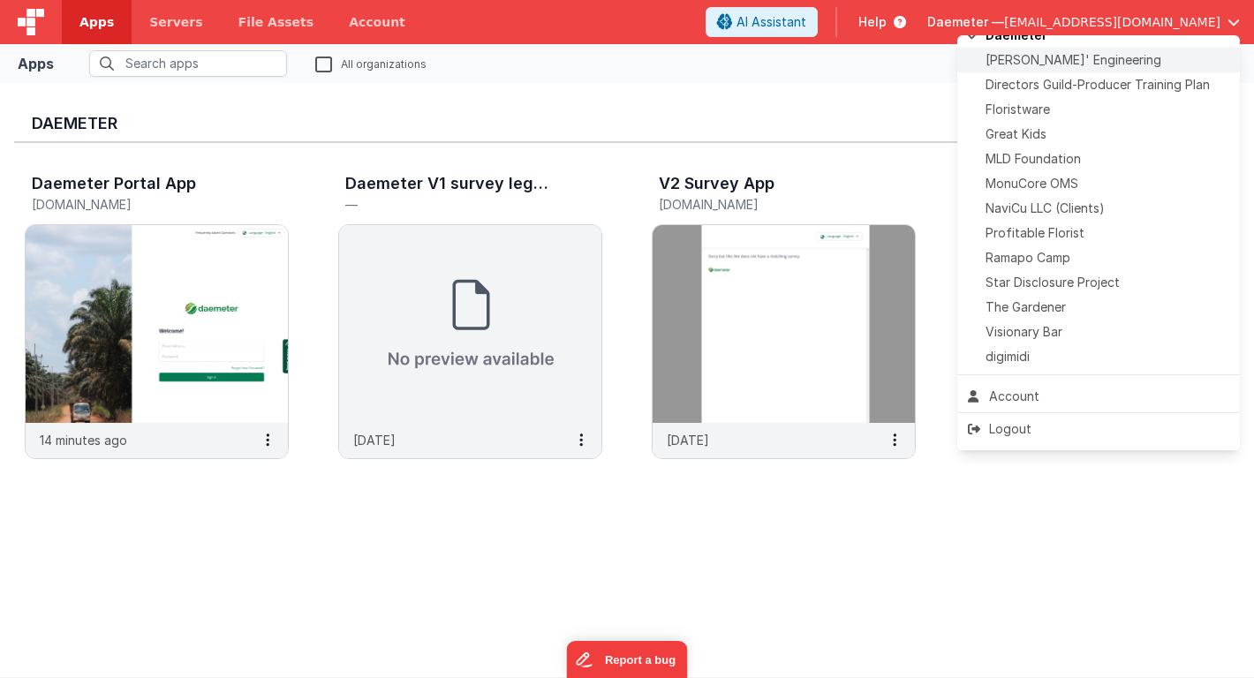
click at [1098, 61] on div "[PERSON_NAME]' Engineering" at bounding box center [1098, 60] width 261 height 18
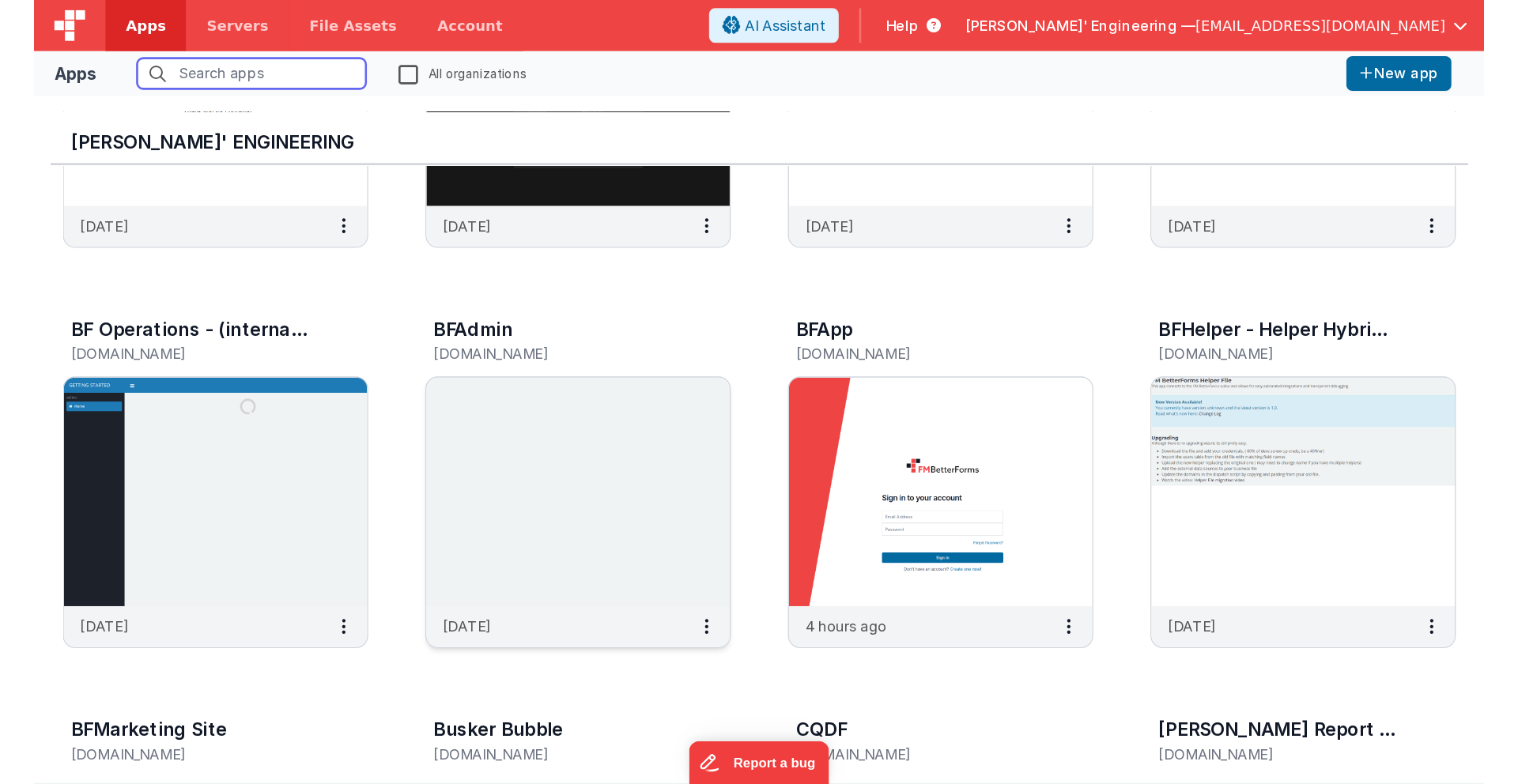
scroll to position [260, 0]
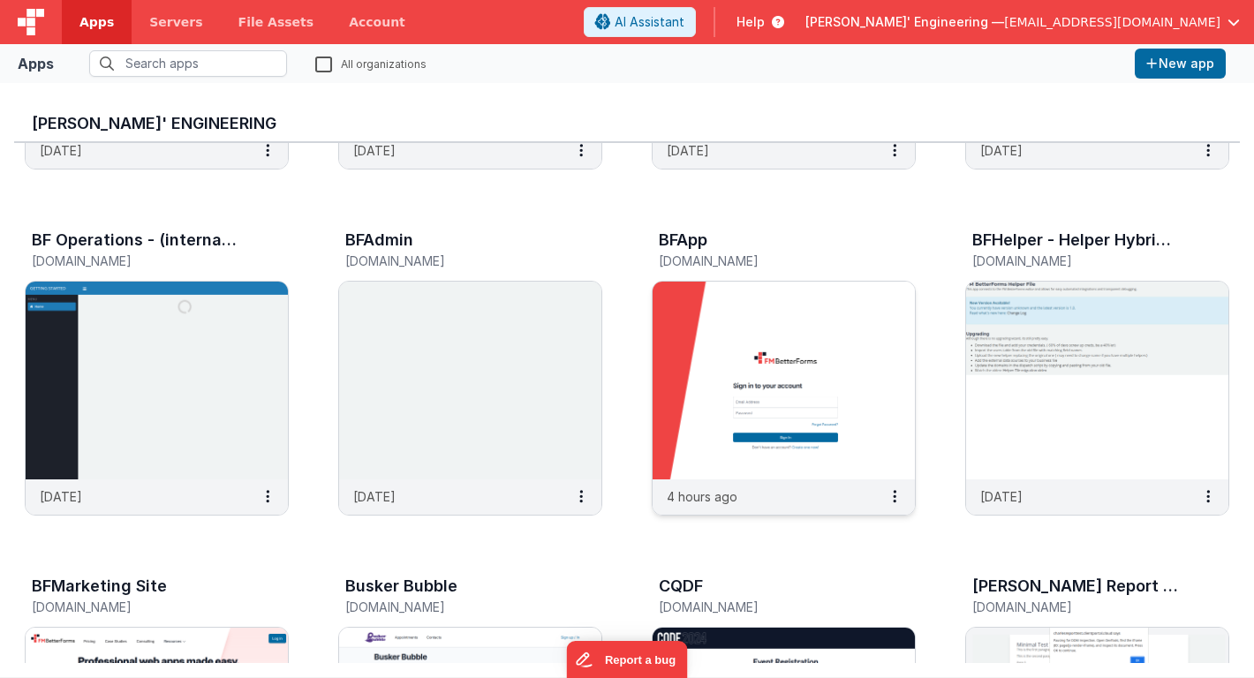
click at [737, 368] on img at bounding box center [784, 381] width 262 height 198
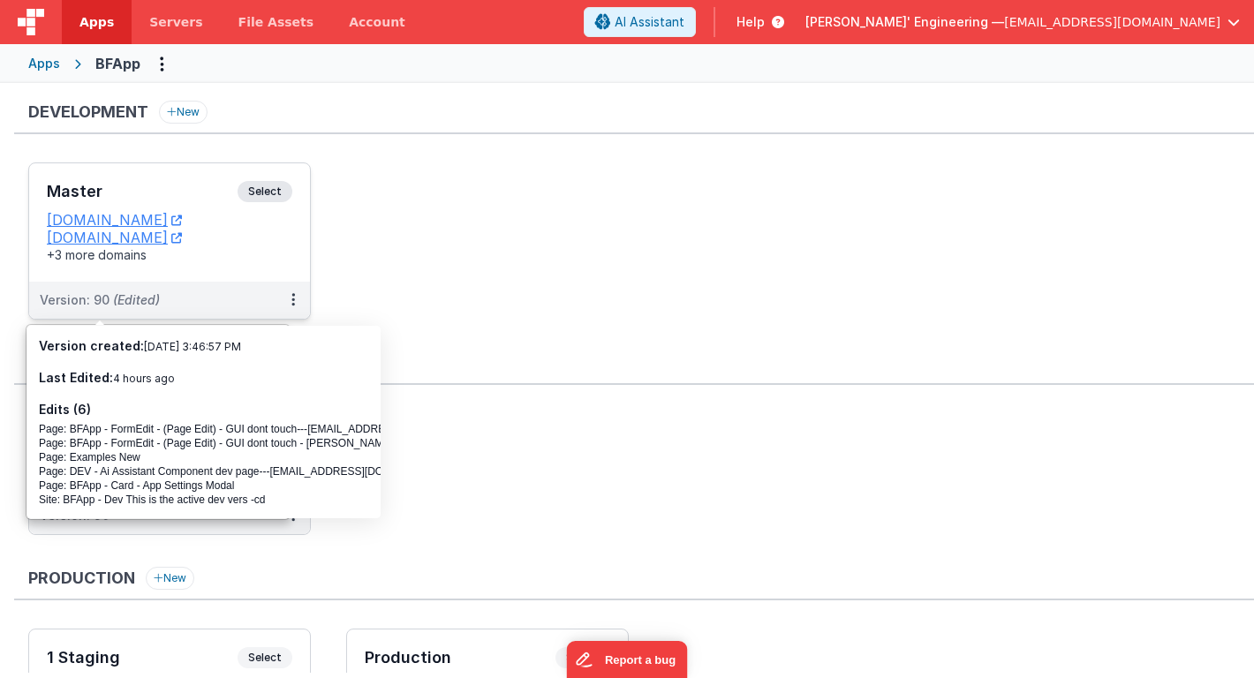
click at [159, 187] on h3 "Master" at bounding box center [142, 192] width 191 height 18
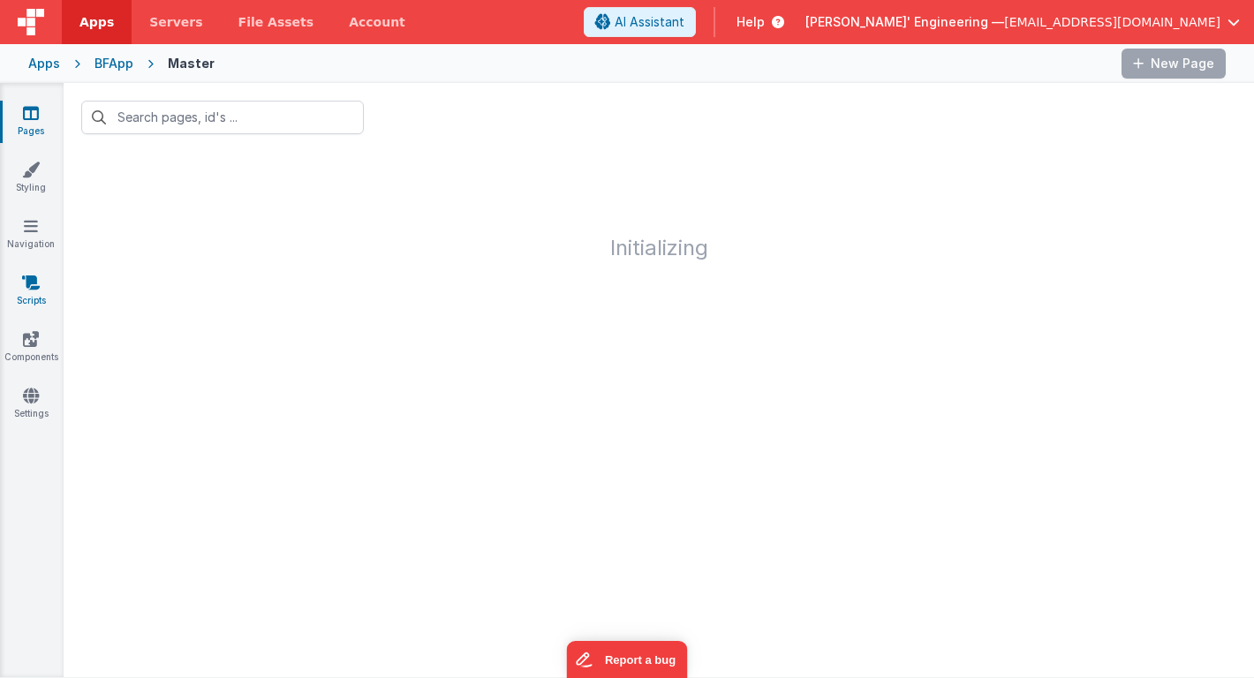
click at [33, 292] on link "Scripts" at bounding box center [31, 291] width 64 height 35
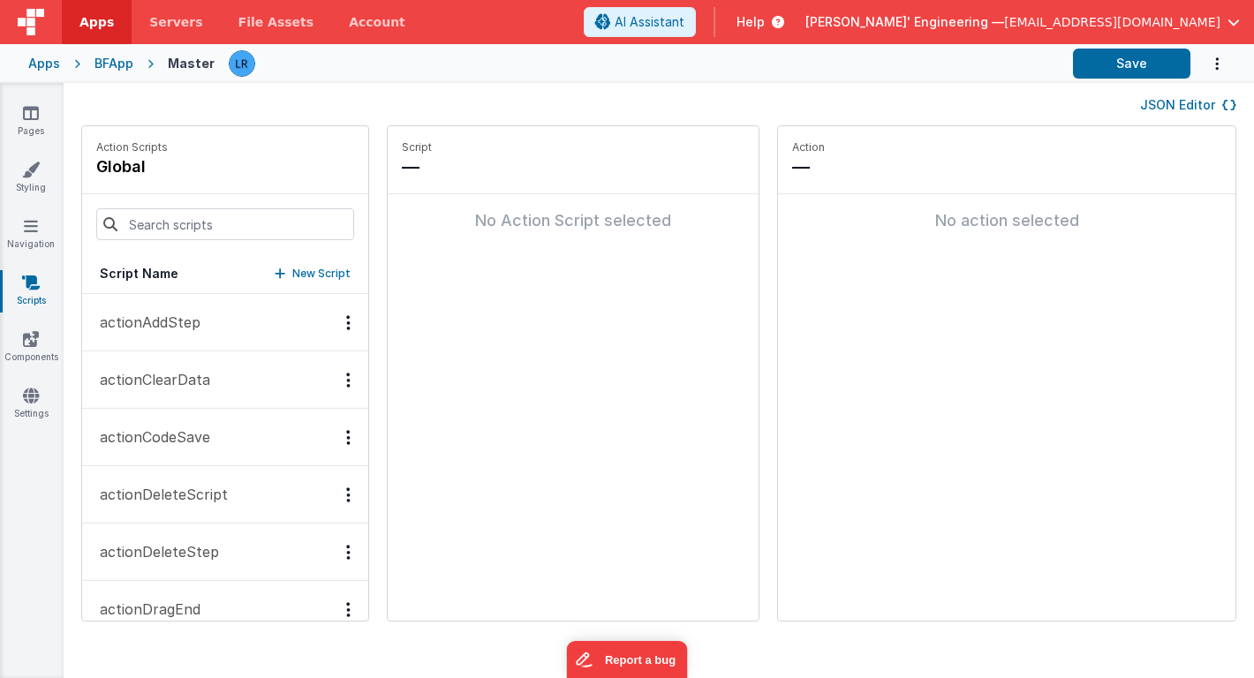
click at [1192, 107] on button "JSON Editor" at bounding box center [1188, 105] width 96 height 18
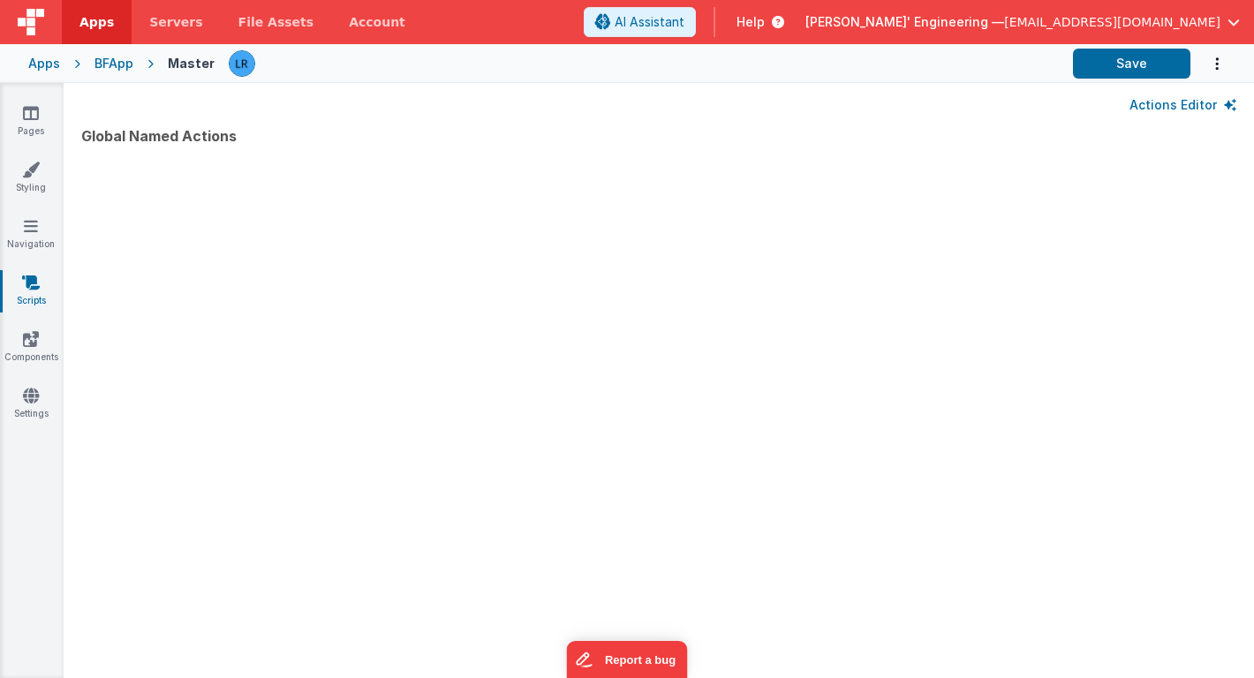
click at [619, 342] on div at bounding box center [658, 386] width 1155 height 471
click at [1167, 106] on button "Actions Editor" at bounding box center [1182, 105] width 107 height 18
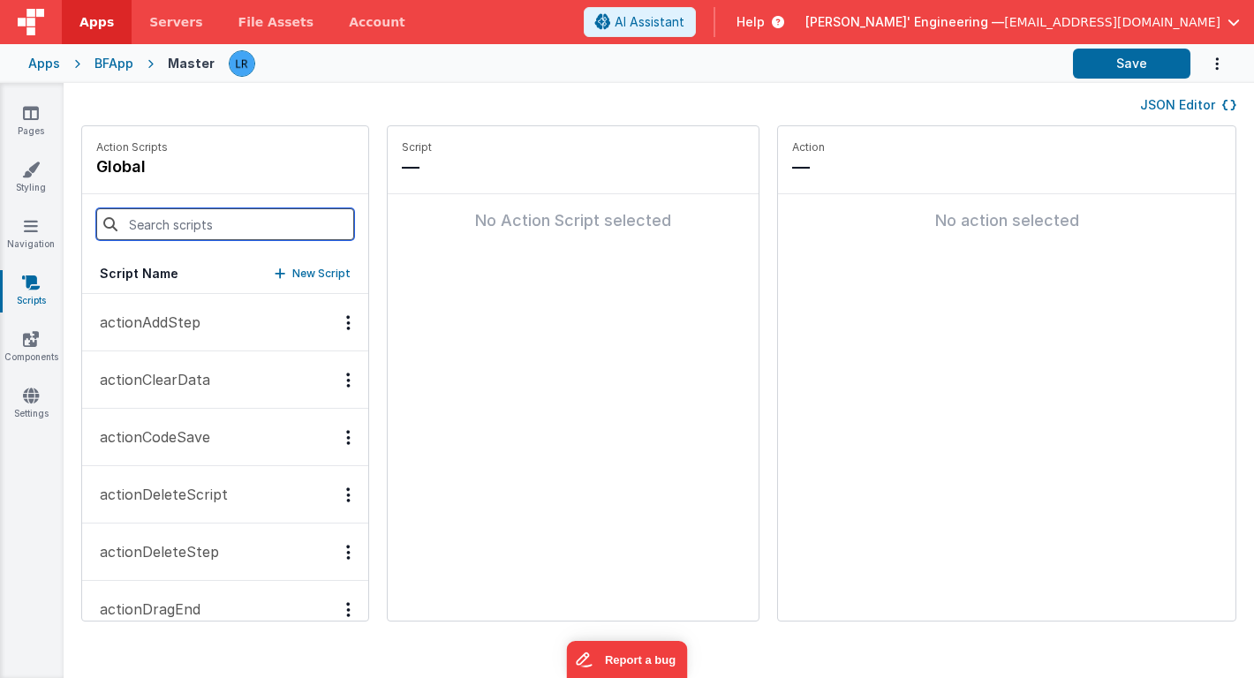
click at [294, 215] on input at bounding box center [225, 224] width 258 height 32
paste input "assistantPromptResize"
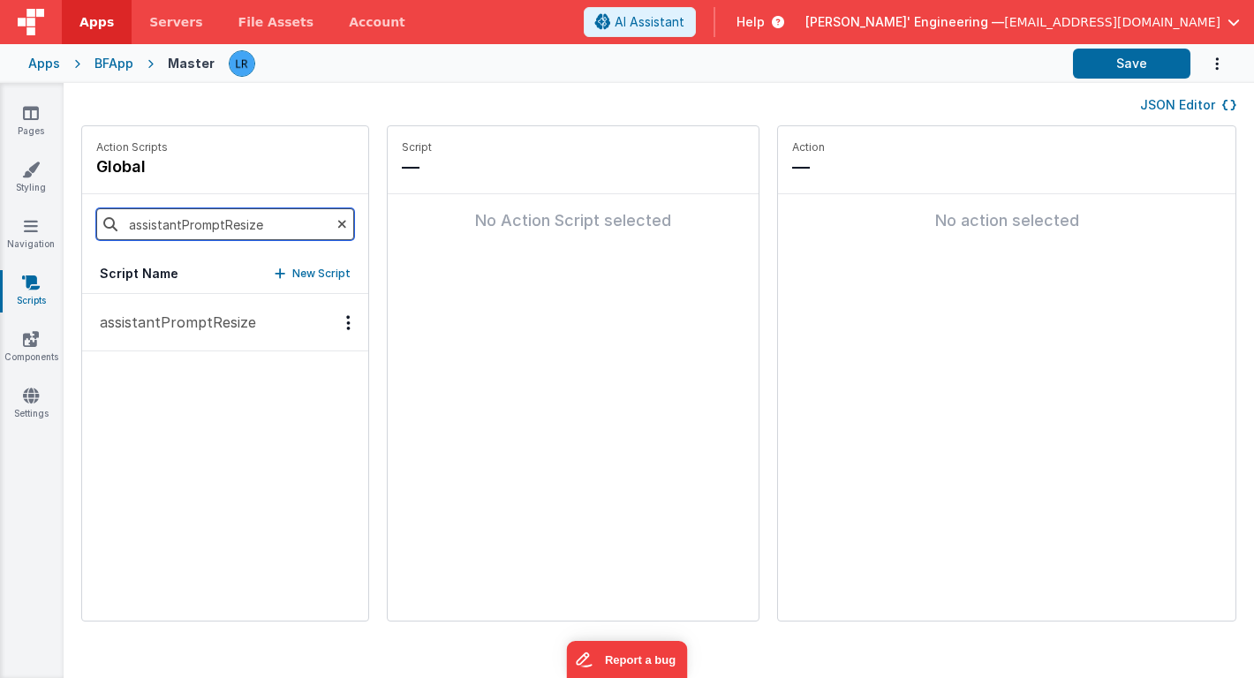
type input "assistantPromptResize"
click at [195, 320] on p "assistantPromptResize" at bounding box center [172, 322] width 167 height 21
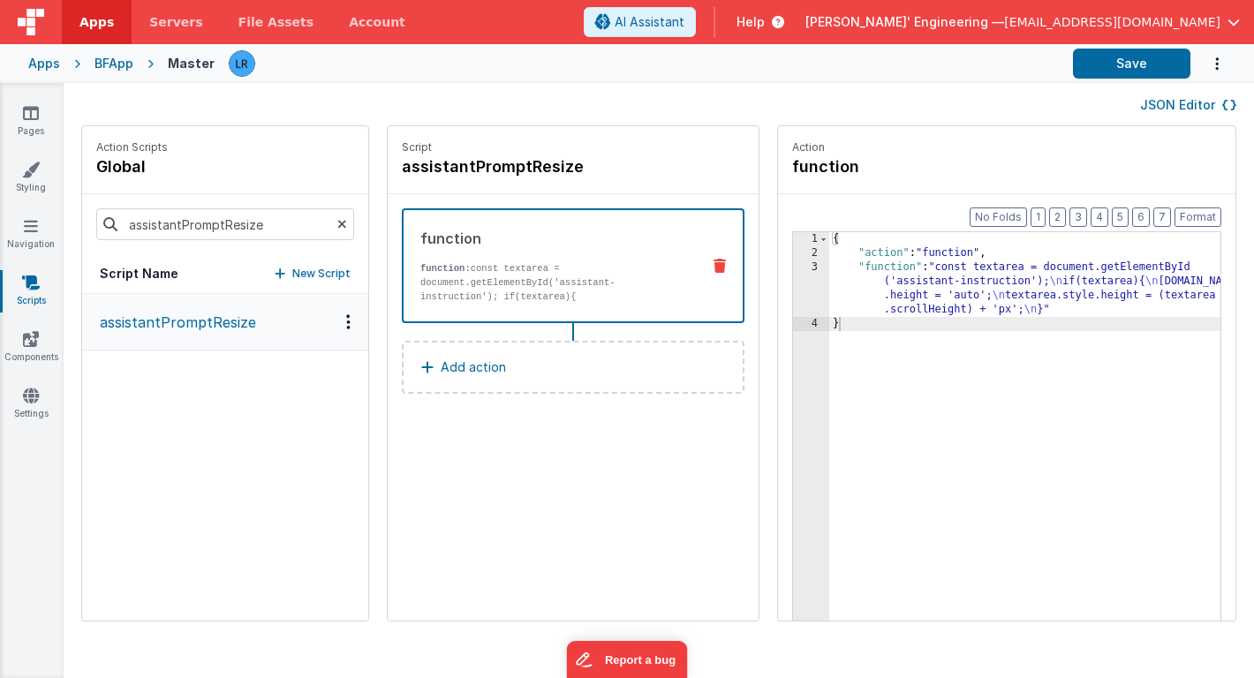
click at [1171, 105] on button "JSON Editor" at bounding box center [1188, 105] width 96 height 18
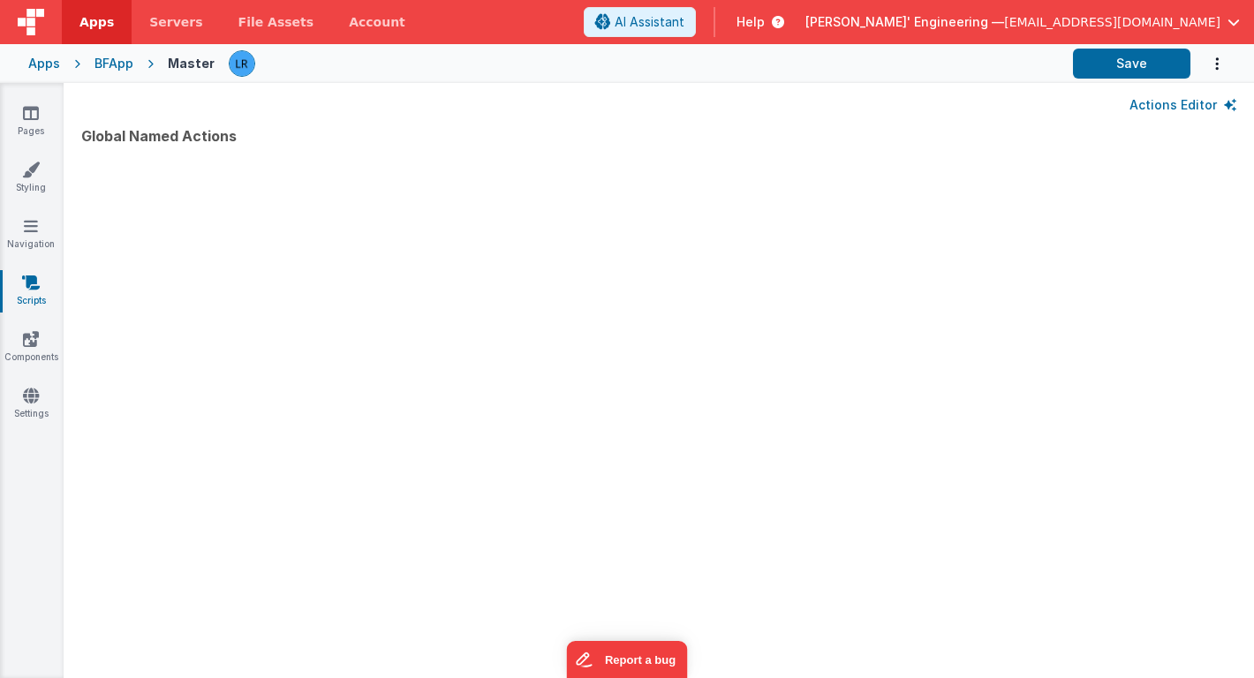
click at [646, 253] on div at bounding box center [658, 386] width 1155 height 471
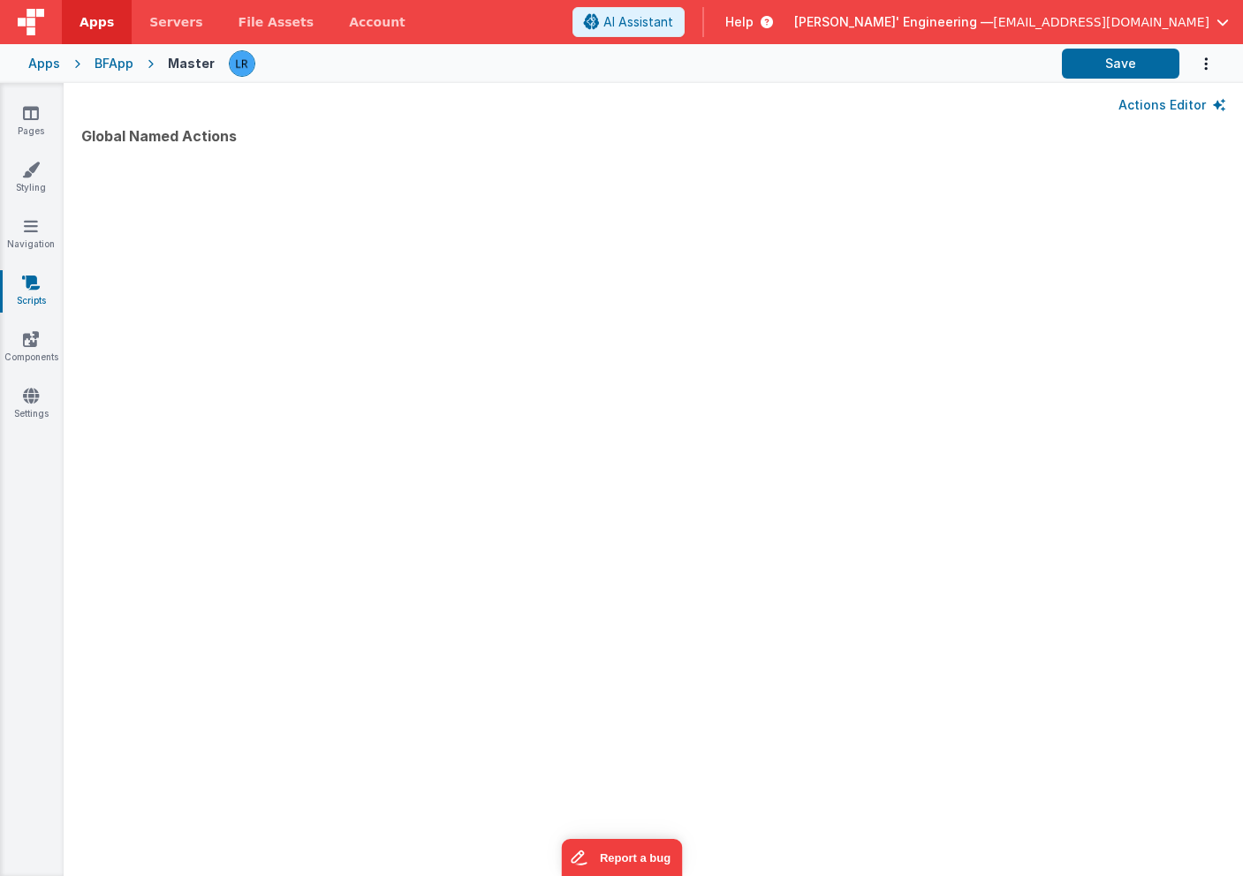
click at [1178, 102] on button "Actions Editor" at bounding box center [1171, 105] width 107 height 18
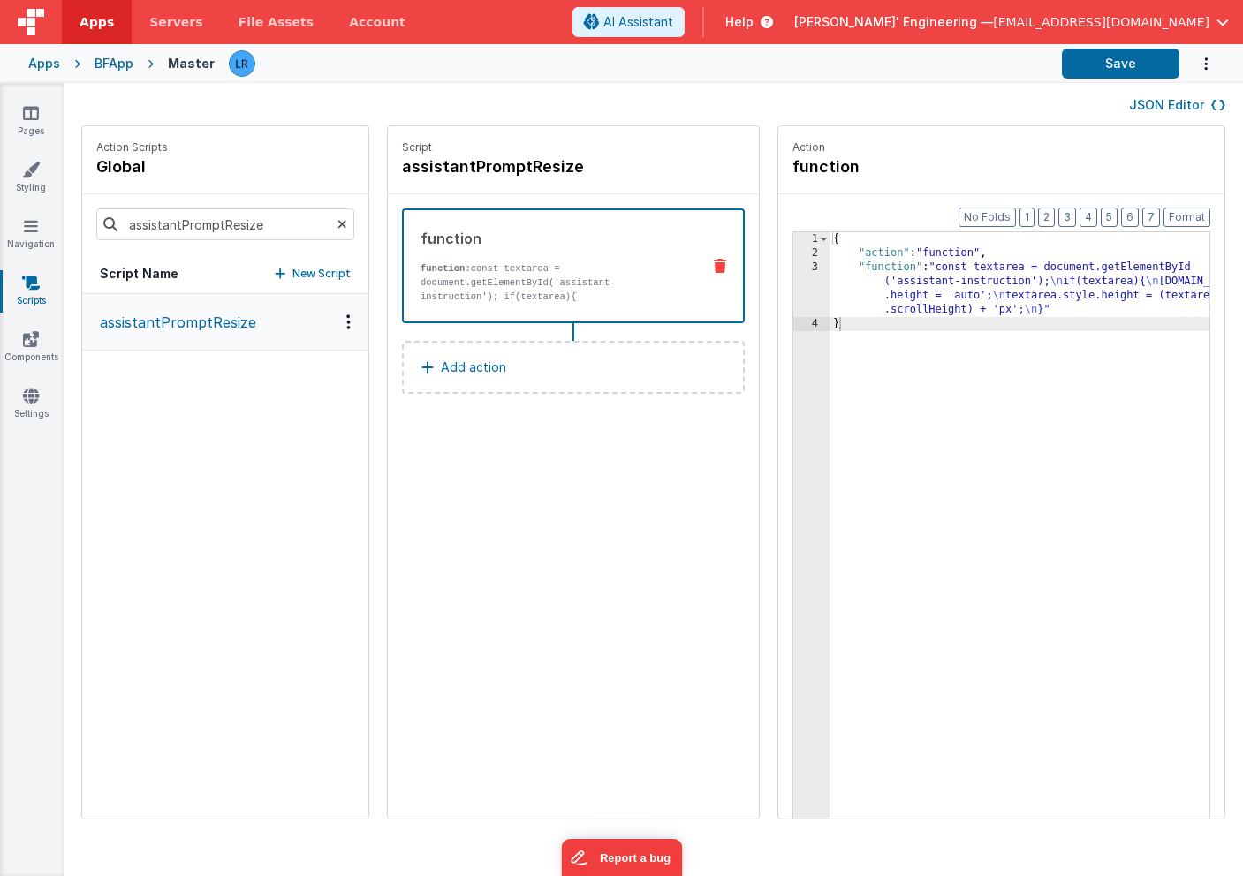
click at [1178, 102] on button "JSON Editor" at bounding box center [1177, 105] width 96 height 18
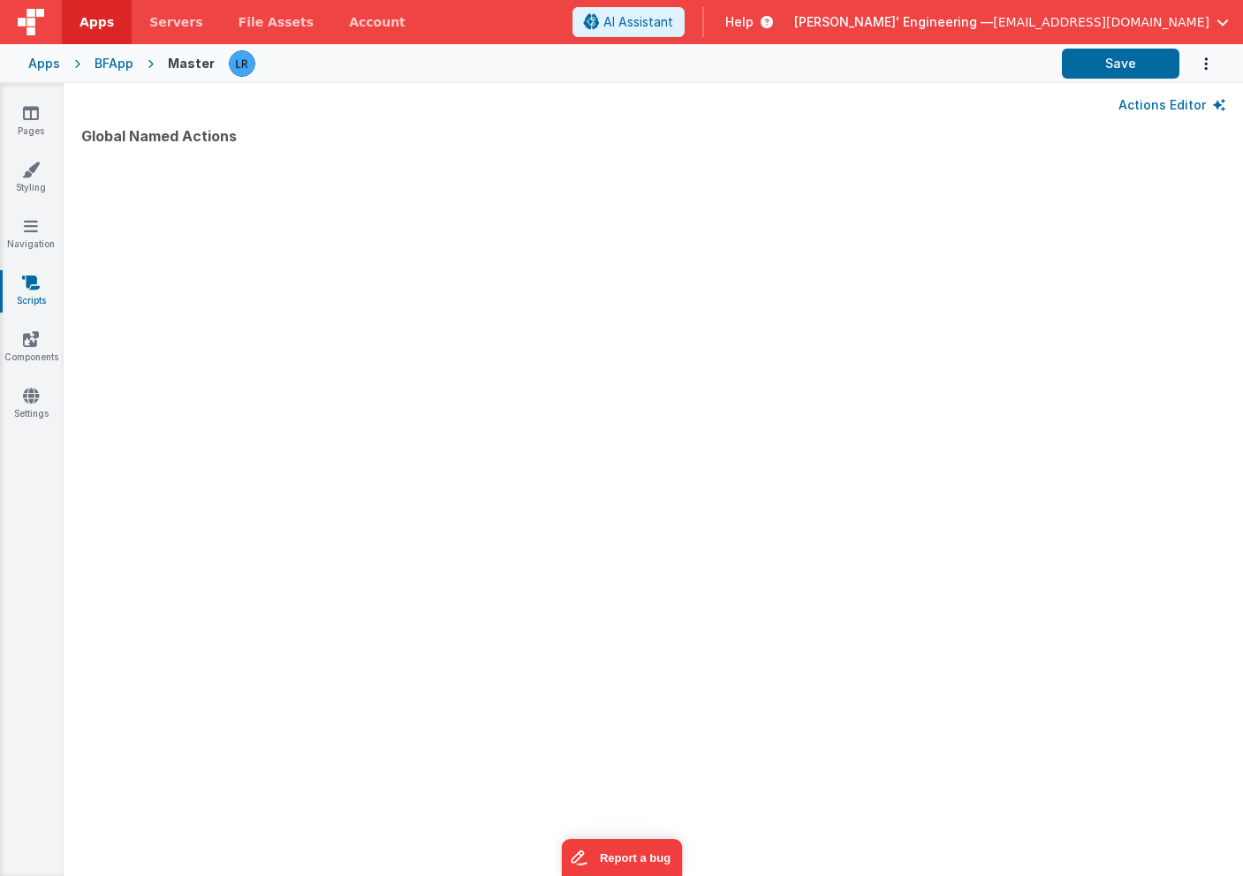
click at [1178, 102] on button "Actions Editor" at bounding box center [1171, 105] width 107 height 18
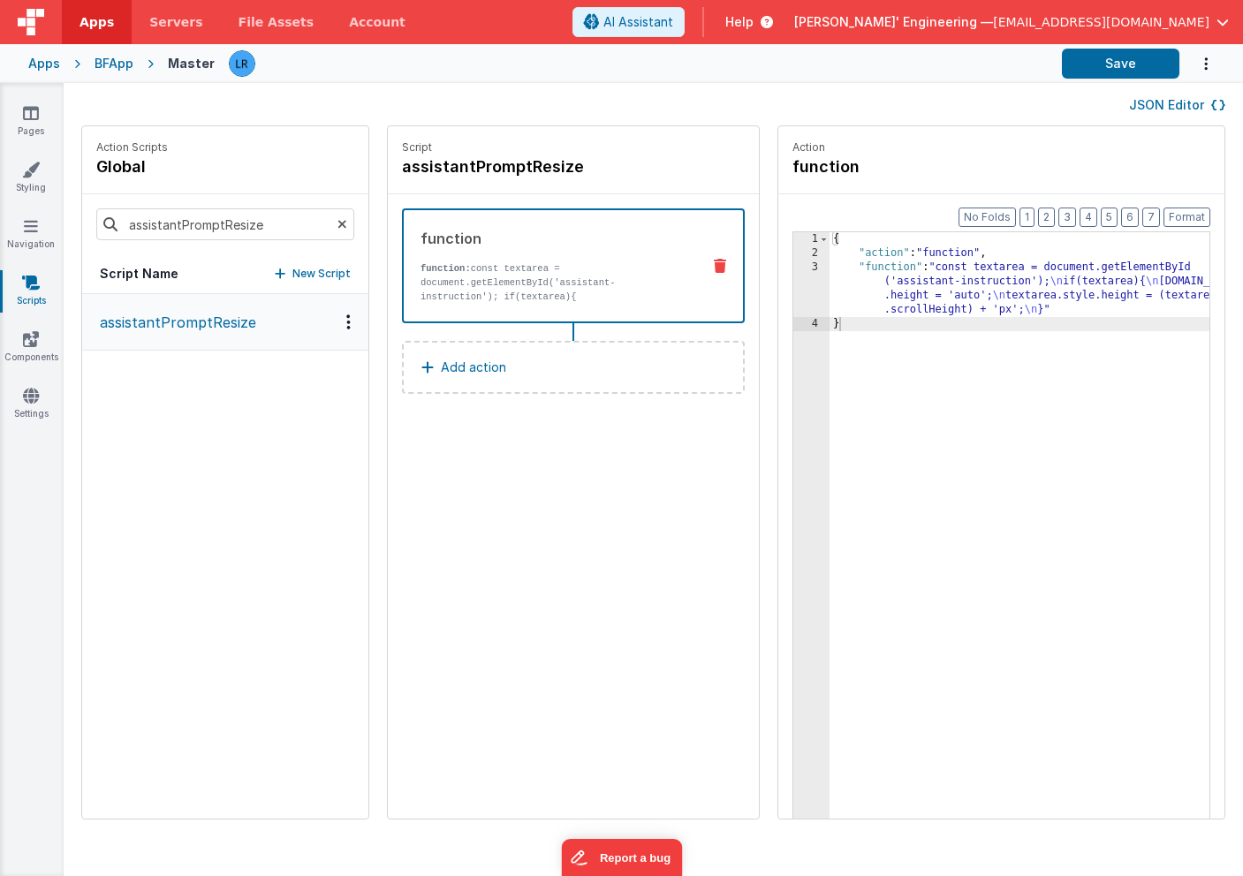
click at [870, 287] on div "{ "action" : "function" , "function" : "const textarea = document.getElementByI…" at bounding box center [1047, 468] width 437 height 472
click at [793, 295] on div "3" at bounding box center [811, 289] width 36 height 57
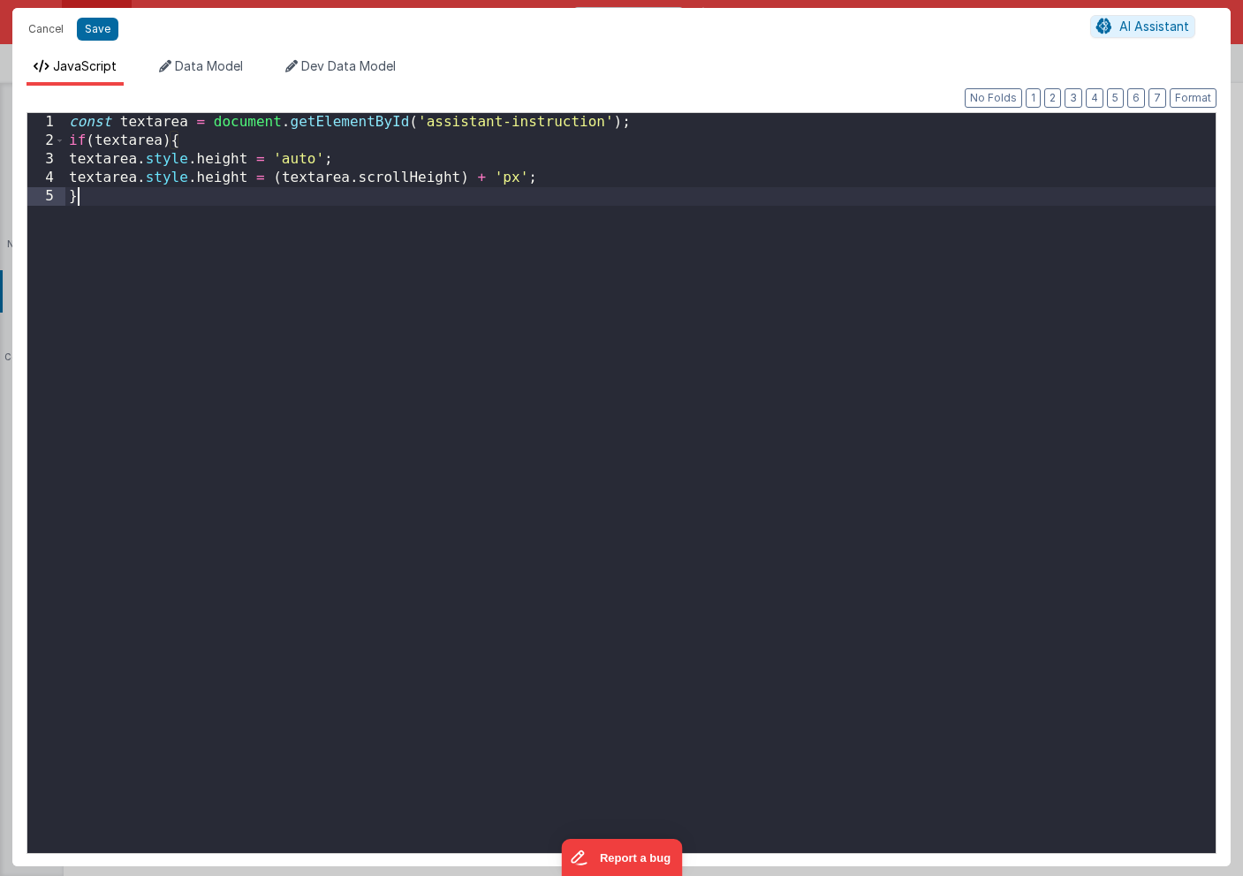
click at [778, 242] on div "const textarea = document . getElementById ( 'assistant-instruction' ) ; if ( t…" at bounding box center [640, 507] width 1150 height 788
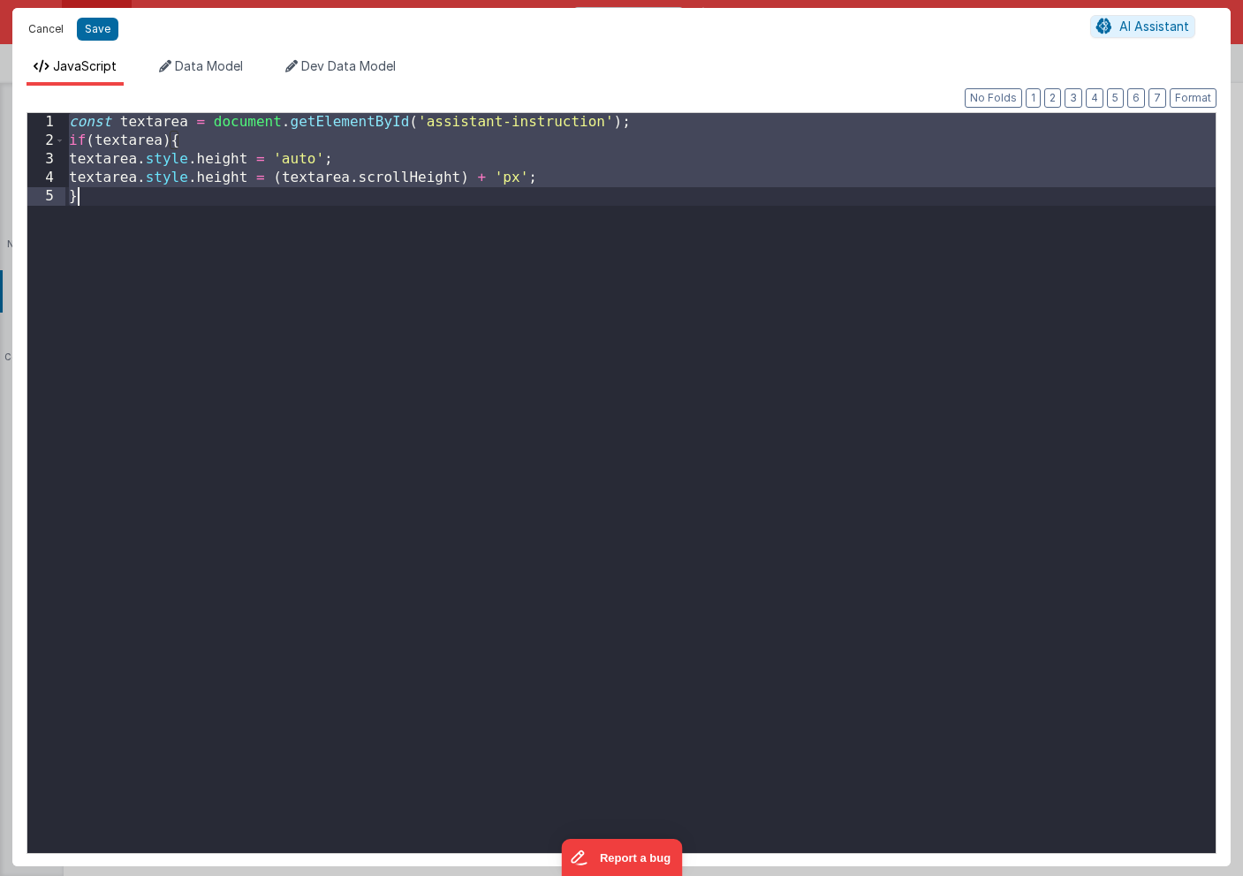
click at [41, 30] on button "Cancel" at bounding box center [45, 29] width 53 height 25
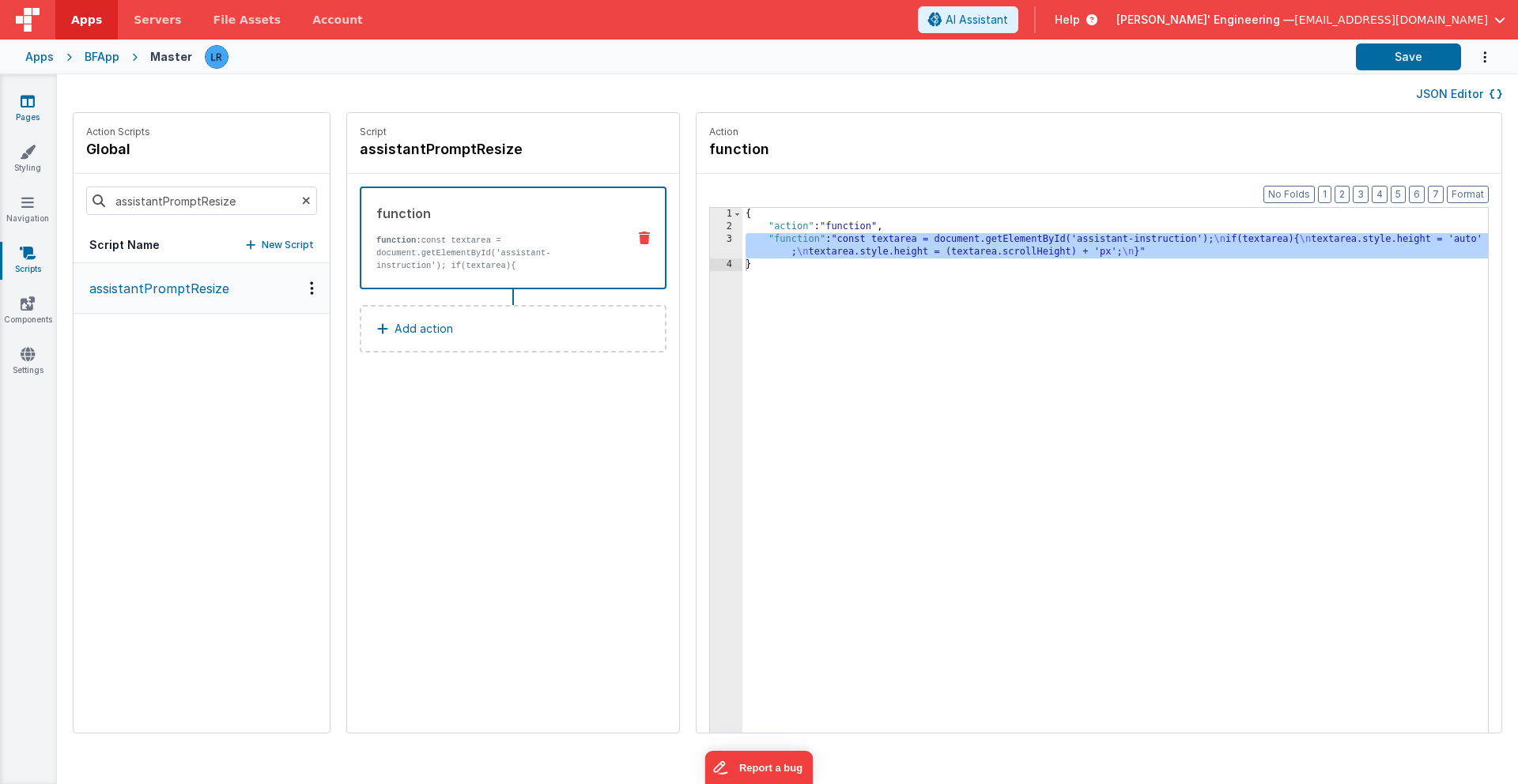
click at [33, 110] on link "Pages" at bounding box center [28, 108] width 57 height 31
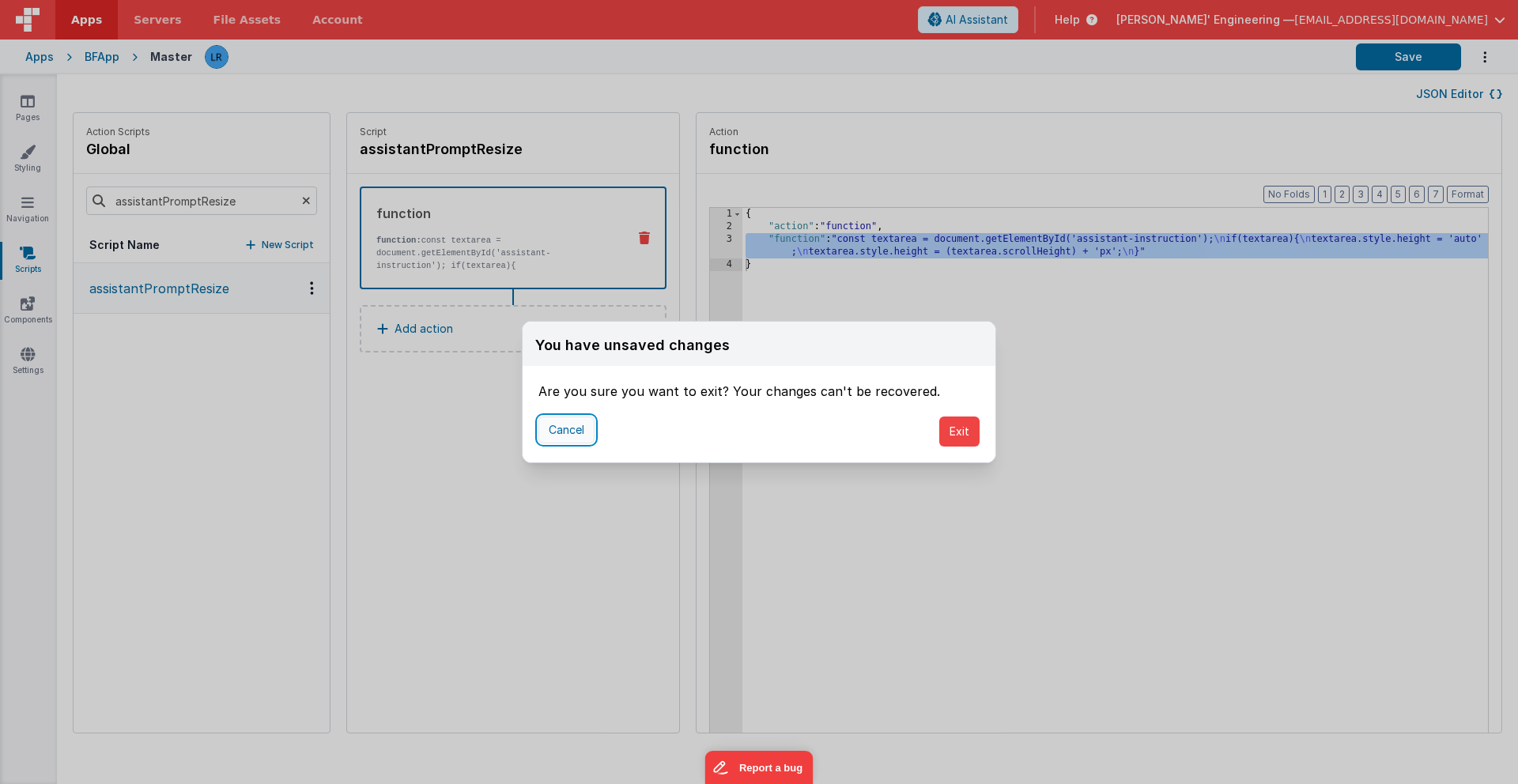
click at [568, 429] on button "Cancel" at bounding box center [566, 430] width 56 height 27
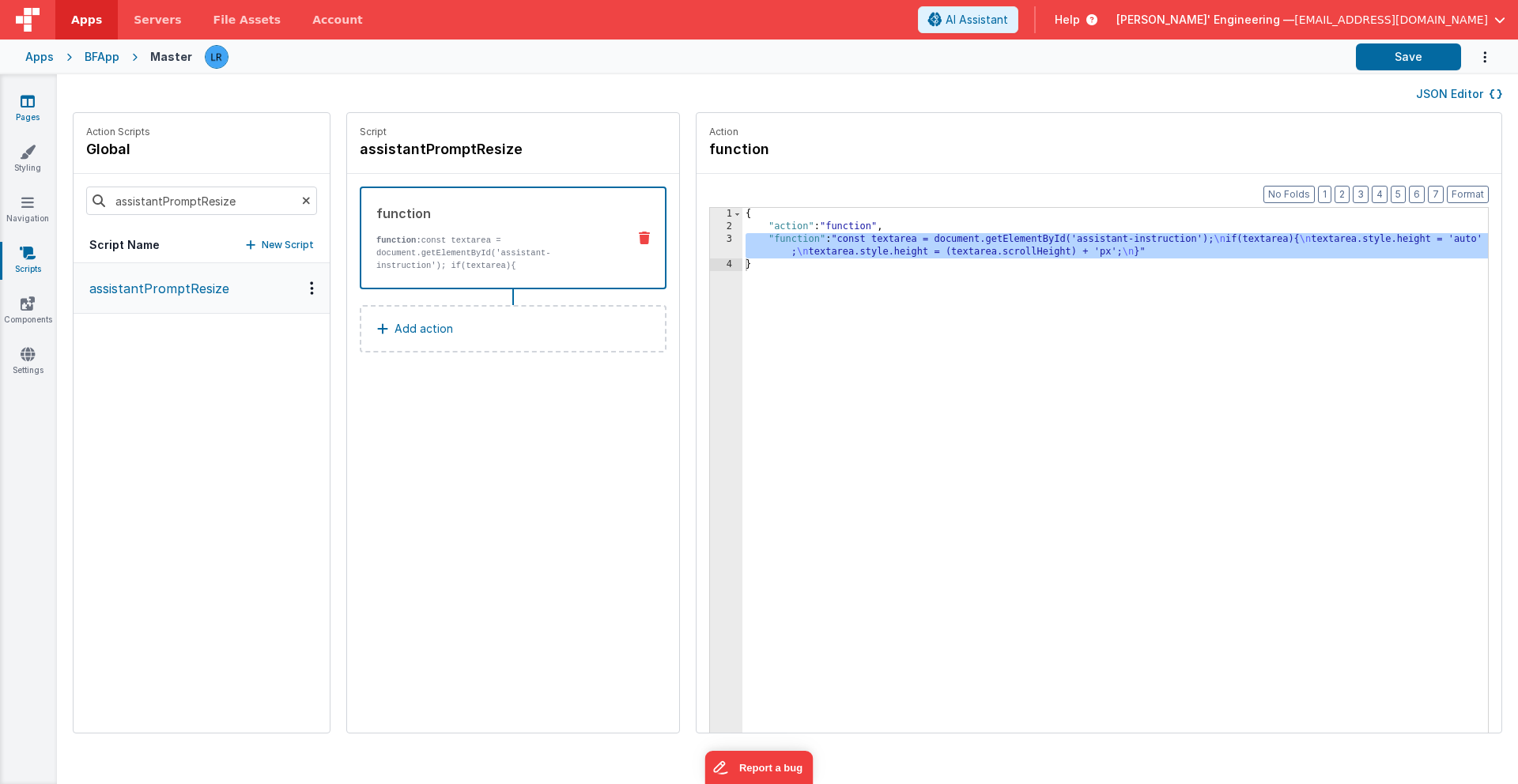
click at [29, 108] on link "Pages" at bounding box center [28, 108] width 57 height 31
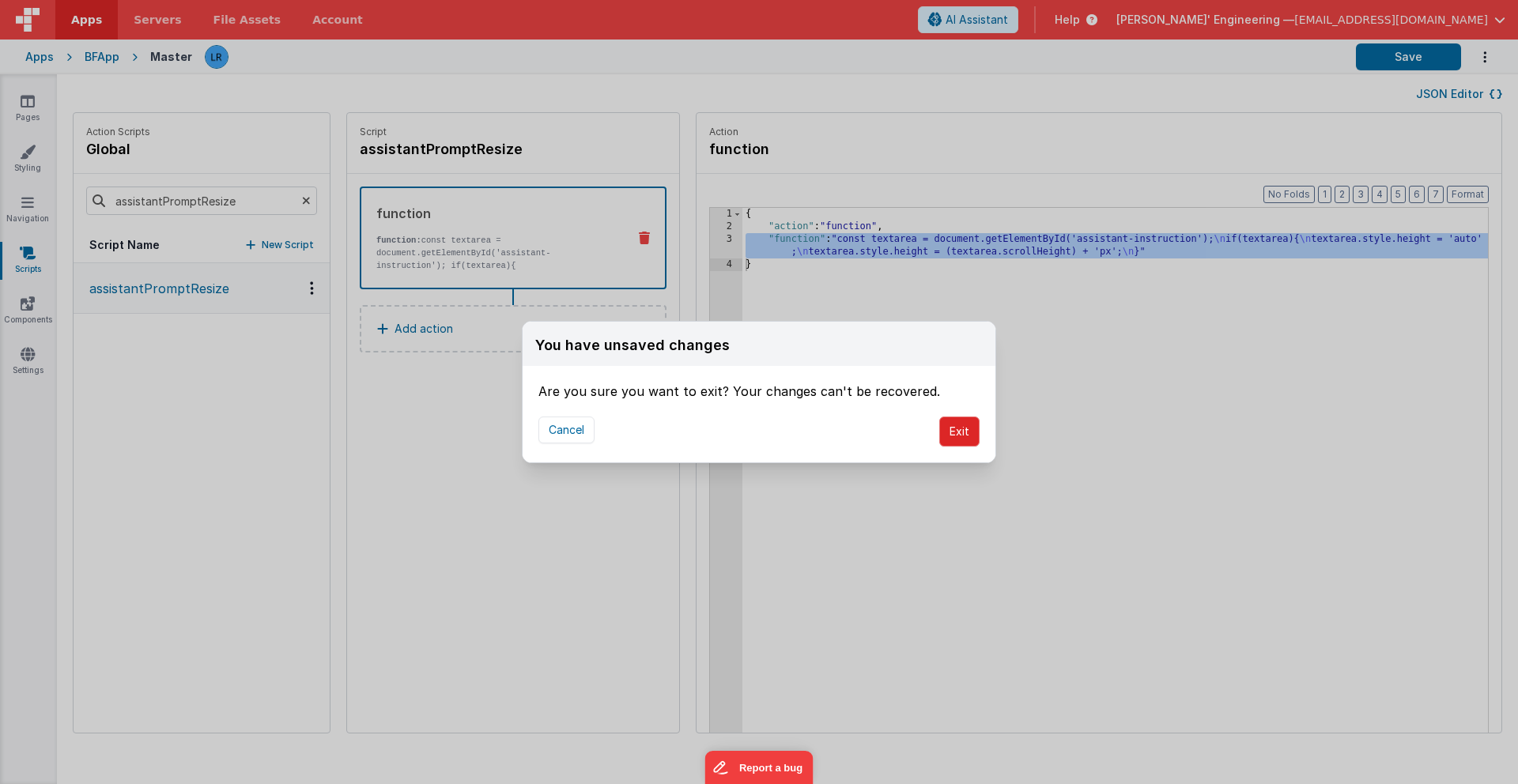
click at [965, 430] on button "Exit" at bounding box center [959, 431] width 40 height 30
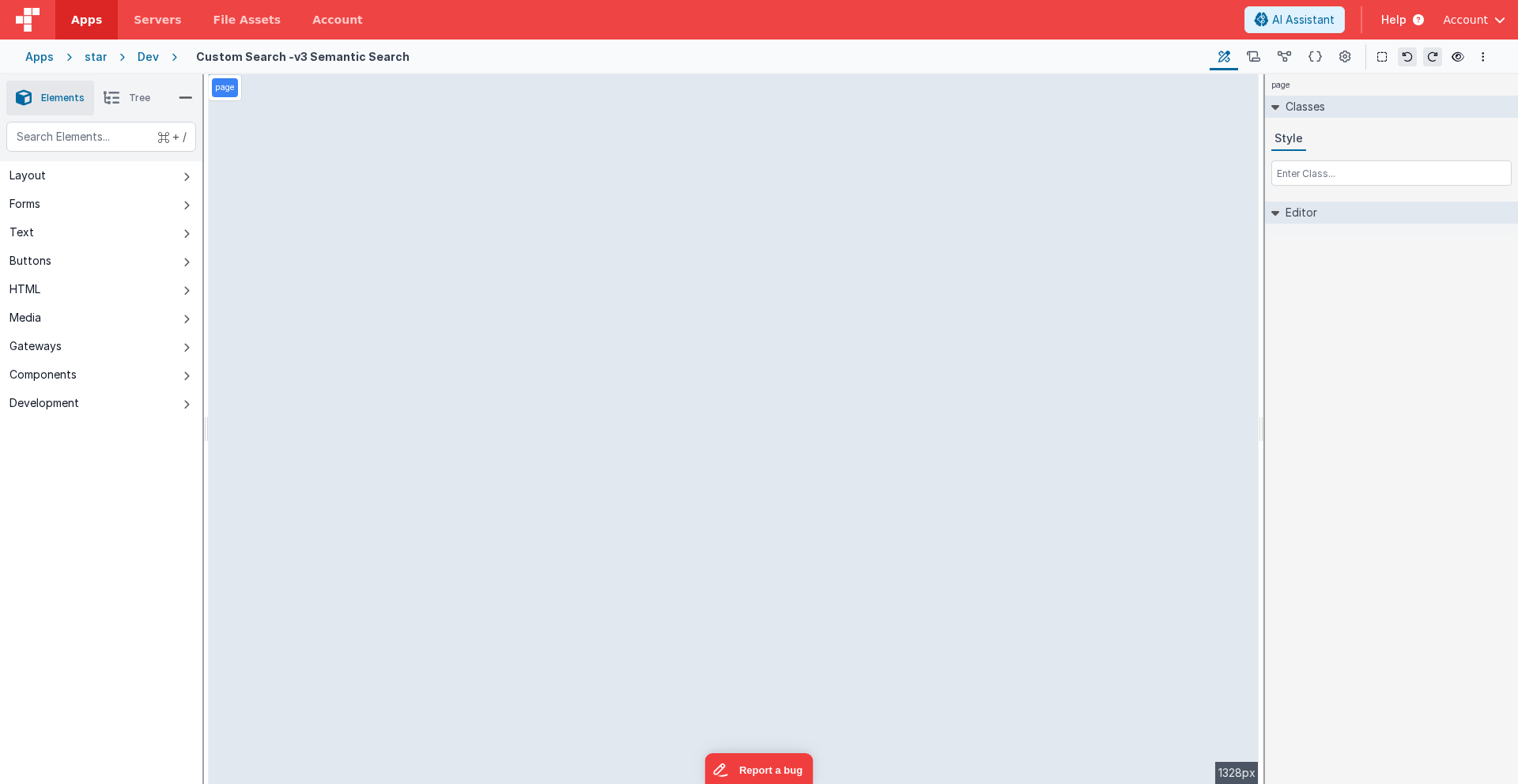
click at [1480, 17] on span "Account" at bounding box center [1465, 20] width 45 height 16
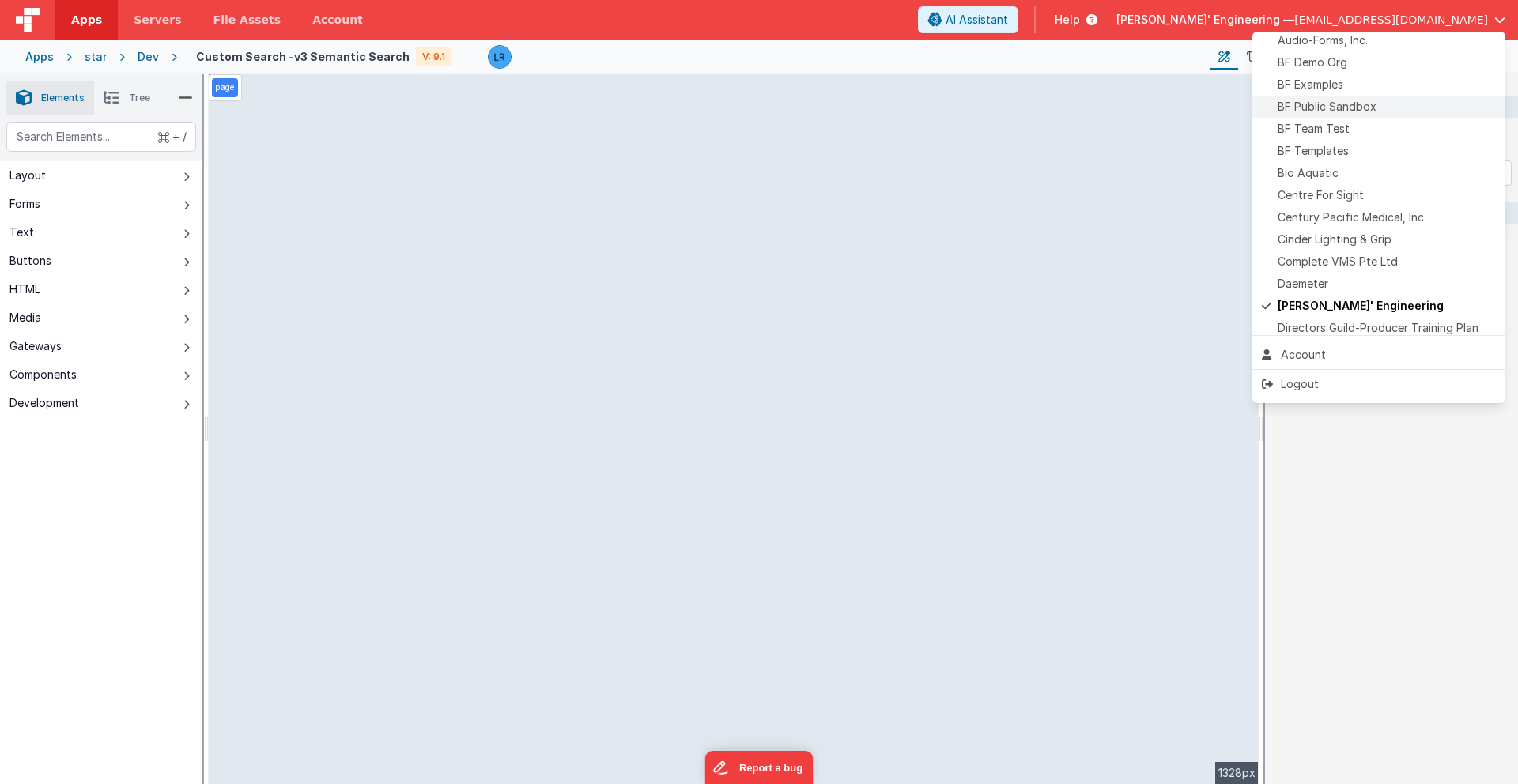
scroll to position [132, 0]
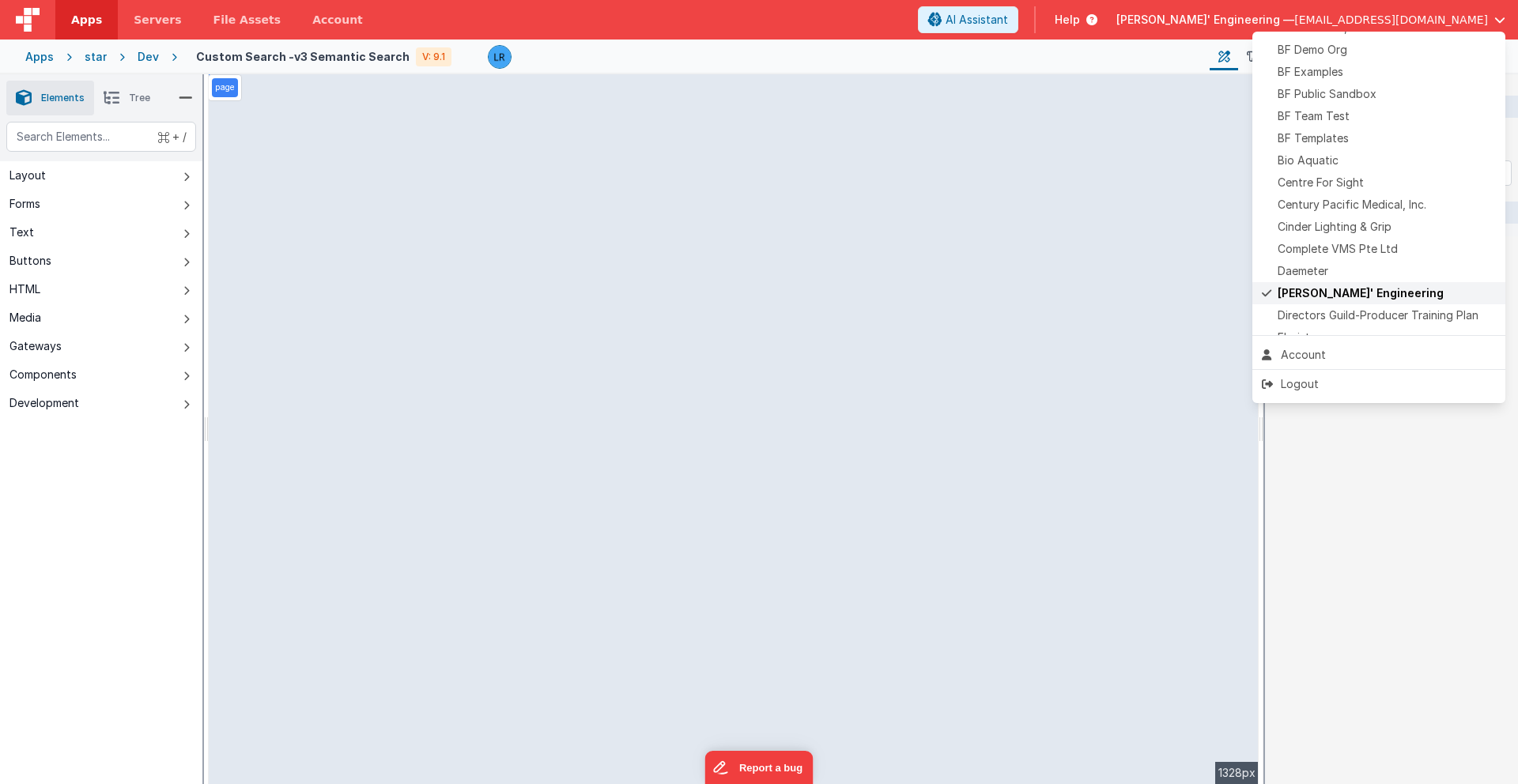
click at [1306, 293] on span "[PERSON_NAME]' Engineering" at bounding box center [1360, 294] width 166 height 16
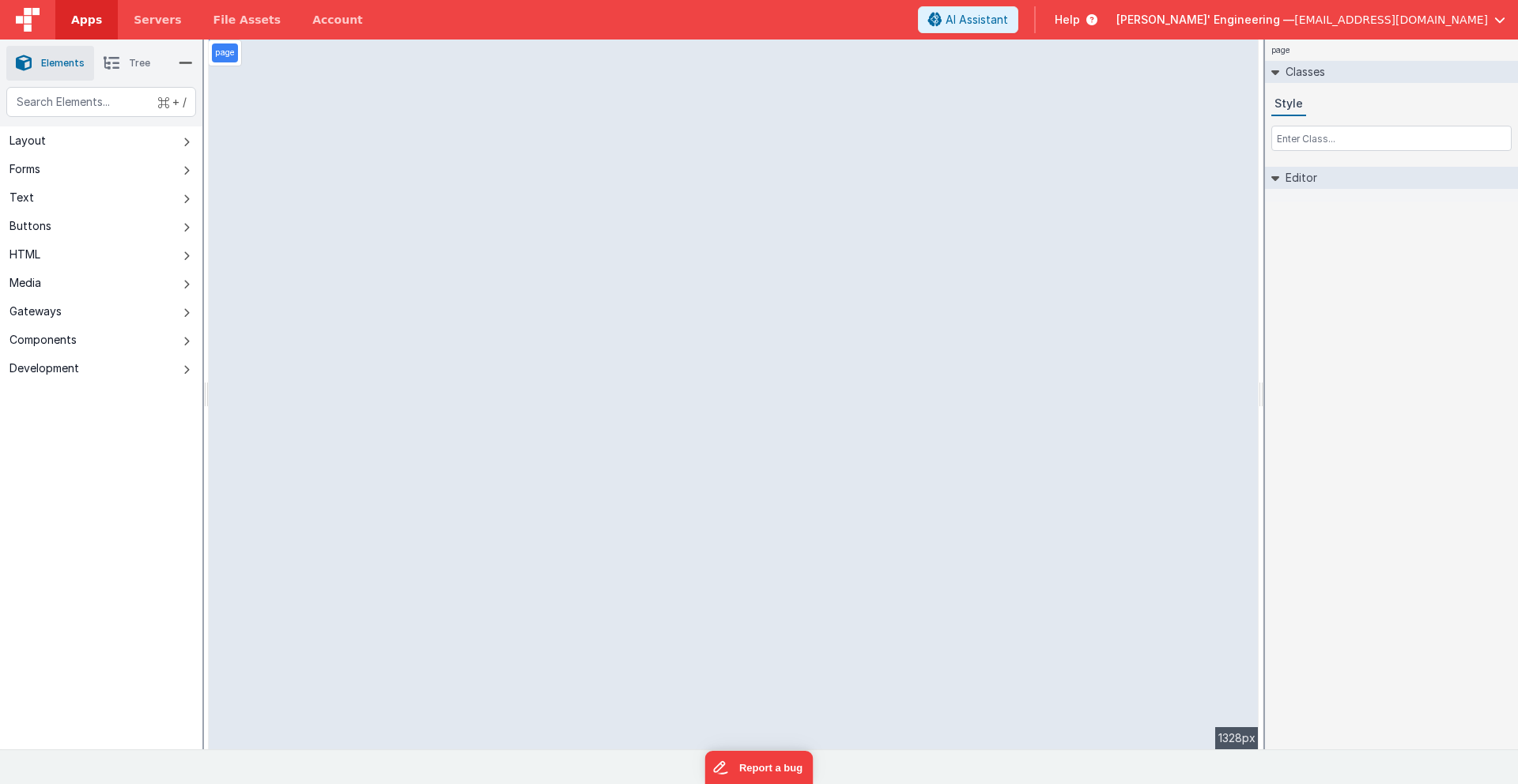
click at [75, 21] on span "Apps" at bounding box center [86, 20] width 30 height 16
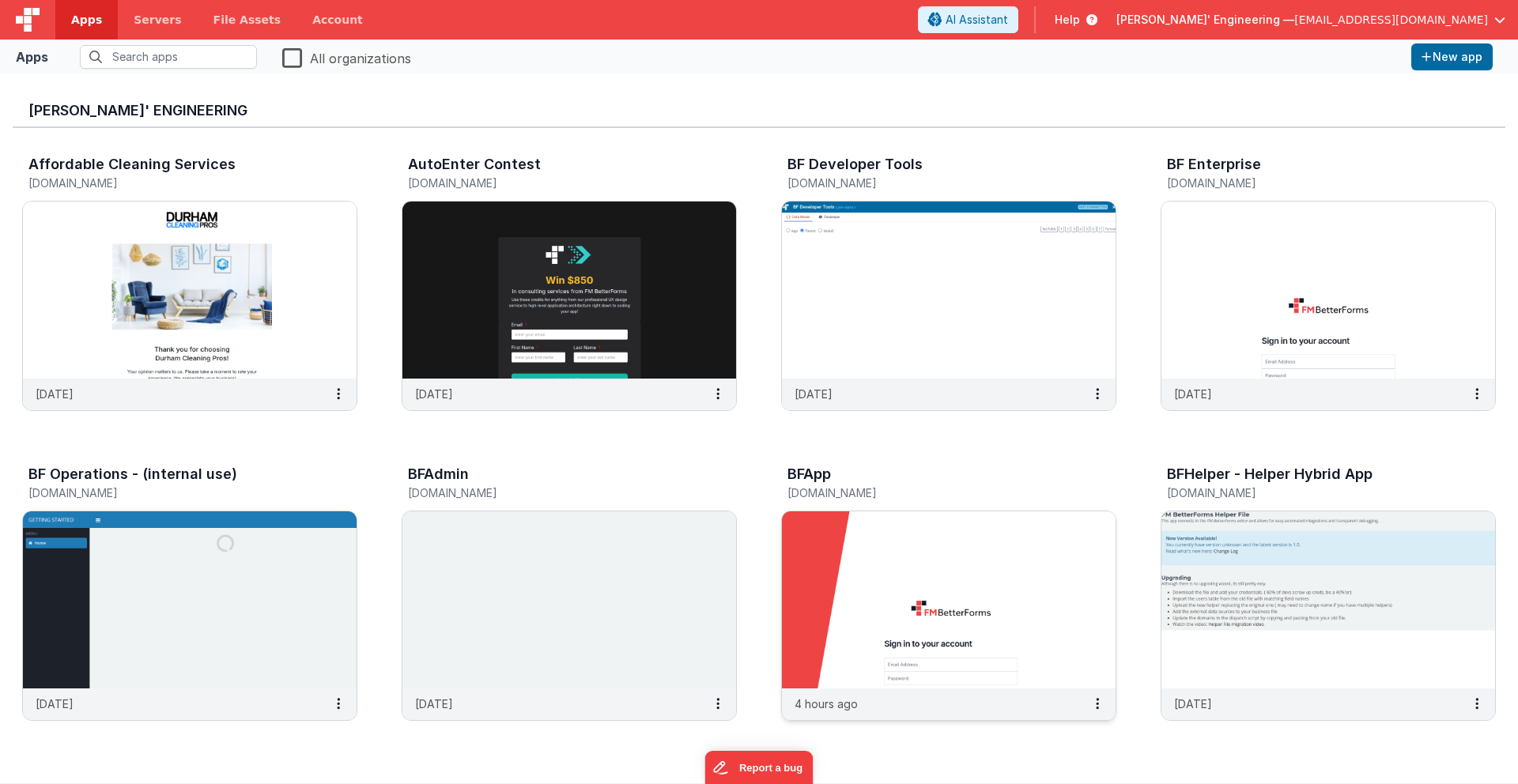
click at [869, 551] on img at bounding box center [948, 600] width 334 height 177
click at [917, 602] on img at bounding box center [948, 600] width 334 height 177
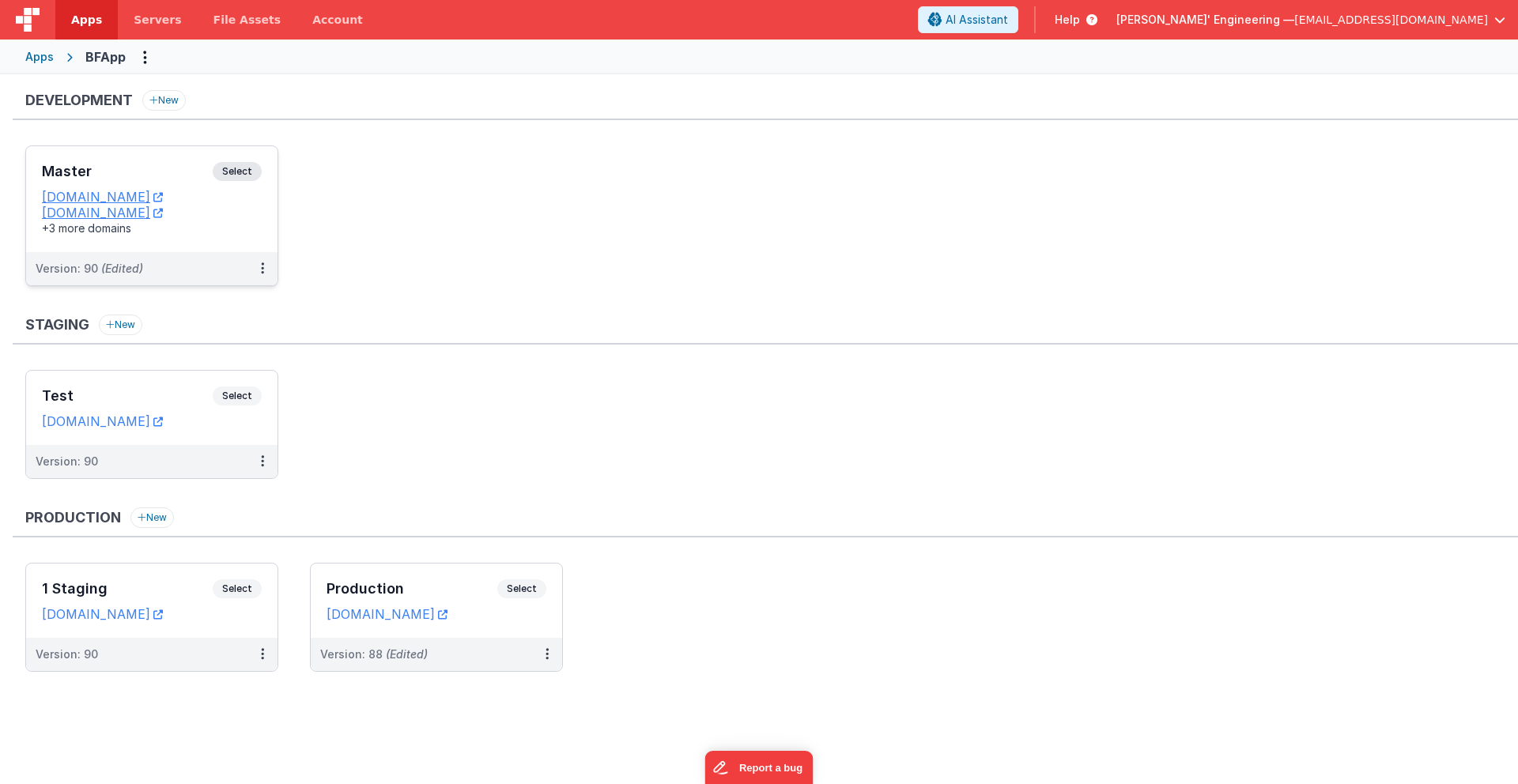
click at [139, 155] on div "Master Select URLs [DOMAIN_NAME] [DOMAIN_NAME] +3 more domains" at bounding box center [151, 199] width 252 height 106
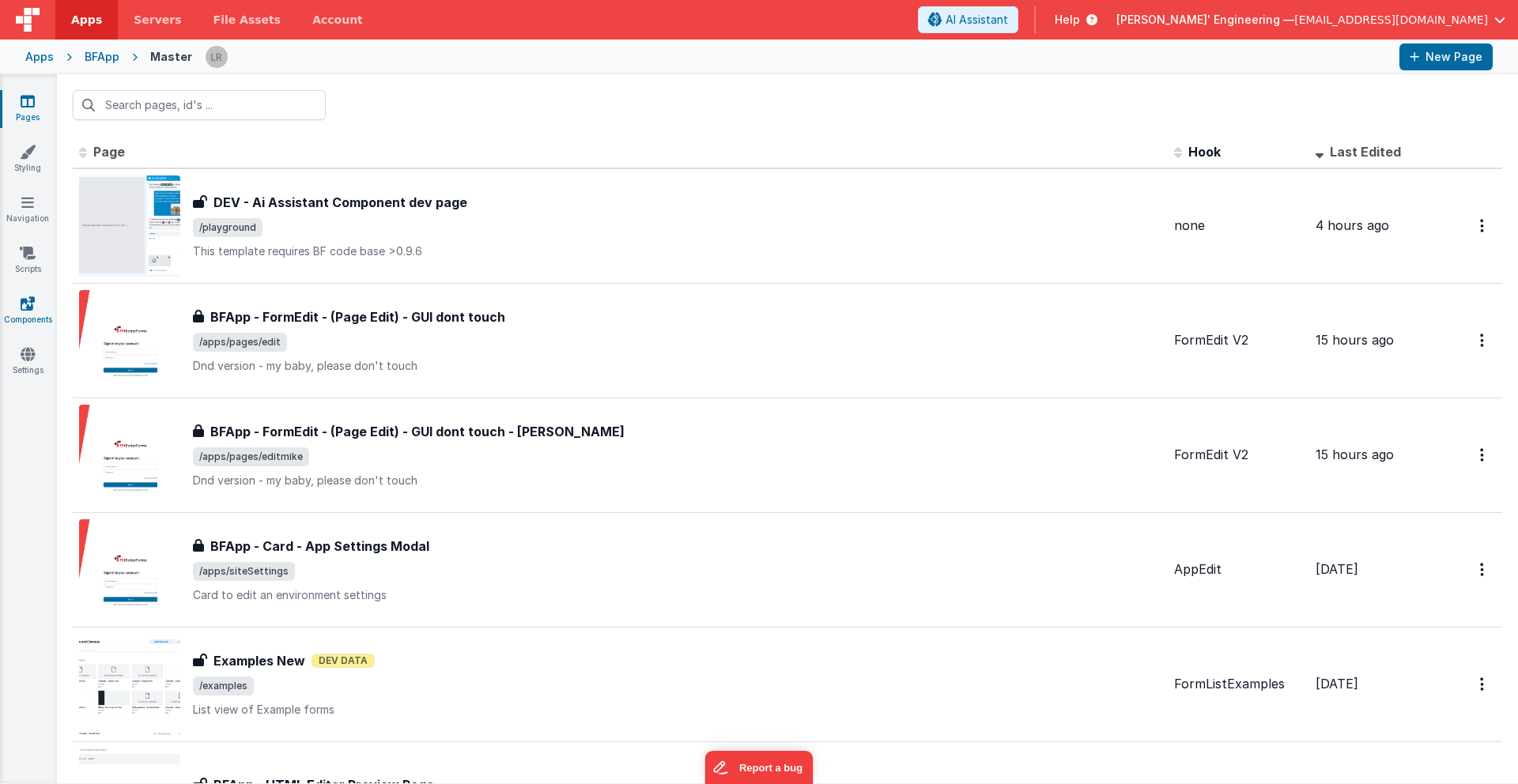
click at [29, 306] on icon at bounding box center [28, 303] width 14 height 16
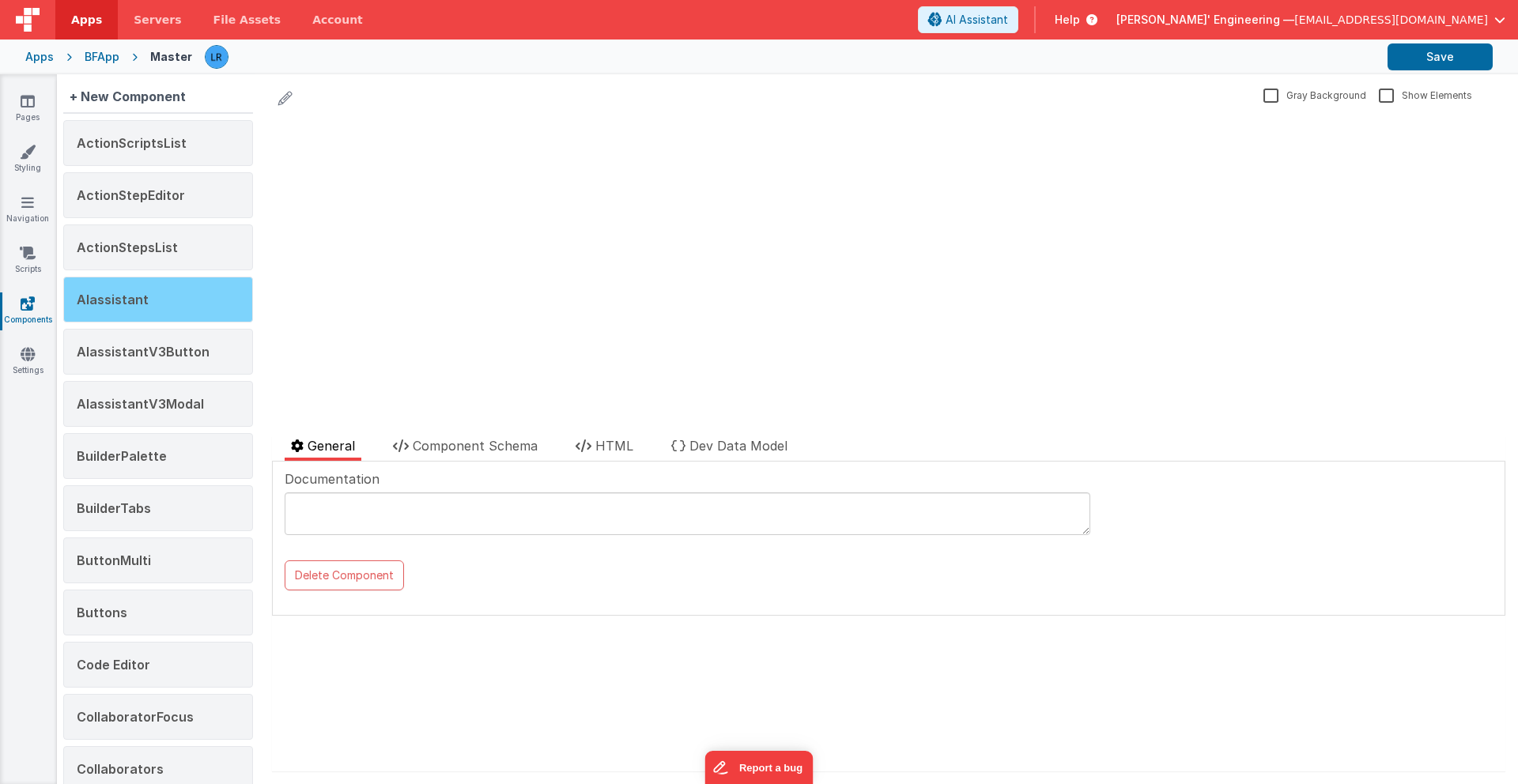
click at [179, 294] on div "AIassistant" at bounding box center [158, 299] width 190 height 46
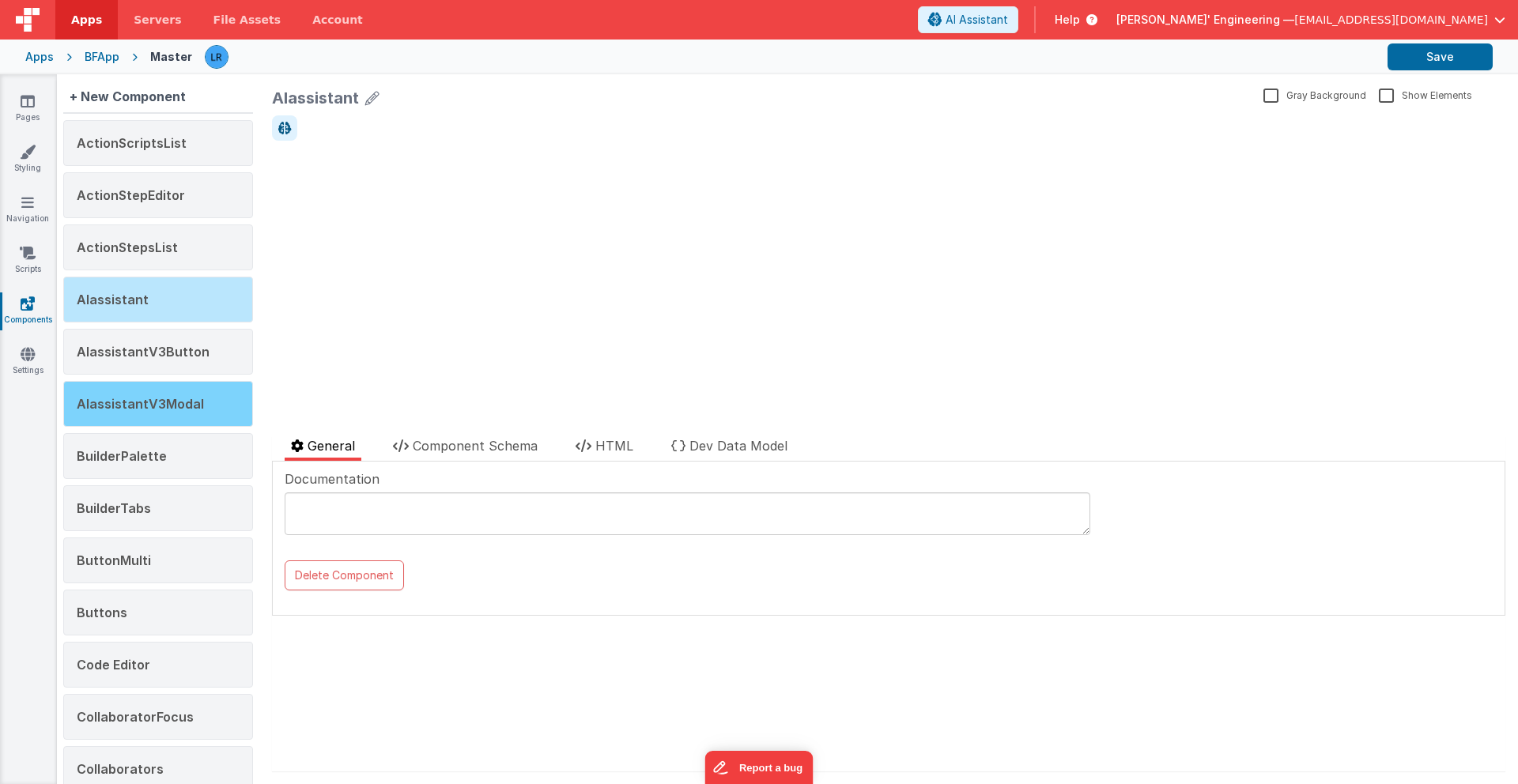
click at [161, 410] on span "AIassistantV3Modal" at bounding box center [141, 404] width 127 height 16
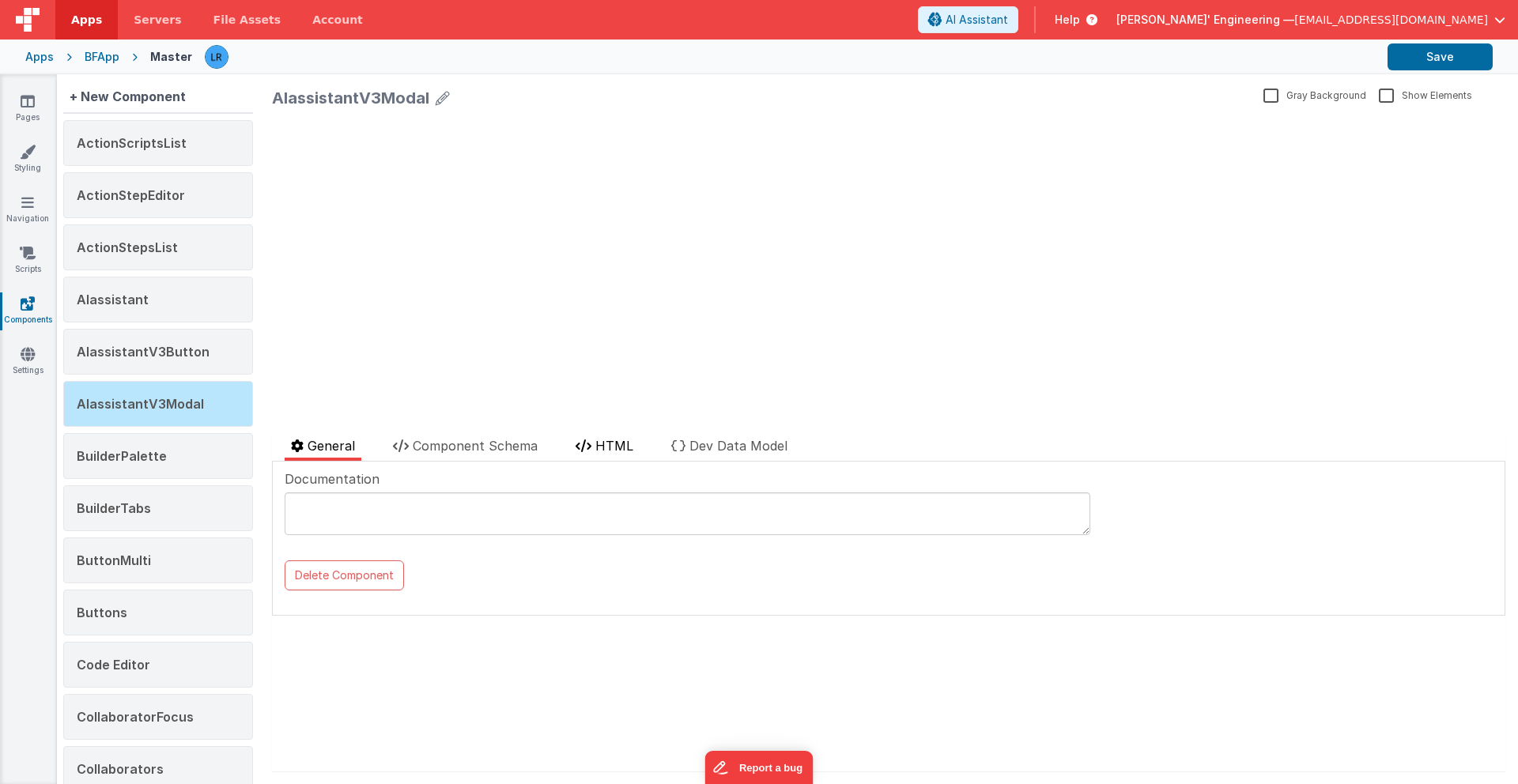
click at [612, 445] on span "HTML" at bounding box center [614, 446] width 38 height 16
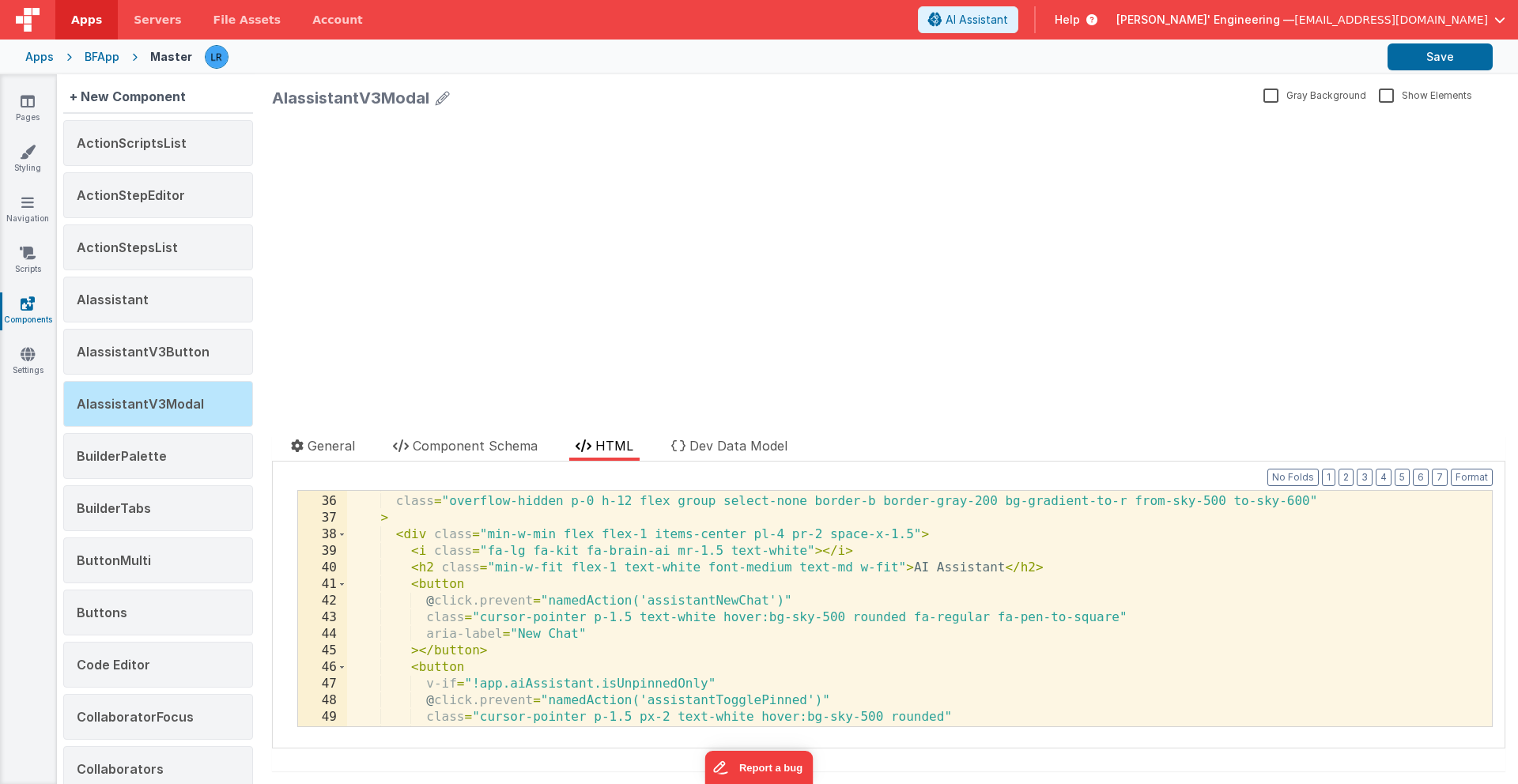
scroll to position [584, 0]
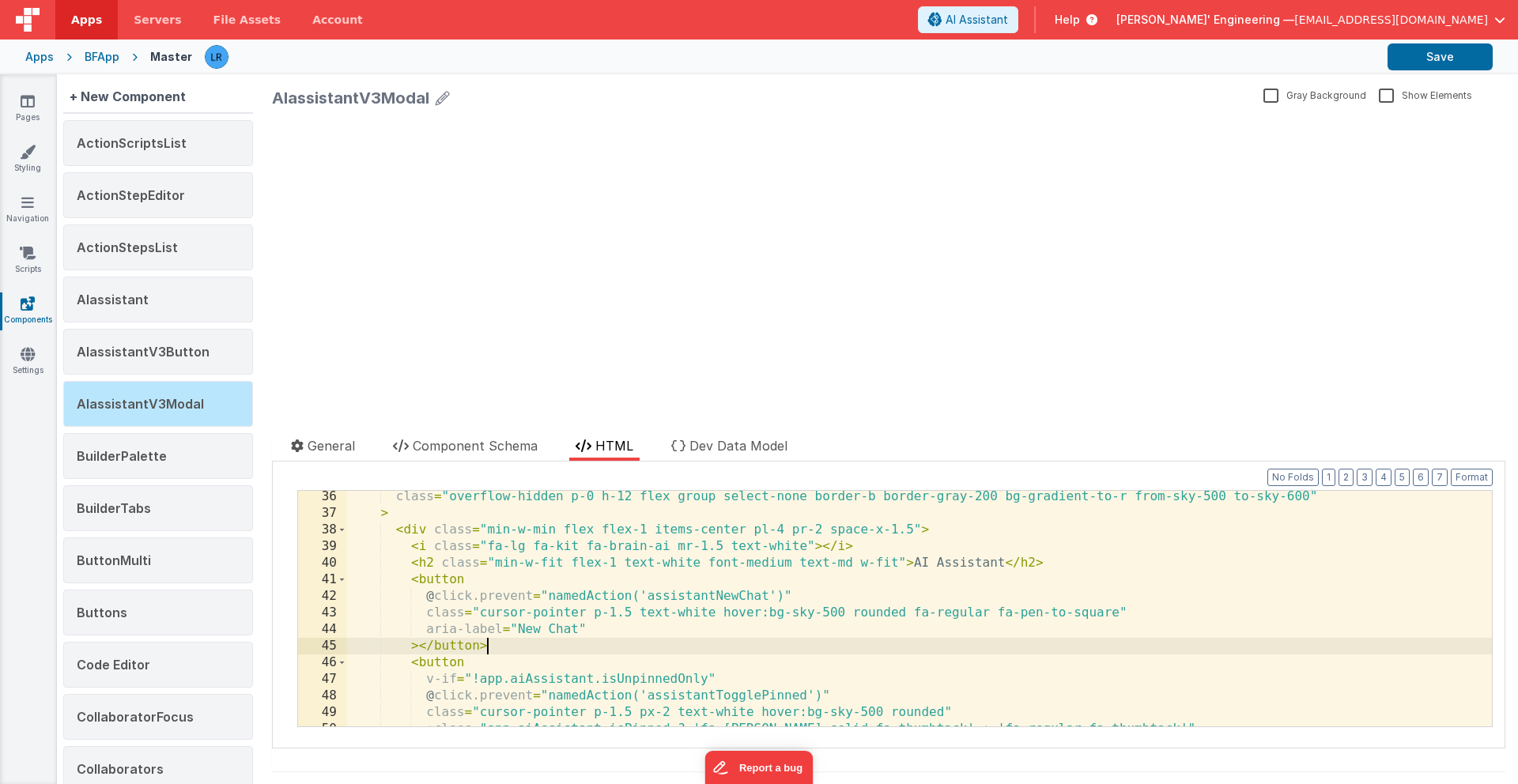
click at [502, 645] on div "class = "overflow-hidden p-0 h-12 flex group select-none border-b border-gray-2…" at bounding box center [919, 623] width 1145 height 268
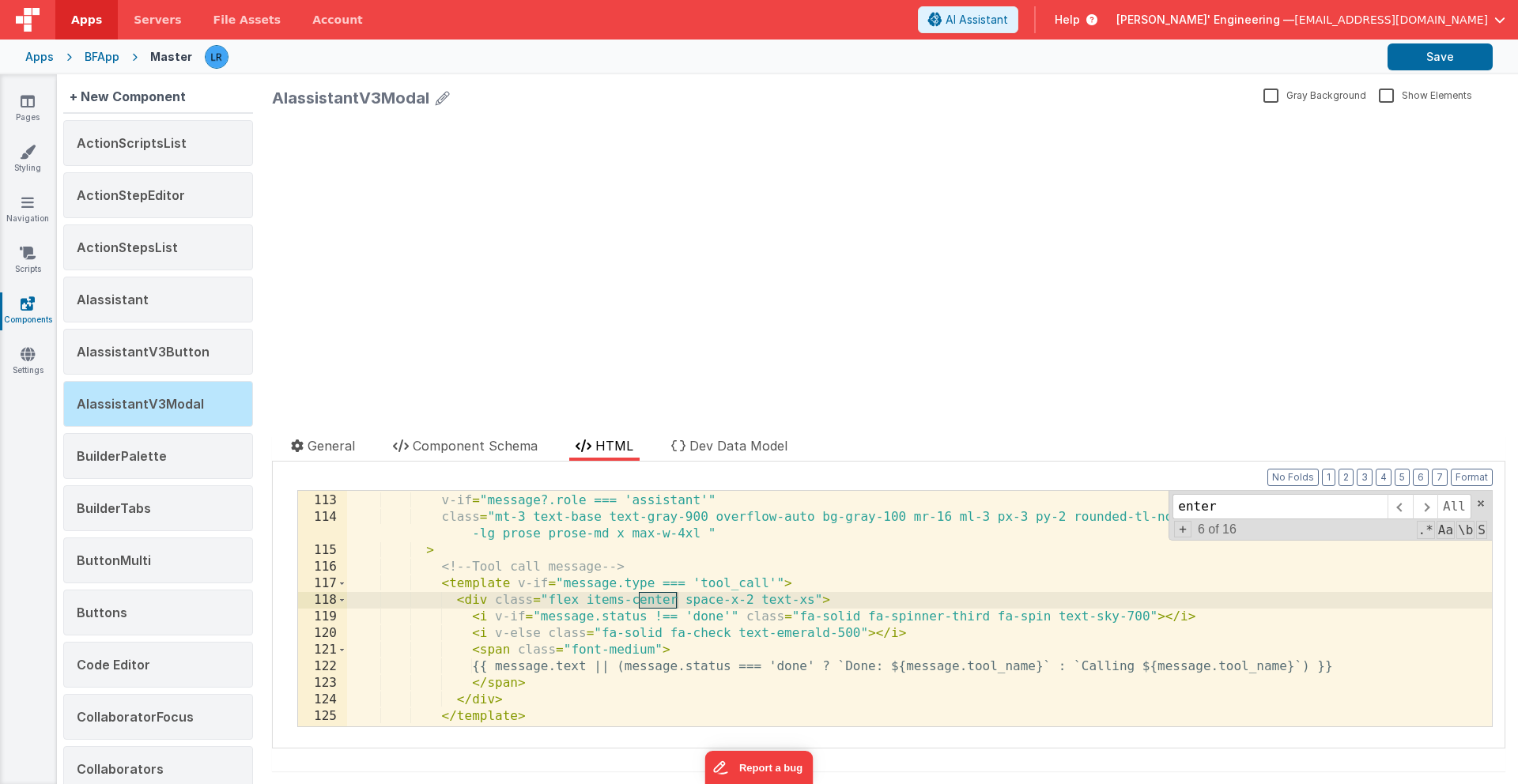
scroll to position [2090, 0]
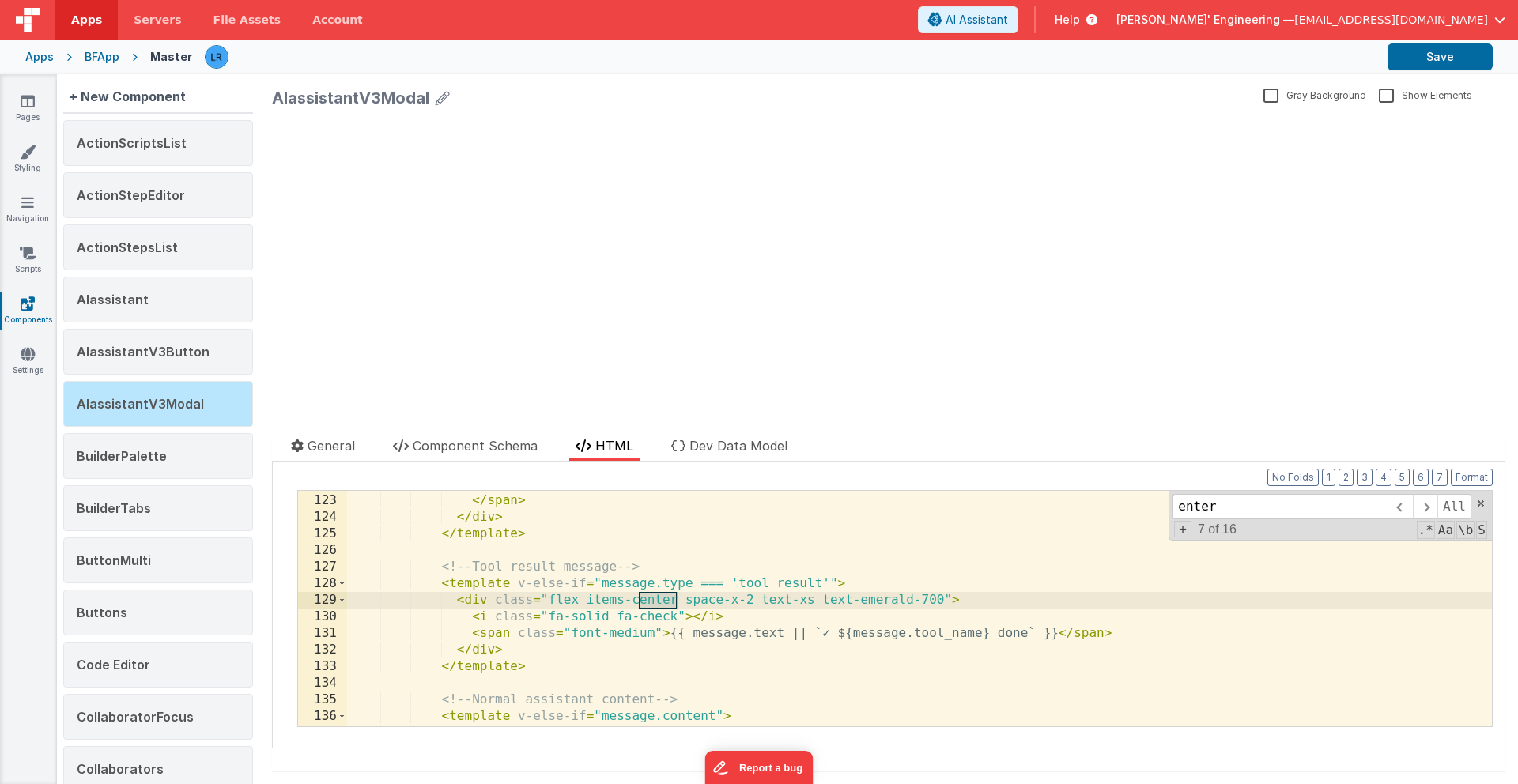
click at [1177, 510] on input "enter" at bounding box center [1280, 507] width 215 height 25
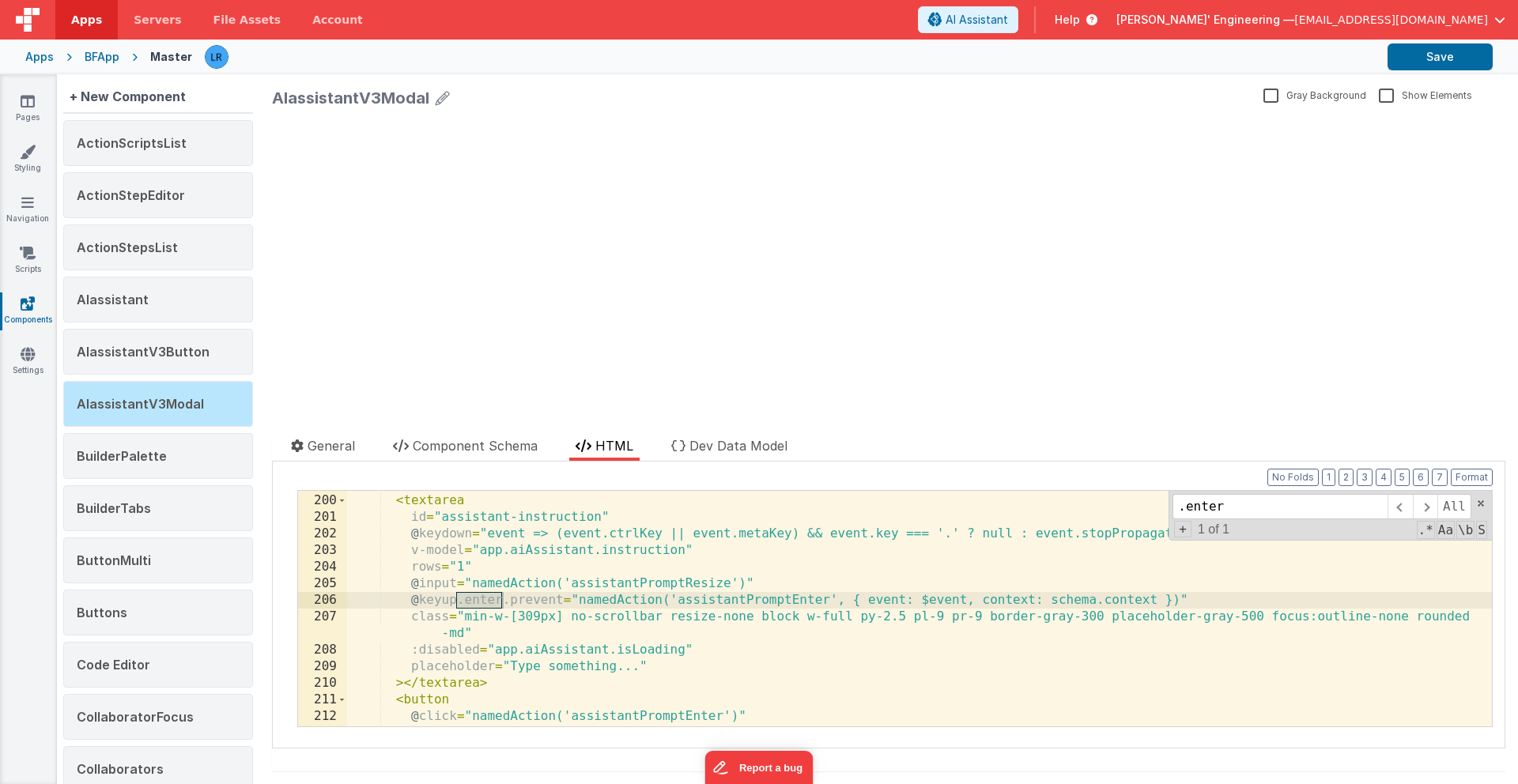
type input ".enter"
click at [437, 605] on div "</ label > < textarea id = "assistant-instruction" @ keydown = "event => (event…" at bounding box center [919, 610] width 1145 height 268
drag, startPoint x: 418, startPoint y: 601, endPoint x: 501, endPoint y: 601, distance: 83.0
click at [501, 601] on div "</ label > < textarea id = "assistant-instruction" @ keydown = "event => (event…" at bounding box center [919, 610] width 1145 height 268
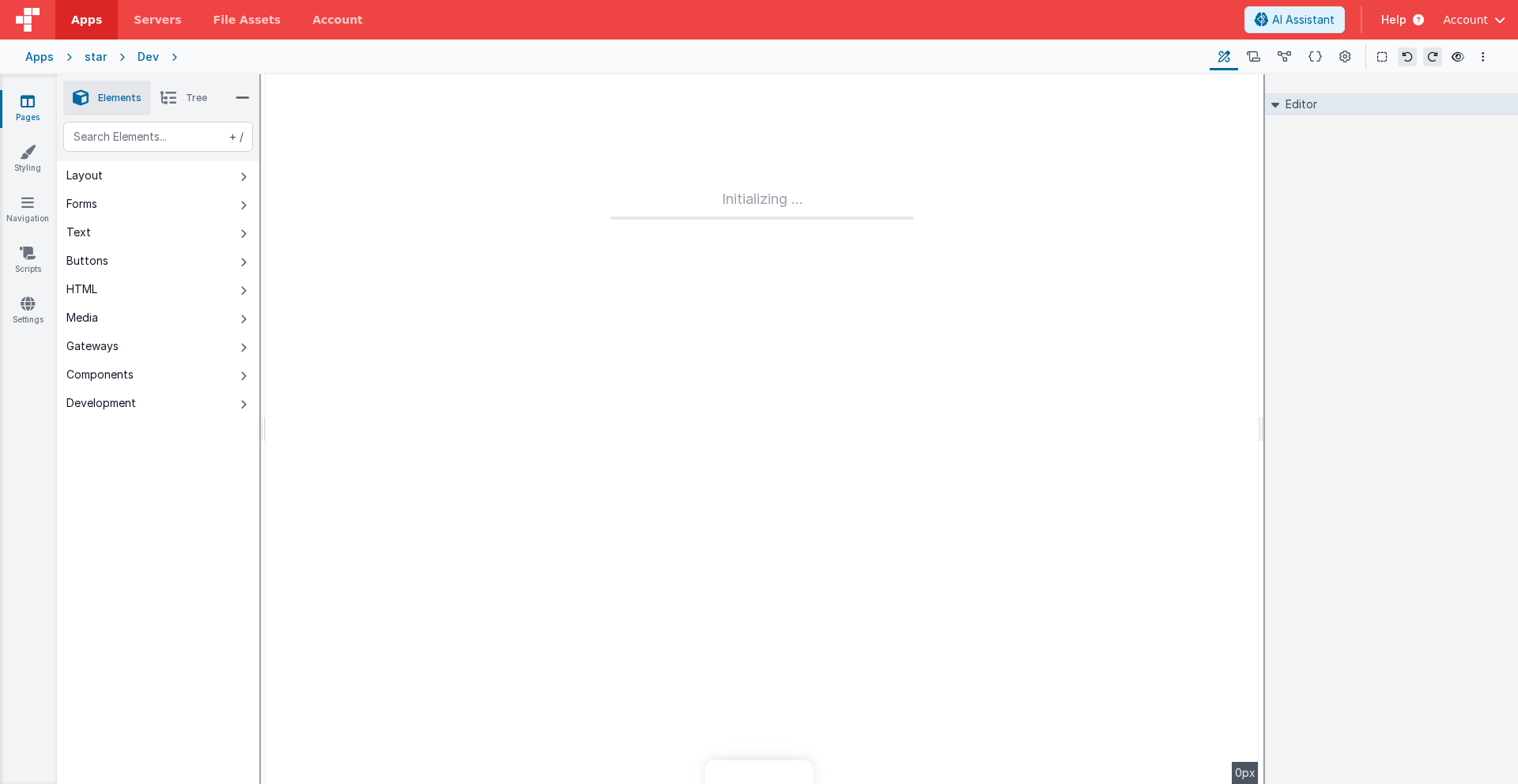
click at [35, 101] on link "Pages" at bounding box center [28, 108] width 57 height 31
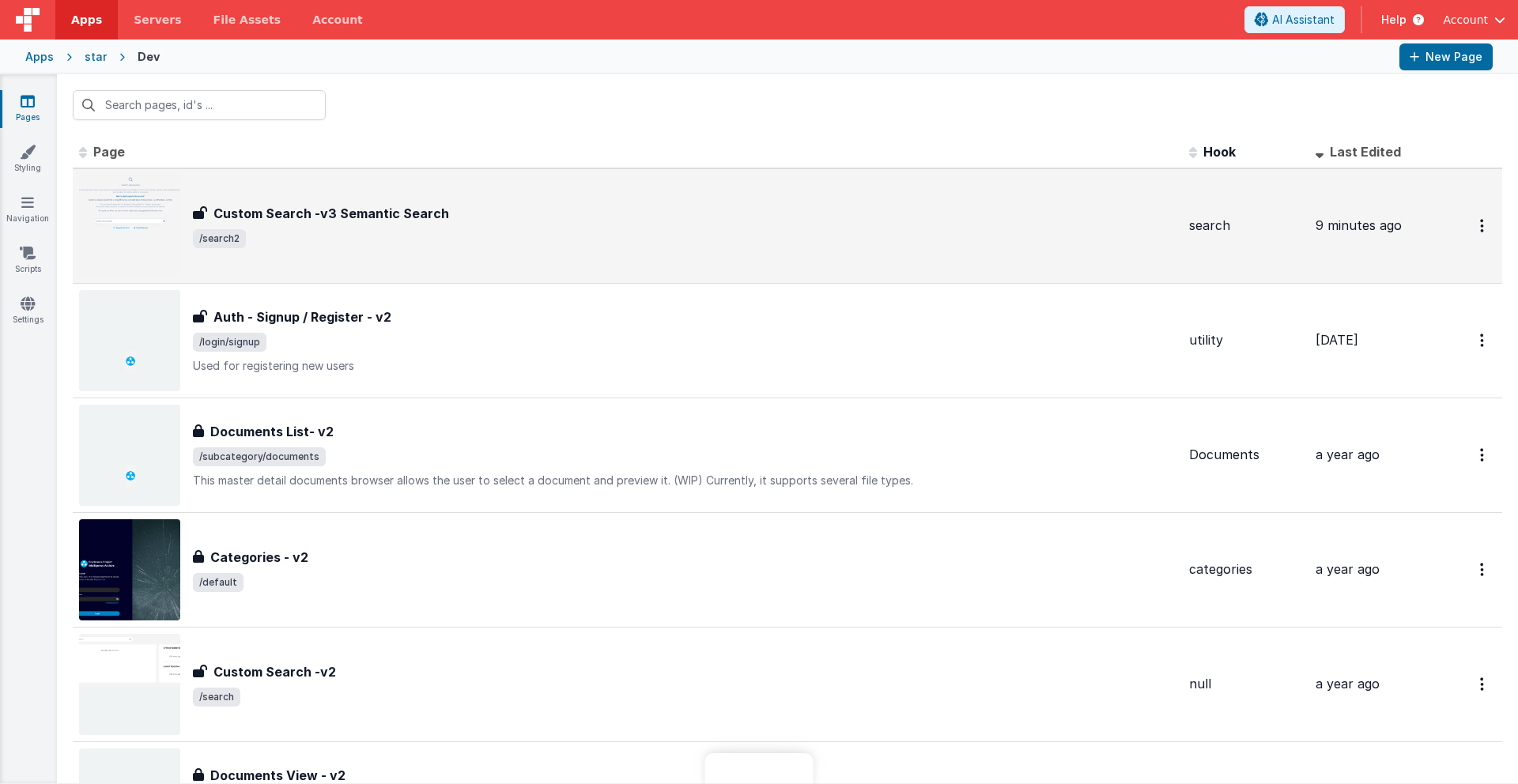
click at [372, 251] on div "Custom Search -v3 Semantic Search Custom Search -v3 Semantic Search /search2" at bounding box center [627, 226] width 1097 height 101
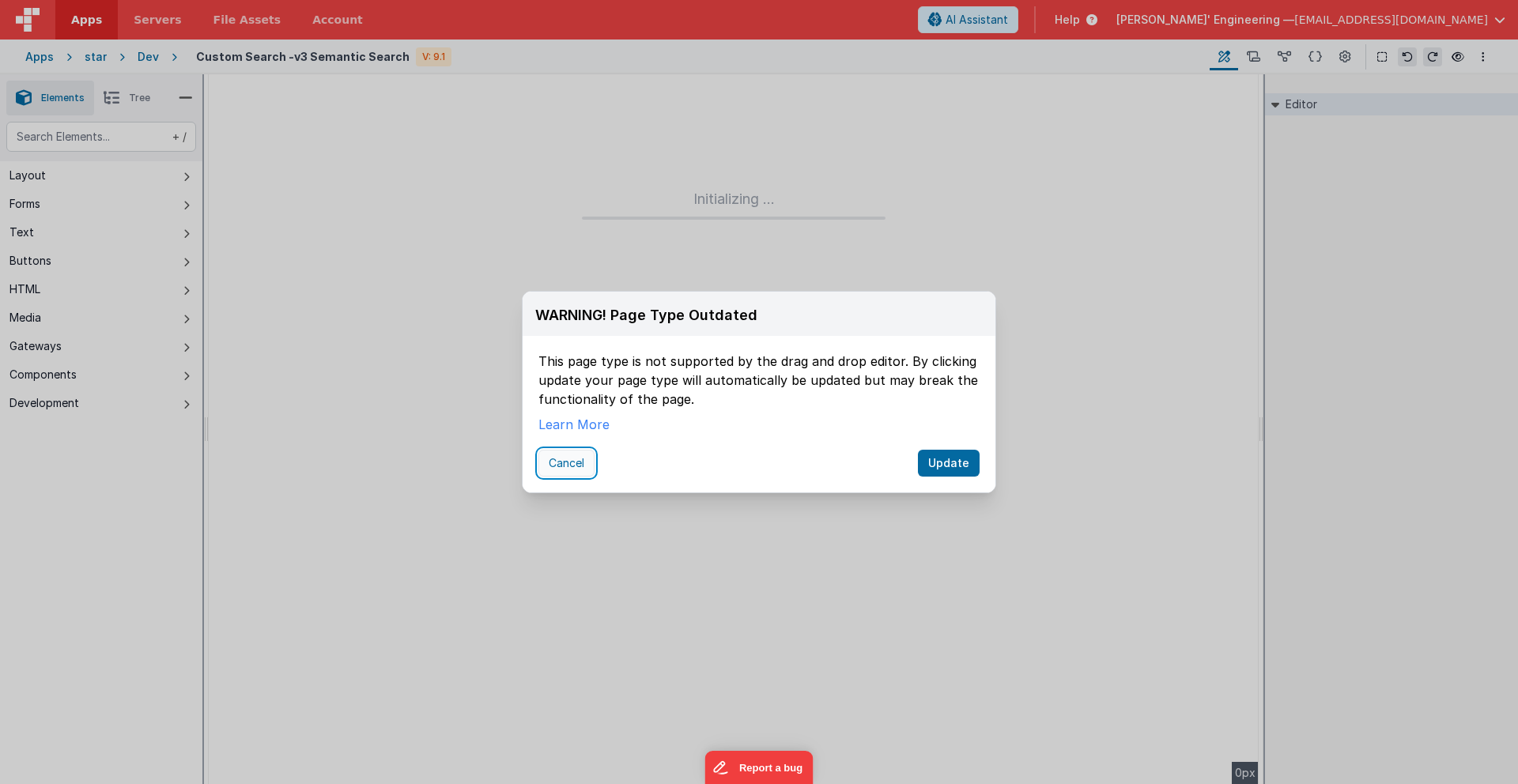
click at [580, 459] on button "Cancel" at bounding box center [566, 463] width 56 height 27
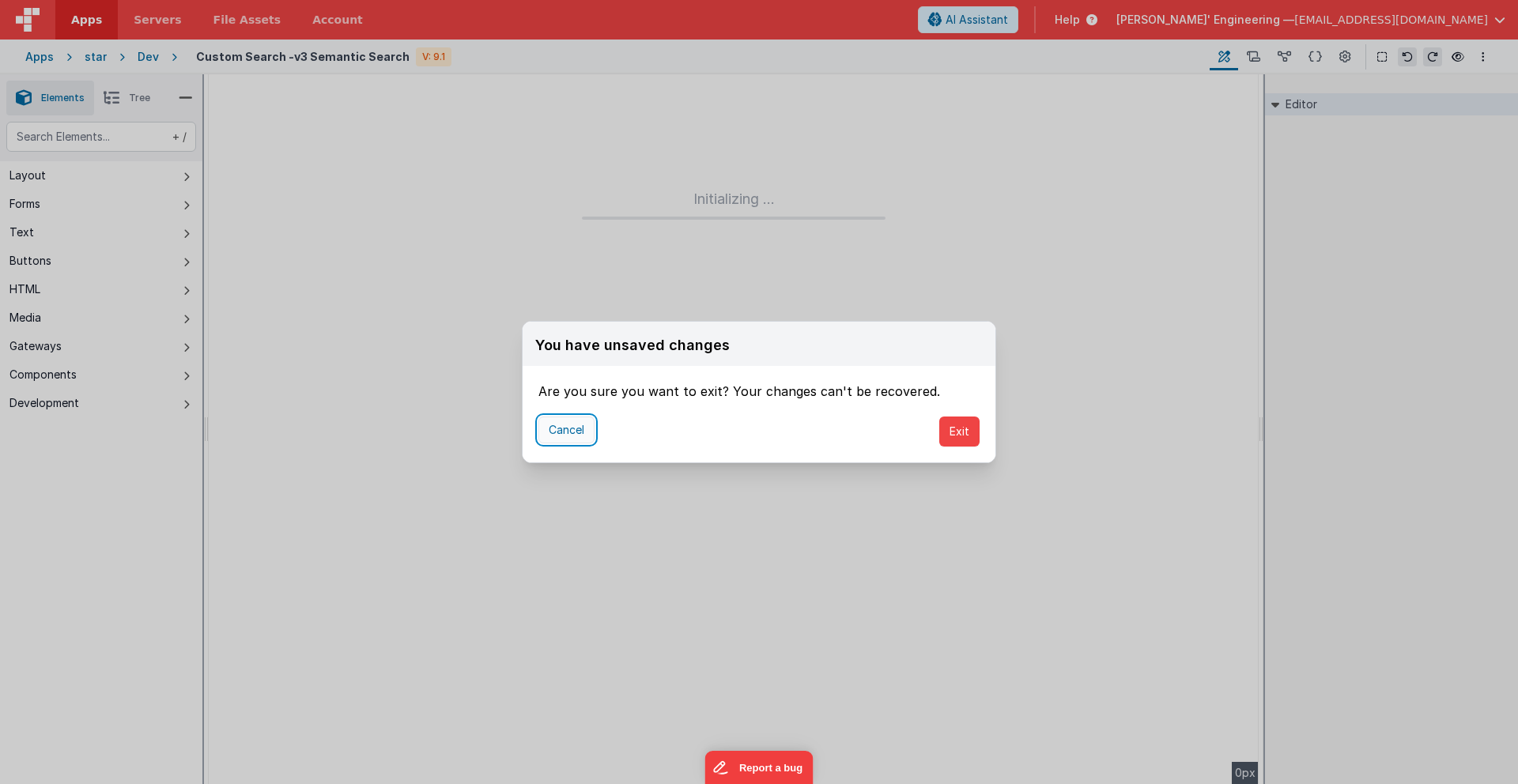
click at [571, 426] on button "Cancel" at bounding box center [566, 430] width 56 height 27
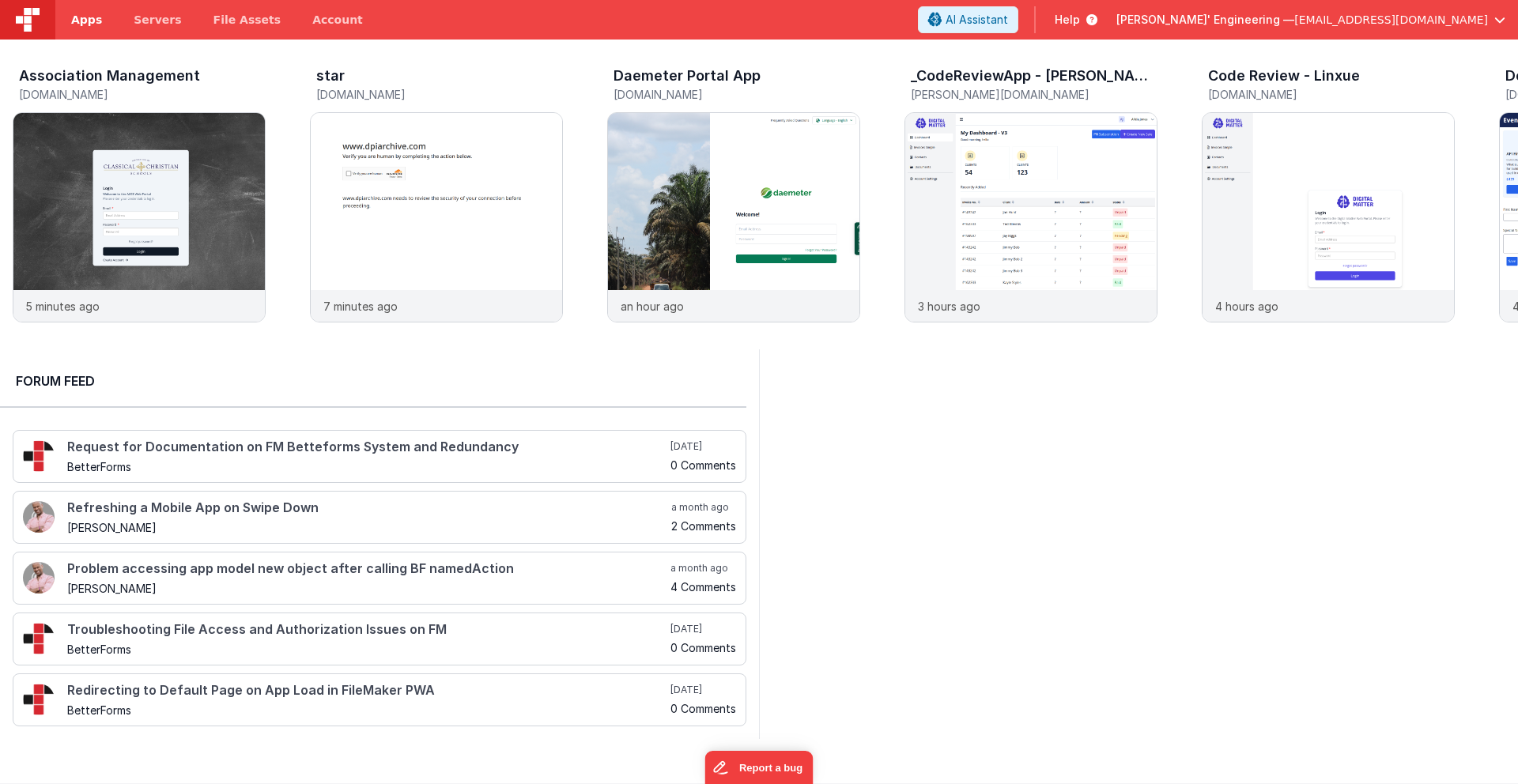
click at [81, 24] on span "Apps" at bounding box center [86, 20] width 30 height 16
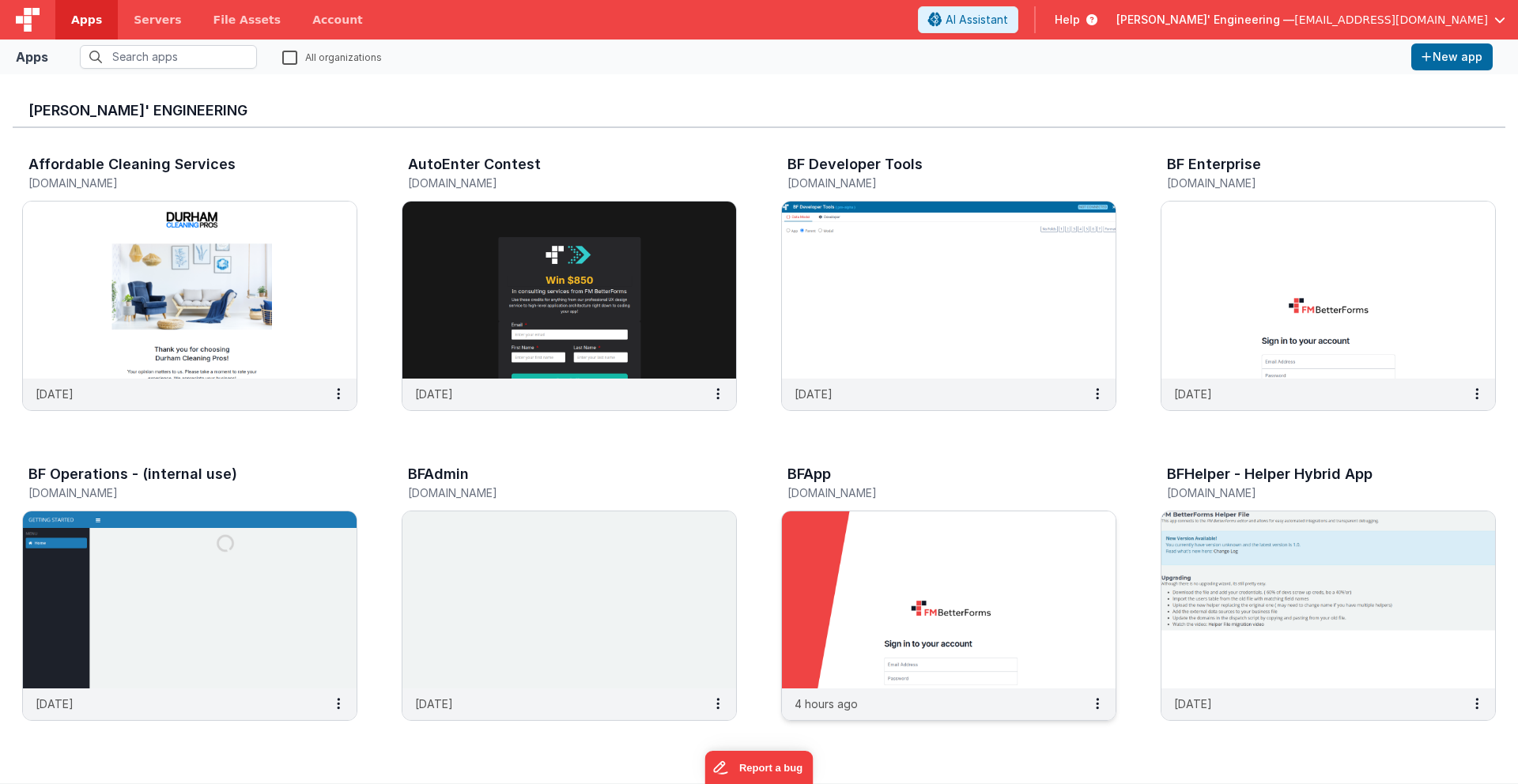
click at [932, 643] on img at bounding box center [948, 600] width 334 height 177
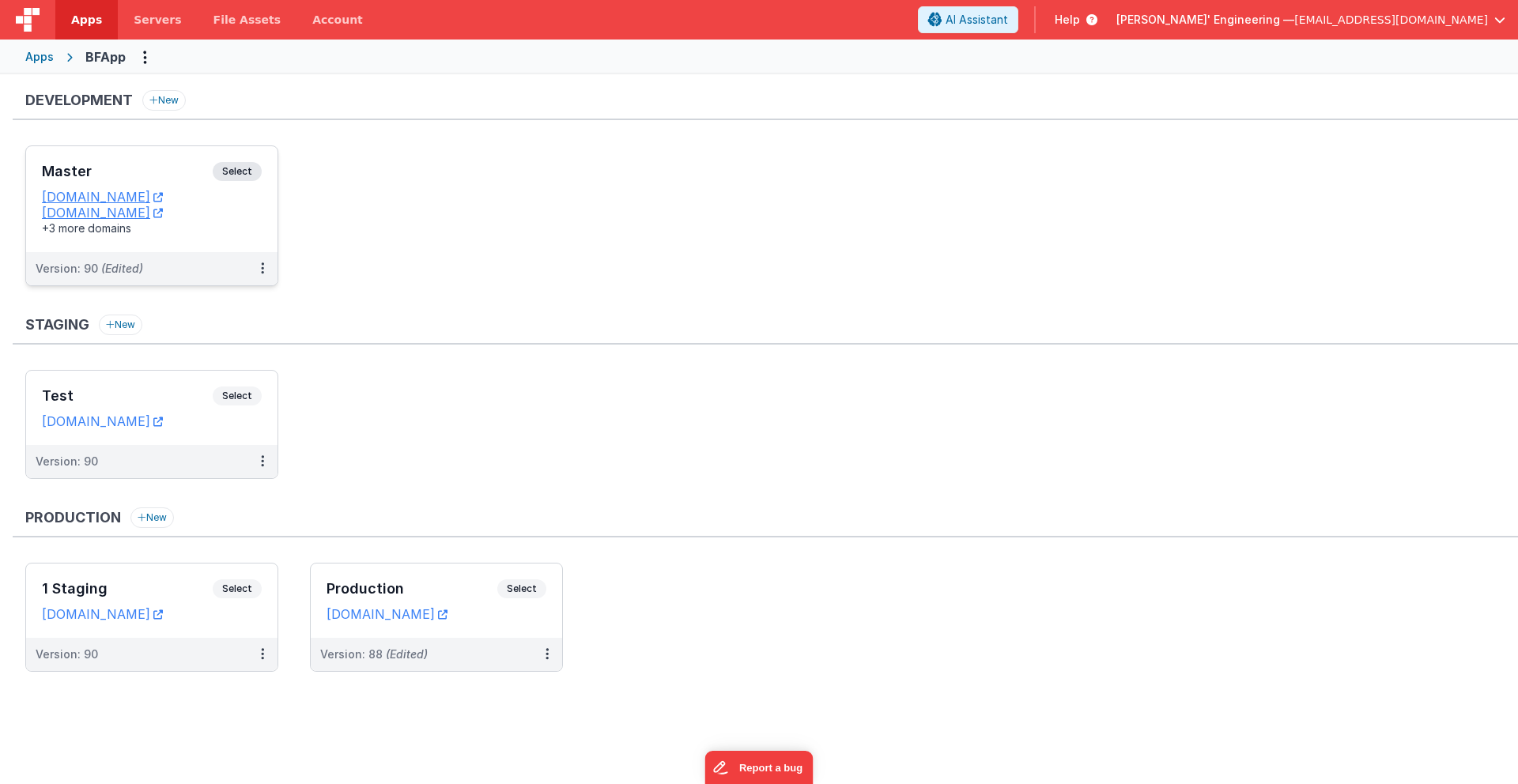
click at [179, 179] on h3 "Master" at bounding box center [127, 172] width 171 height 16
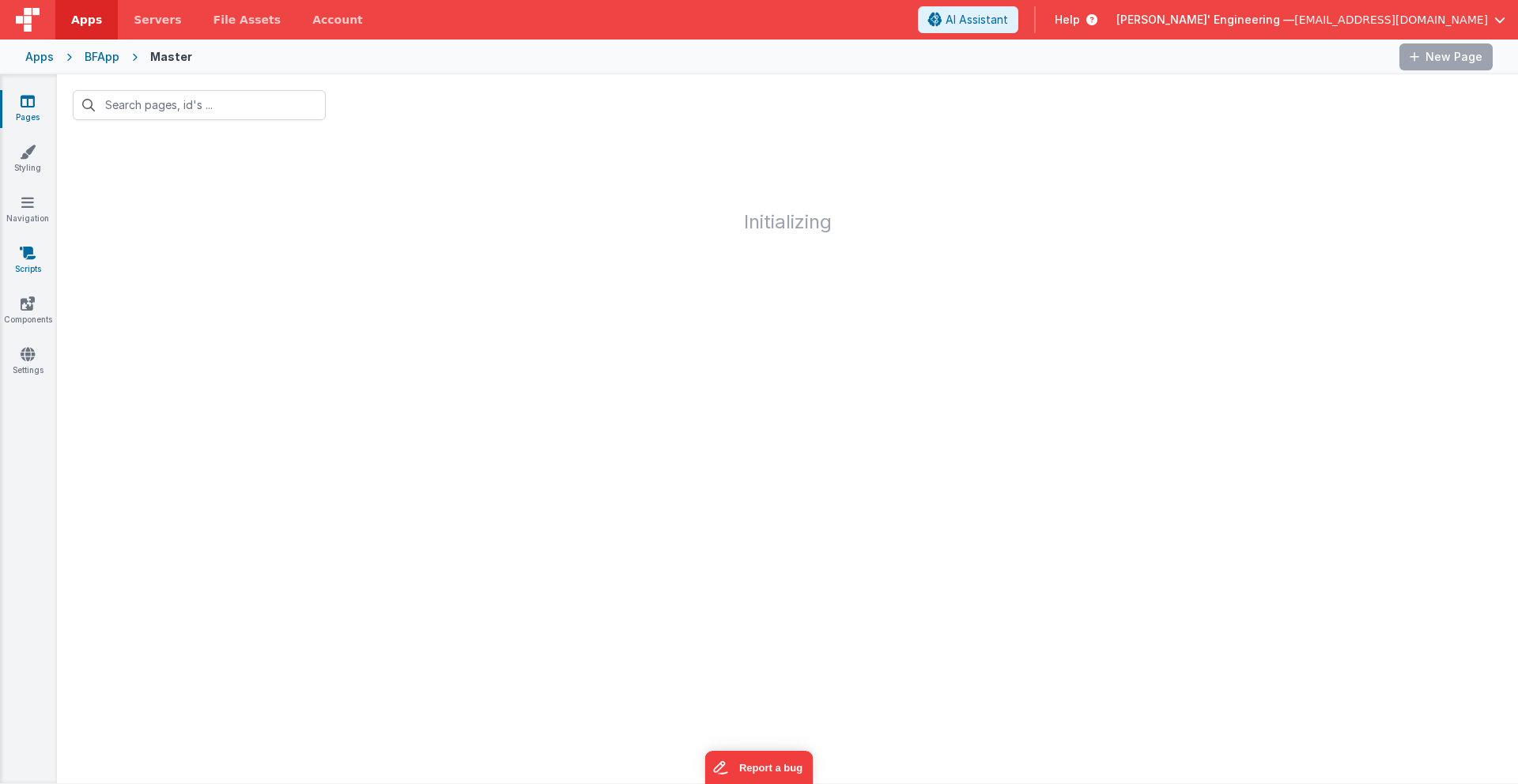
click at [25, 261] on link "Scripts" at bounding box center [28, 260] width 57 height 31
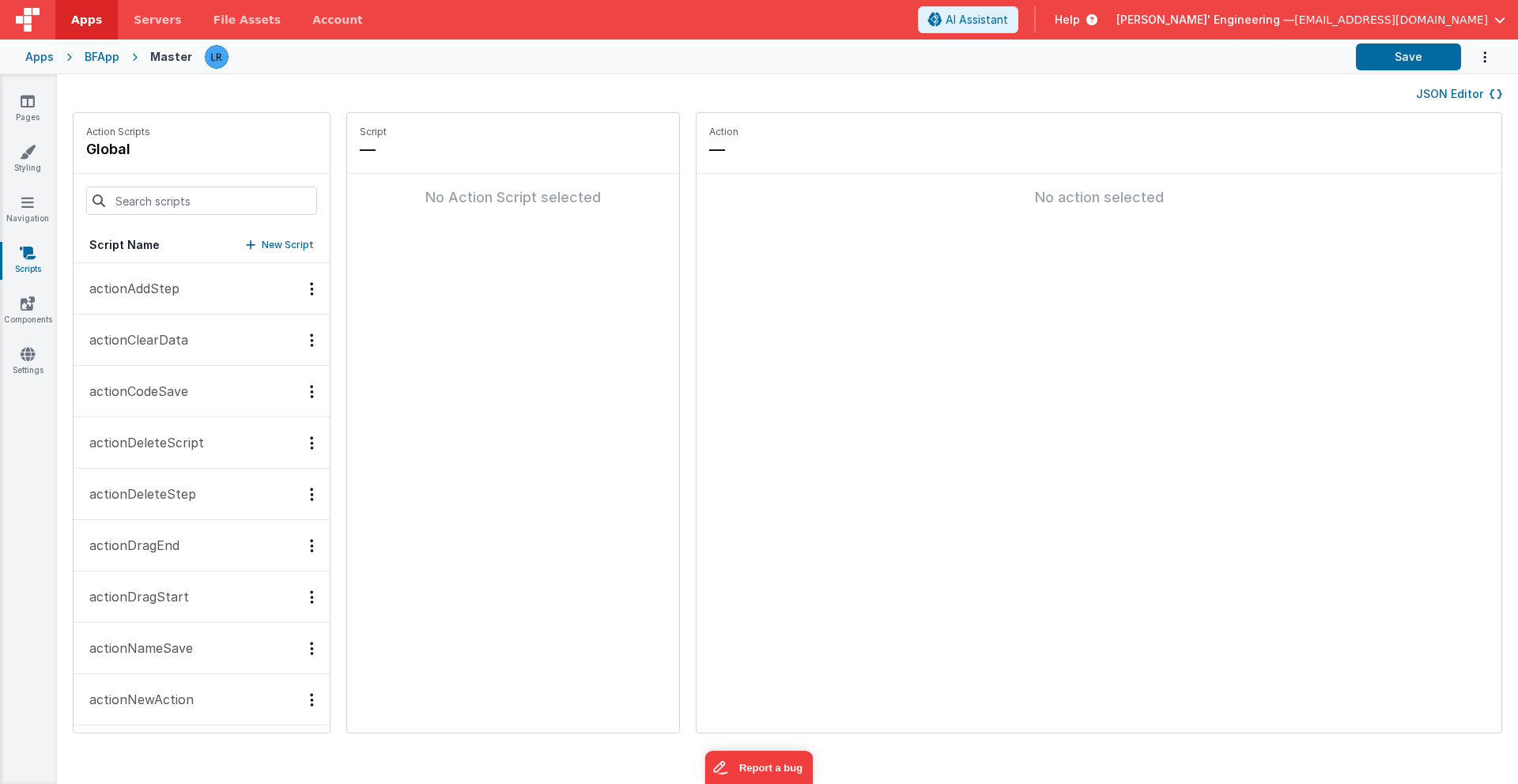
click at [1452, 91] on button "JSON Editor" at bounding box center [1459, 94] width 86 height 16
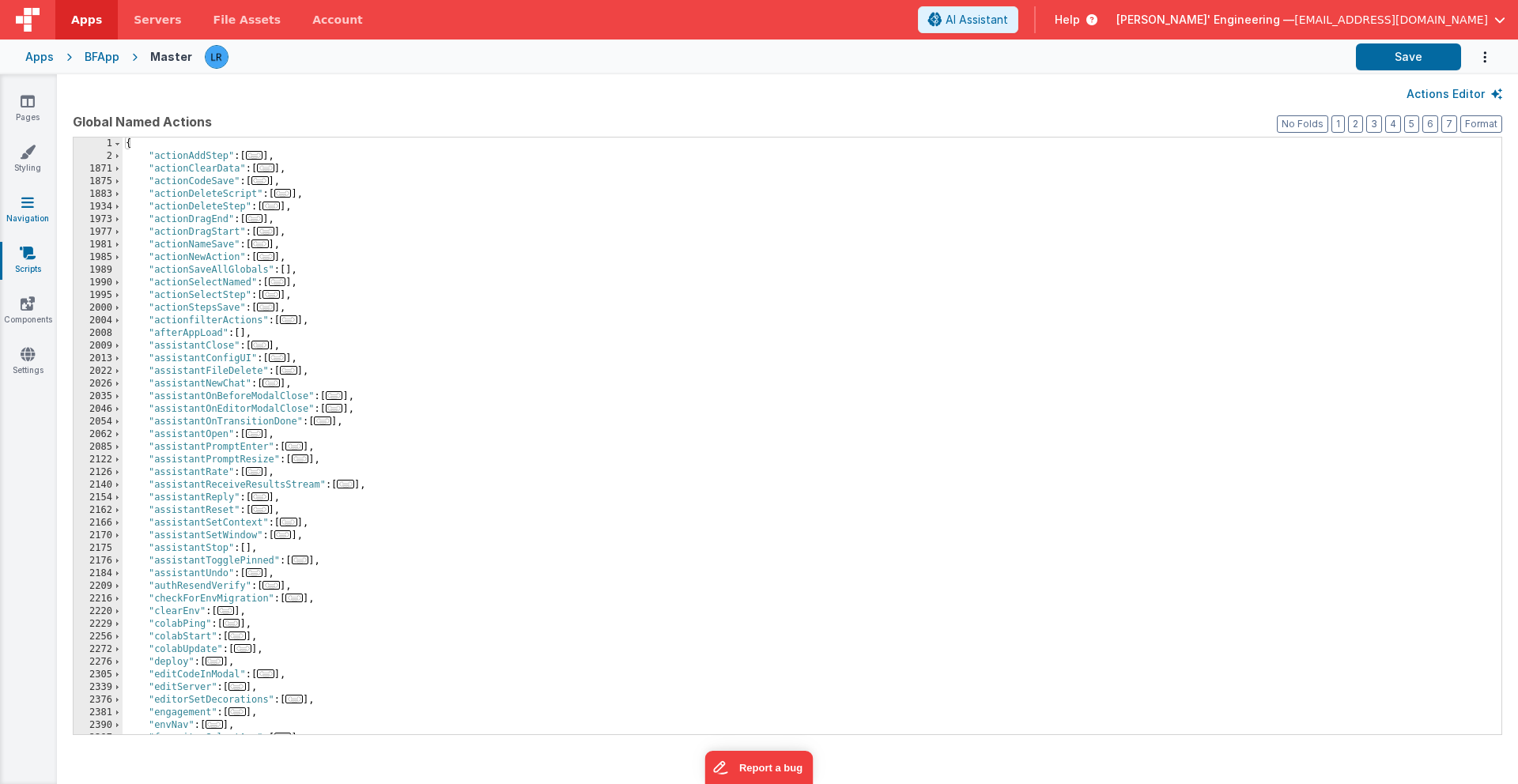
click at [27, 200] on icon at bounding box center [28, 202] width 13 height 16
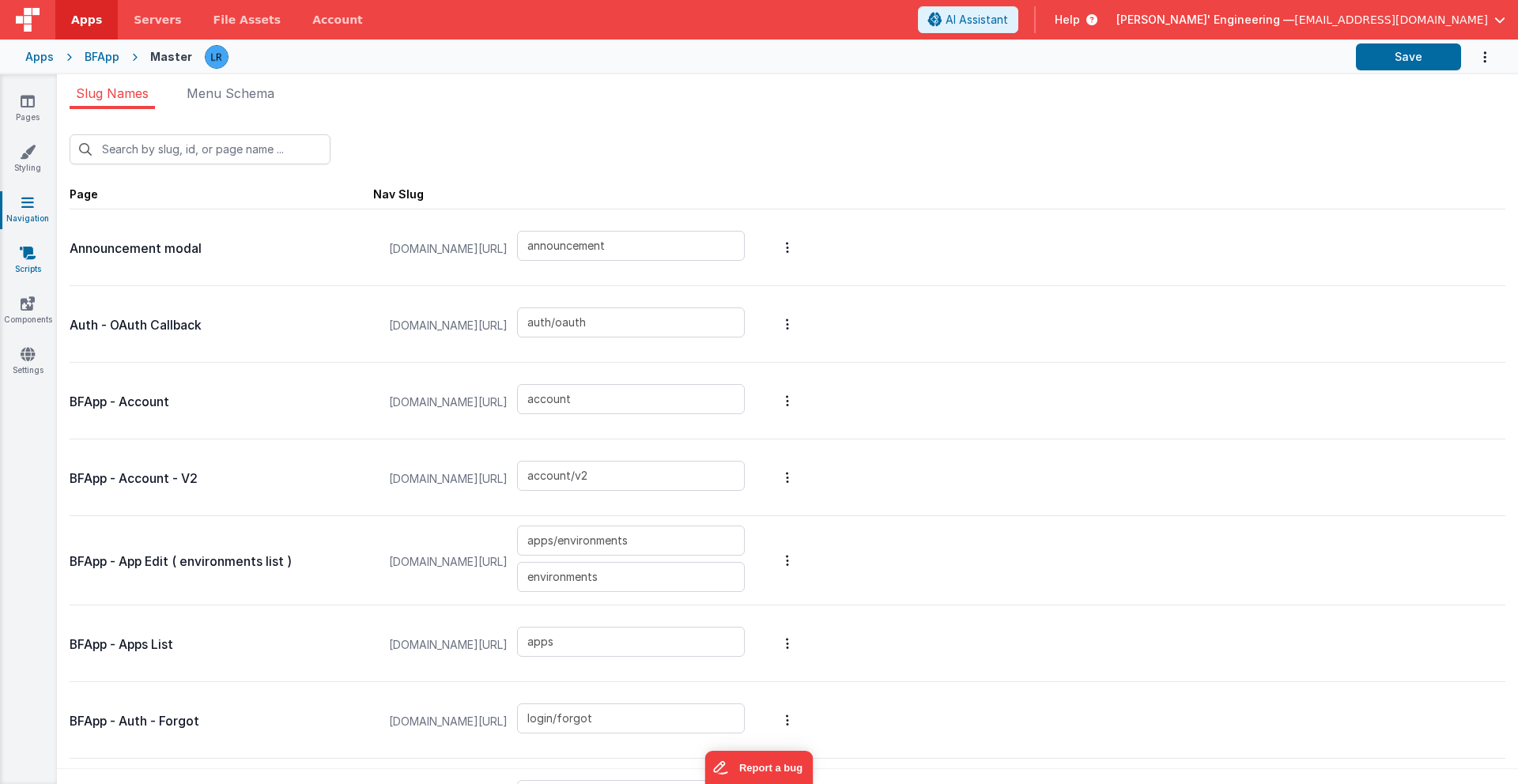
click at [27, 261] on link "Scripts" at bounding box center [28, 260] width 57 height 31
